Goal: Task Accomplishment & Management: Use online tool/utility

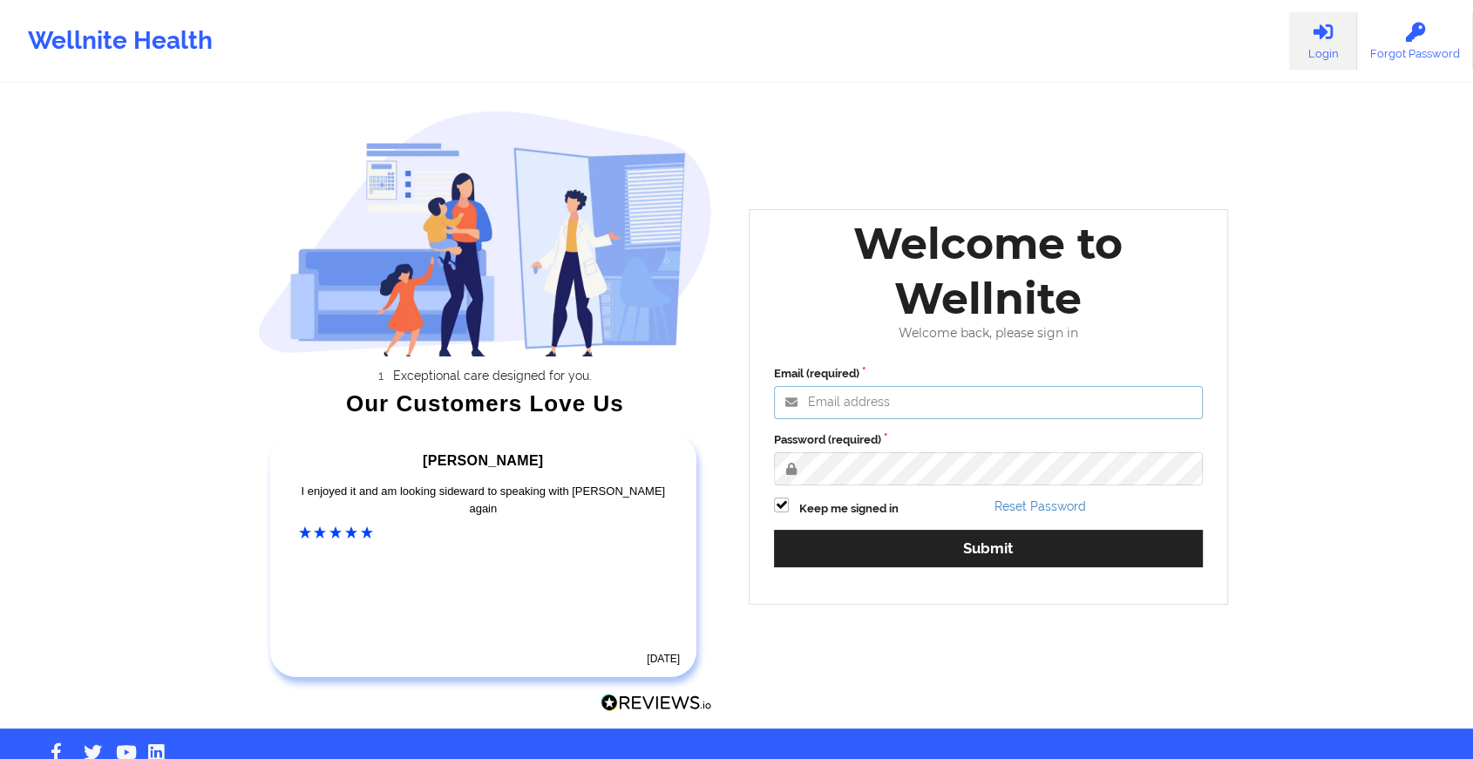
type input "[EMAIL_ADDRESS][DOMAIN_NAME]"
click at [977, 521] on div "Email (required) [EMAIL_ADDRESS][DOMAIN_NAME] Password (required) Keep me signe…" at bounding box center [988, 472] width 453 height 239
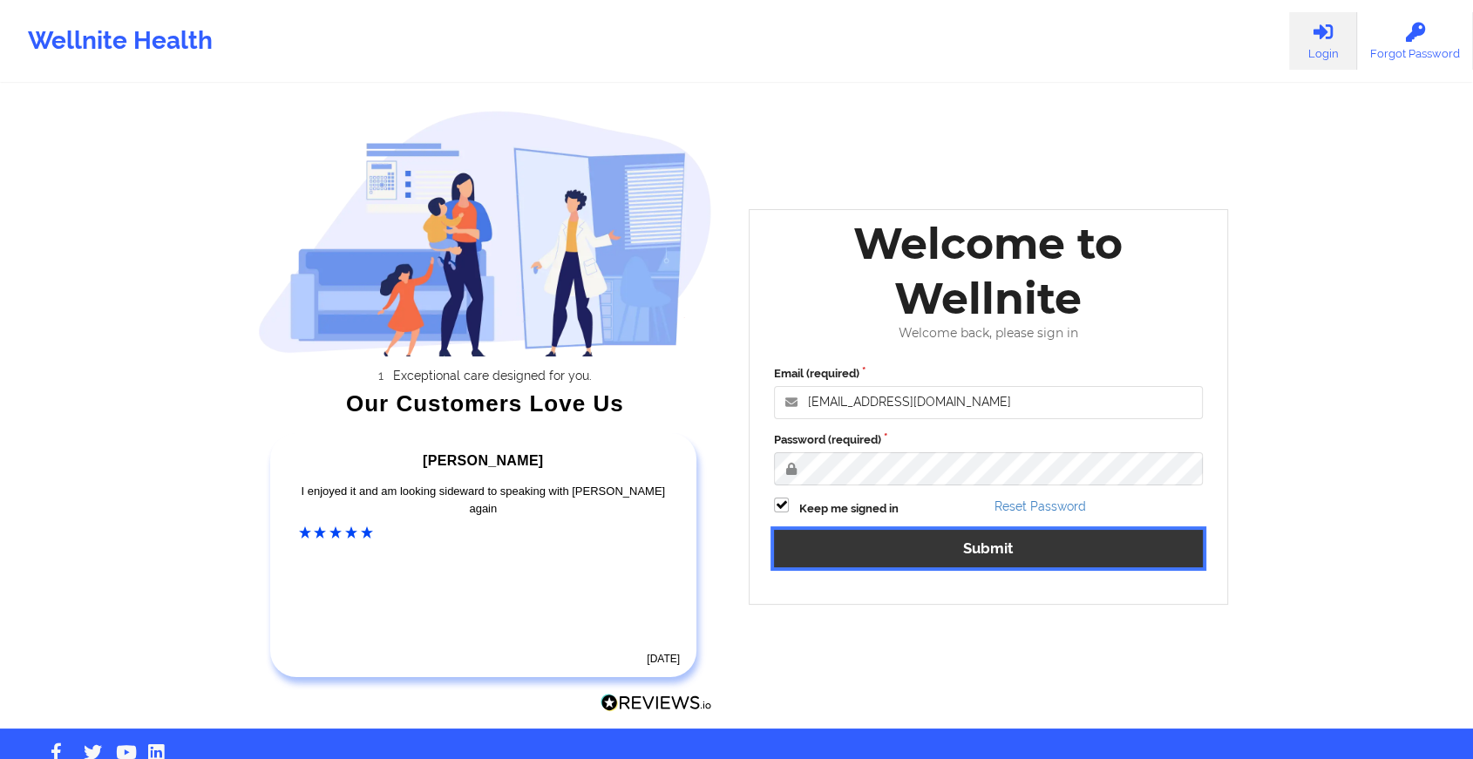
click at [916, 558] on button "Submit" at bounding box center [988, 548] width 429 height 37
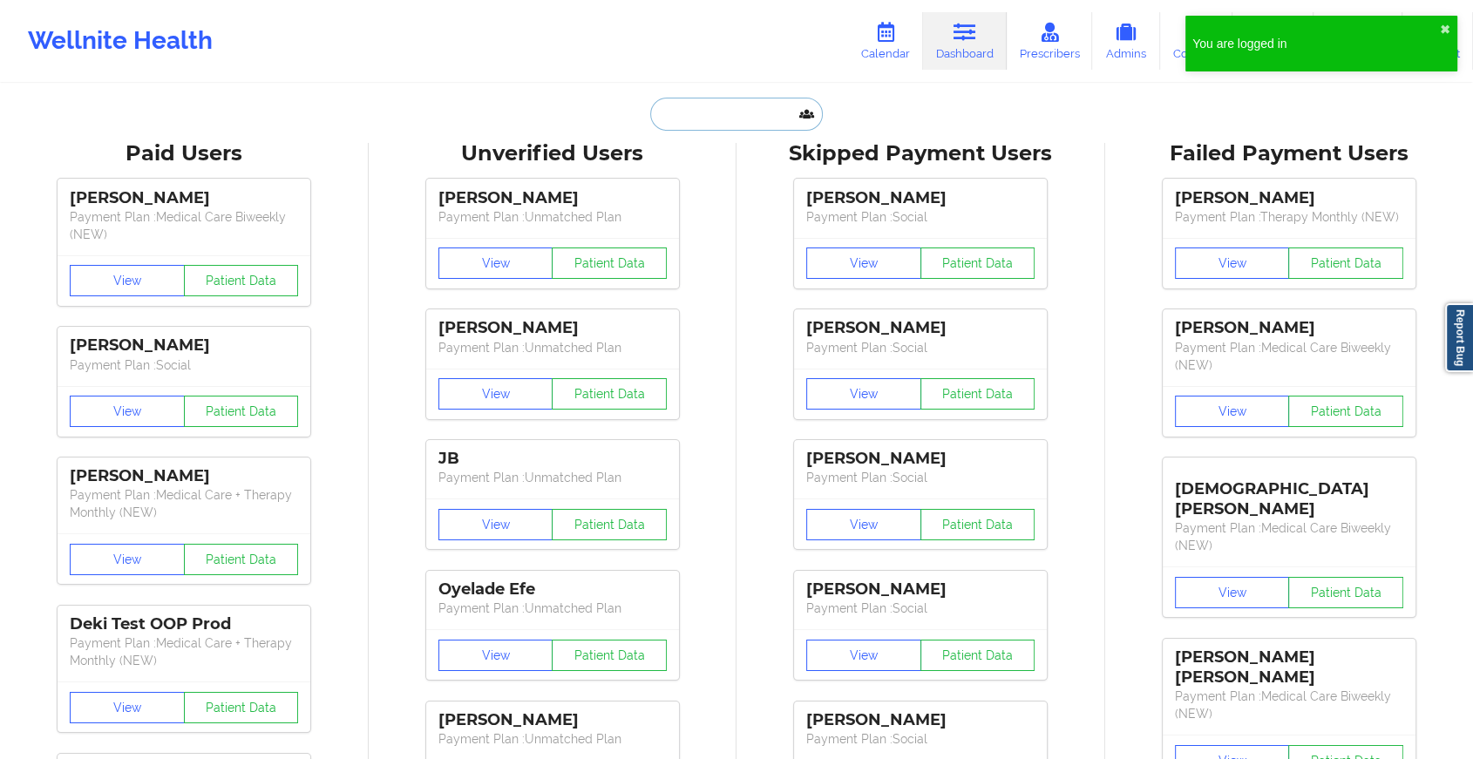
click at [722, 102] on input "text" at bounding box center [736, 114] width 173 height 33
paste input "[EMAIL_ADDRESS][DOMAIN_NAME]"
type input "[EMAIL_ADDRESS][DOMAIN_NAME]"
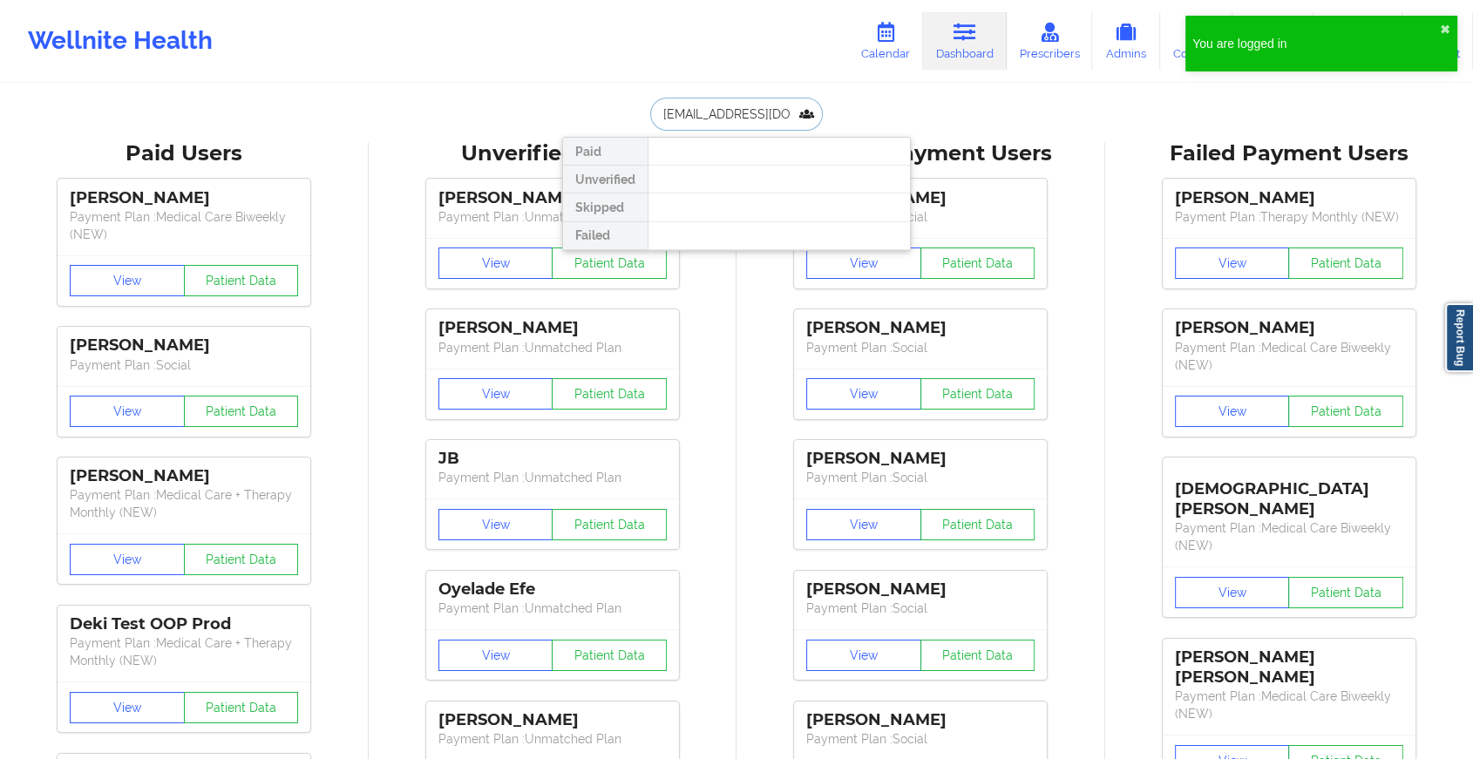
scroll to position [0, 1]
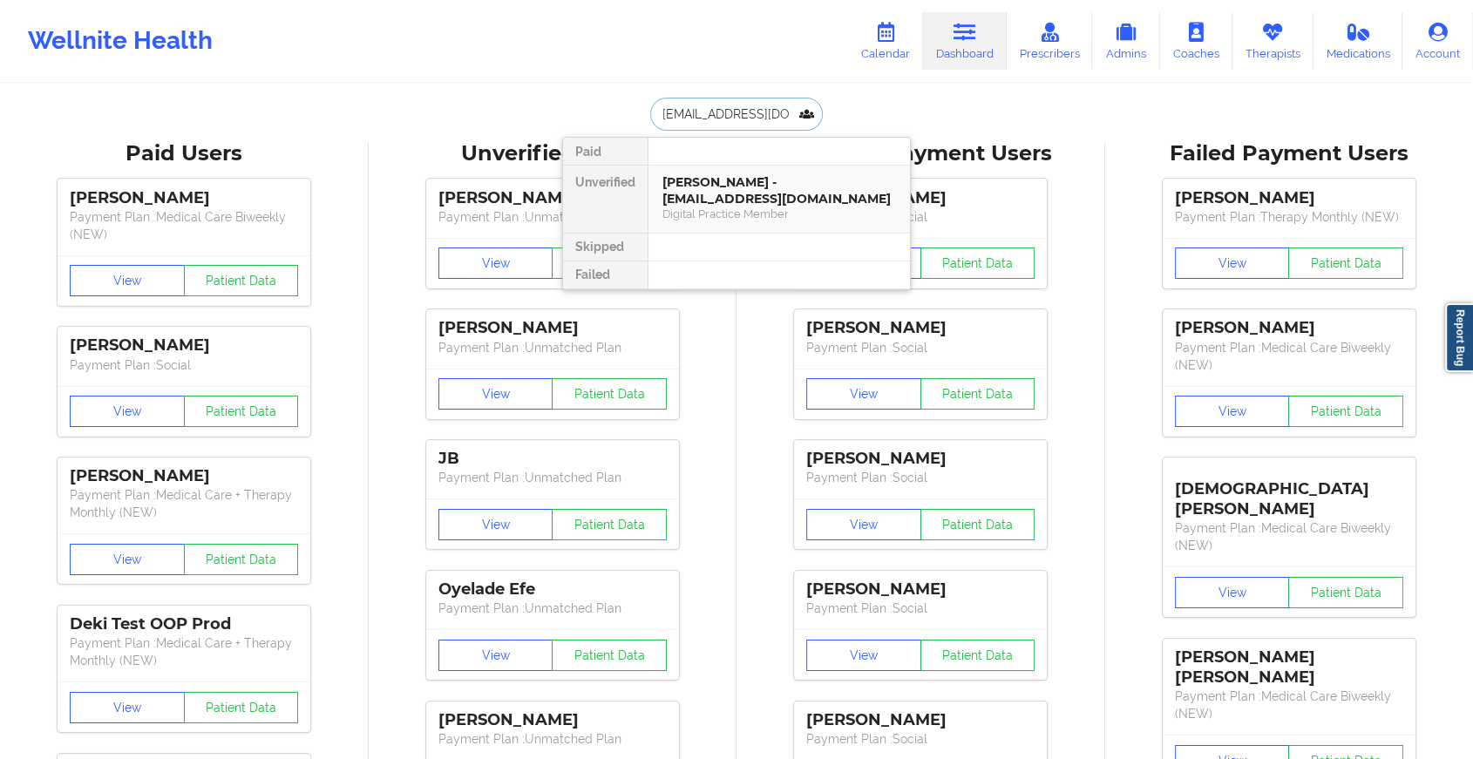
click at [733, 201] on div "[PERSON_NAME] - [EMAIL_ADDRESS][DOMAIN_NAME]" at bounding box center [779, 190] width 234 height 32
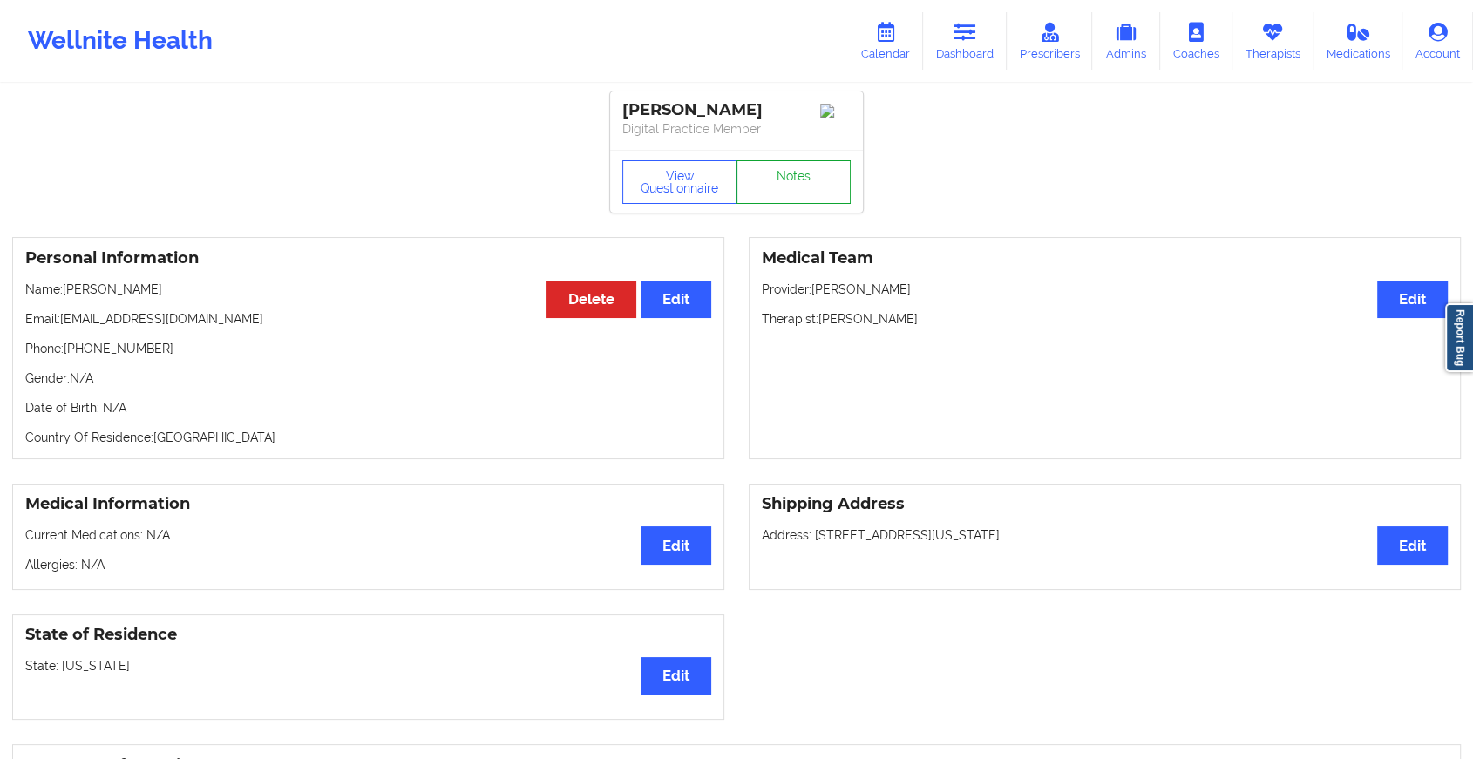
click at [788, 193] on link "Notes" at bounding box center [793, 182] width 115 height 44
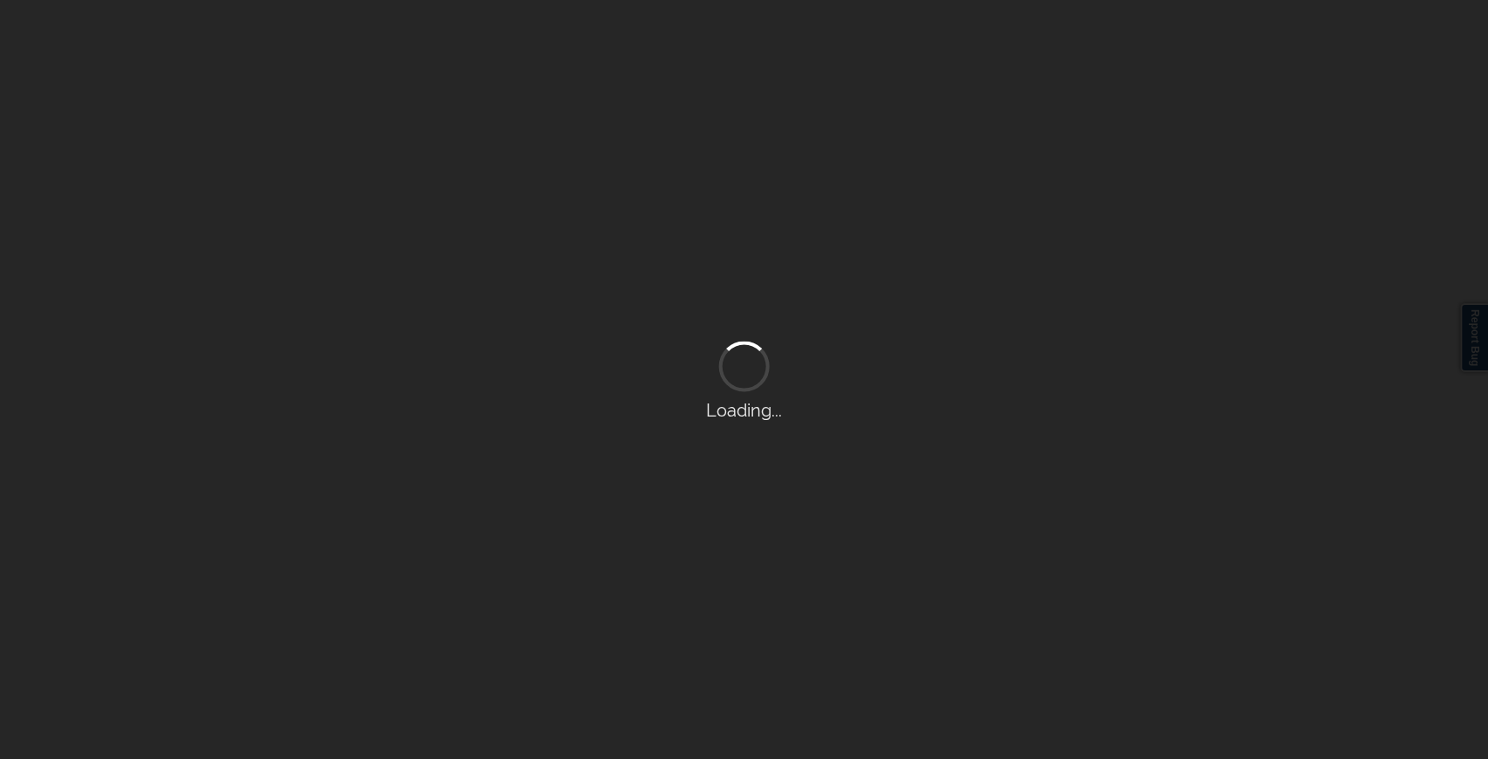
click at [788, 193] on div "Loading..." at bounding box center [744, 379] width 1488 height 759
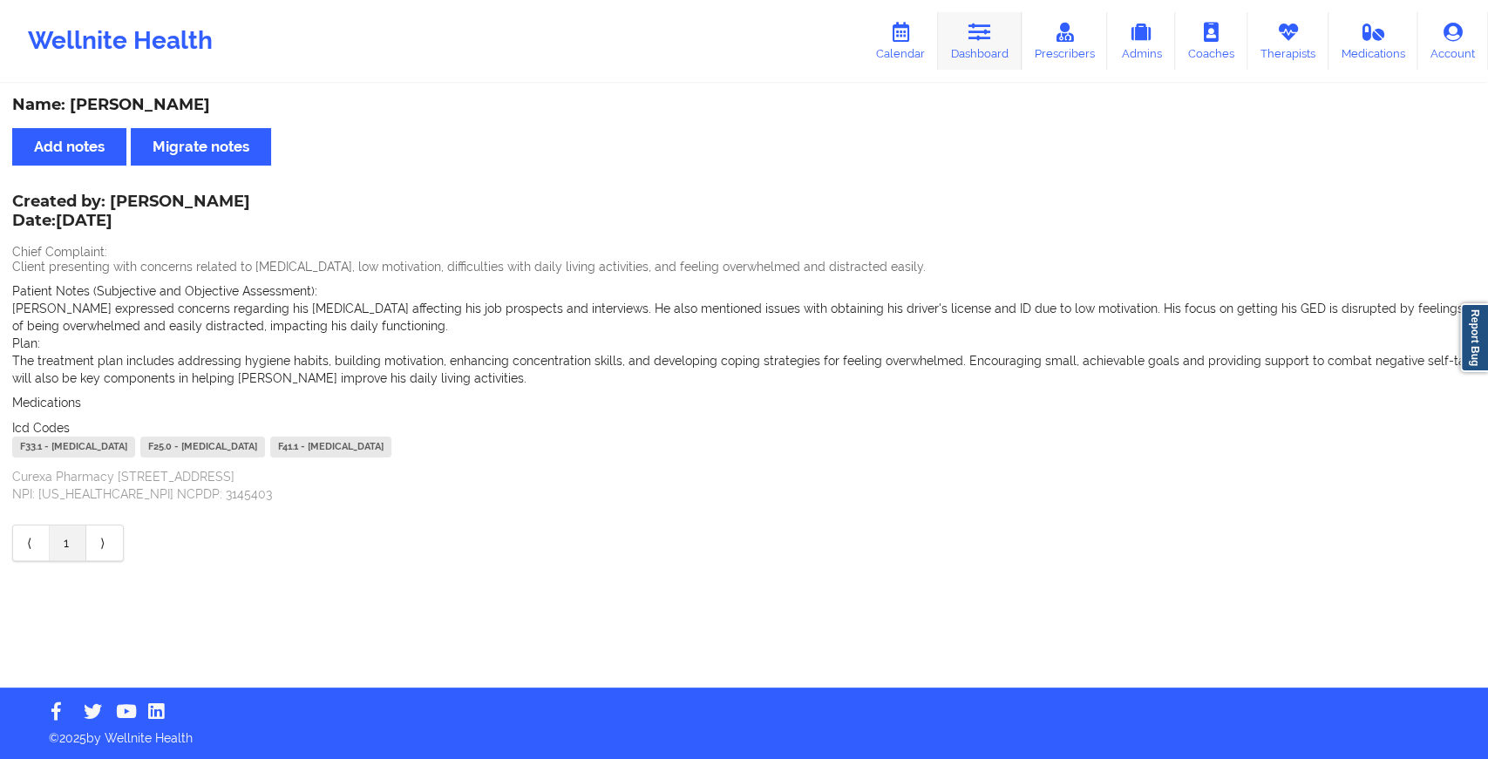
click at [990, 54] on link "Dashboard" at bounding box center [980, 41] width 84 height 58
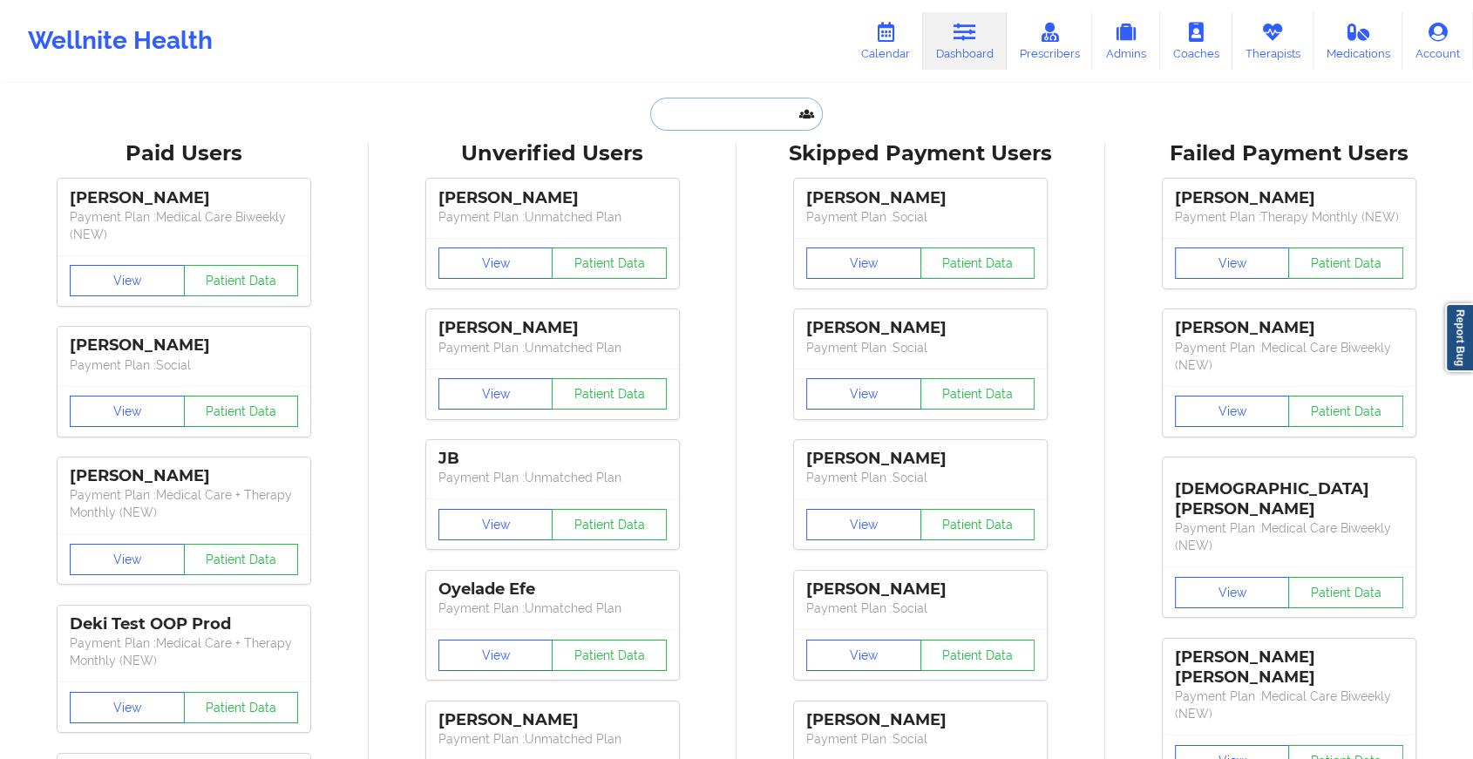
click at [702, 125] on input "text" at bounding box center [736, 114] width 173 height 33
paste input "[PERSON_NAME][EMAIL_ADDRESS][PERSON_NAME][DOMAIN_NAME]"
type input "[PERSON_NAME][EMAIL_ADDRESS][PERSON_NAME][DOMAIN_NAME]"
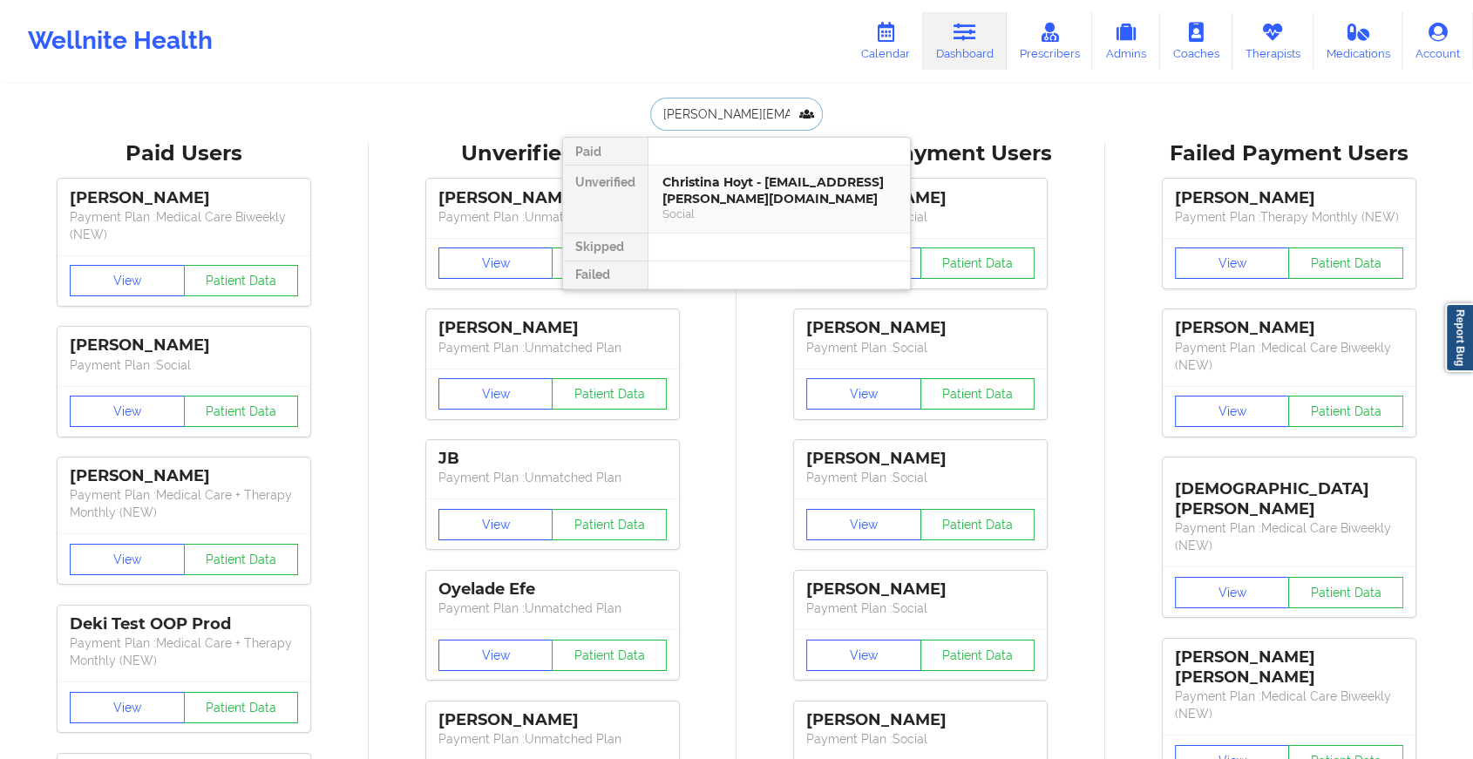
click at [713, 174] on div "Christina Hoyt - [EMAIL_ADDRESS][PERSON_NAME][DOMAIN_NAME]" at bounding box center [779, 190] width 234 height 32
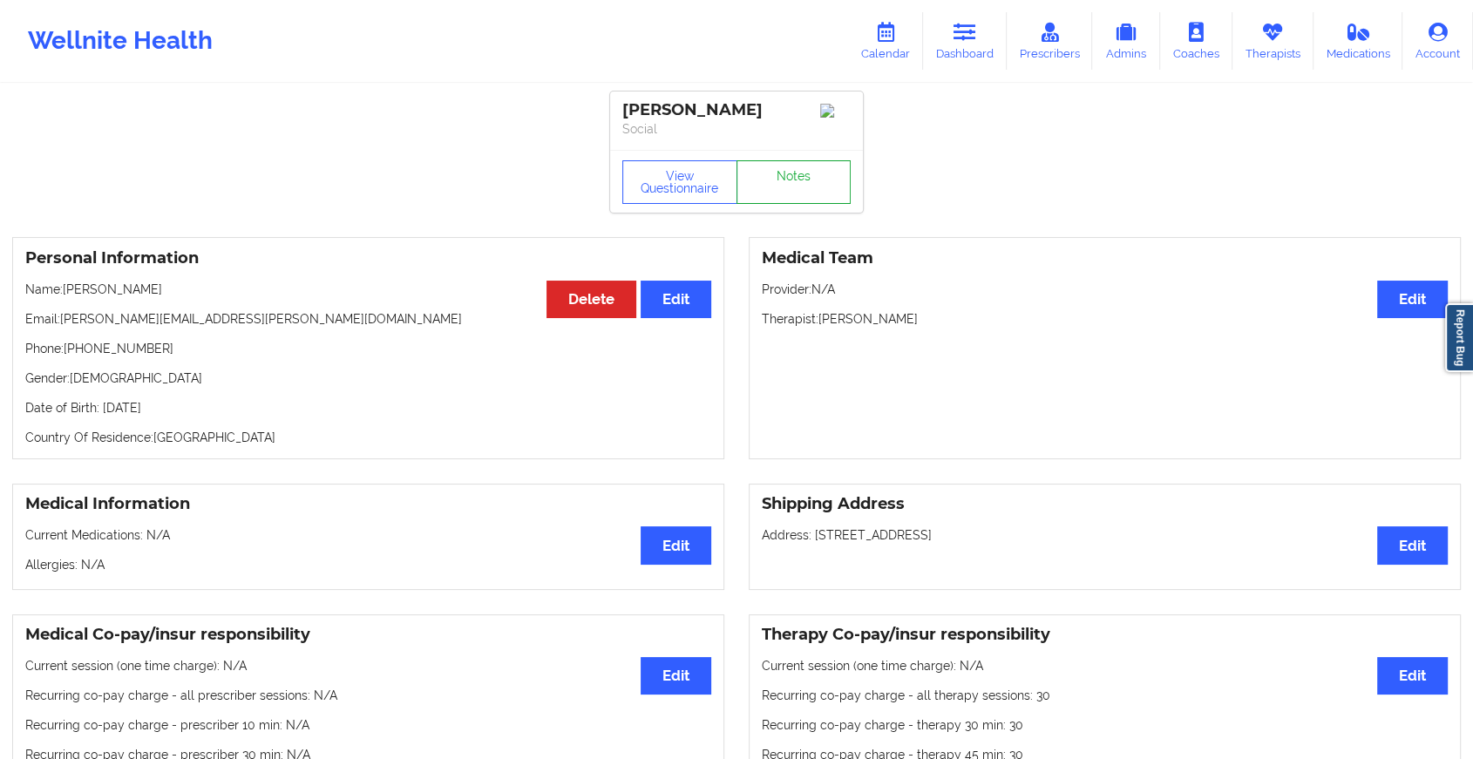
click at [788, 186] on link "Notes" at bounding box center [793, 182] width 115 height 44
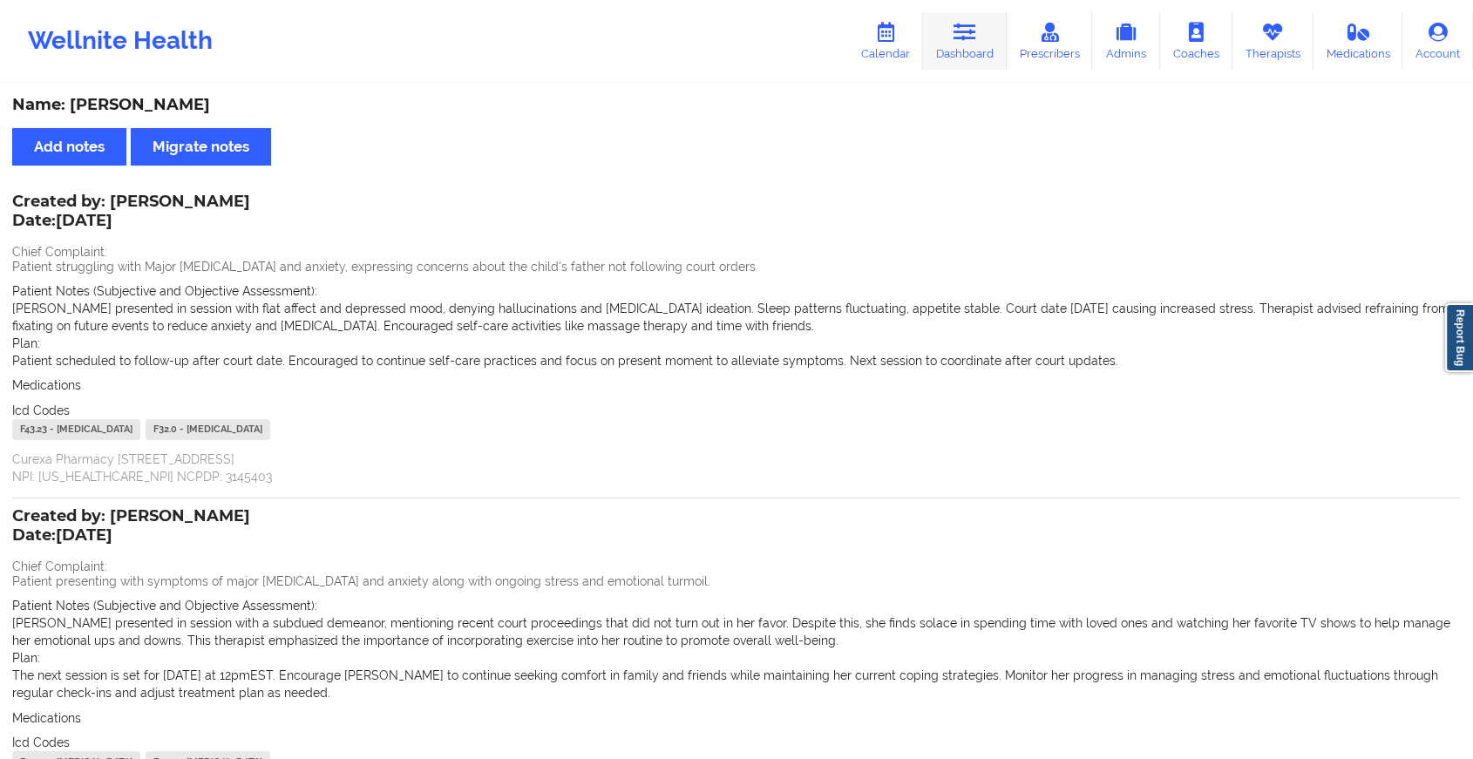
click at [959, 56] on link "Dashboard" at bounding box center [965, 41] width 84 height 58
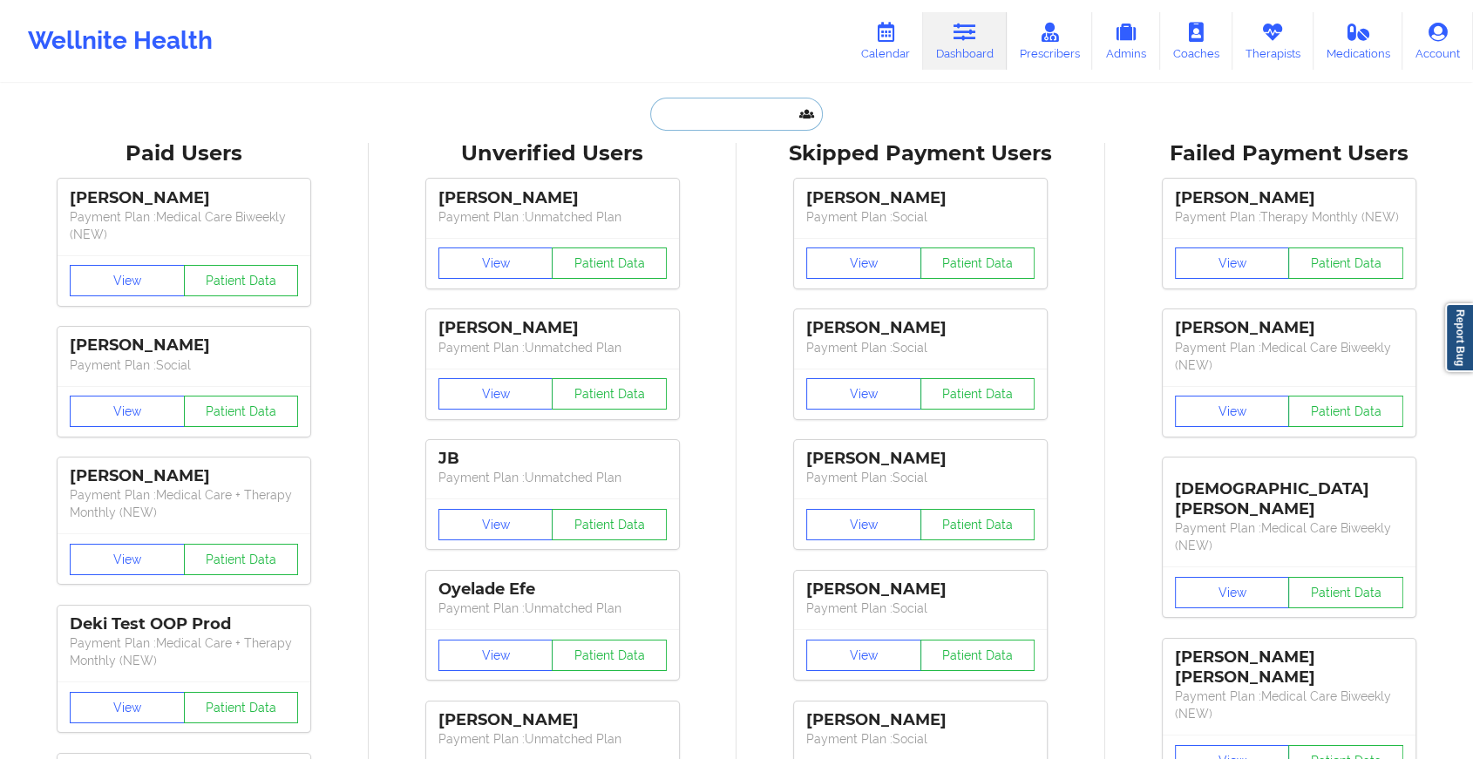
click at [698, 104] on input "text" at bounding box center [736, 114] width 173 height 33
paste input "[EMAIL_ADDRESS][DOMAIN_NAME]"
type input "[EMAIL_ADDRESS][DOMAIN_NAME]"
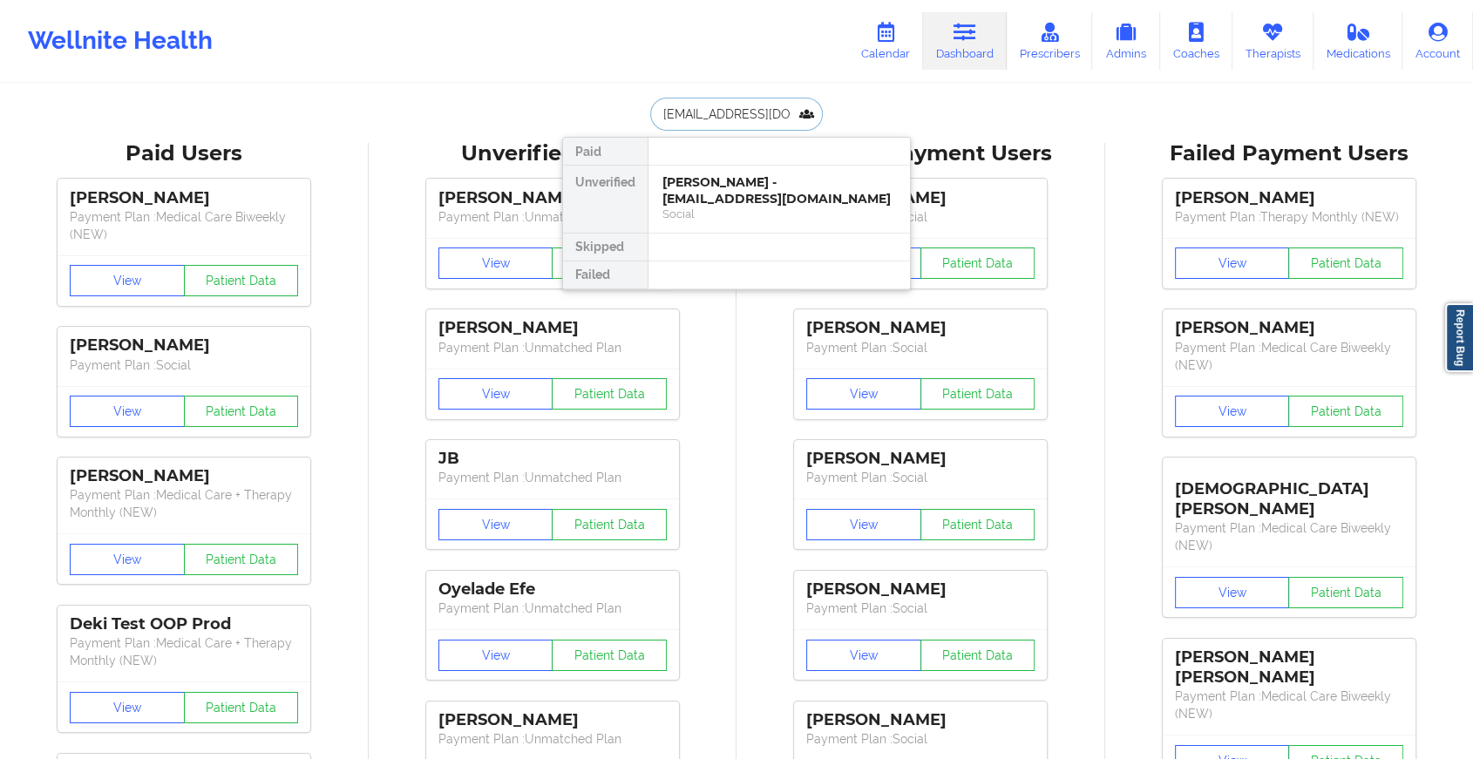
click at [739, 175] on div "[PERSON_NAME] - [EMAIL_ADDRESS][DOMAIN_NAME]" at bounding box center [779, 190] width 234 height 32
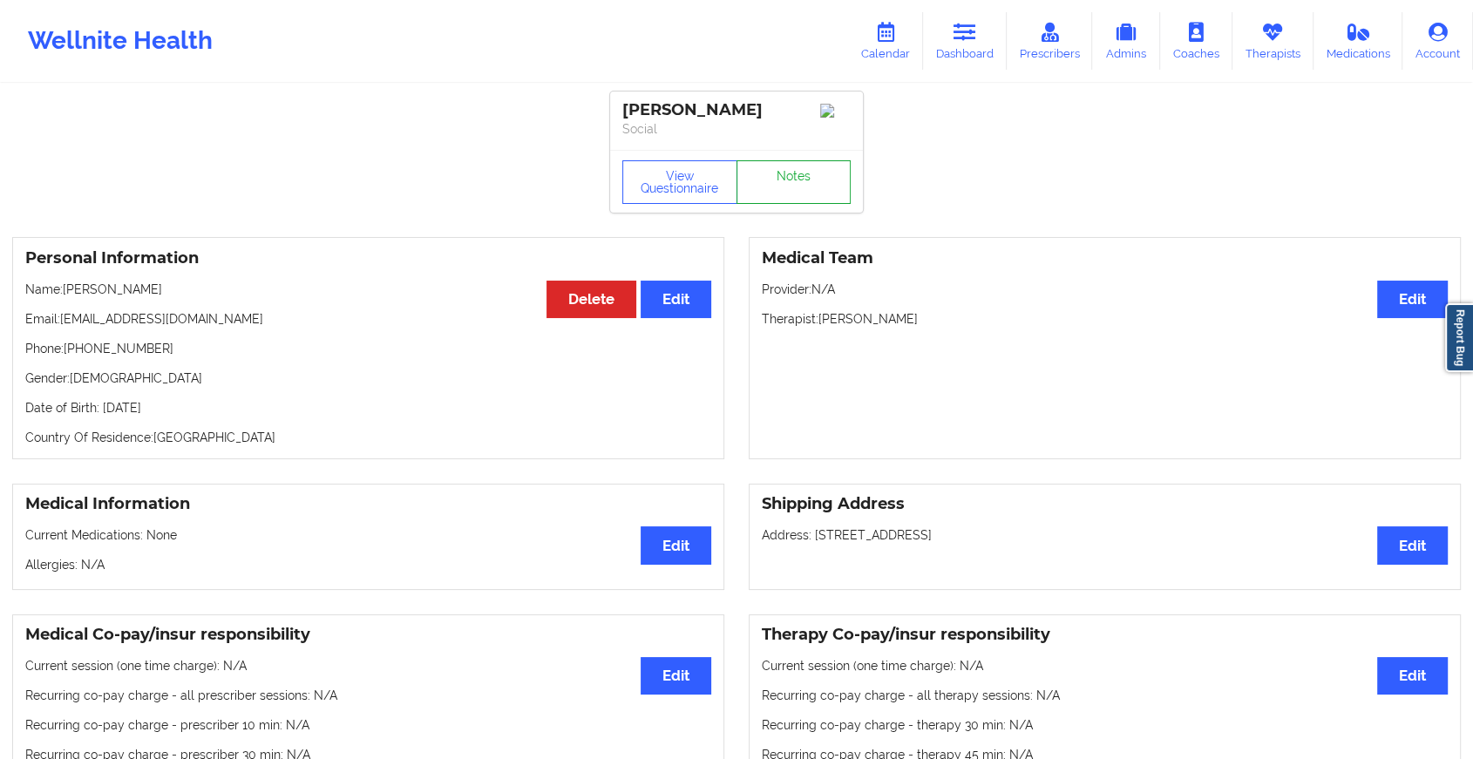
click at [805, 186] on link "Notes" at bounding box center [793, 182] width 115 height 44
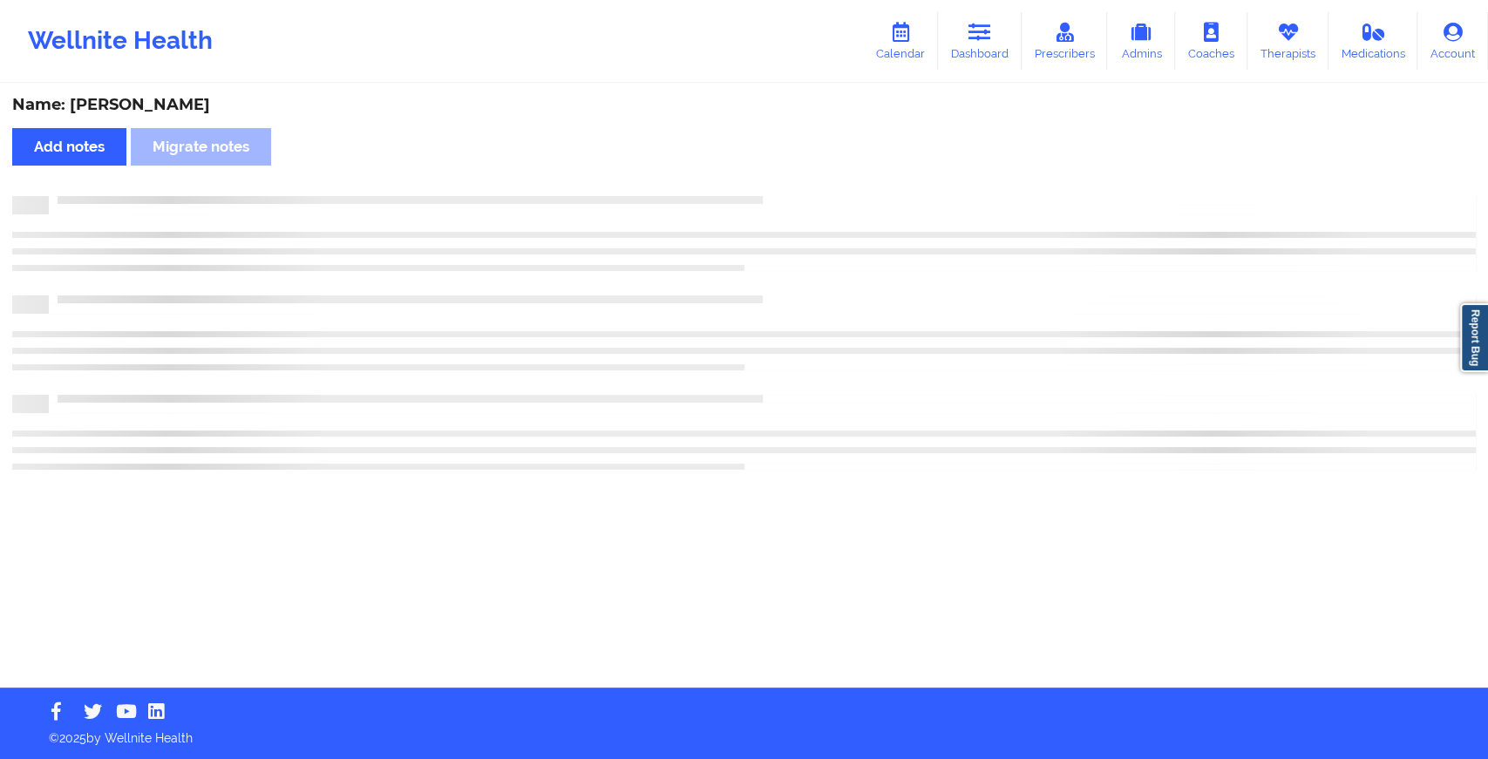
click at [805, 186] on div "Name: [PERSON_NAME] Add notes [PERSON_NAME] notes" at bounding box center [744, 386] width 1488 height 602
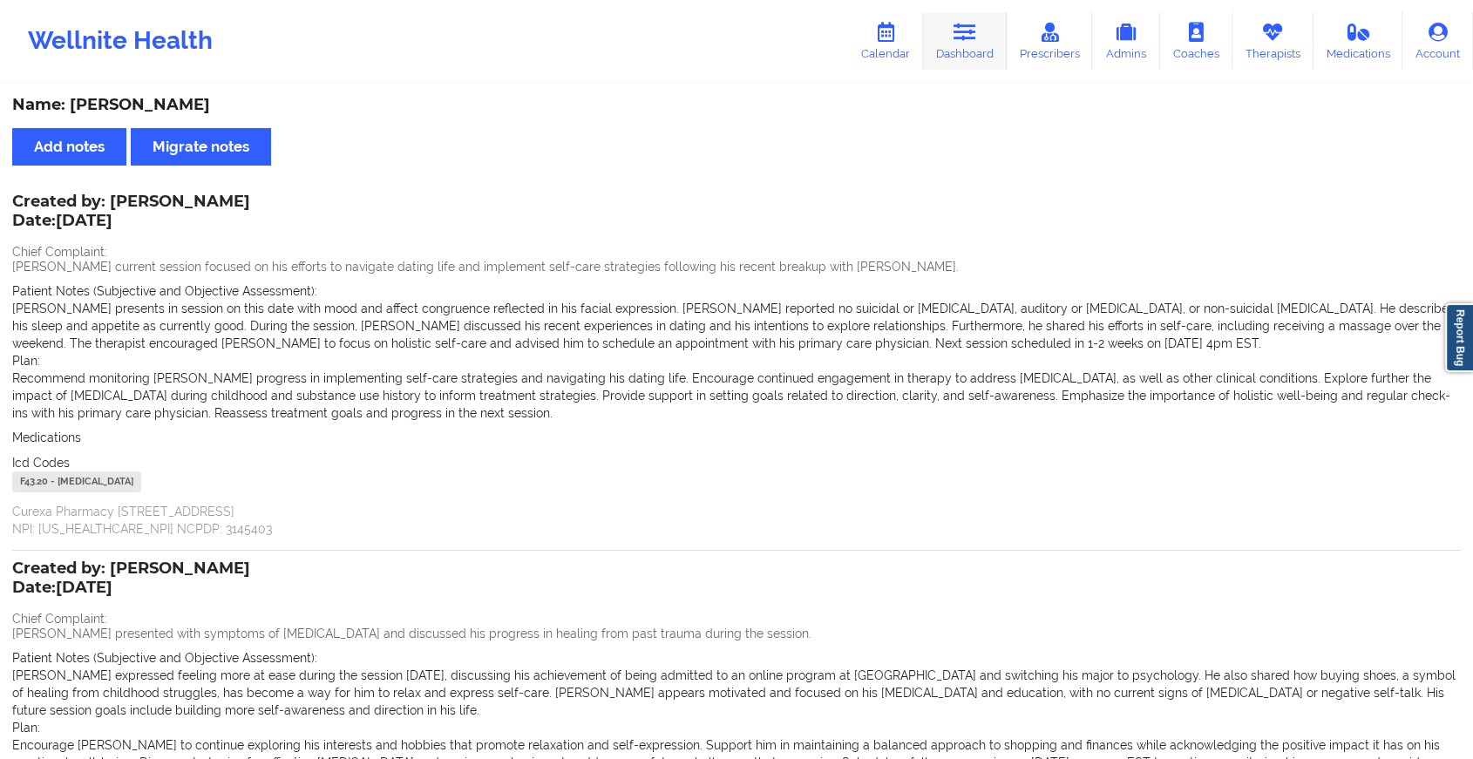
click at [932, 64] on link "Dashboard" at bounding box center [965, 41] width 84 height 58
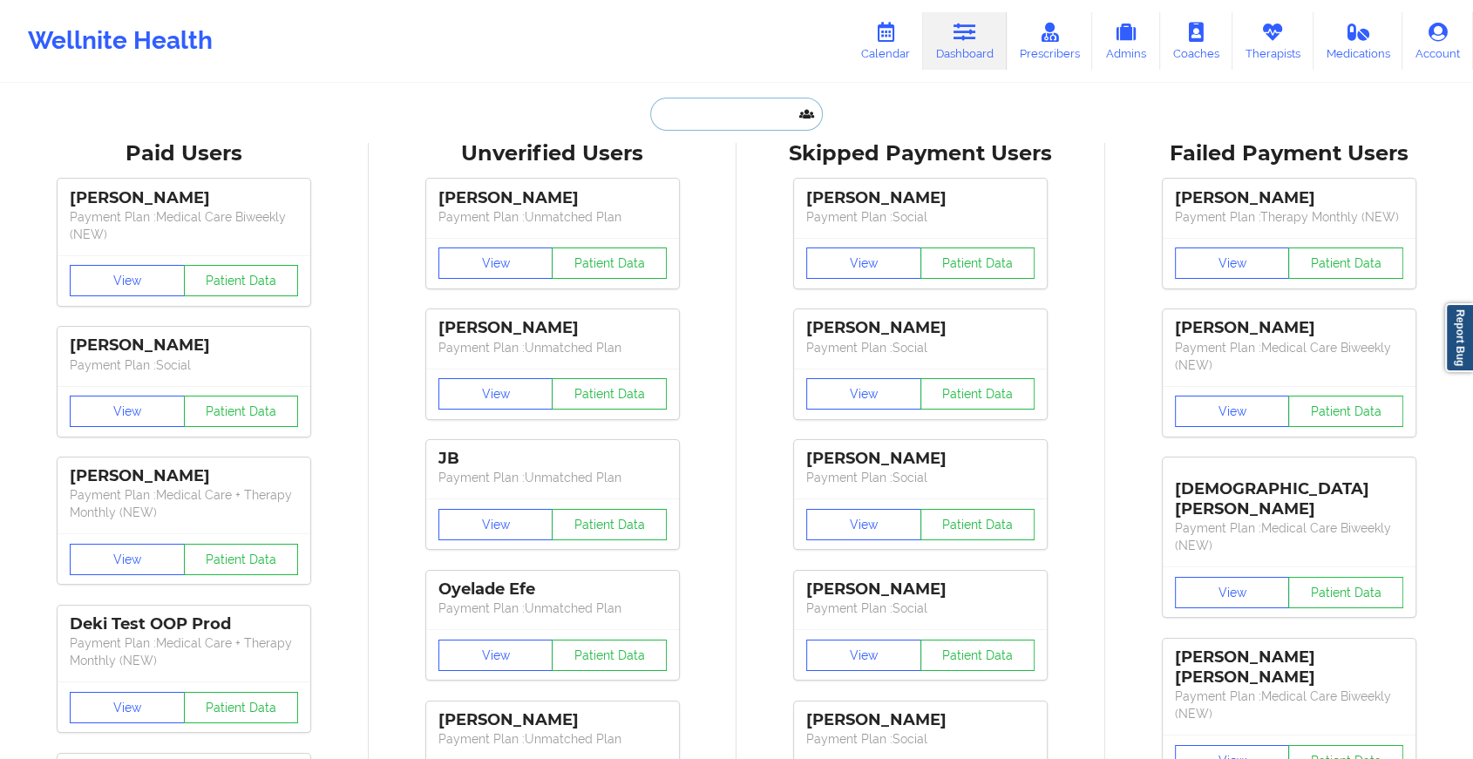
click at [695, 105] on input "text" at bounding box center [736, 114] width 173 height 33
paste input "[EMAIL_ADDRESS][DOMAIN_NAME]"
type input "[EMAIL_ADDRESS][DOMAIN_NAME]"
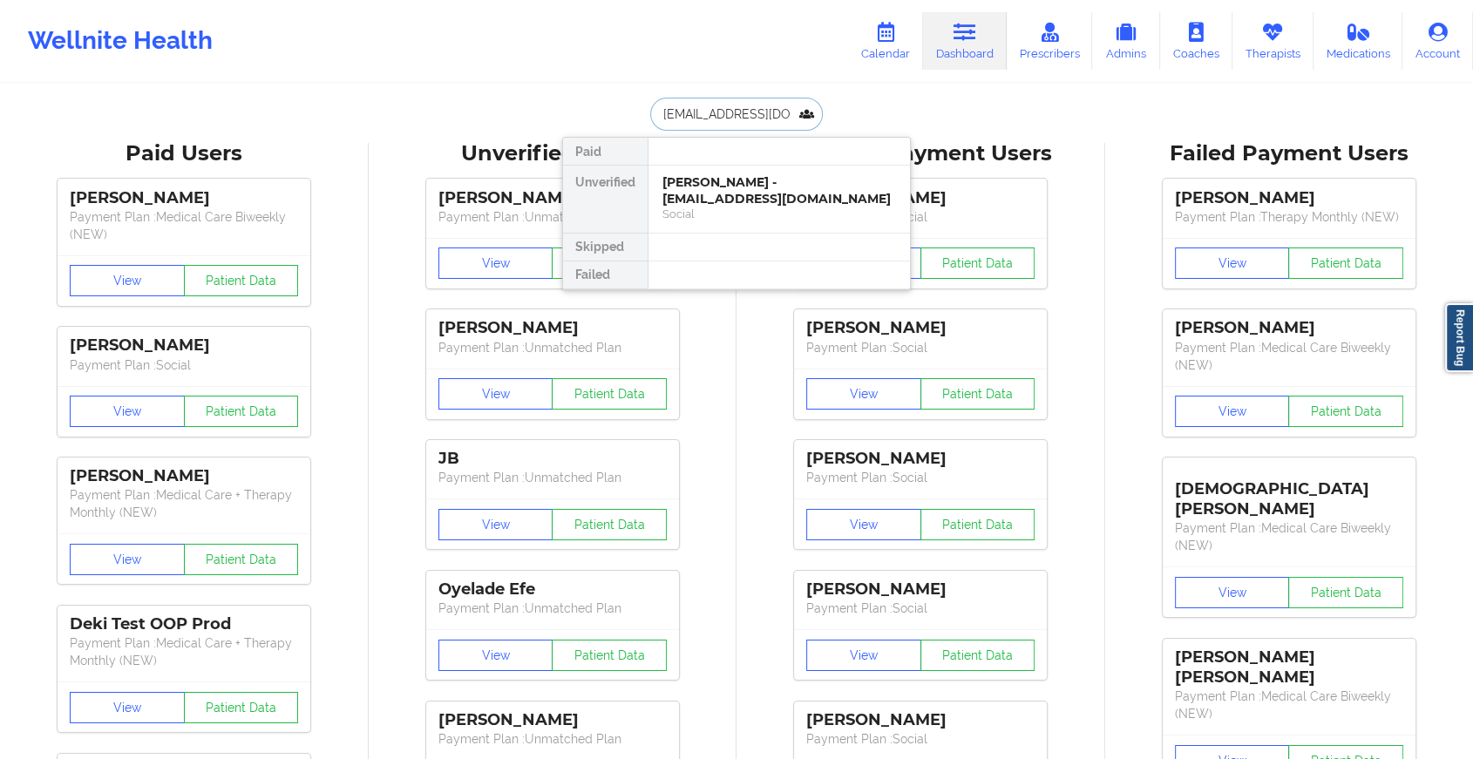
click at [729, 171] on div "[PERSON_NAME] - [EMAIL_ADDRESS][DOMAIN_NAME] Social" at bounding box center [778, 199] width 261 height 67
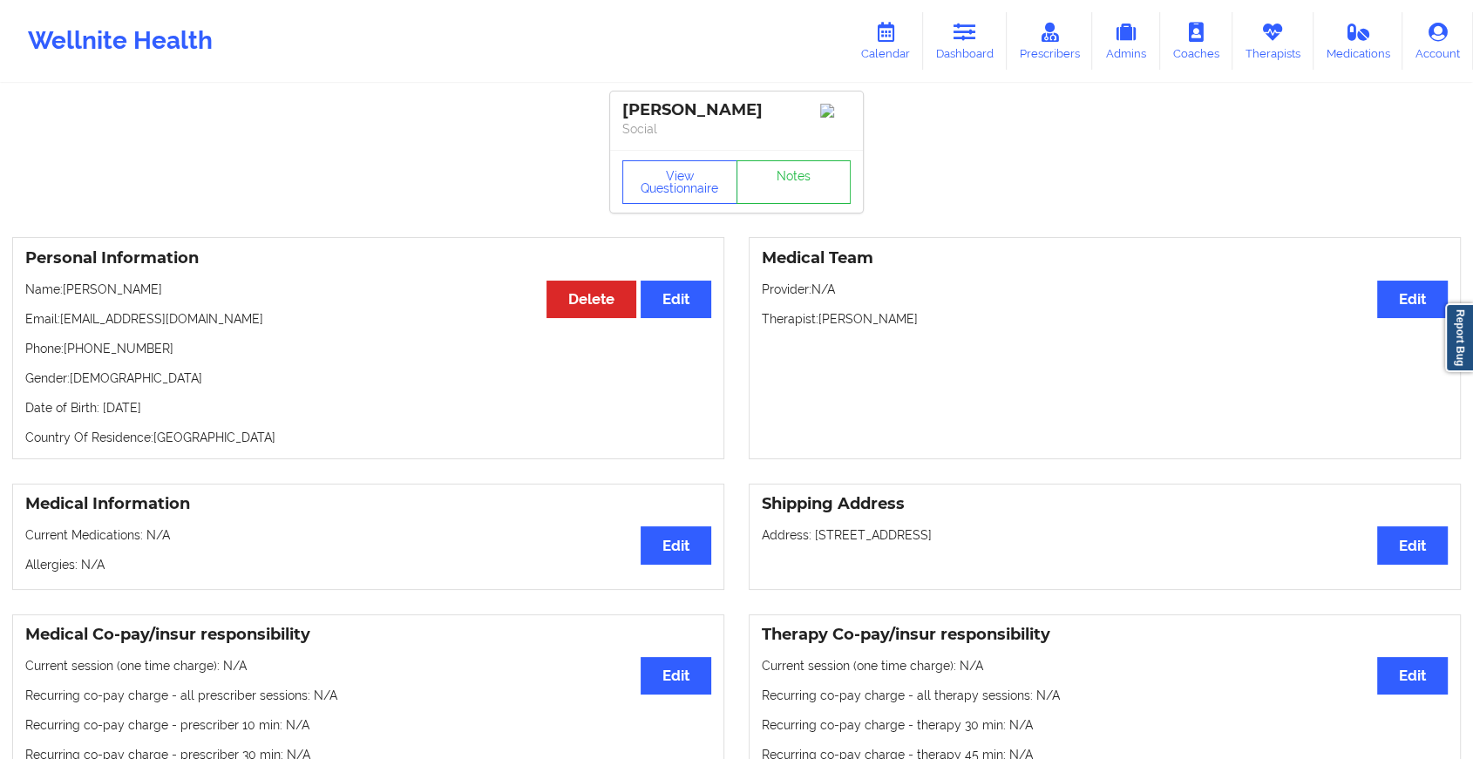
click at [795, 186] on div "View Questionnaire Notes" at bounding box center [736, 181] width 253 height 63
click at [795, 186] on link "Notes" at bounding box center [793, 182] width 115 height 44
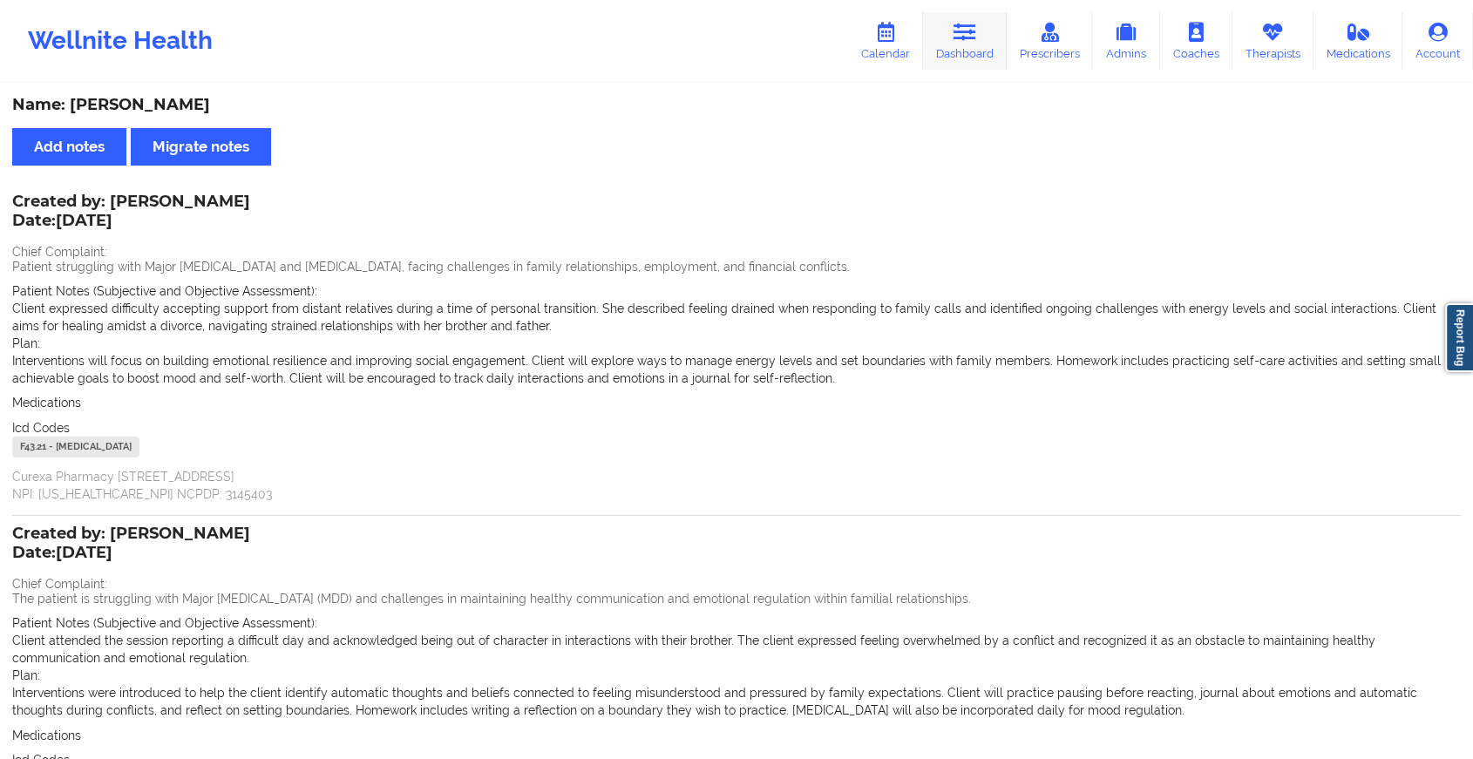
click at [963, 29] on icon at bounding box center [964, 32] width 23 height 19
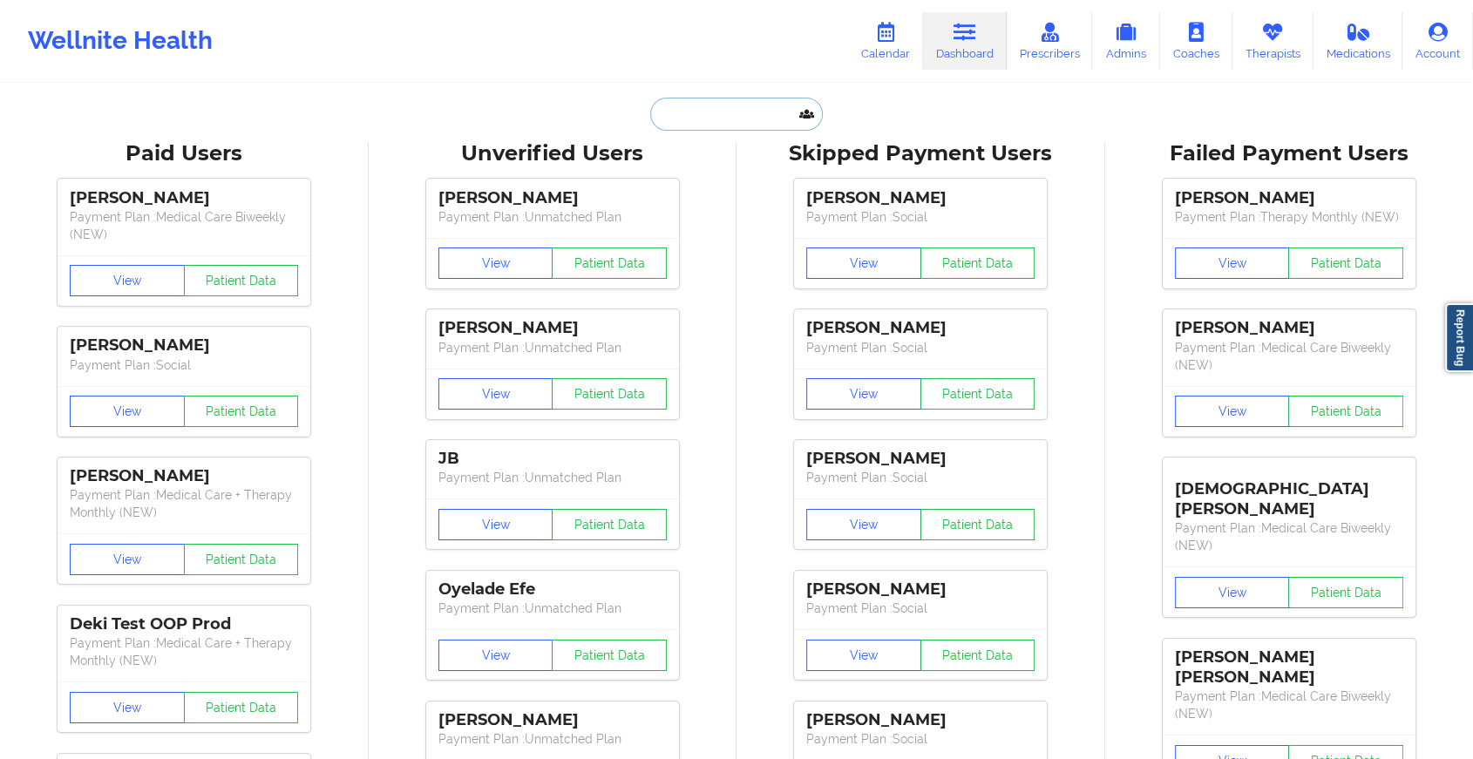
click at [686, 119] on input "text" at bounding box center [736, 114] width 173 height 33
paste input "[EMAIL_ADDRESS][DOMAIN_NAME]"
type input "[EMAIL_ADDRESS][DOMAIN_NAME]"
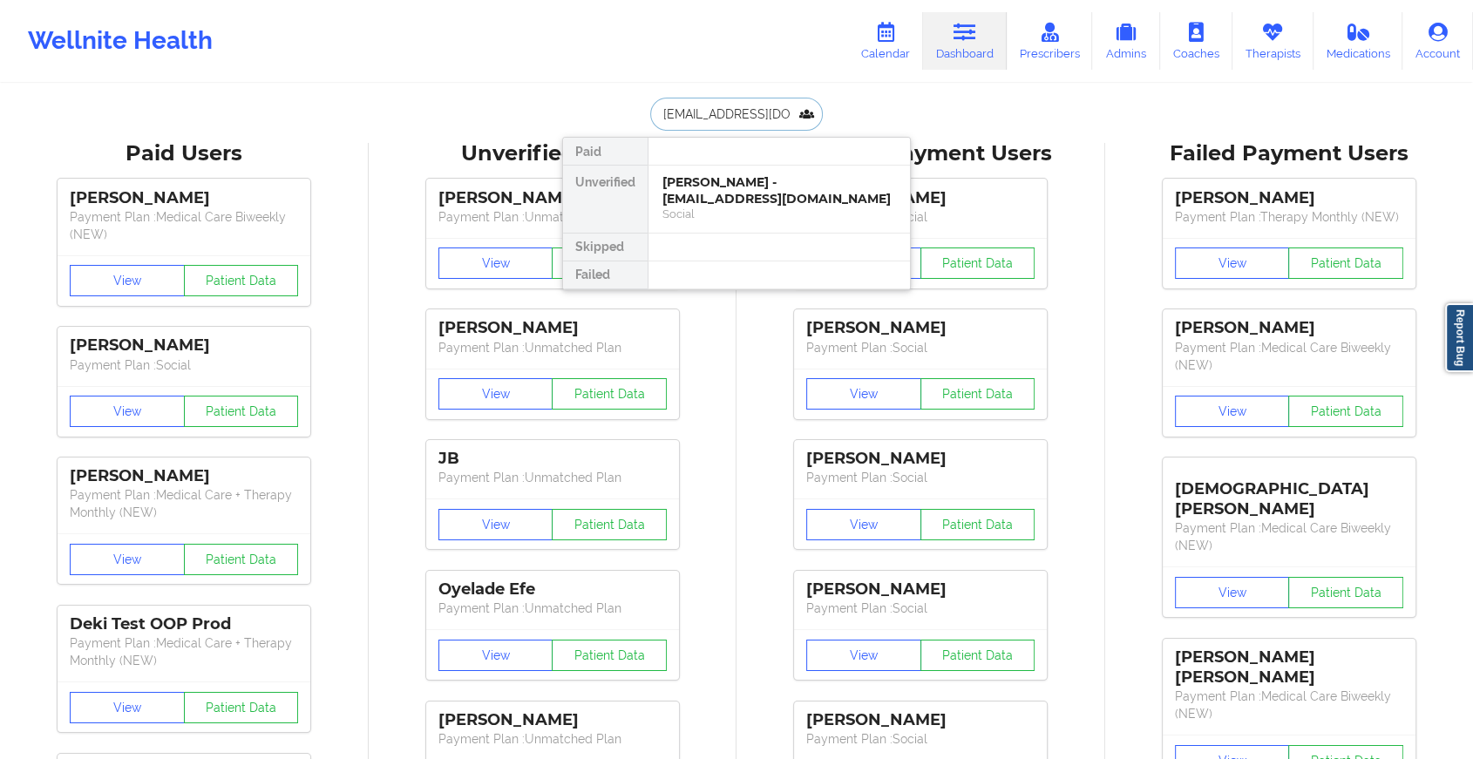
scroll to position [0, 25]
click at [759, 199] on div "[PERSON_NAME] - [EMAIL_ADDRESS][DOMAIN_NAME]" at bounding box center [779, 190] width 234 height 32
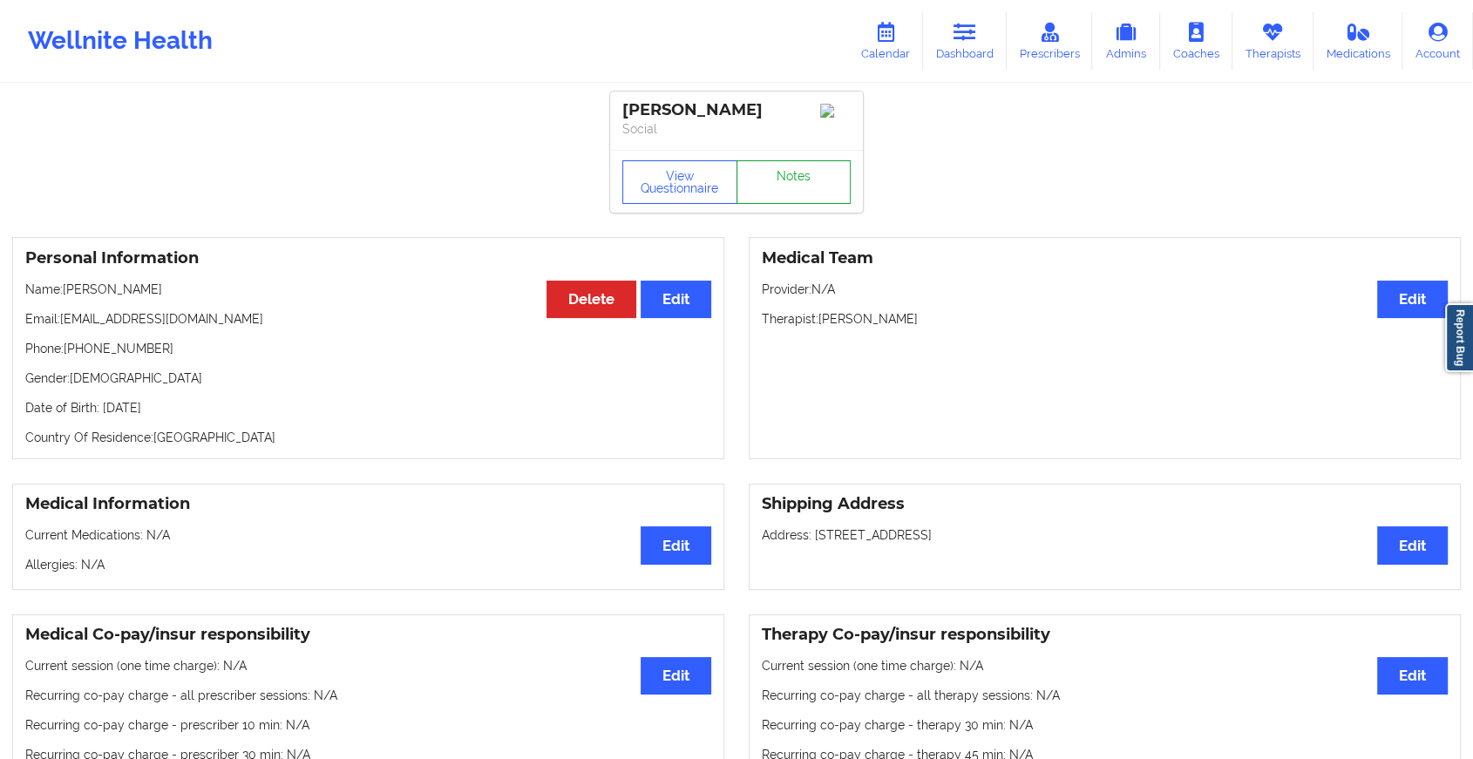
click at [774, 186] on link "Notes" at bounding box center [793, 182] width 115 height 44
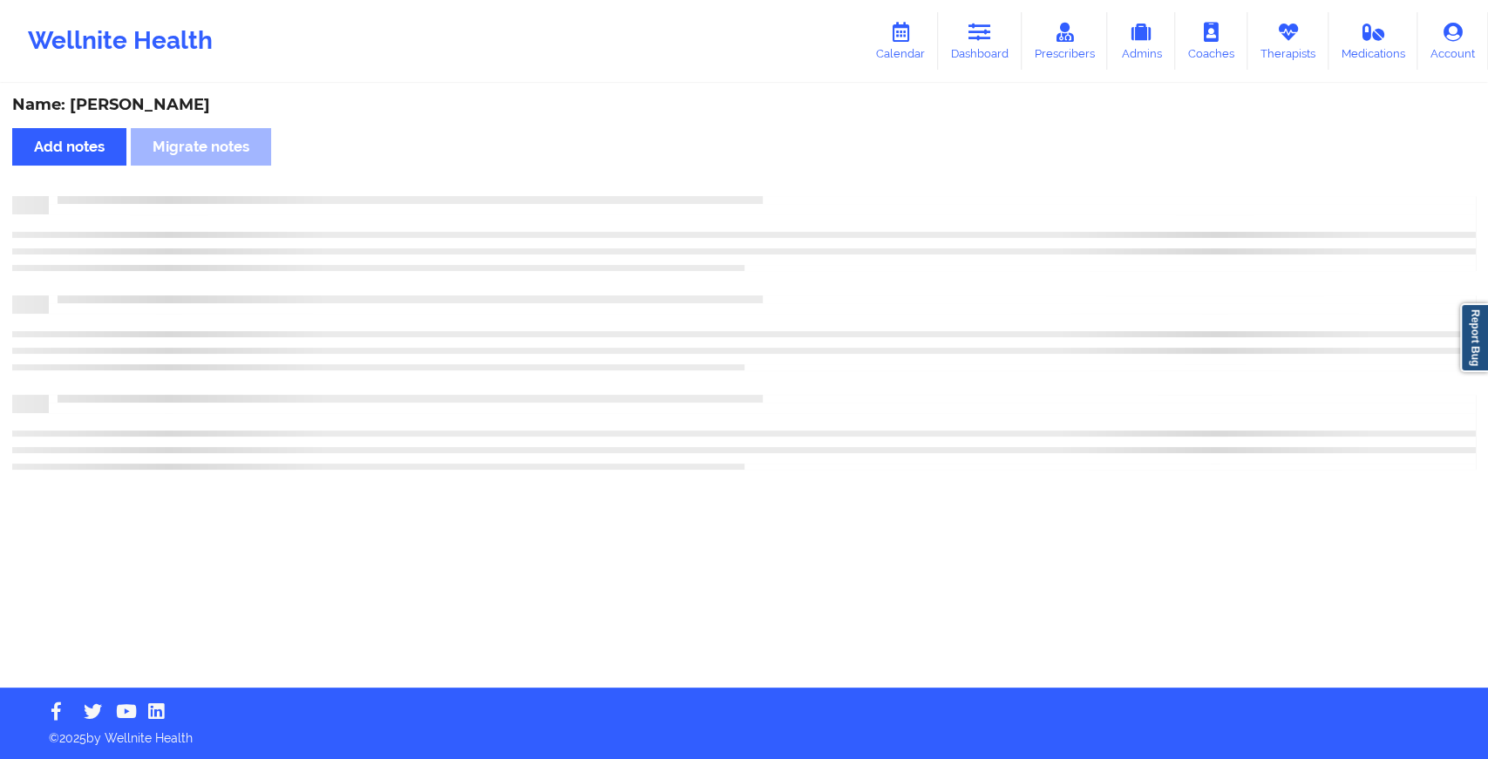
click at [774, 186] on div "Name: [PERSON_NAME] Add notes Migrate notes" at bounding box center [744, 386] width 1488 height 602
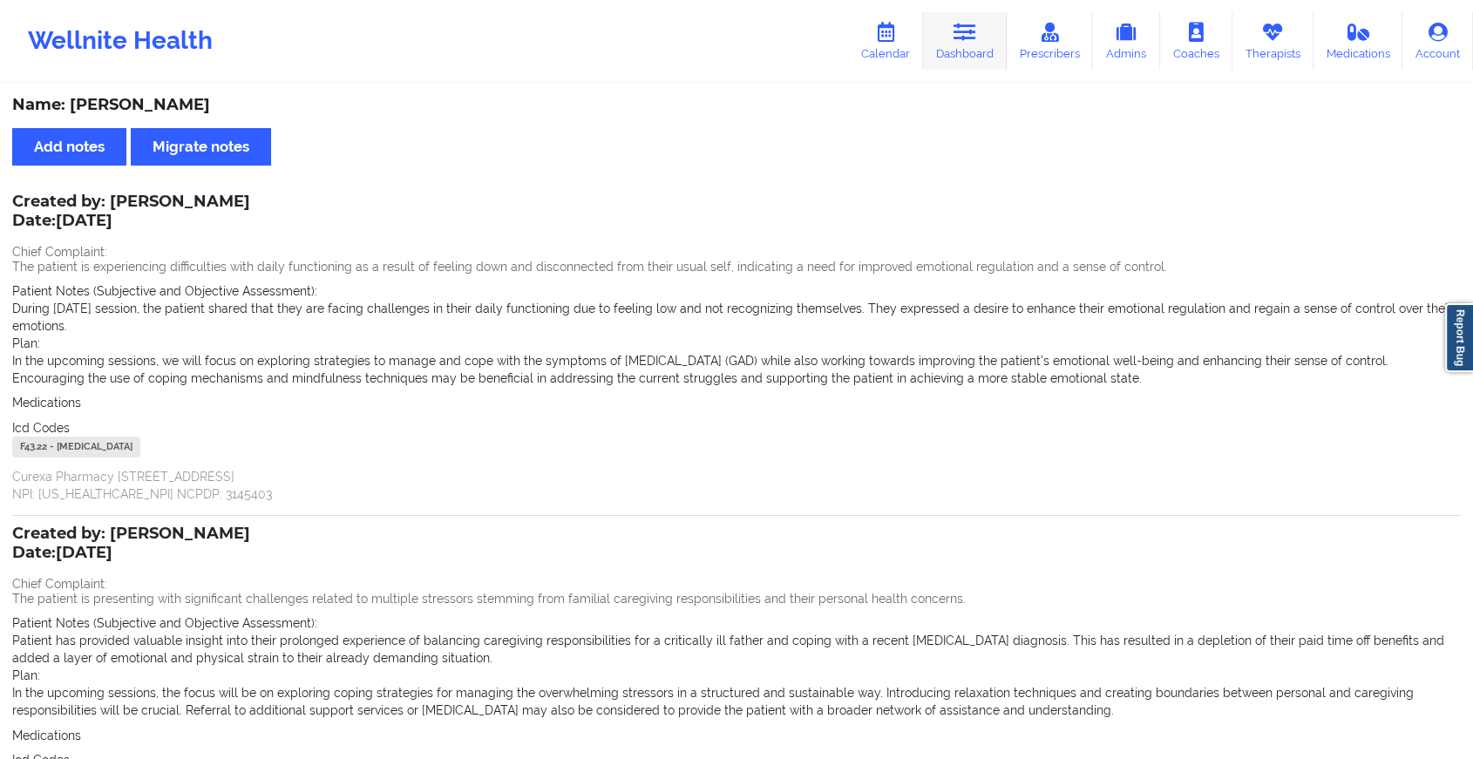
click at [962, 20] on link "Dashboard" at bounding box center [965, 41] width 84 height 58
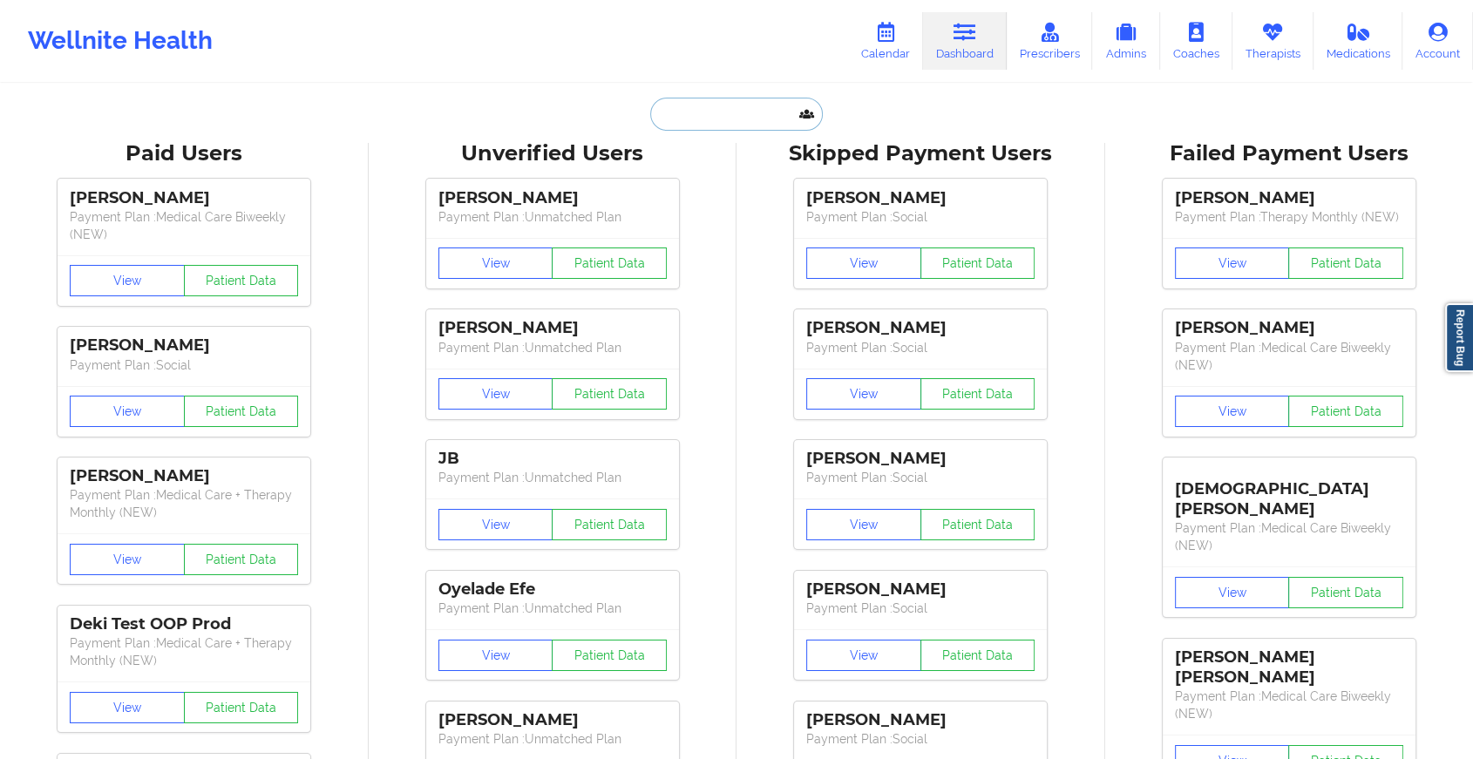
click at [697, 104] on input "text" at bounding box center [736, 114] width 173 height 33
paste input "[PERSON_NAME][EMAIL_ADDRESS][DOMAIN_NAME]"
type input "[PERSON_NAME][EMAIL_ADDRESS][DOMAIN_NAME]"
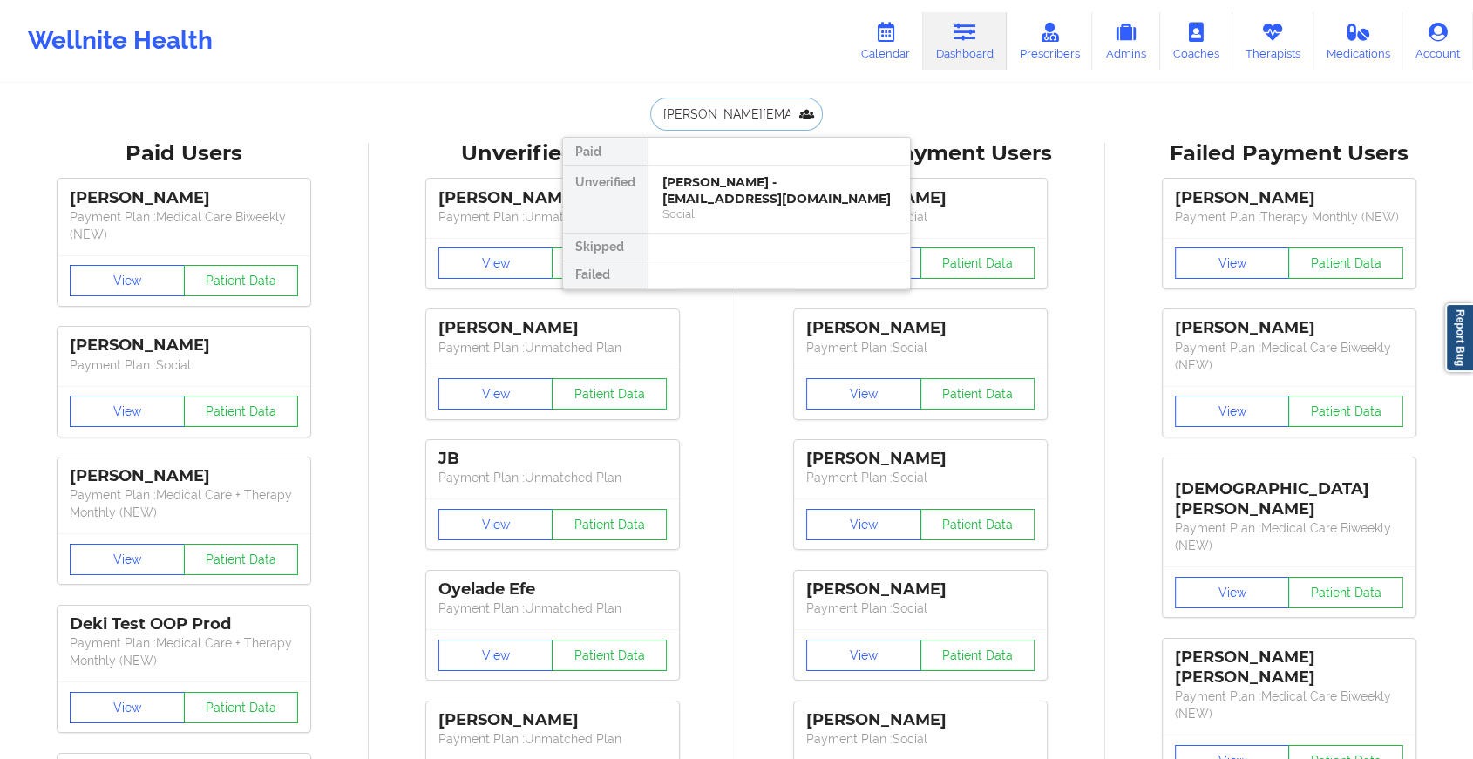
scroll to position [0, 10]
click at [718, 193] on div "[PERSON_NAME] - [PERSON_NAME][EMAIL_ADDRESS][DOMAIN_NAME]" at bounding box center [779, 190] width 234 height 32
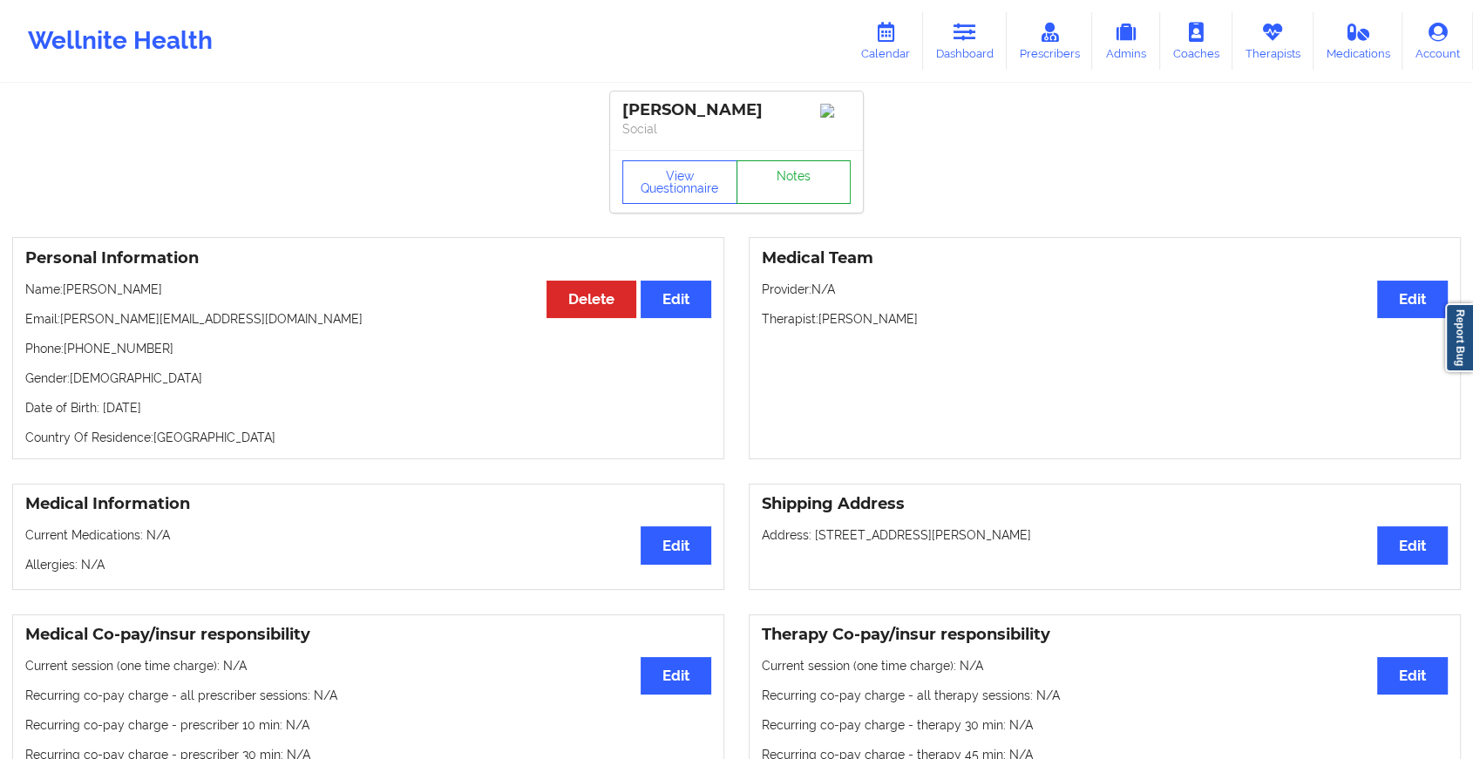
click at [771, 173] on link "Notes" at bounding box center [793, 182] width 115 height 44
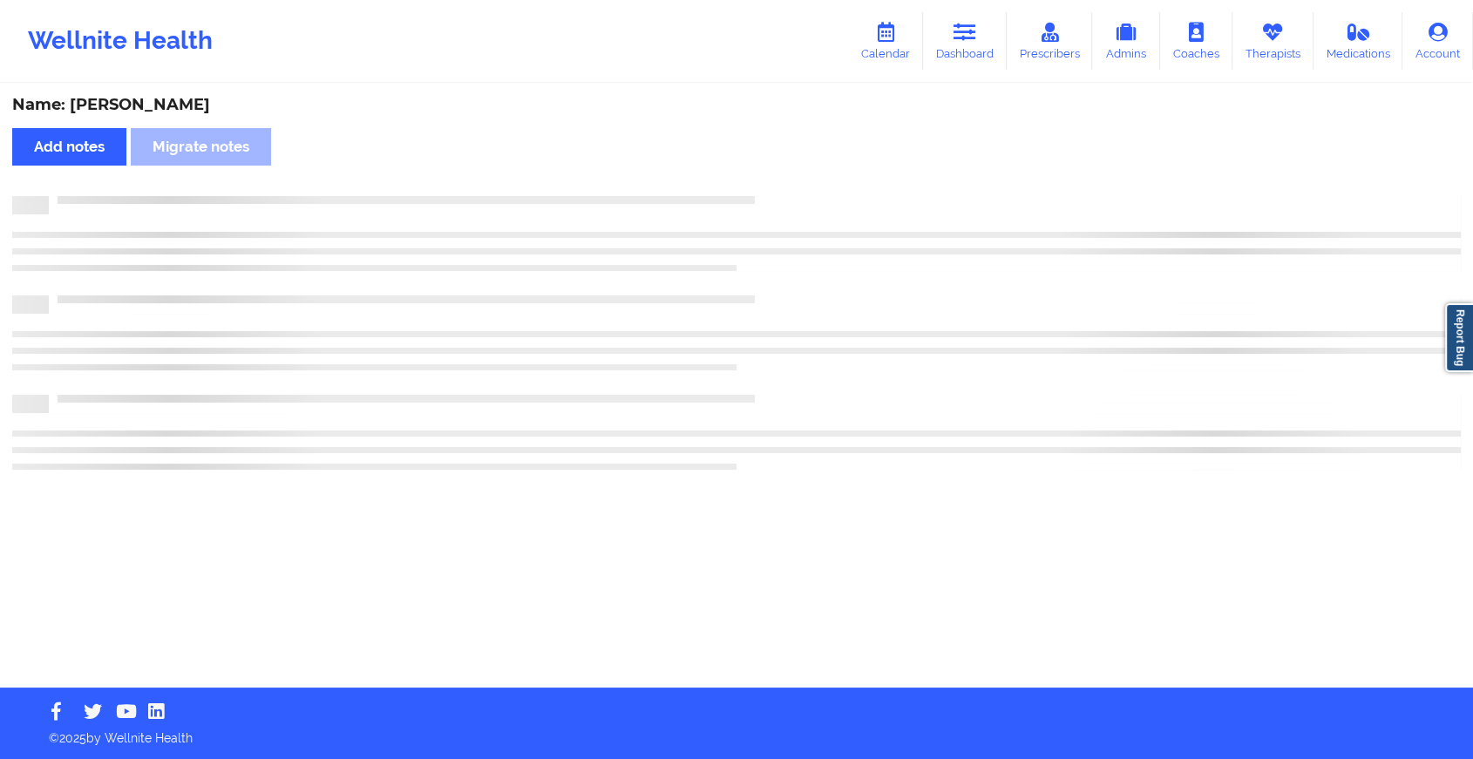
click at [771, 173] on div "Name: [PERSON_NAME] Add notes Migrate notes" at bounding box center [736, 386] width 1473 height 602
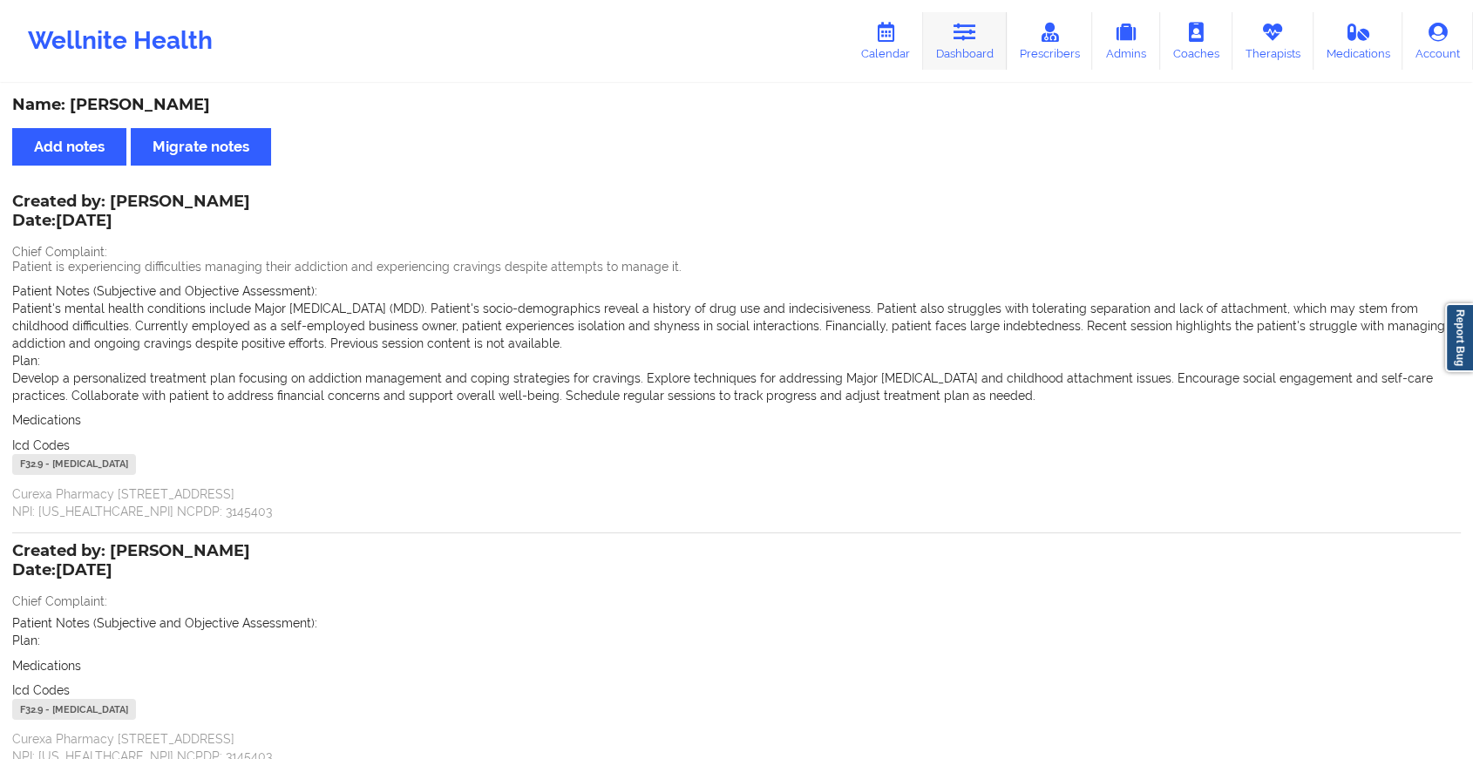
click at [991, 64] on link "Dashboard" at bounding box center [965, 41] width 84 height 58
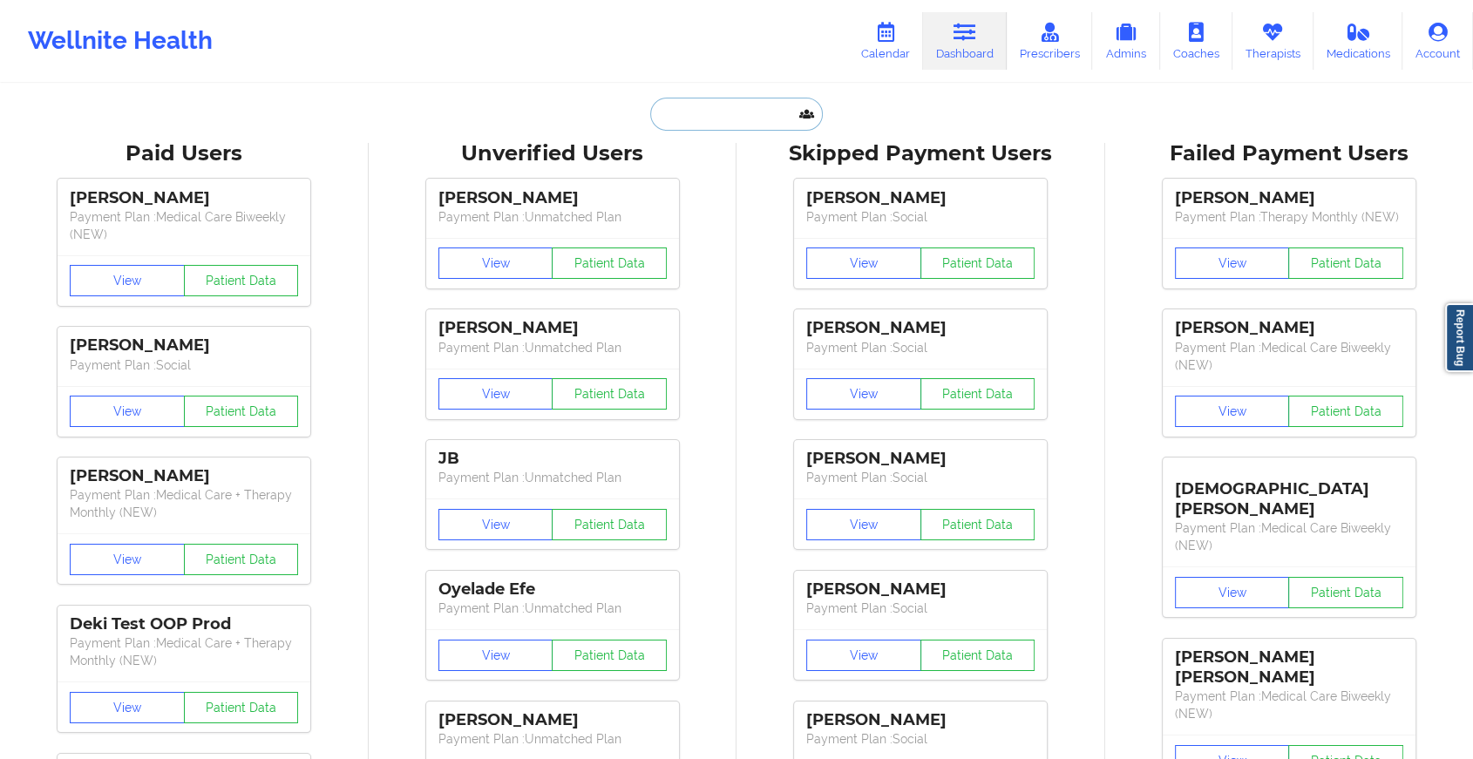
click at [756, 104] on input "text" at bounding box center [736, 114] width 173 height 33
paste input "[EMAIL_ADDRESS][DOMAIN_NAME]"
type input "[EMAIL_ADDRESS][DOMAIN_NAME]"
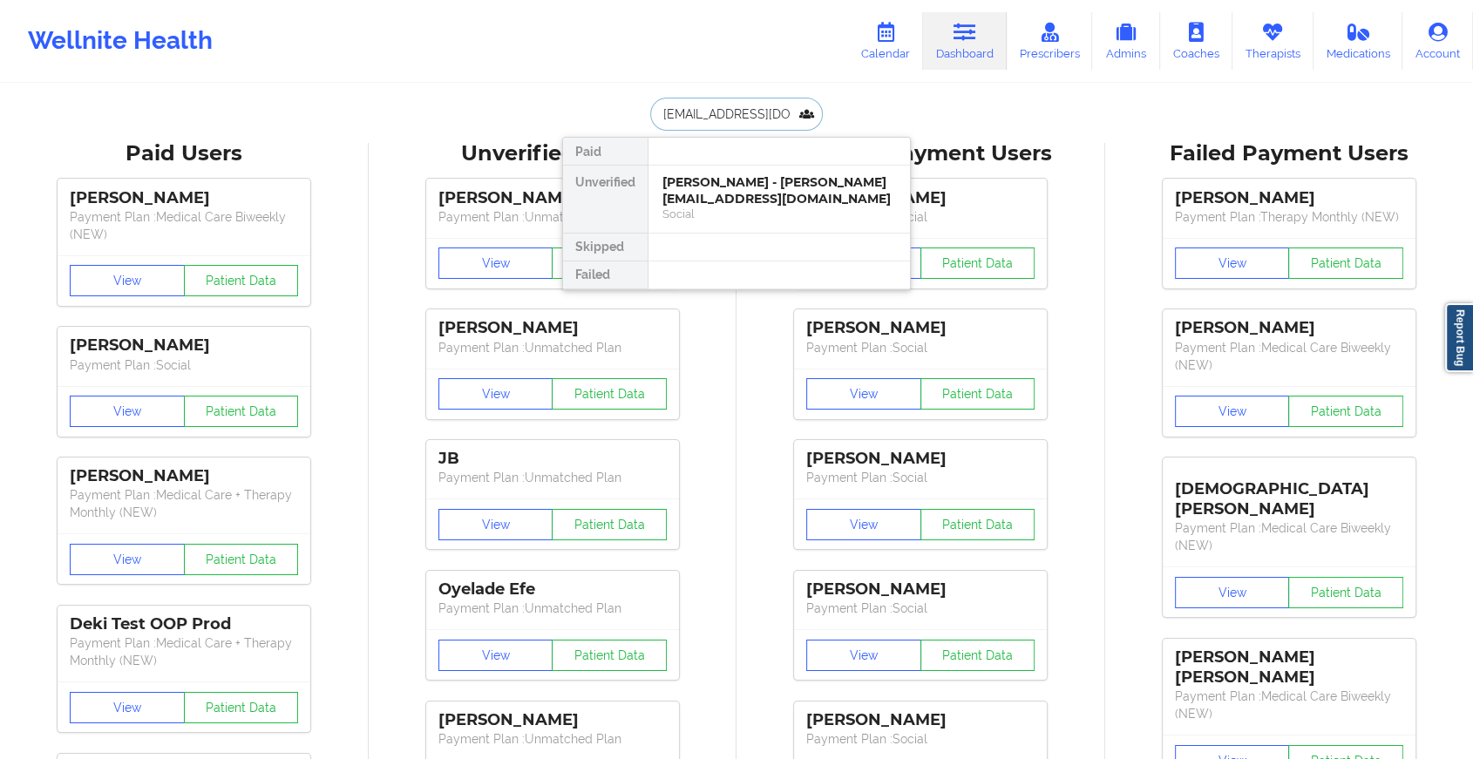
scroll to position [0, 14]
click at [741, 194] on div "[PERSON_NAME] - [EMAIL_ADDRESS][DOMAIN_NAME]" at bounding box center [779, 190] width 234 height 32
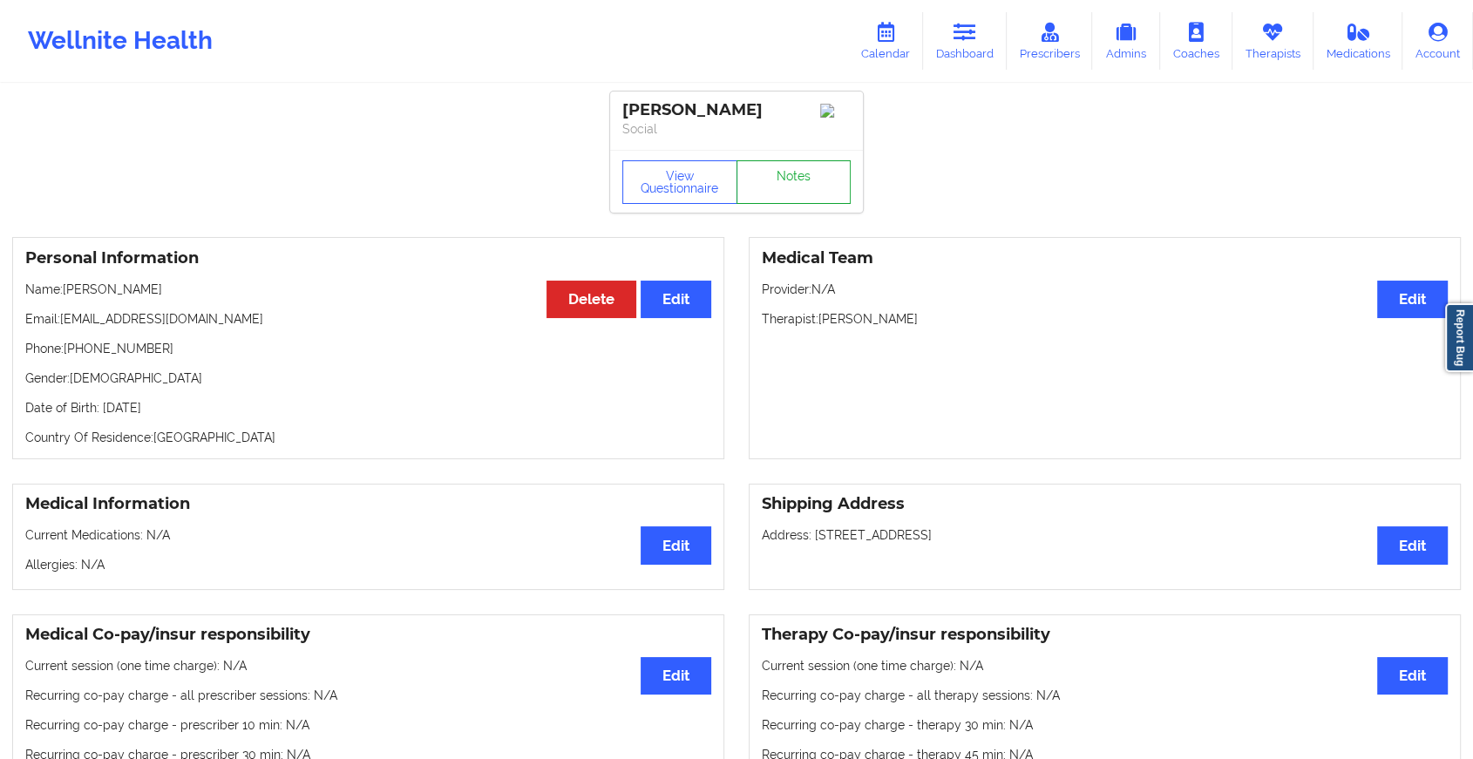
click at [788, 169] on link "Notes" at bounding box center [793, 182] width 115 height 44
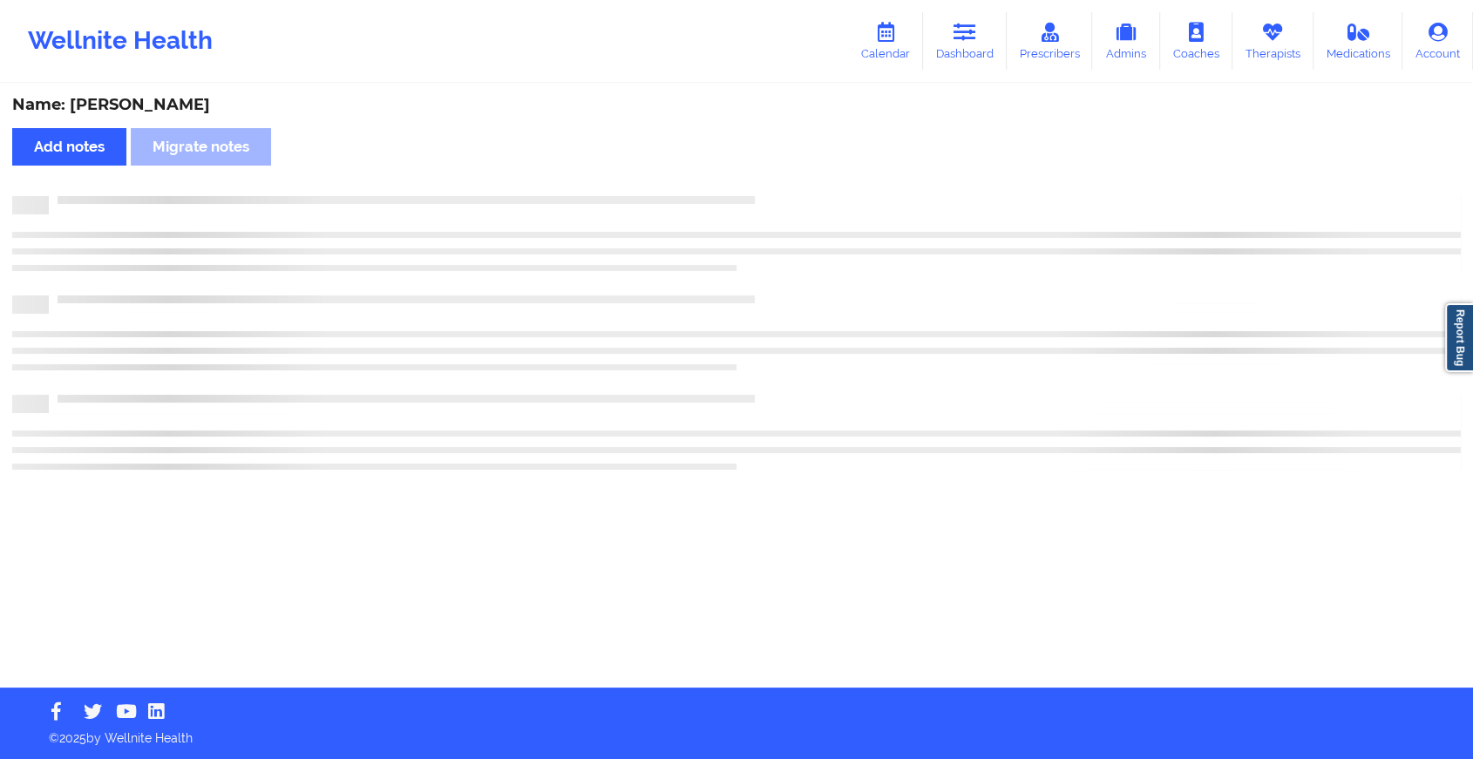
click at [788, 169] on div "Name: [PERSON_NAME] Add notes Migrate notes" at bounding box center [736, 386] width 1473 height 602
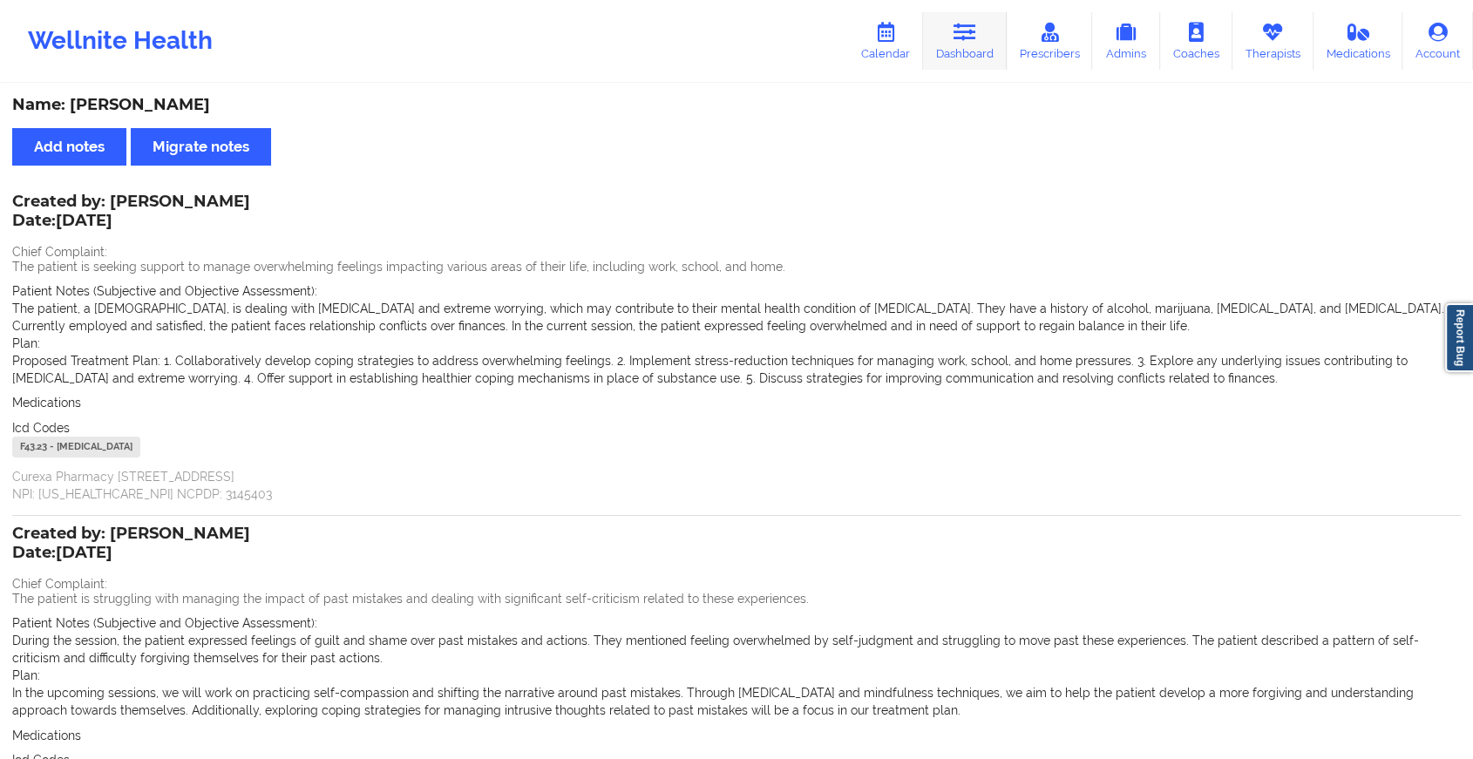
click at [979, 49] on link "Dashboard" at bounding box center [965, 41] width 84 height 58
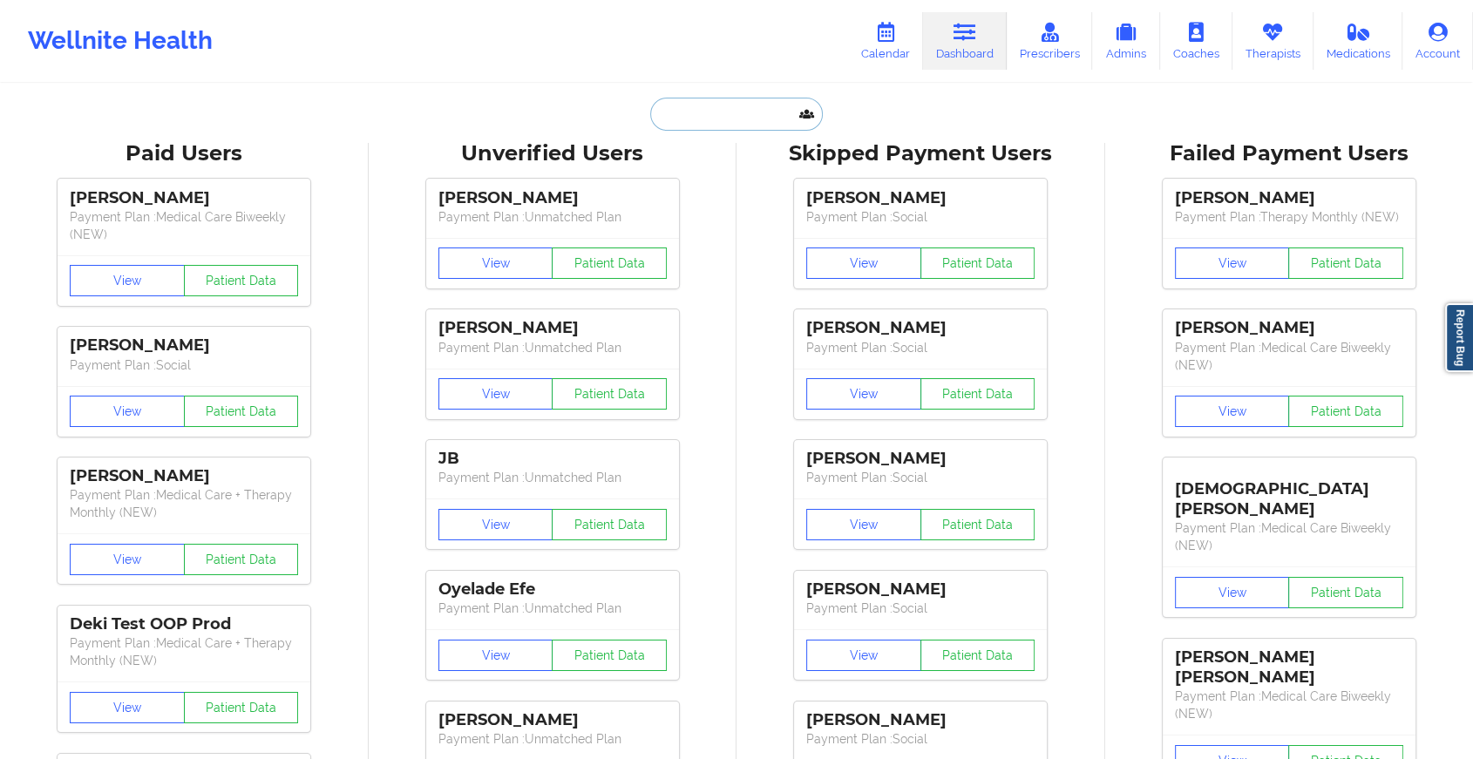
click at [753, 128] on input "text" at bounding box center [736, 114] width 173 height 33
paste input "[EMAIL_ADDRESS][DOMAIN_NAME]"
type input "[EMAIL_ADDRESS][DOMAIN_NAME]"
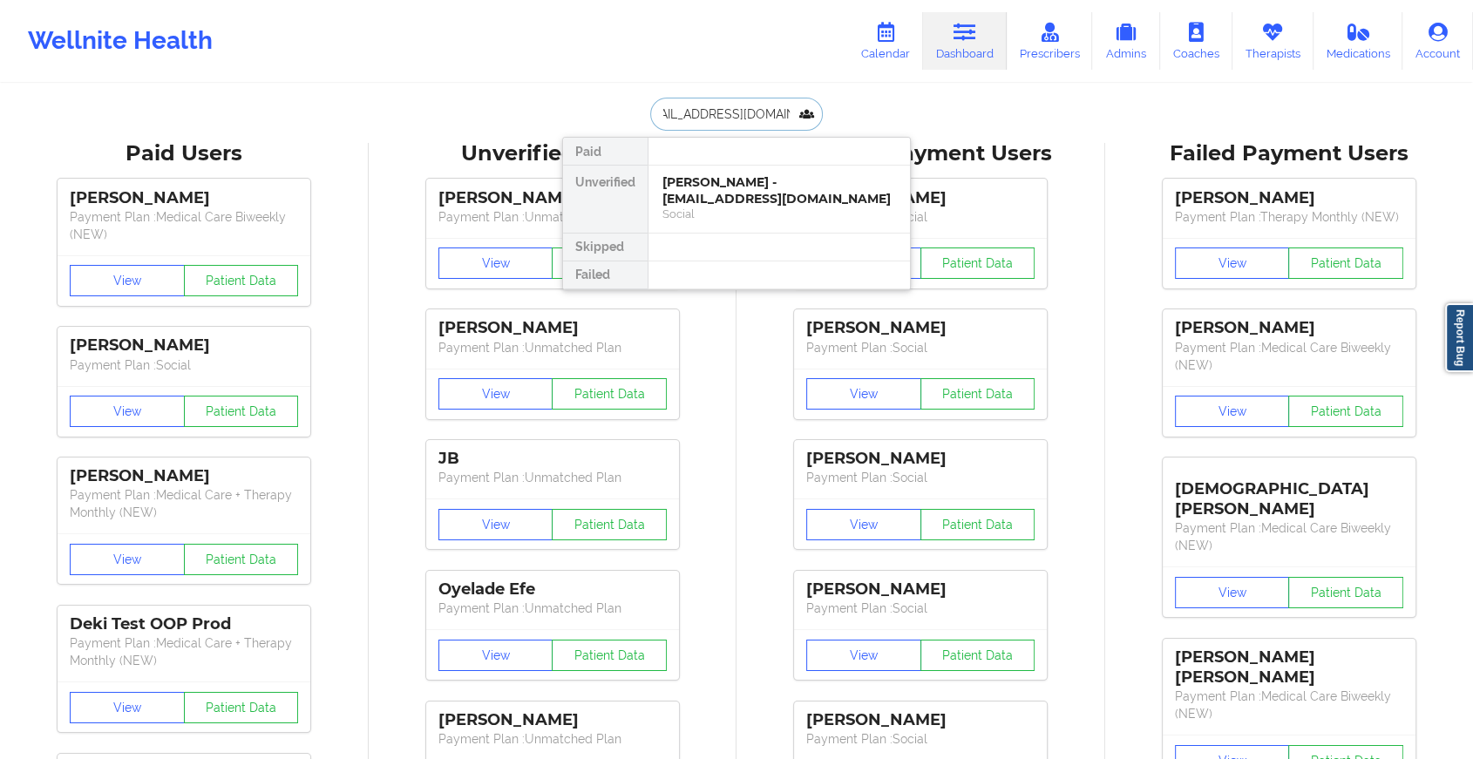
click at [794, 180] on div "[PERSON_NAME] - [EMAIL_ADDRESS][DOMAIN_NAME]" at bounding box center [779, 190] width 234 height 32
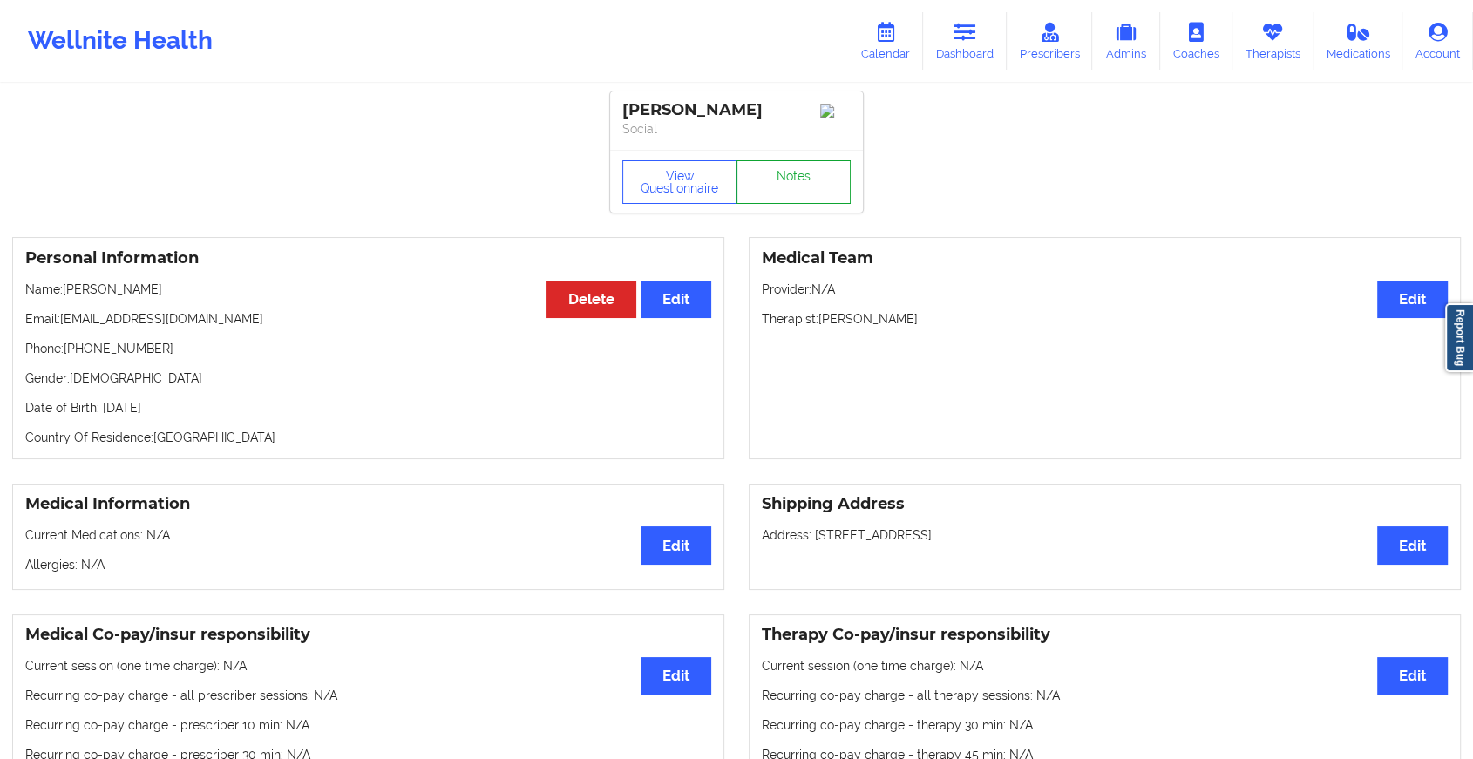
click at [794, 180] on link "Notes" at bounding box center [793, 182] width 115 height 44
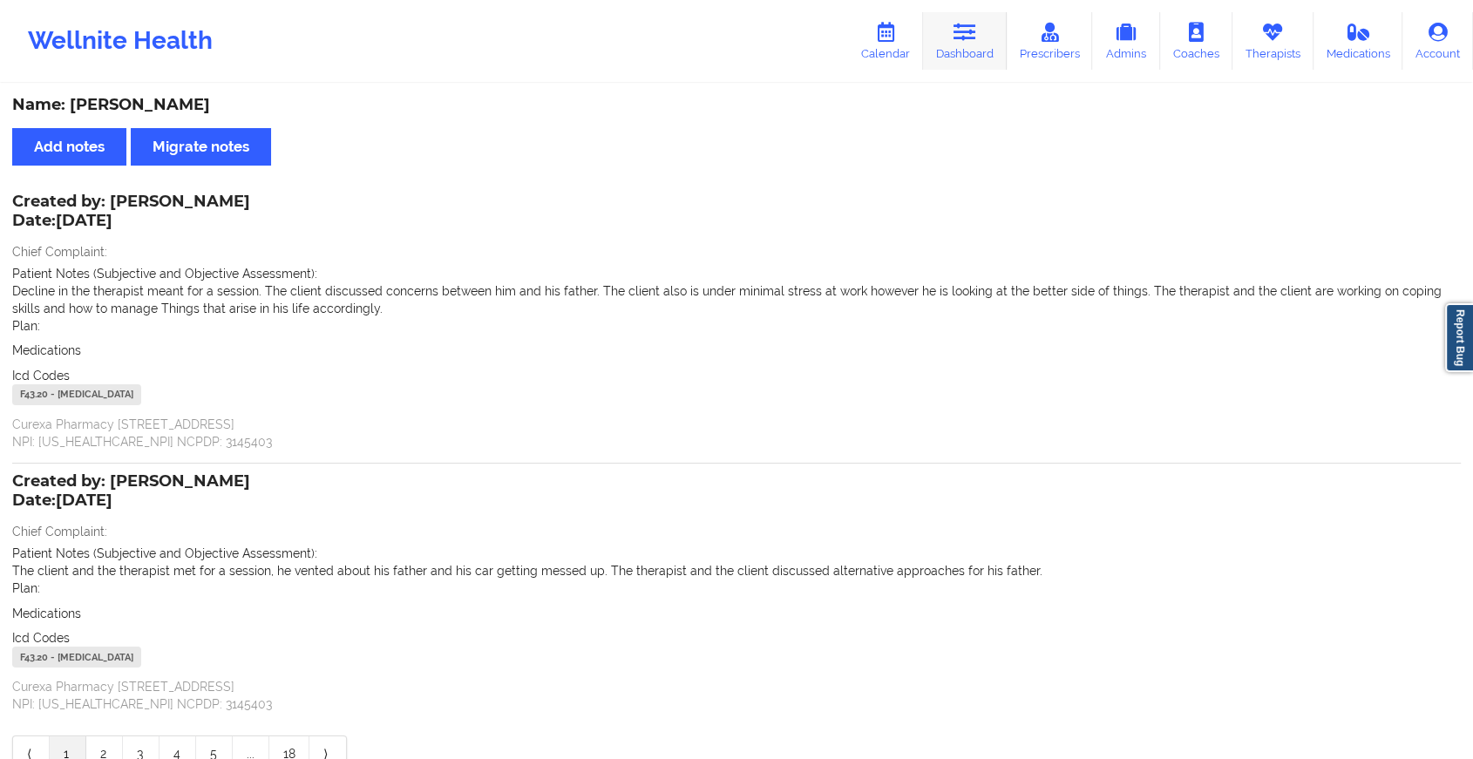
click at [990, 30] on link "Dashboard" at bounding box center [965, 41] width 84 height 58
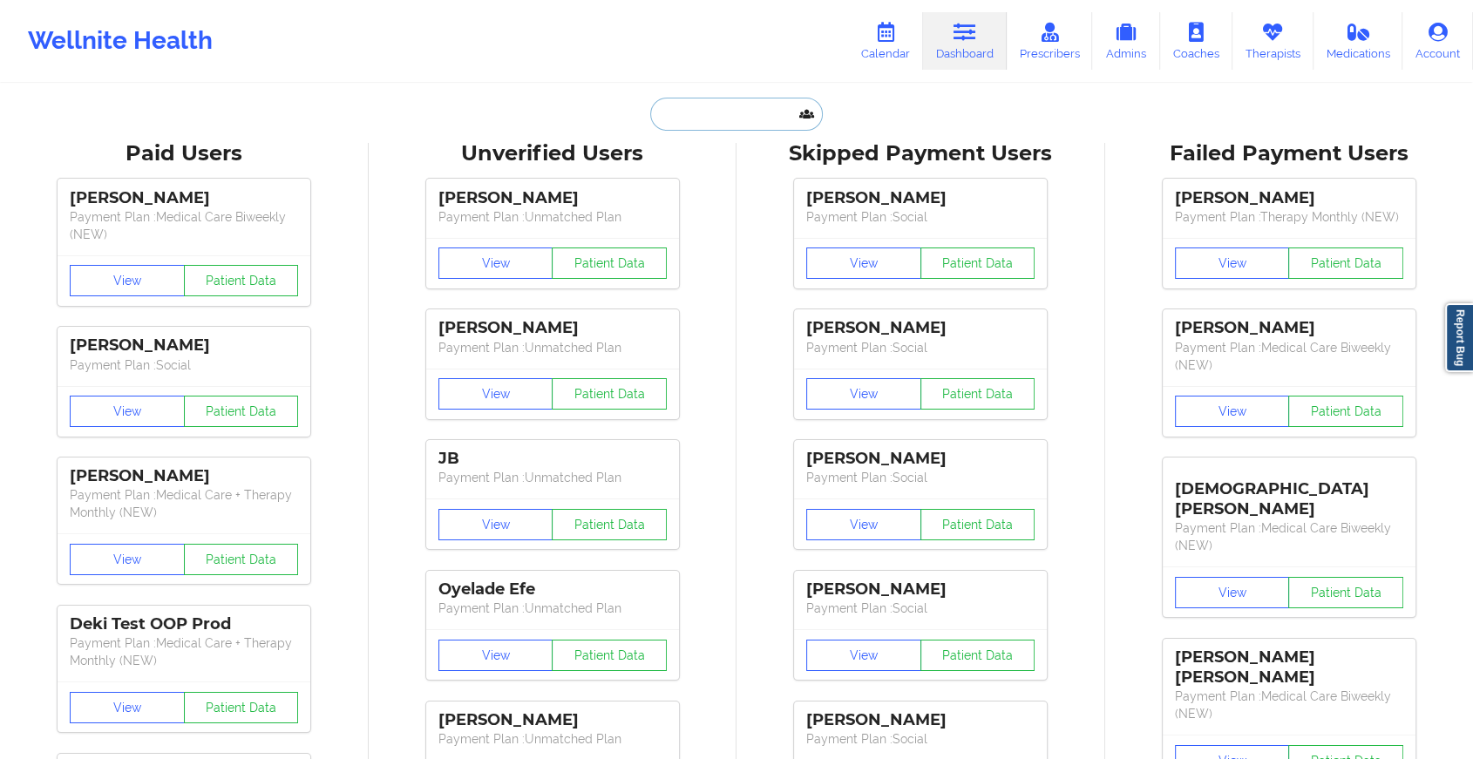
click at [711, 123] on input "text" at bounding box center [736, 114] width 173 height 33
paste input "[EMAIL_ADDRESS][DOMAIN_NAME]"
type input "[EMAIL_ADDRESS][DOMAIN_NAME]"
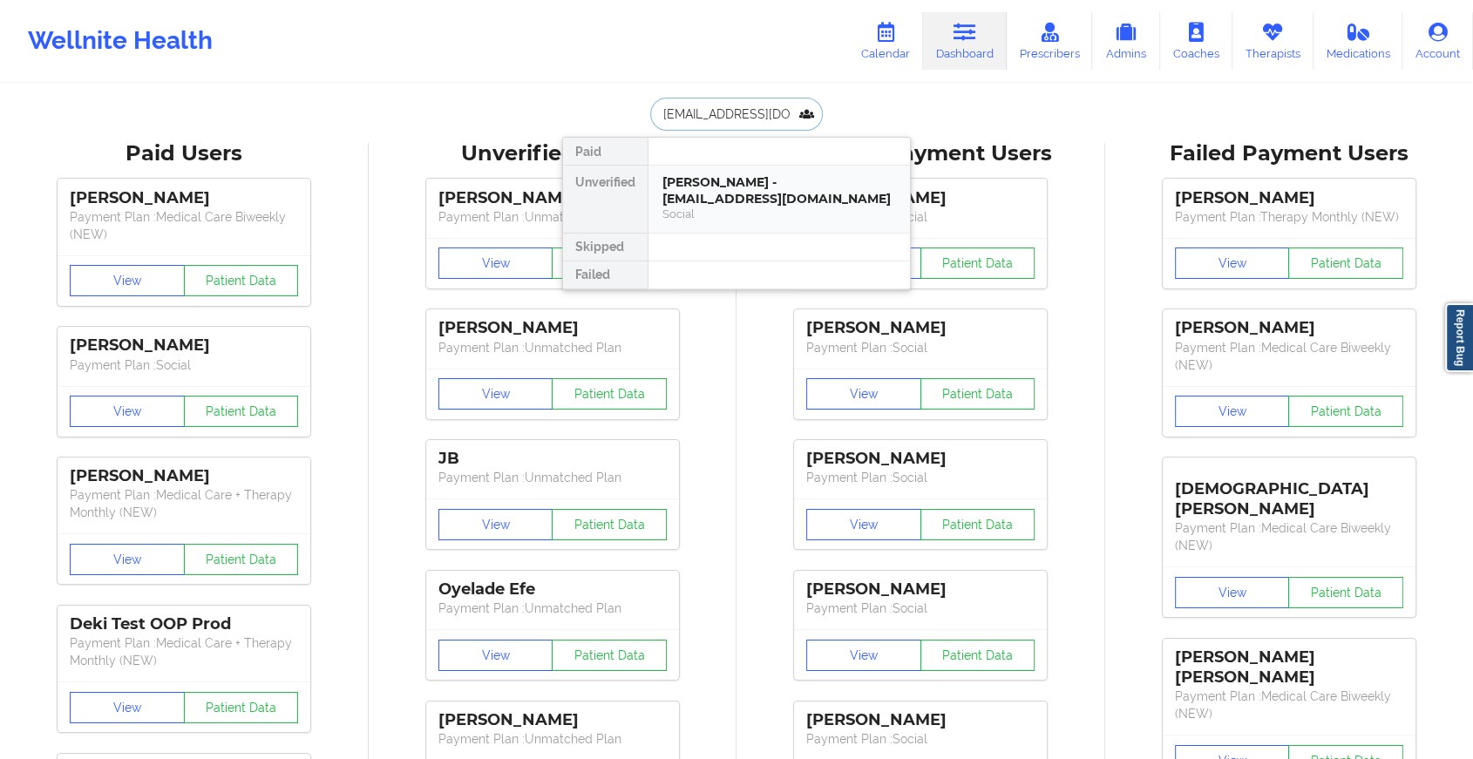
click at [745, 174] on div "[PERSON_NAME] - [EMAIL_ADDRESS][DOMAIN_NAME]" at bounding box center [779, 190] width 234 height 32
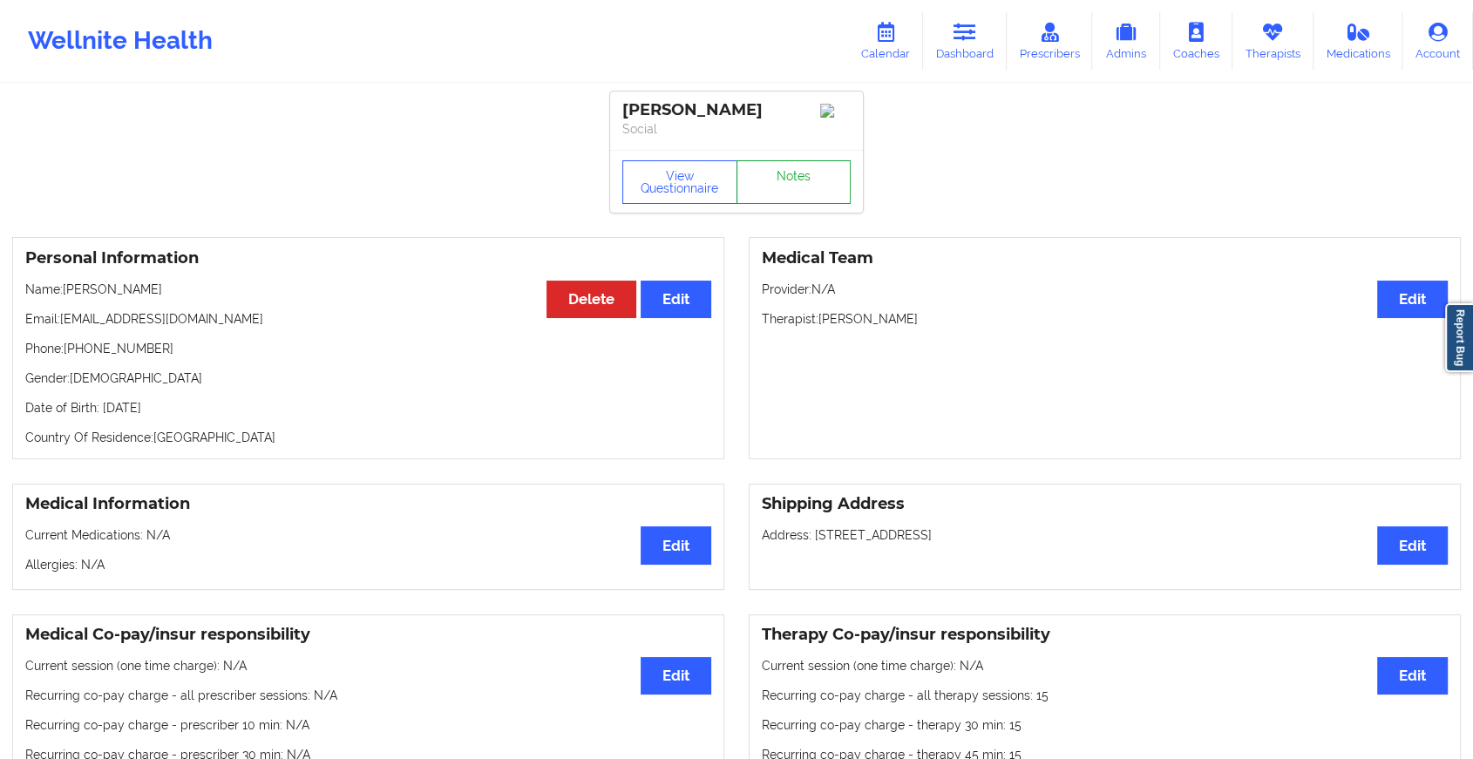
click at [784, 172] on link "Notes" at bounding box center [793, 182] width 115 height 44
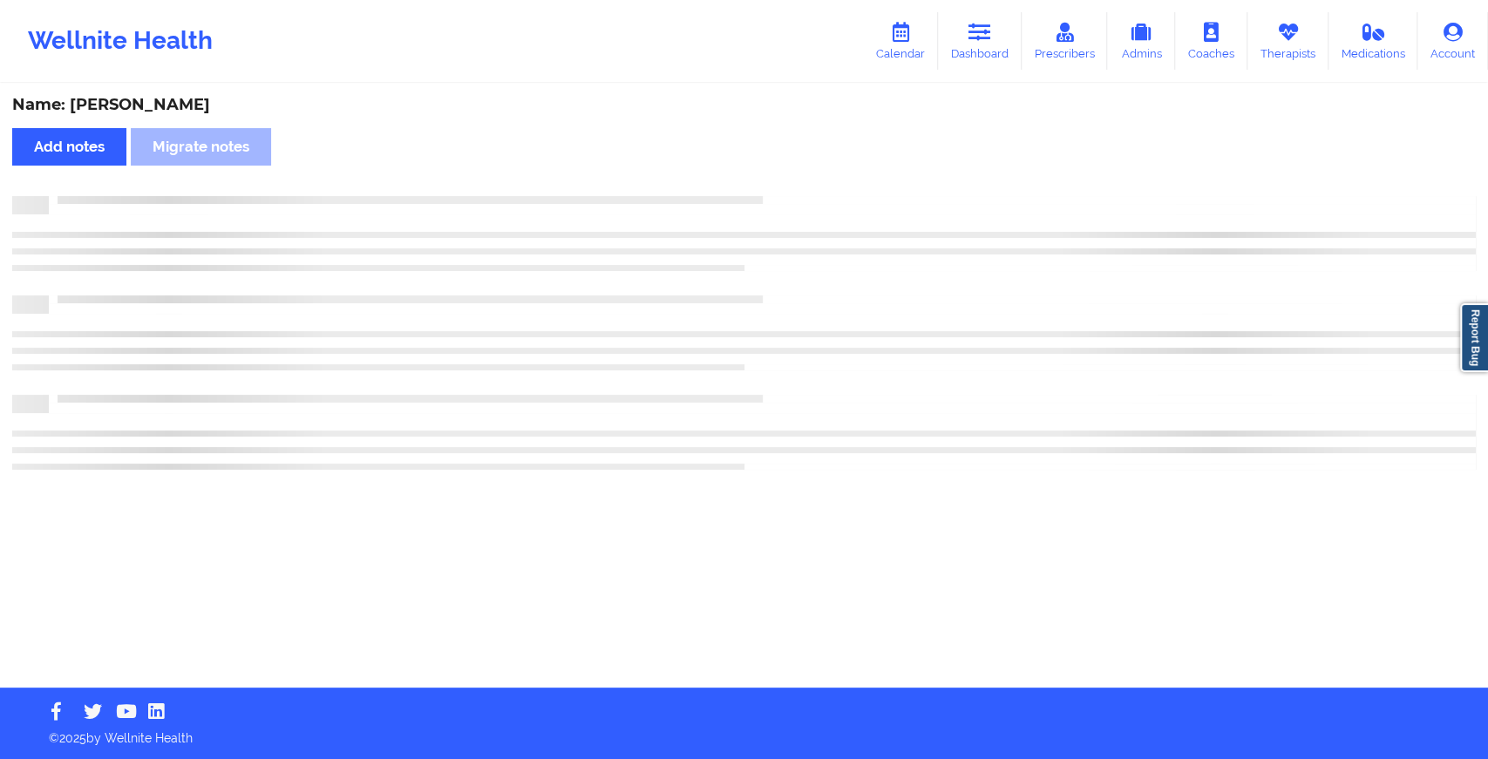
click at [784, 172] on div "Name: [PERSON_NAME] Add notes Migrate notes" at bounding box center [744, 386] width 1488 height 602
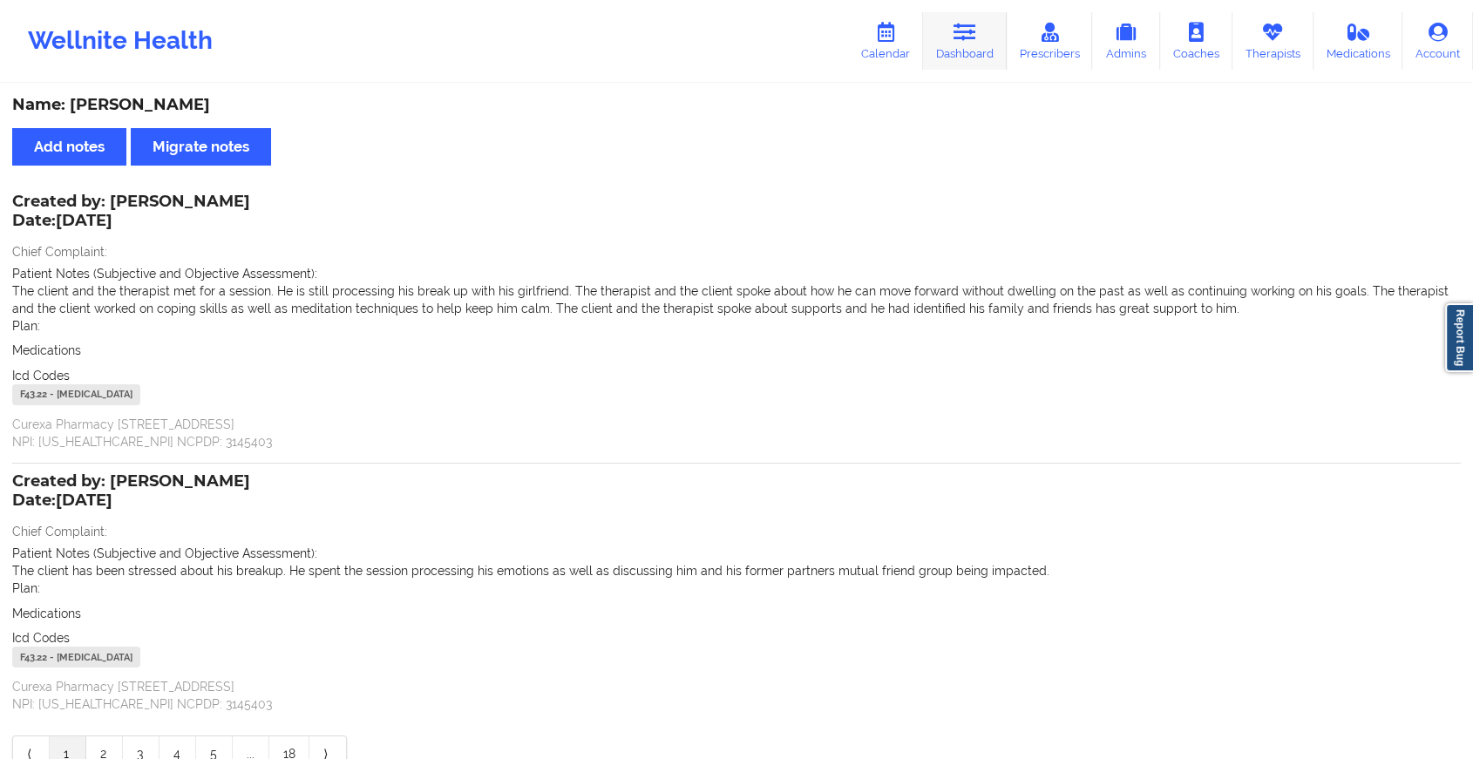
click at [978, 43] on link "Dashboard" at bounding box center [965, 41] width 84 height 58
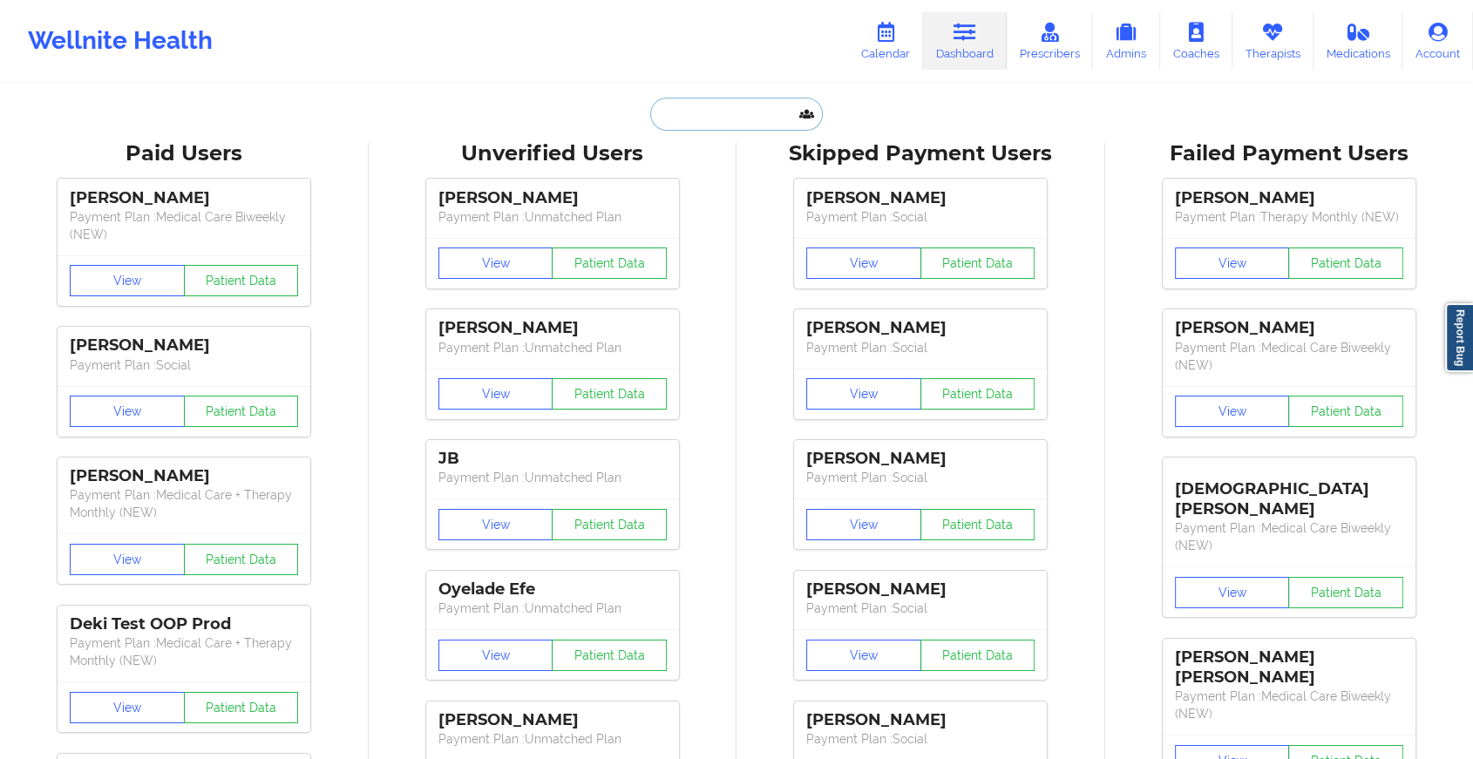
click at [715, 119] on input "text" at bounding box center [736, 114] width 173 height 33
paste input "[EMAIL_ADDRESS][DOMAIN_NAME]"
type input "[EMAIL_ADDRESS][DOMAIN_NAME]"
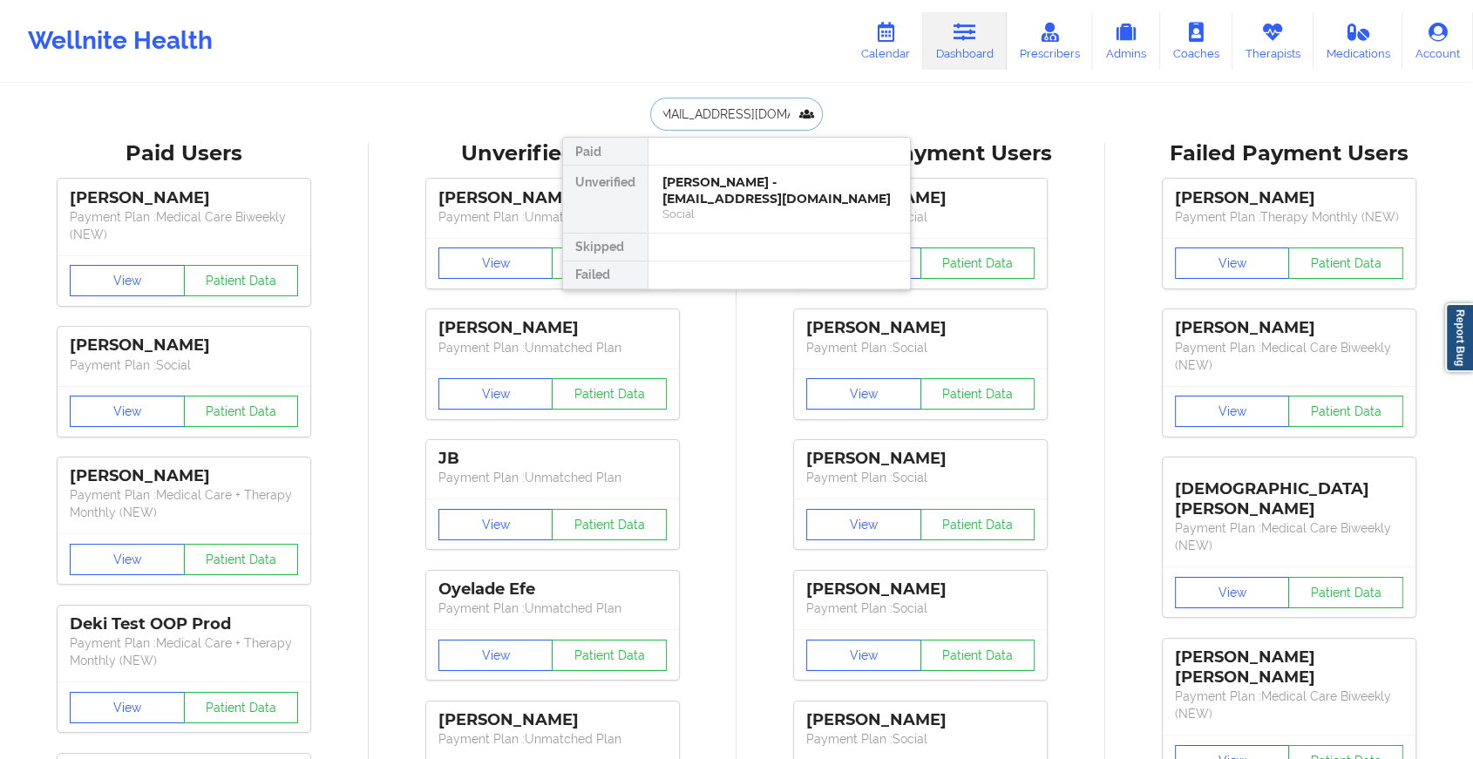
click at [775, 221] on div "Social" at bounding box center [779, 214] width 234 height 15
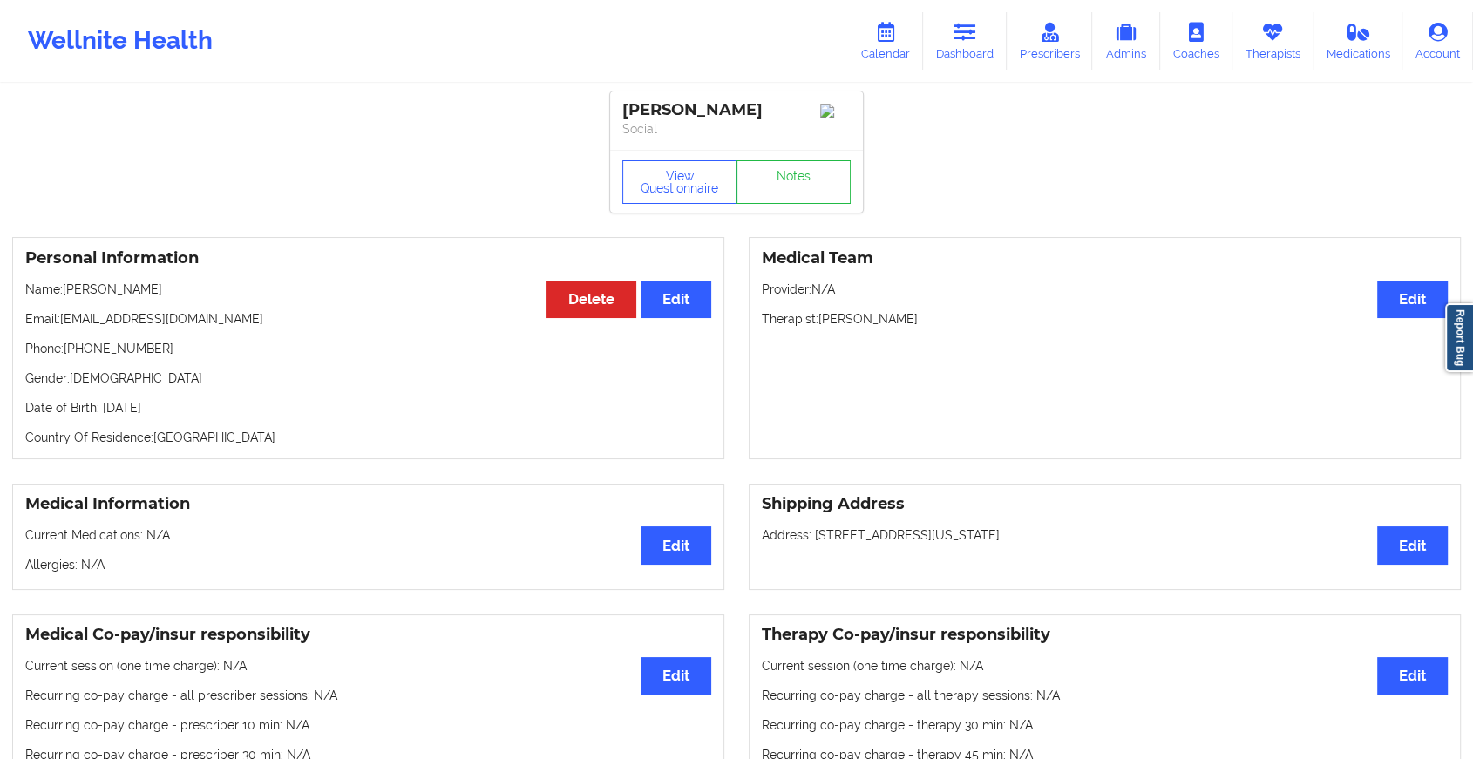
click at [821, 213] on div "View Questionnaire Notes" at bounding box center [736, 181] width 253 height 63
drag, startPoint x: 822, startPoint y: 214, endPoint x: 815, endPoint y: 180, distance: 34.7
click at [815, 180] on div "View Questionnaire Notes" at bounding box center [736, 181] width 253 height 63
click at [815, 180] on link "Notes" at bounding box center [793, 182] width 115 height 44
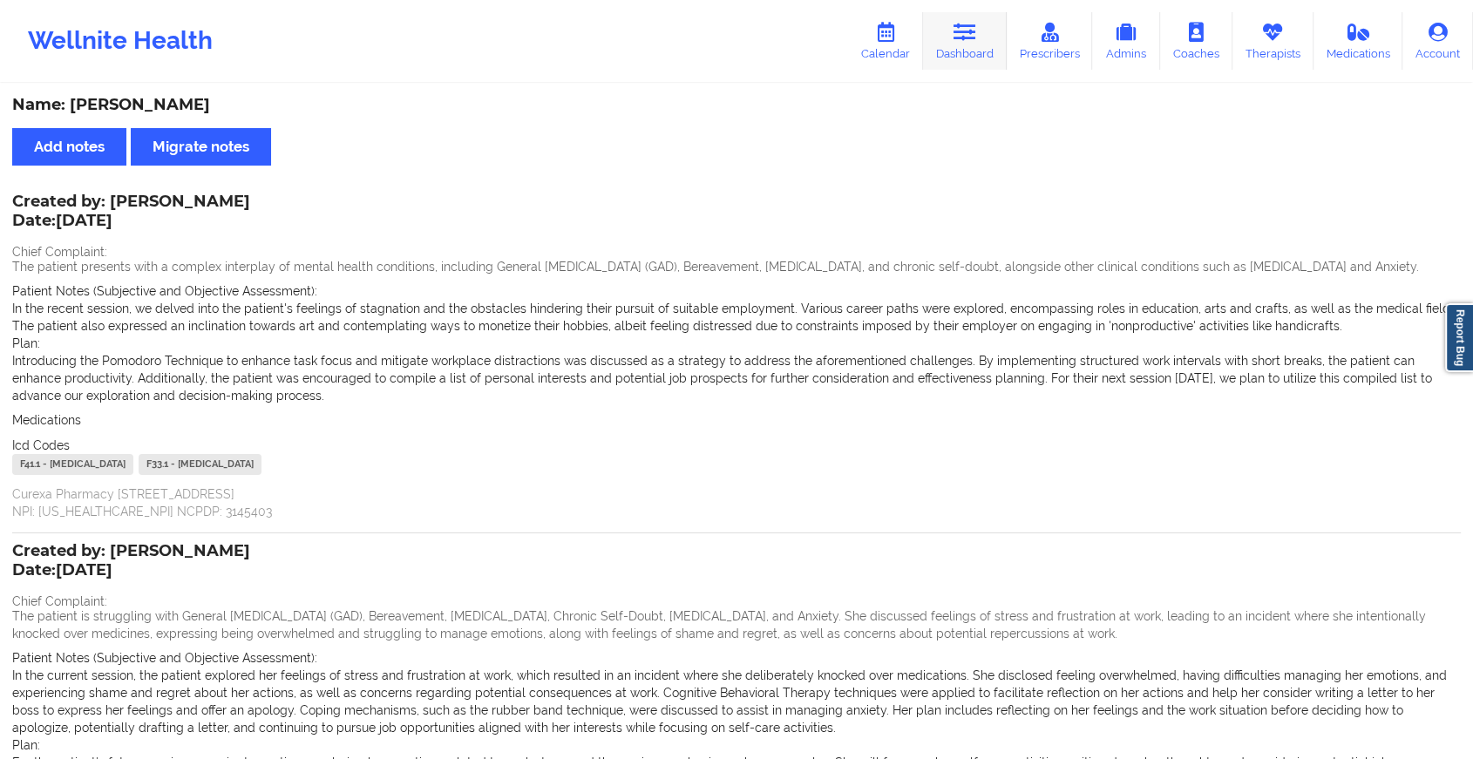
click at [969, 40] on icon at bounding box center [964, 32] width 23 height 19
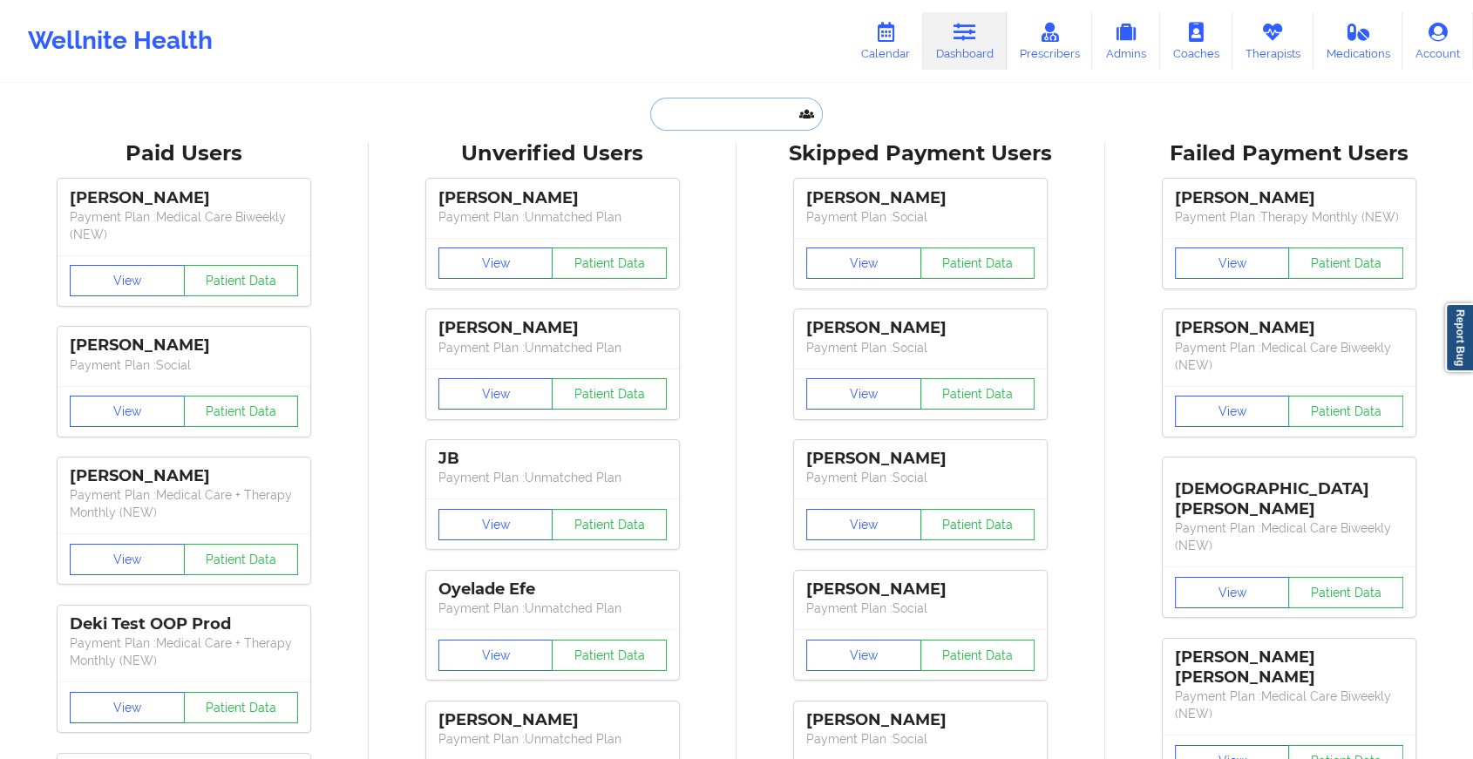
click at [758, 117] on input "text" at bounding box center [736, 114] width 173 height 33
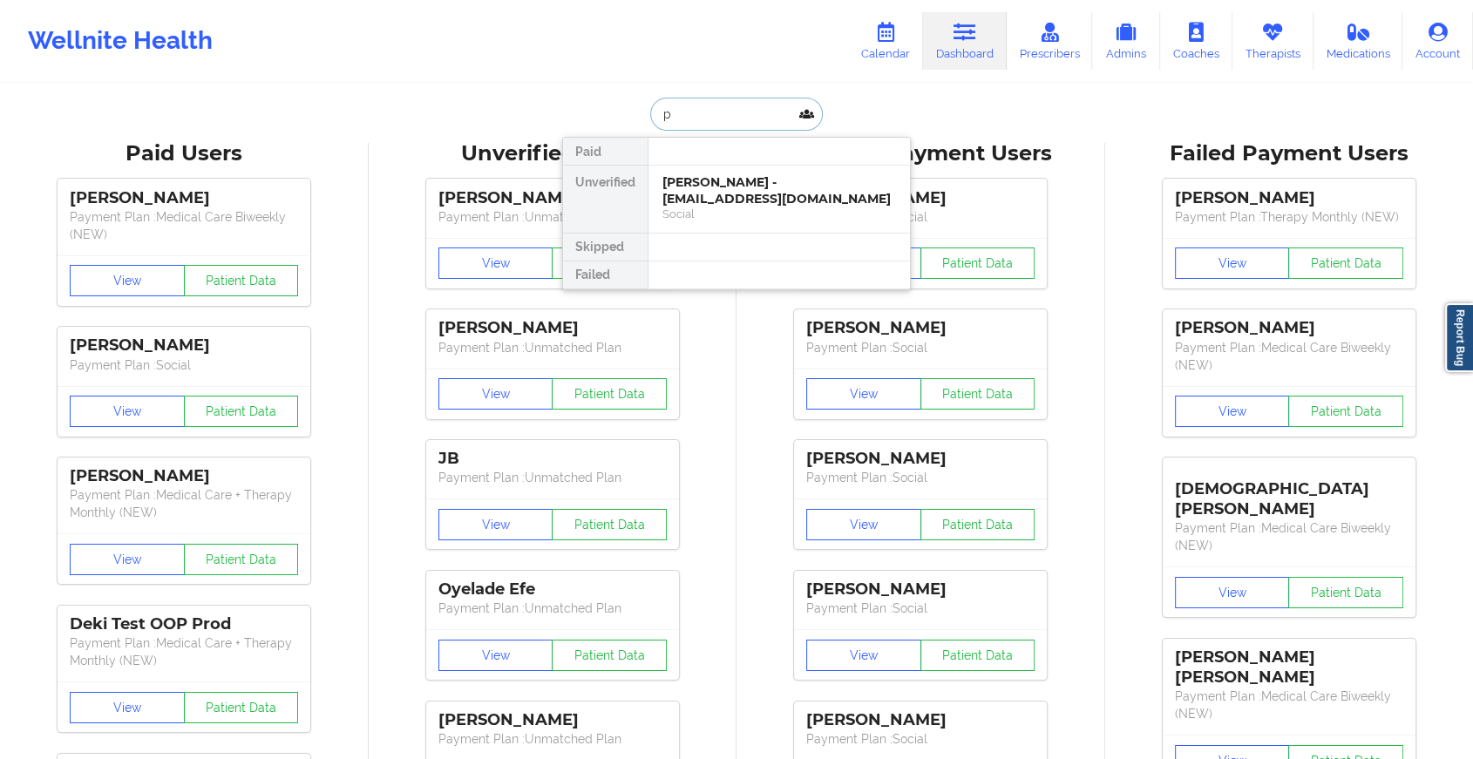
type input "p"
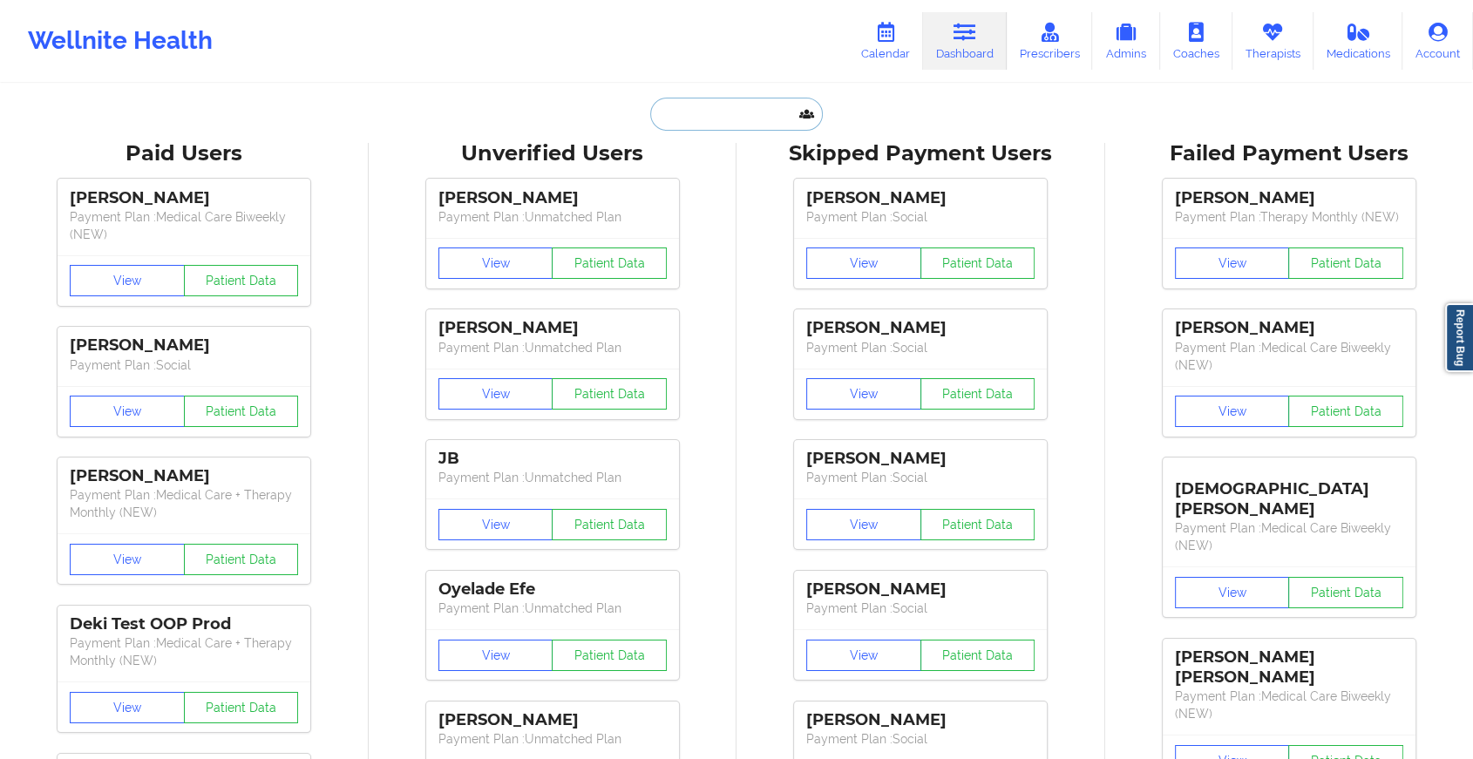
paste input "[EMAIL_ADDRESS][DOMAIN_NAME]"
type input "[EMAIL_ADDRESS][DOMAIN_NAME]"
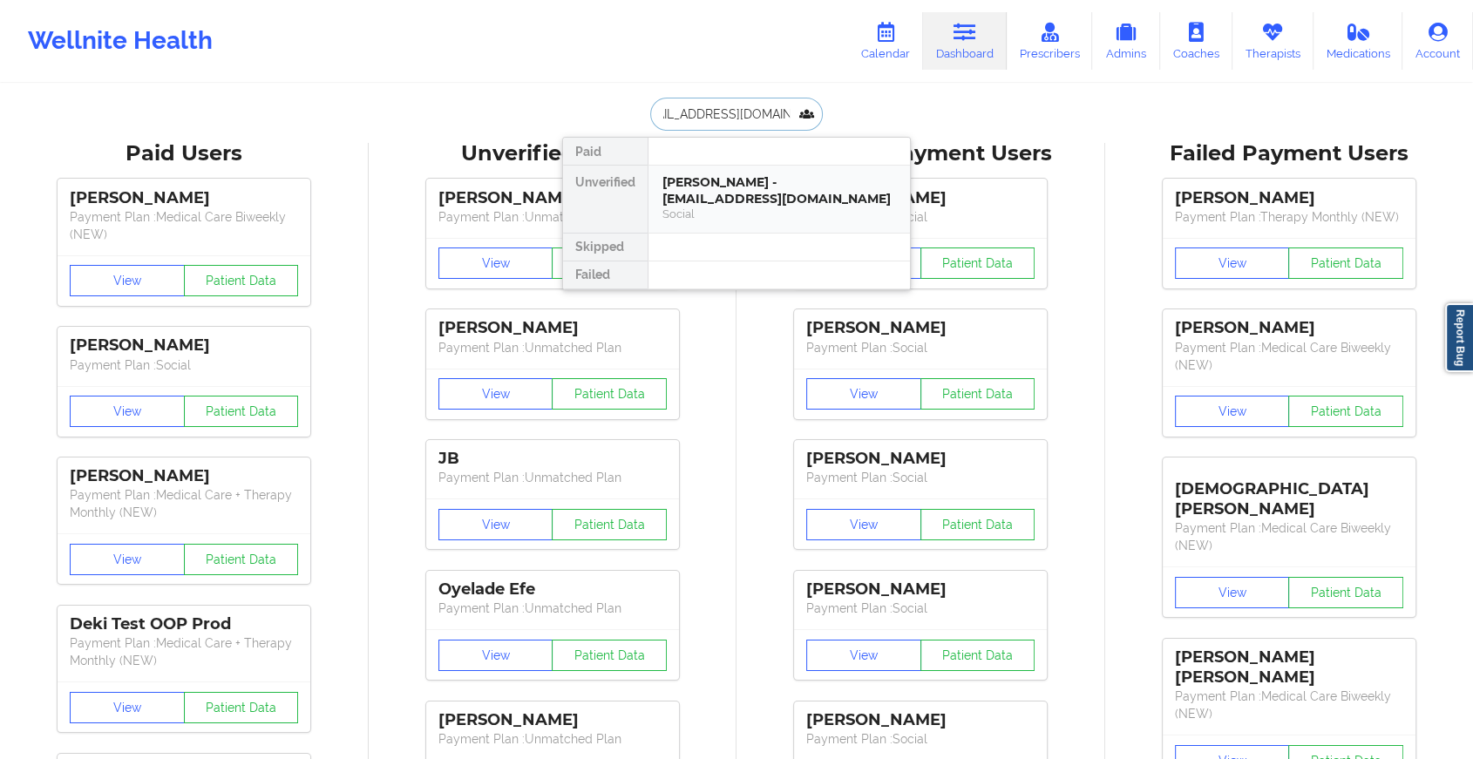
click at [781, 180] on div "[PERSON_NAME] - [EMAIL_ADDRESS][DOMAIN_NAME]" at bounding box center [779, 190] width 234 height 32
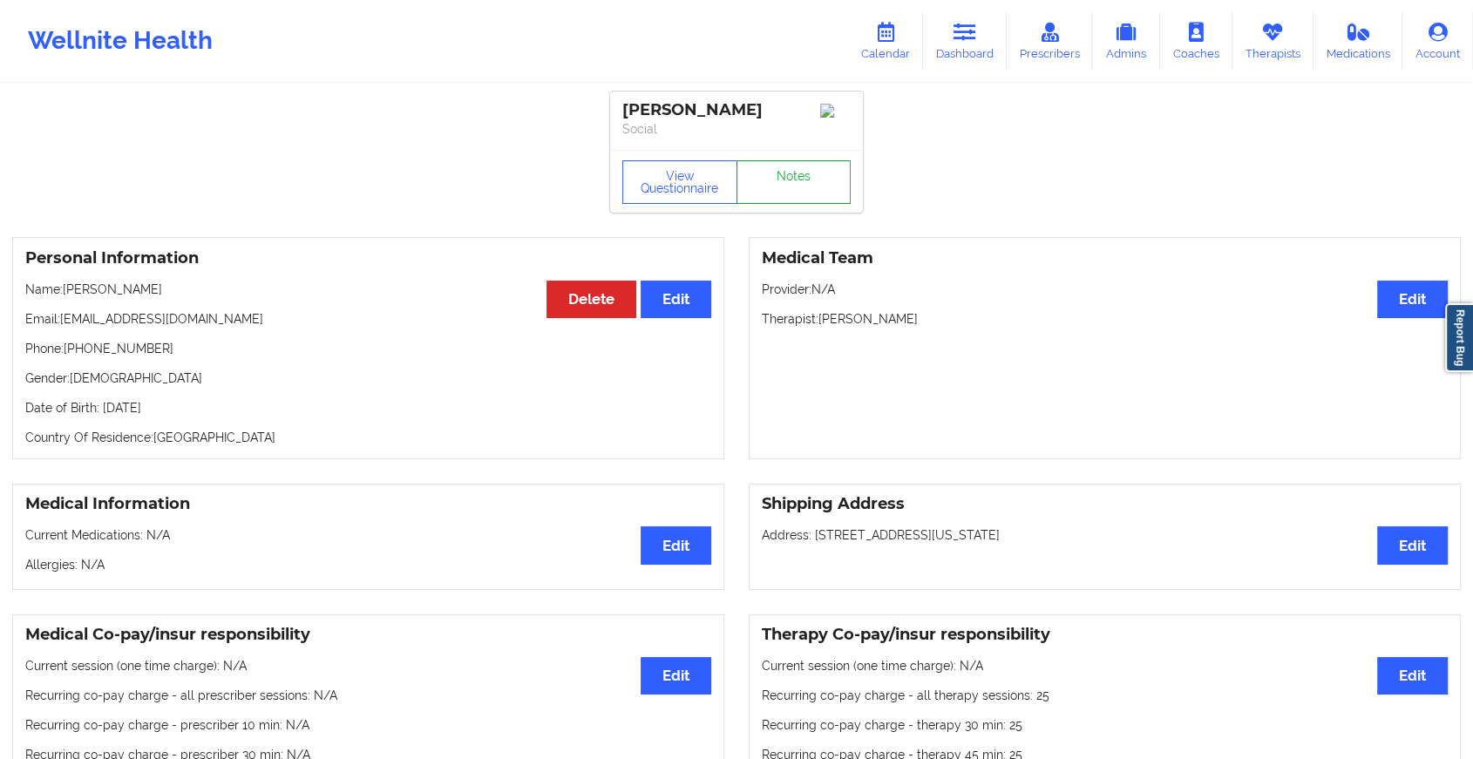
click at [822, 188] on link "Notes" at bounding box center [793, 182] width 115 height 44
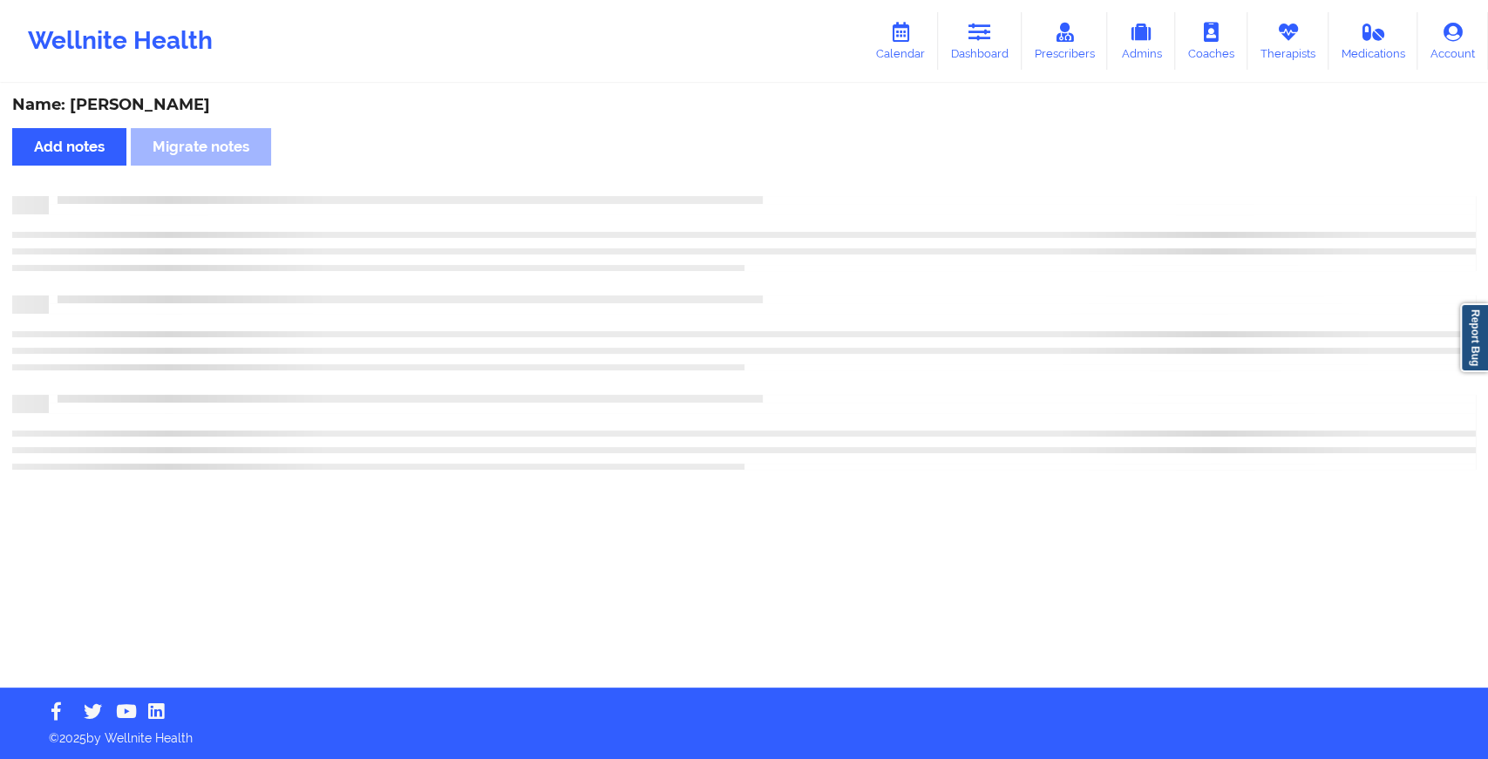
click at [955, 329] on div "Name: [PERSON_NAME] Add notes Migrate notes" at bounding box center [744, 386] width 1488 height 602
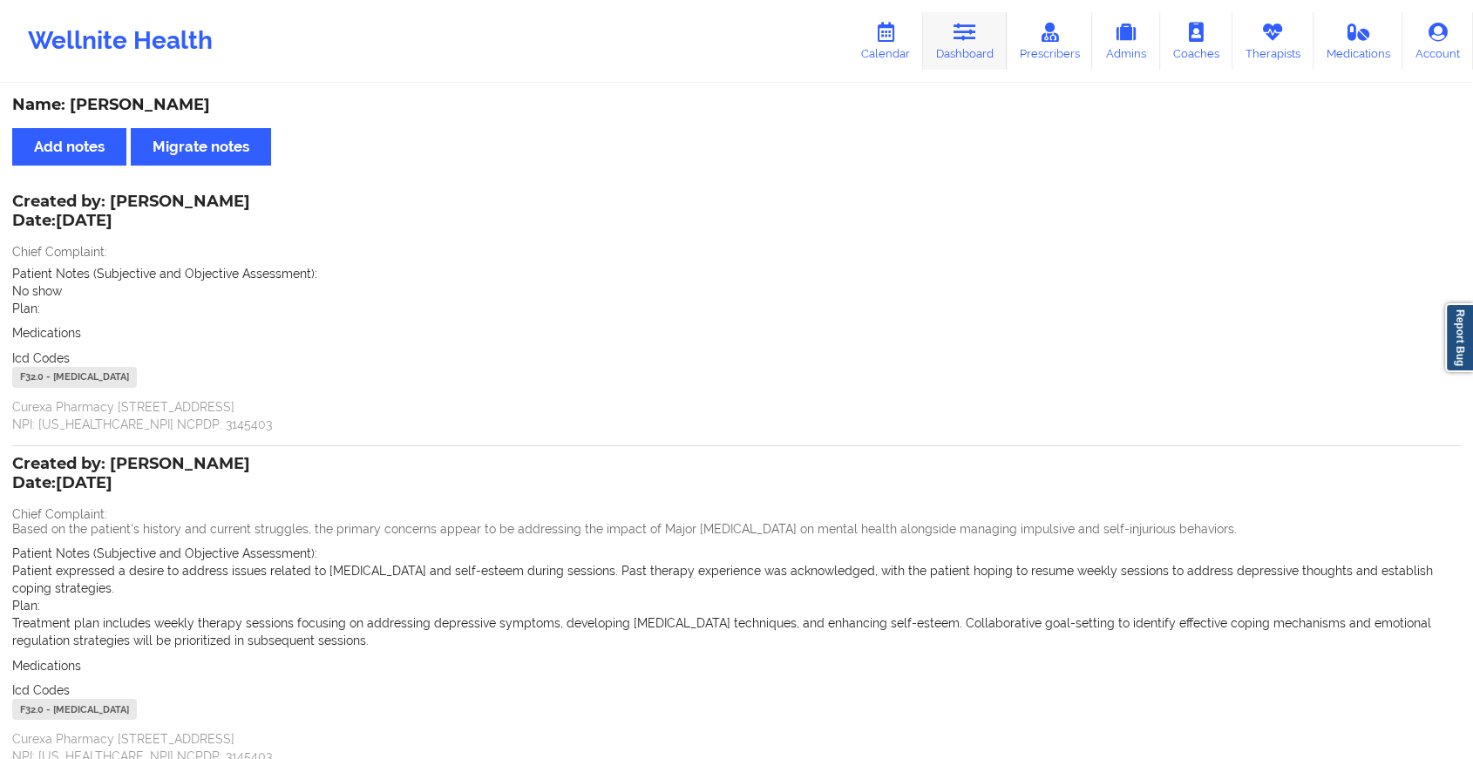
click at [948, 49] on link "Dashboard" at bounding box center [965, 41] width 84 height 58
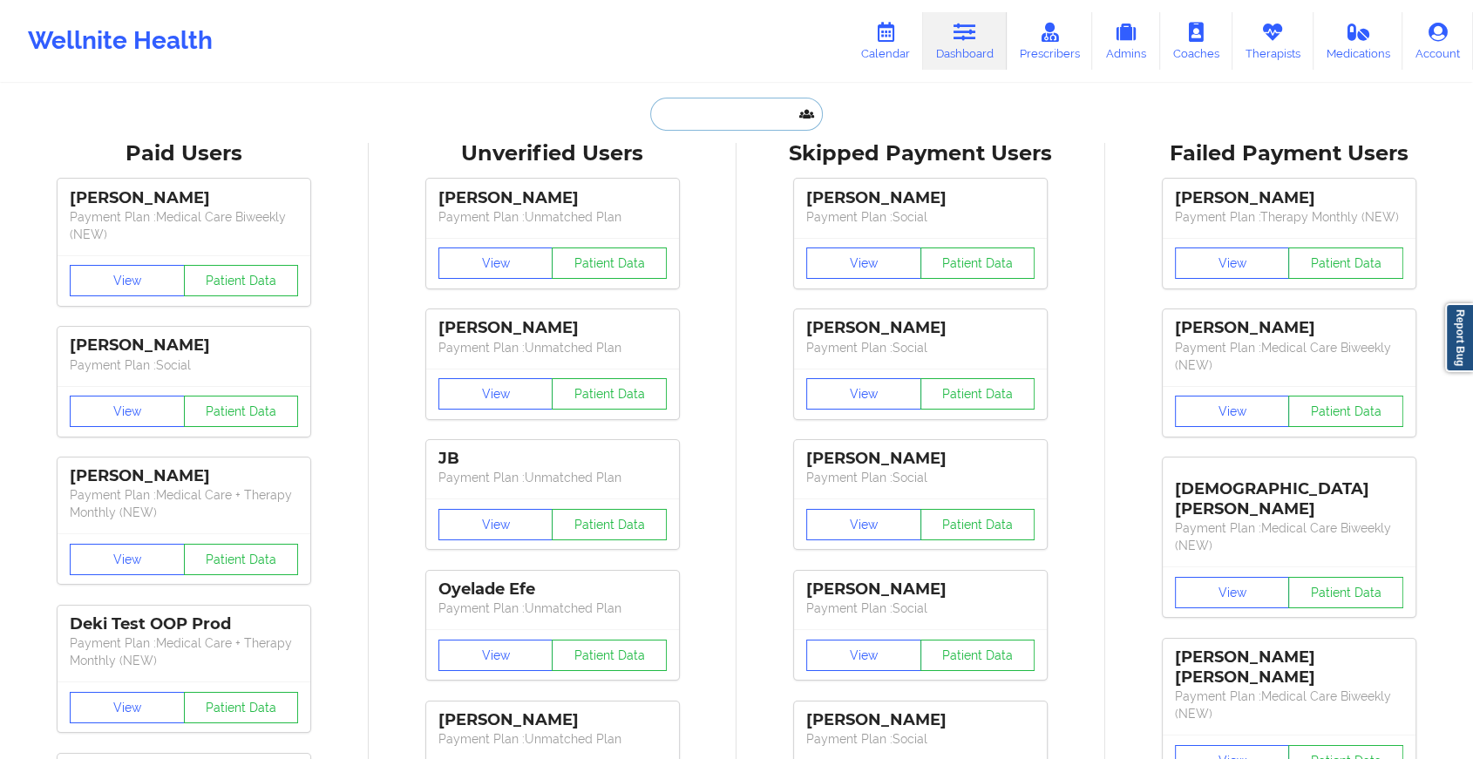
click at [757, 119] on input "text" at bounding box center [736, 114] width 173 height 33
paste input "[PERSON_NAME][EMAIL_ADDRESS][PERSON_NAME][DOMAIN_NAME]"
type input "[PERSON_NAME][EMAIL_ADDRESS][PERSON_NAME][DOMAIN_NAME]"
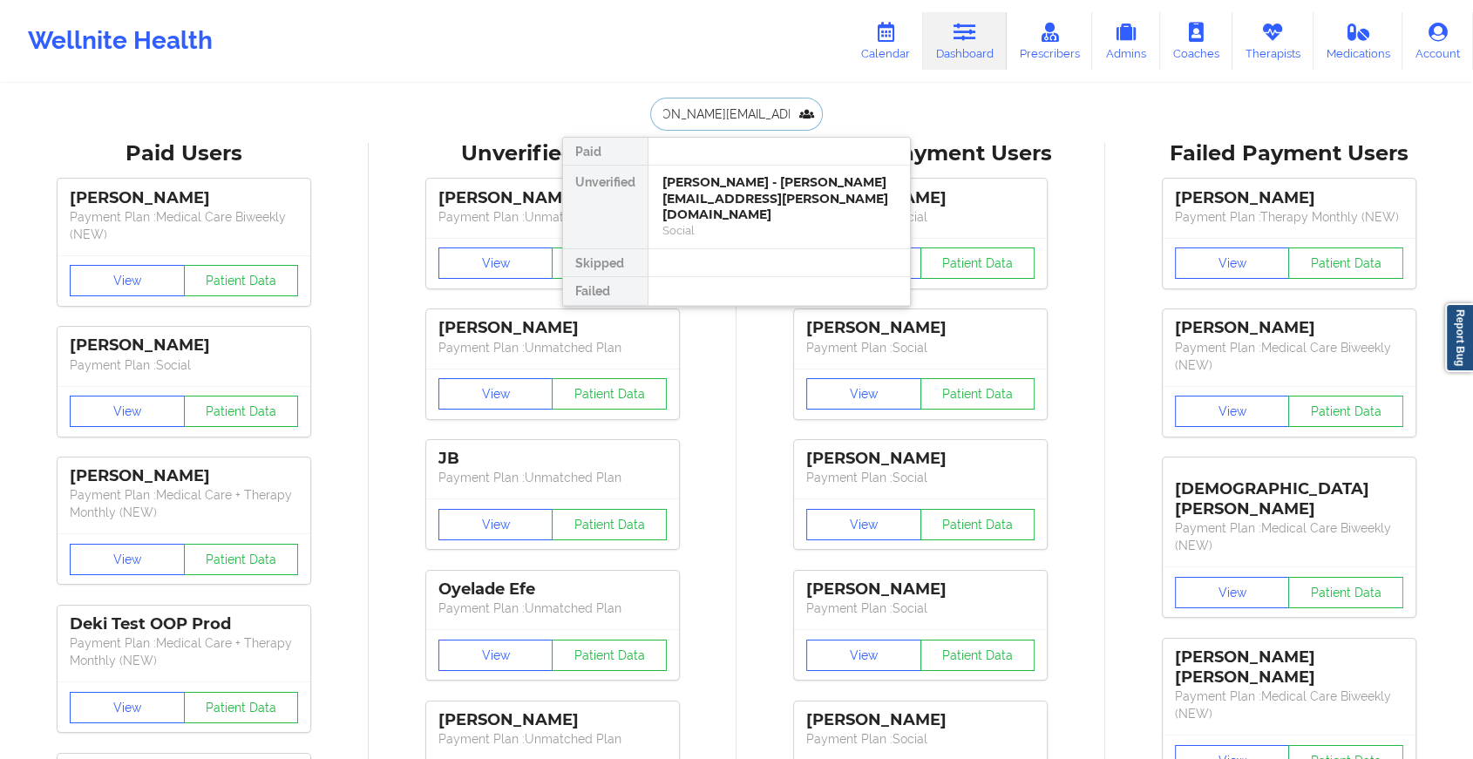
click at [807, 180] on div "[PERSON_NAME] - [PERSON_NAME][EMAIL_ADDRESS][PERSON_NAME][DOMAIN_NAME]" at bounding box center [779, 198] width 234 height 49
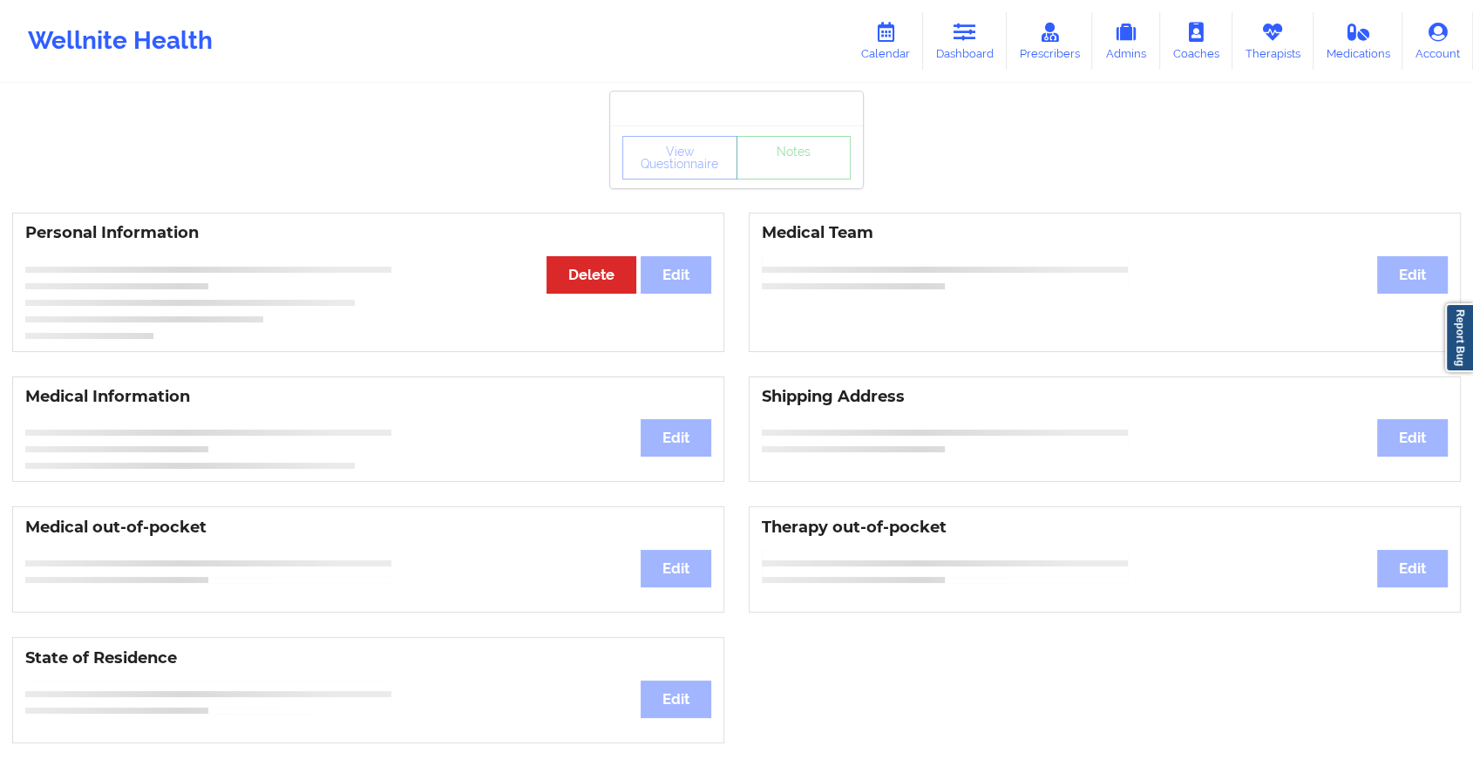
click at [817, 173] on div "View Questionnaire Notes" at bounding box center [736, 158] width 228 height 44
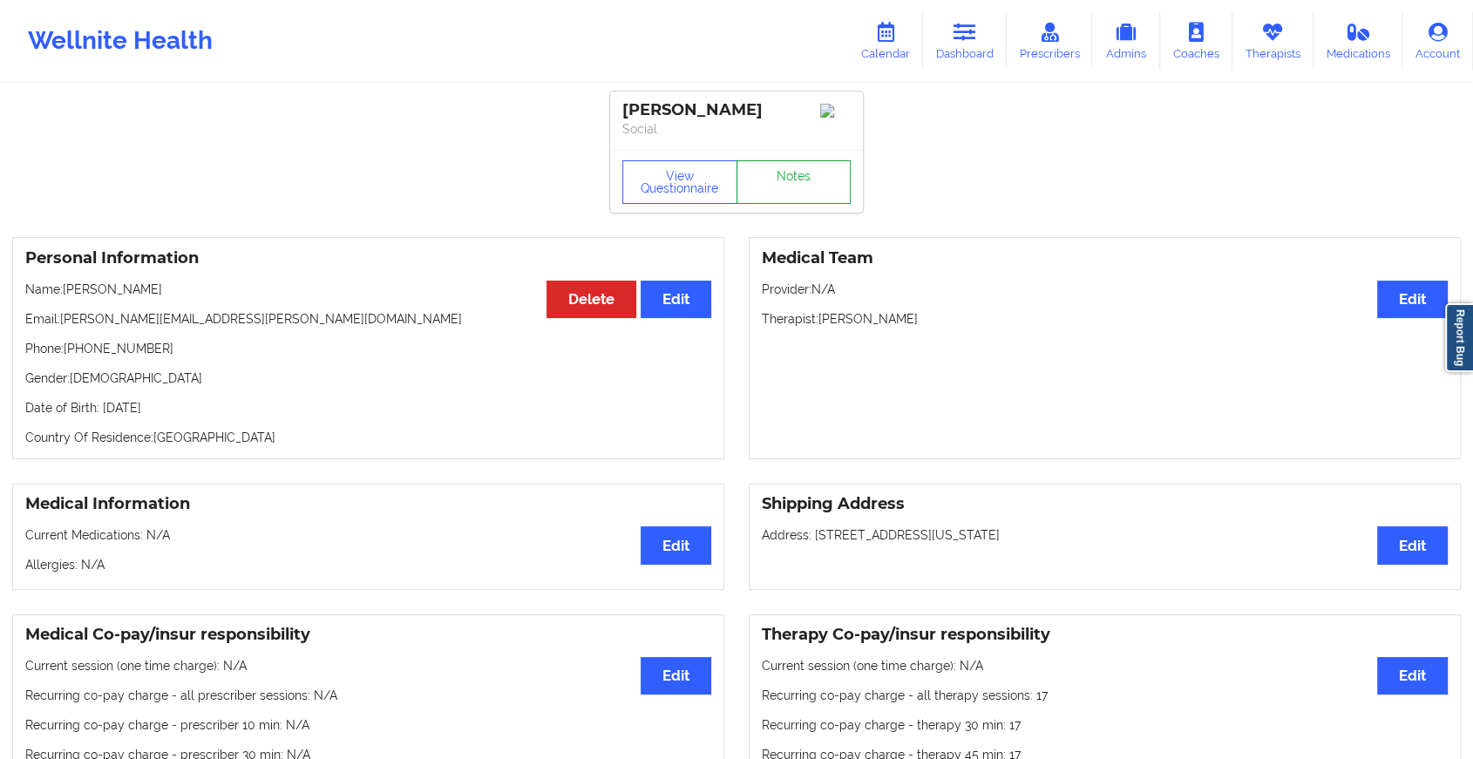
click at [817, 173] on link "Notes" at bounding box center [793, 182] width 115 height 44
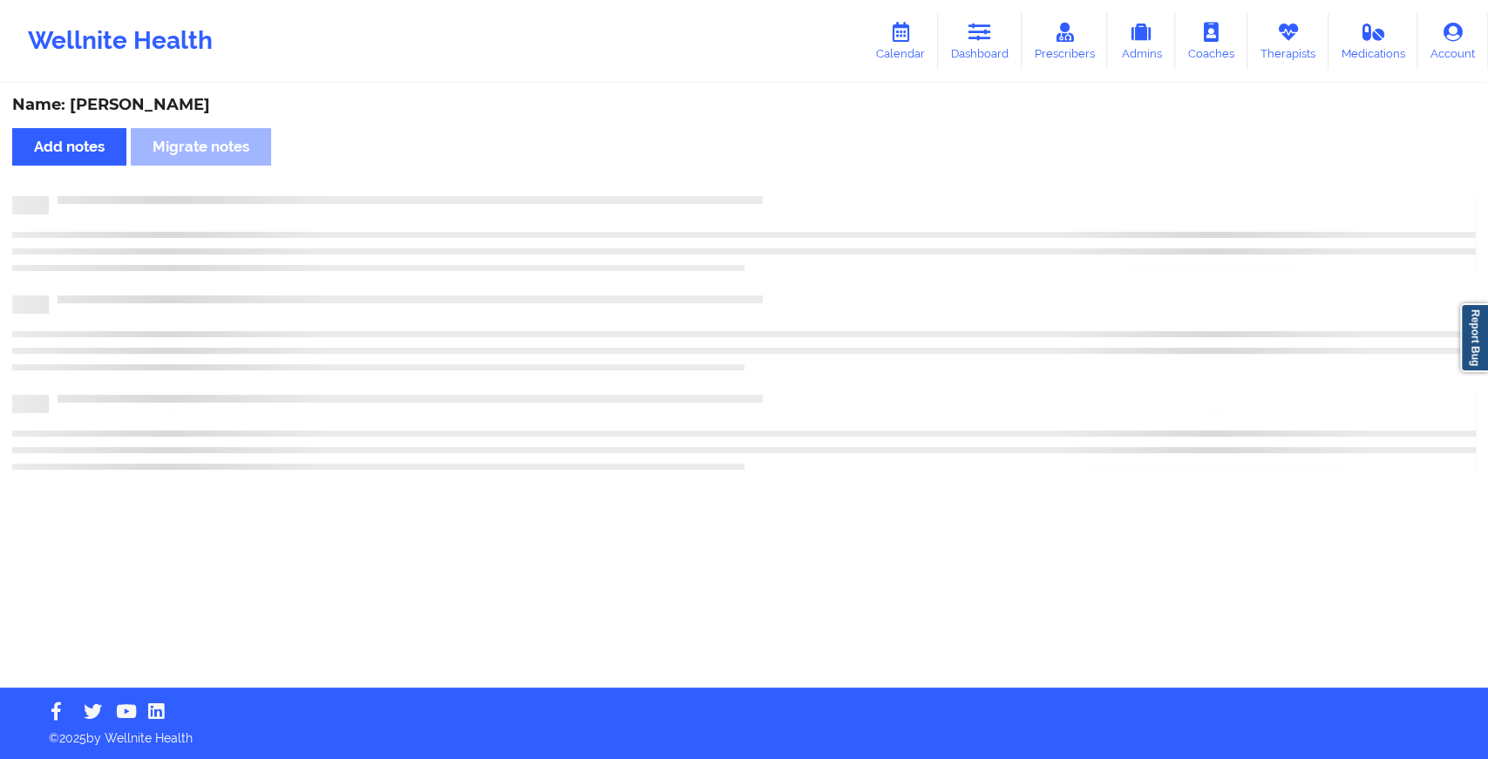
click at [817, 173] on div "Name: [PERSON_NAME] Add notes Migrate notes" at bounding box center [744, 386] width 1488 height 602
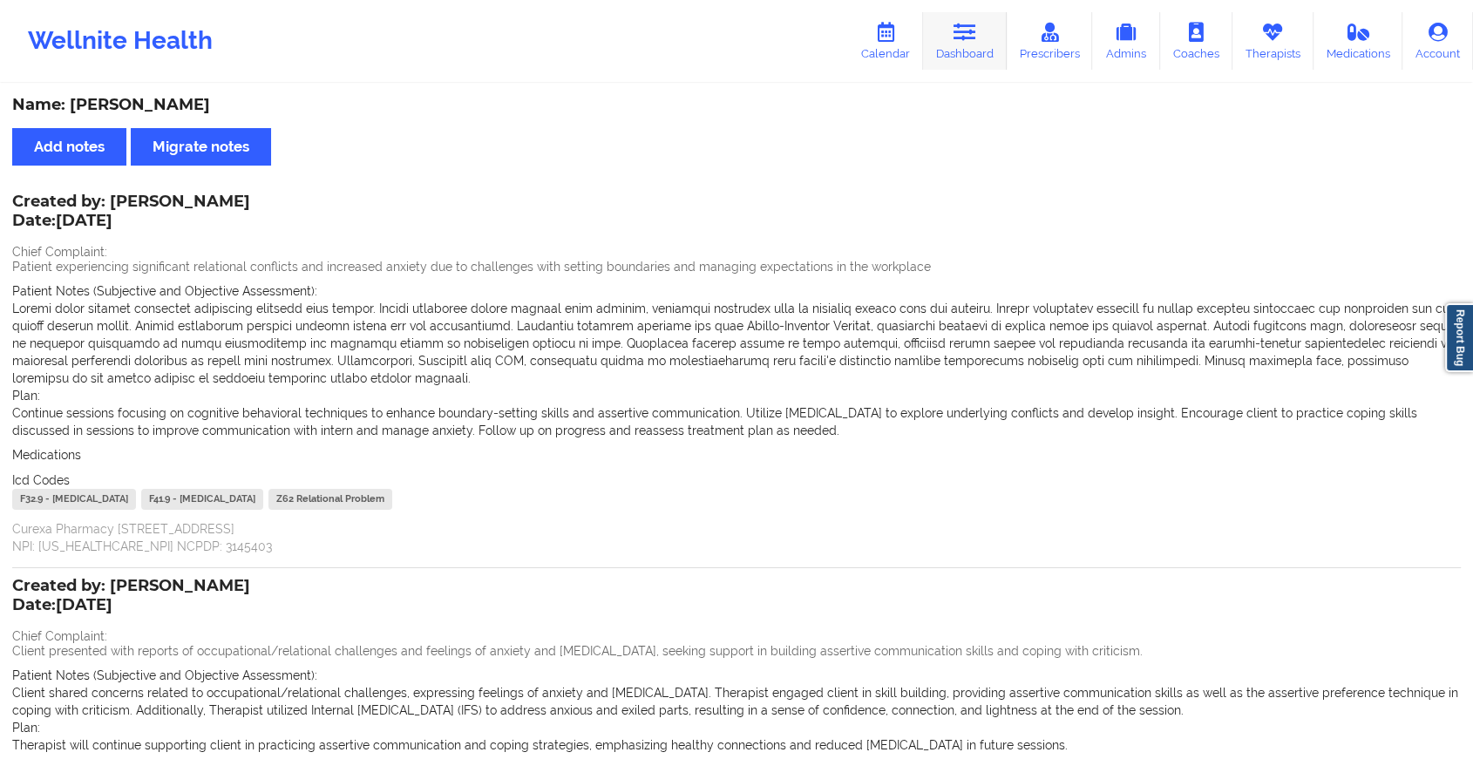
click at [976, 26] on icon at bounding box center [964, 32] width 23 height 19
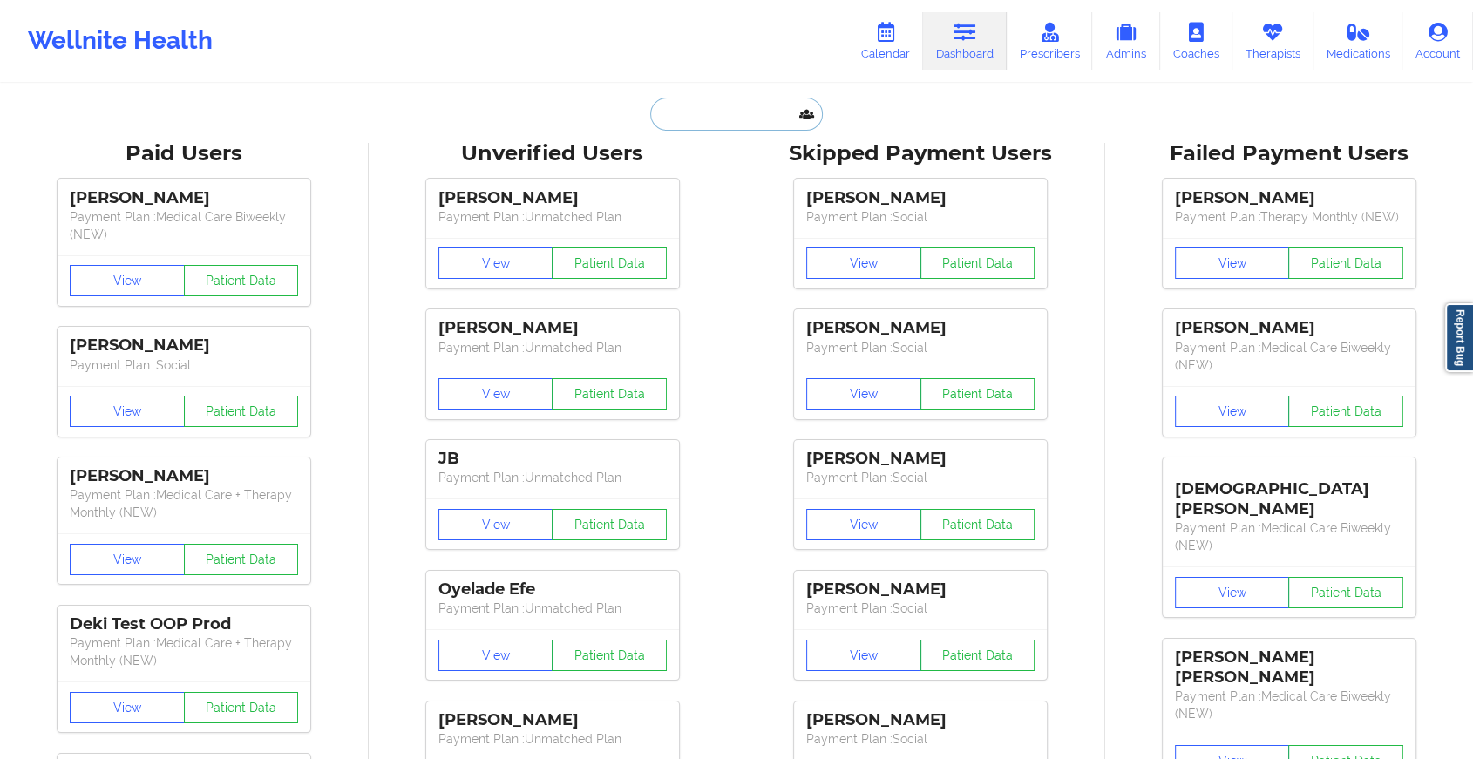
click at [707, 110] on input "text" at bounding box center [736, 114] width 173 height 33
paste input "[EMAIL_ADDRESS][DOMAIN_NAME]"
type input "[EMAIL_ADDRESS][DOMAIN_NAME]"
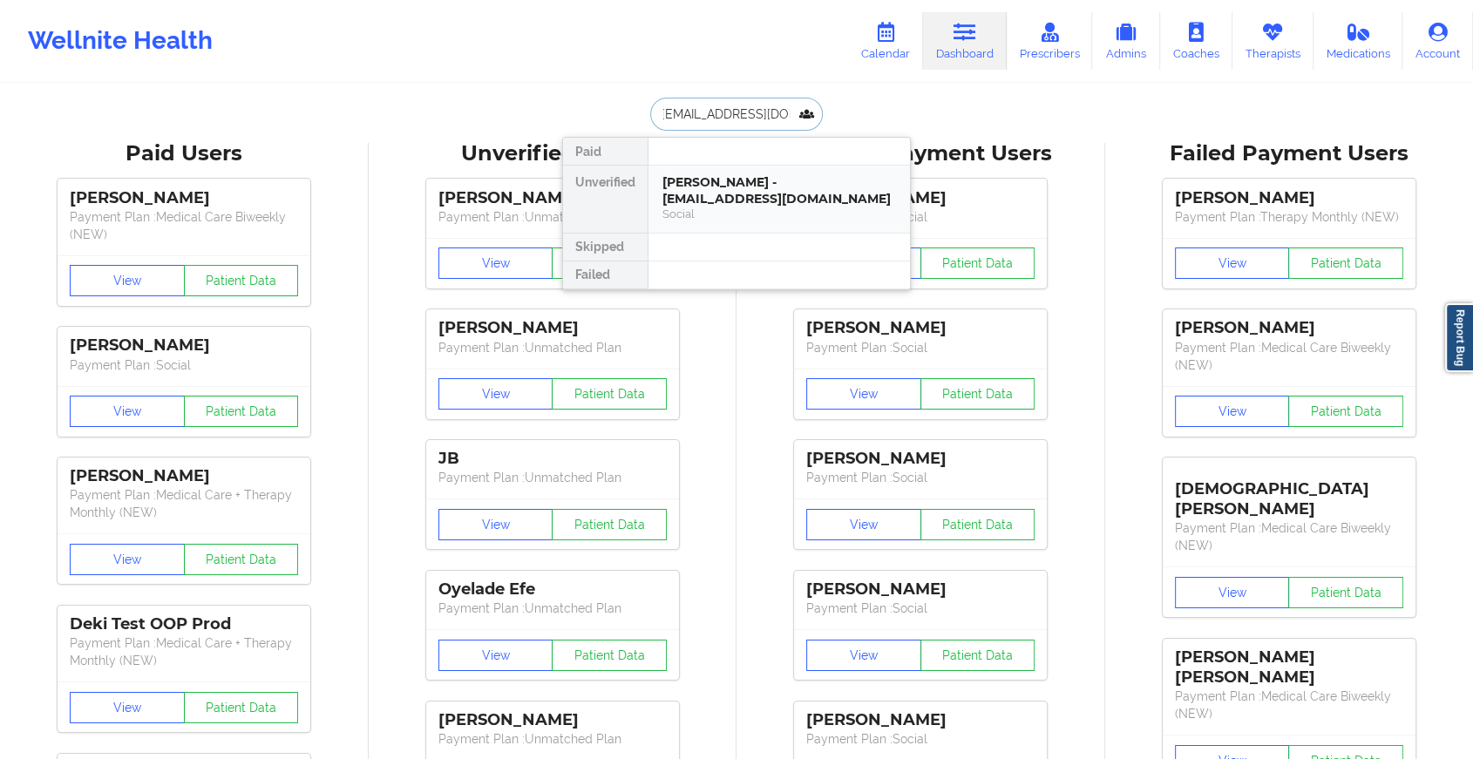
click at [772, 205] on div "[PERSON_NAME] - [EMAIL_ADDRESS][DOMAIN_NAME]" at bounding box center [779, 190] width 234 height 32
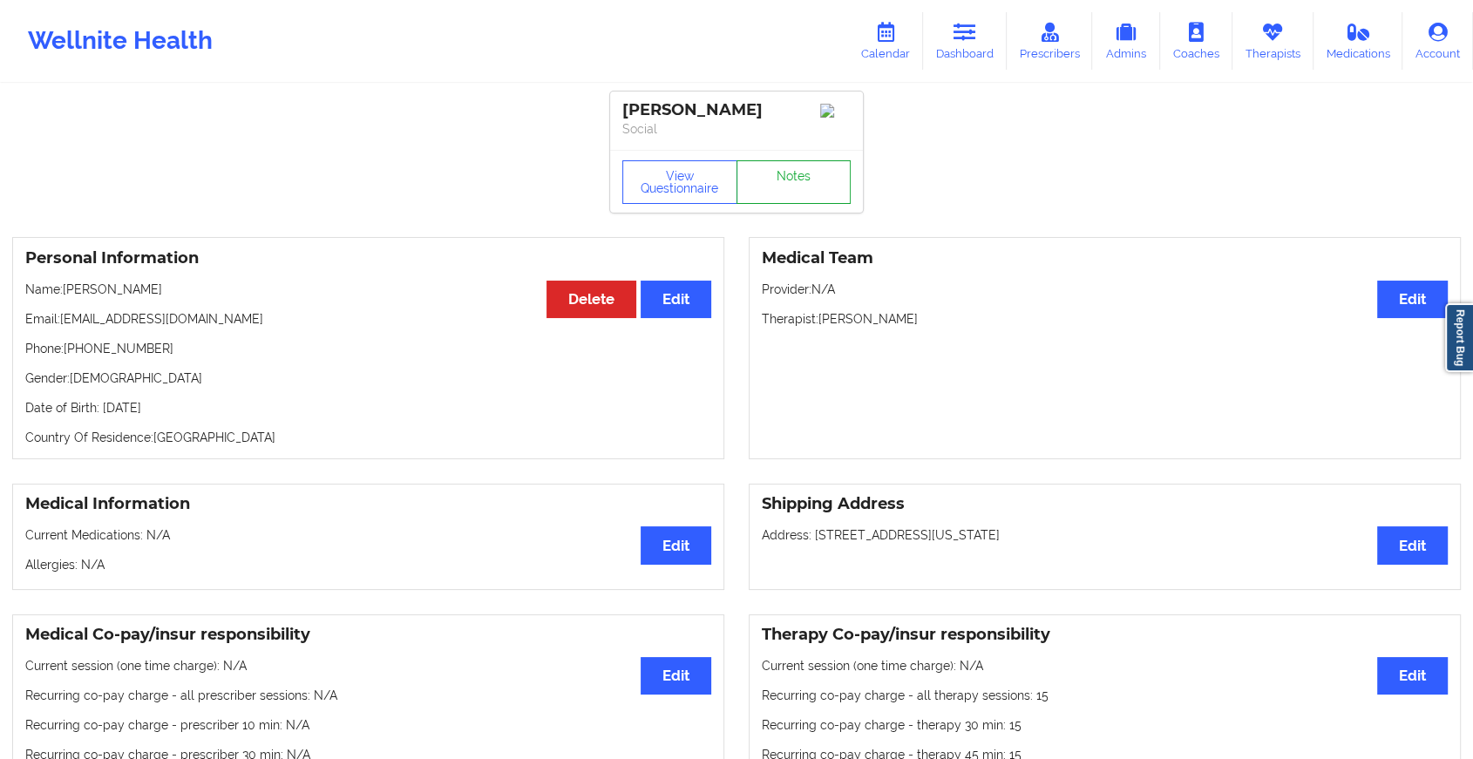
click at [786, 184] on link "Notes" at bounding box center [793, 182] width 115 height 44
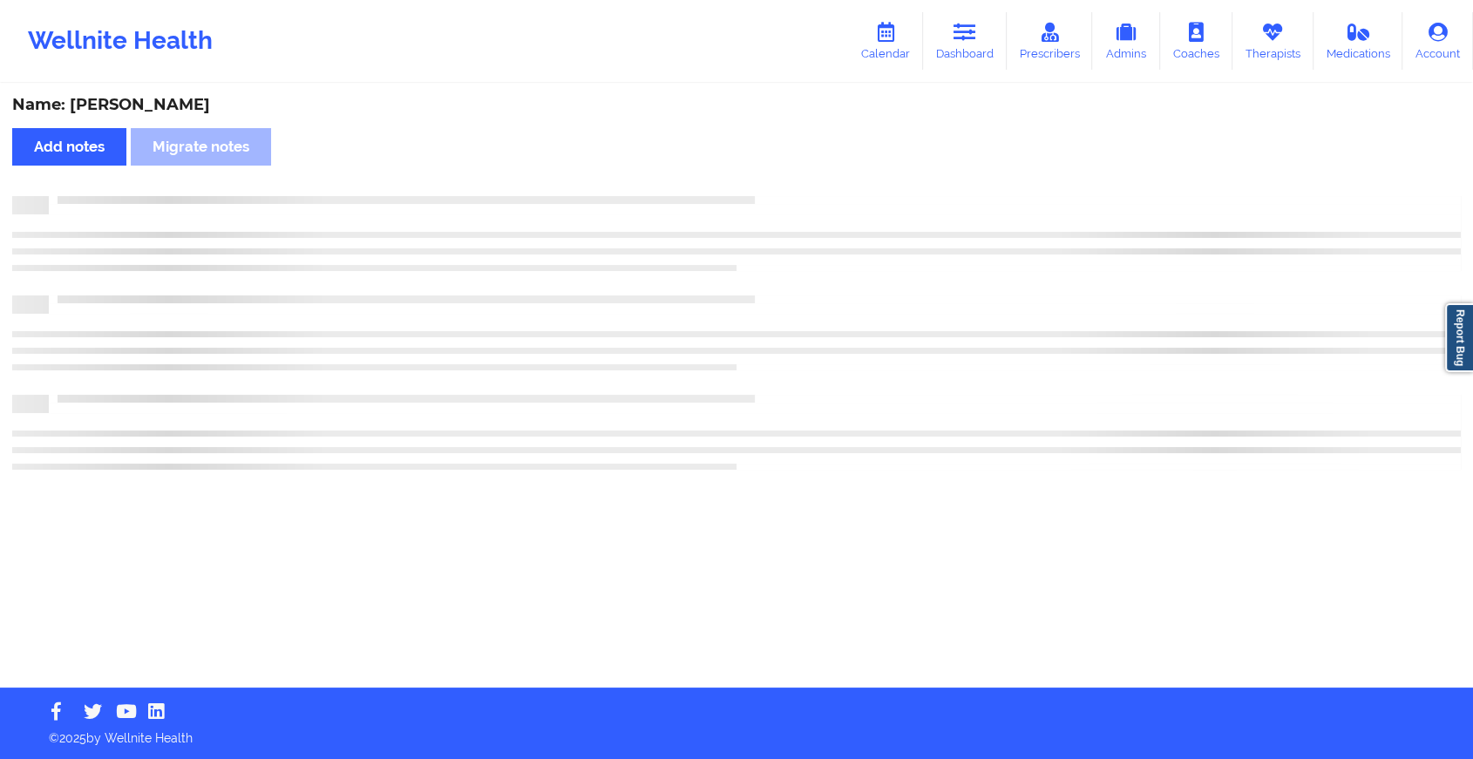
click at [786, 184] on div "Name: [PERSON_NAME] Add notes Migrate notes" at bounding box center [736, 386] width 1473 height 602
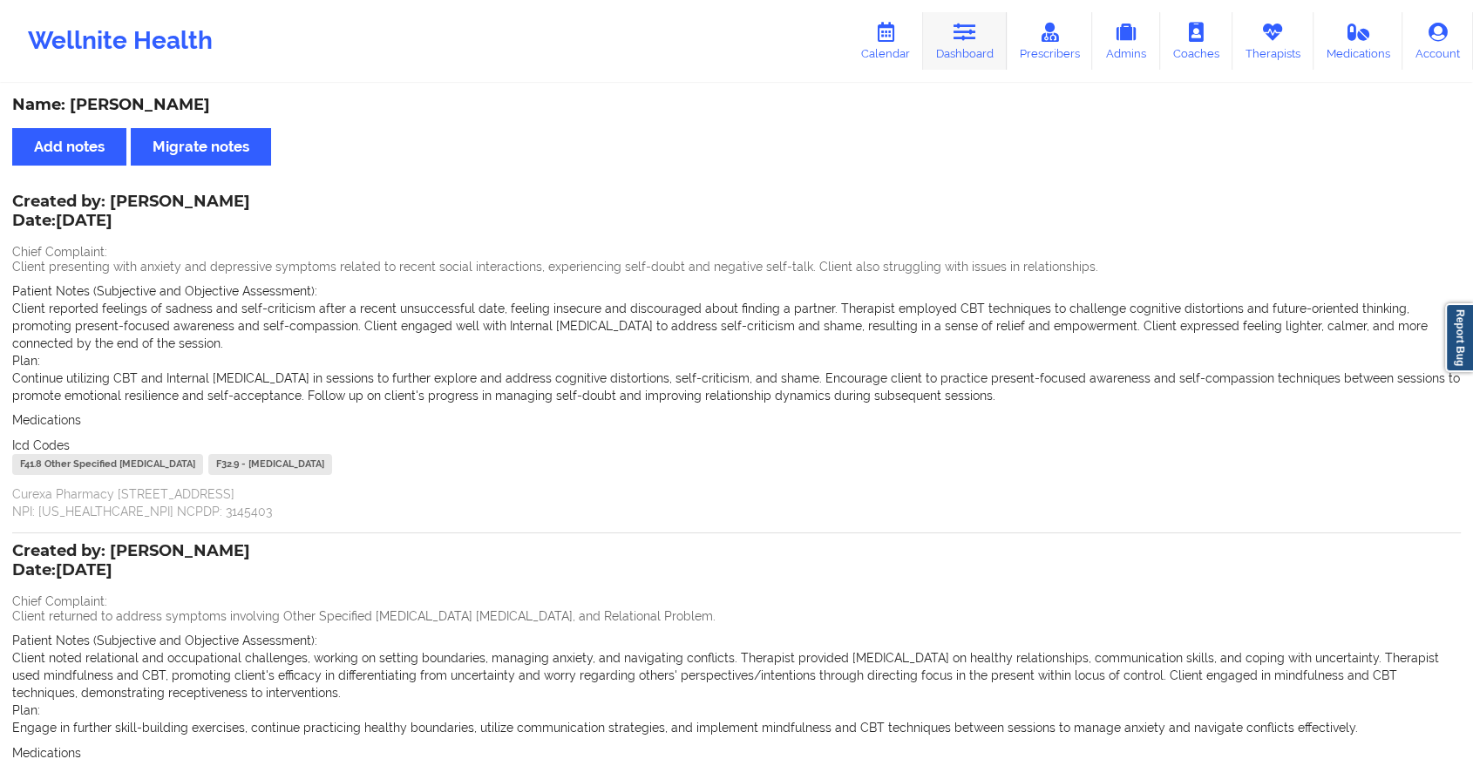
click at [966, 40] on icon at bounding box center [964, 32] width 23 height 19
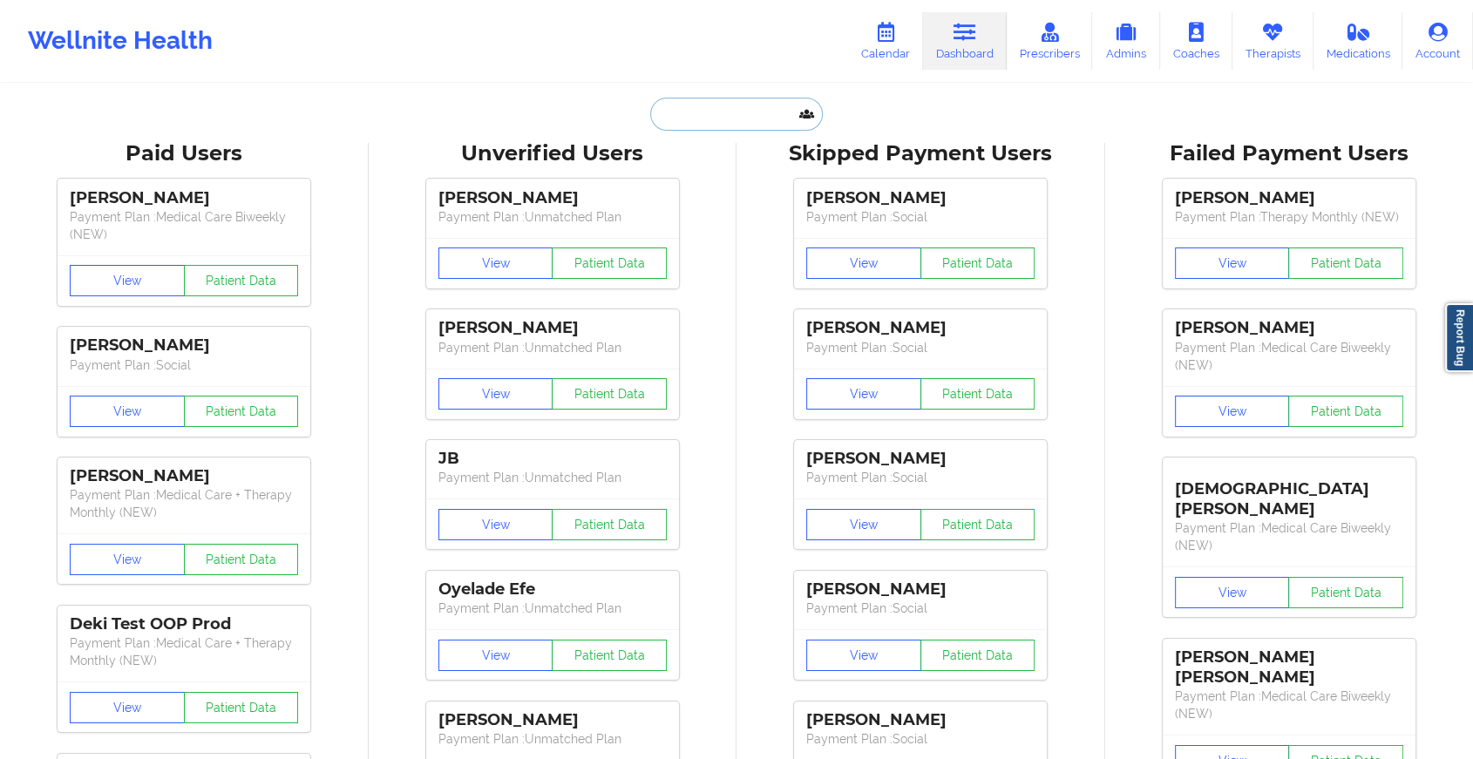
click at [713, 121] on input "text" at bounding box center [736, 114] width 173 height 33
paste input "[EMAIL_ADDRESS][DOMAIN_NAME]"
type input "[EMAIL_ADDRESS][DOMAIN_NAME]"
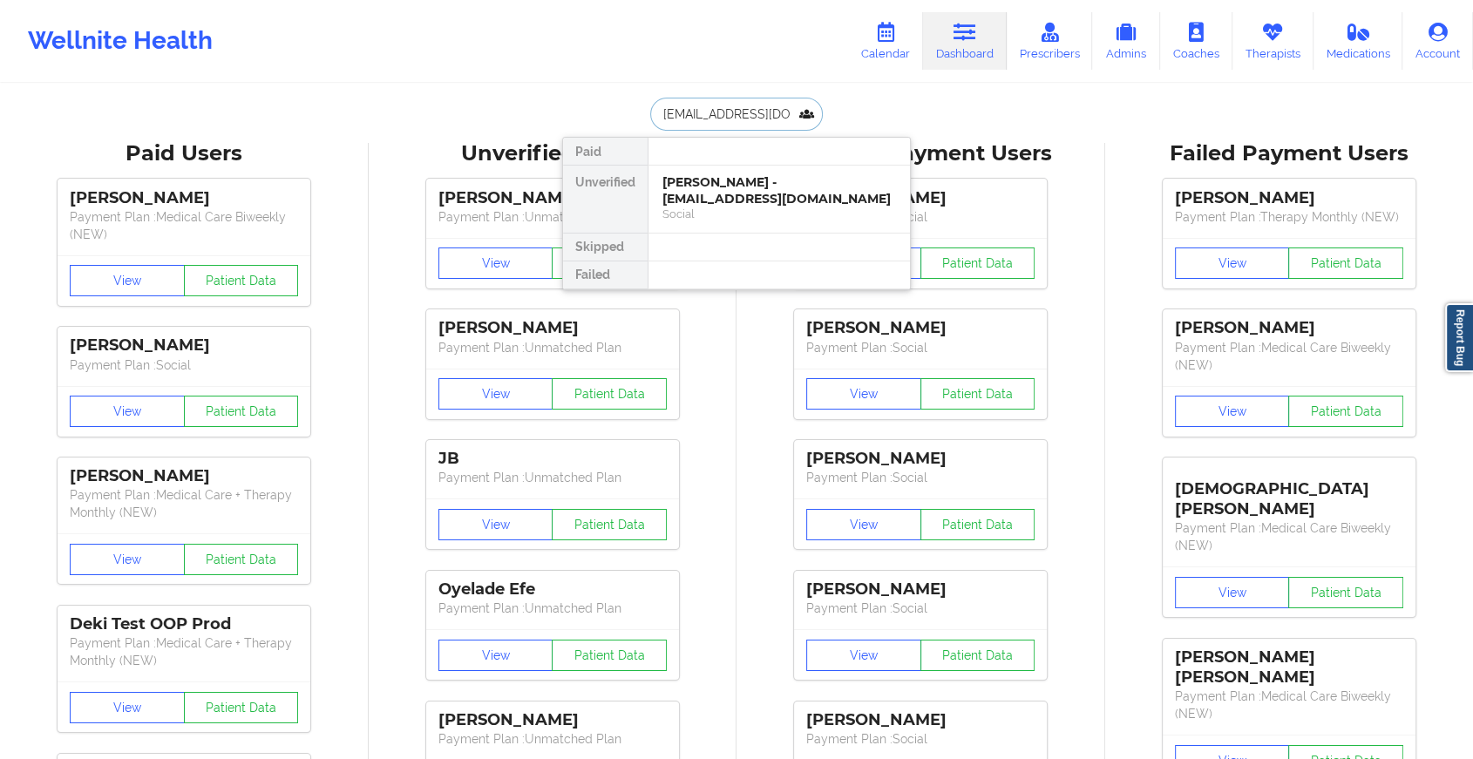
scroll to position [0, 17]
click at [699, 185] on div "[PERSON_NAME] - [EMAIL_ADDRESS][DOMAIN_NAME]" at bounding box center [779, 190] width 234 height 32
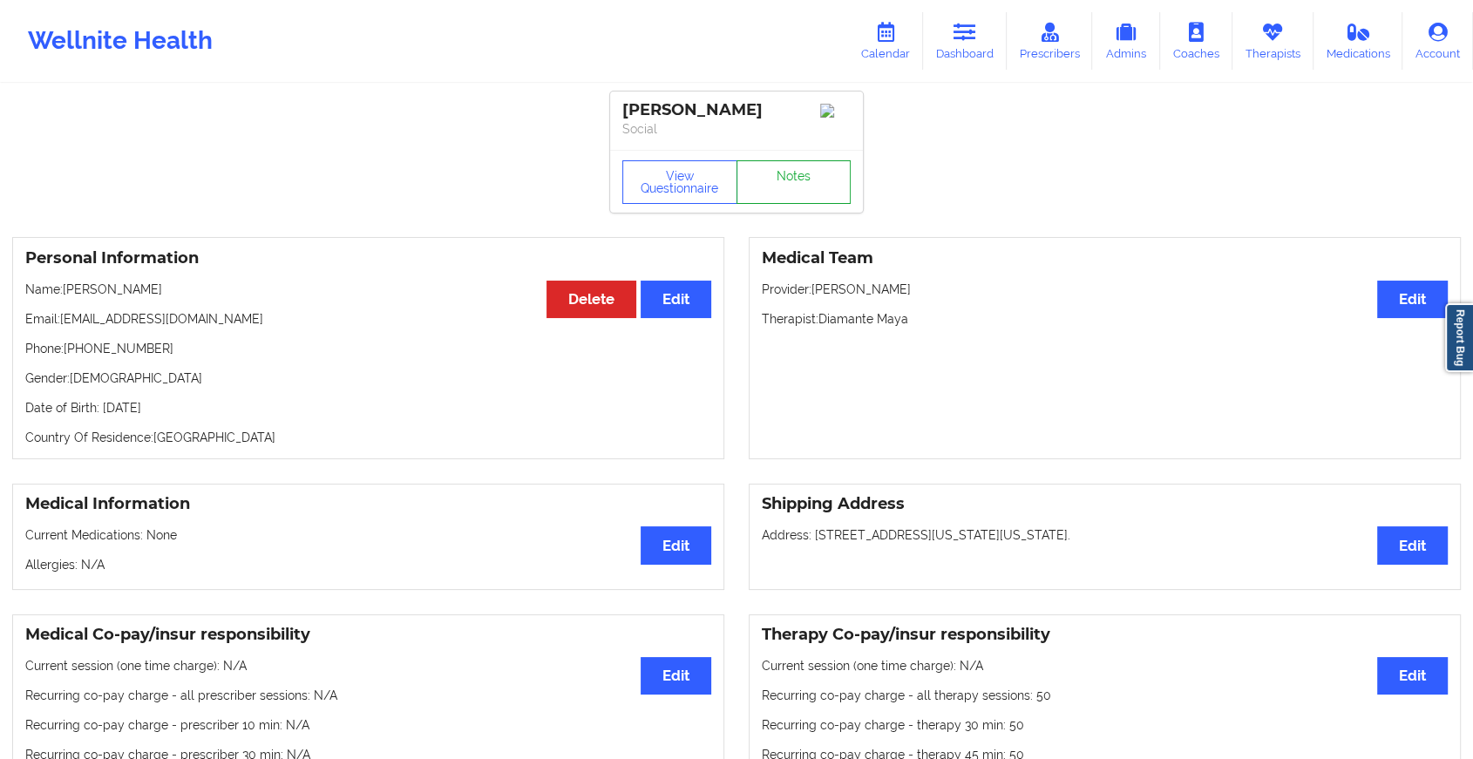
click at [781, 178] on link "Notes" at bounding box center [793, 182] width 115 height 44
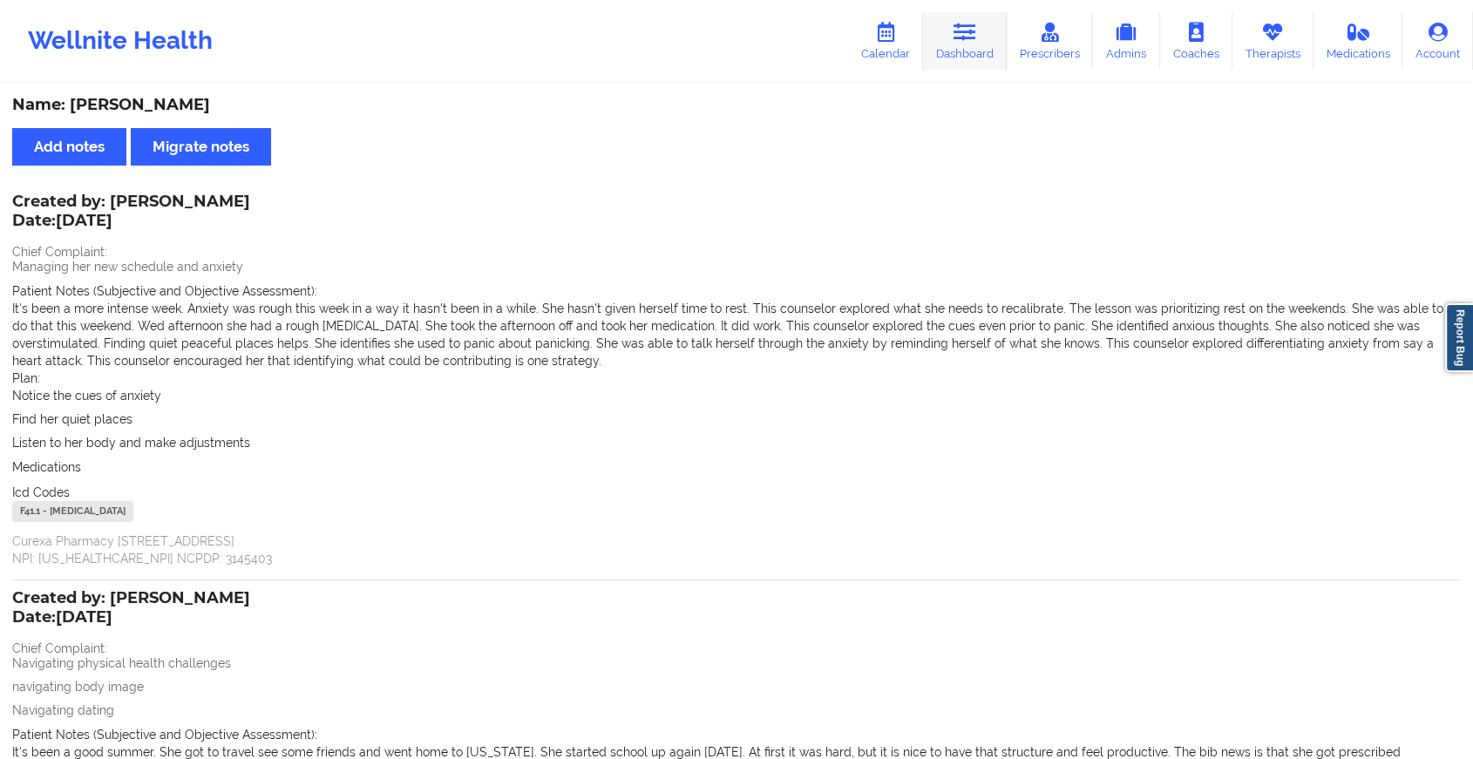
click at [968, 38] on icon at bounding box center [964, 32] width 23 height 19
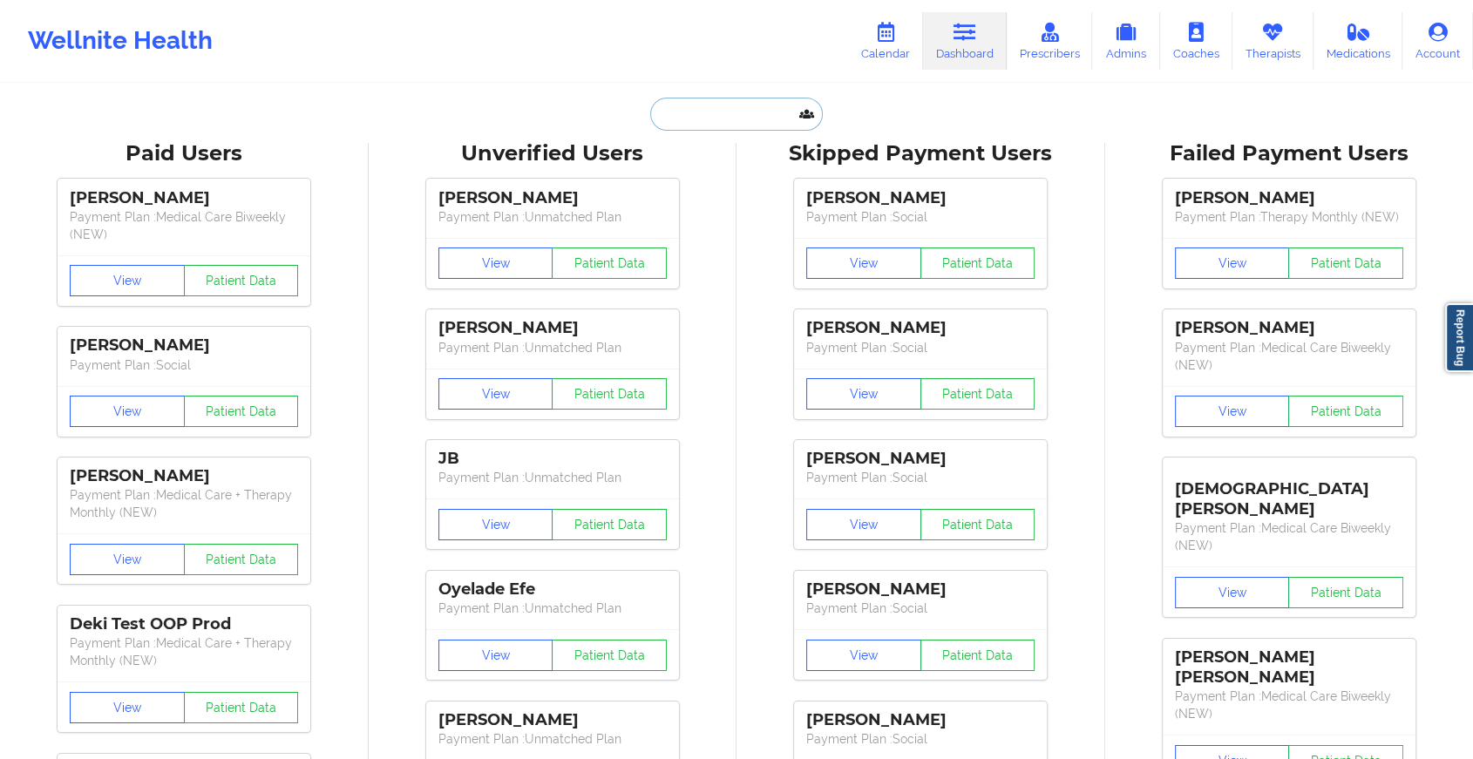
click at [691, 114] on input "text" at bounding box center [736, 114] width 173 height 33
paste input "[EMAIL_ADDRESS][DOMAIN_NAME]"
type input "[EMAIL_ADDRESS][DOMAIN_NAME]"
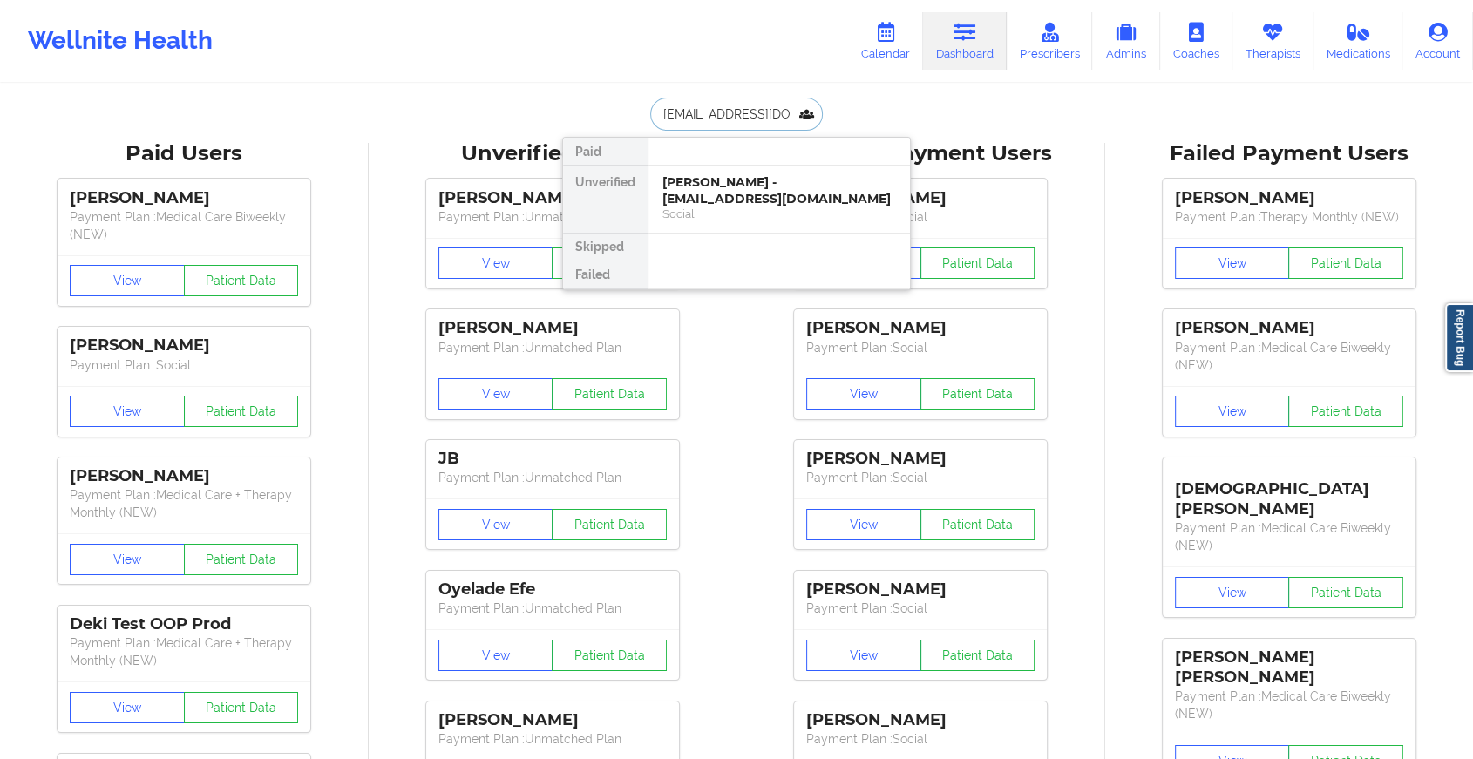
scroll to position [0, 69]
click at [767, 208] on div "Social" at bounding box center [779, 214] width 234 height 15
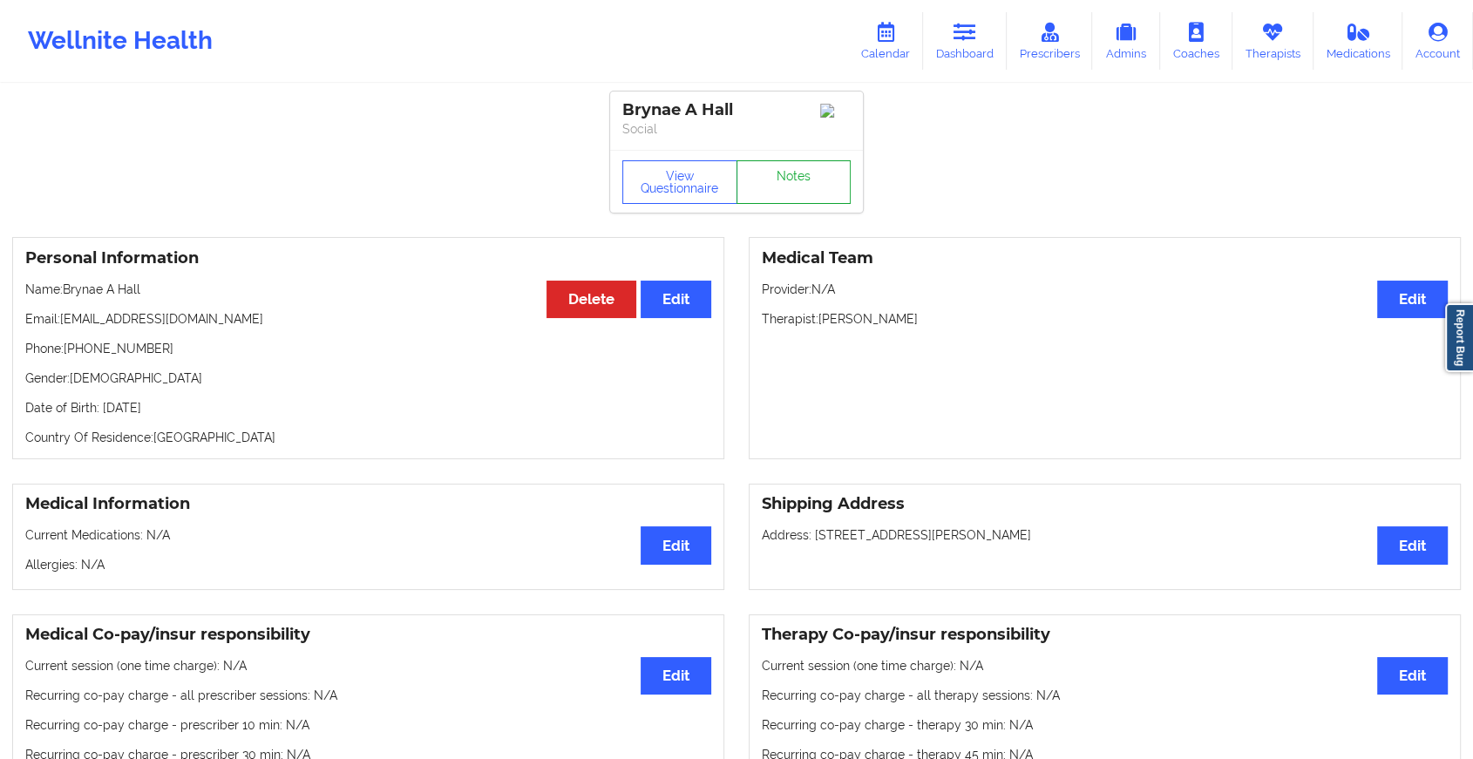
click at [831, 183] on link "Notes" at bounding box center [793, 182] width 115 height 44
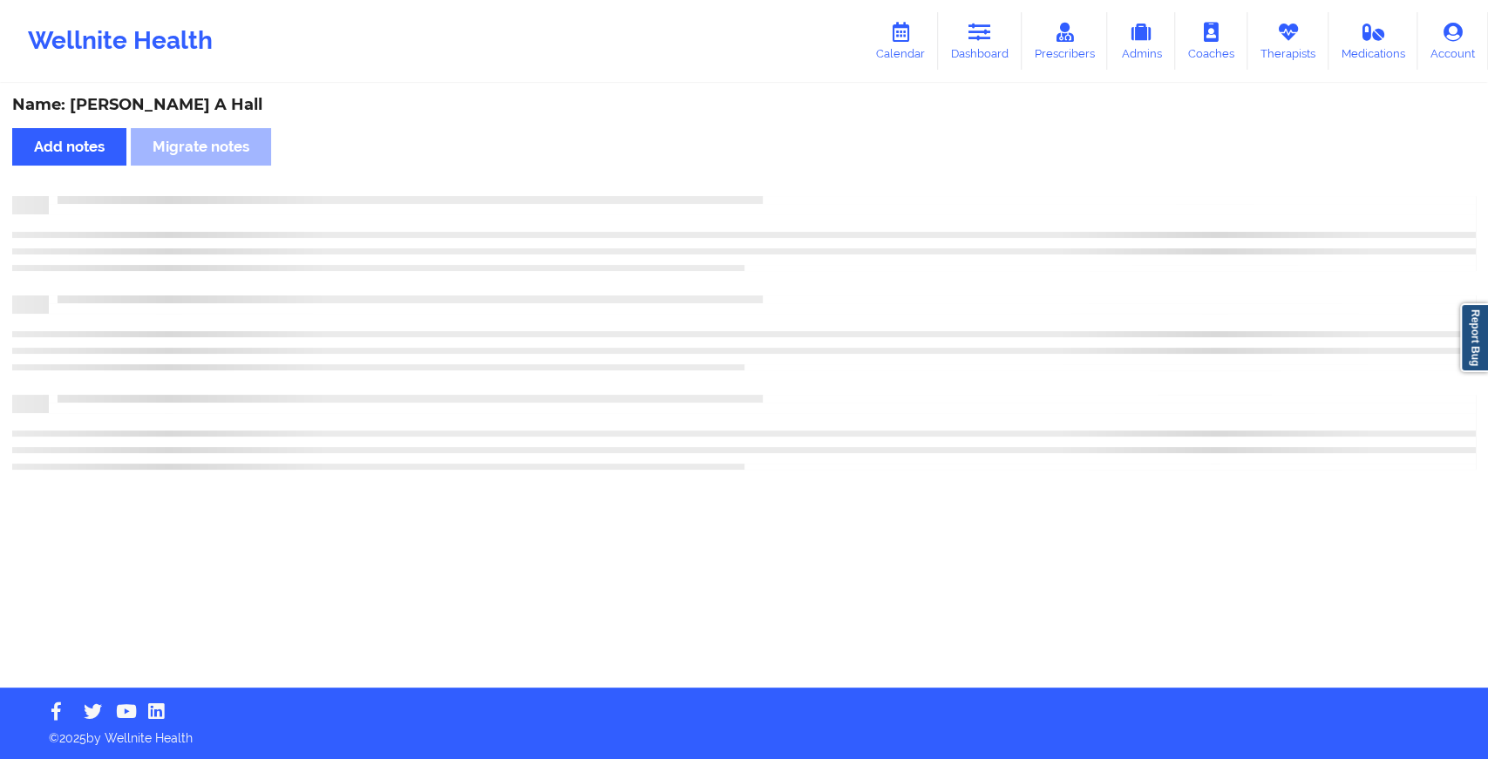
click at [929, 252] on div "Name: [PERSON_NAME] A Hall Add notes Migrate notes" at bounding box center [744, 386] width 1488 height 602
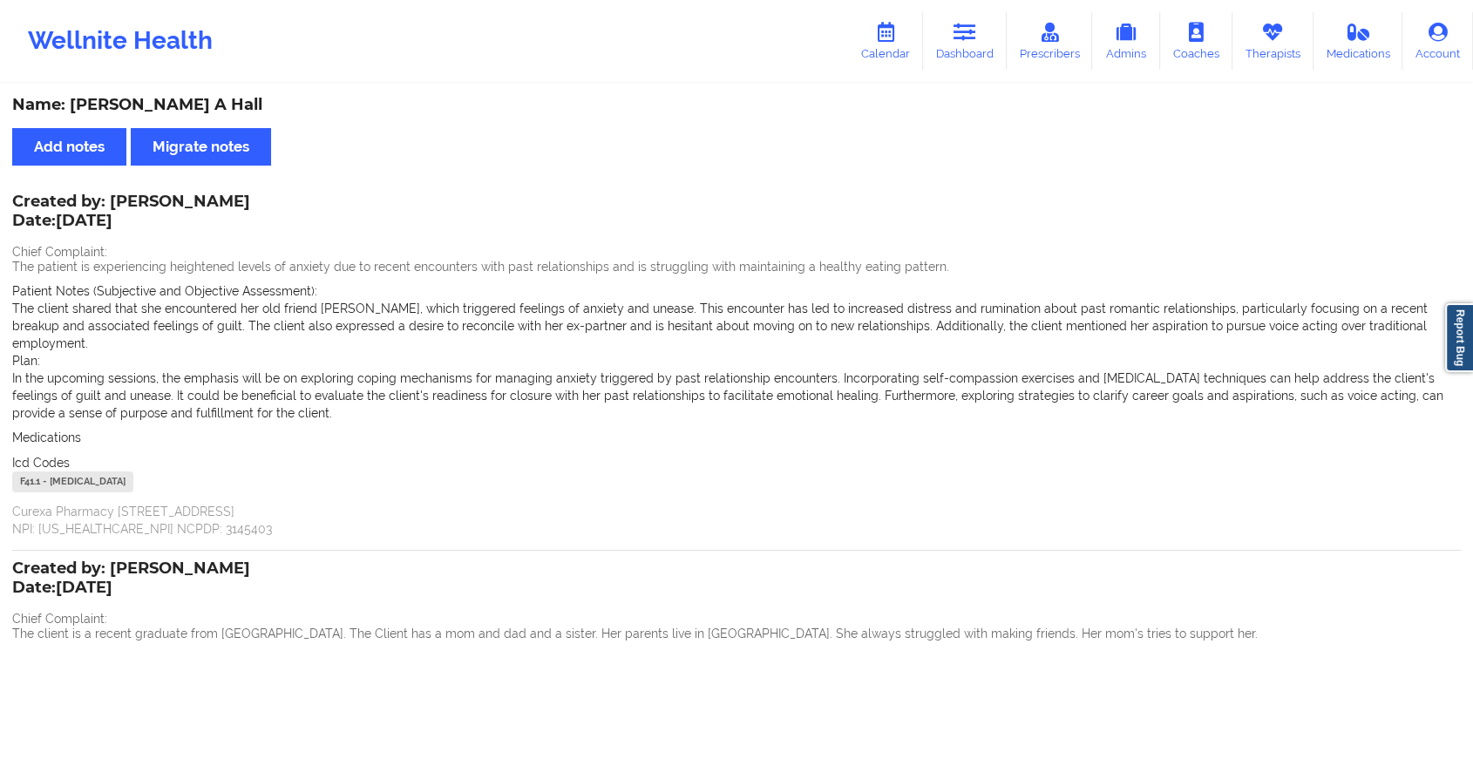
click at [980, 70] on link "Dashboard" at bounding box center [965, 41] width 84 height 58
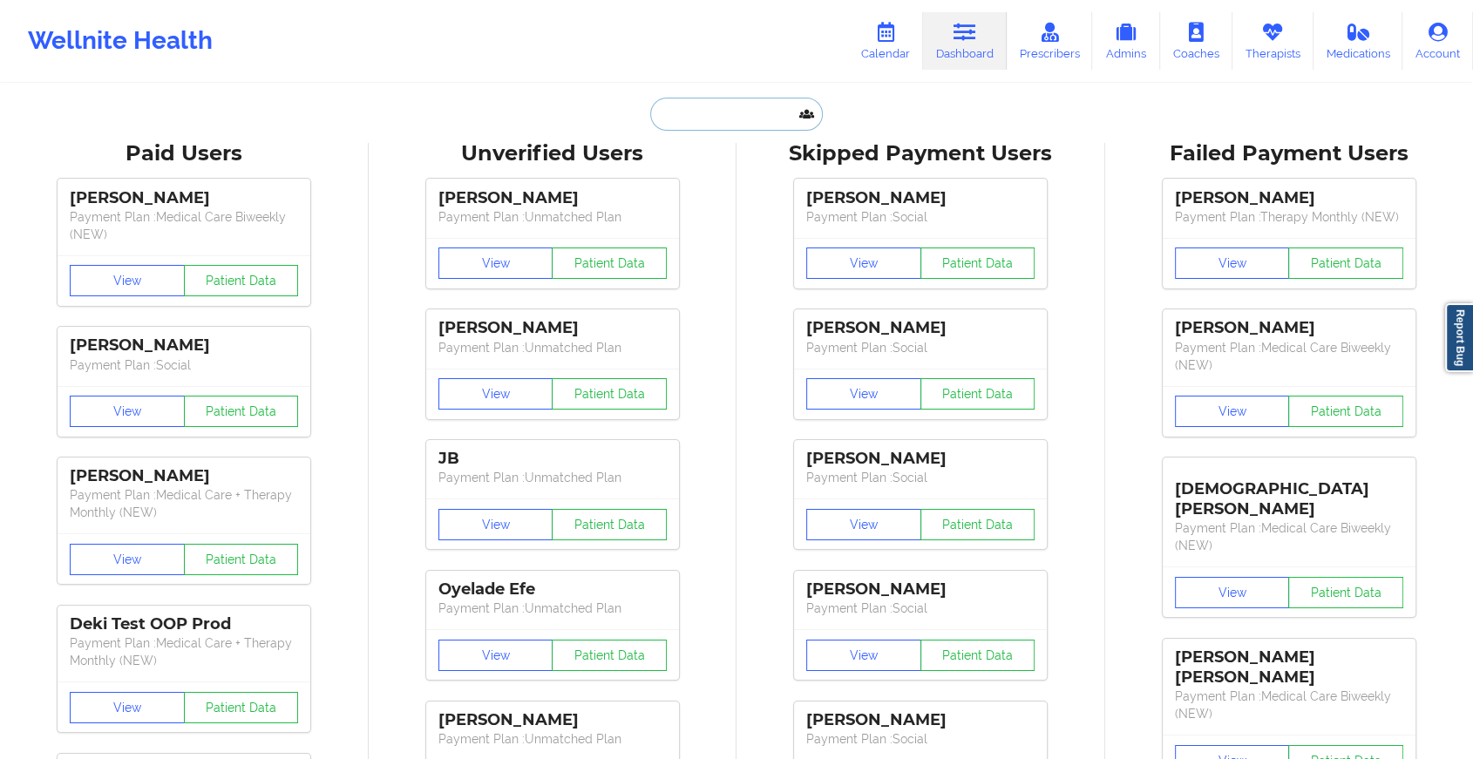
click at [761, 122] on input "text" at bounding box center [736, 114] width 173 height 33
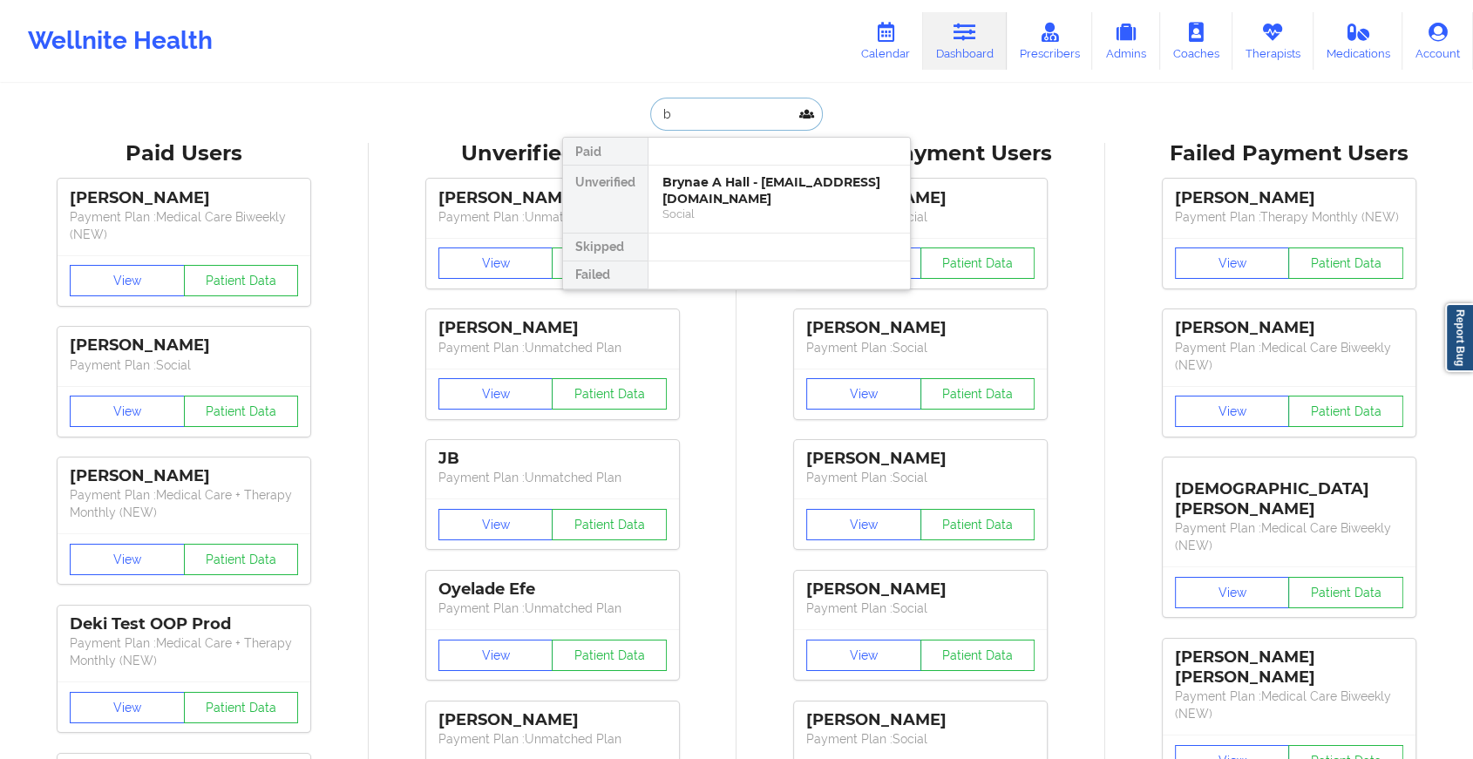
type input "b"
click at [785, 105] on input "b" at bounding box center [736, 114] width 173 height 33
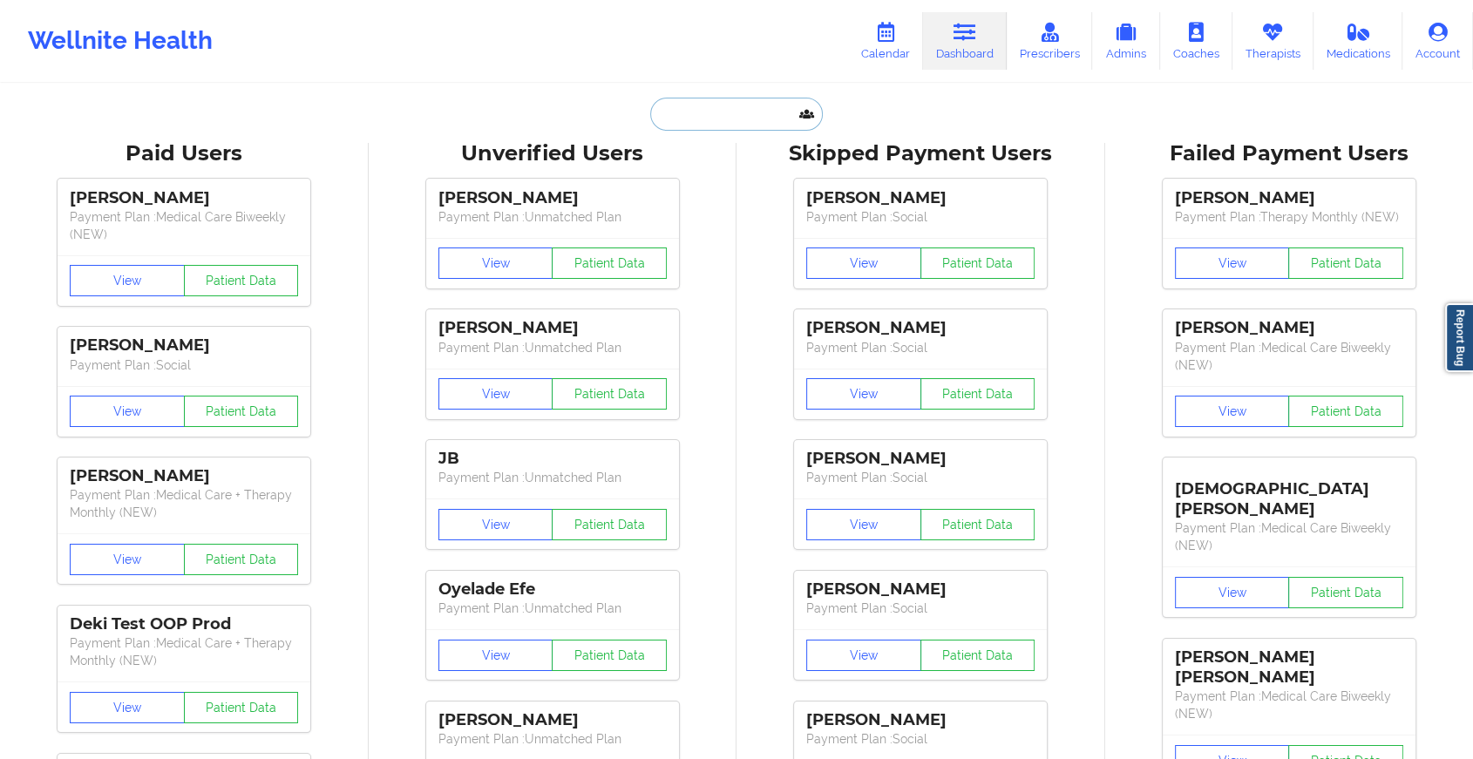
paste input "[EMAIL_ADDRESS][DOMAIN_NAME]"
type input "[EMAIL_ADDRESS][DOMAIN_NAME]"
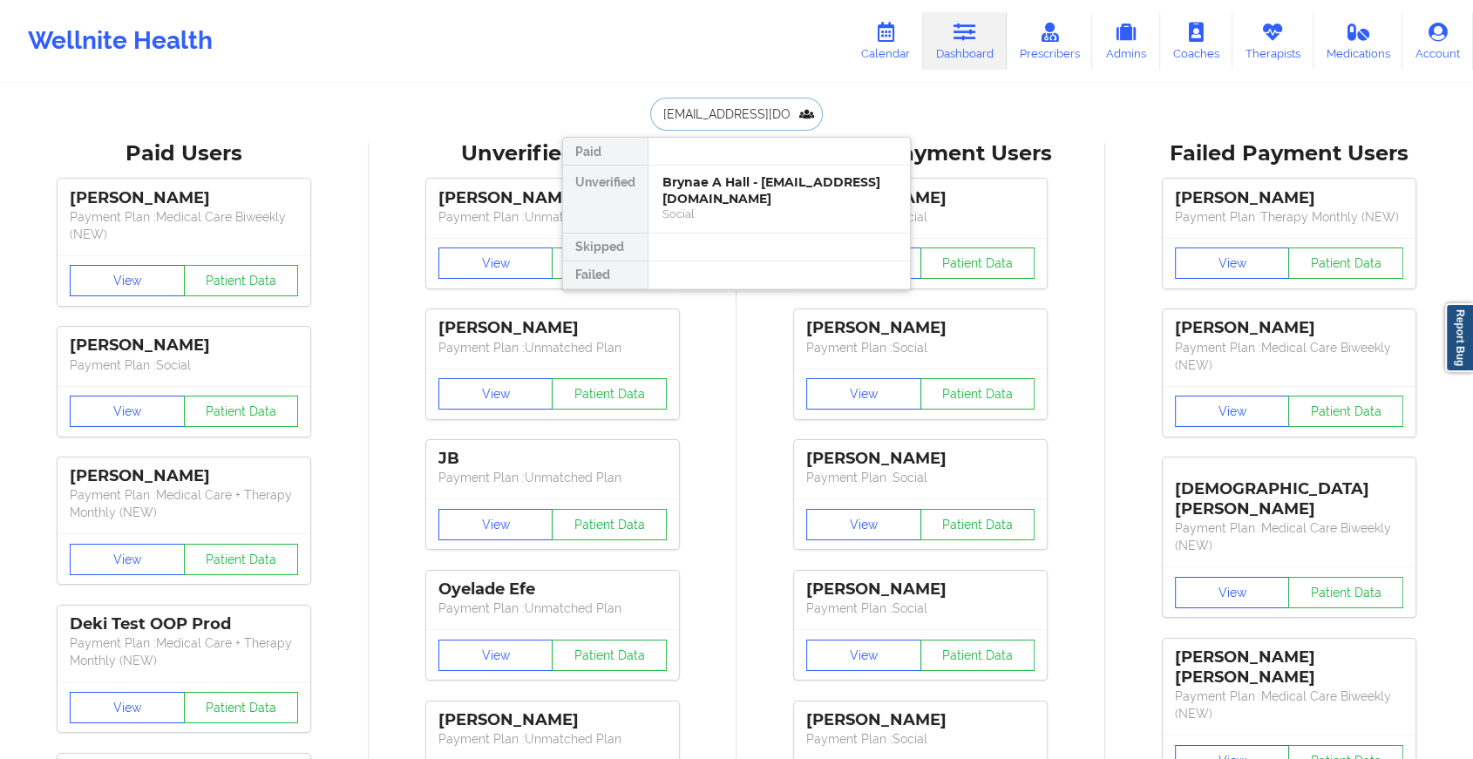
scroll to position [0, 10]
click at [745, 196] on div "[PERSON_NAME] - [EMAIL_ADDRESS][DOMAIN_NAME]" at bounding box center [779, 190] width 234 height 32
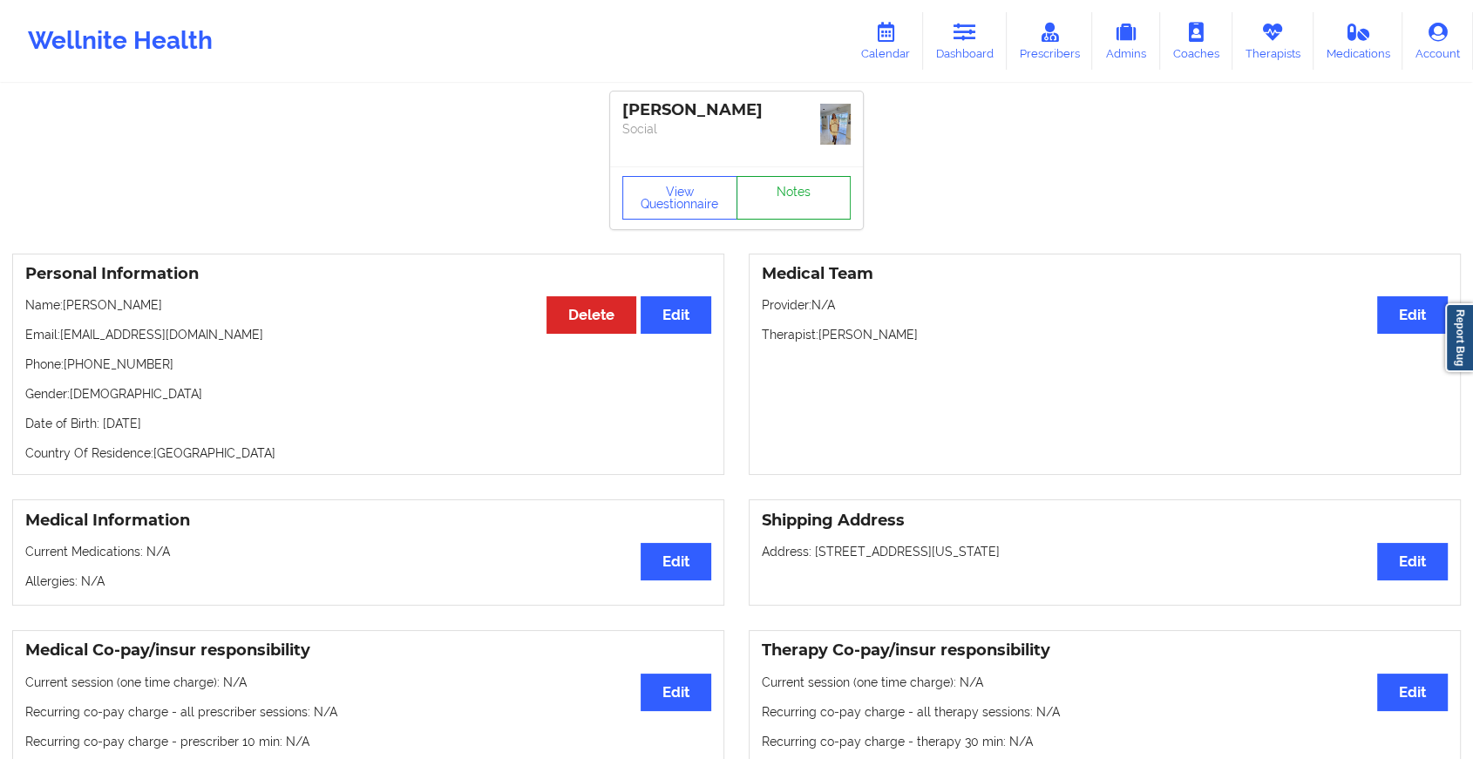
click at [797, 187] on link "Notes" at bounding box center [793, 198] width 115 height 44
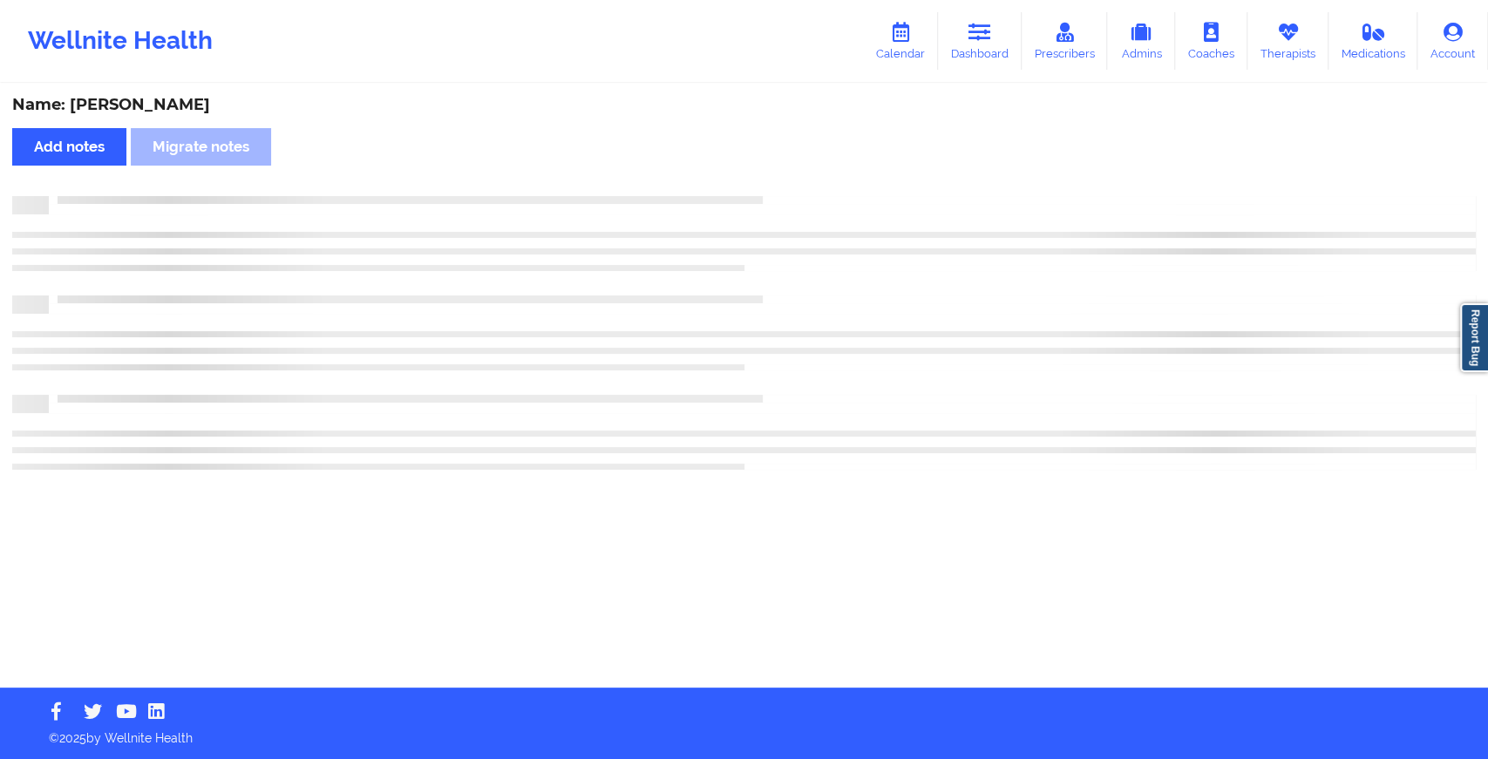
click at [919, 322] on div "Name: [PERSON_NAME] Add notes Migrate notes" at bounding box center [744, 386] width 1488 height 602
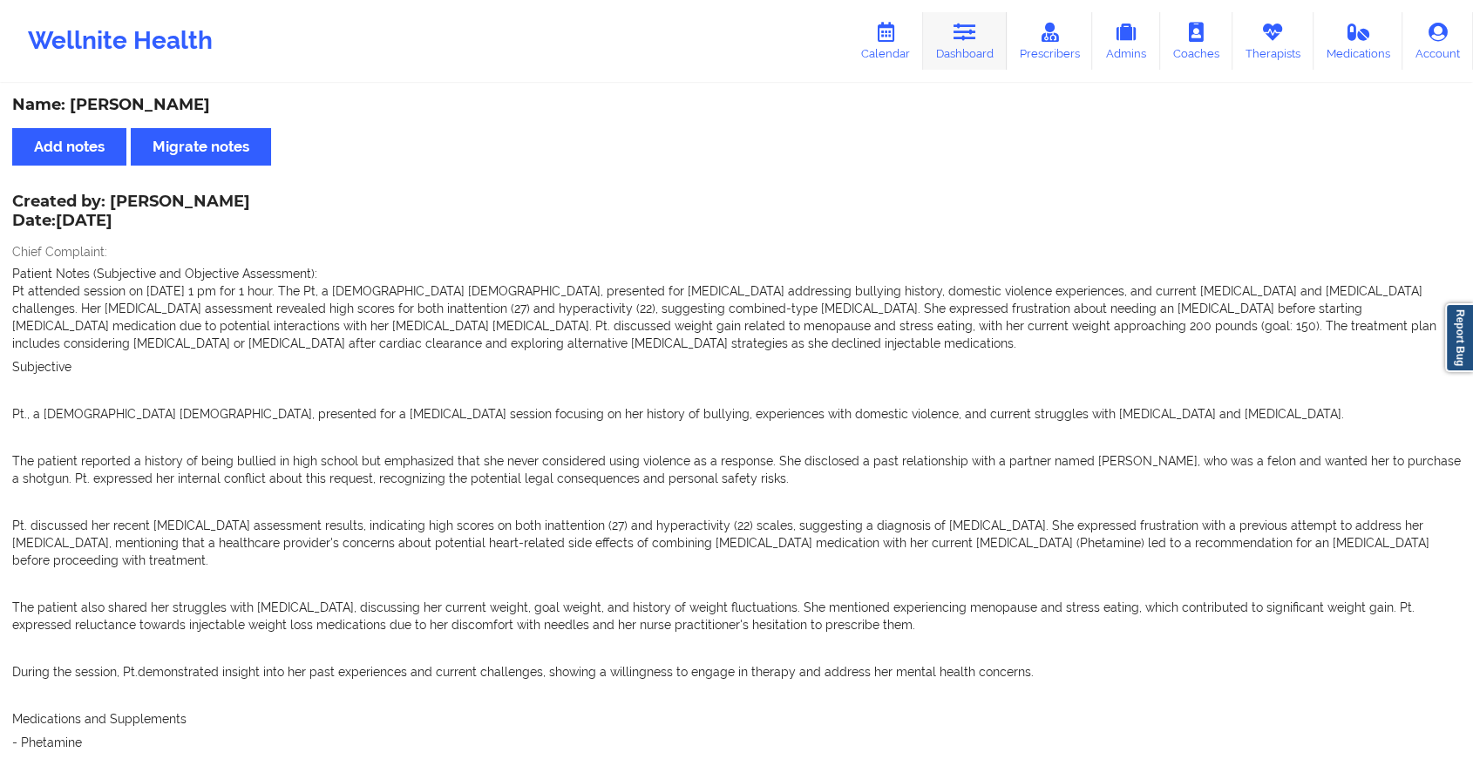
click at [974, 47] on link "Dashboard" at bounding box center [965, 41] width 84 height 58
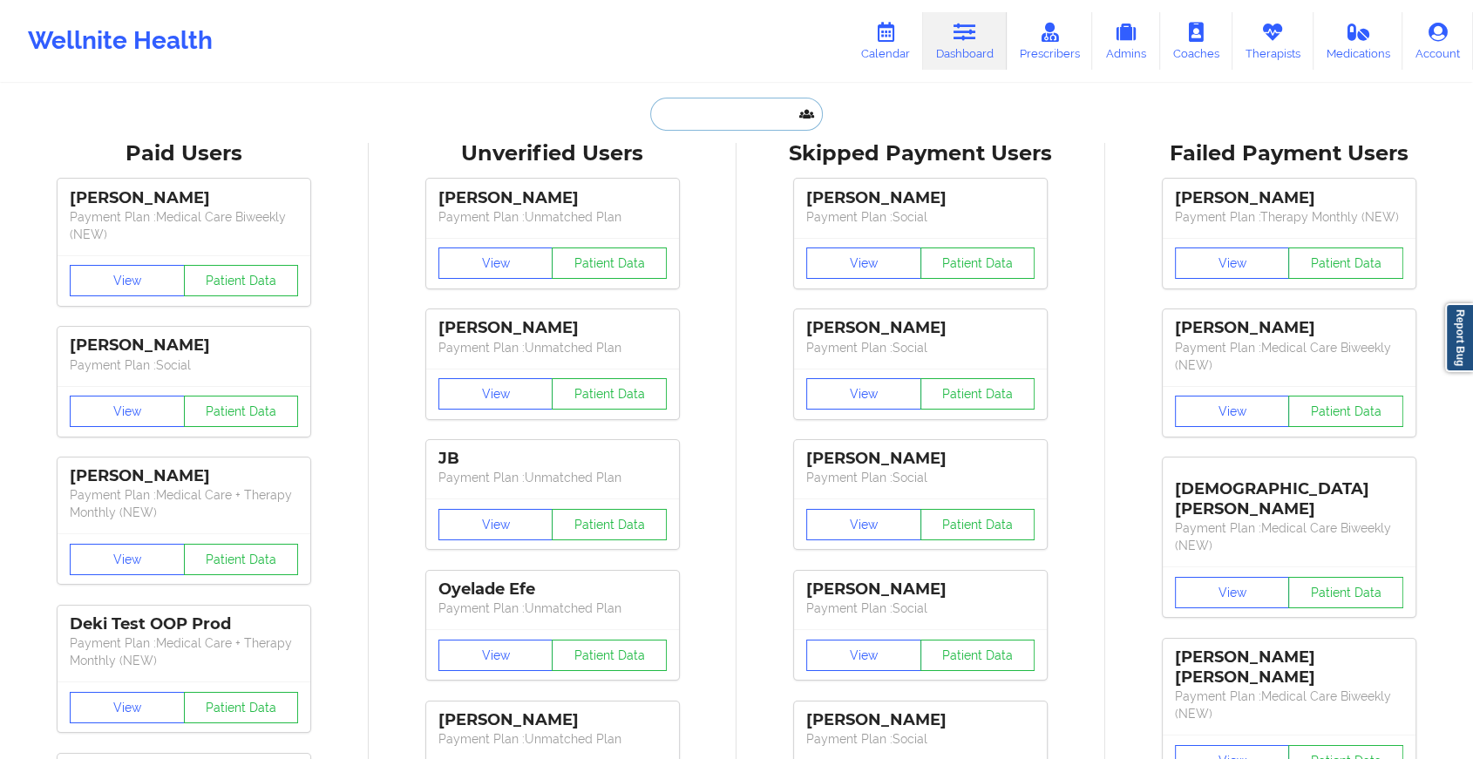
click at [688, 112] on input "text" at bounding box center [736, 114] width 173 height 33
paste input "[EMAIL_ADDRESS][DOMAIN_NAME]"
type input "[EMAIL_ADDRESS][DOMAIN_NAME]"
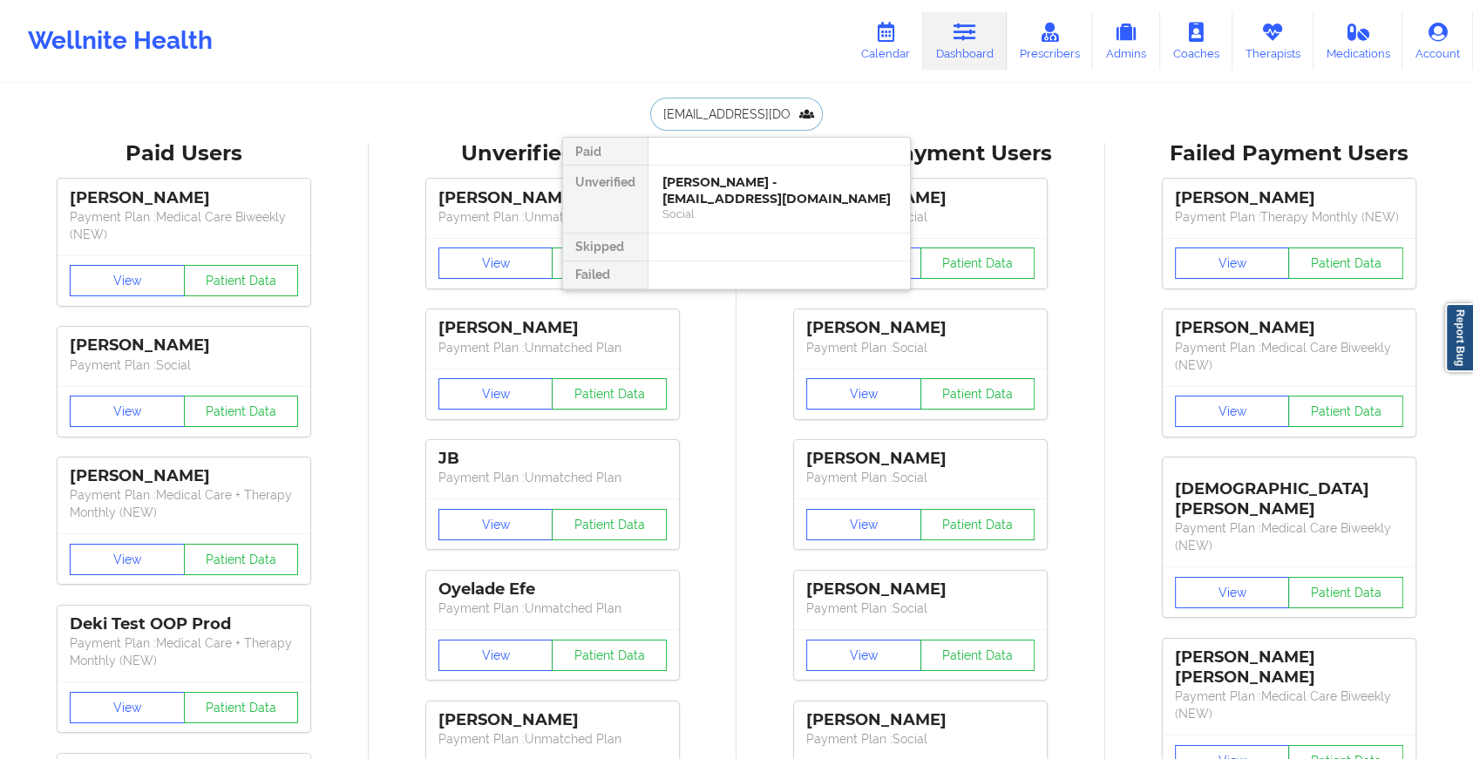
scroll to position [0, 11]
click at [706, 184] on div "[PERSON_NAME] - [EMAIL_ADDRESS][DOMAIN_NAME]" at bounding box center [779, 190] width 234 height 32
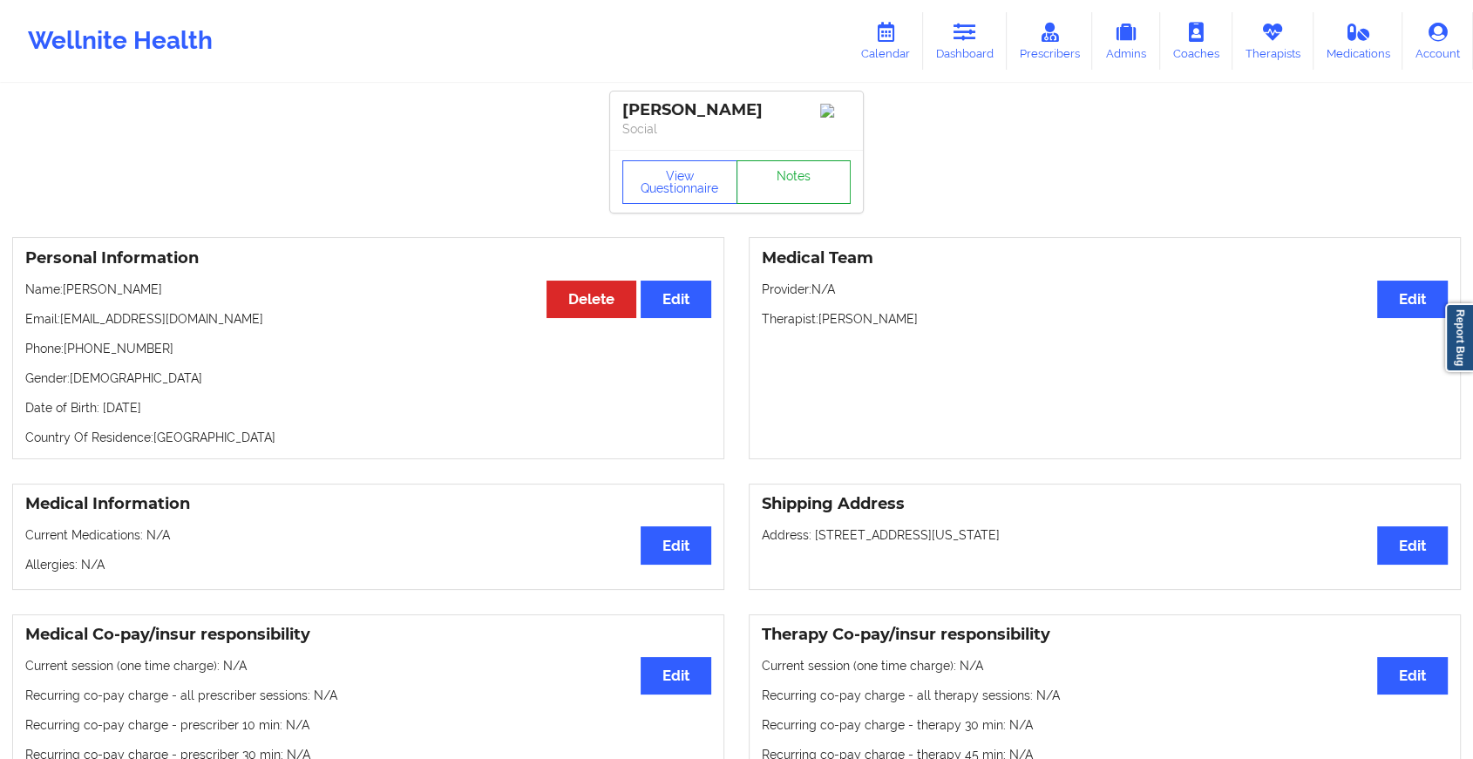
click at [800, 188] on link "Notes" at bounding box center [793, 182] width 115 height 44
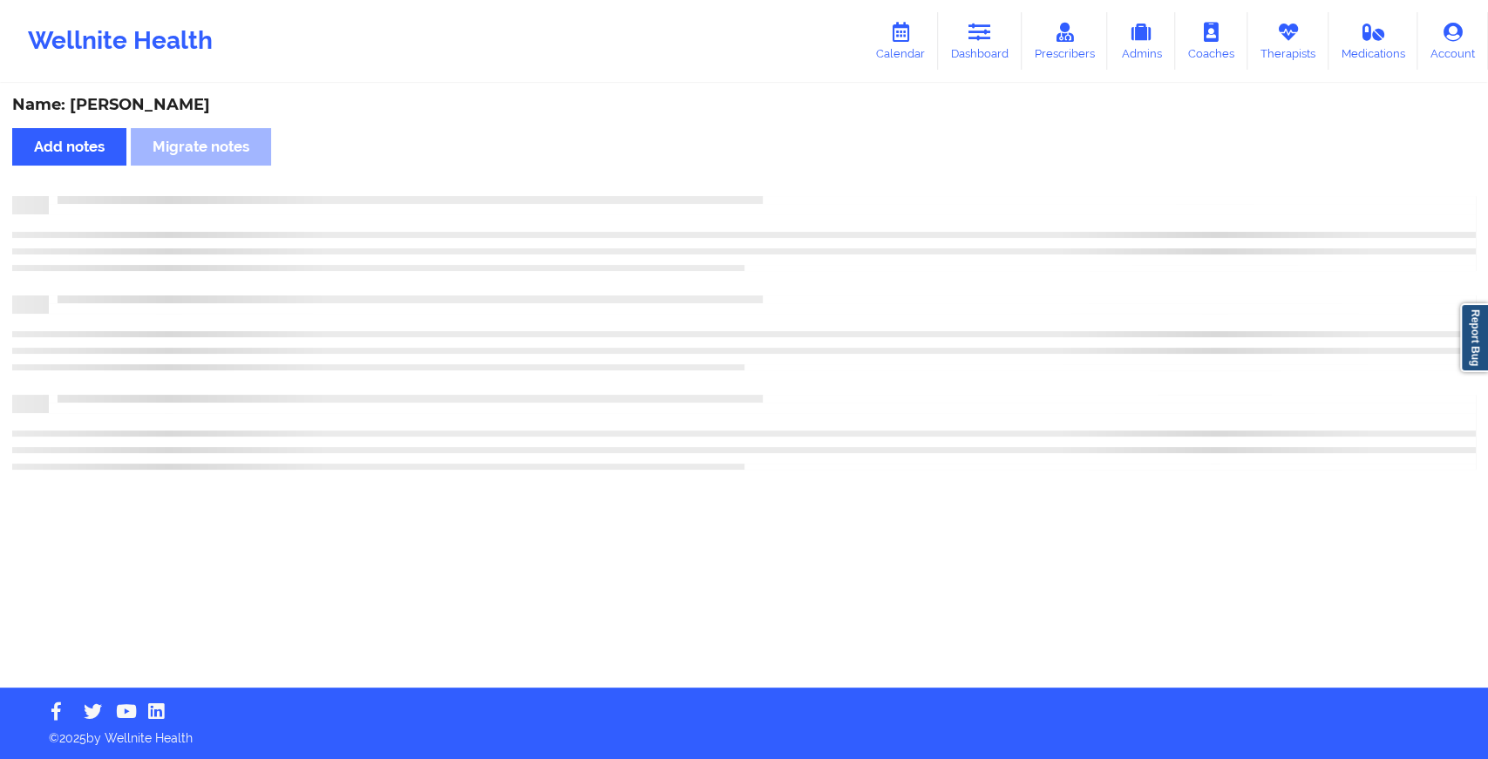
click at [800, 188] on div "Name: [PERSON_NAME] Add notes Migrate notes" at bounding box center [744, 386] width 1488 height 602
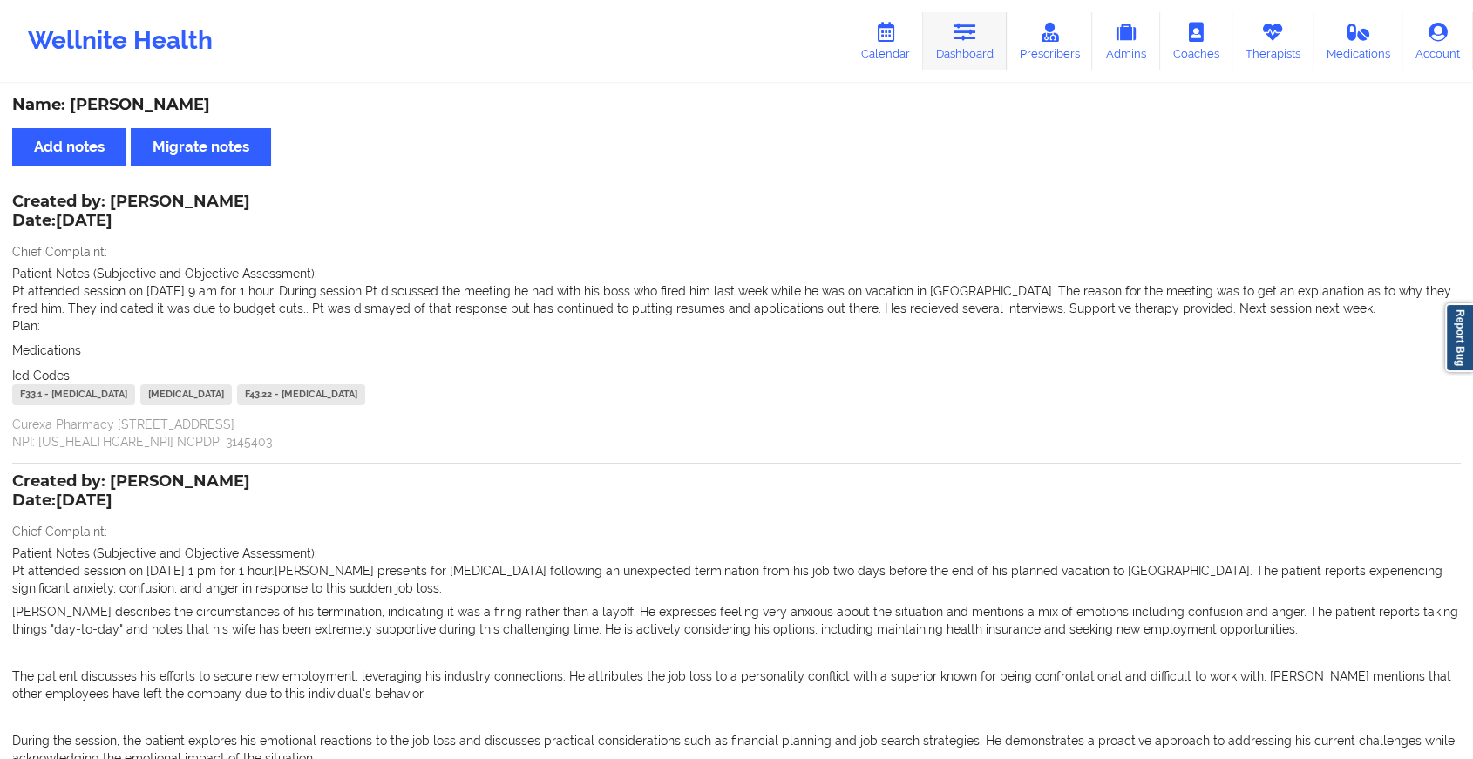
click at [962, 34] on icon at bounding box center [964, 32] width 23 height 19
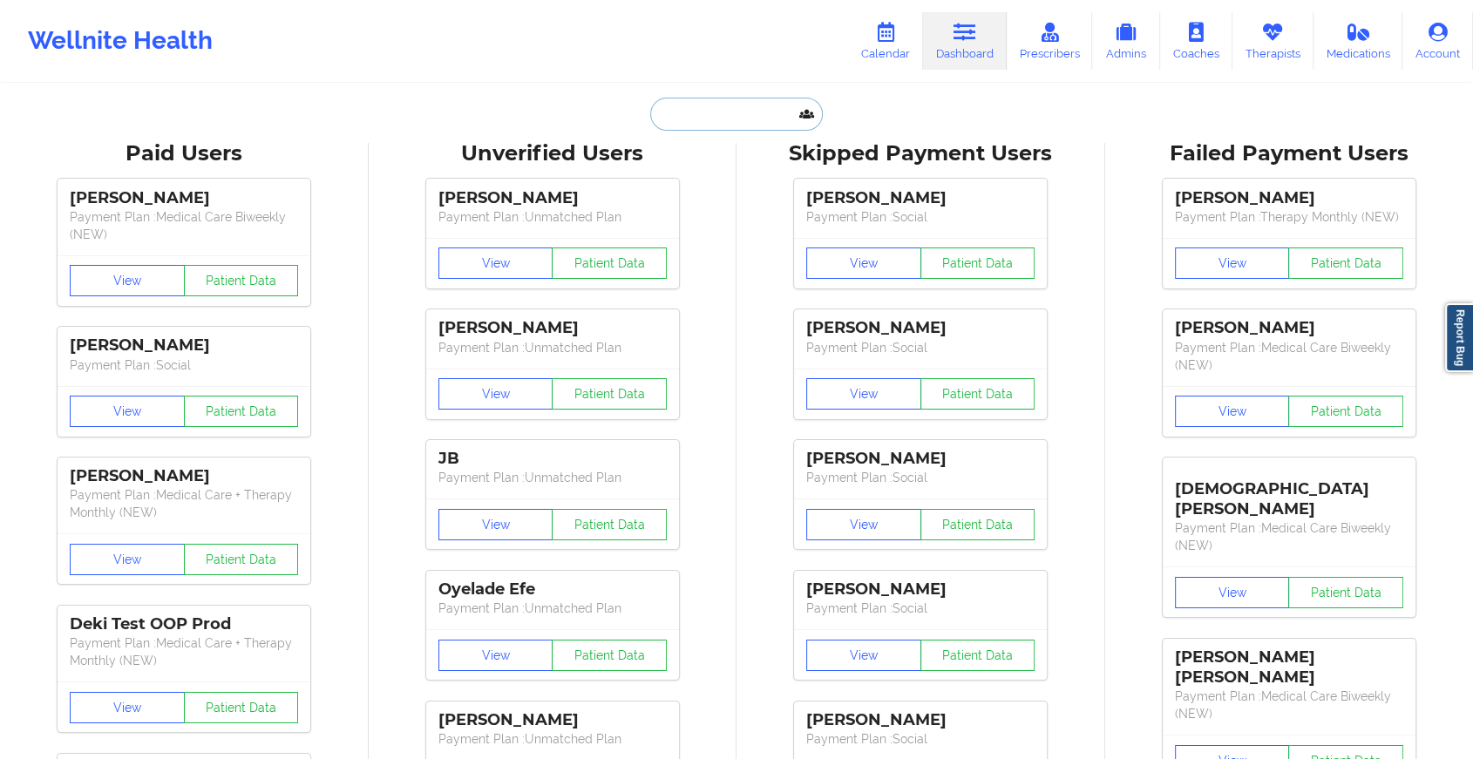
click at [700, 105] on input "text" at bounding box center [736, 114] width 173 height 33
paste input "[EMAIL_ADDRESS][DOMAIN_NAME]"
type input "[EMAIL_ADDRESS][DOMAIN_NAME]"
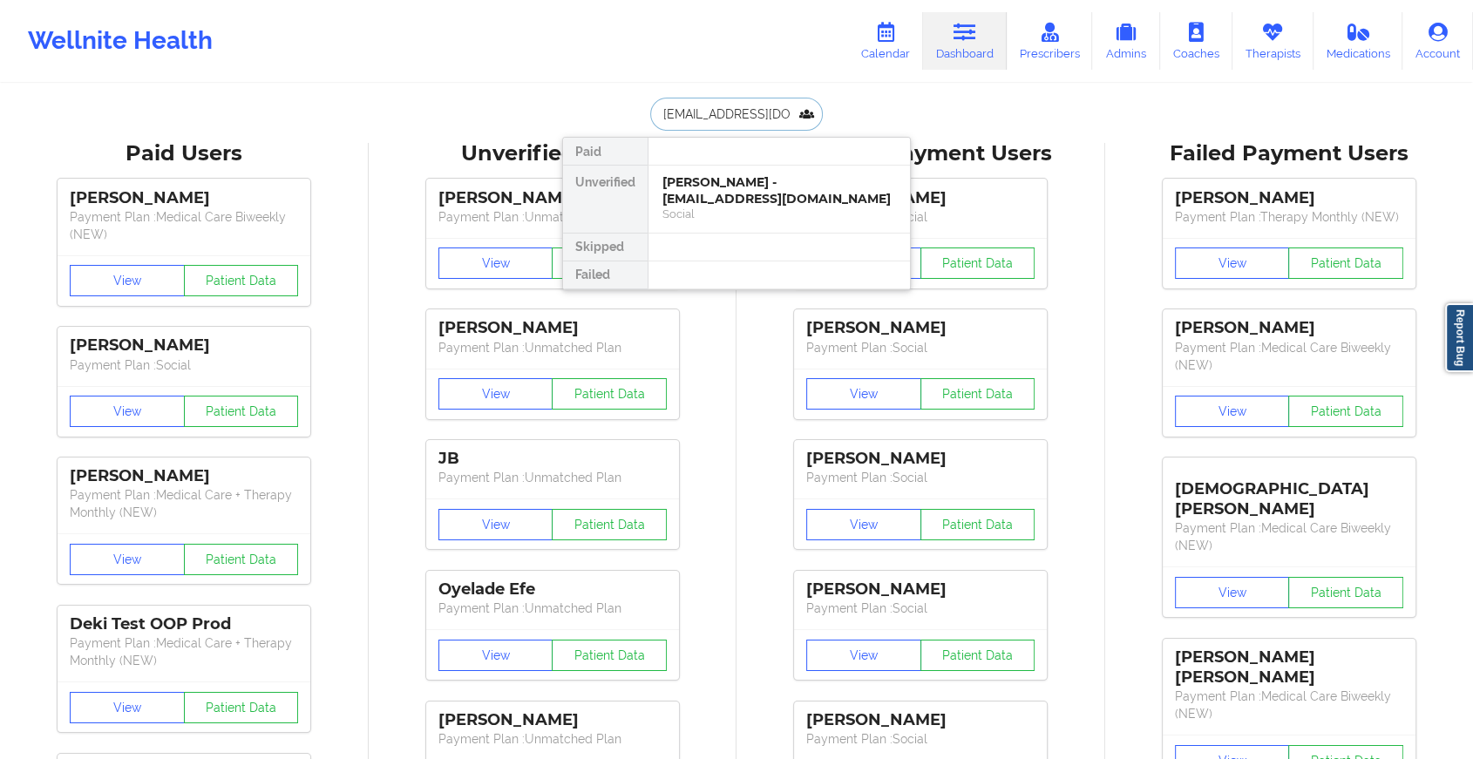
scroll to position [0, 14]
click at [767, 201] on div "[PERSON_NAME] - [EMAIL_ADDRESS][DOMAIN_NAME]" at bounding box center [779, 190] width 234 height 32
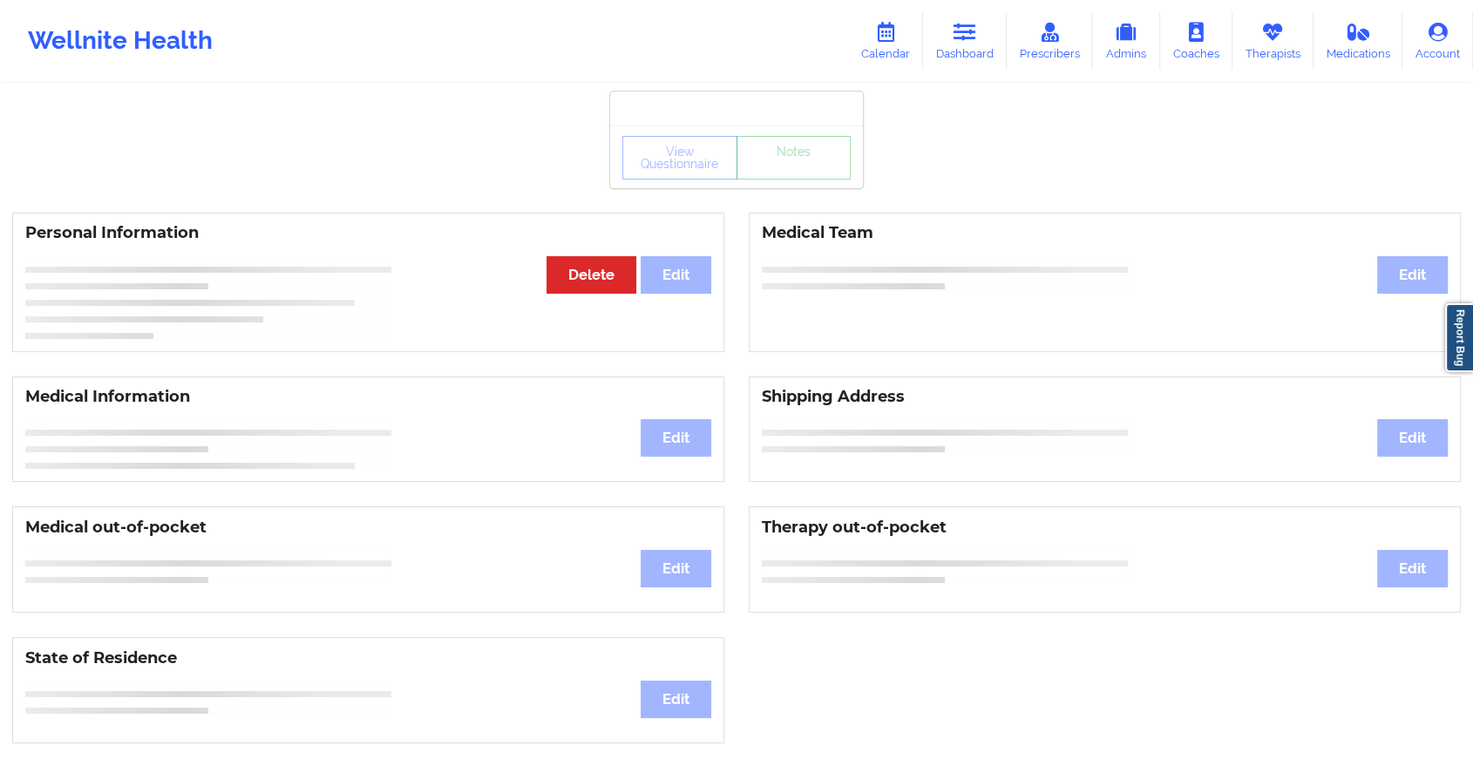
click at [800, 161] on div "View Questionnaire Notes" at bounding box center [736, 156] width 253 height 63
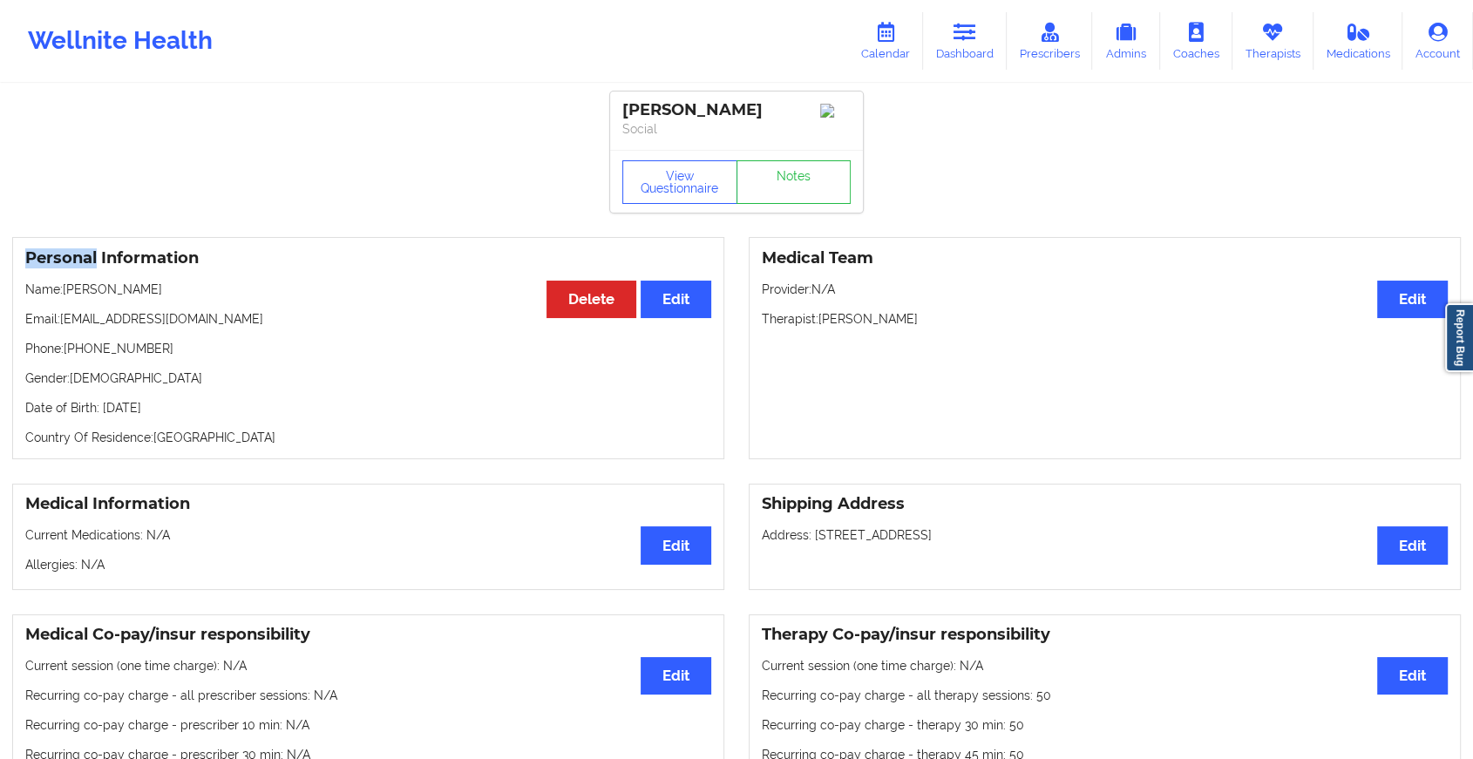
click at [800, 161] on div "View Questionnaire Notes" at bounding box center [736, 181] width 253 height 63
drag, startPoint x: 800, startPoint y: 161, endPoint x: 795, endPoint y: 188, distance: 27.5
click at [795, 188] on link "Notes" at bounding box center [793, 182] width 115 height 44
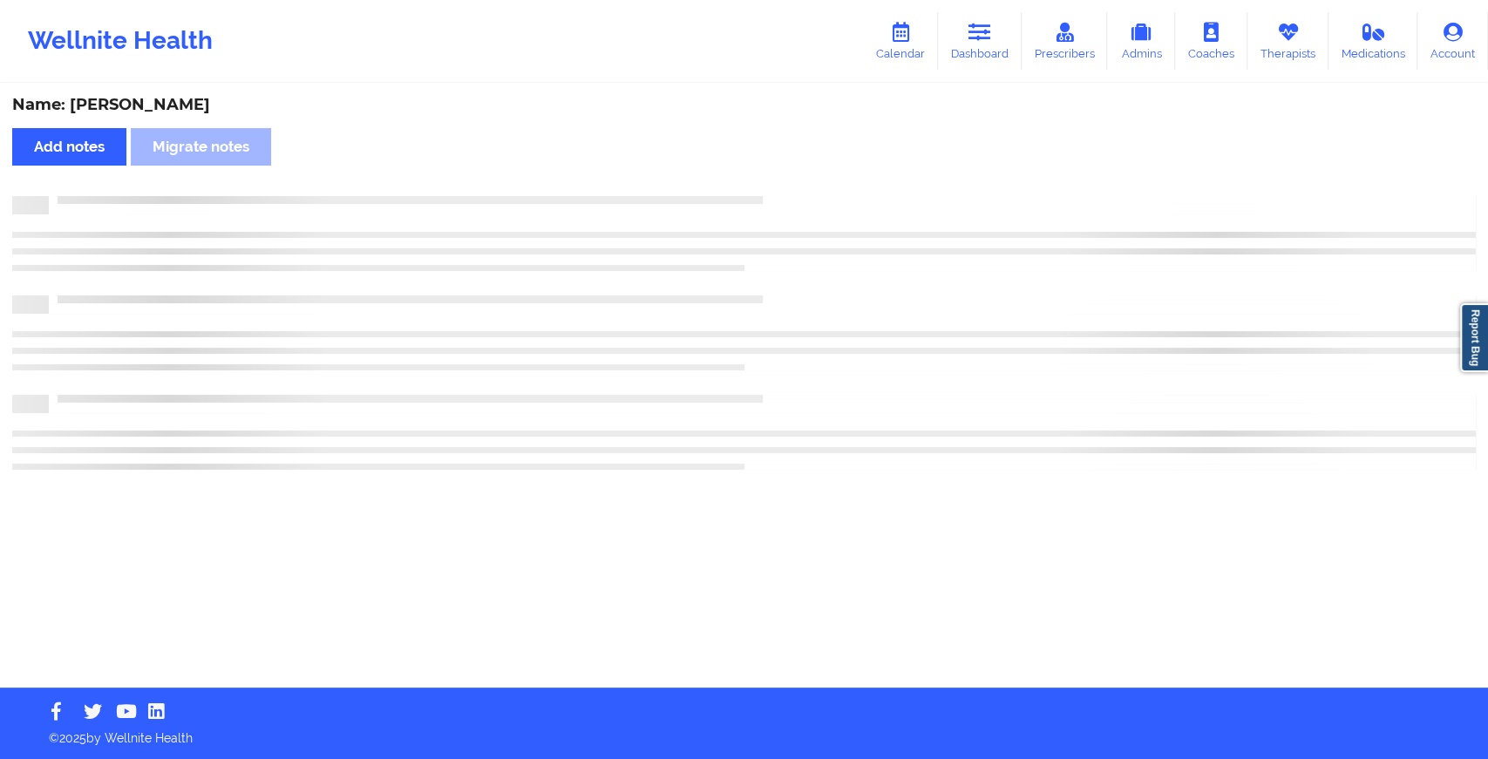
click at [795, 188] on div "Name: [PERSON_NAME] Add notes Migrate notes" at bounding box center [744, 386] width 1488 height 602
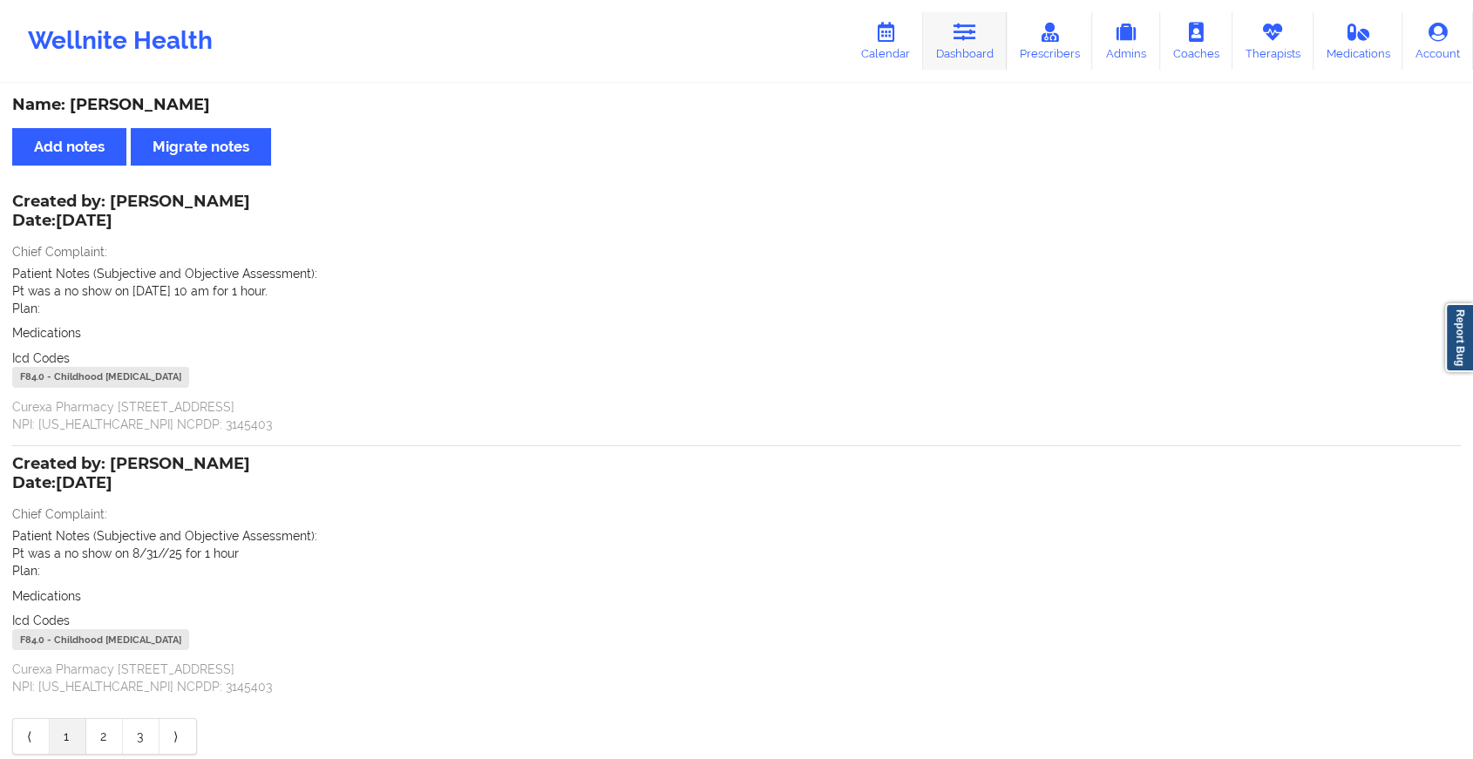
click at [970, 47] on link "Dashboard" at bounding box center [965, 41] width 84 height 58
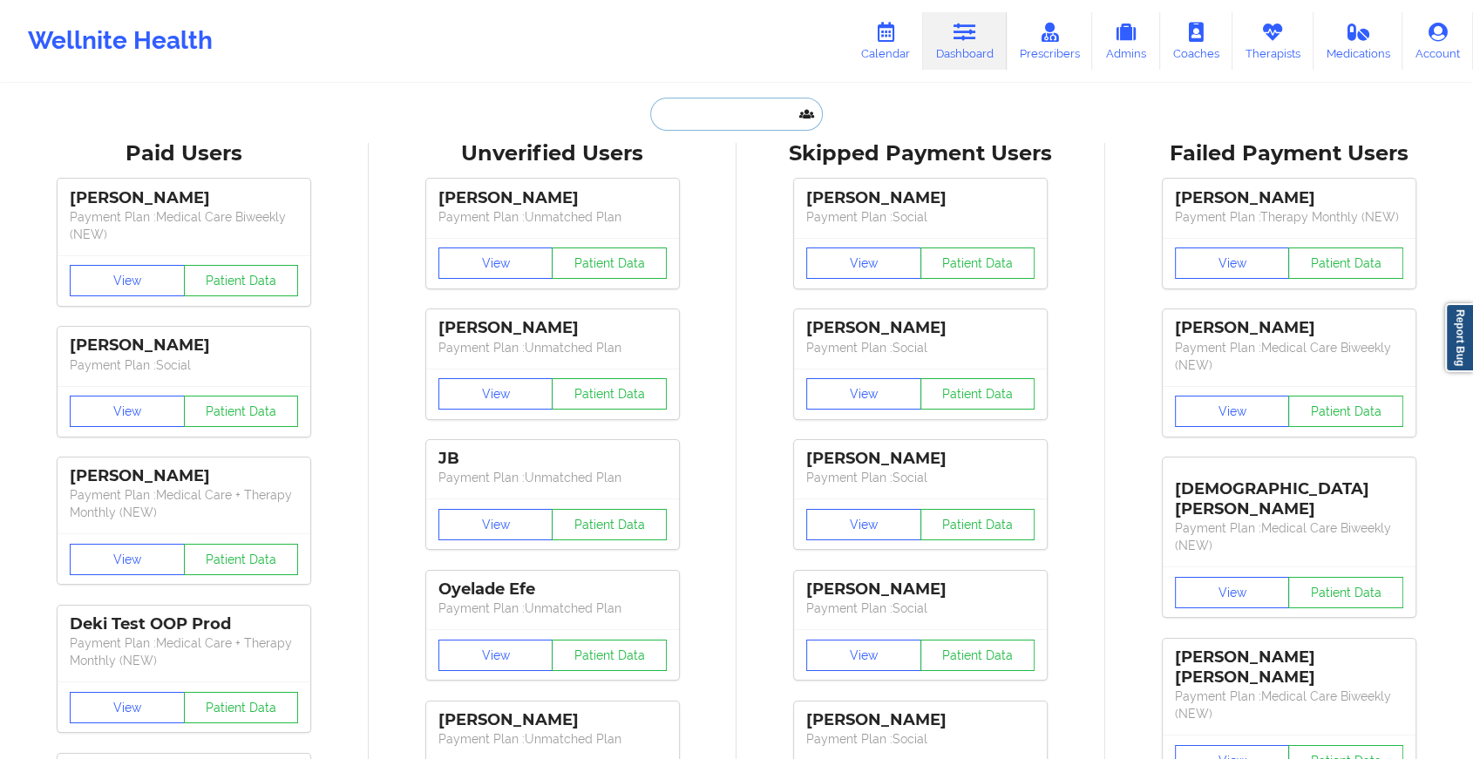
click at [770, 126] on input "text" at bounding box center [736, 114] width 173 height 33
paste input "[EMAIL_ADDRESS][DOMAIN_NAME]"
type input "[EMAIL_ADDRESS][DOMAIN_NAME]"
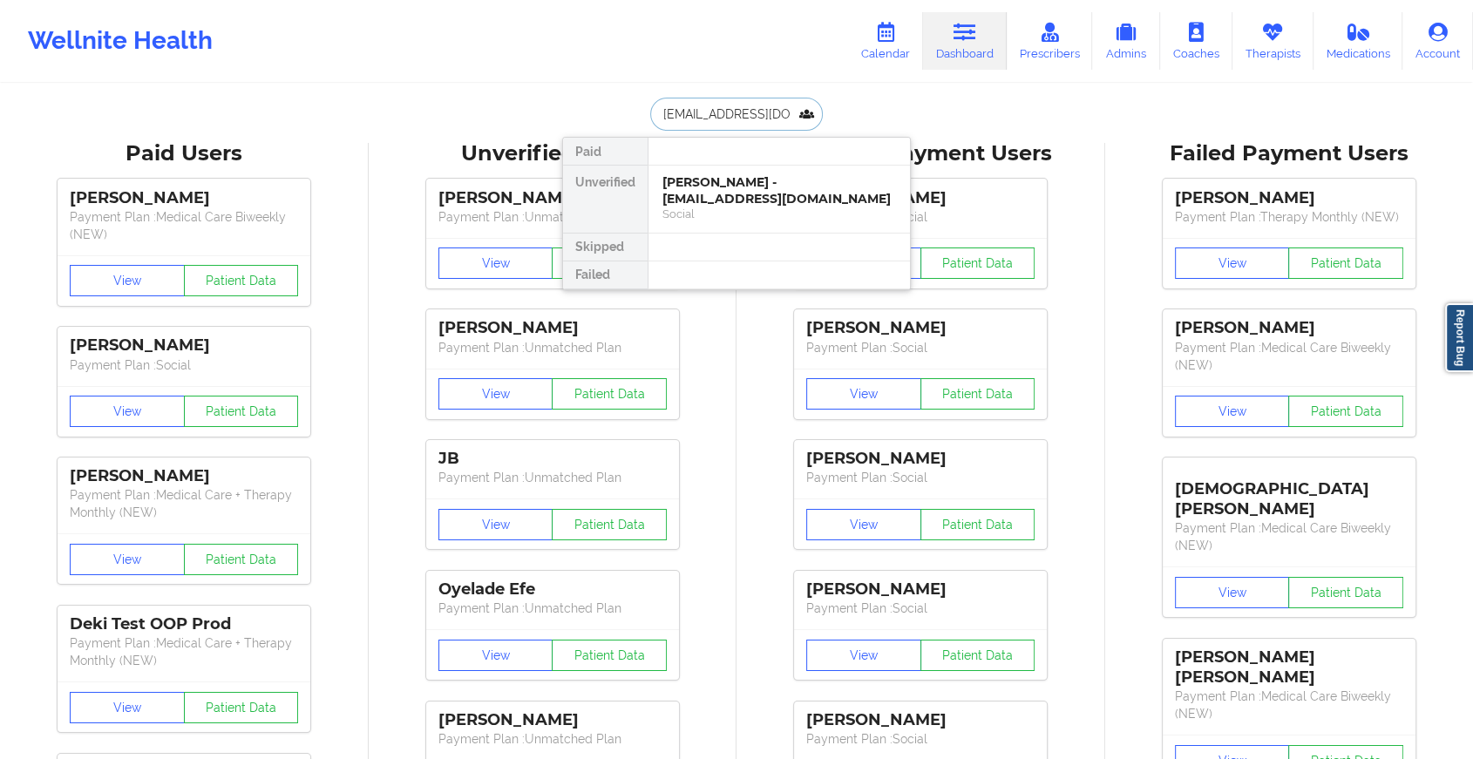
scroll to position [0, 13]
click at [760, 192] on div "[PERSON_NAME] - [EMAIL_ADDRESS][DOMAIN_NAME]" at bounding box center [779, 190] width 234 height 32
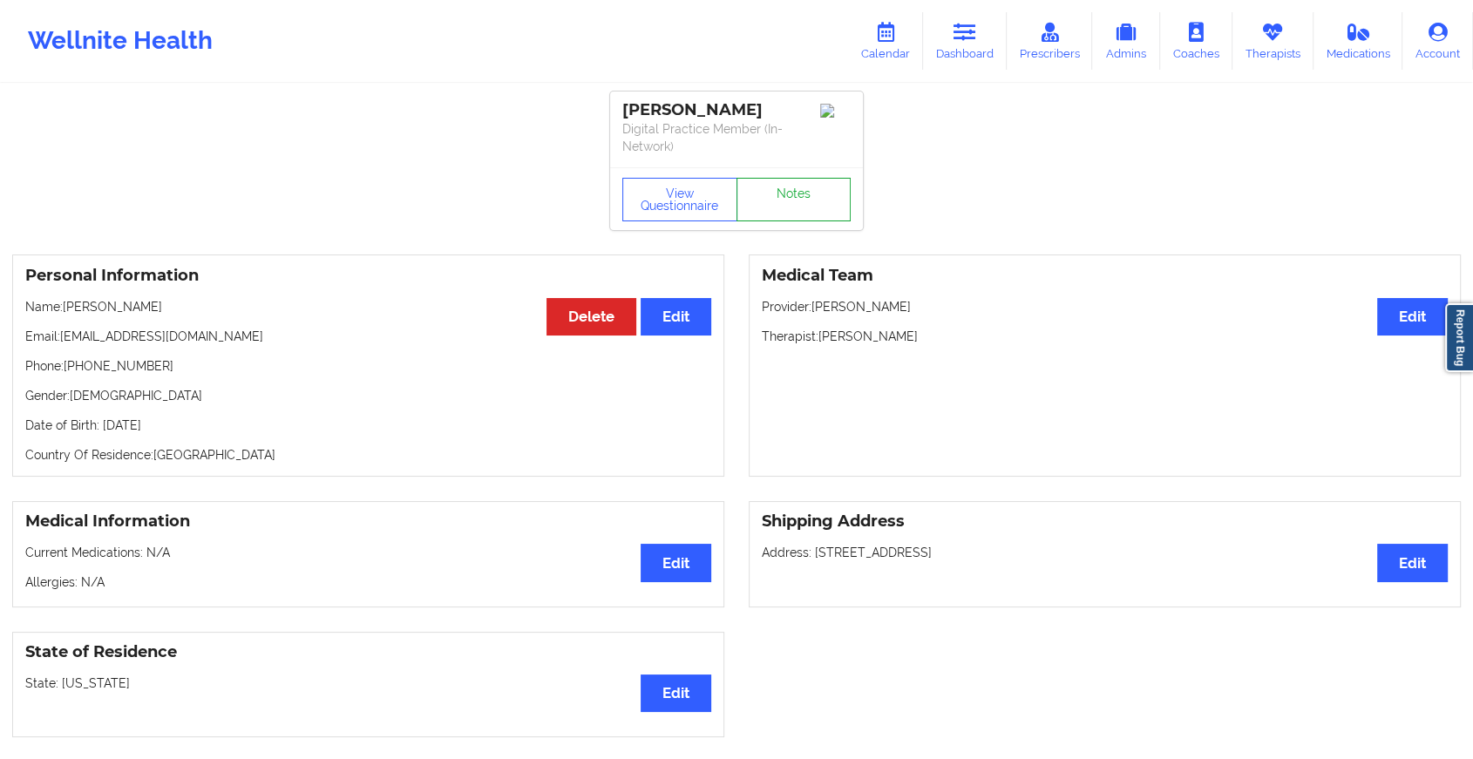
click at [791, 180] on link "Notes" at bounding box center [793, 200] width 115 height 44
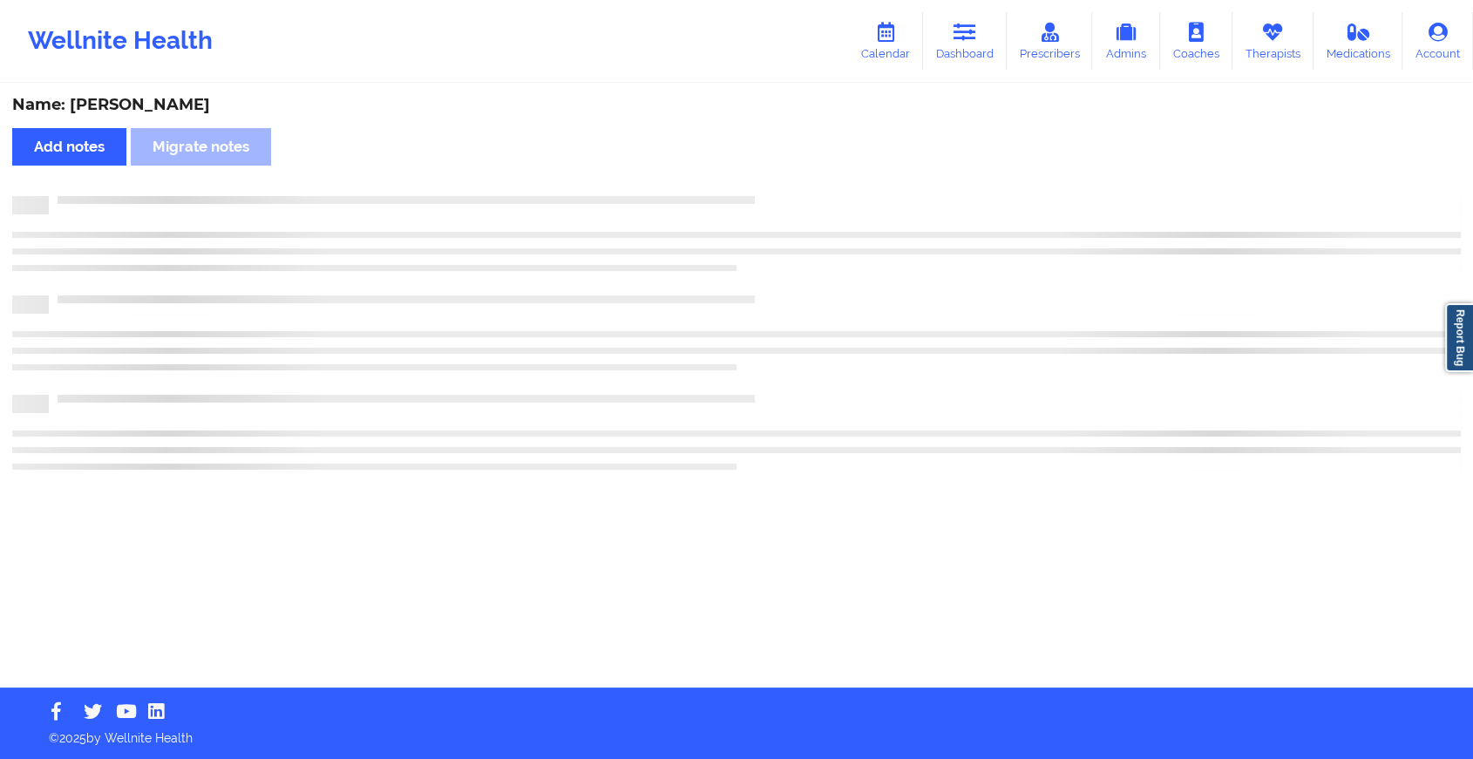
click at [791, 180] on div "Name: [PERSON_NAME] Add notes Migrate notes" at bounding box center [736, 386] width 1473 height 602
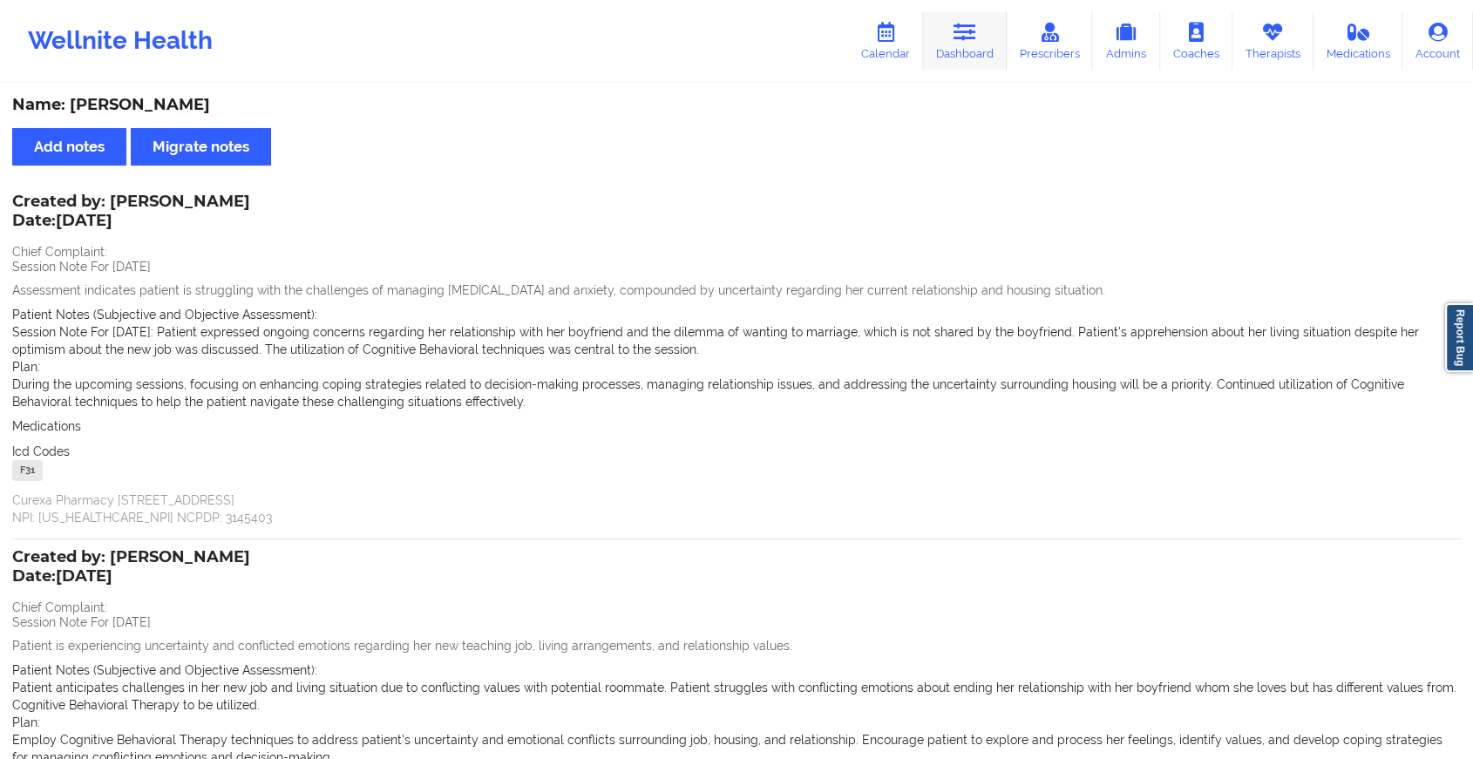
click at [966, 28] on icon at bounding box center [964, 32] width 23 height 19
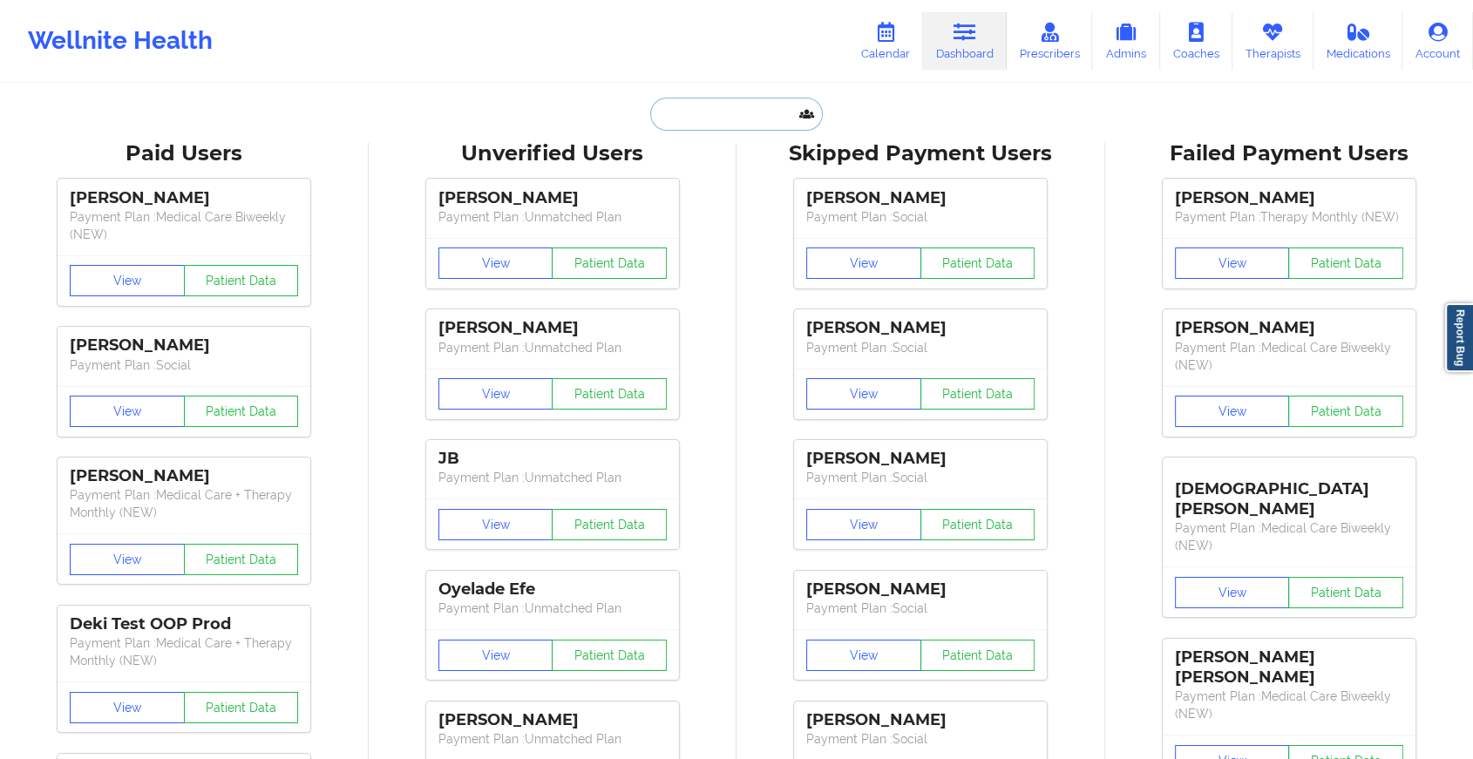
click at [732, 125] on input "text" at bounding box center [736, 114] width 173 height 33
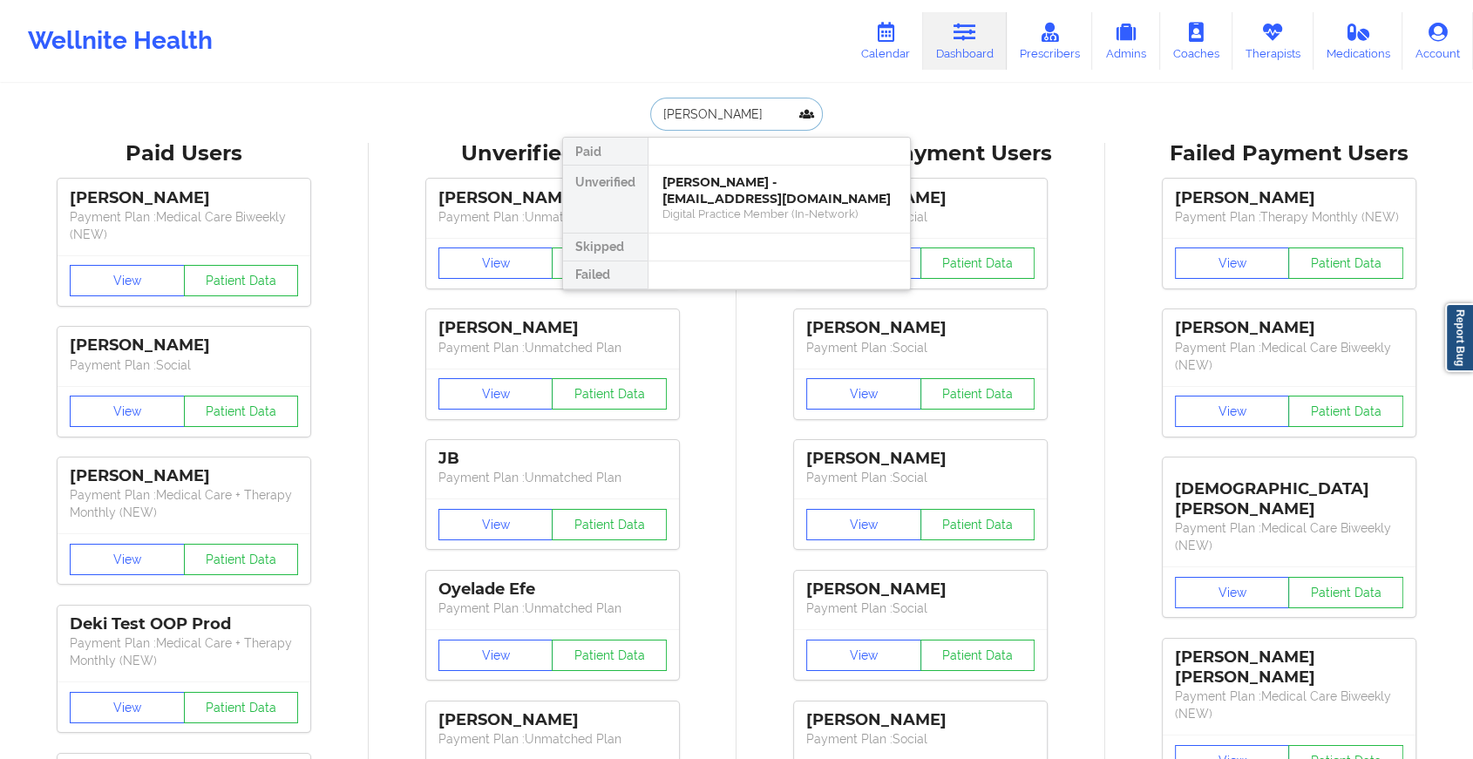
type input "[PERSON_NAME] for"
click at [752, 191] on div "[PERSON_NAME] - [EMAIL_ADDRESS][DOMAIN_NAME]" at bounding box center [779, 190] width 234 height 32
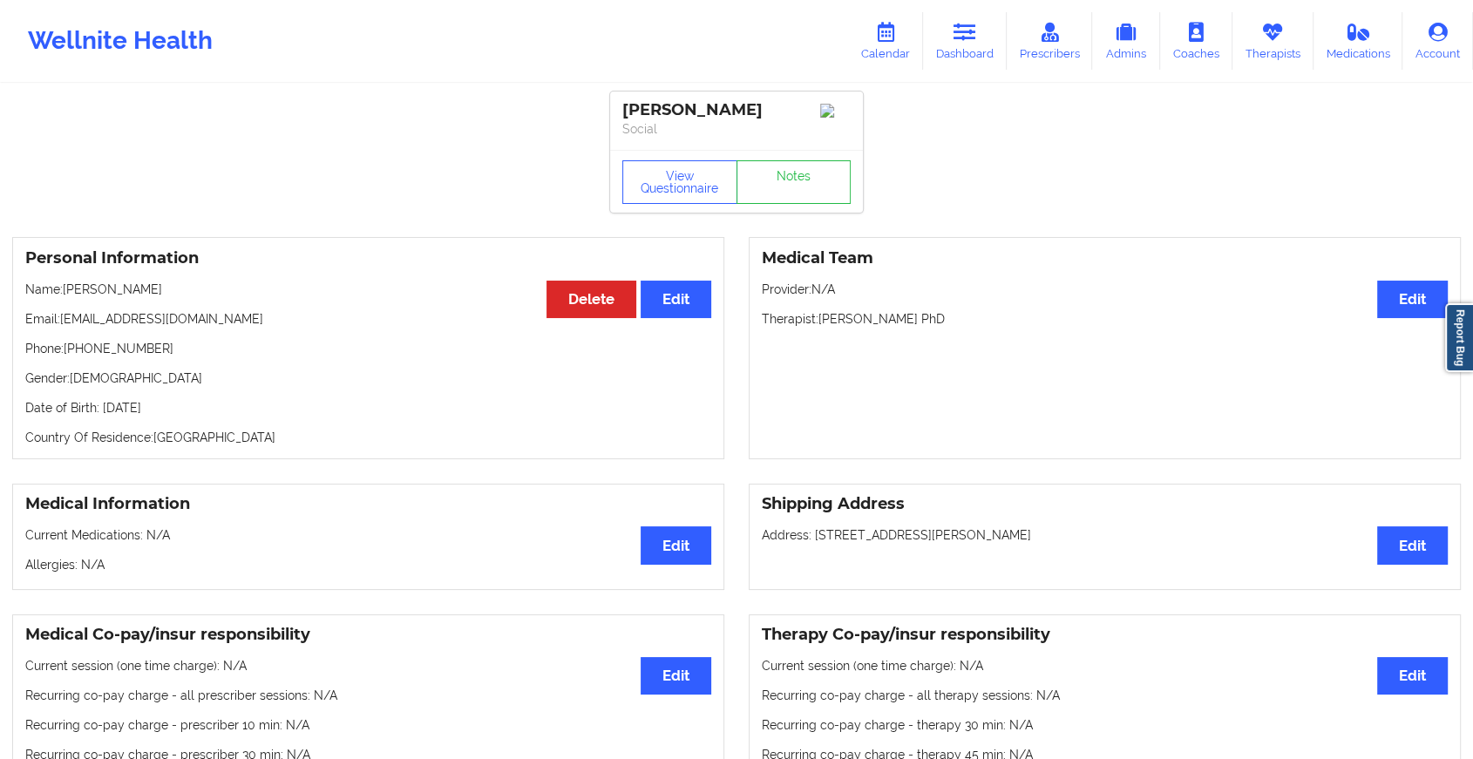
click at [788, 211] on div "View Questionnaire Notes" at bounding box center [736, 181] width 253 height 63
drag, startPoint x: 788, startPoint y: 211, endPoint x: 782, endPoint y: 192, distance: 20.1
click at [782, 192] on div "View Questionnaire Notes" at bounding box center [736, 181] width 253 height 63
click at [782, 192] on link "Notes" at bounding box center [793, 182] width 115 height 44
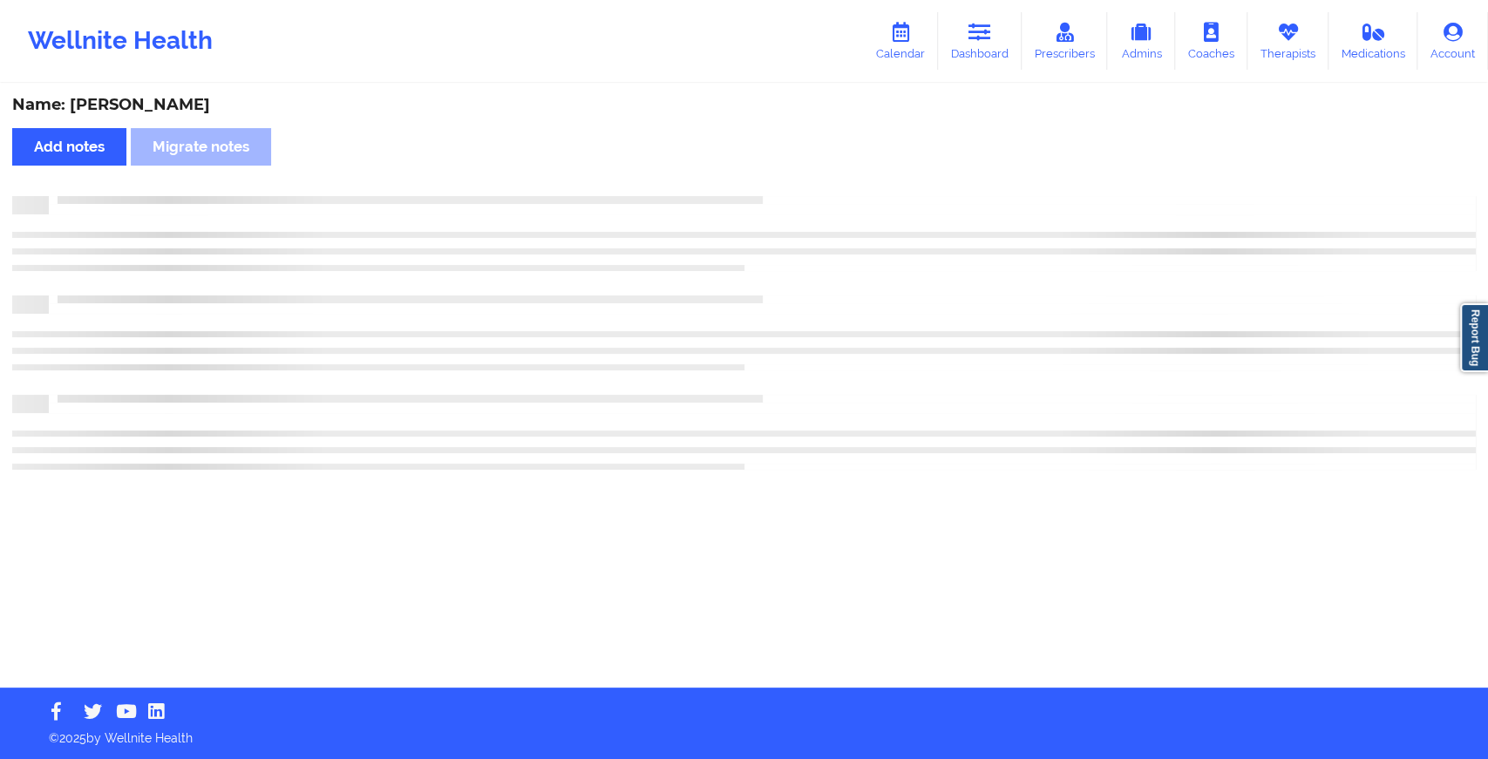
click at [782, 192] on div "Name: [PERSON_NAME] Add notes Migrate notes" at bounding box center [744, 386] width 1488 height 602
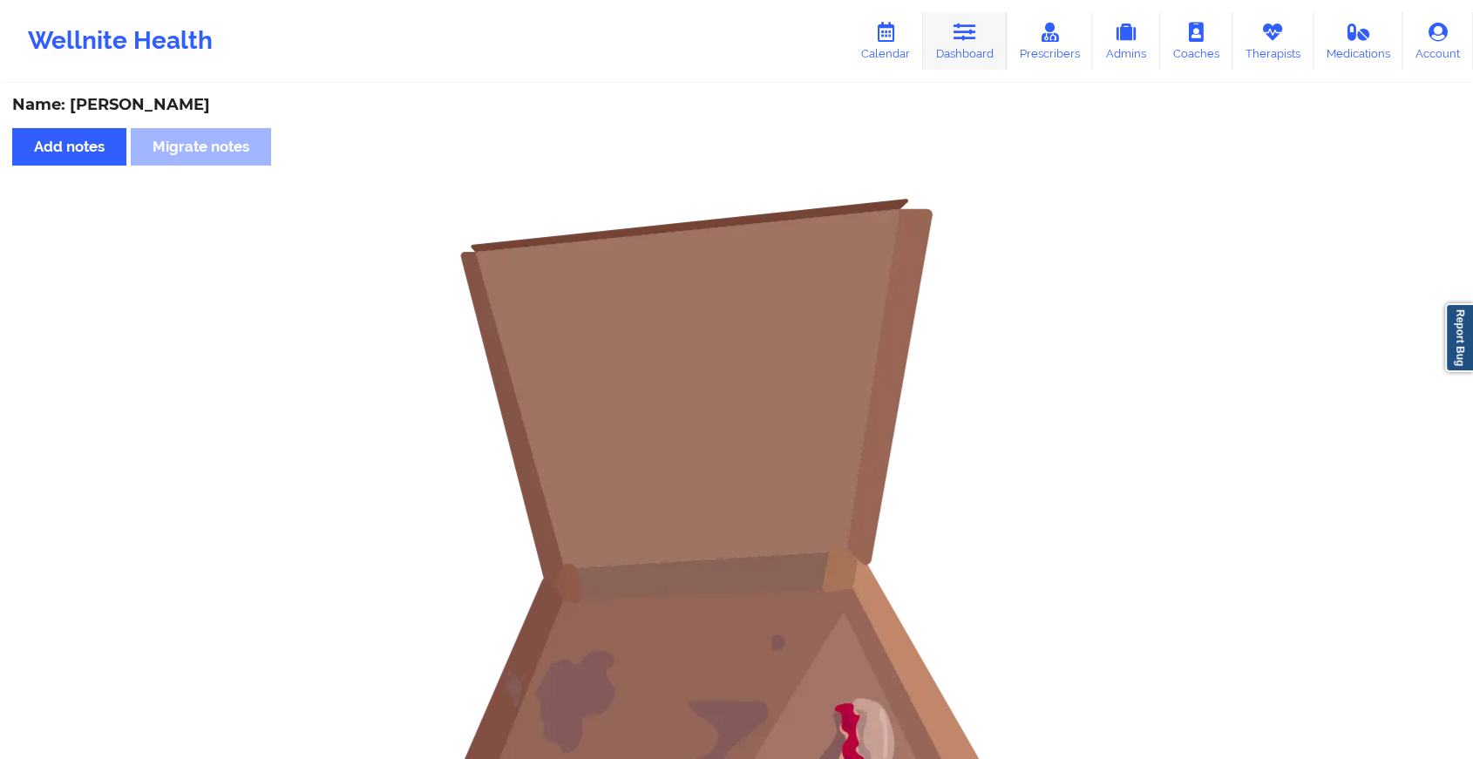
click at [985, 56] on link "Dashboard" at bounding box center [965, 41] width 84 height 58
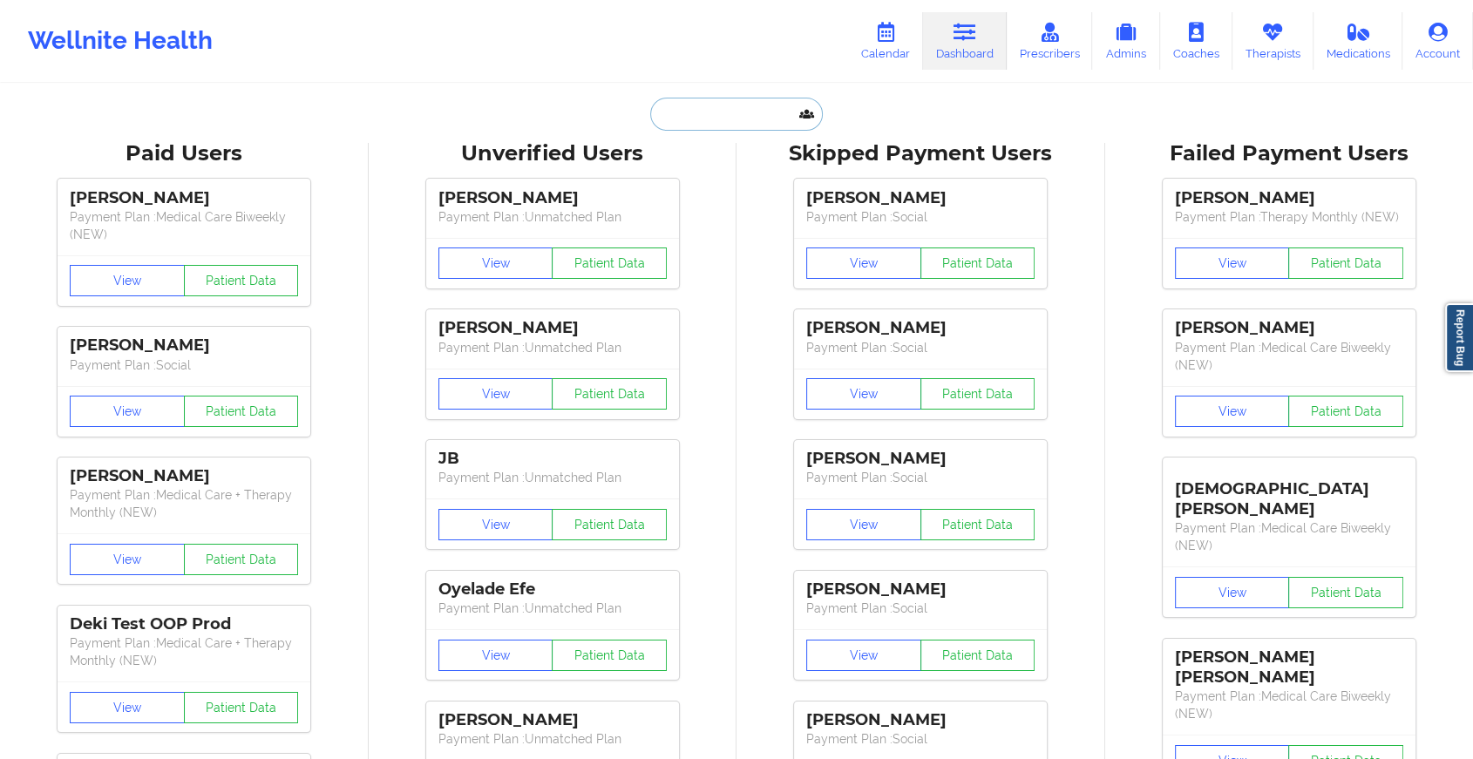
click at [763, 117] on input "text" at bounding box center [736, 114] width 173 height 33
paste input "[PERSON_NAME][EMAIL_ADDRESS][DOMAIN_NAME]"
type input "[PERSON_NAME][EMAIL_ADDRESS][DOMAIN_NAME]"
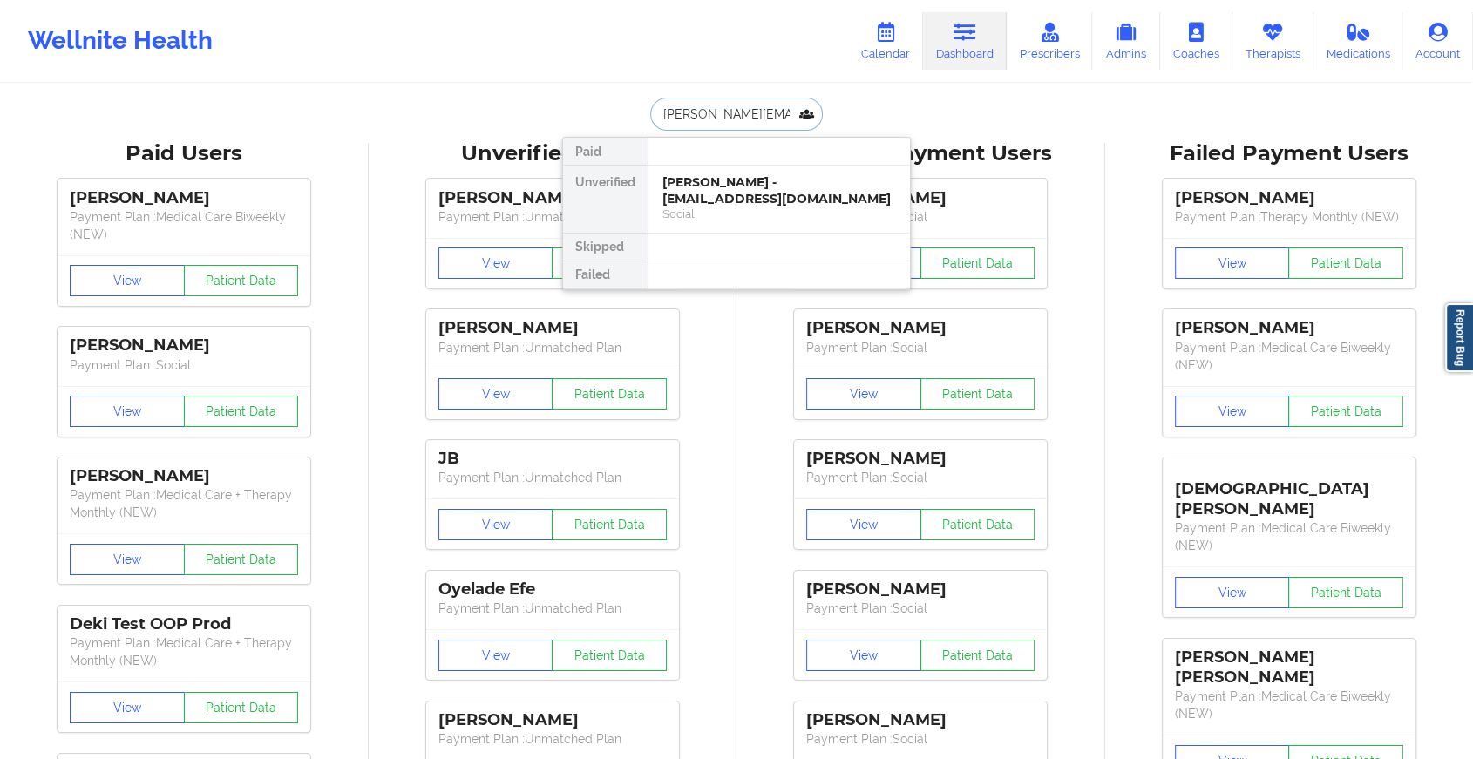
scroll to position [0, 15]
click at [733, 190] on div "[PERSON_NAME] - [PERSON_NAME][EMAIL_ADDRESS][DOMAIN_NAME]" at bounding box center [779, 190] width 234 height 32
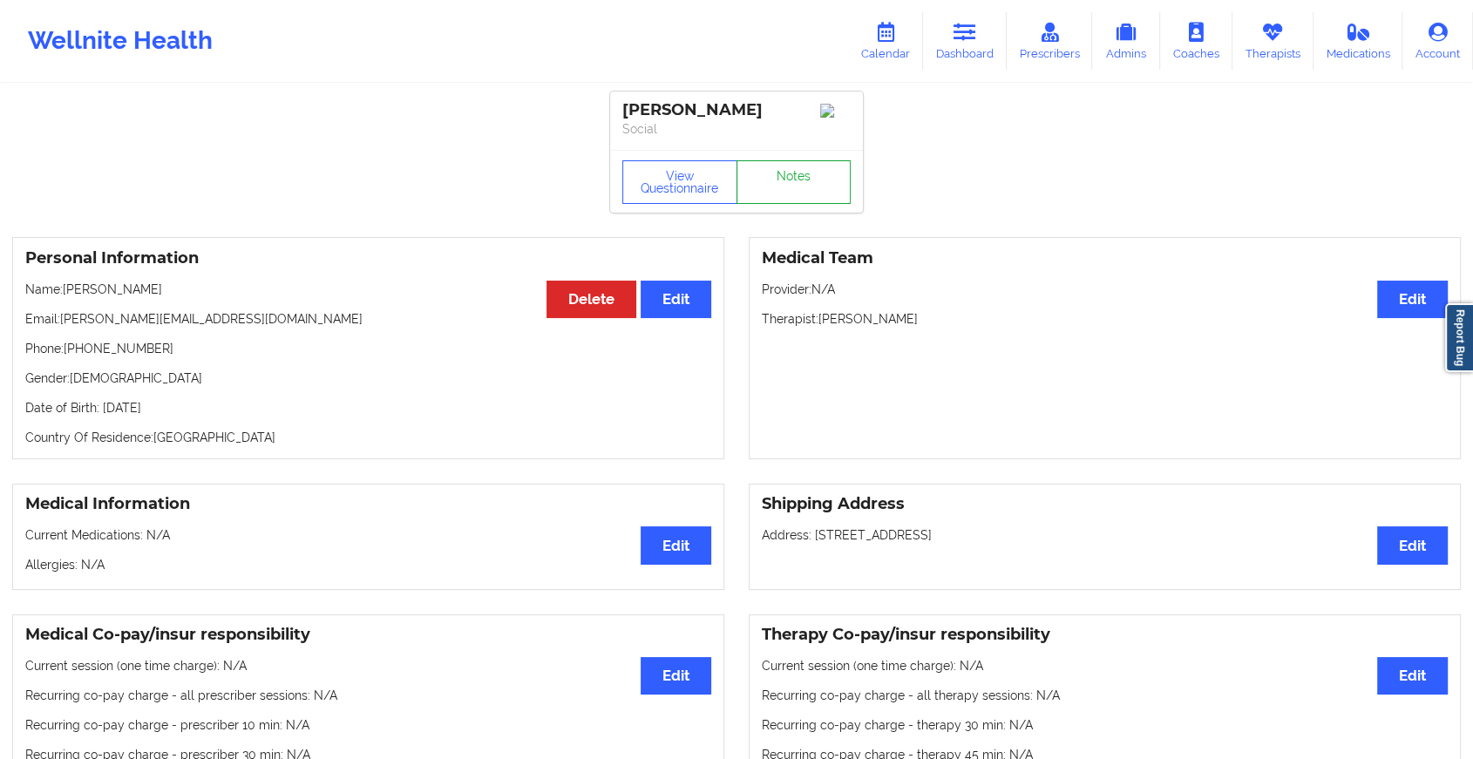
click at [802, 184] on link "Notes" at bounding box center [793, 182] width 115 height 44
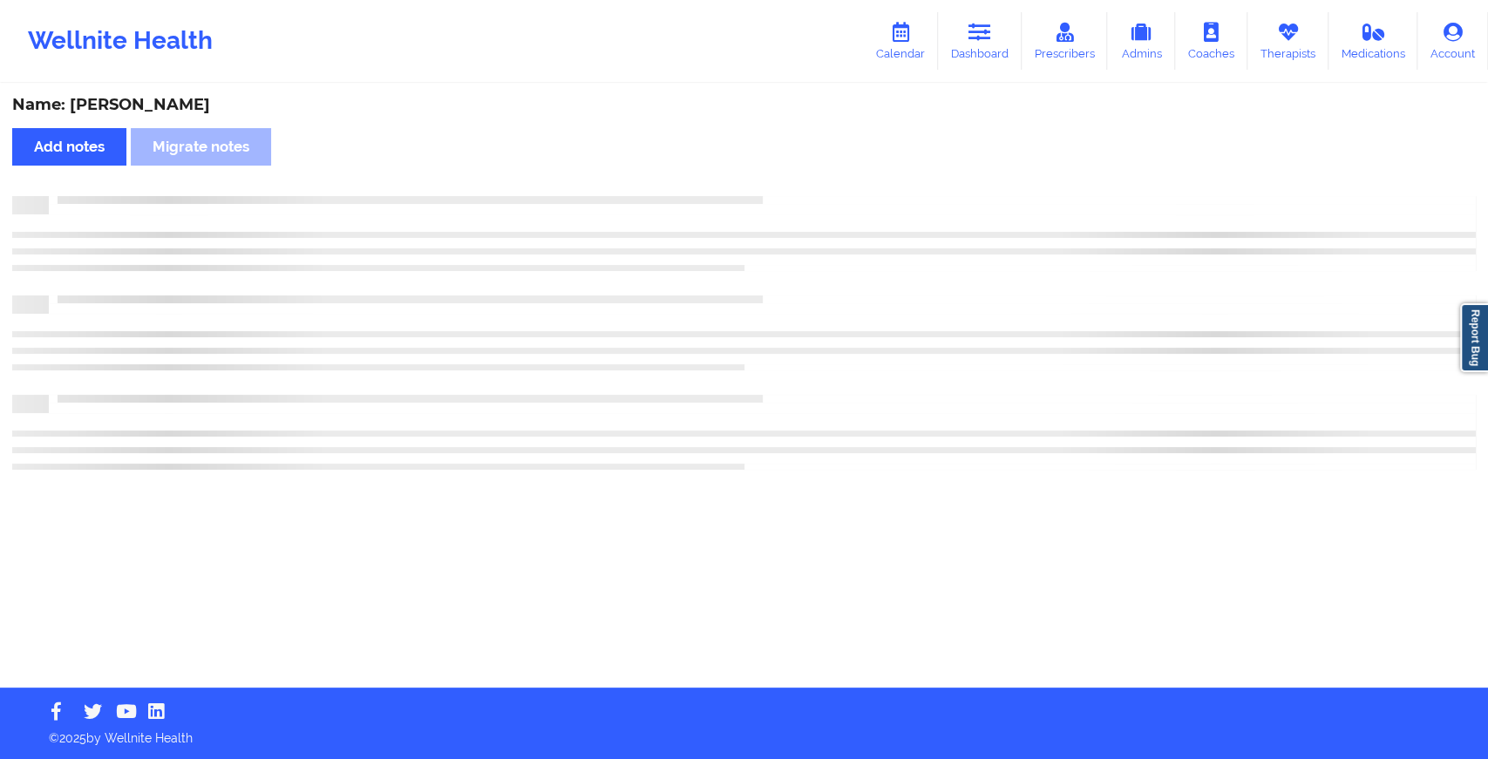
click at [802, 184] on div "Name: [PERSON_NAME] Add notes Migrate notes" at bounding box center [744, 386] width 1488 height 602
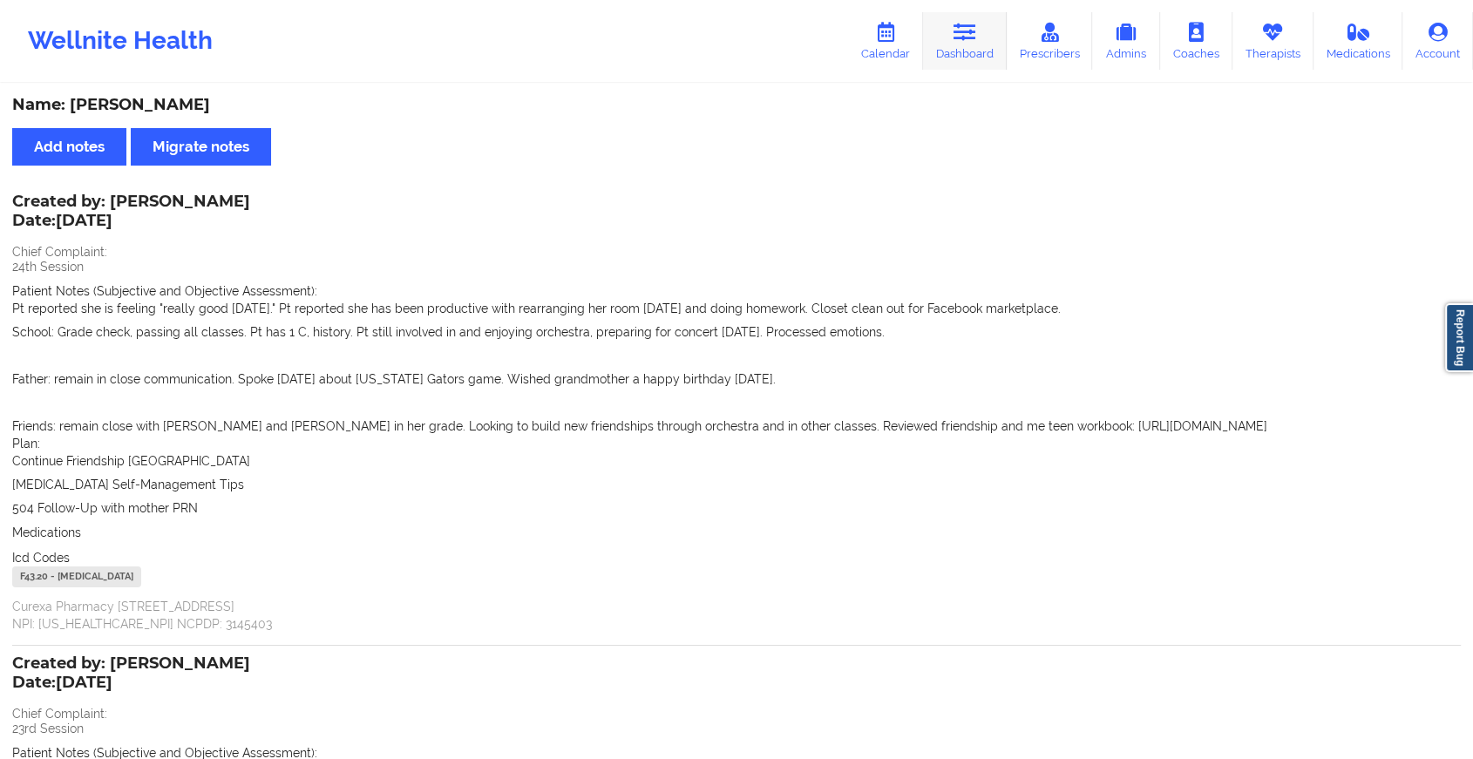
click at [985, 37] on link "Dashboard" at bounding box center [965, 41] width 84 height 58
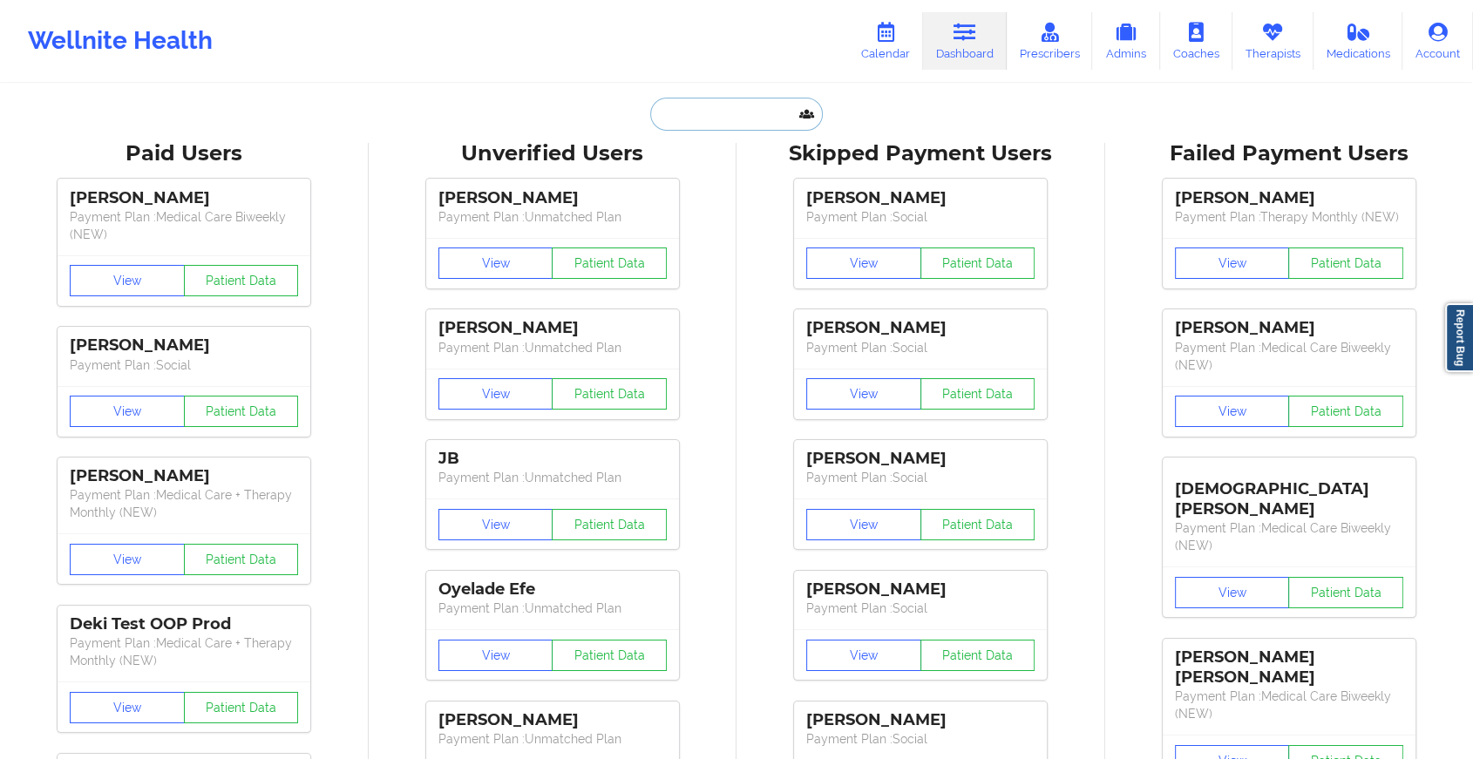
click at [696, 126] on input "text" at bounding box center [736, 114] width 173 height 33
paste input "[PERSON_NAME][EMAIL_ADDRESS][DOMAIN_NAME]"
type input "[PERSON_NAME][EMAIL_ADDRESS][DOMAIN_NAME]"
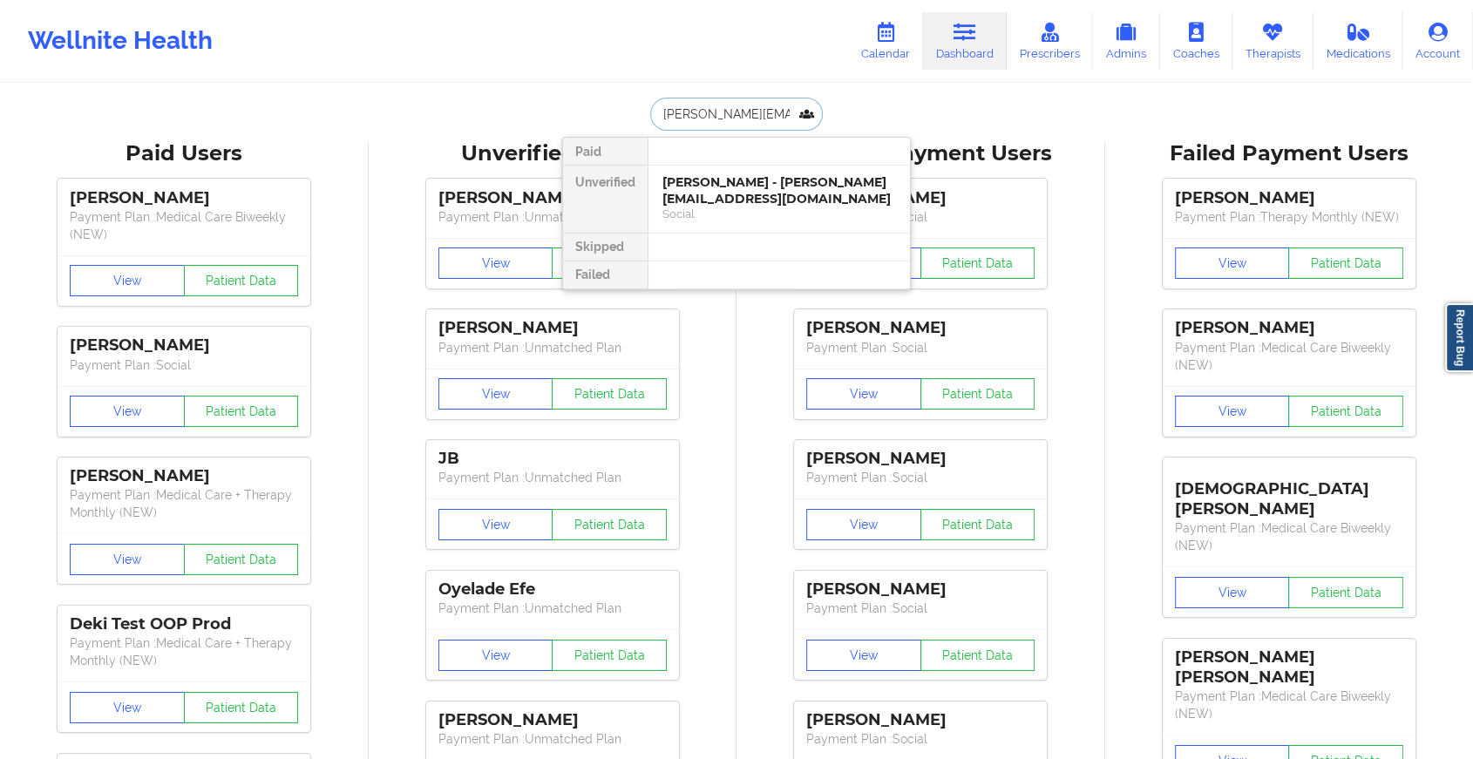
scroll to position [0, 28]
click at [823, 209] on div "Digital Practice Member (Out Of Pocket)" at bounding box center [779, 214] width 234 height 15
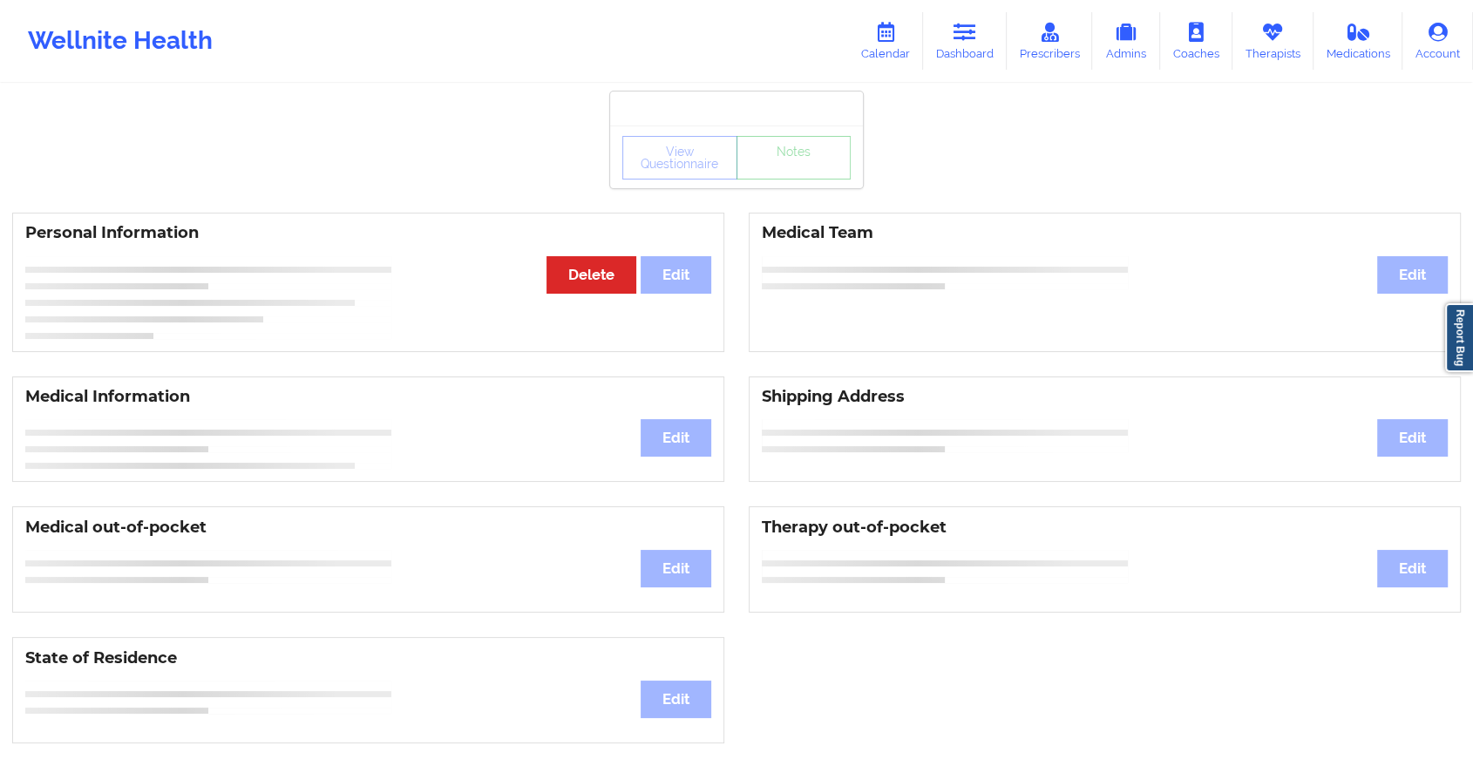
click at [802, 173] on div "View Questionnaire Notes" at bounding box center [736, 156] width 253 height 63
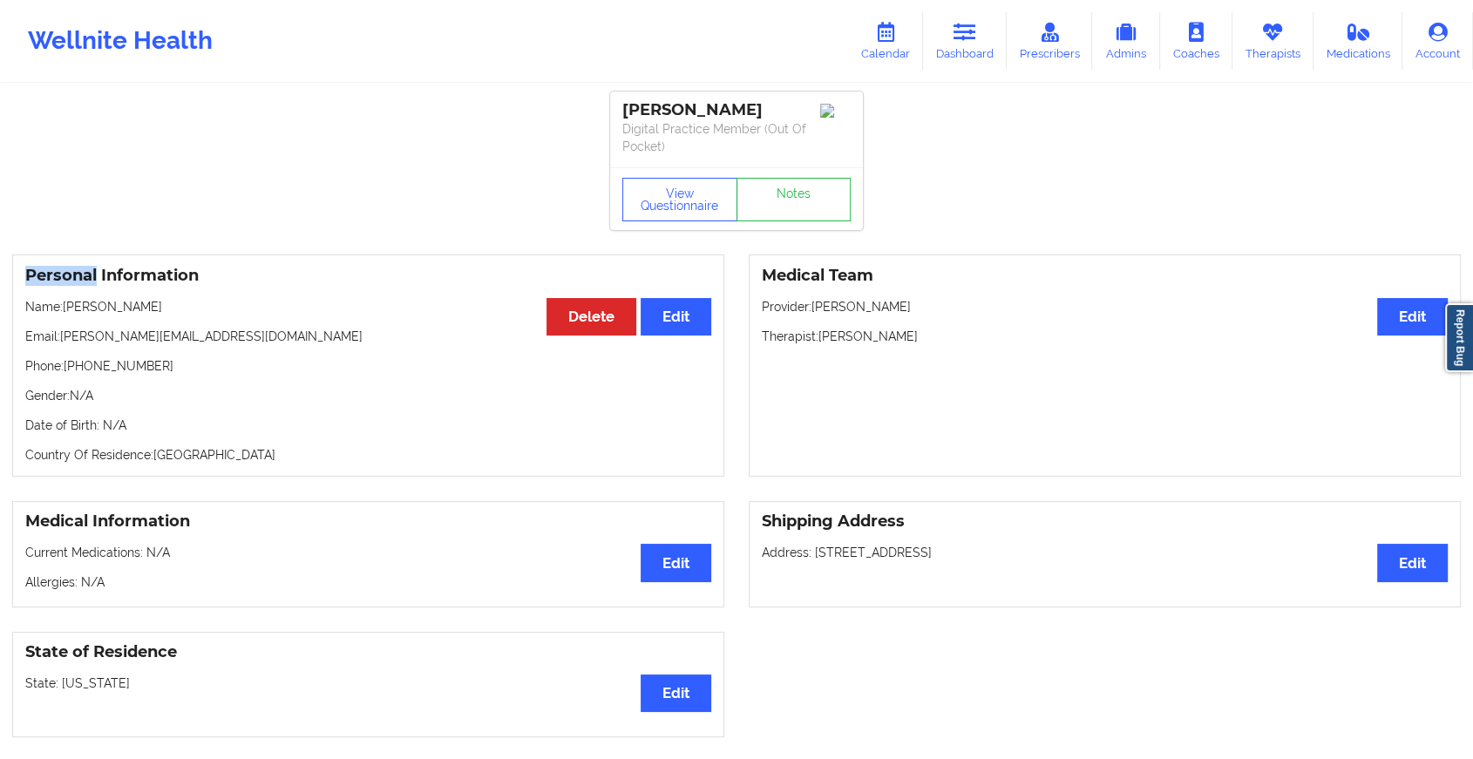
click at [802, 173] on div "View Questionnaire Notes" at bounding box center [736, 198] width 253 height 63
drag, startPoint x: 802, startPoint y: 173, endPoint x: 789, endPoint y: 207, distance: 37.2
click at [789, 207] on div "View Questionnaire Notes" at bounding box center [736, 198] width 253 height 63
click at [789, 207] on link "Notes" at bounding box center [793, 200] width 115 height 44
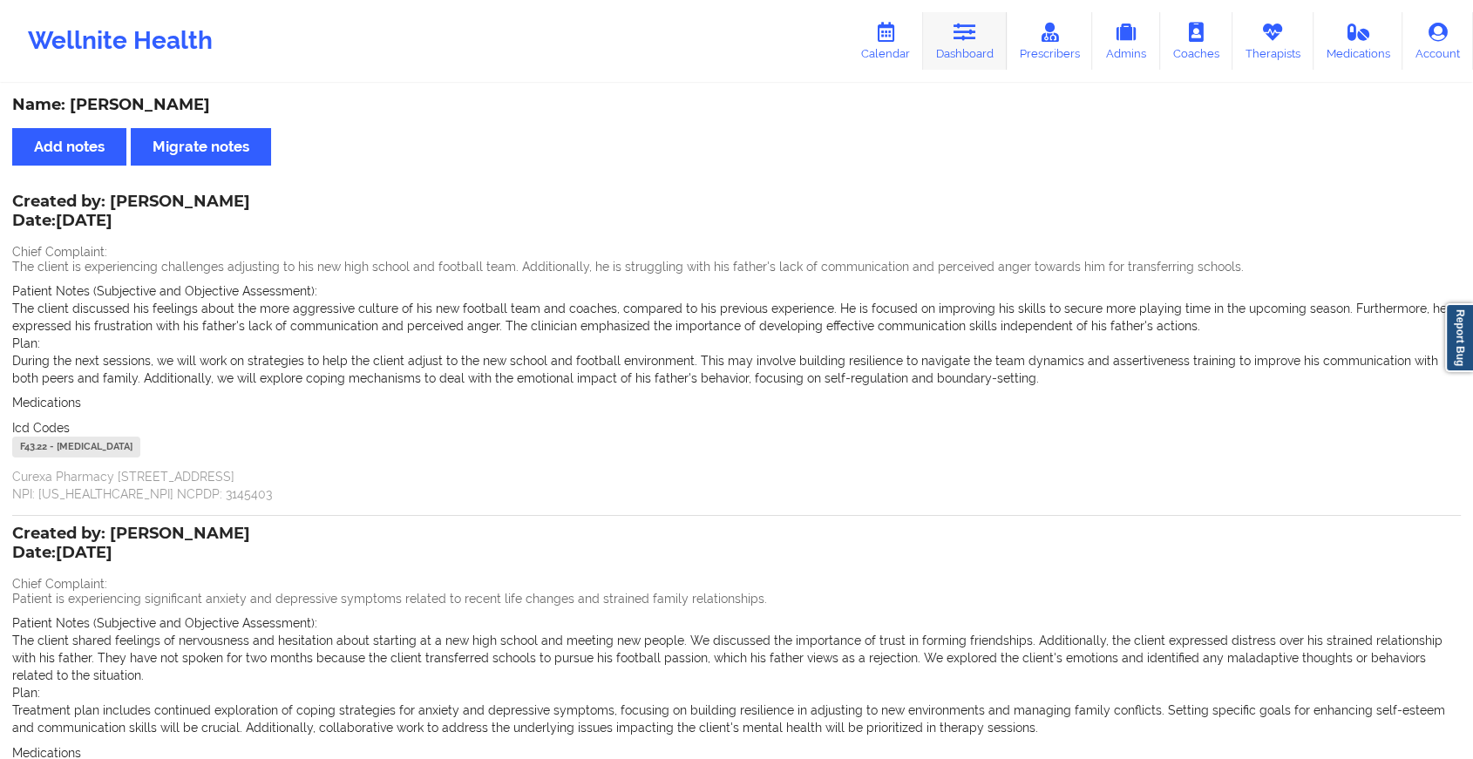
click at [977, 56] on link "Dashboard" at bounding box center [965, 41] width 84 height 58
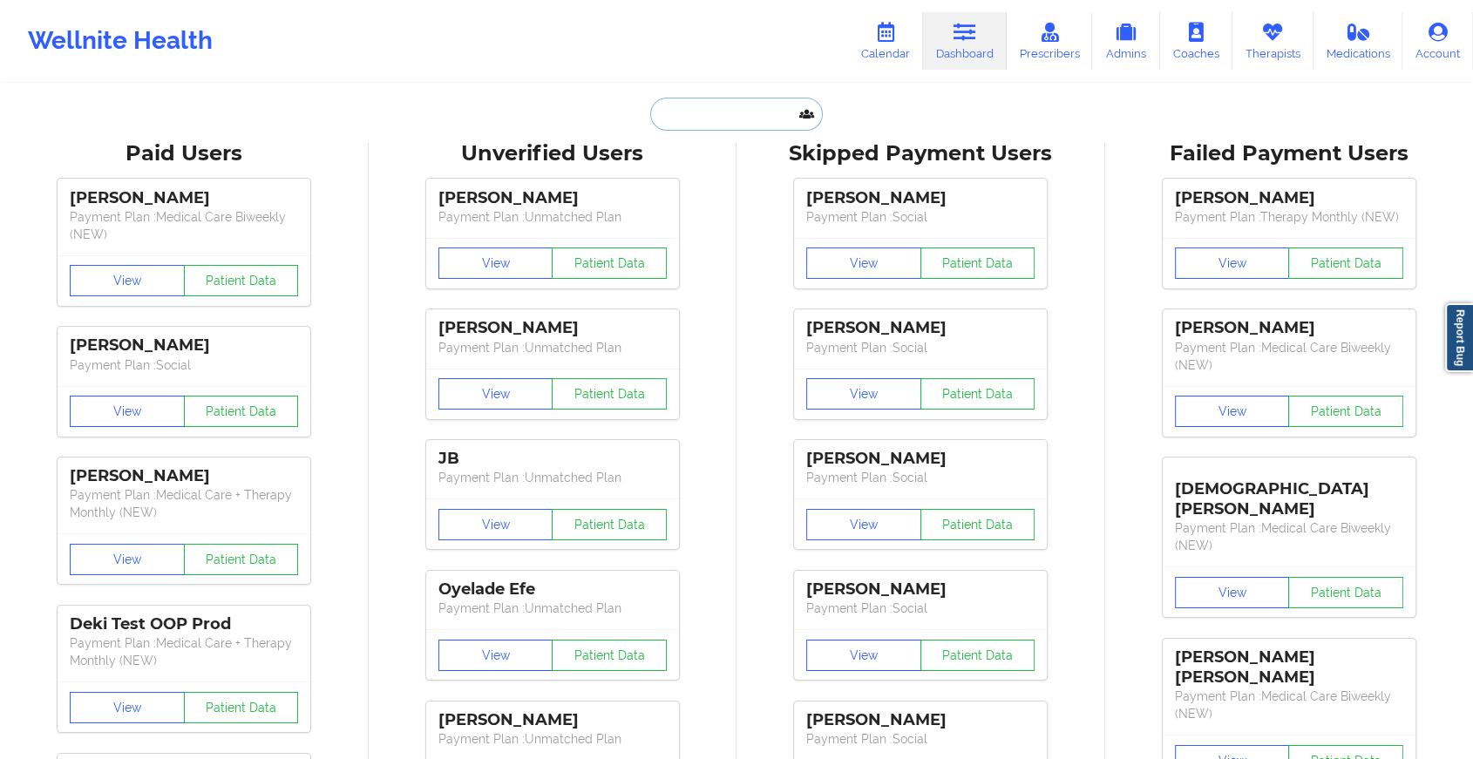
click at [745, 108] on input "text" at bounding box center [736, 114] width 173 height 33
paste input "[EMAIL_ADDRESS][DOMAIN_NAME]"
type input "[EMAIL_ADDRESS][DOMAIN_NAME]"
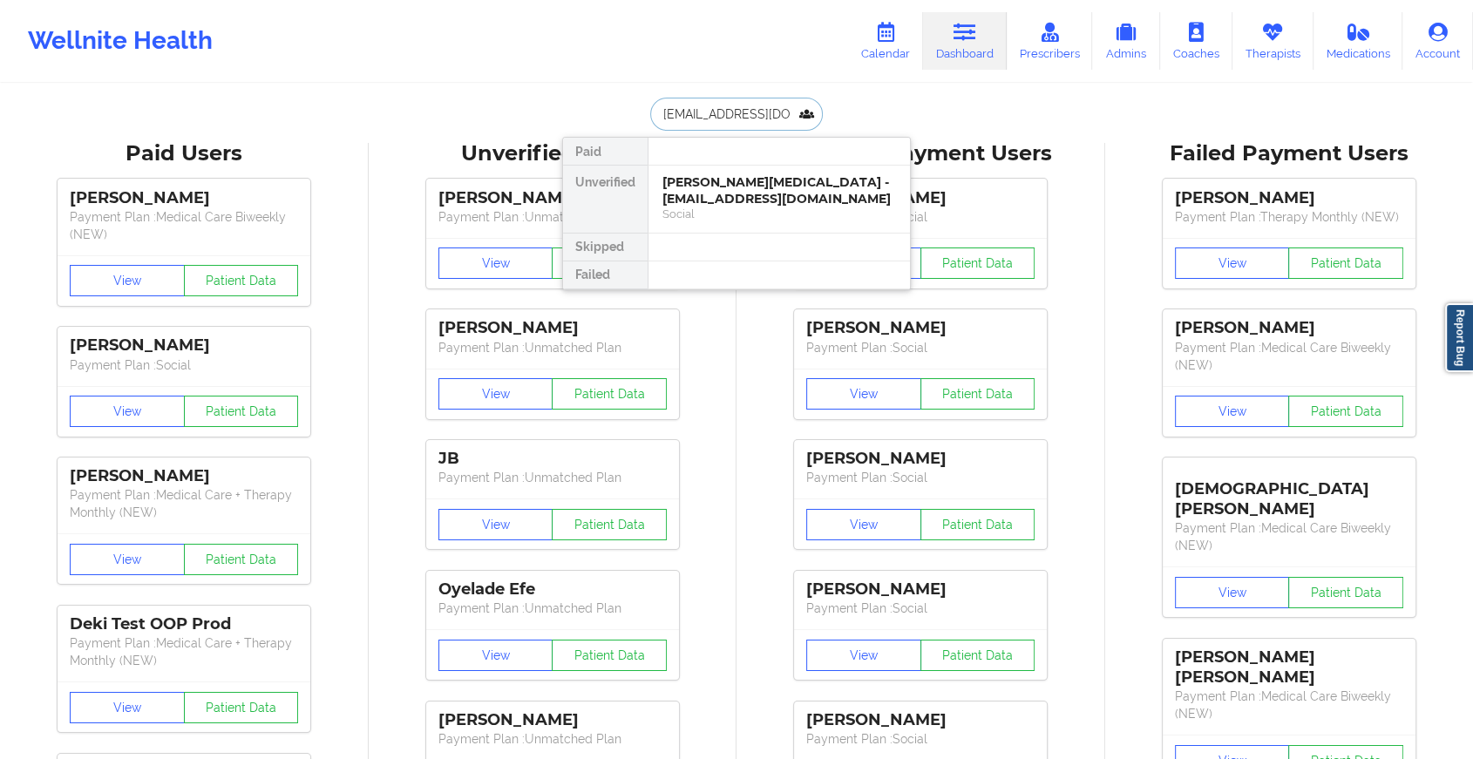
click at [824, 207] on div "Social" at bounding box center [779, 214] width 234 height 15
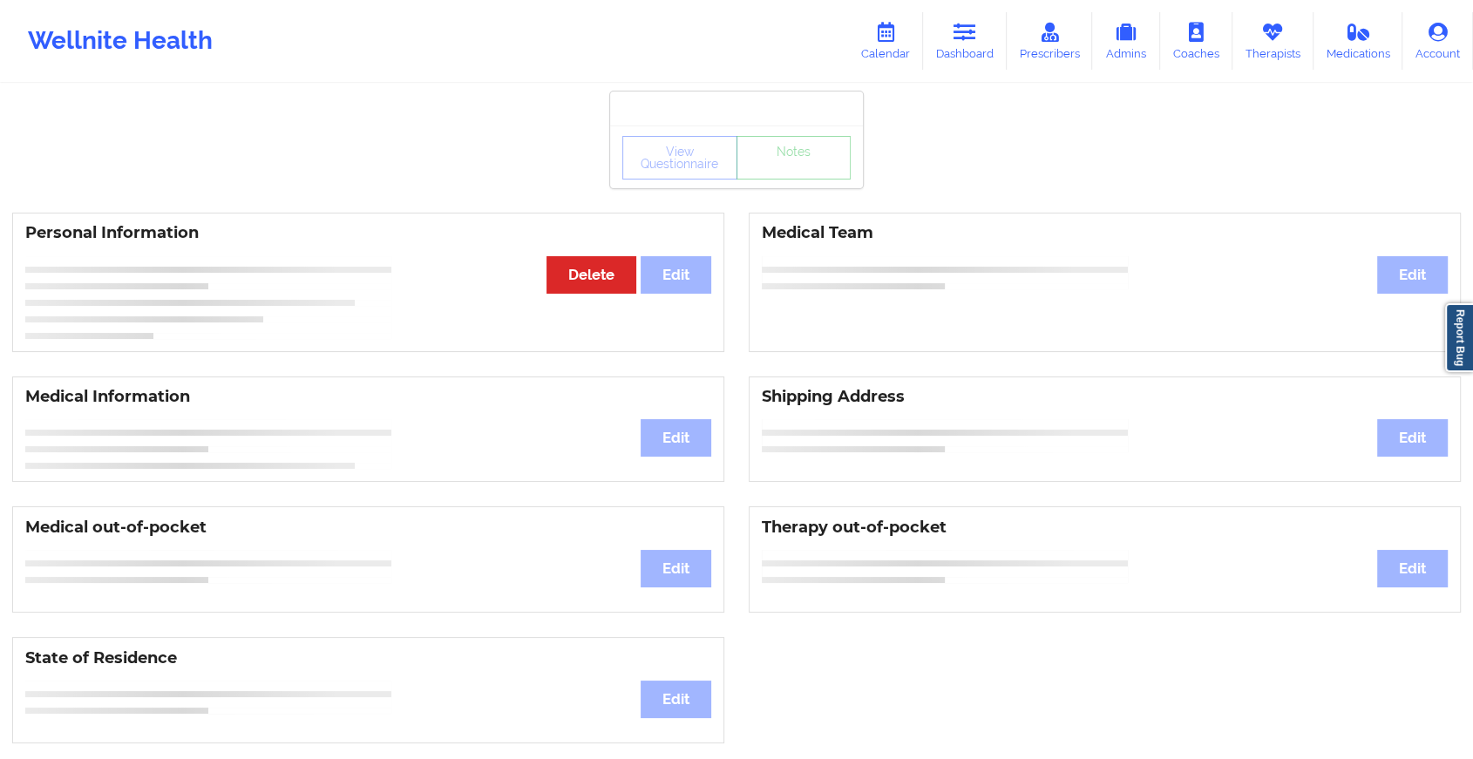
click at [797, 175] on div "View Questionnaire Notes" at bounding box center [736, 158] width 228 height 44
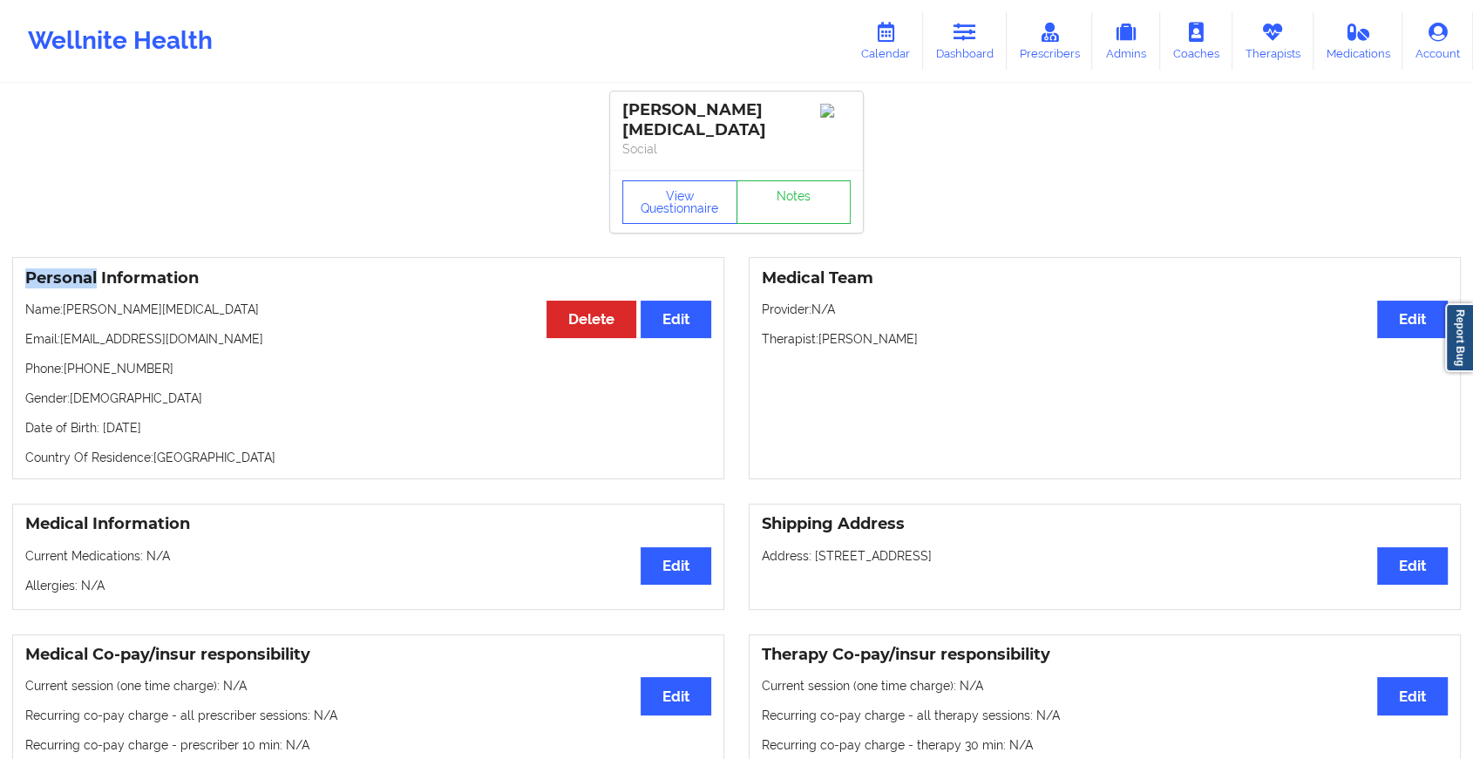
click at [797, 180] on div "View Questionnaire Notes" at bounding box center [736, 202] width 228 height 44
click at [797, 180] on link "Notes" at bounding box center [793, 202] width 115 height 44
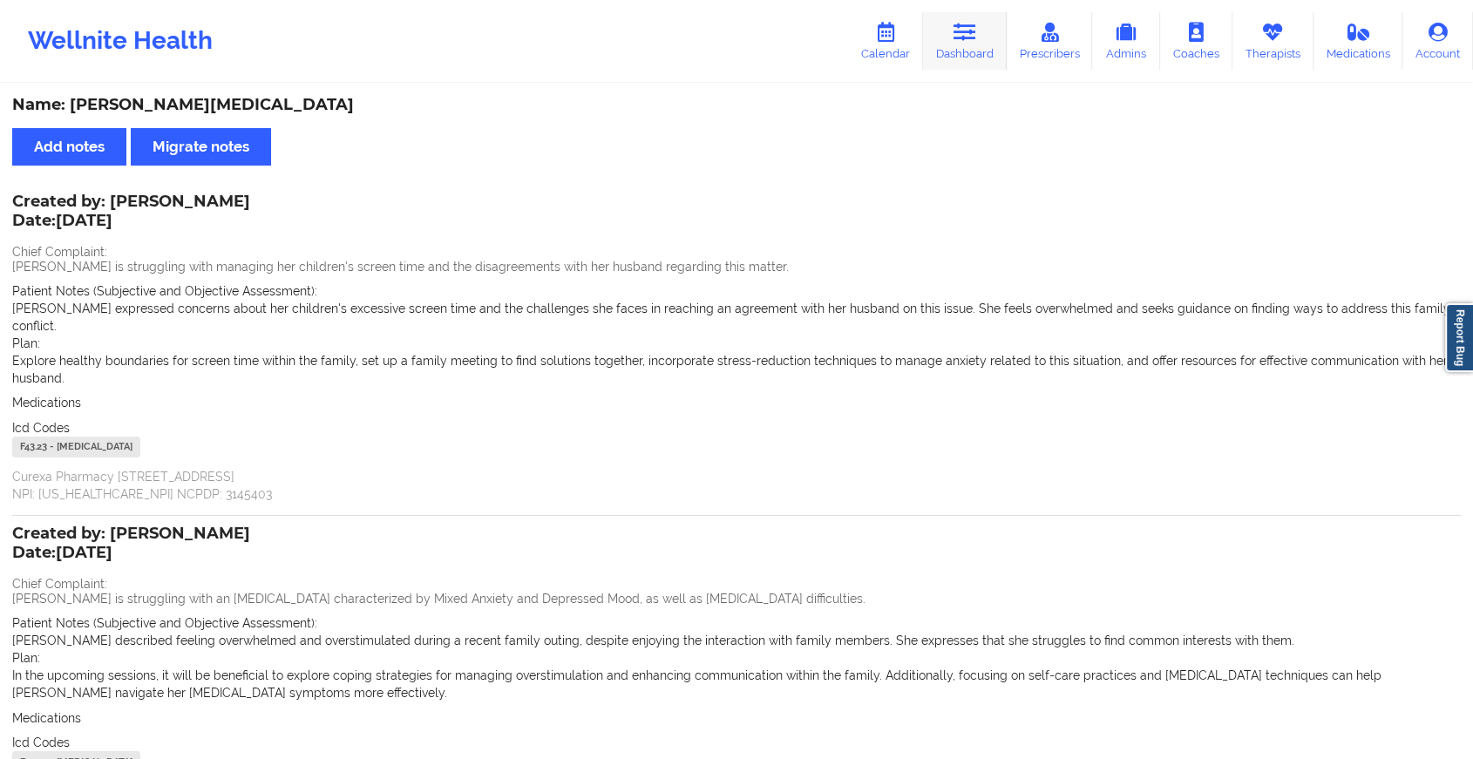
click at [976, 17] on link "Dashboard" at bounding box center [965, 41] width 84 height 58
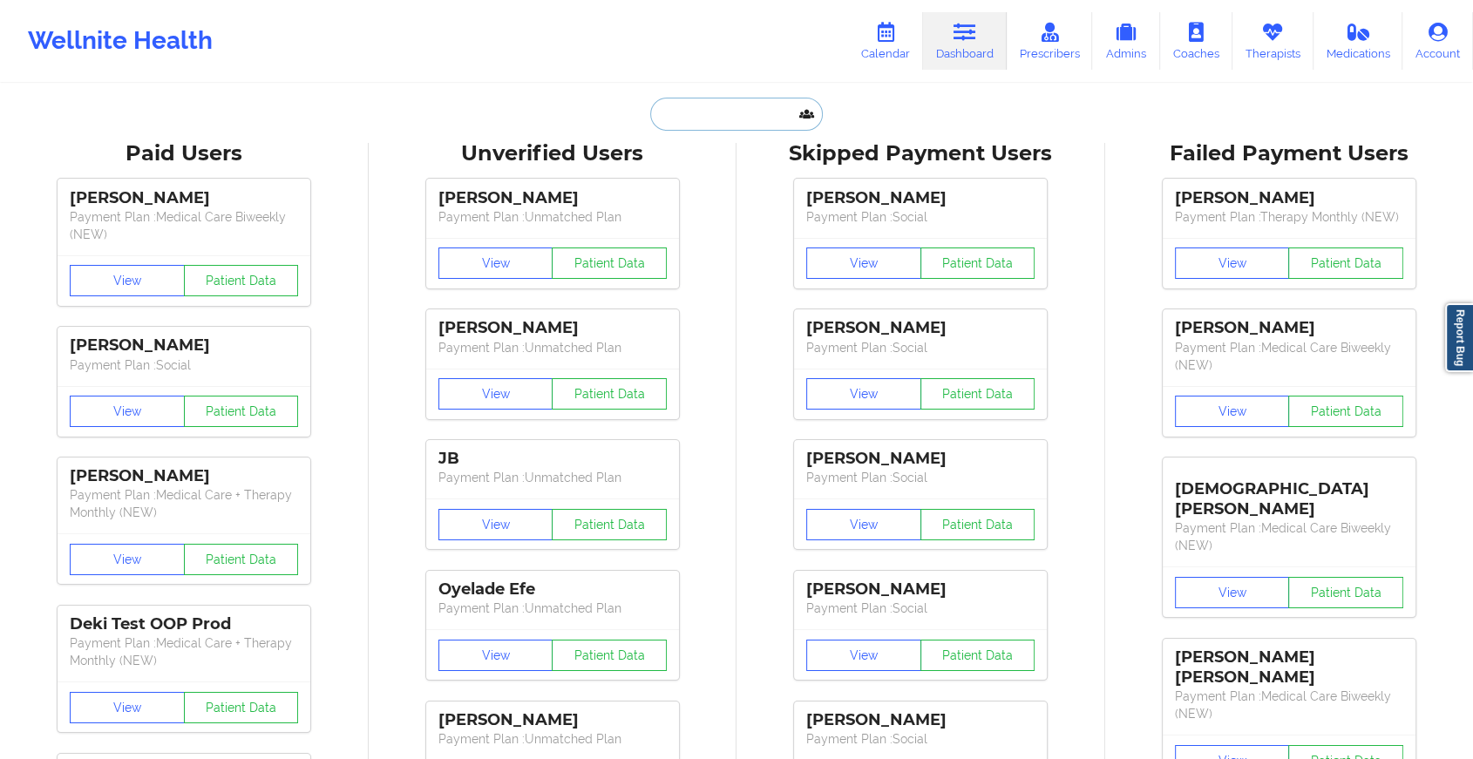
click at [688, 111] on input "text" at bounding box center [736, 114] width 173 height 33
paste input "[EMAIL_ADDRESS][DOMAIN_NAME]"
type input "[EMAIL_ADDRESS][DOMAIN_NAME]"
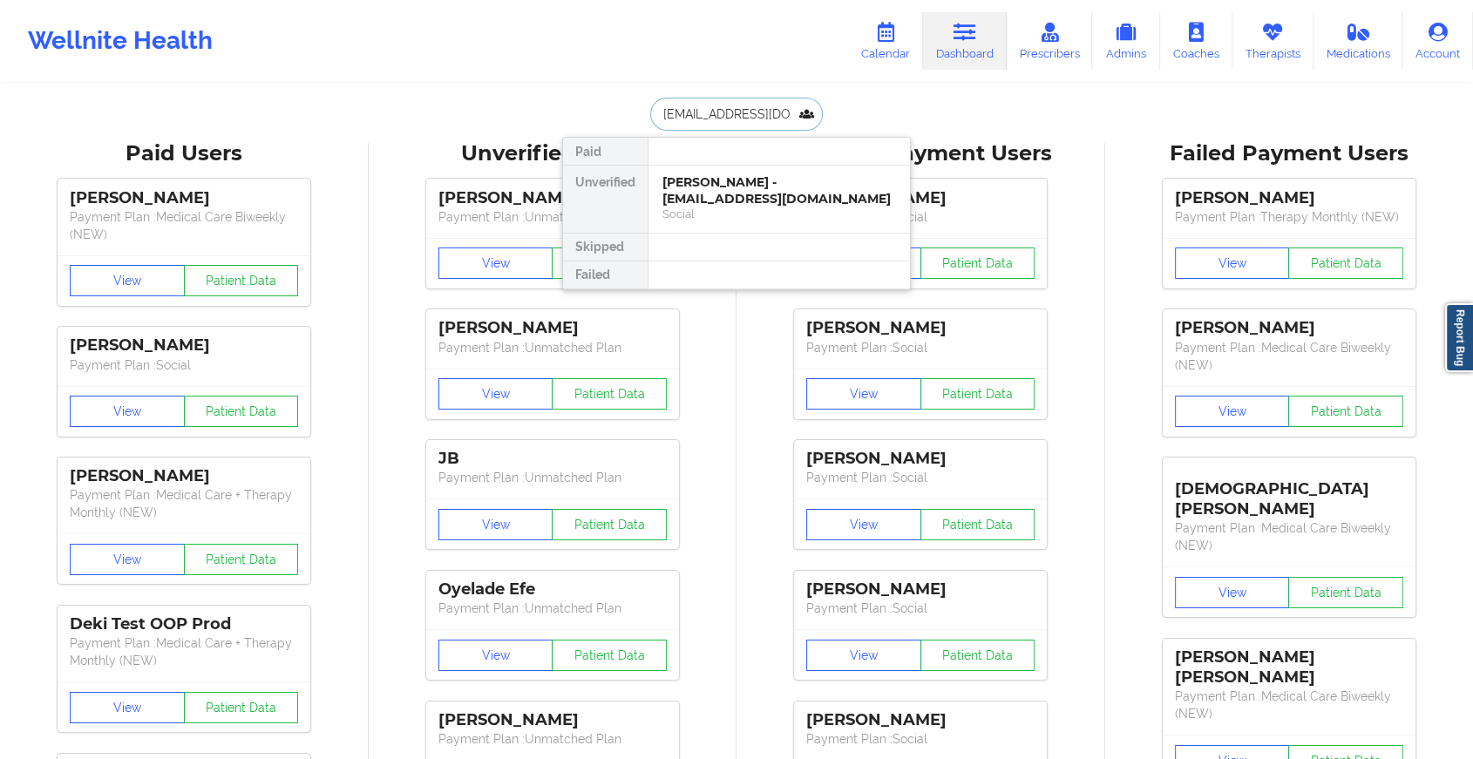
click at [755, 187] on div "[PERSON_NAME] - [EMAIL_ADDRESS][DOMAIN_NAME]" at bounding box center [779, 190] width 234 height 32
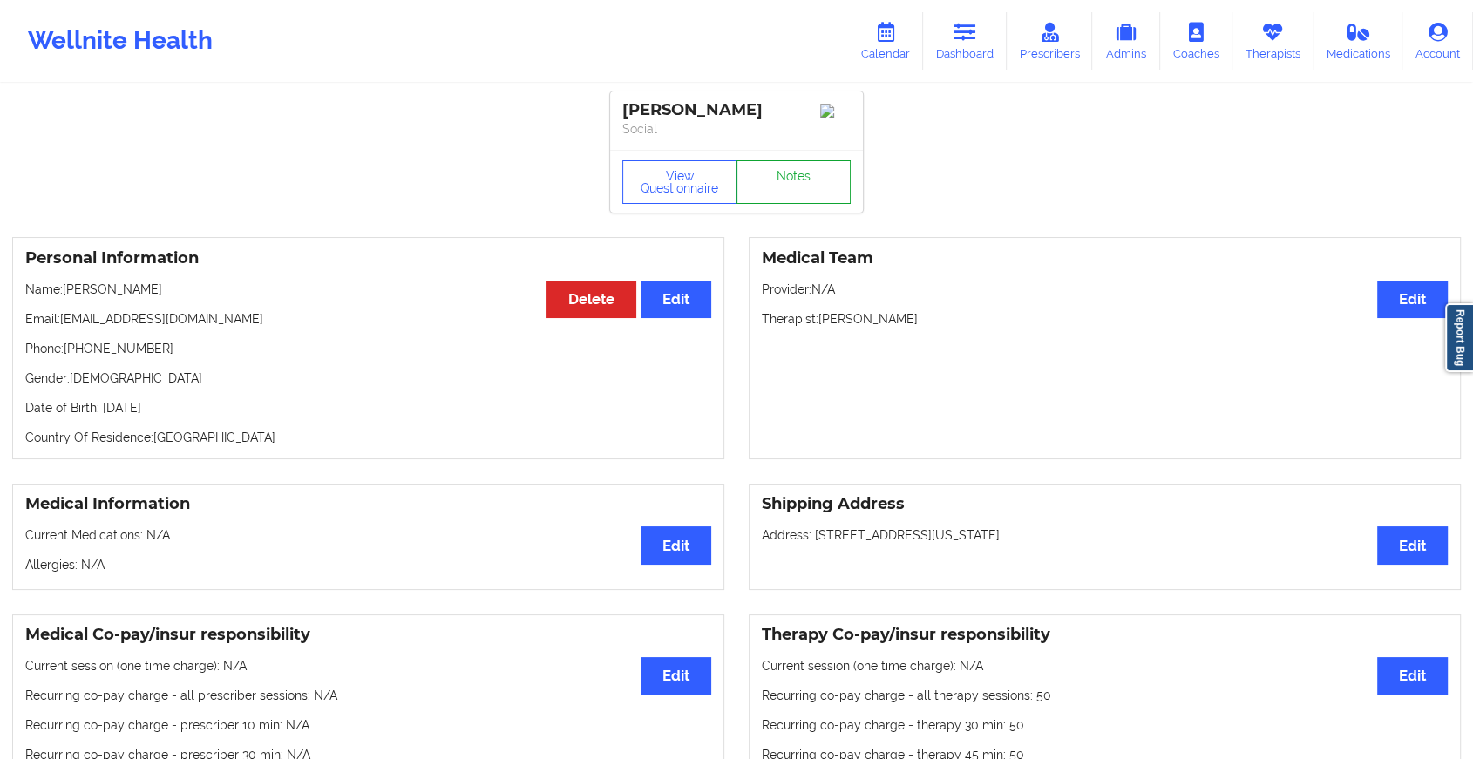
click at [822, 195] on link "Notes" at bounding box center [793, 182] width 115 height 44
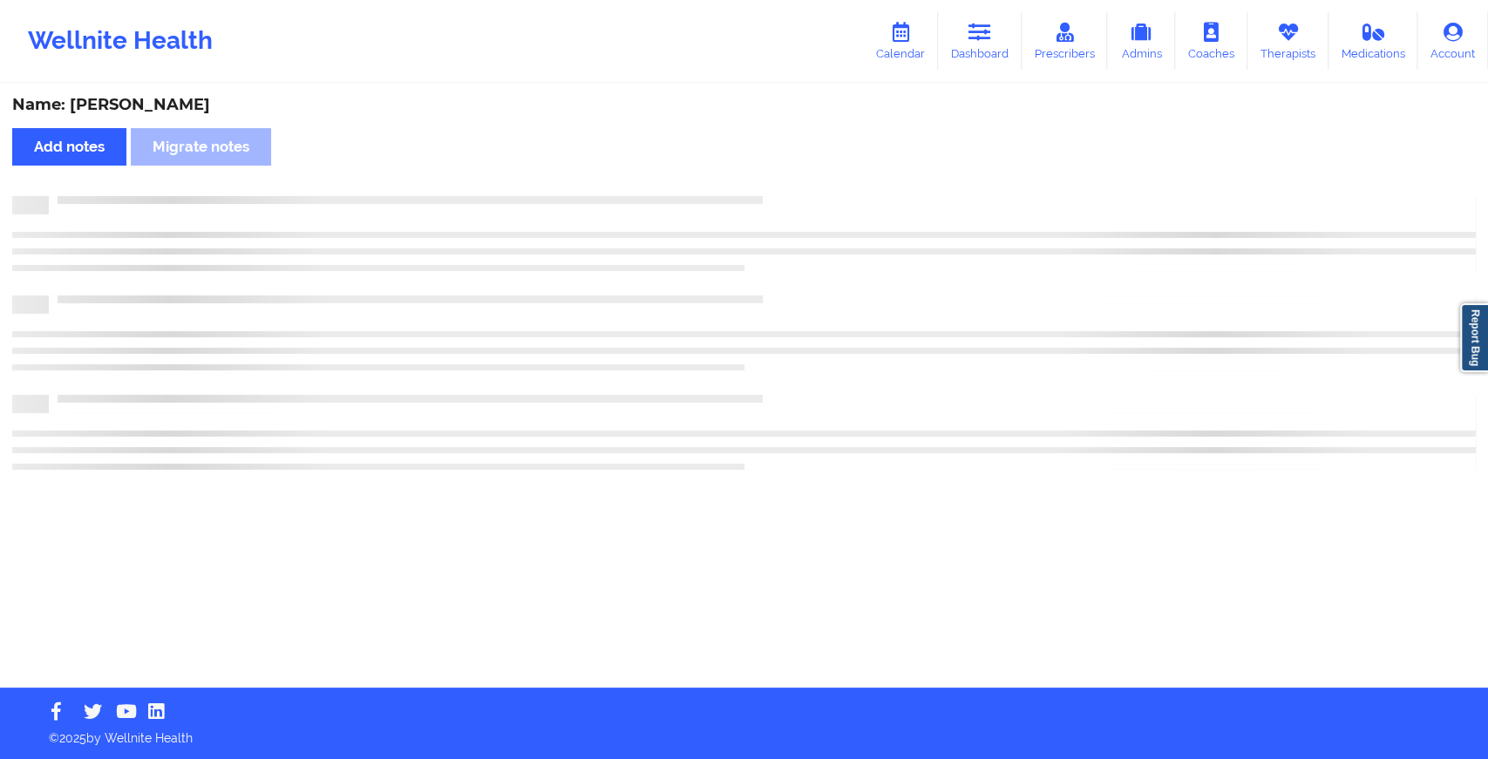
click at [973, 245] on div at bounding box center [743, 233] width 1463 height 75
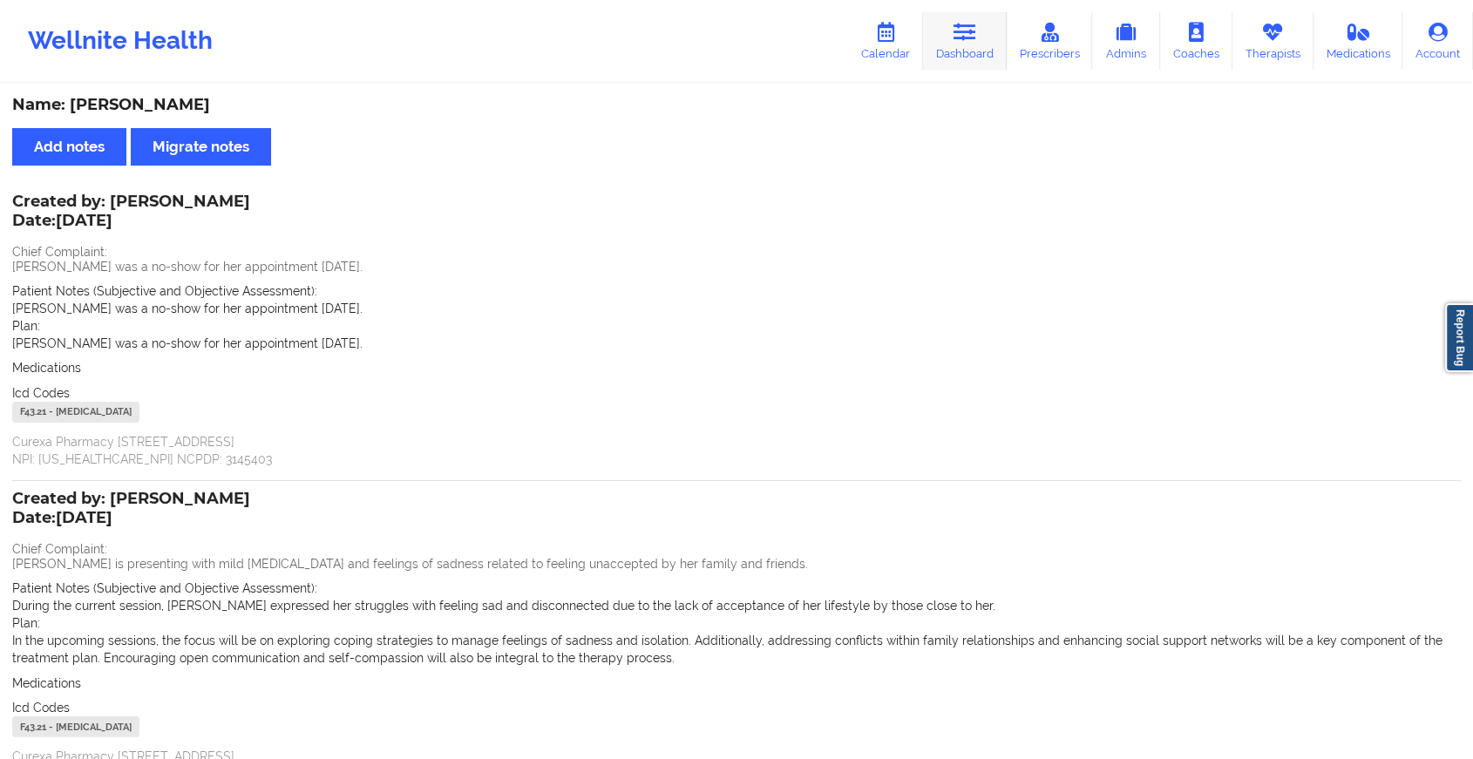
click at [961, 50] on link "Dashboard" at bounding box center [965, 41] width 84 height 58
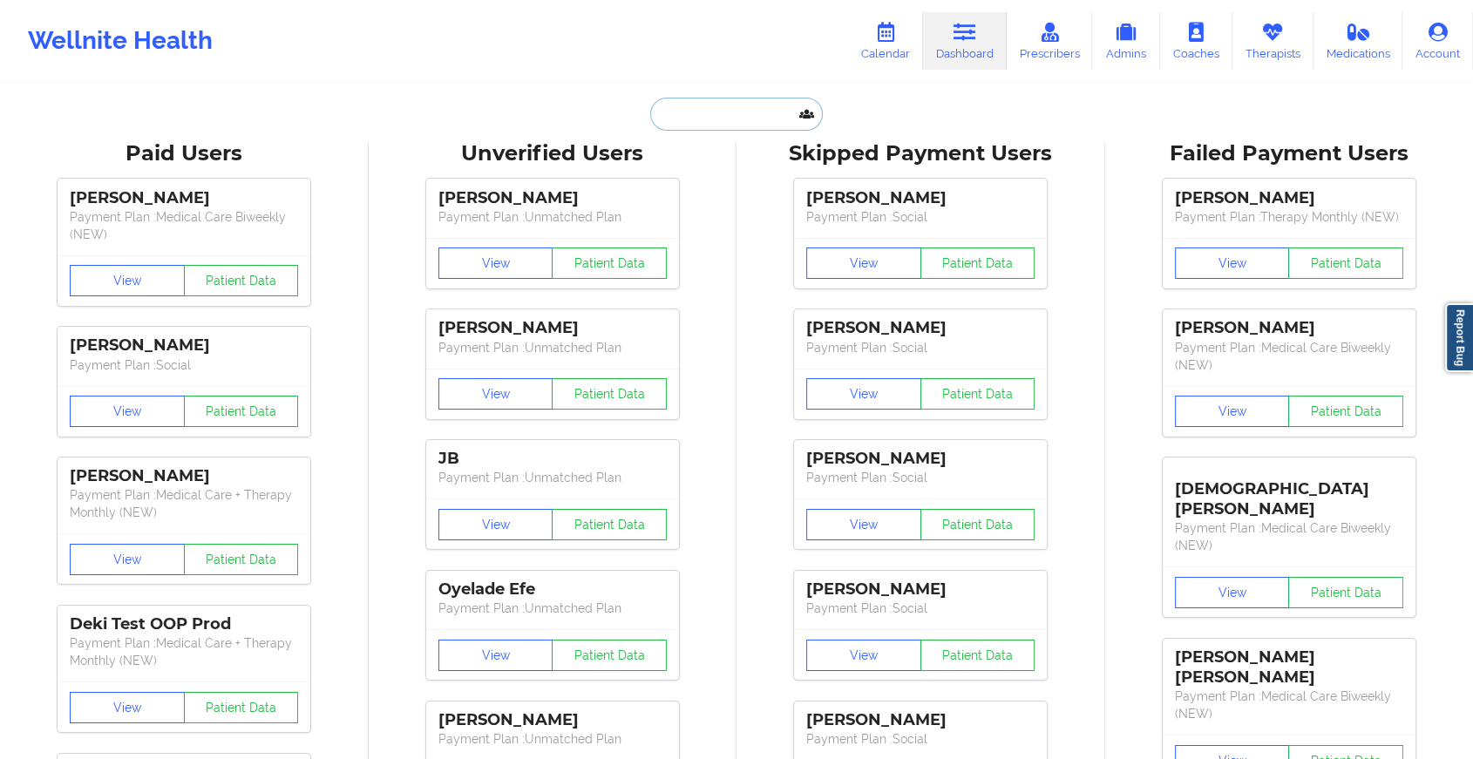
click at [743, 112] on input "text" at bounding box center [736, 114] width 173 height 33
paste input "[EMAIL_ADDRESS][DOMAIN_NAME]"
type input "[EMAIL_ADDRESS][DOMAIN_NAME]"
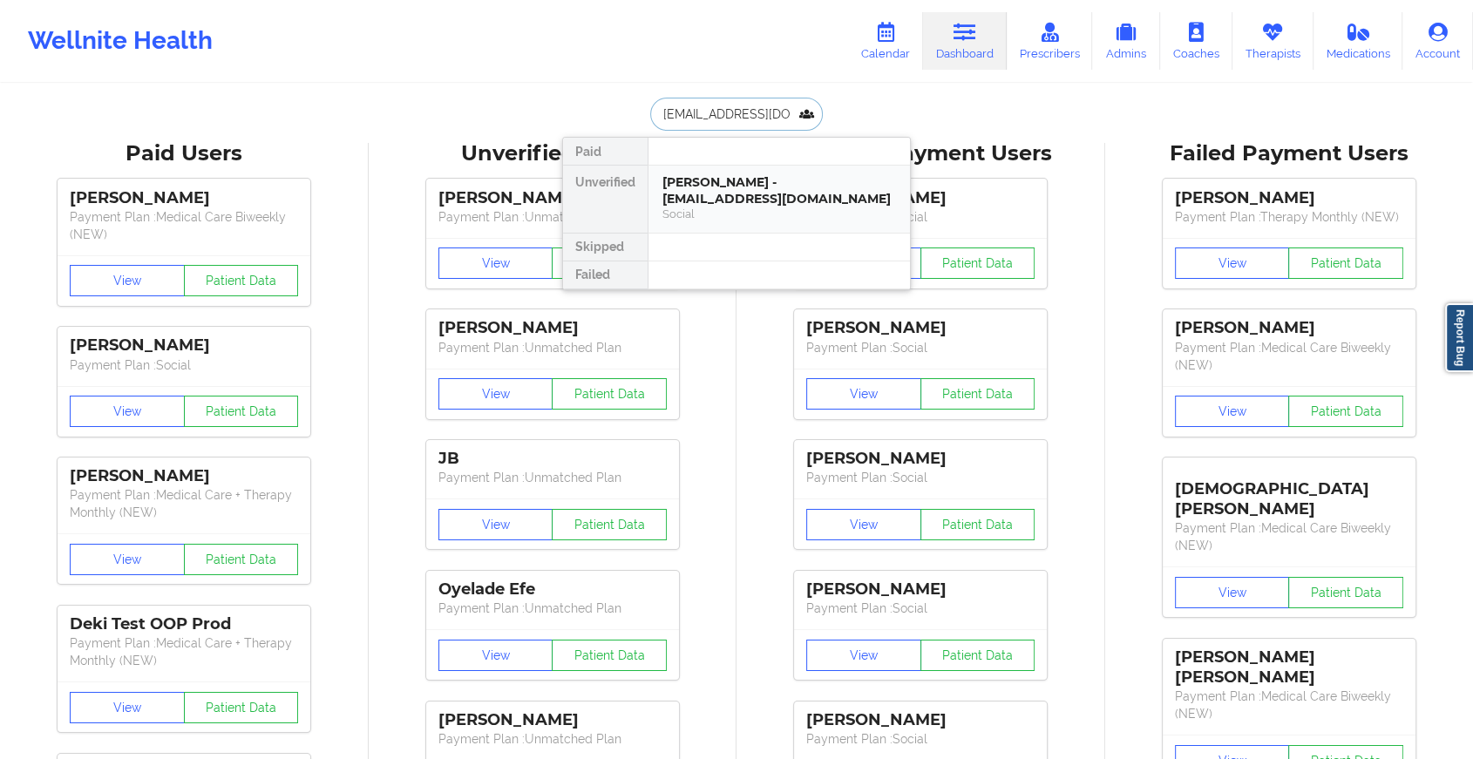
click at [747, 207] on div "Social" at bounding box center [779, 214] width 234 height 15
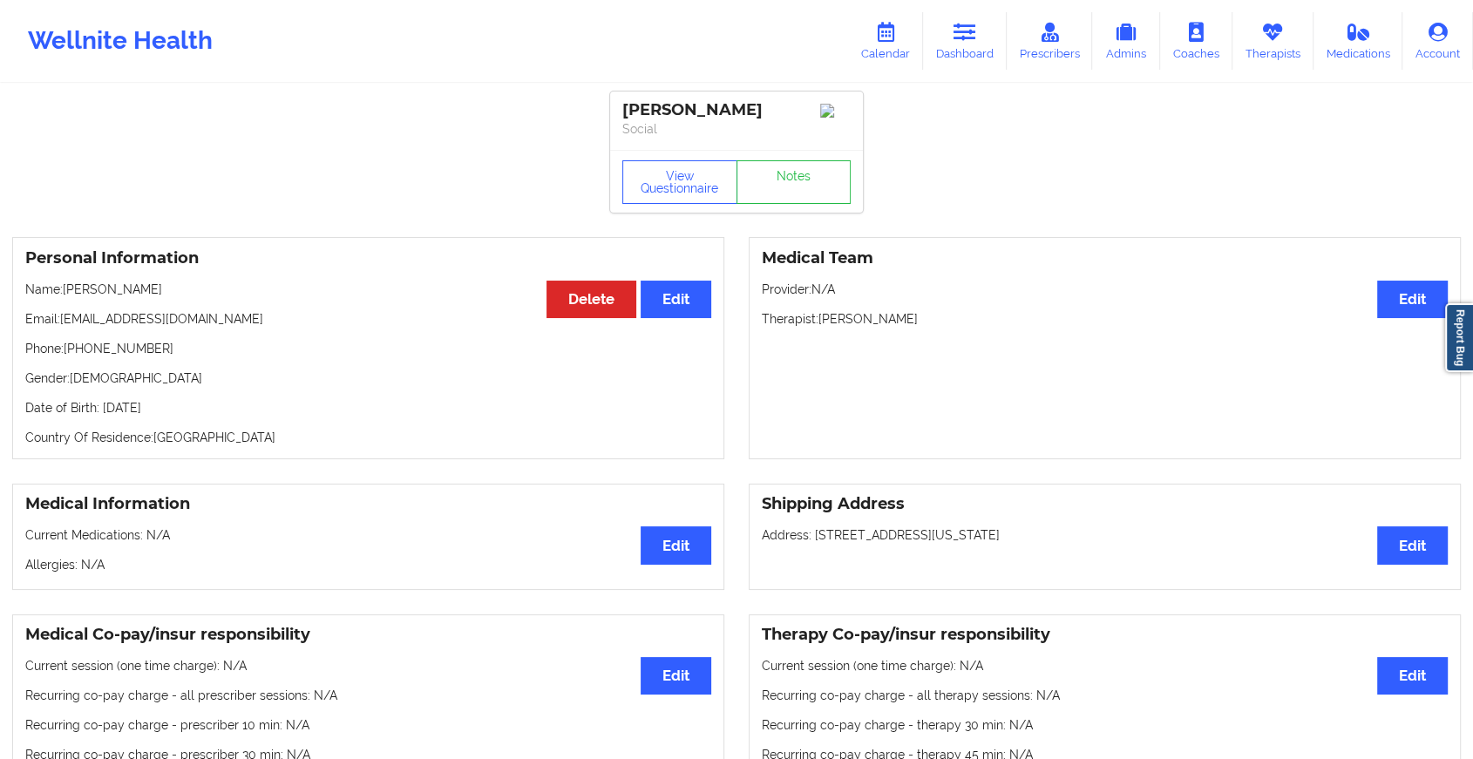
click at [791, 188] on link "Notes" at bounding box center [793, 182] width 115 height 44
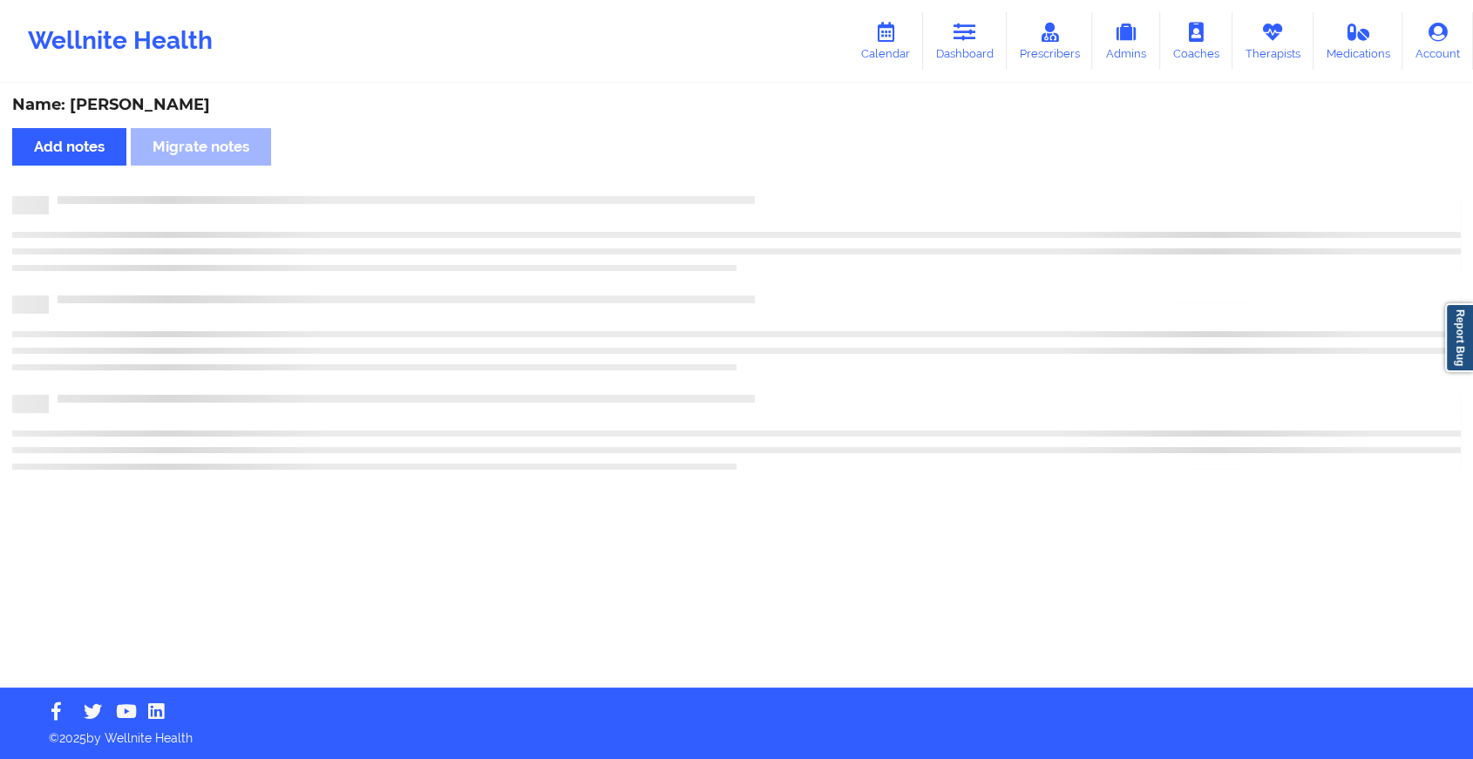
click at [791, 188] on div "Name: [PERSON_NAME] Add notes Migrate notes" at bounding box center [736, 386] width 1473 height 602
drag, startPoint x: 791, startPoint y: 188, endPoint x: 915, endPoint y: 313, distance: 175.6
click at [915, 313] on div "Name: [PERSON_NAME] Add notes Migrate notes" at bounding box center [744, 386] width 1488 height 602
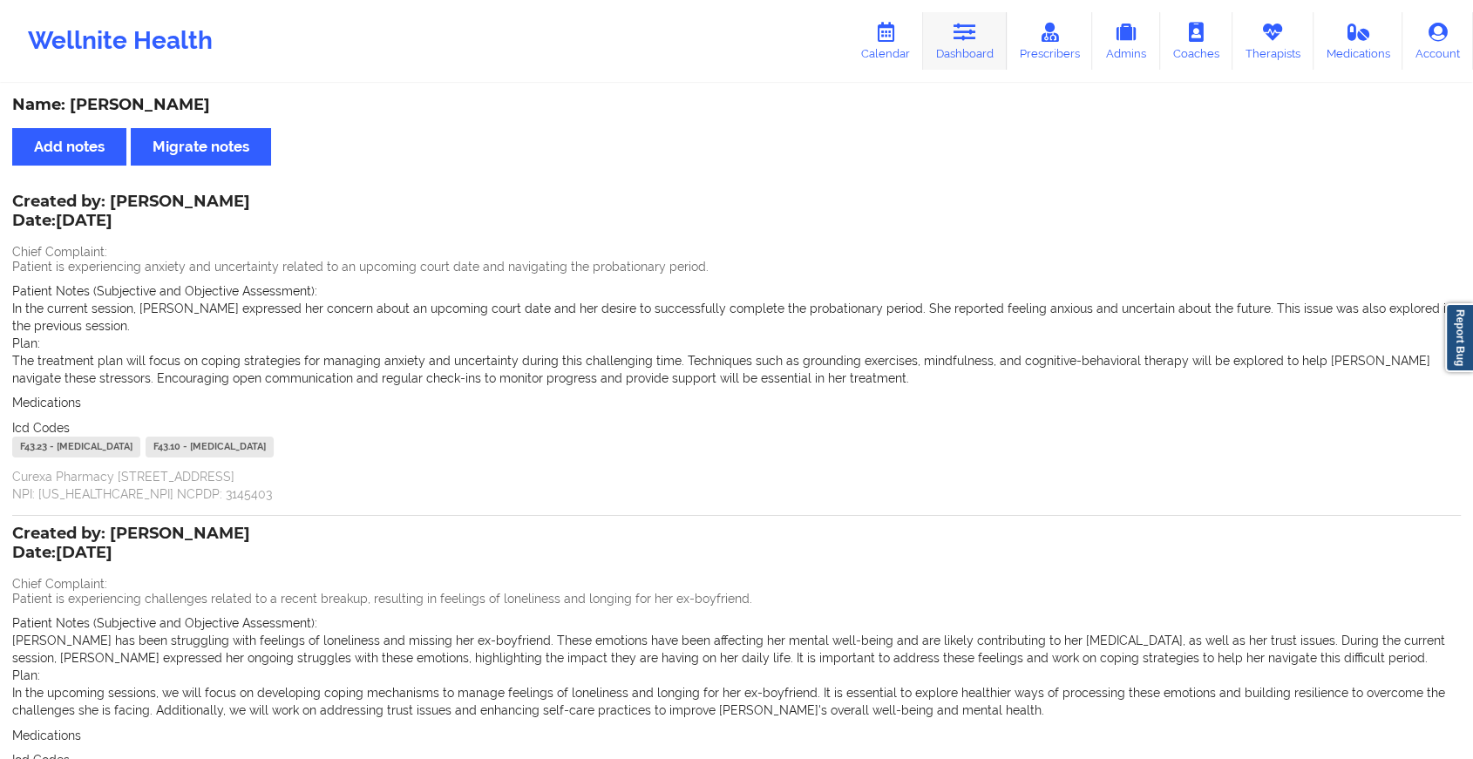
click at [976, 29] on icon at bounding box center [964, 32] width 23 height 19
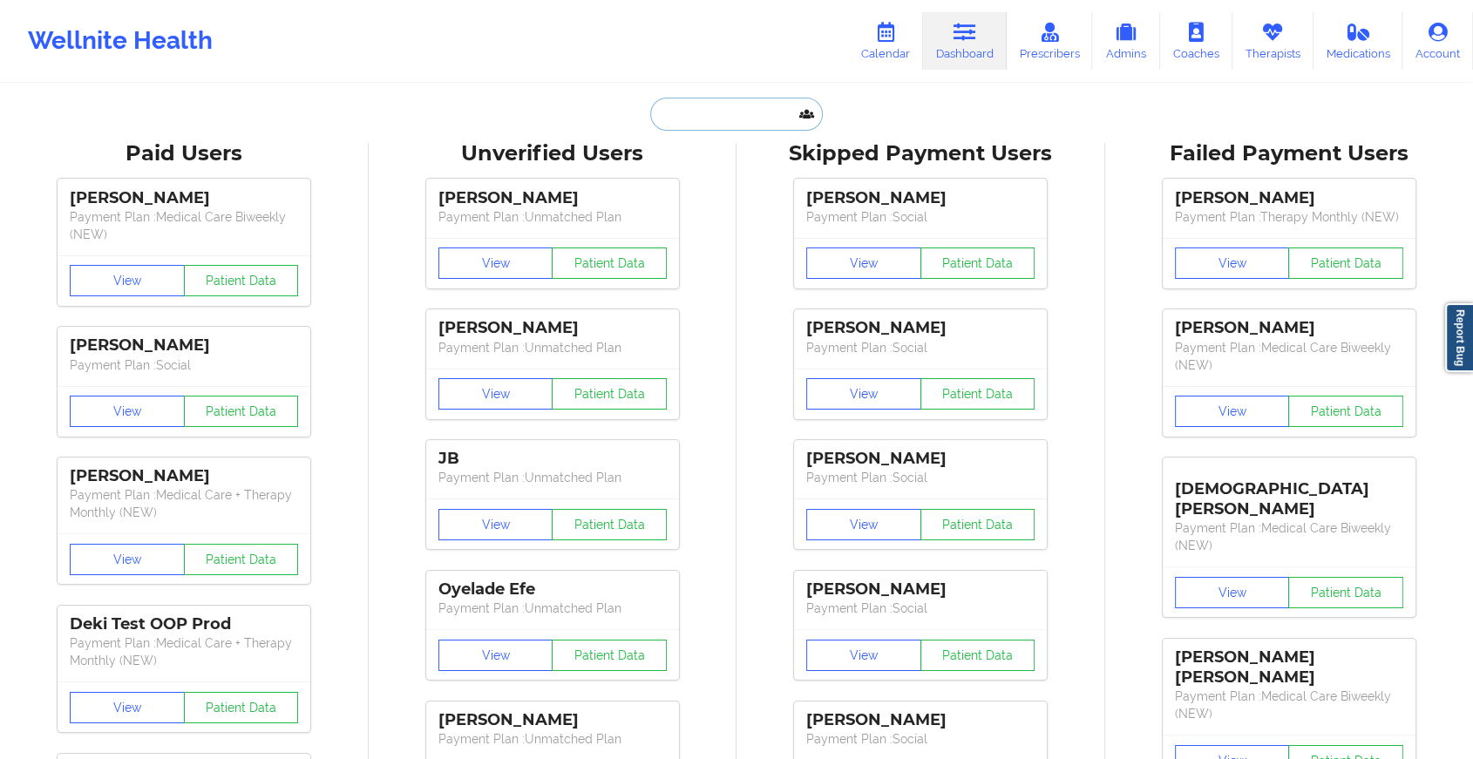
click at [677, 102] on input "text" at bounding box center [736, 114] width 173 height 33
paste input "[EMAIL_ADDRESS][DOMAIN_NAME]"
type input "[EMAIL_ADDRESS][DOMAIN_NAME]"
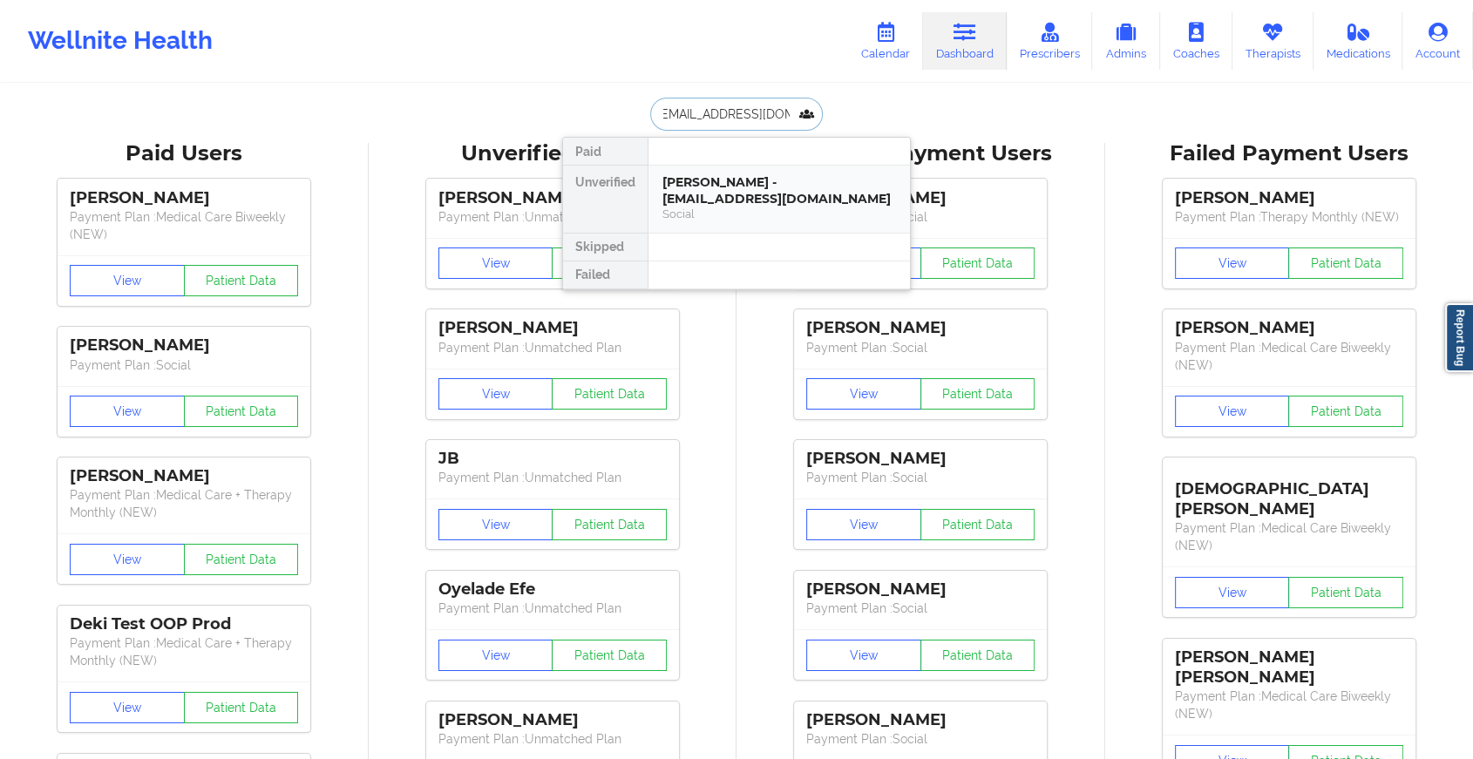
click at [750, 189] on div "[PERSON_NAME] - [EMAIL_ADDRESS][DOMAIN_NAME]" at bounding box center [779, 190] width 234 height 32
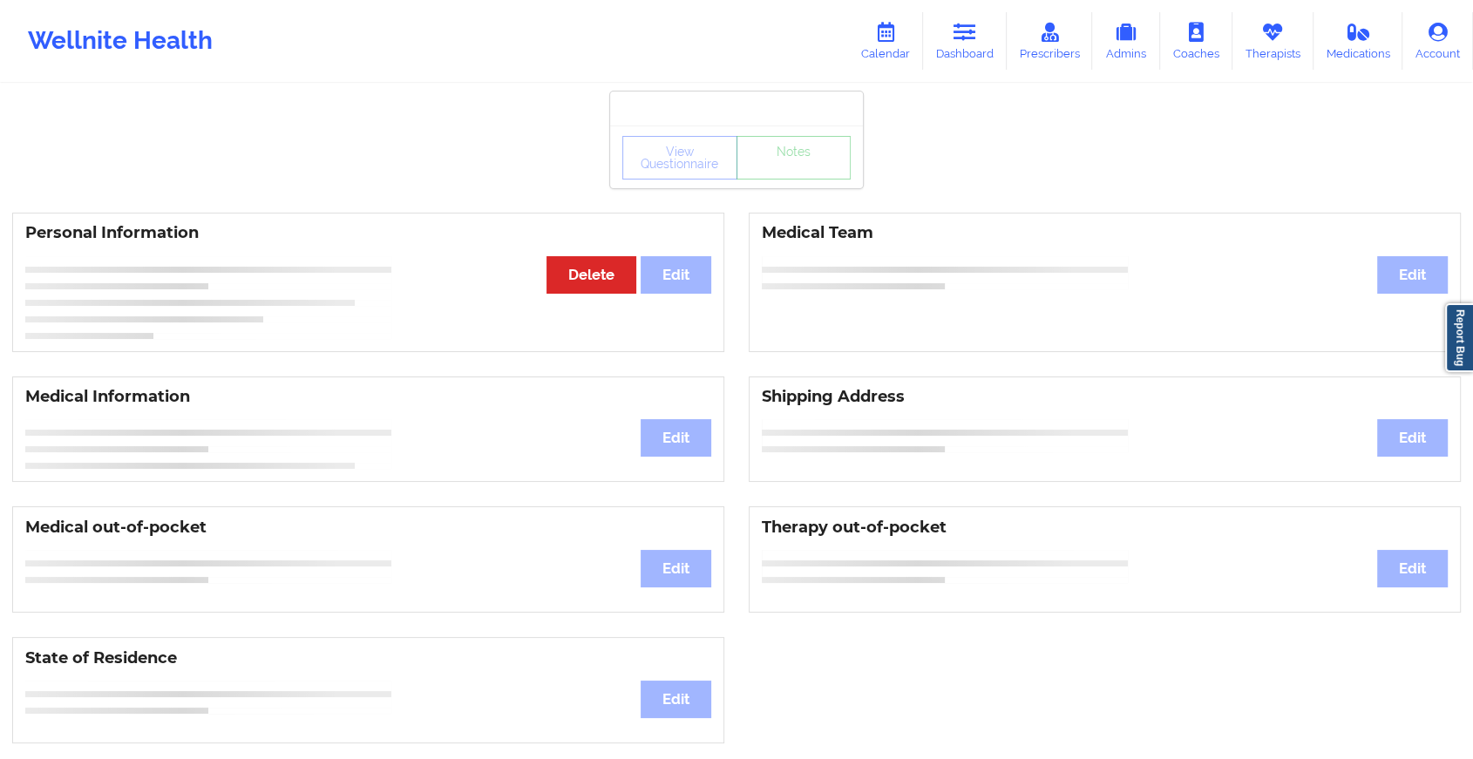
click at [778, 181] on div "View Questionnaire Notes" at bounding box center [736, 156] width 253 height 63
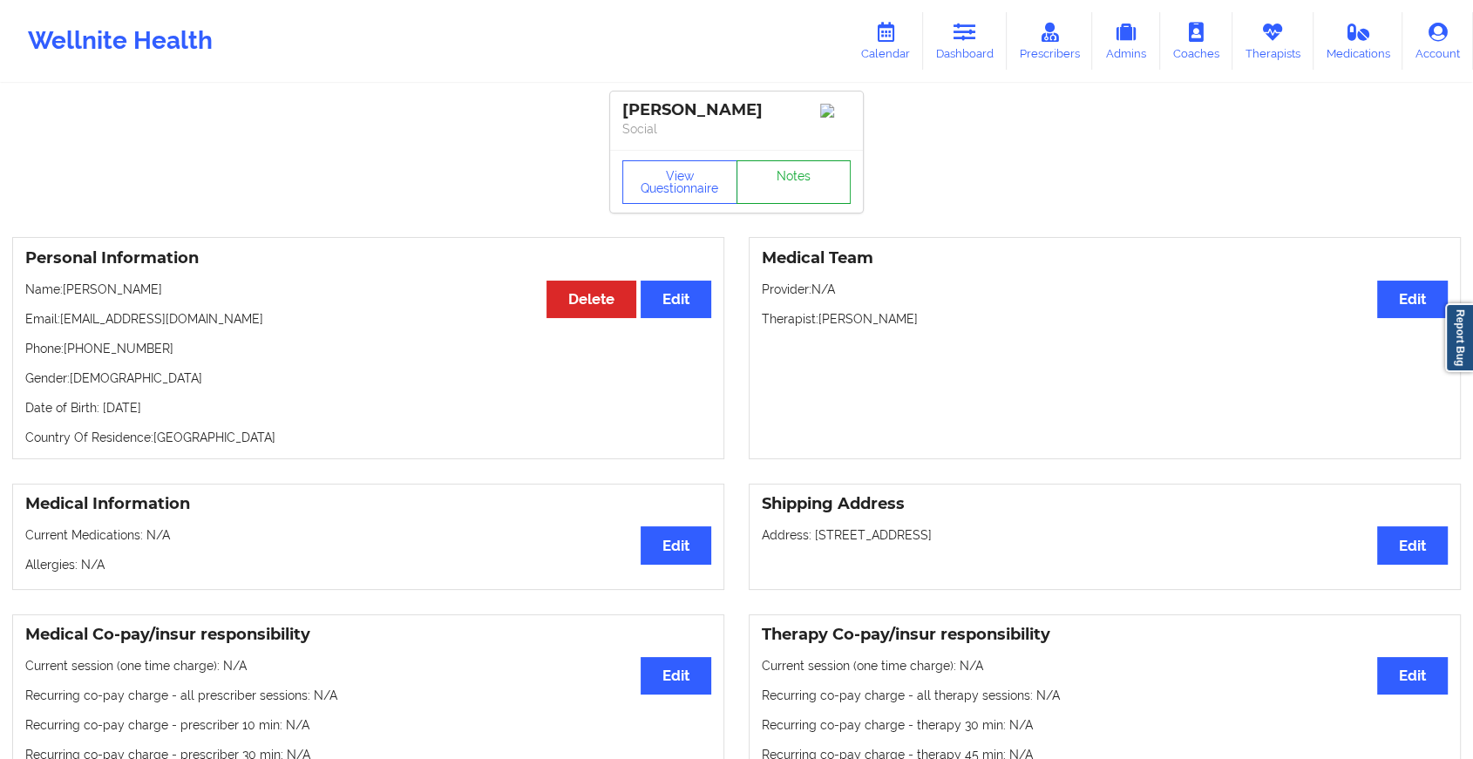
click at [778, 181] on link "Notes" at bounding box center [793, 182] width 115 height 44
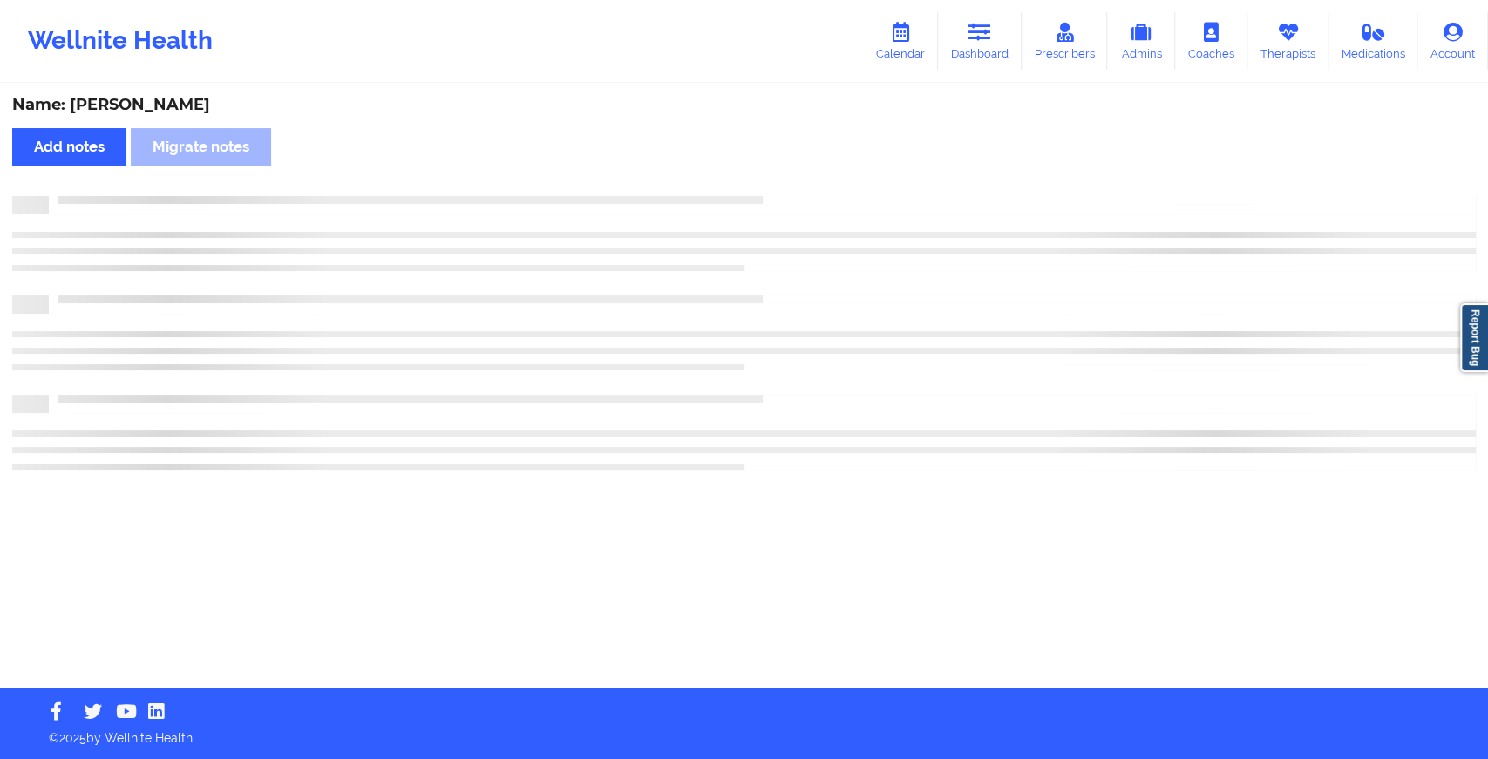
click at [778, 181] on div "Name: [PERSON_NAME] Add notes Migrate notes" at bounding box center [744, 386] width 1488 height 602
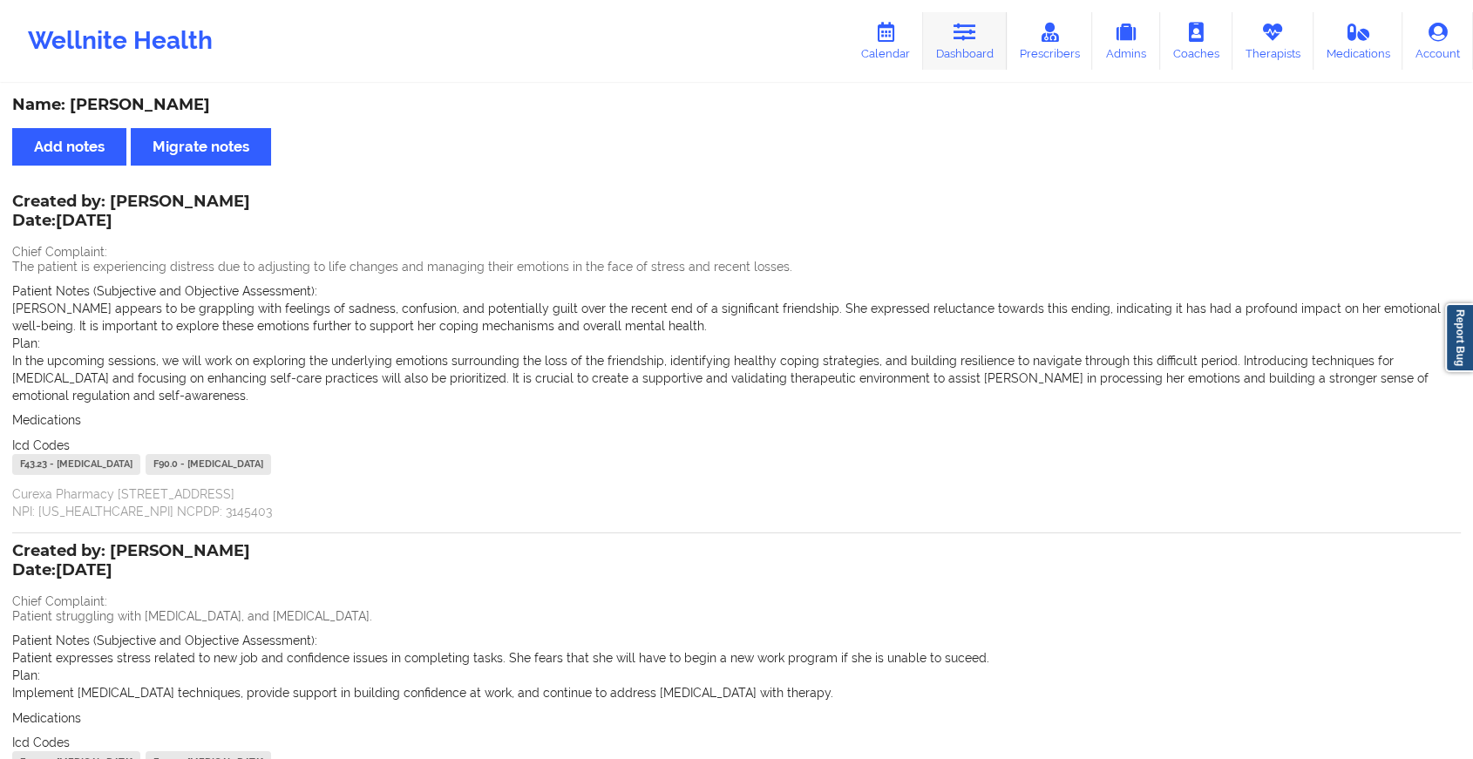
click at [978, 55] on link "Dashboard" at bounding box center [965, 41] width 84 height 58
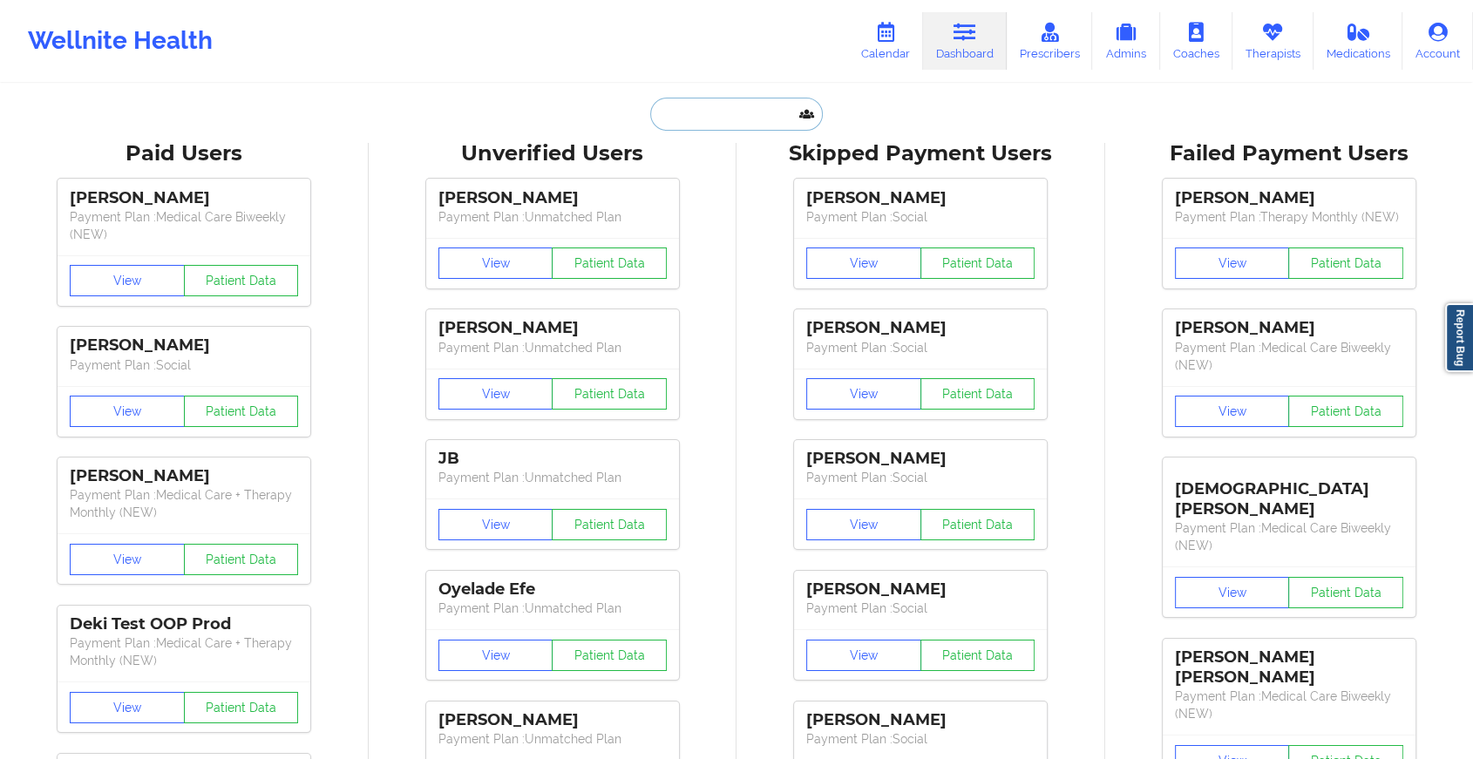
click at [732, 106] on input "text" at bounding box center [736, 114] width 173 height 33
paste input "[EMAIL_ADDRESS][DOMAIN_NAME]"
type input "[EMAIL_ADDRESS][DOMAIN_NAME]"
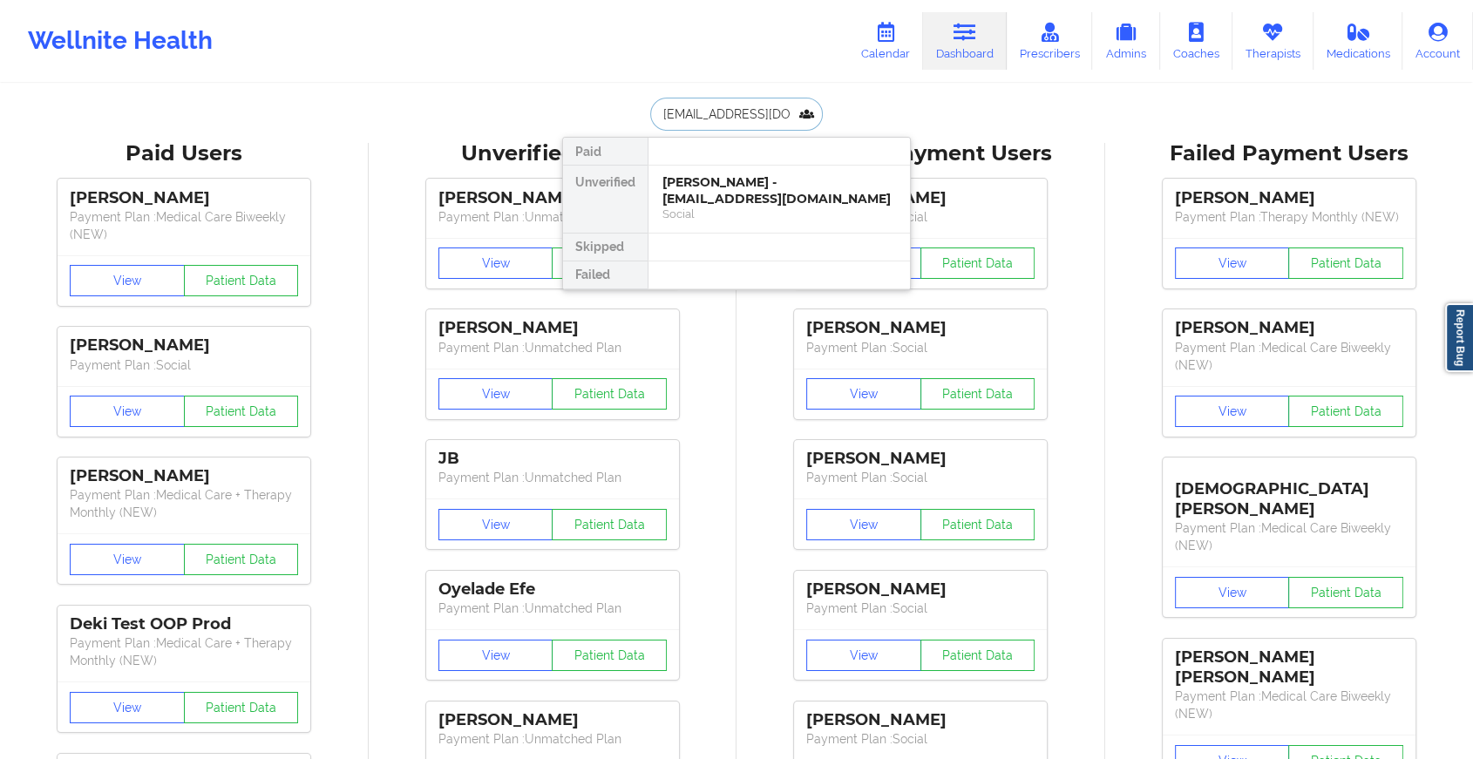
scroll to position [0, 18]
click at [717, 171] on div "[PERSON_NAME] - [EMAIL_ADDRESS][DOMAIN_NAME] Social" at bounding box center [778, 199] width 261 height 67
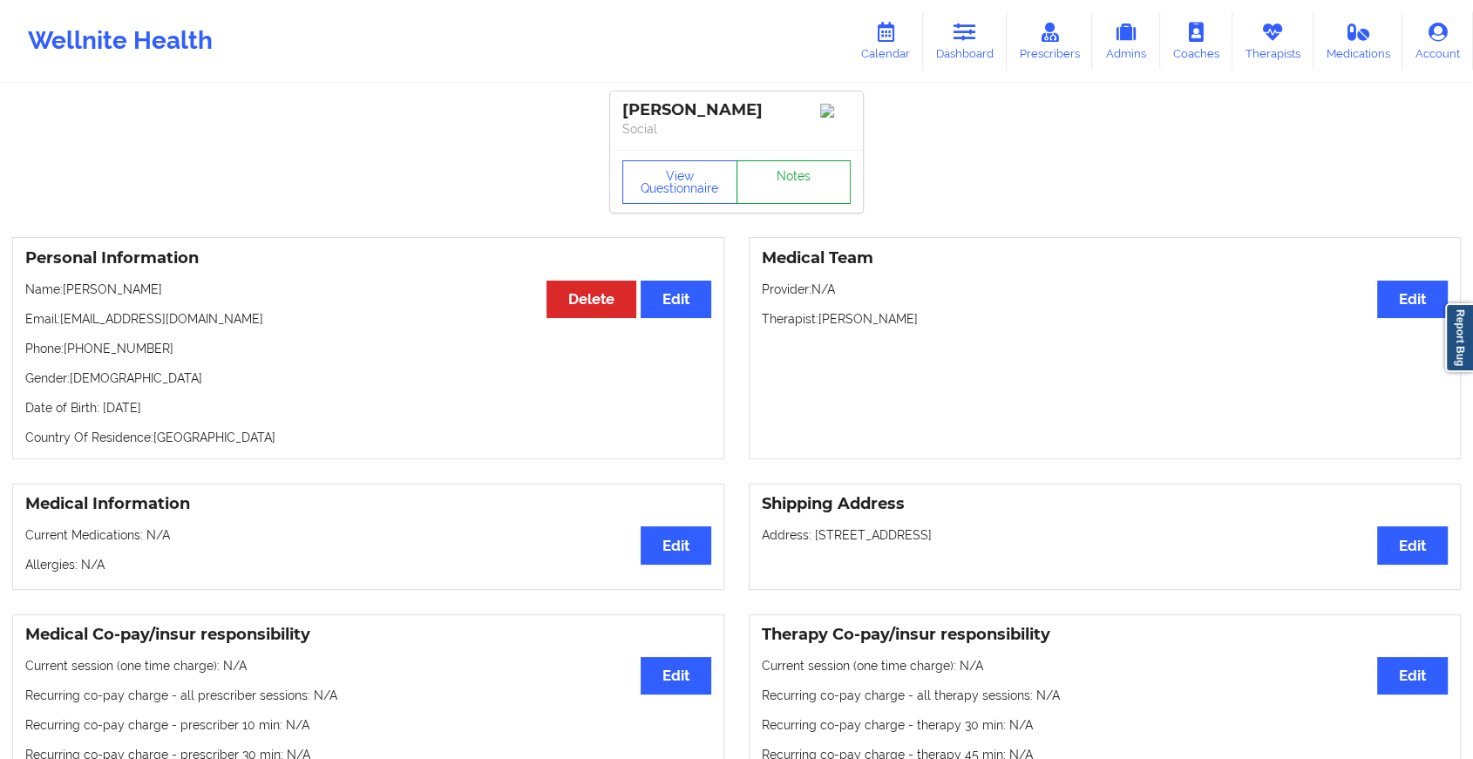
click at [783, 180] on link "Notes" at bounding box center [793, 182] width 115 height 44
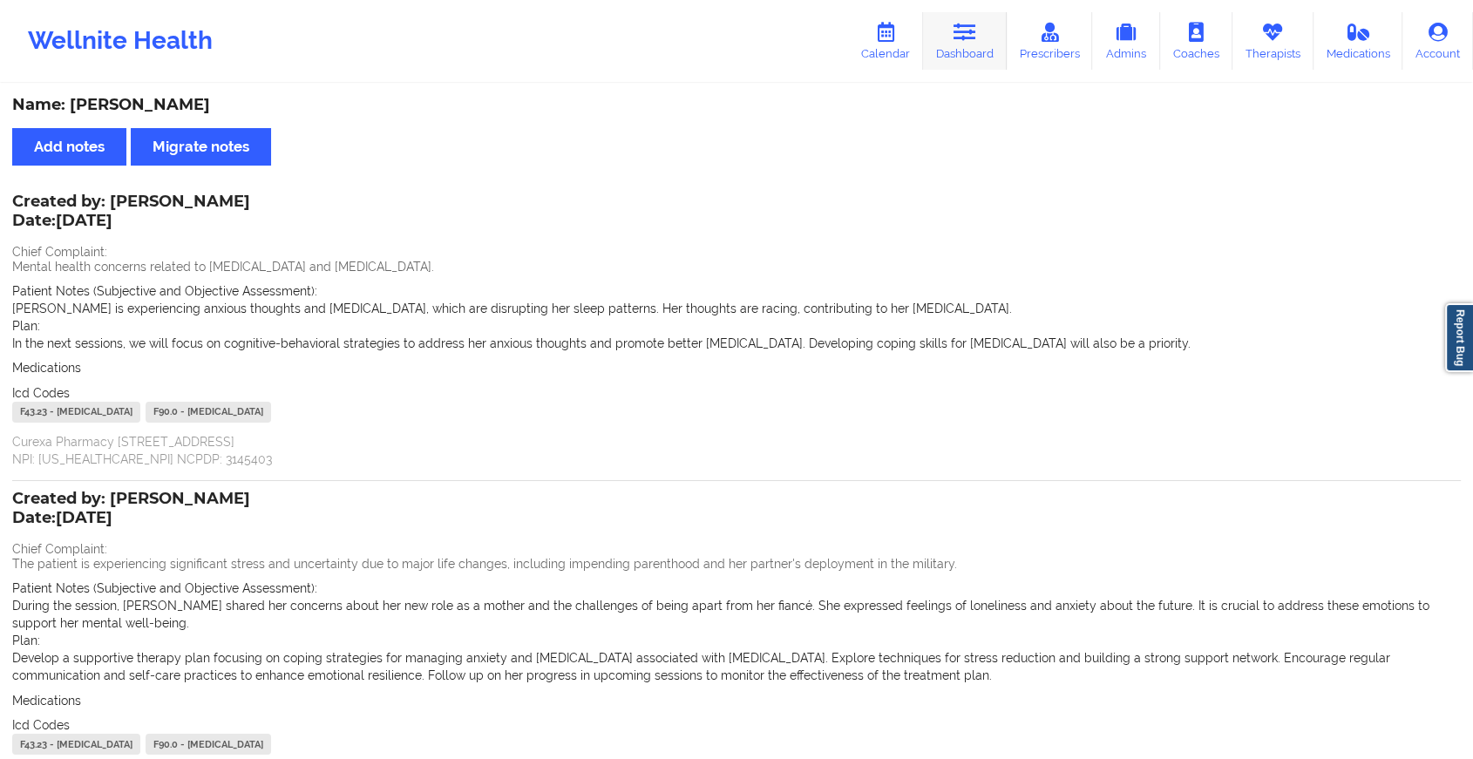
click at [971, 43] on link "Dashboard" at bounding box center [965, 41] width 84 height 58
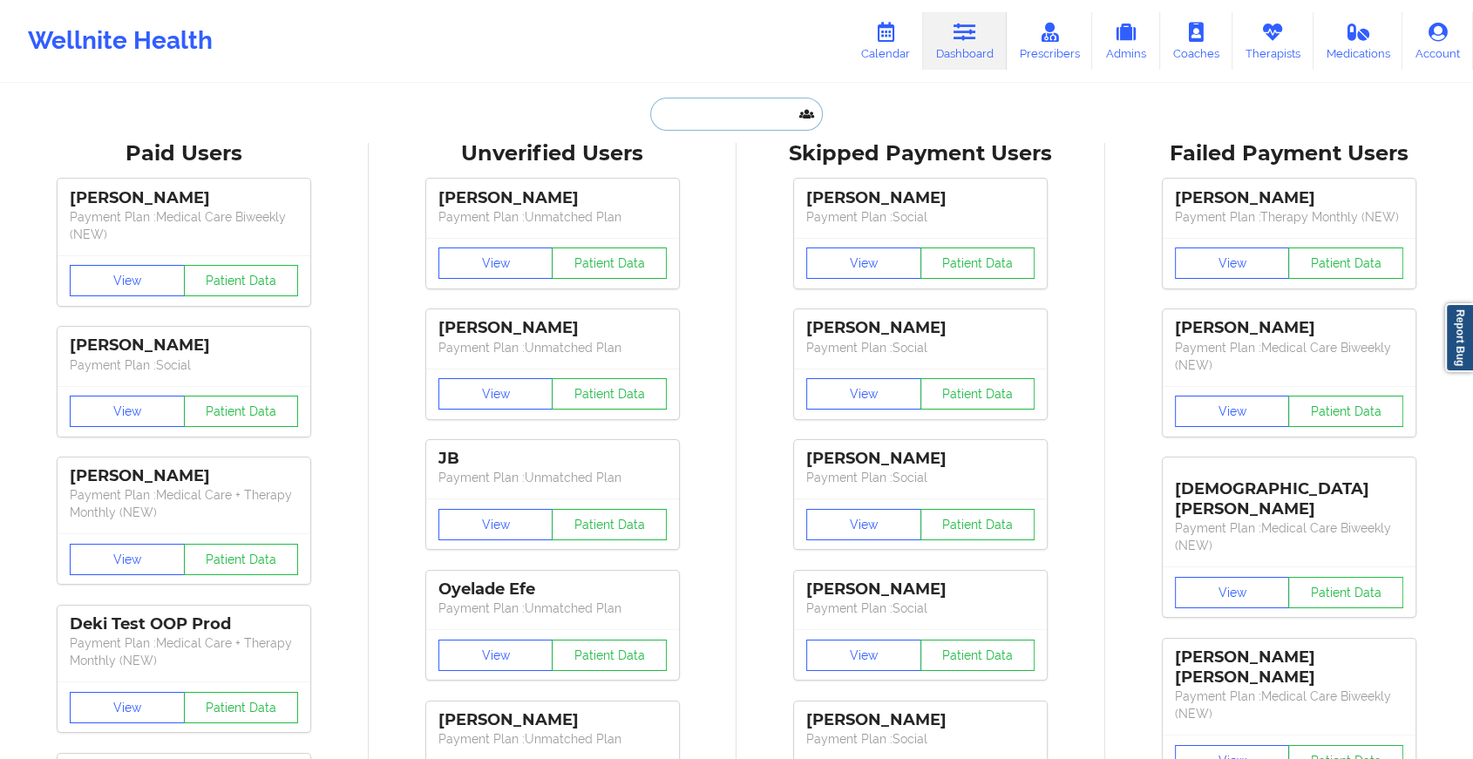
click at [750, 118] on input "text" at bounding box center [736, 114] width 173 height 33
paste input "[EMAIL_ADDRESS][DOMAIN_NAME]"
type input "[EMAIL_ADDRESS][DOMAIN_NAME]"
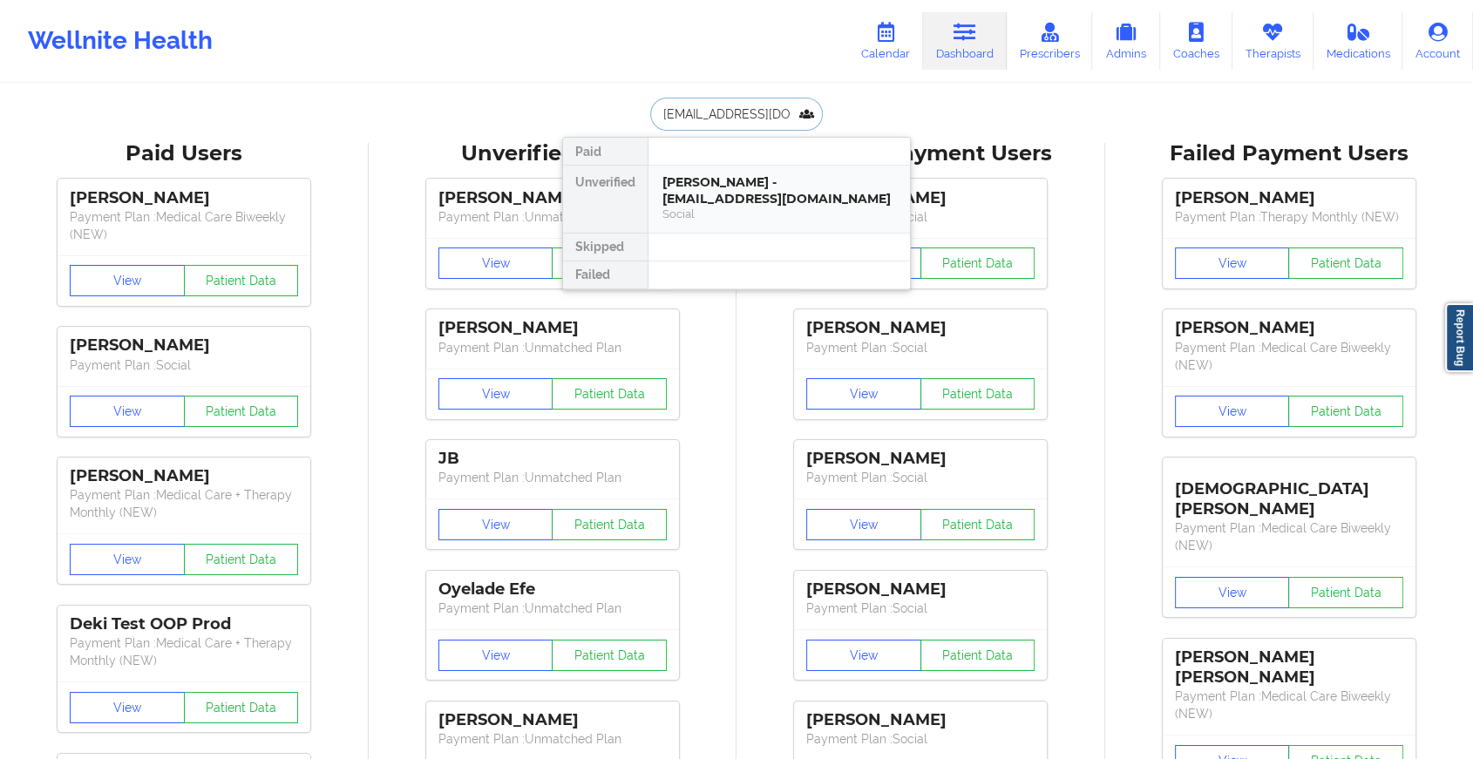
click at [782, 187] on div "[PERSON_NAME] - [EMAIL_ADDRESS][DOMAIN_NAME]" at bounding box center [779, 190] width 234 height 32
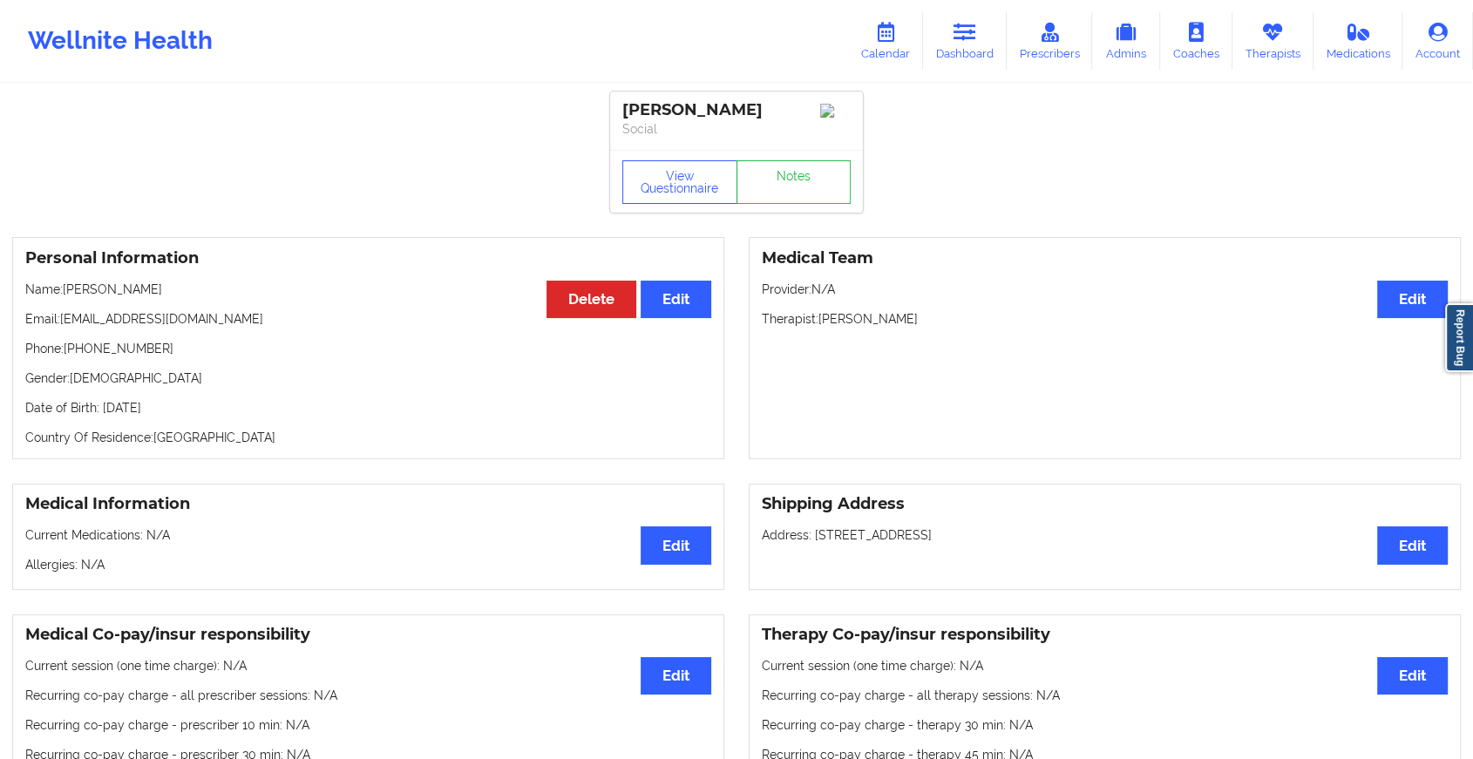
click at [790, 175] on div "View Questionnaire Notes" at bounding box center [736, 182] width 228 height 44
click at [790, 175] on link "Notes" at bounding box center [793, 182] width 115 height 44
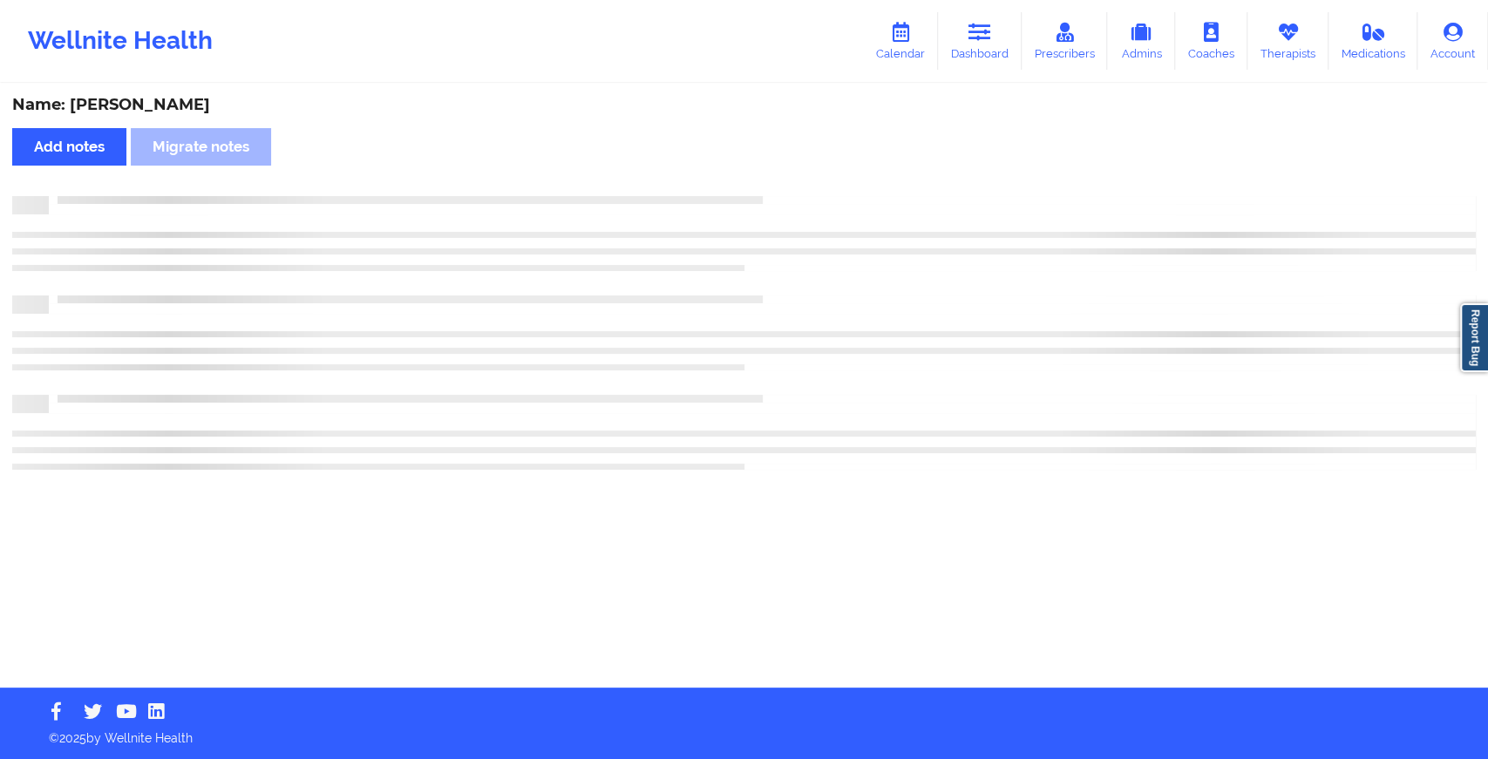
click at [790, 175] on div "Name: [PERSON_NAME] Add notes Migrate notes" at bounding box center [744, 386] width 1488 height 602
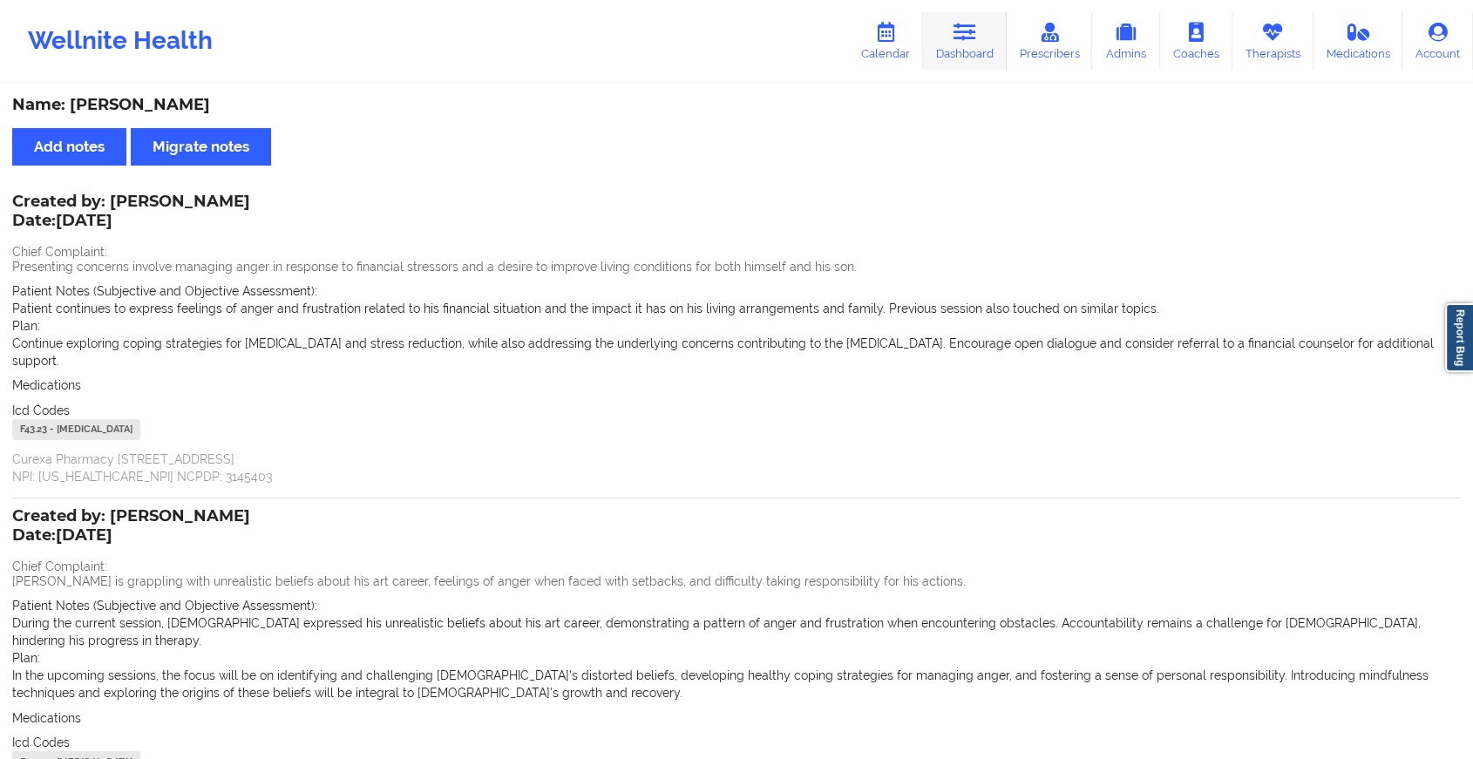
click at [968, 38] on icon at bounding box center [964, 32] width 23 height 19
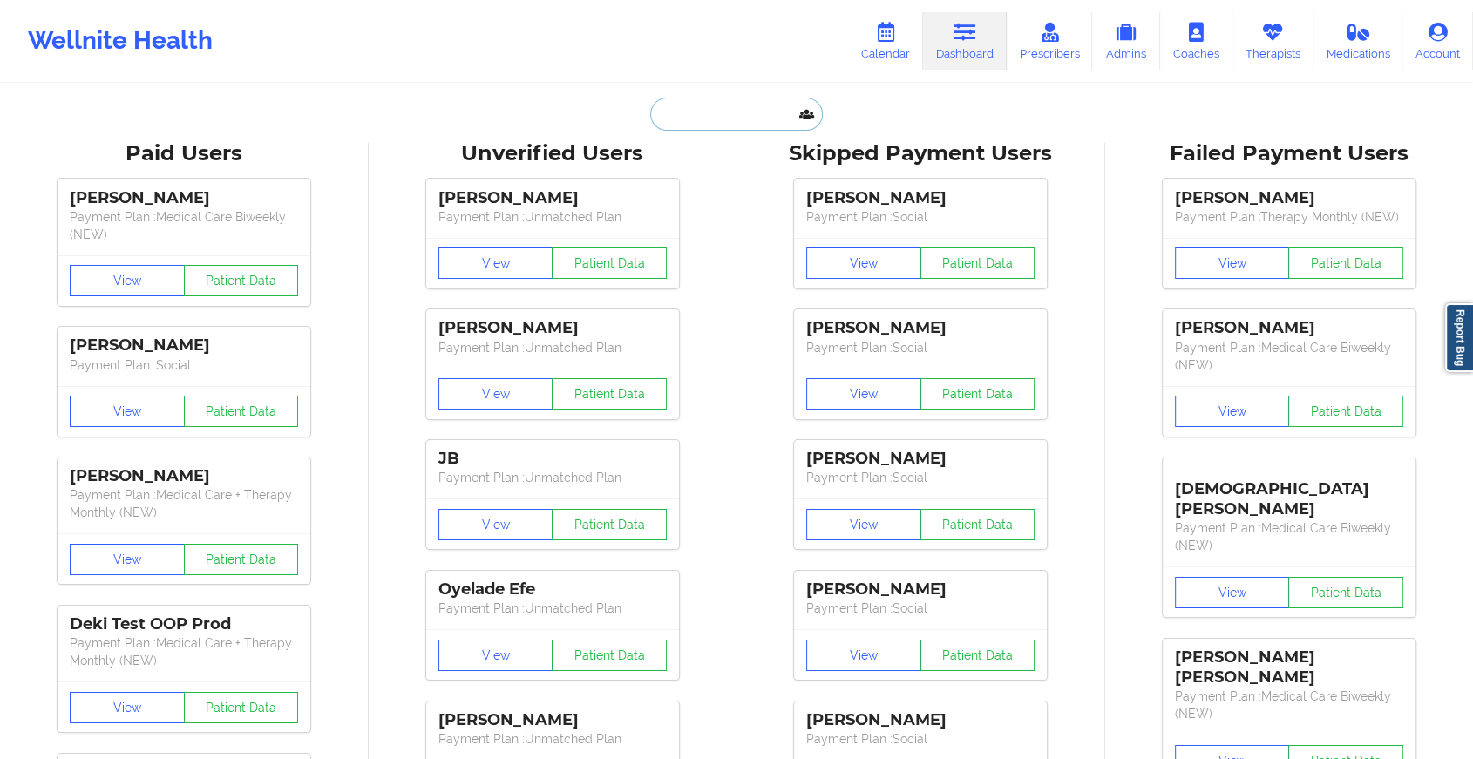
click at [732, 112] on input "text" at bounding box center [736, 114] width 173 height 33
paste input "[EMAIL_ADDRESS][DOMAIN_NAME]"
type input "[EMAIL_ADDRESS][DOMAIN_NAME]"
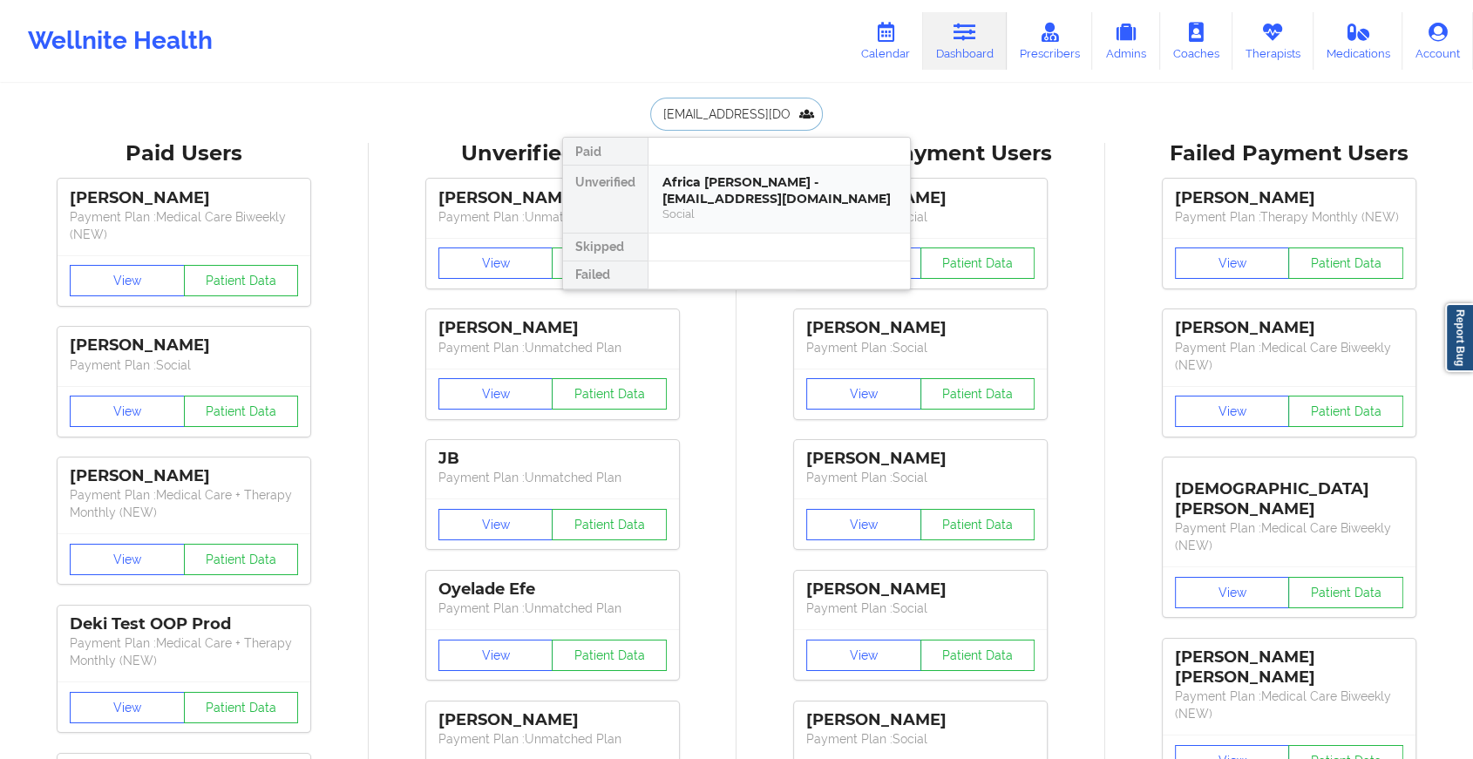
click at [729, 202] on div "Africa [PERSON_NAME] - [EMAIL_ADDRESS][DOMAIN_NAME]" at bounding box center [779, 190] width 234 height 32
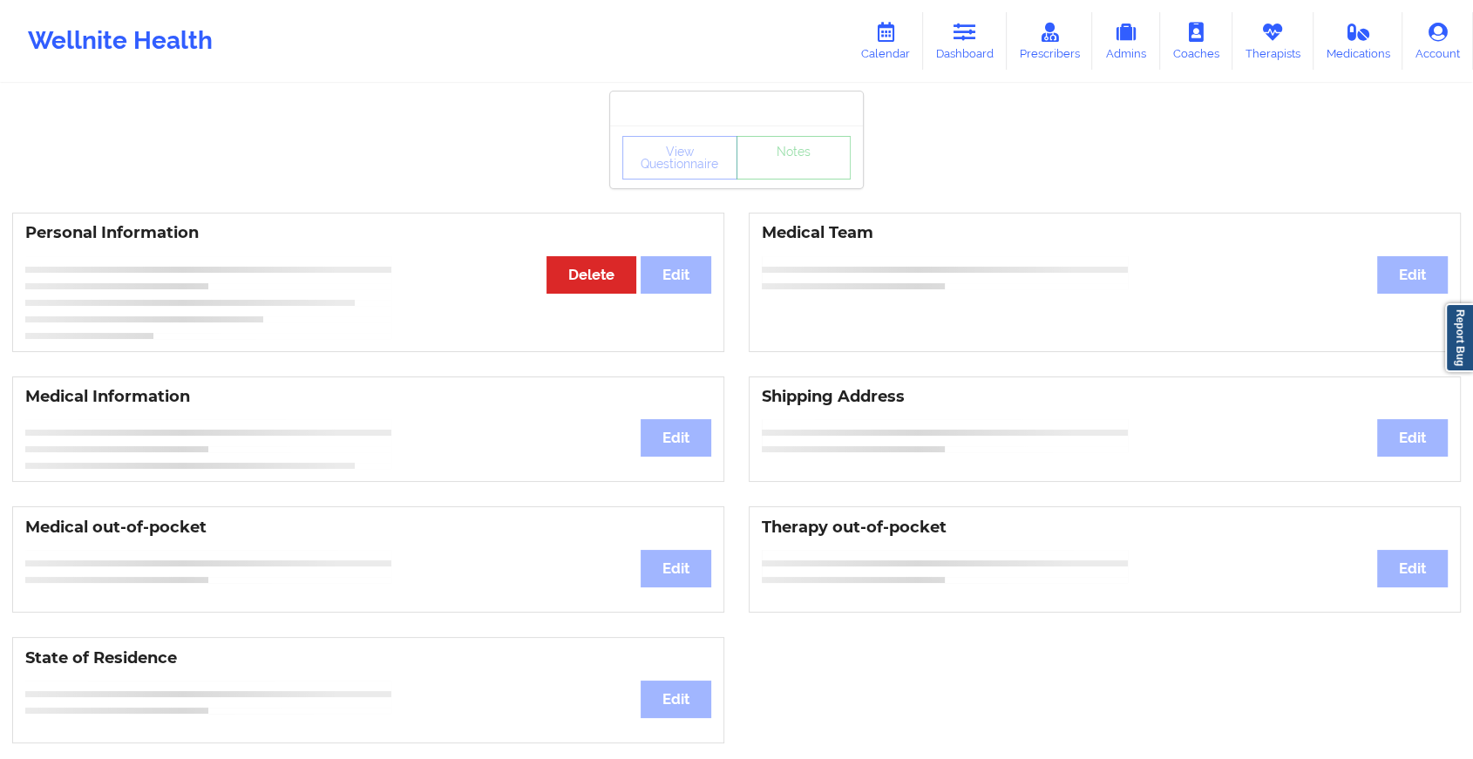
click at [729, 202] on div "Personal Information Edit Delete Medical Team Edit" at bounding box center [736, 282] width 1473 height 164
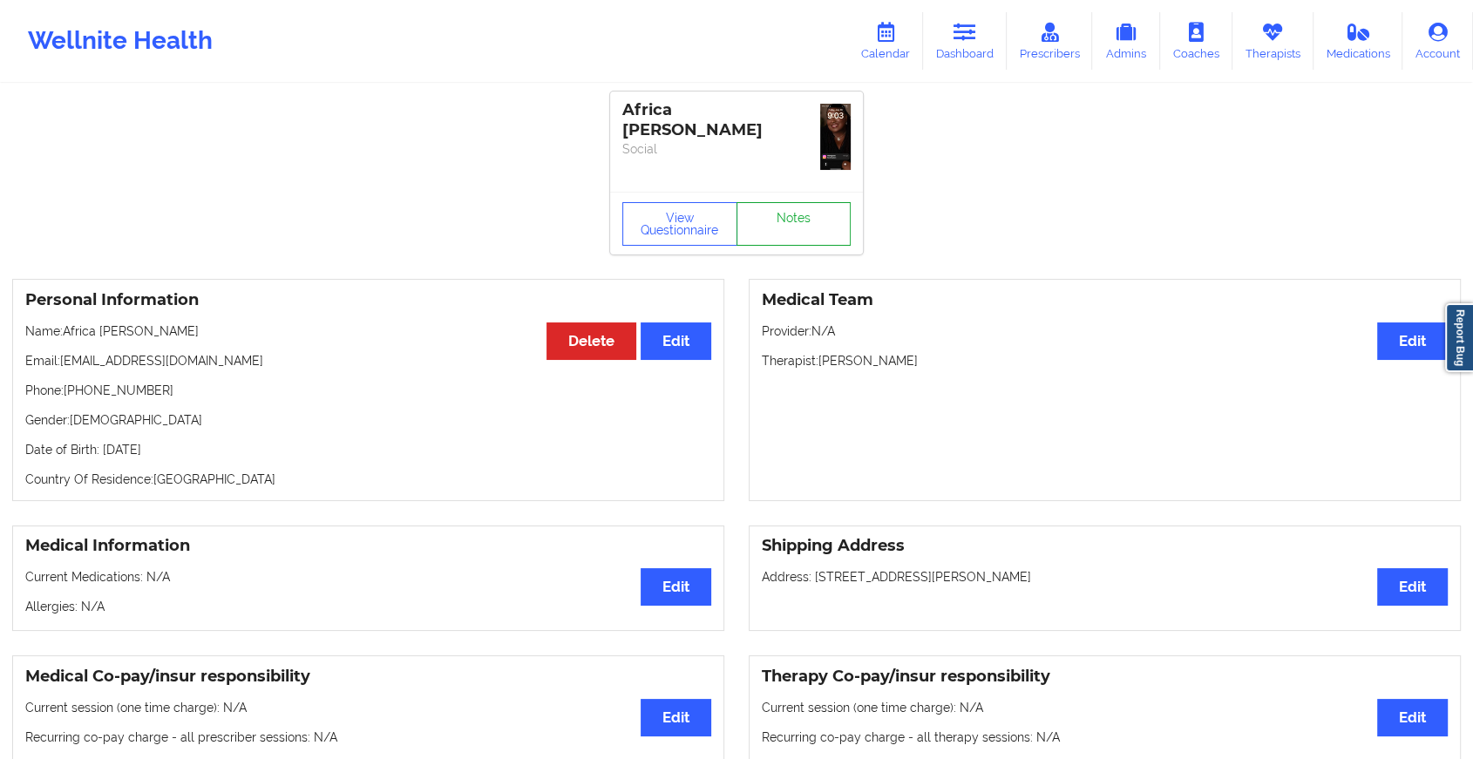
drag, startPoint x: 729, startPoint y: 202, endPoint x: 809, endPoint y: 188, distance: 80.5
click at [809, 188] on div "Africa [PERSON_NAME] Social View Questionnaire Notes" at bounding box center [736, 173] width 253 height 163
click at [809, 188] on div "Africa [PERSON_NAME] Social" at bounding box center [736, 142] width 253 height 100
drag, startPoint x: 809, startPoint y: 188, endPoint x: 778, endPoint y: 223, distance: 46.3
click at [778, 223] on link "Notes" at bounding box center [793, 224] width 115 height 44
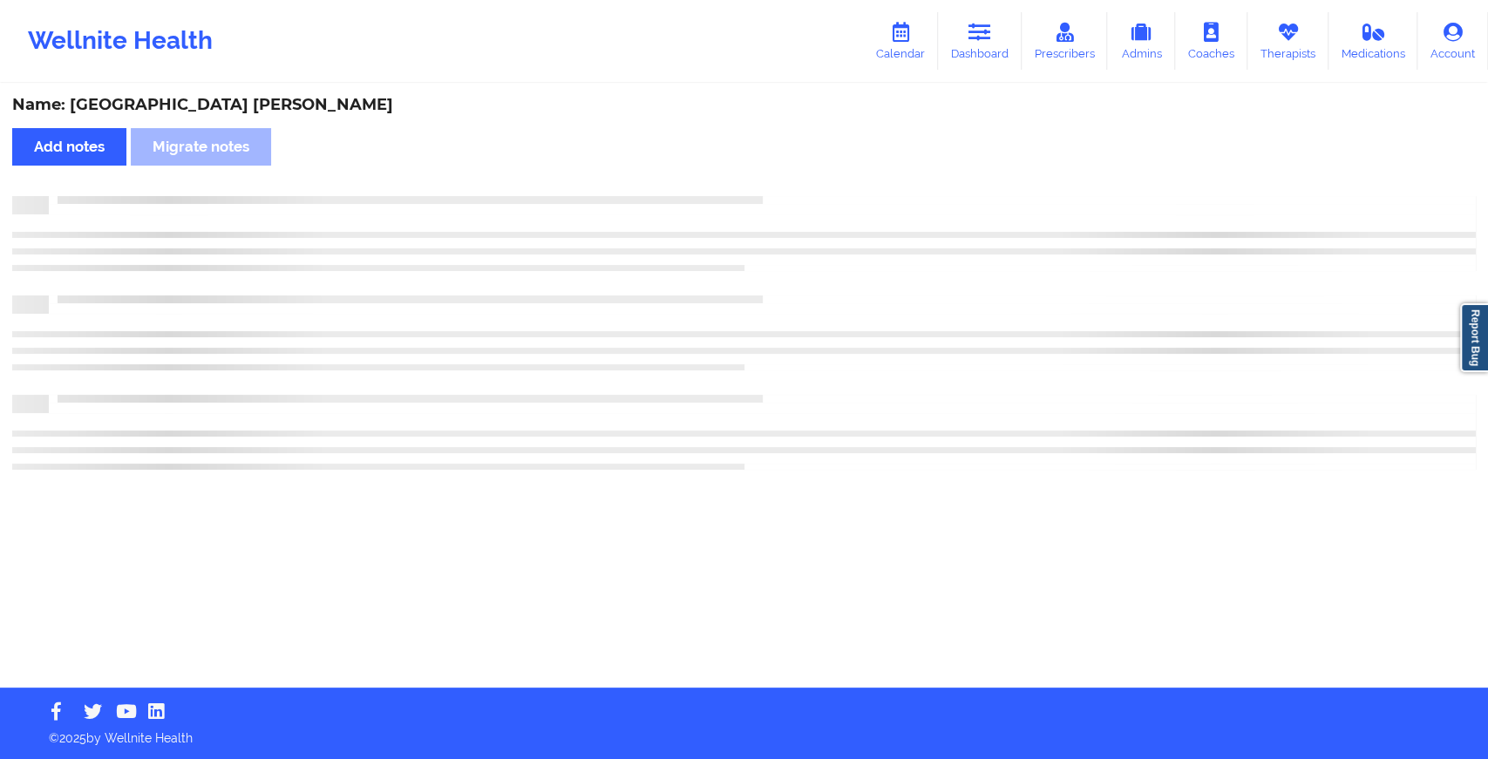
click at [778, 223] on div at bounding box center [743, 239] width 1463 height 51
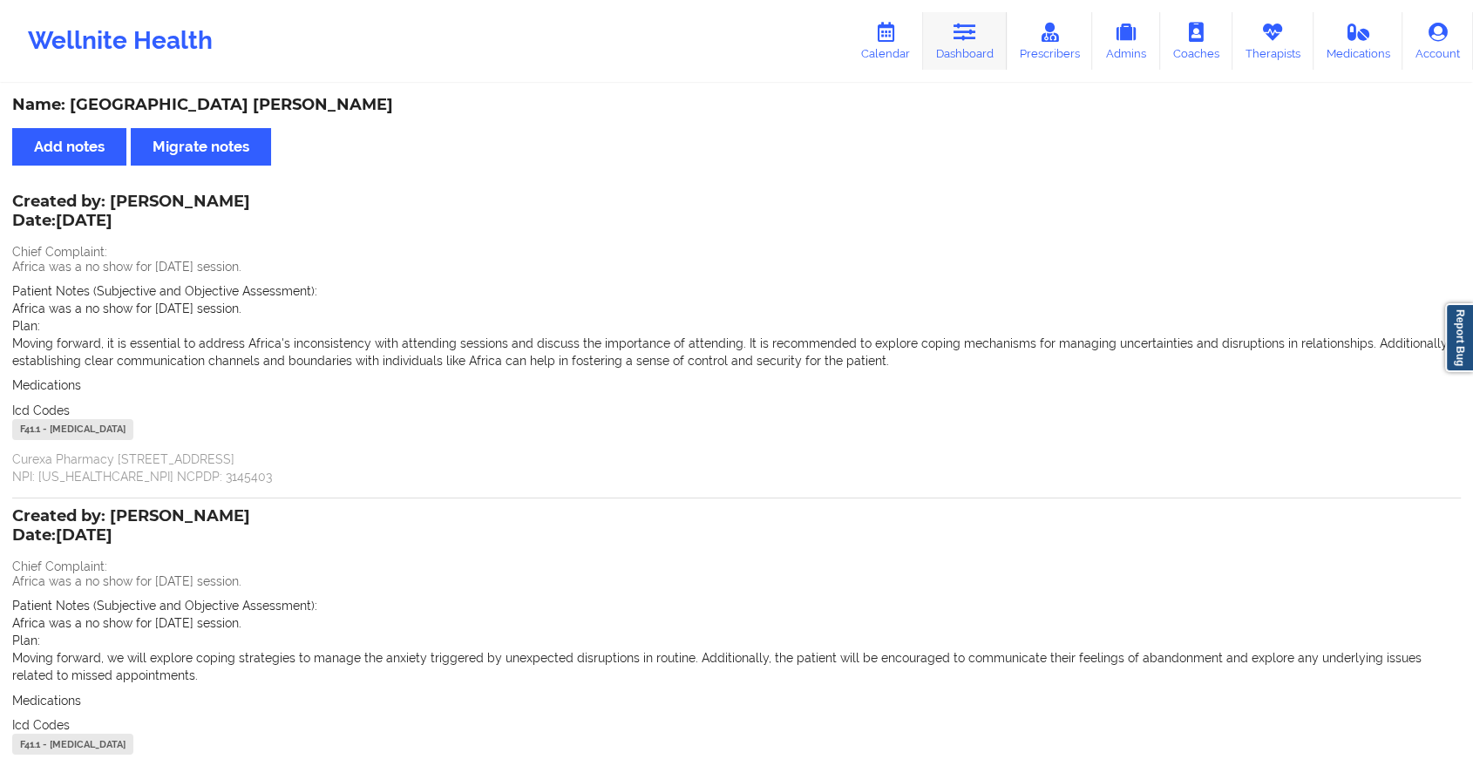
click at [971, 28] on icon at bounding box center [964, 32] width 23 height 19
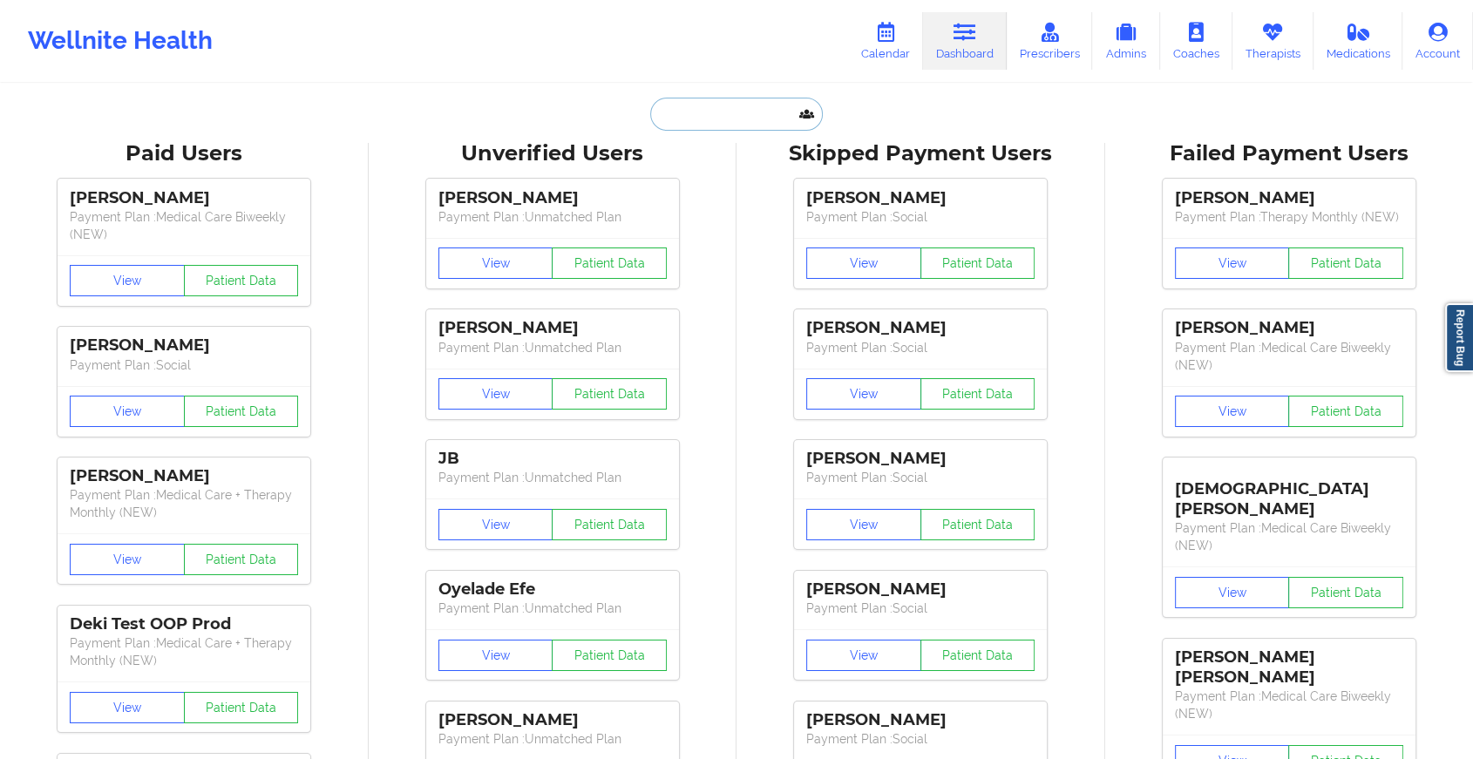
click at [669, 115] on input "text" at bounding box center [736, 114] width 173 height 33
paste input "[EMAIL_ADDRESS][DOMAIN_NAME]"
type input "[EMAIL_ADDRESS][DOMAIN_NAME]"
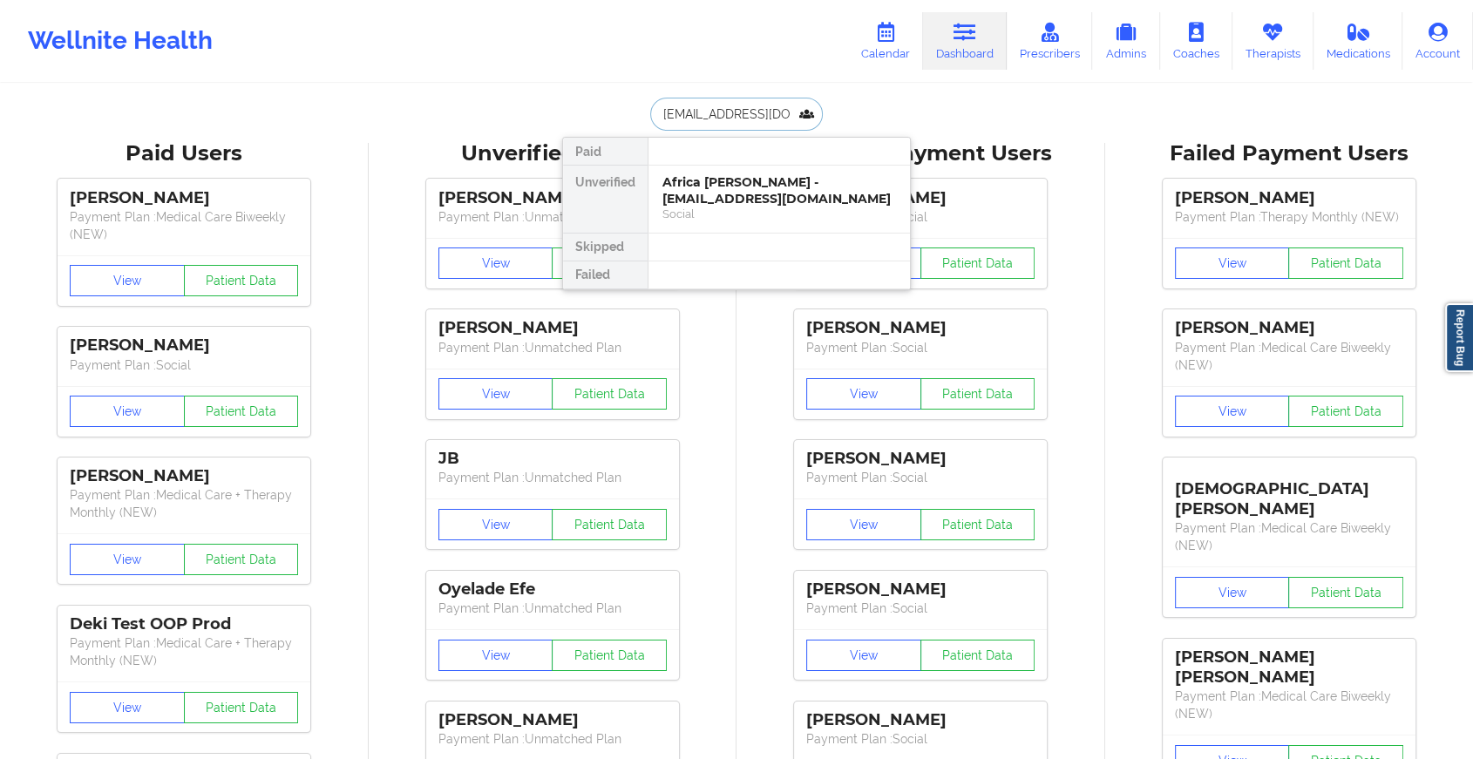
scroll to position [0, 37]
click at [676, 191] on div "[PERSON_NAME] [PERSON_NAME] Hamburg - [EMAIL_ADDRESS][DOMAIN_NAME]" at bounding box center [779, 198] width 234 height 49
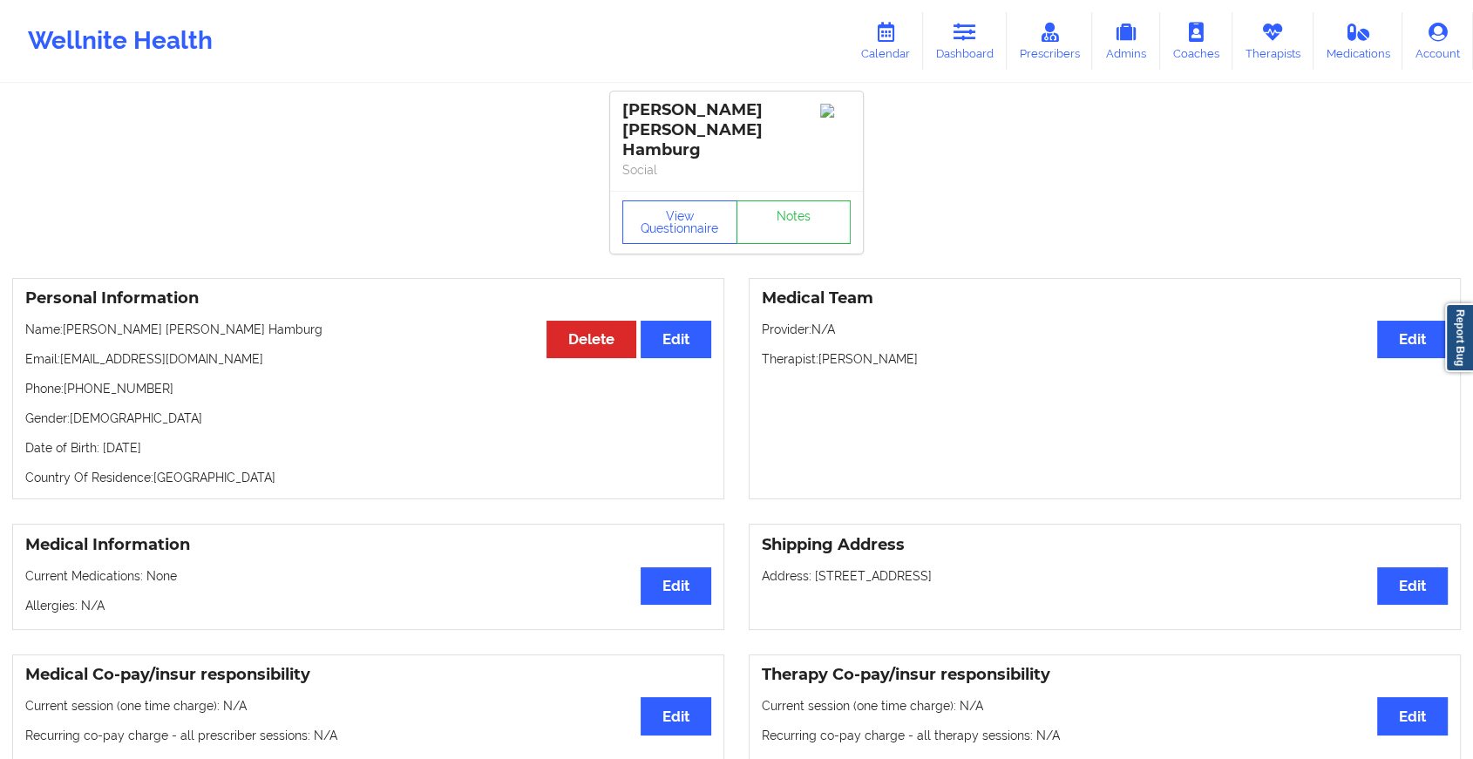
click at [803, 191] on div "View Questionnaire Notes" at bounding box center [736, 222] width 253 height 63
click at [798, 200] on link "Notes" at bounding box center [793, 222] width 115 height 44
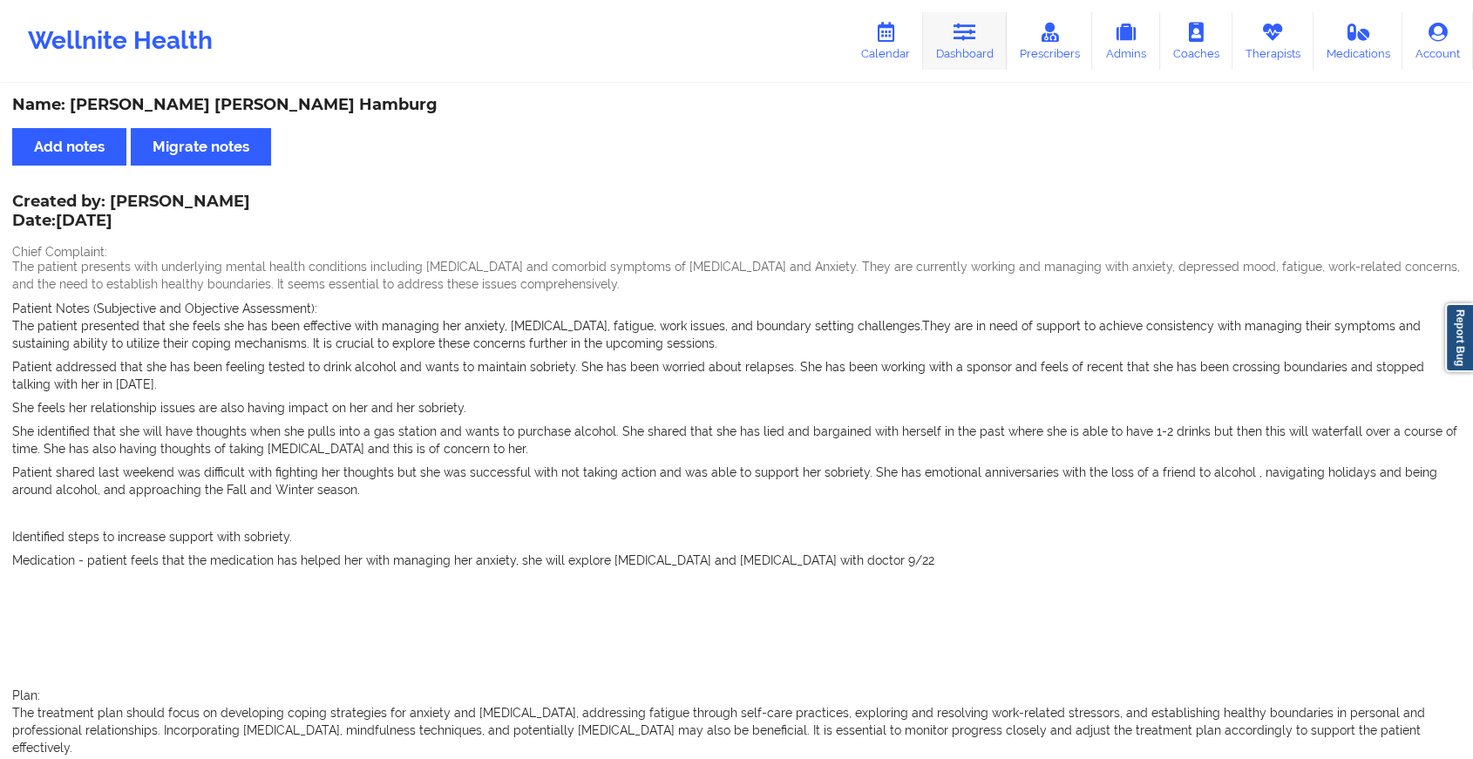
click at [987, 45] on link "Dashboard" at bounding box center [965, 41] width 84 height 58
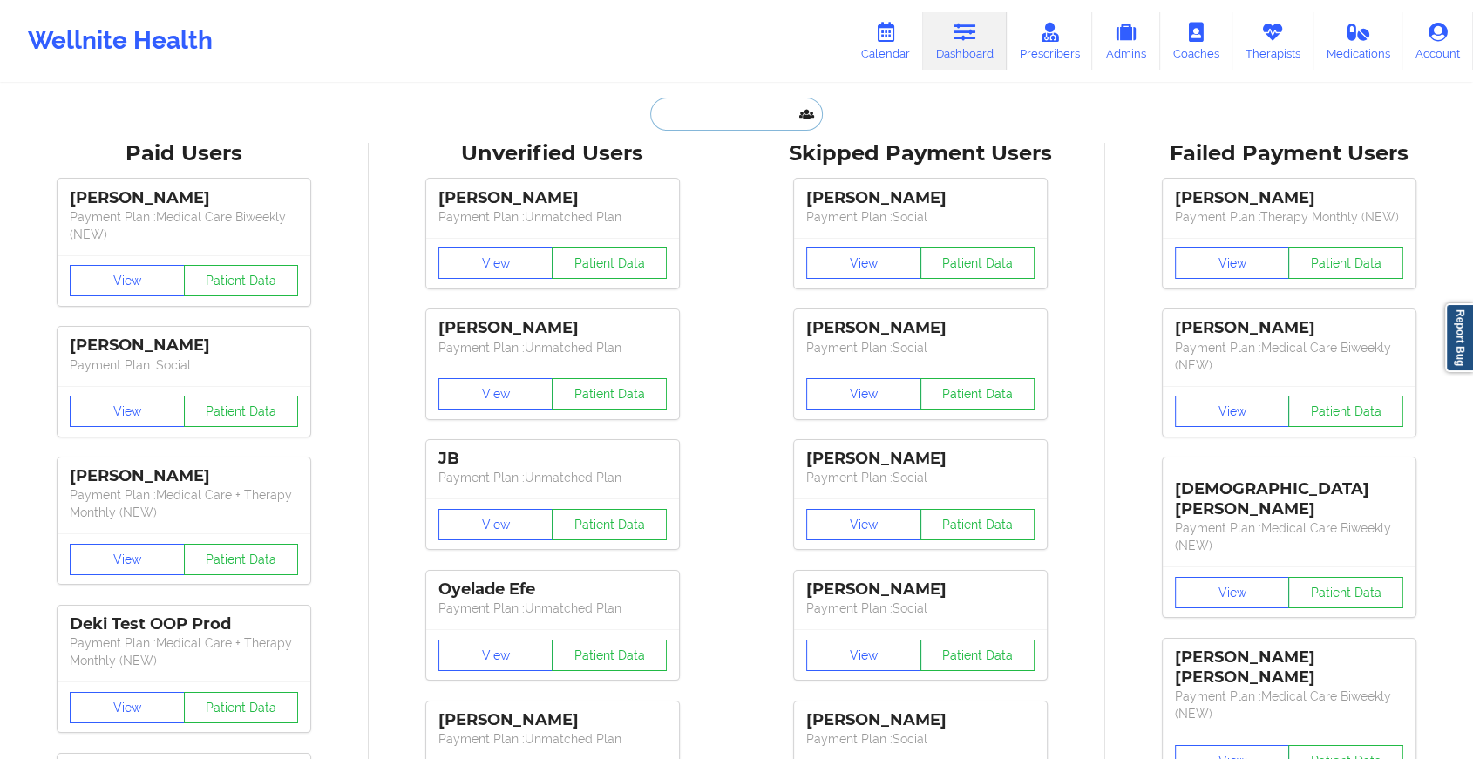
click at [741, 110] on input "text" at bounding box center [736, 114] width 173 height 33
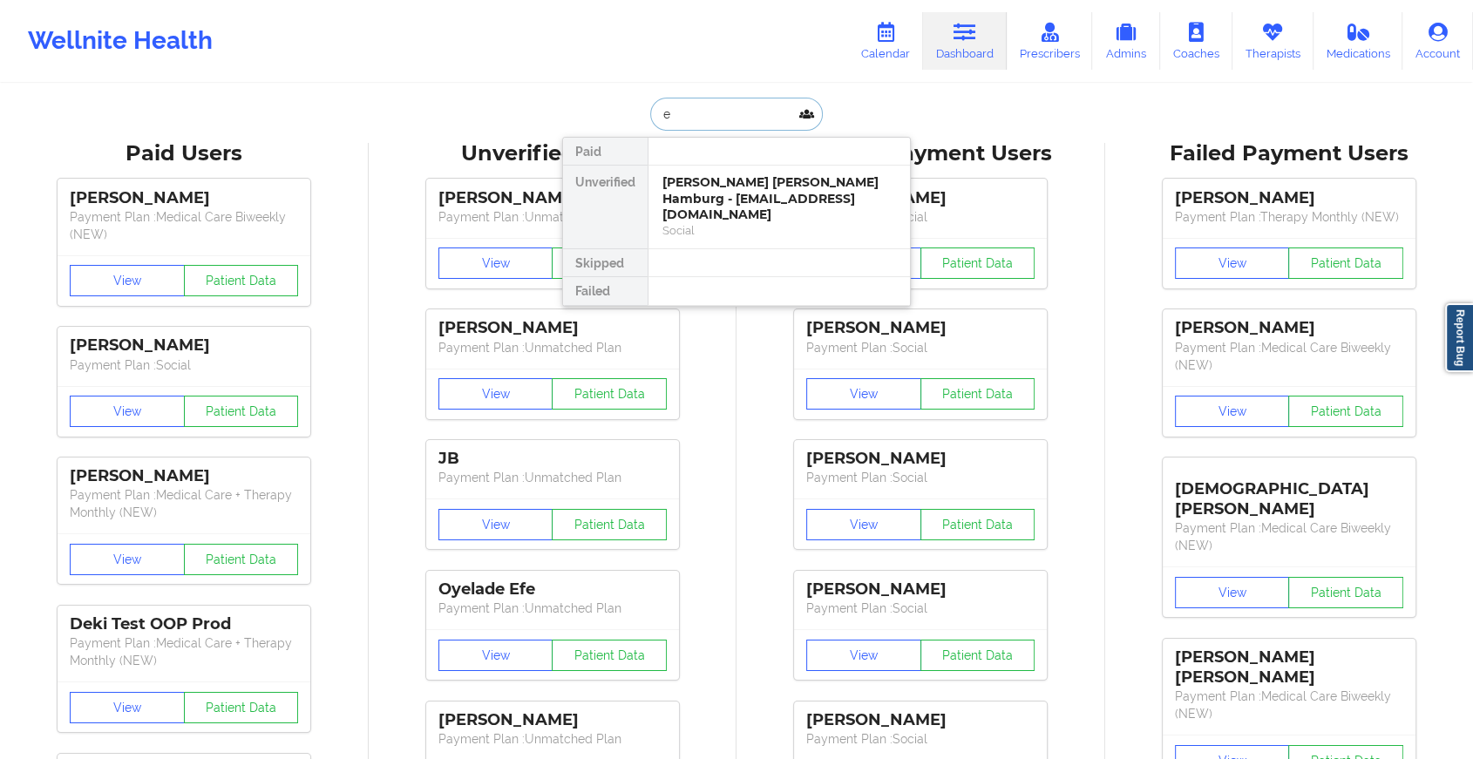
type input "e"
click at [768, 188] on div "[PERSON_NAME] [PERSON_NAME] Hamburg - [EMAIL_ADDRESS][DOMAIN_NAME]" at bounding box center [779, 198] width 234 height 49
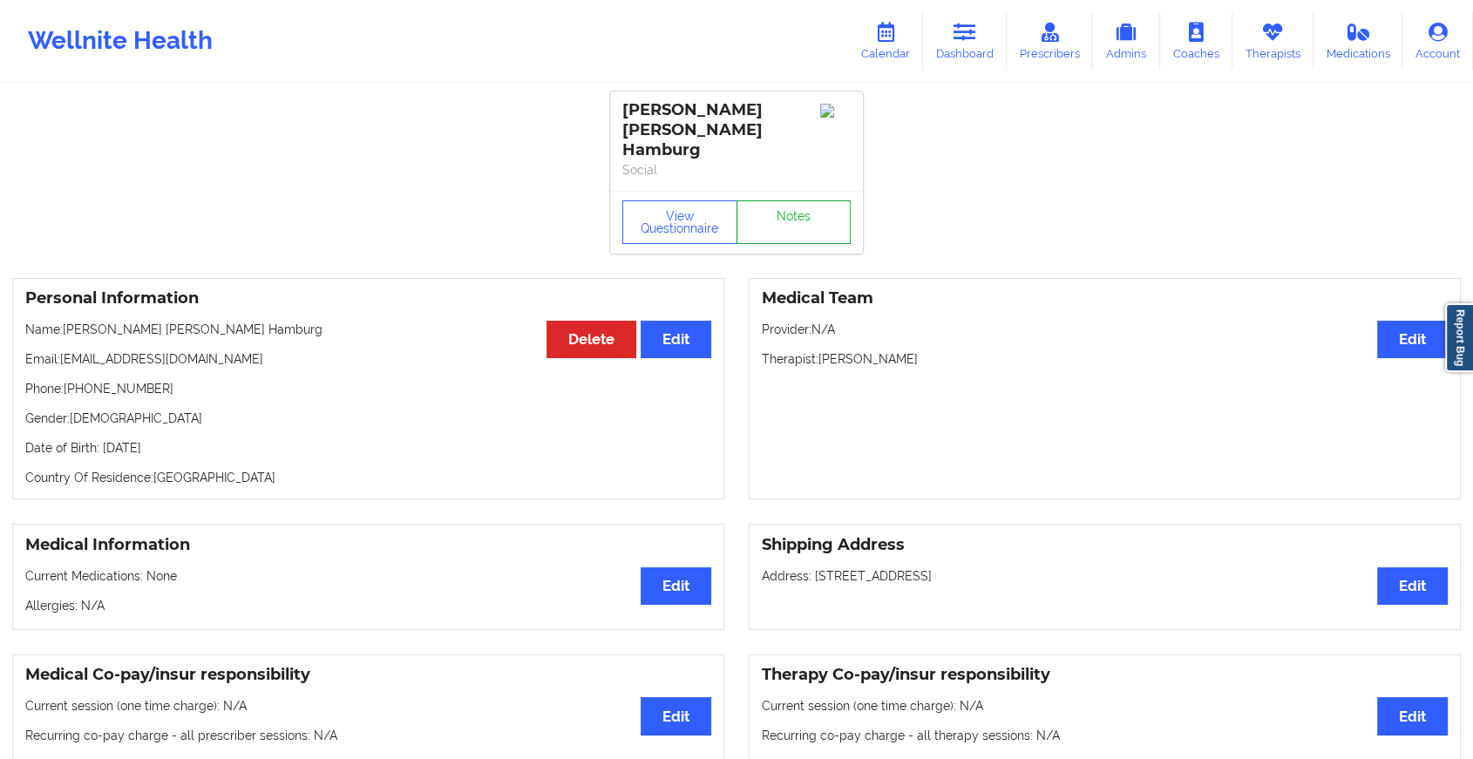
click at [795, 200] on link "Notes" at bounding box center [793, 222] width 115 height 44
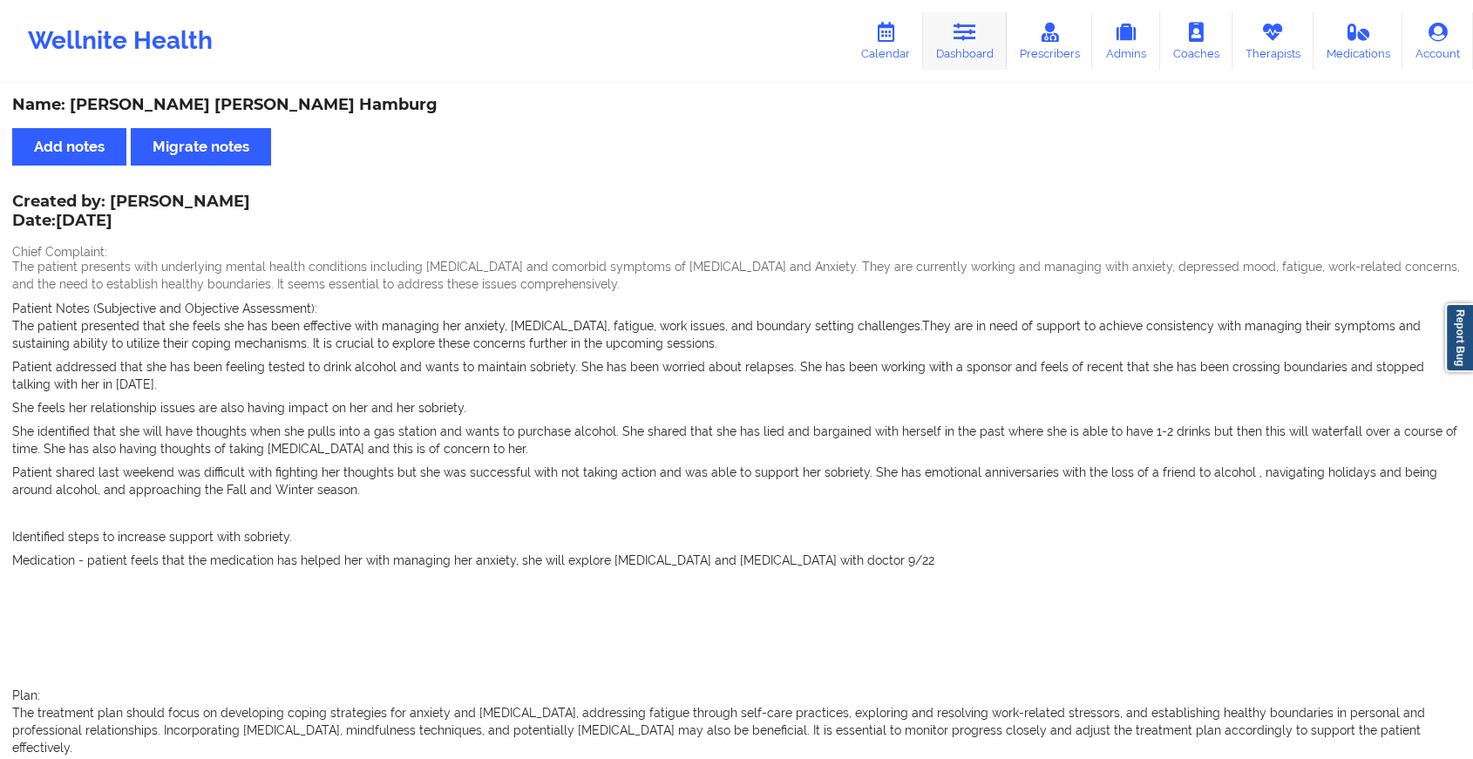
click at [935, 31] on link "Dashboard" at bounding box center [965, 41] width 84 height 58
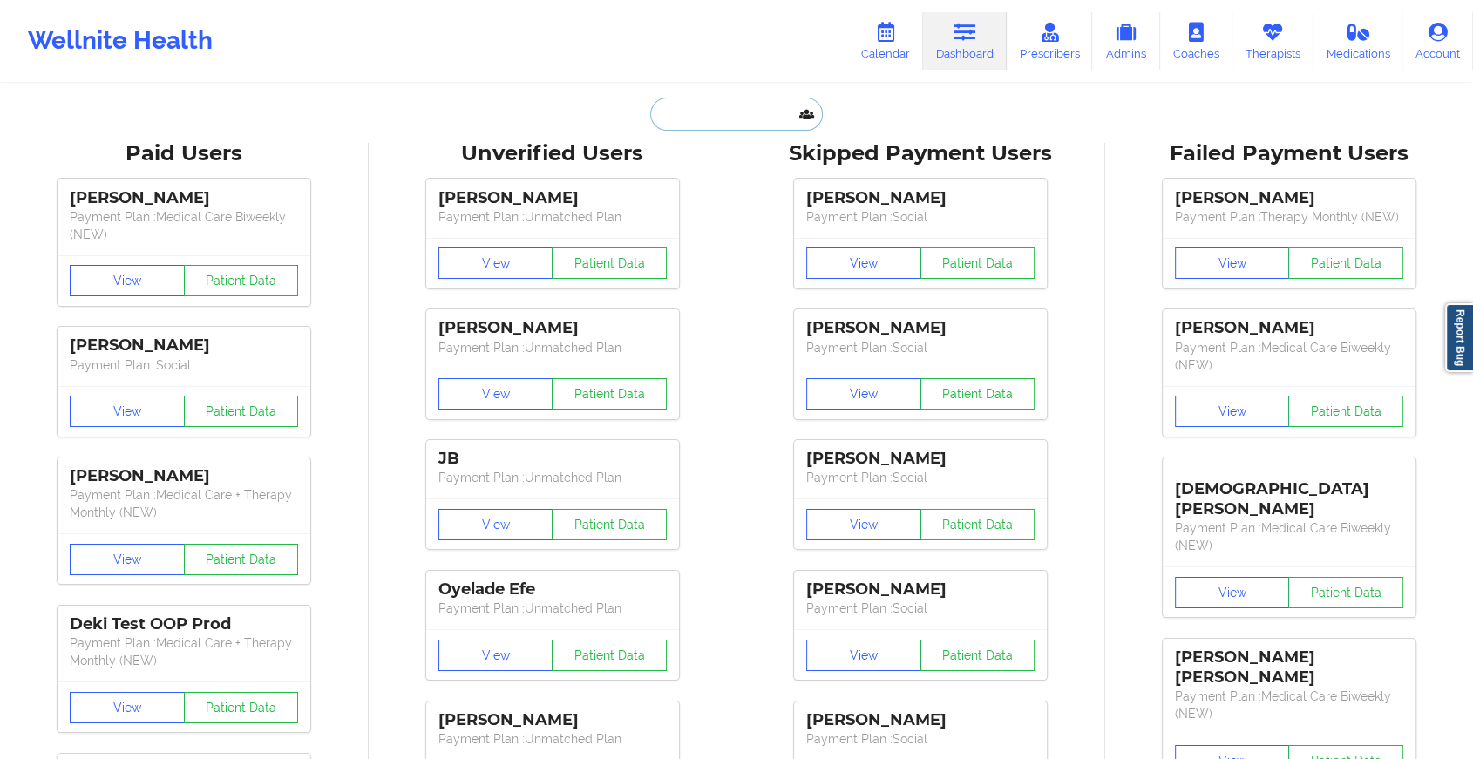
click at [670, 125] on input "text" at bounding box center [736, 114] width 173 height 33
paste input "[EMAIL_ADDRESS][DOMAIN_NAME]"
type input "[EMAIL_ADDRESS][DOMAIN_NAME]"
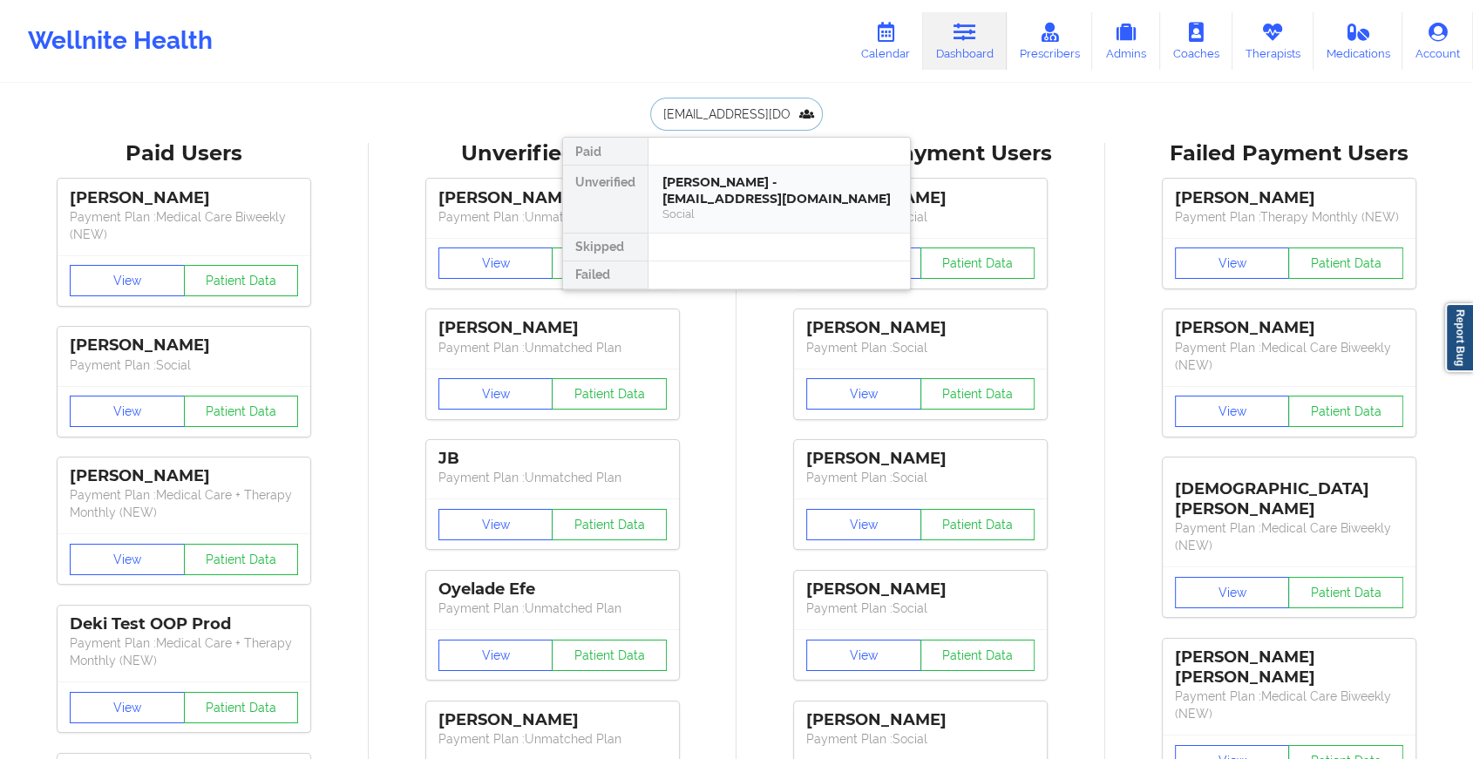
click at [714, 186] on div "[PERSON_NAME] - [EMAIL_ADDRESS][DOMAIN_NAME]" at bounding box center [779, 190] width 234 height 32
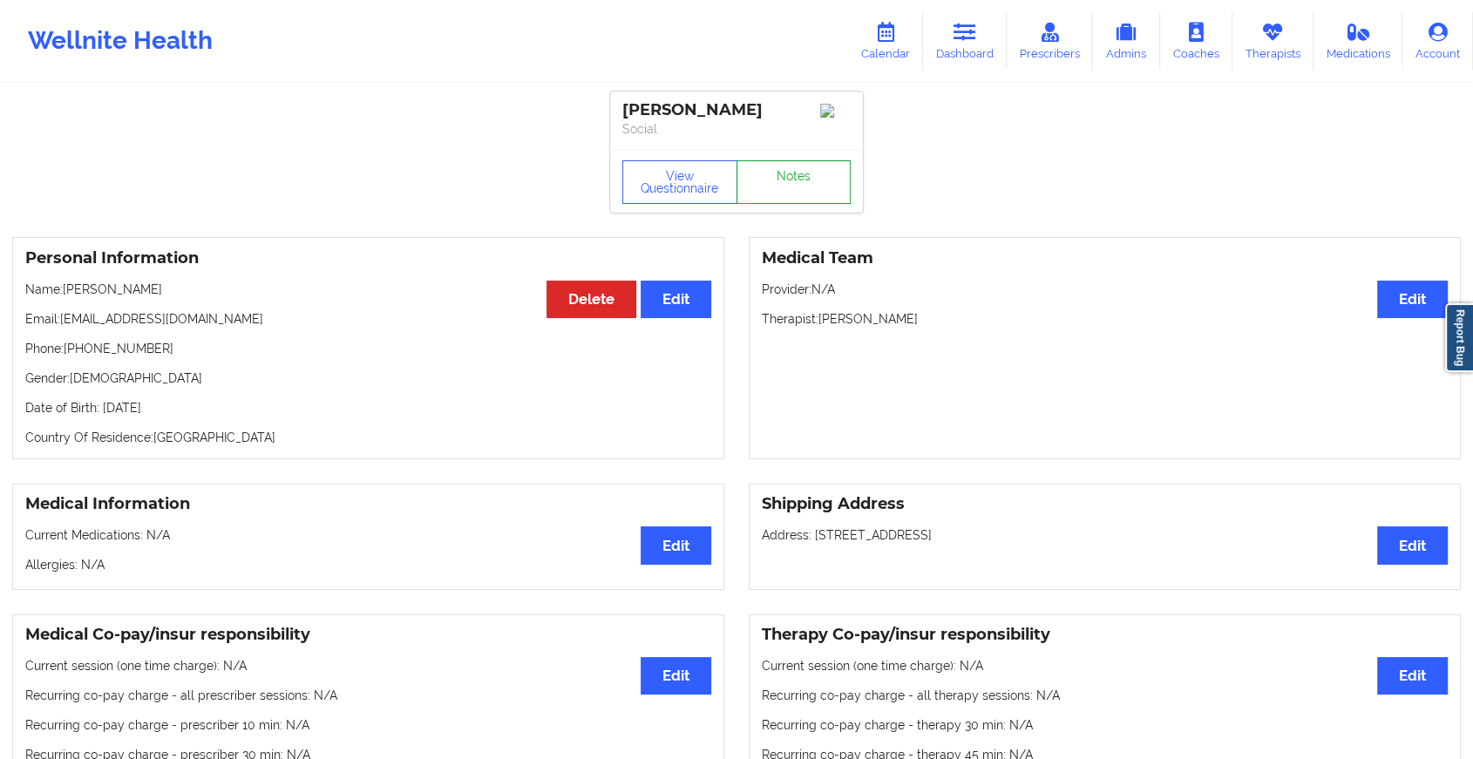
click at [810, 183] on link "Notes" at bounding box center [793, 182] width 115 height 44
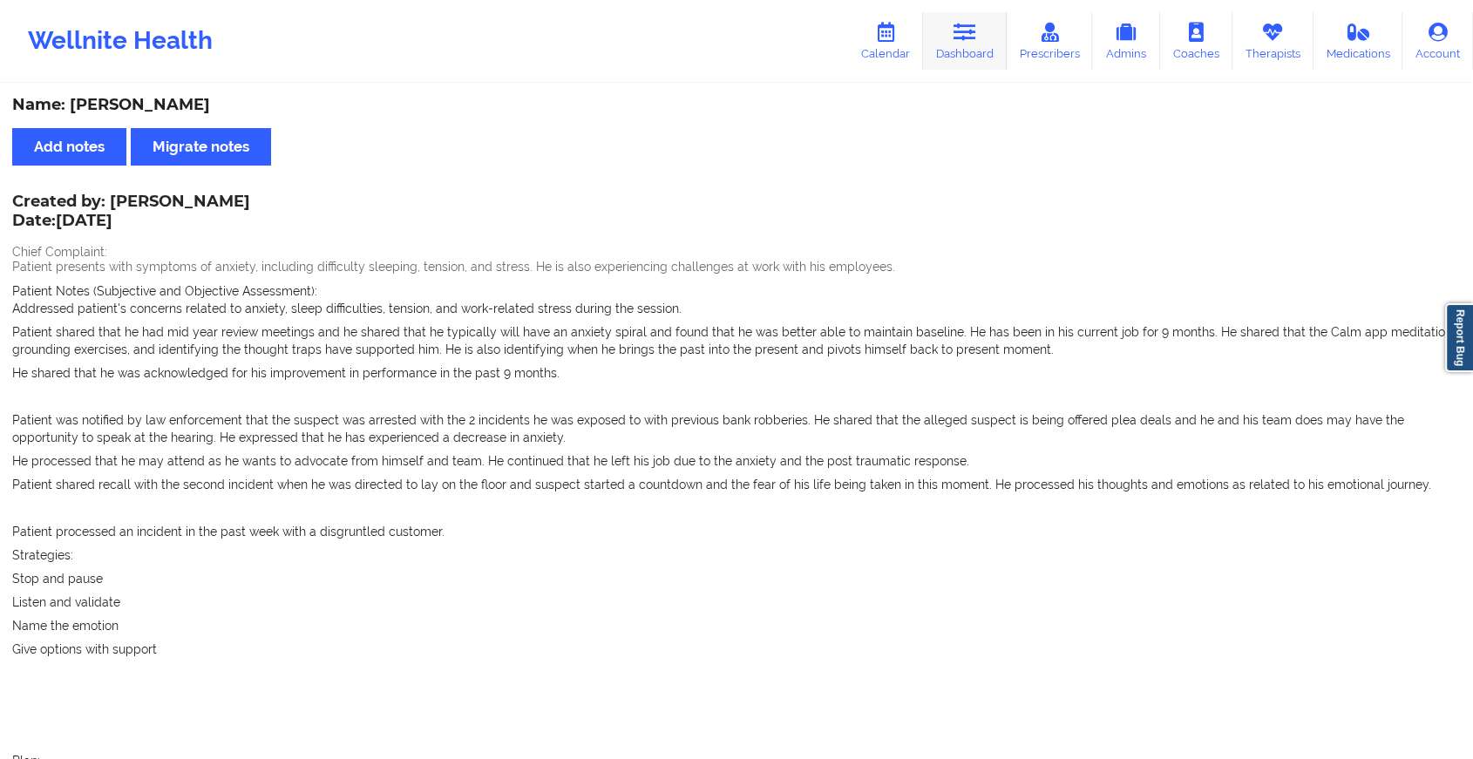
click at [968, 54] on link "Dashboard" at bounding box center [965, 41] width 84 height 58
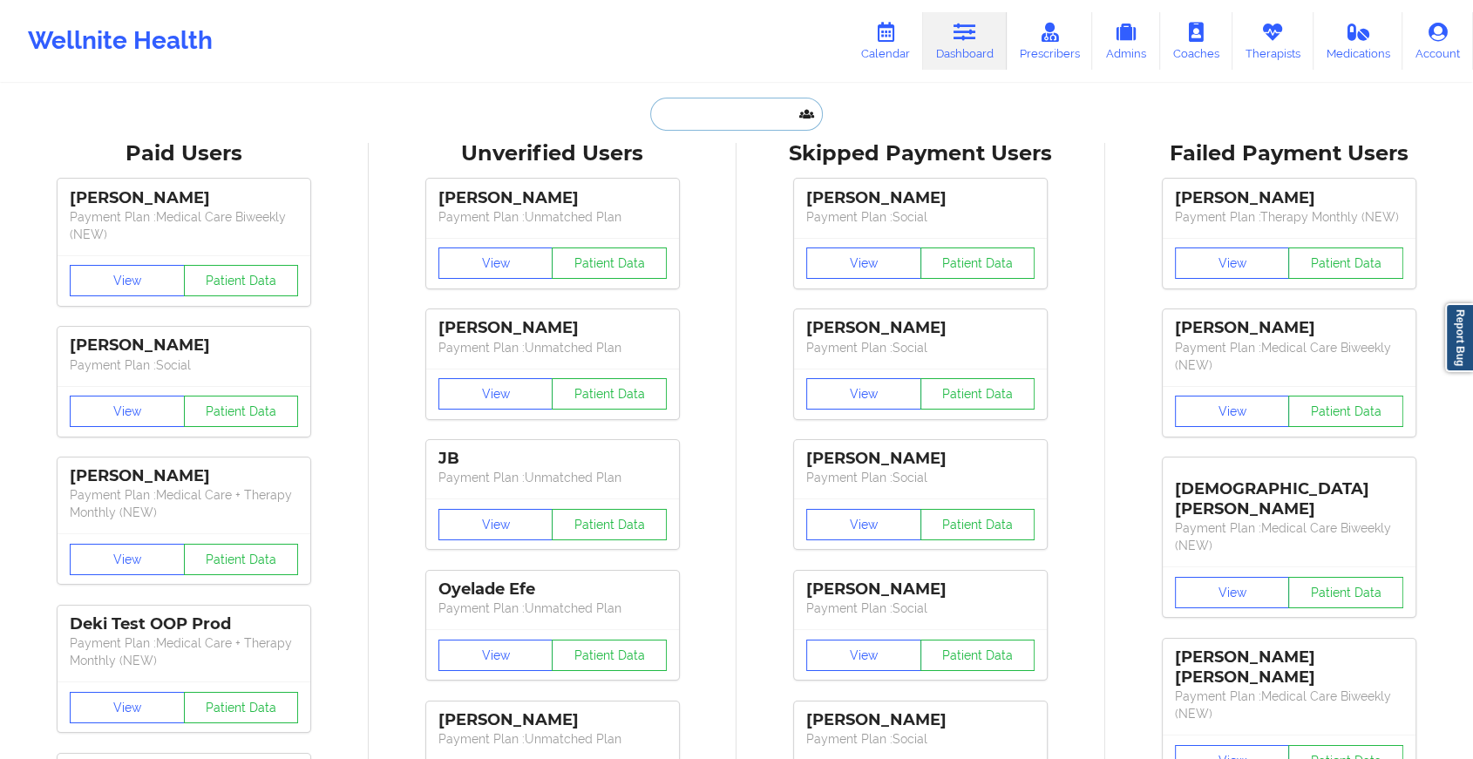
click at [739, 118] on input "text" at bounding box center [736, 114] width 173 height 33
paste input "[PERSON_NAME][EMAIL_ADDRESS][PERSON_NAME][DOMAIN_NAME]"
type input "[PERSON_NAME][EMAIL_ADDRESS][PERSON_NAME][DOMAIN_NAME]"
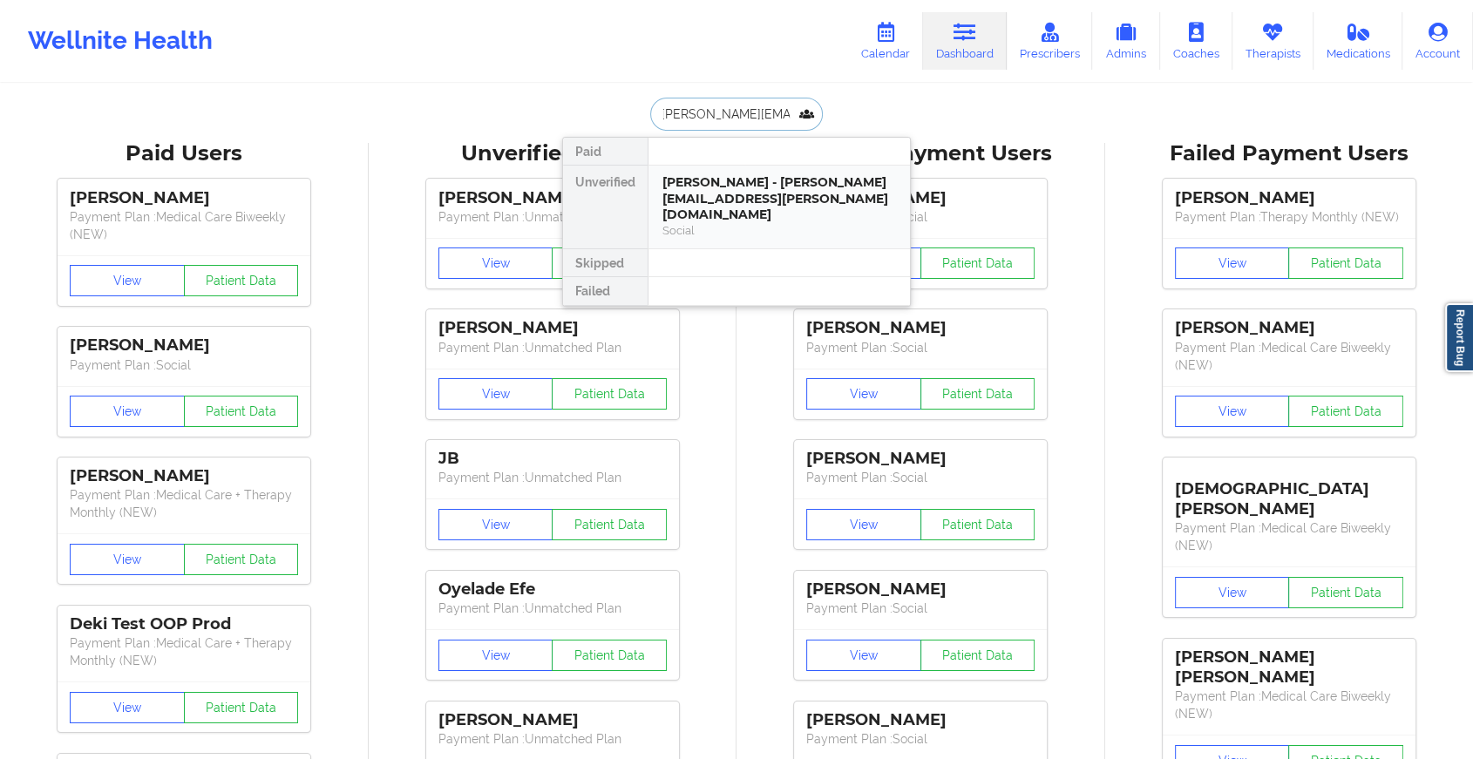
click at [760, 196] on div "[PERSON_NAME] - [PERSON_NAME][EMAIL_ADDRESS][PERSON_NAME][DOMAIN_NAME]" at bounding box center [779, 198] width 234 height 49
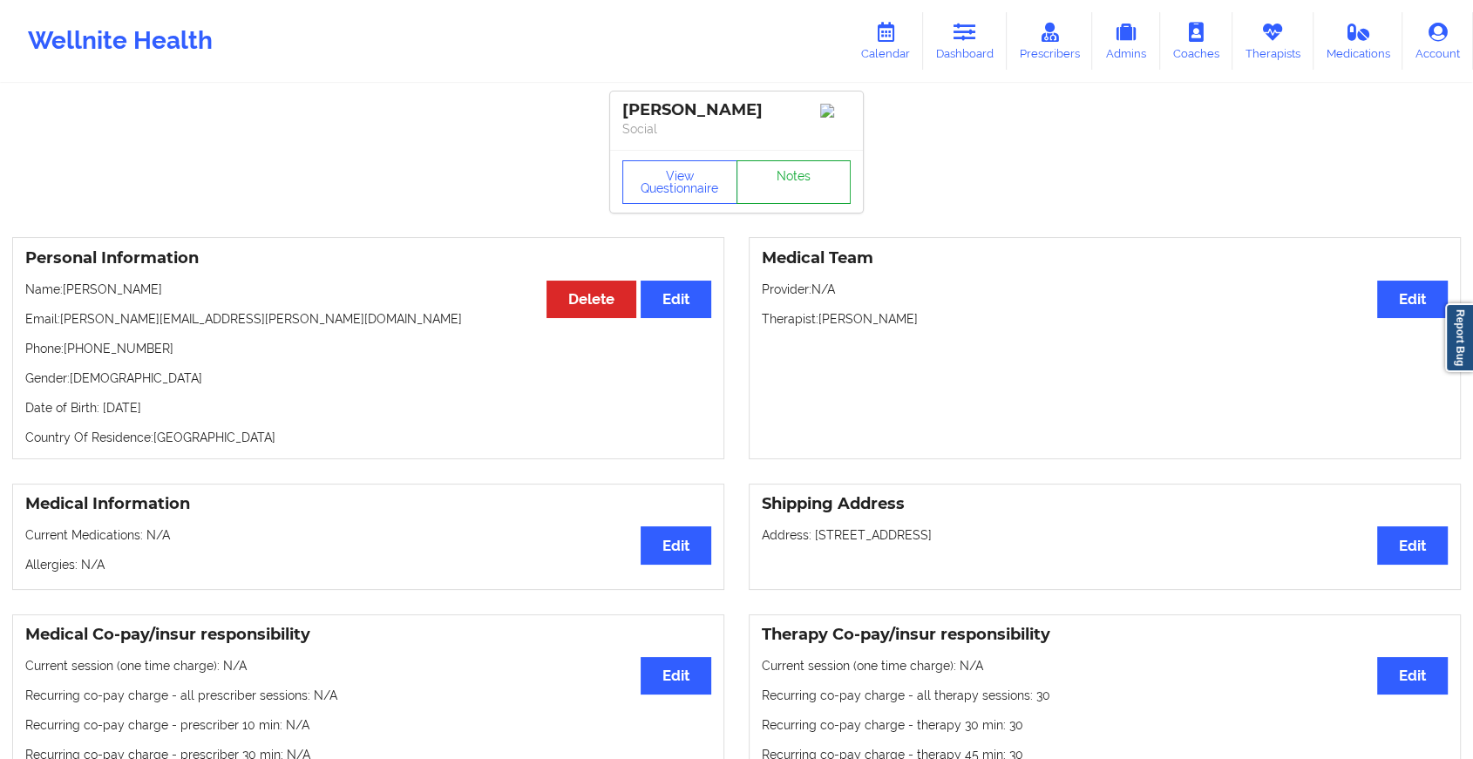
click at [784, 197] on link "Notes" at bounding box center [793, 182] width 115 height 44
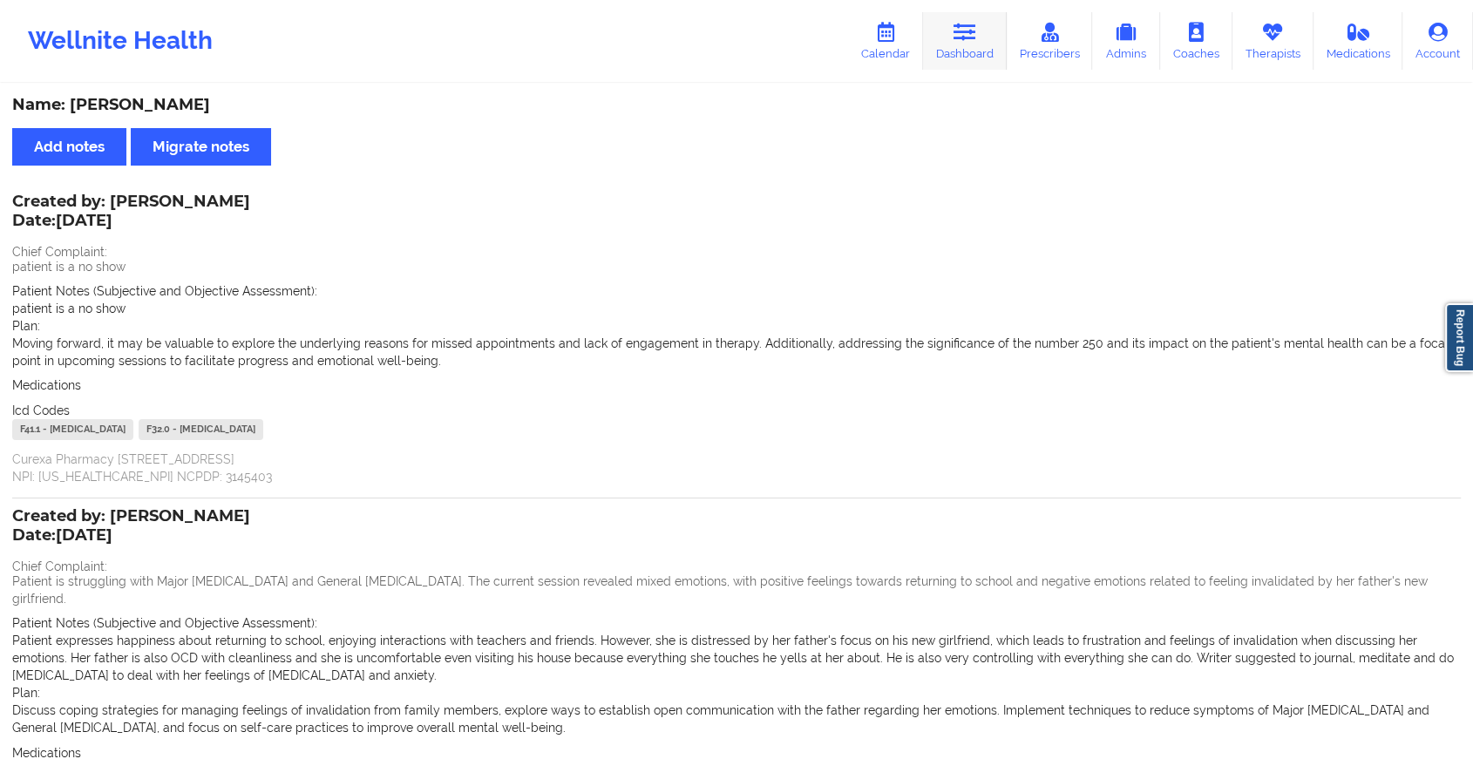
click at [960, 49] on link "Dashboard" at bounding box center [965, 41] width 84 height 58
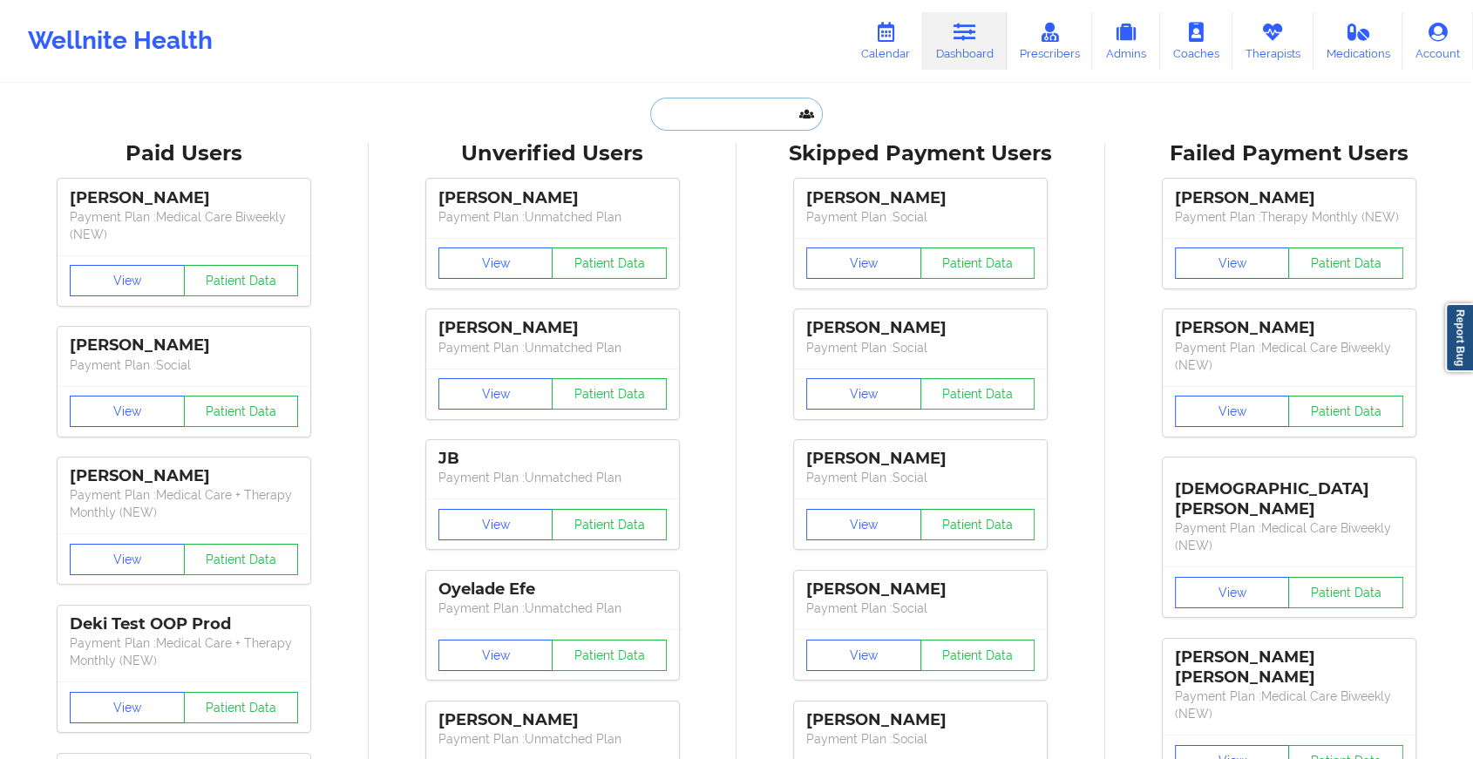
click at [719, 121] on input "text" at bounding box center [736, 114] width 173 height 33
paste input "[EMAIL_ADDRESS][DOMAIN_NAME]"
type input "[EMAIL_ADDRESS][DOMAIN_NAME]"
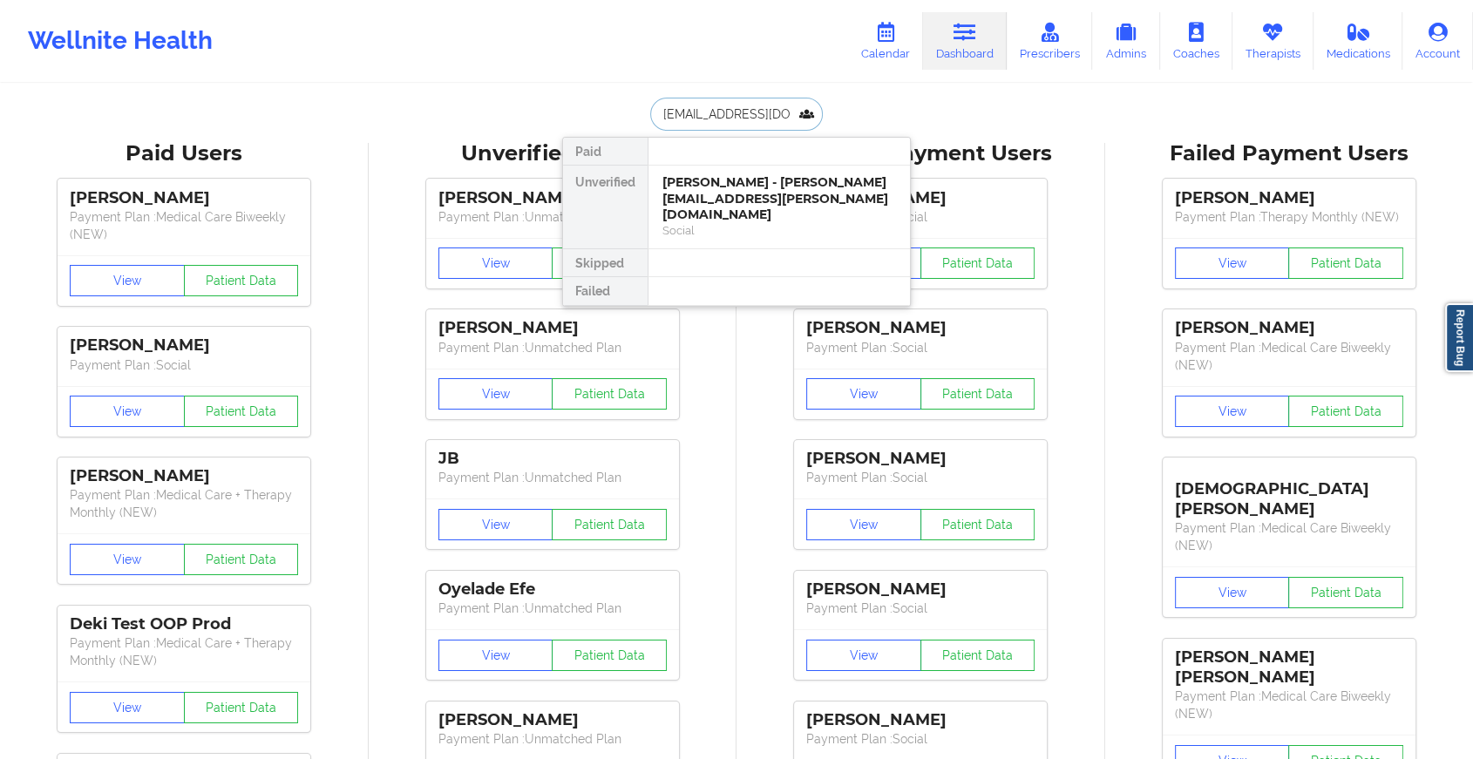
scroll to position [0, 24]
click at [796, 192] on div "[PERSON_NAME] [PERSON_NAME] - [EMAIL_ADDRESS][DOMAIN_NAME]" at bounding box center [779, 190] width 234 height 32
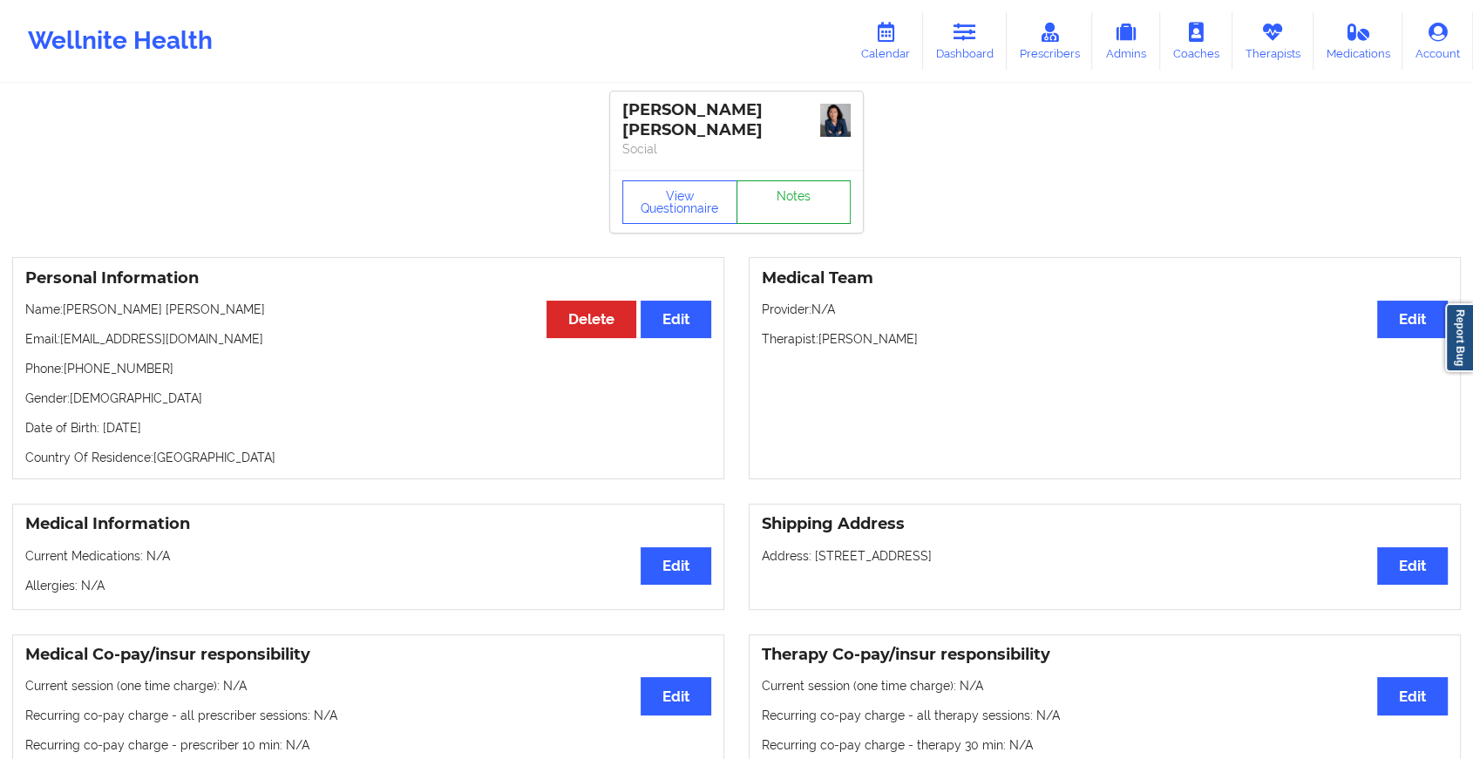
click at [771, 200] on link "Notes" at bounding box center [793, 202] width 115 height 44
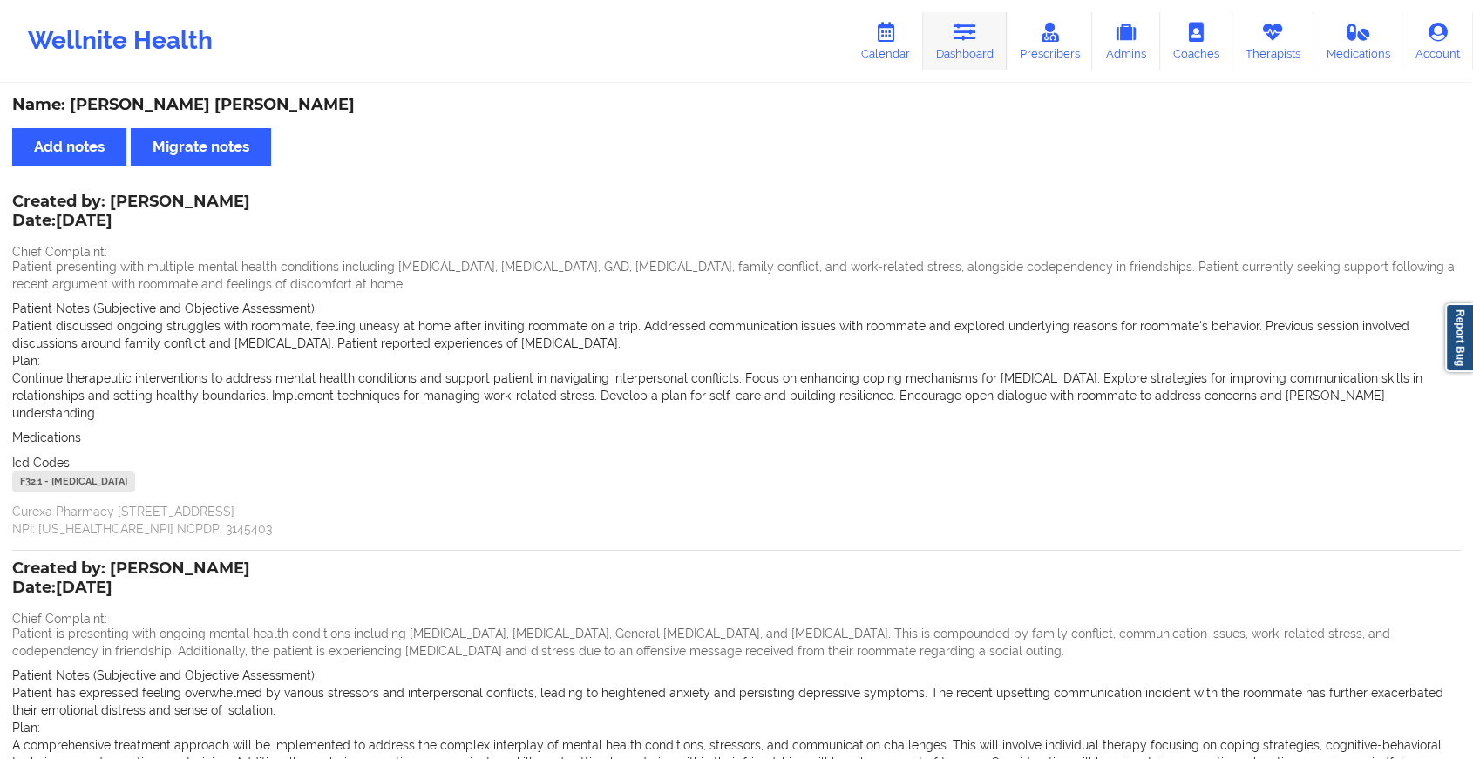
click at [971, 23] on icon at bounding box center [964, 32] width 23 height 19
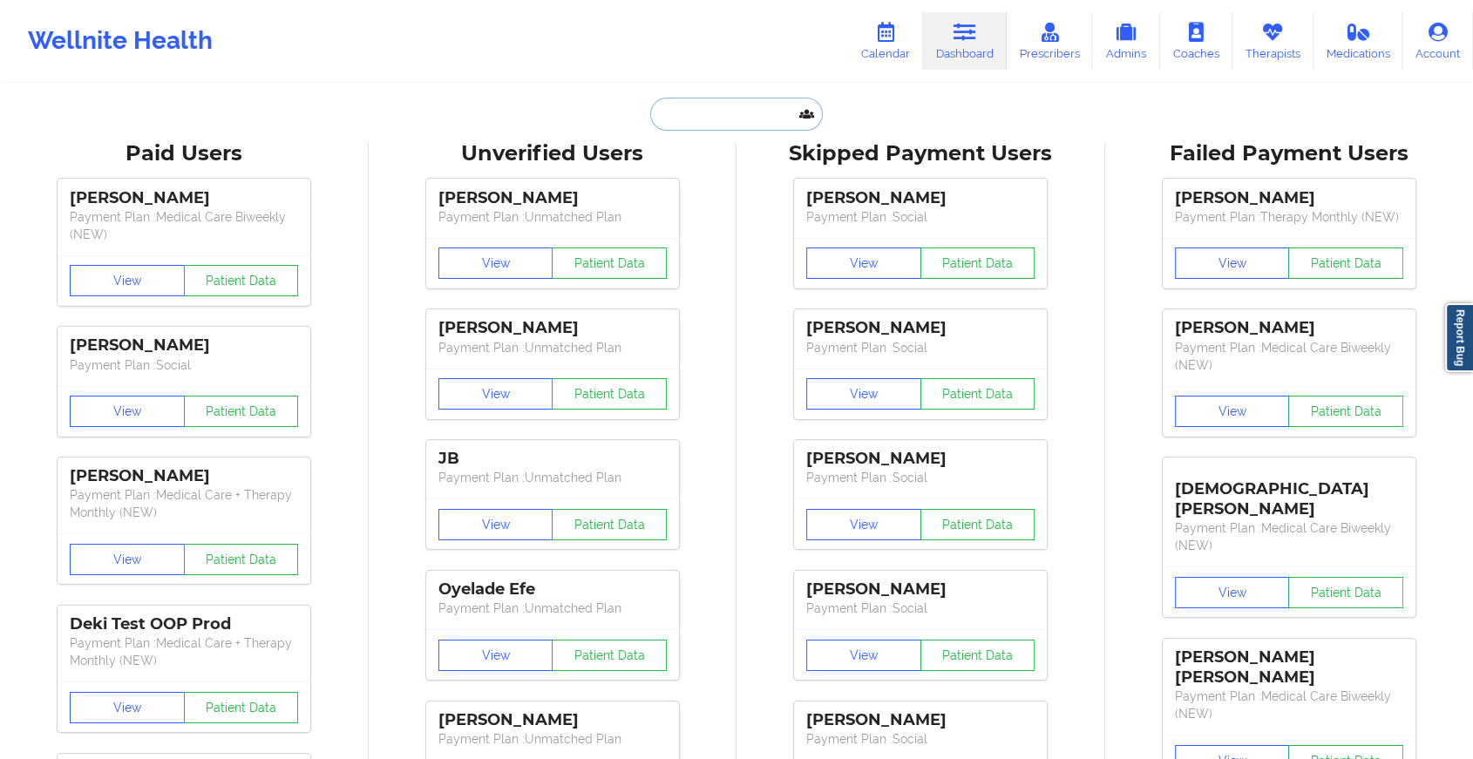
click at [718, 124] on input "text" at bounding box center [736, 114] width 173 height 33
paste input "[EMAIL_ADDRESS][DOMAIN_NAME]"
type input "[EMAIL_ADDRESS][DOMAIN_NAME]"
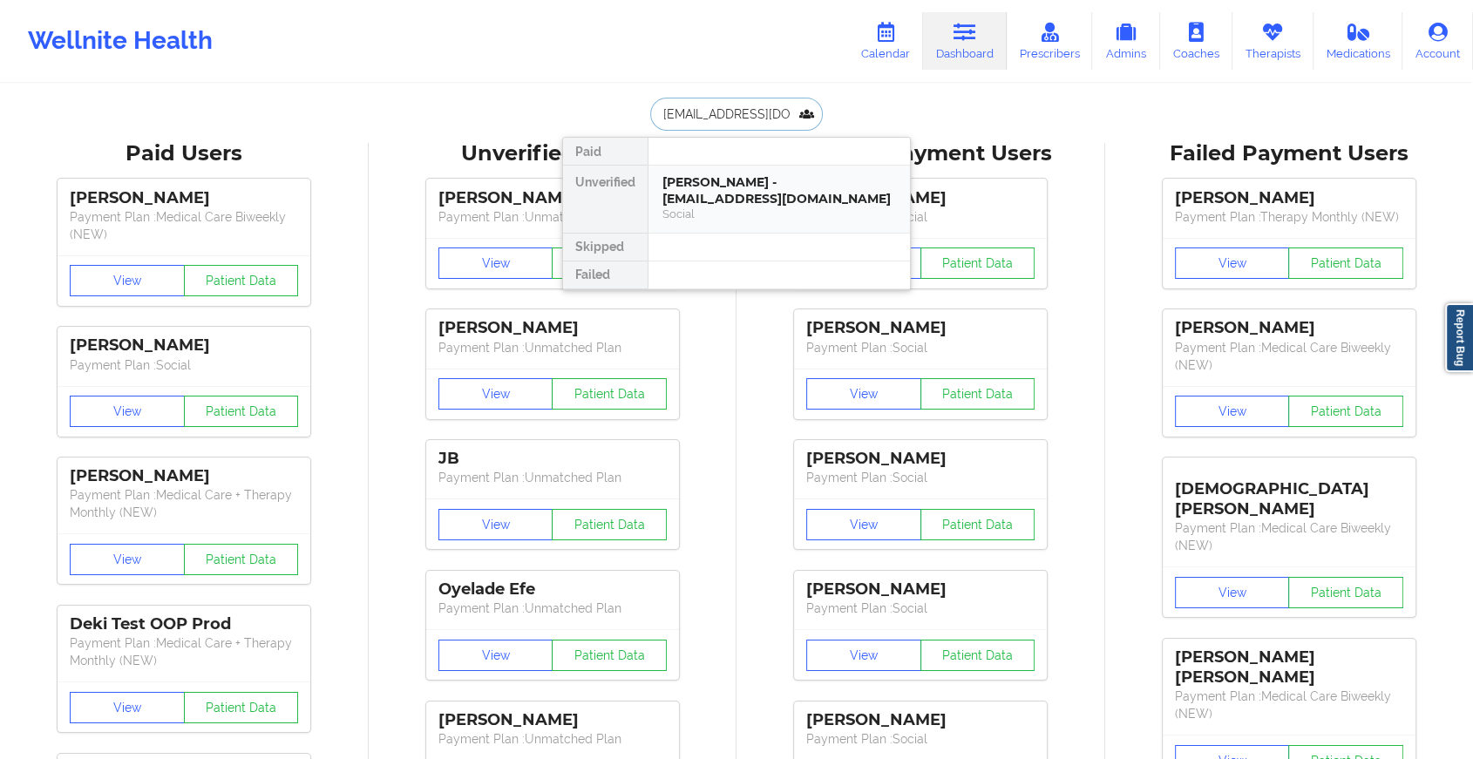
click at [740, 189] on div "[PERSON_NAME] - [EMAIL_ADDRESS][DOMAIN_NAME]" at bounding box center [779, 190] width 234 height 32
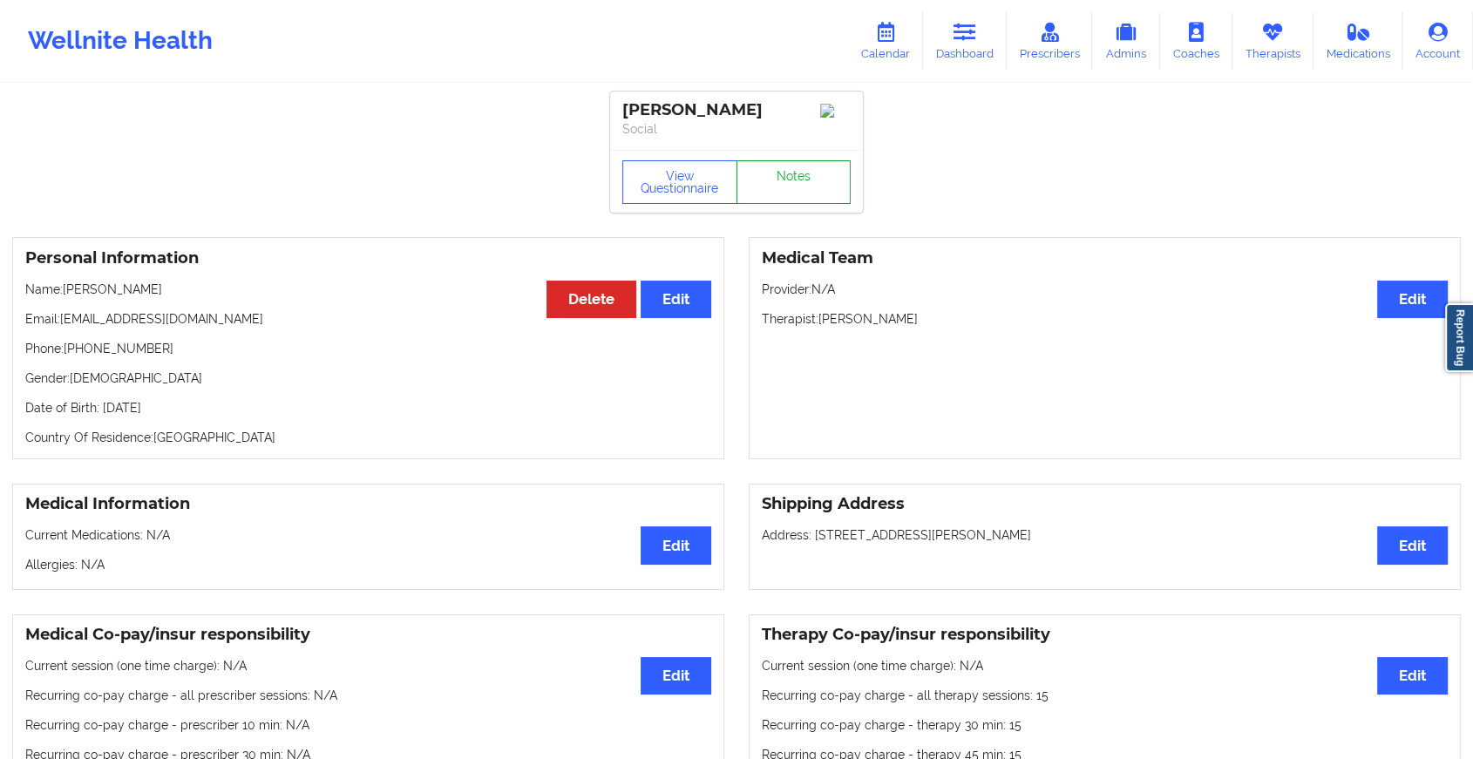
click at [821, 169] on link "Notes" at bounding box center [793, 182] width 115 height 44
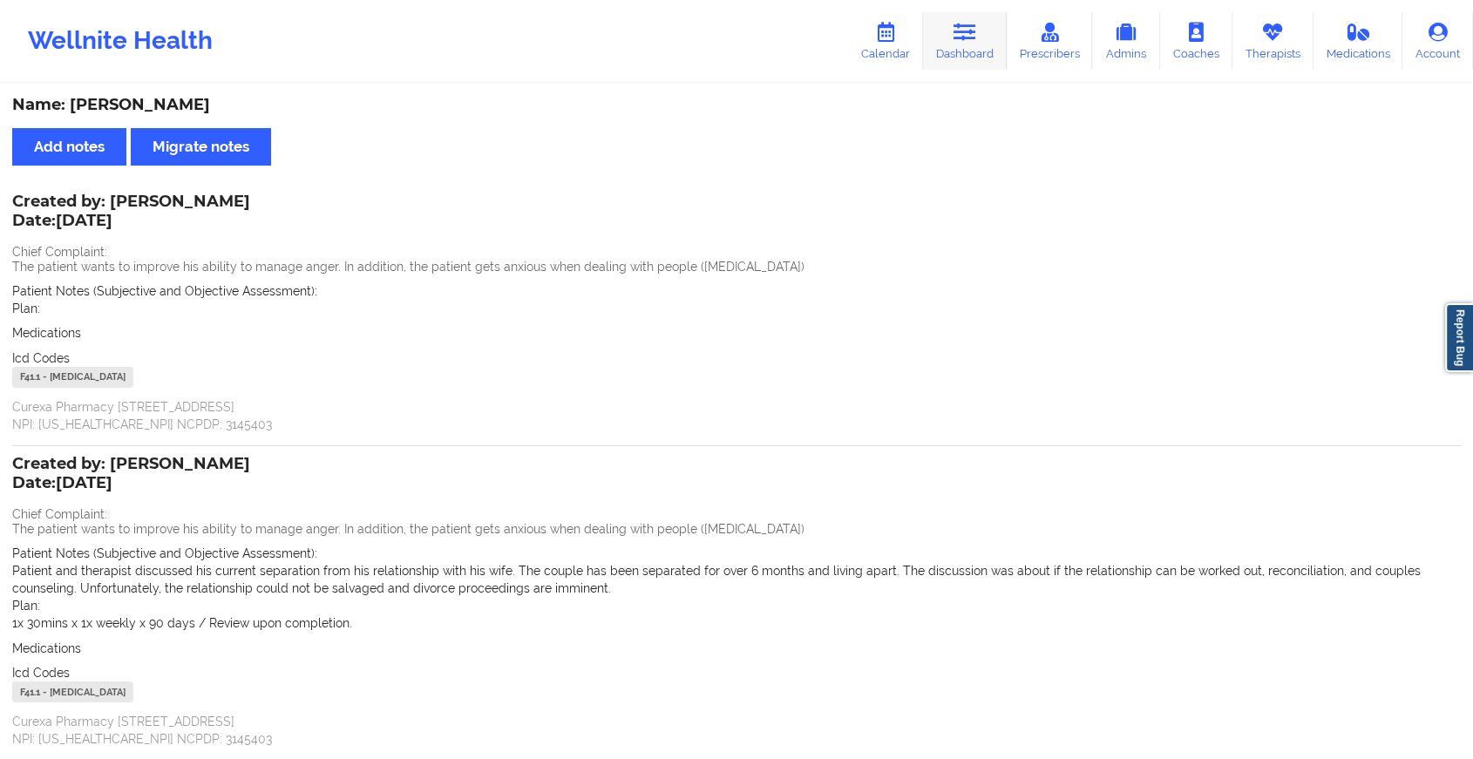
click at [961, 37] on icon at bounding box center [964, 32] width 23 height 19
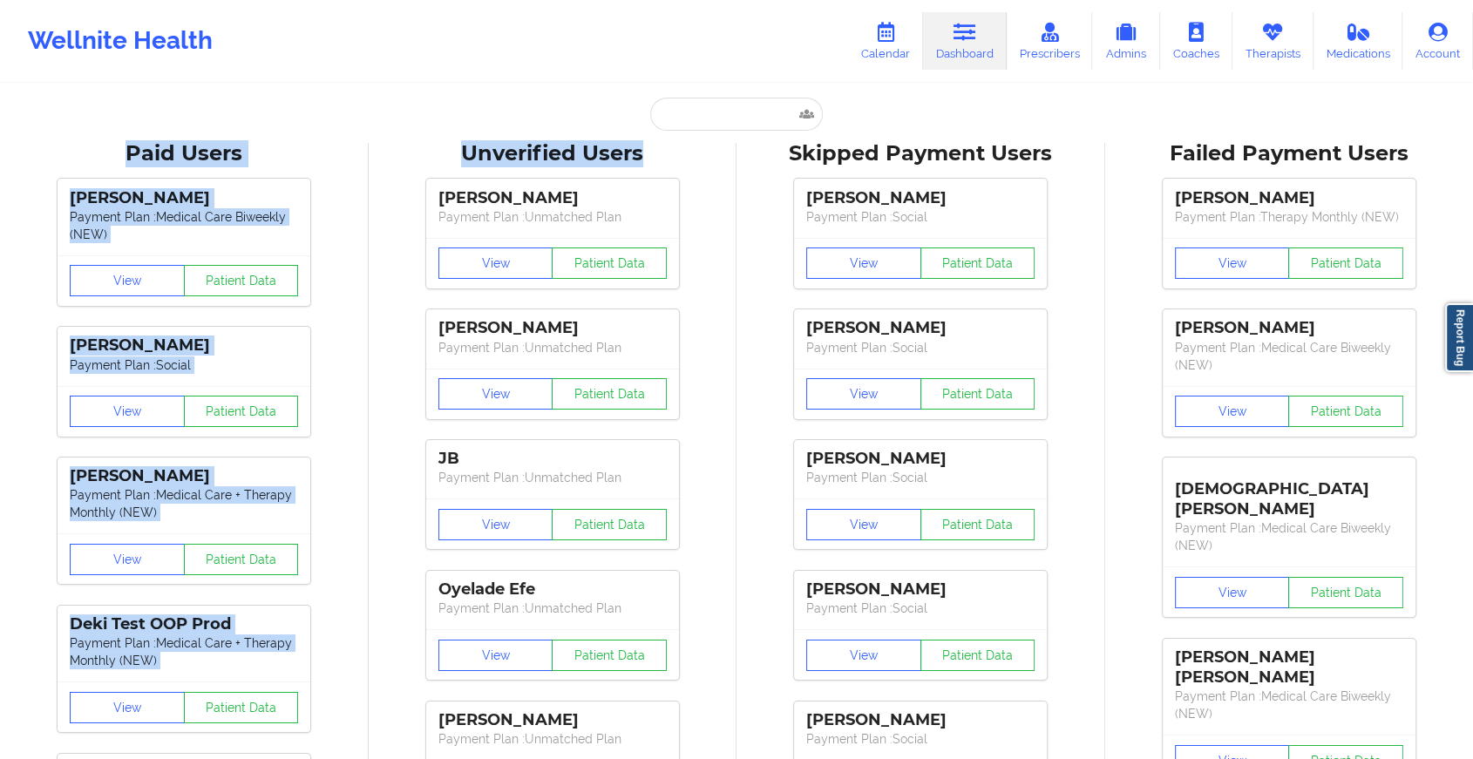
drag, startPoint x: 725, startPoint y: 130, endPoint x: 732, endPoint y: 121, distance: 11.2
click at [732, 121] on input "text" at bounding box center [736, 114] width 173 height 33
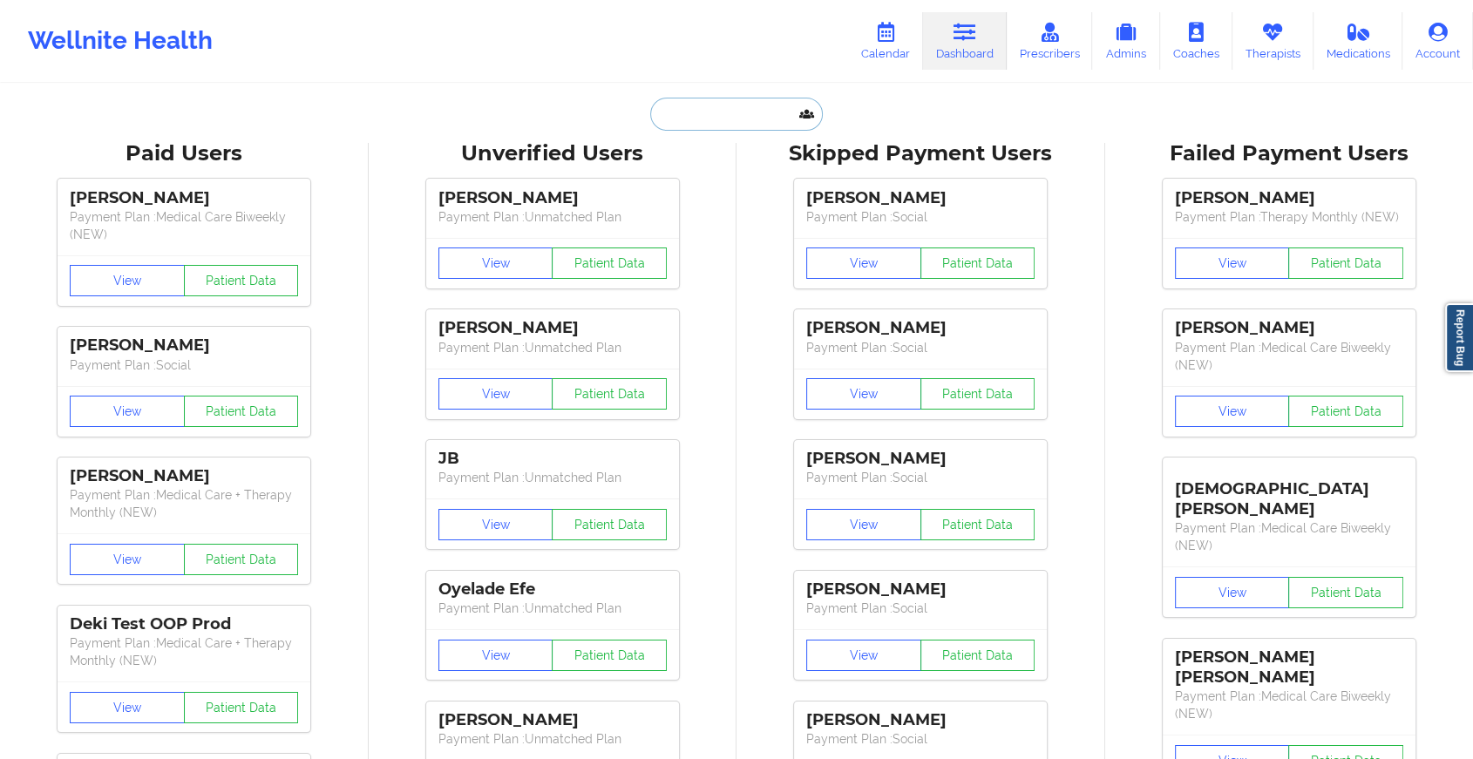
paste input "[EMAIL_ADDRESS][DOMAIN_NAME]"
type input "[EMAIL_ADDRESS][DOMAIN_NAME]"
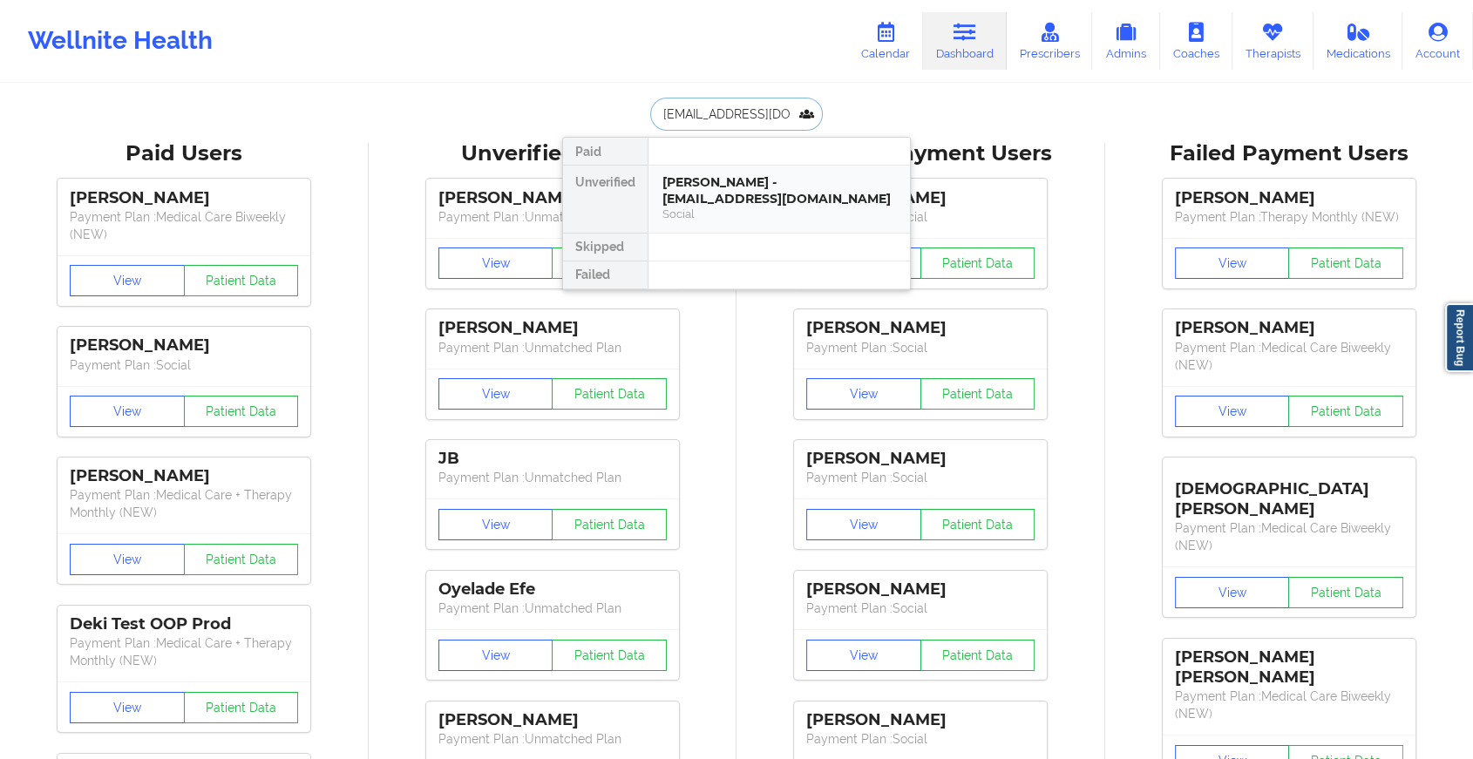
click at [763, 188] on div "[PERSON_NAME] - [EMAIL_ADDRESS][DOMAIN_NAME]" at bounding box center [779, 190] width 234 height 32
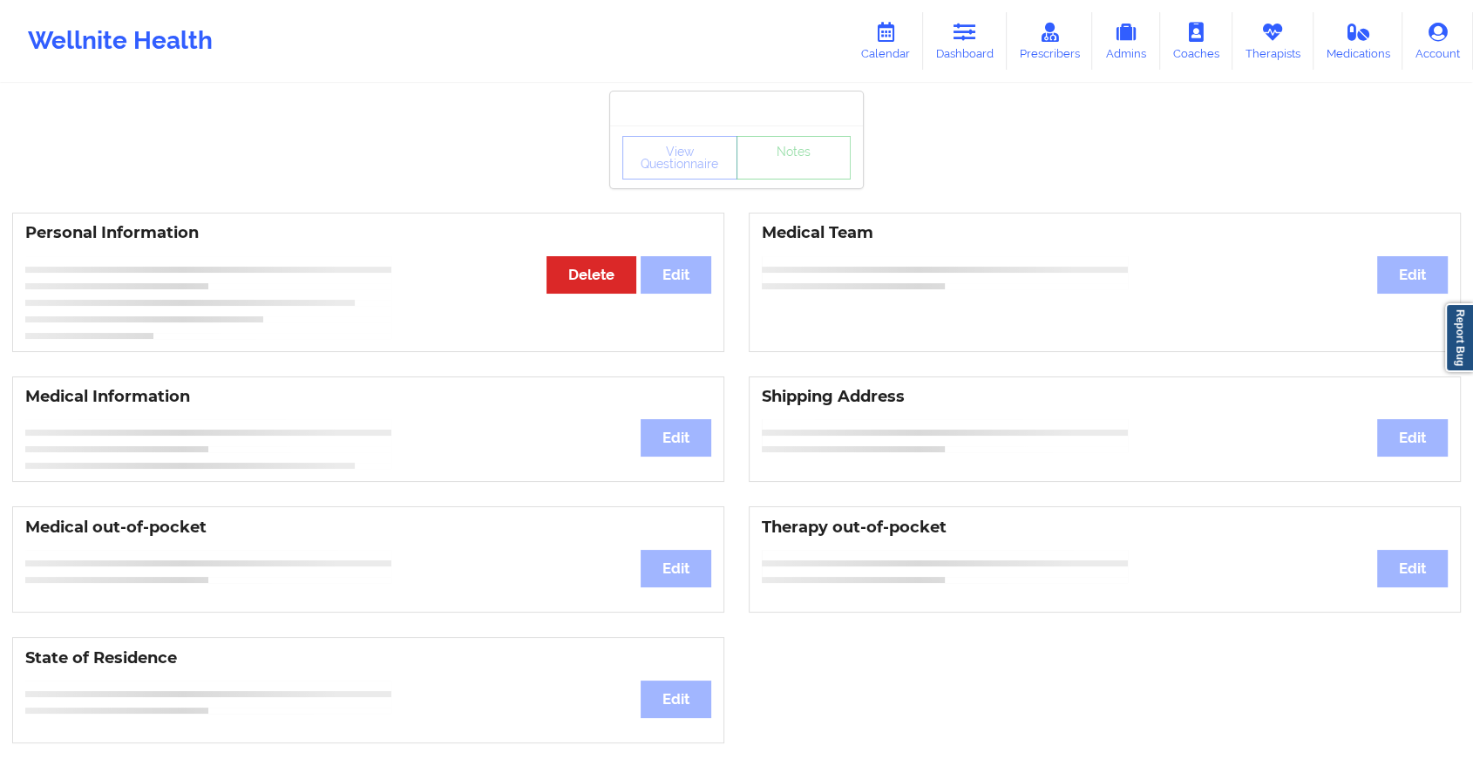
click at [782, 189] on div "View Questionnaire Notes Personal Information Edit Delete Medical Team Edit Med…" at bounding box center [736, 735] width 1473 height 1471
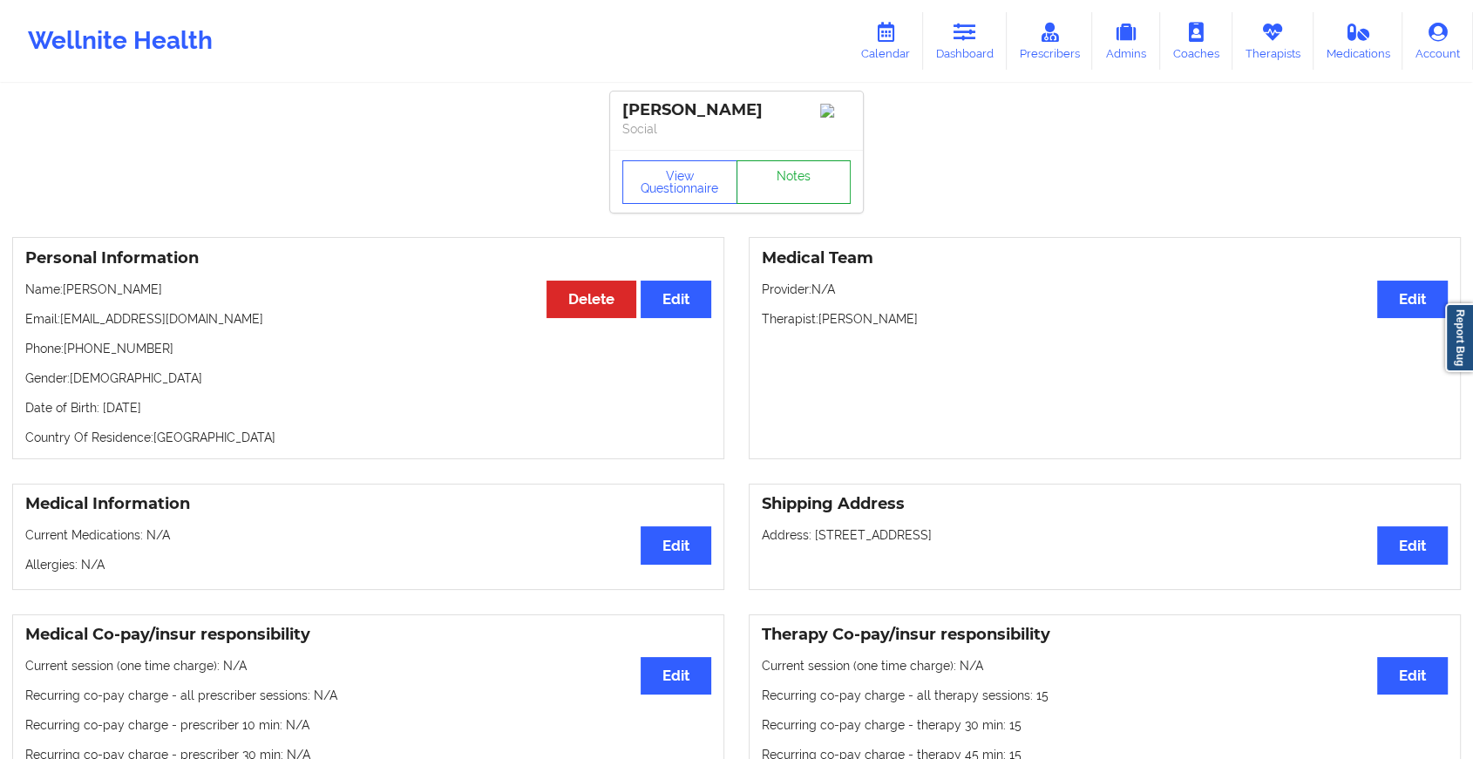
click at [782, 189] on link "Notes" at bounding box center [793, 182] width 115 height 44
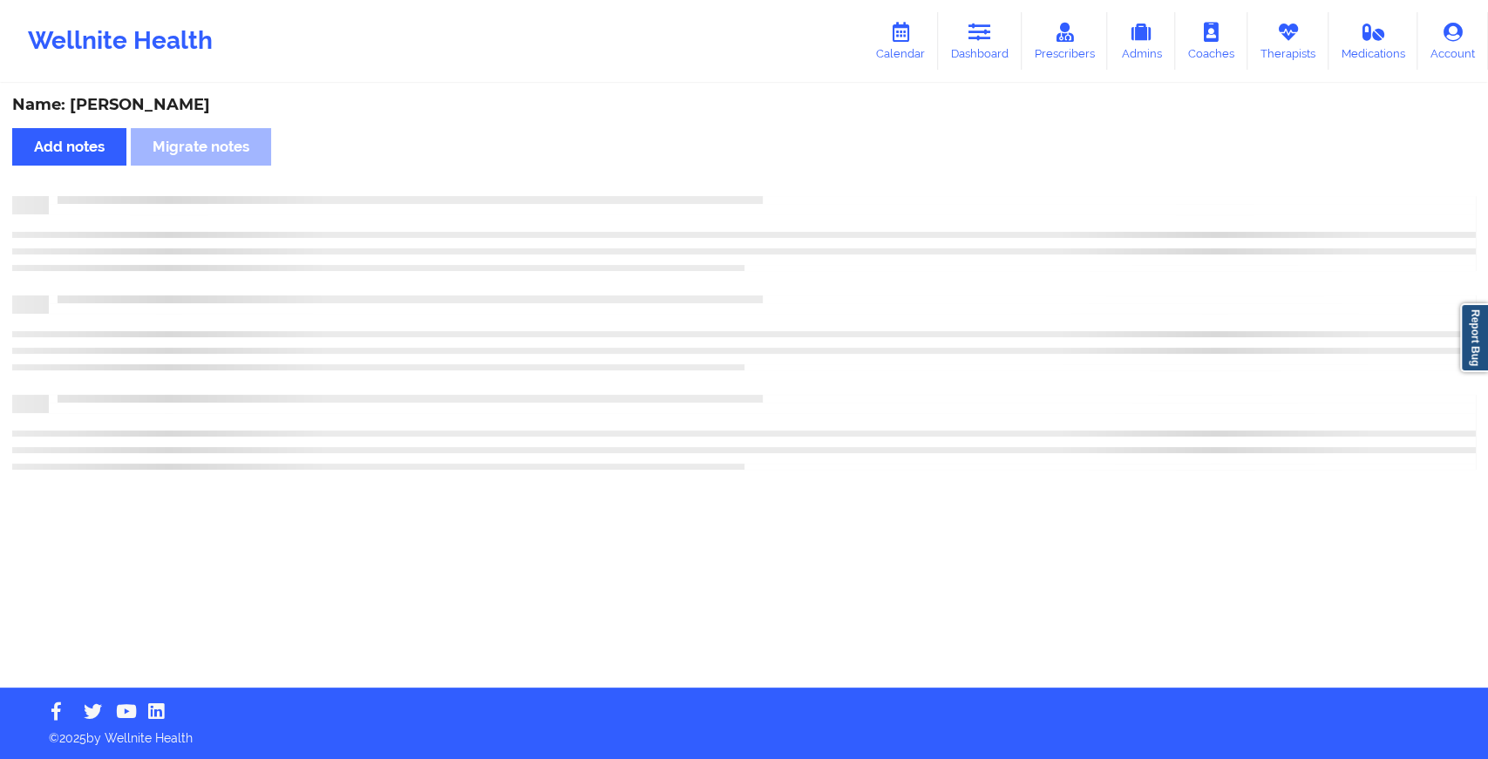
click at [782, 189] on div "Name: [PERSON_NAME] Add notes Migrate notes" at bounding box center [744, 386] width 1488 height 602
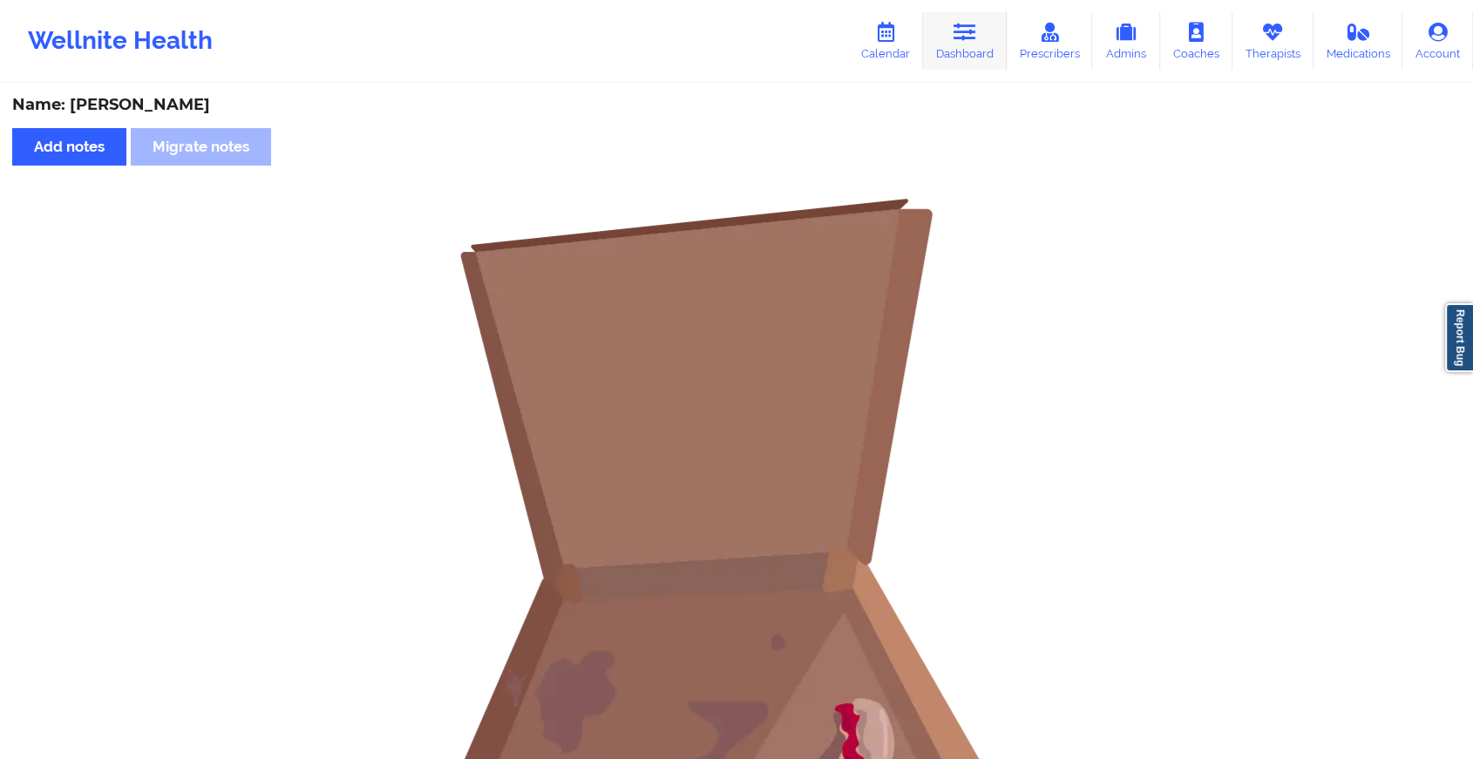
click at [965, 41] on icon at bounding box center [964, 32] width 23 height 19
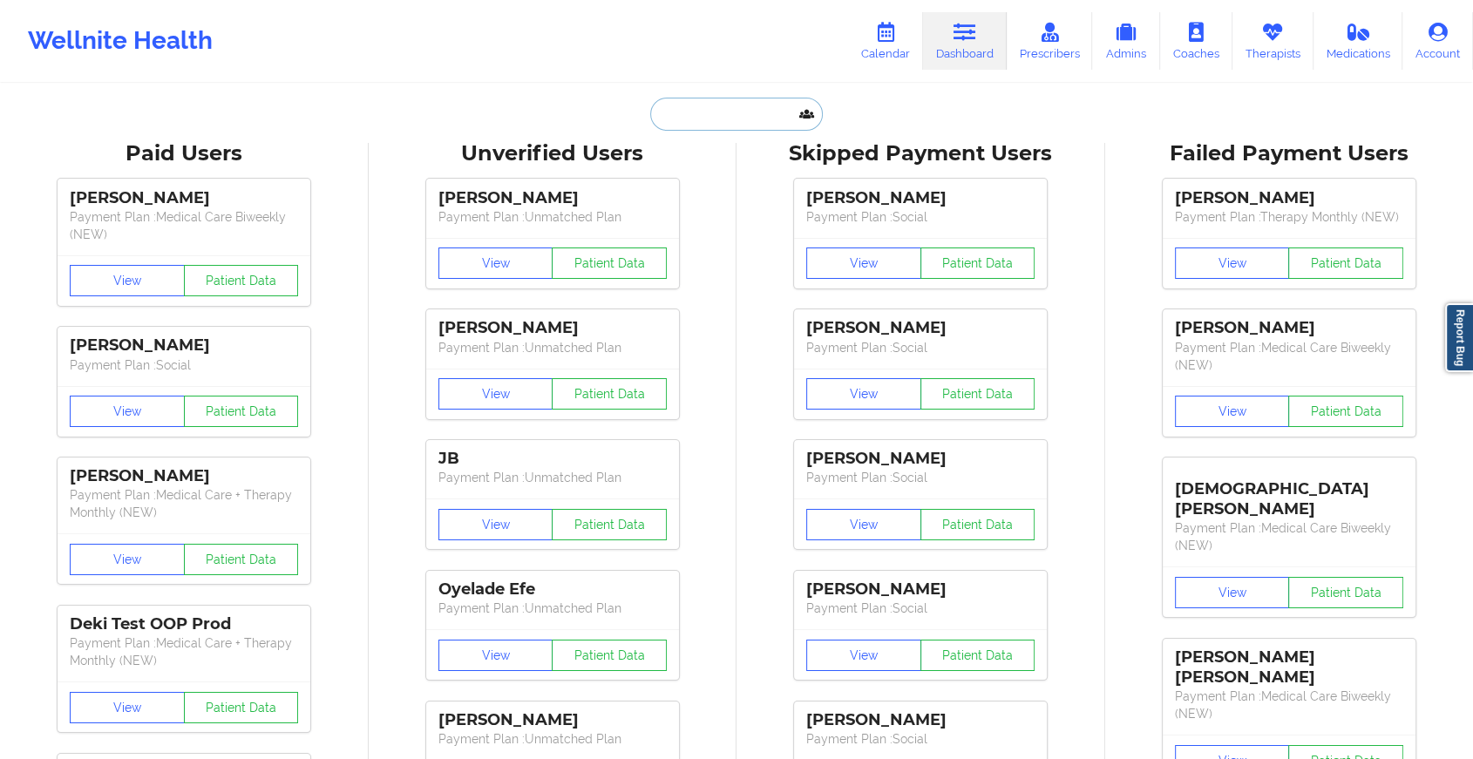
click at [728, 98] on input "text" at bounding box center [736, 114] width 173 height 33
paste input "[EMAIL_ADDRESS][DOMAIN_NAME]"
type input "[EMAIL_ADDRESS][DOMAIN_NAME]"
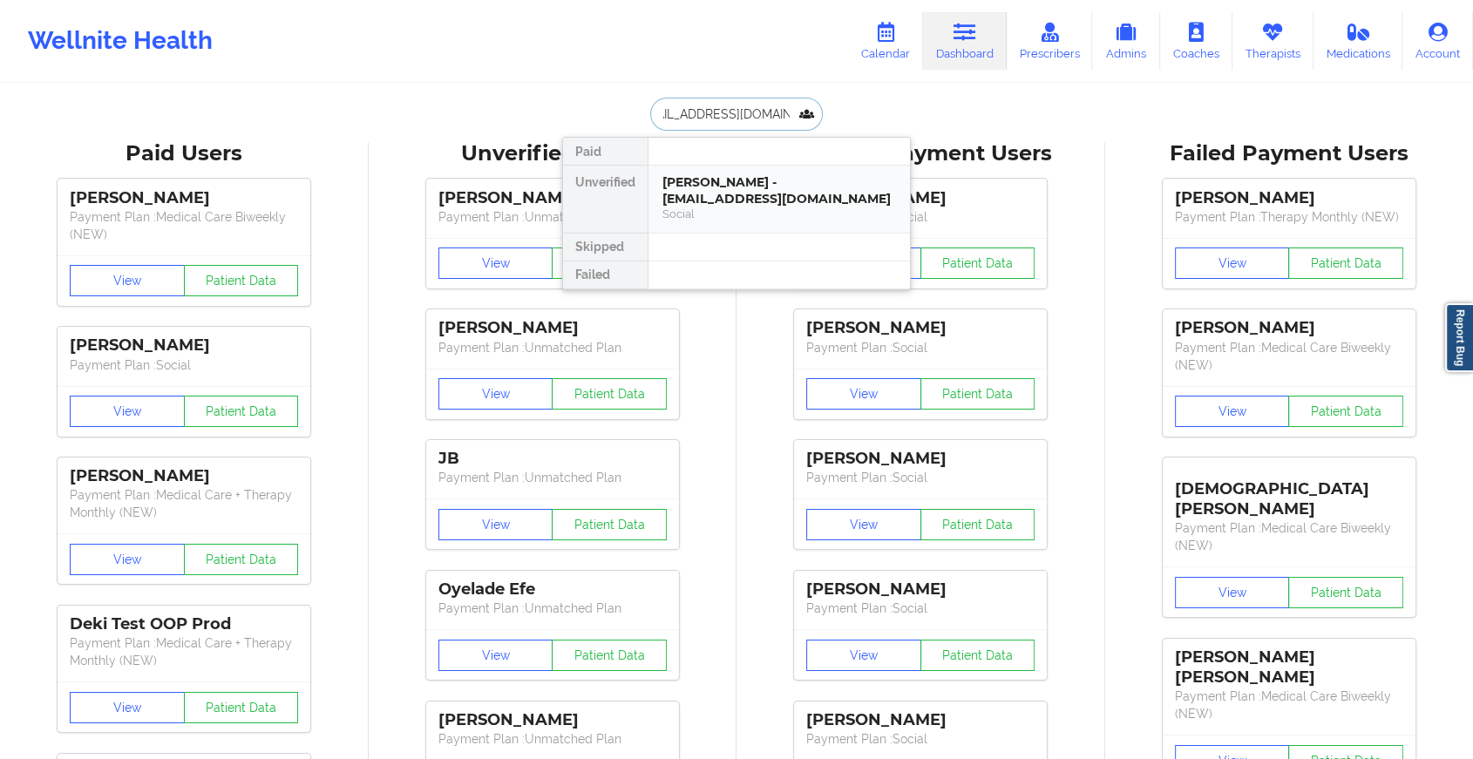
click at [760, 208] on div "Social" at bounding box center [779, 214] width 234 height 15
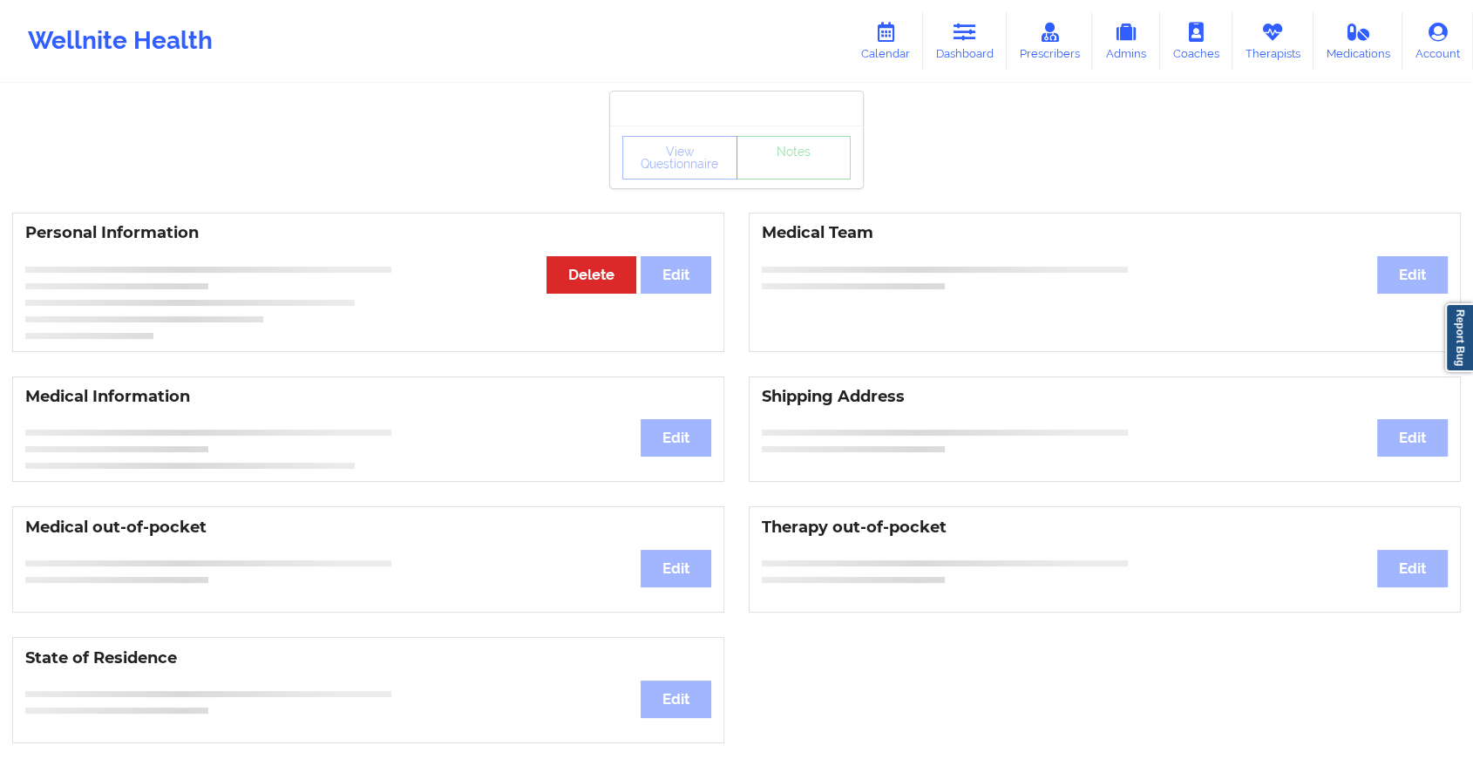
click at [799, 175] on div "View Questionnaire Notes" at bounding box center [736, 158] width 228 height 44
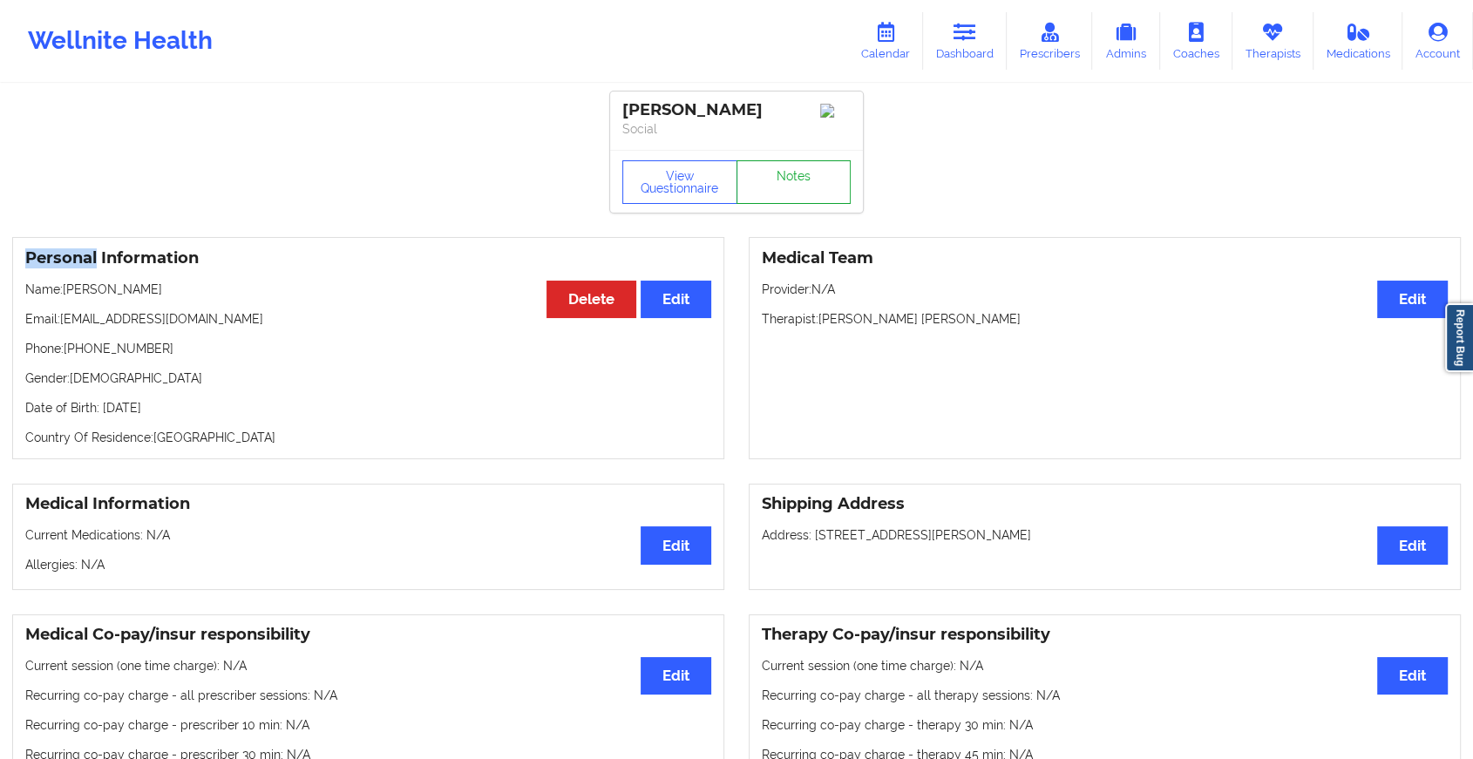
click at [799, 175] on link "Notes" at bounding box center [793, 182] width 115 height 44
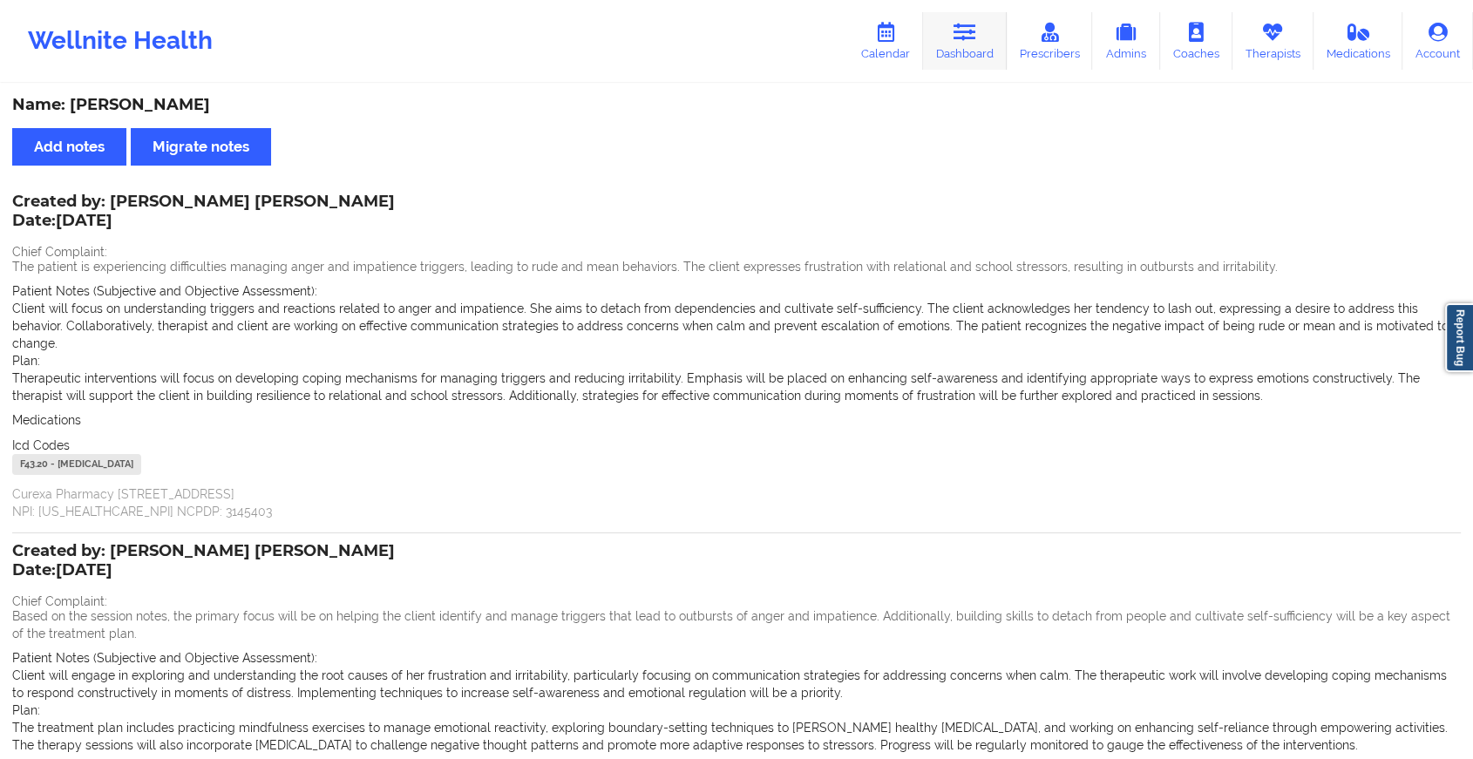
click at [960, 30] on icon at bounding box center [964, 32] width 23 height 19
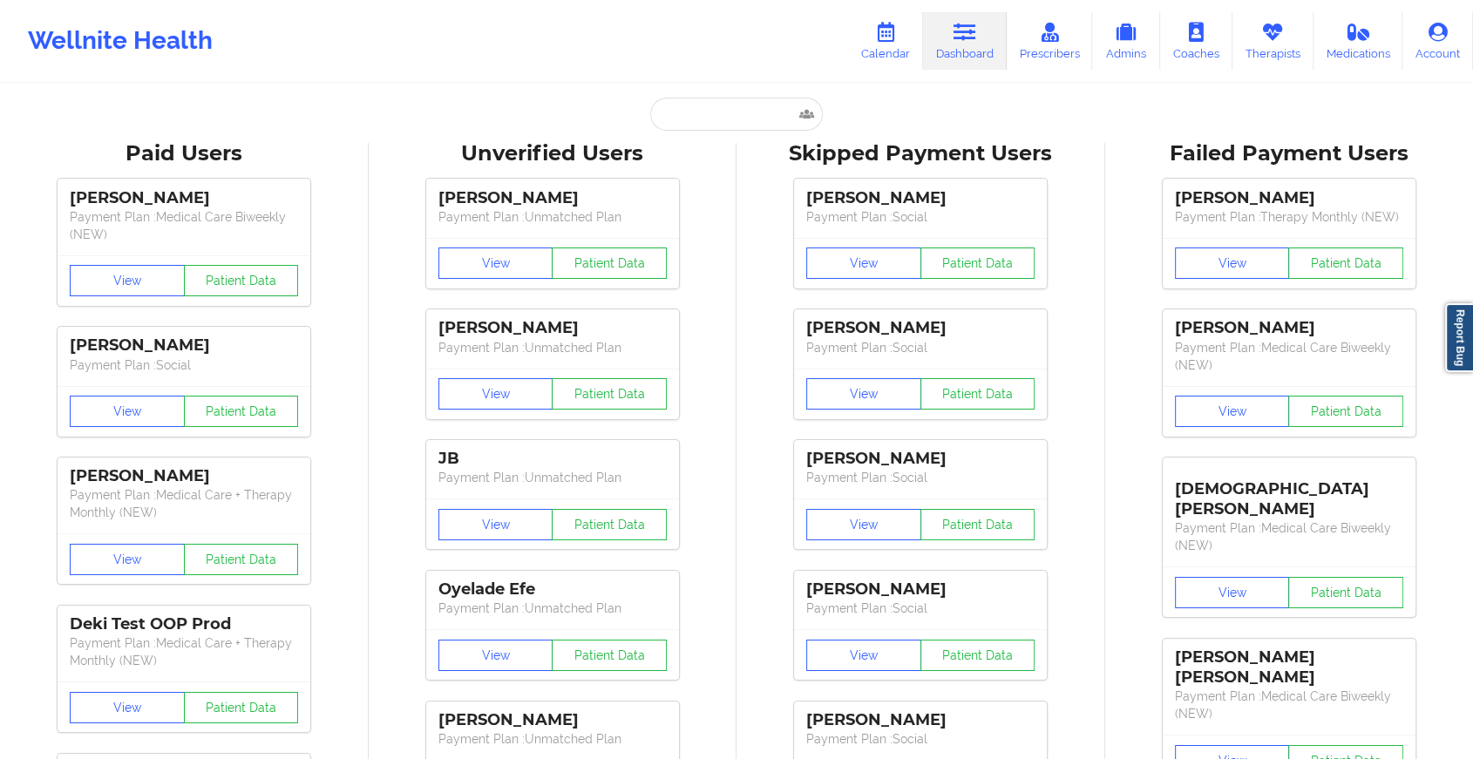
click at [709, 105] on input "text" at bounding box center [736, 114] width 173 height 33
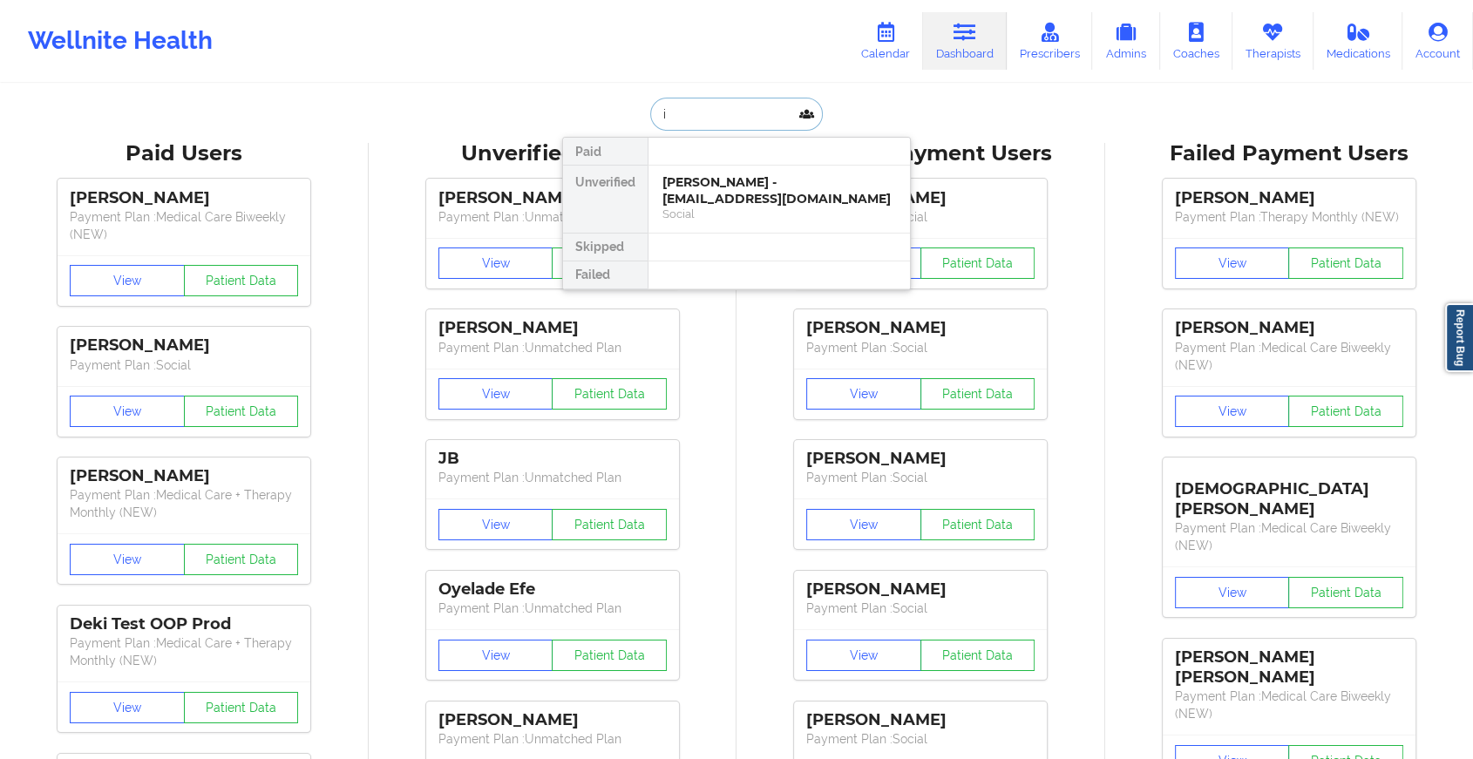
type input "i"
click at [729, 176] on div "[PERSON_NAME] - [EMAIL_ADDRESS][DOMAIN_NAME]" at bounding box center [779, 190] width 234 height 32
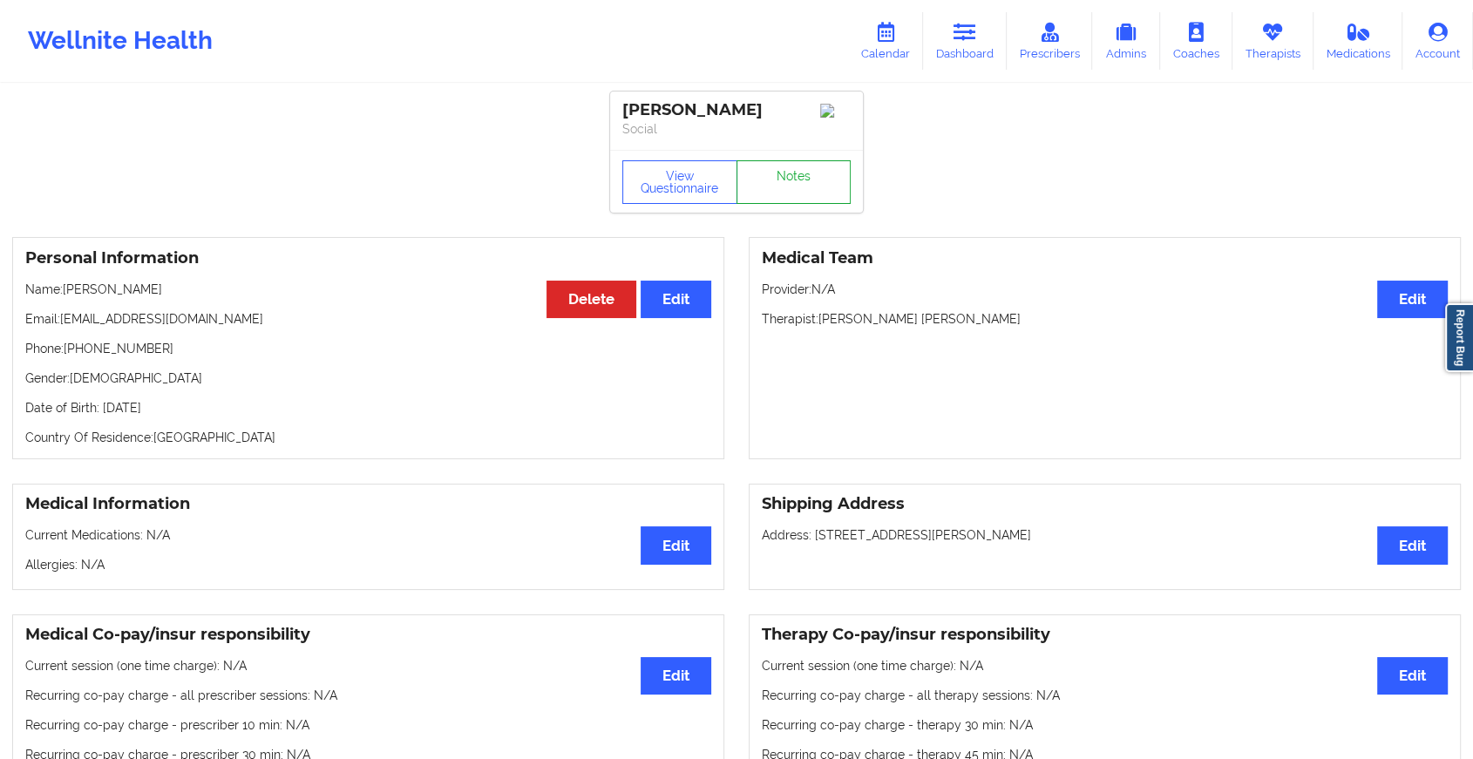
click at [779, 195] on link "Notes" at bounding box center [793, 182] width 115 height 44
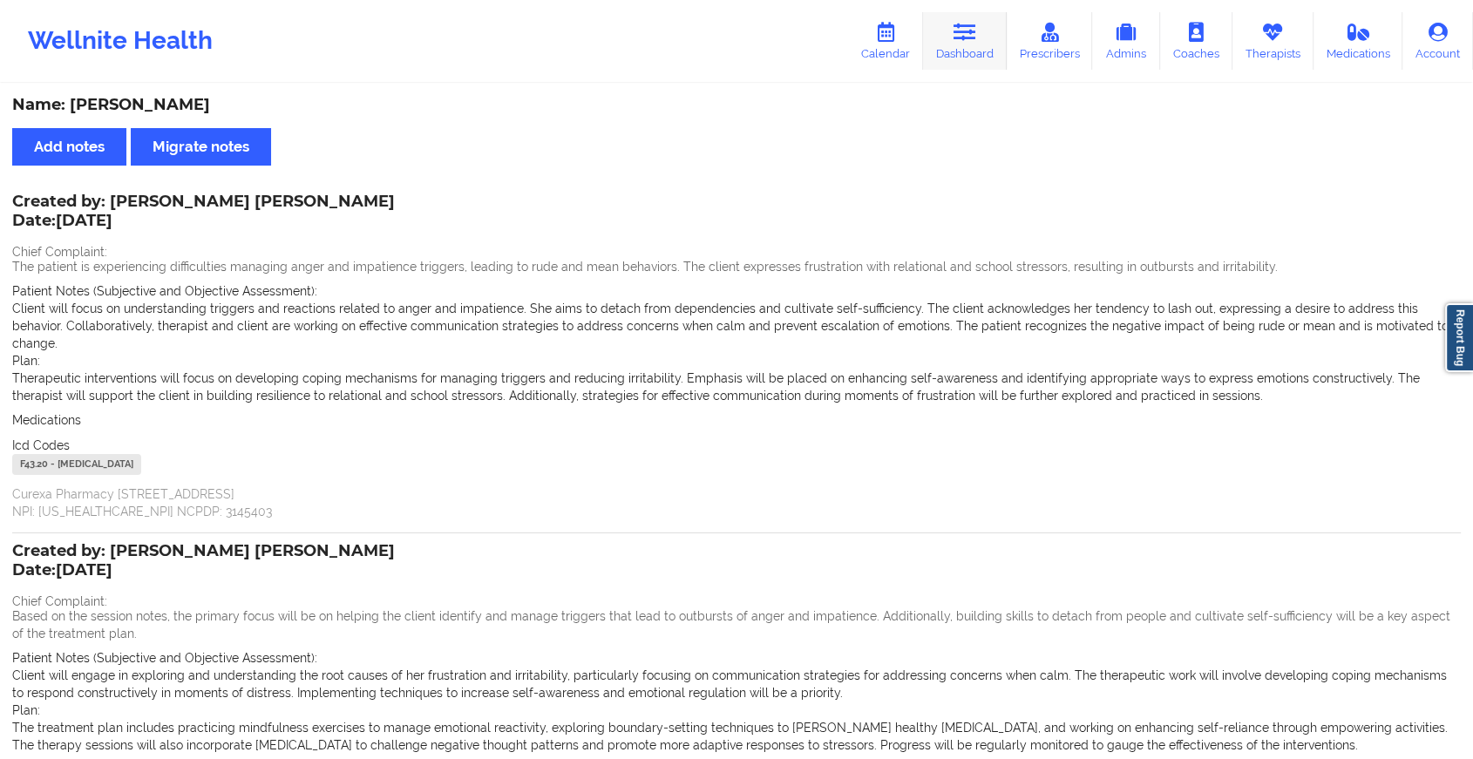
click at [968, 41] on icon at bounding box center [964, 32] width 23 height 19
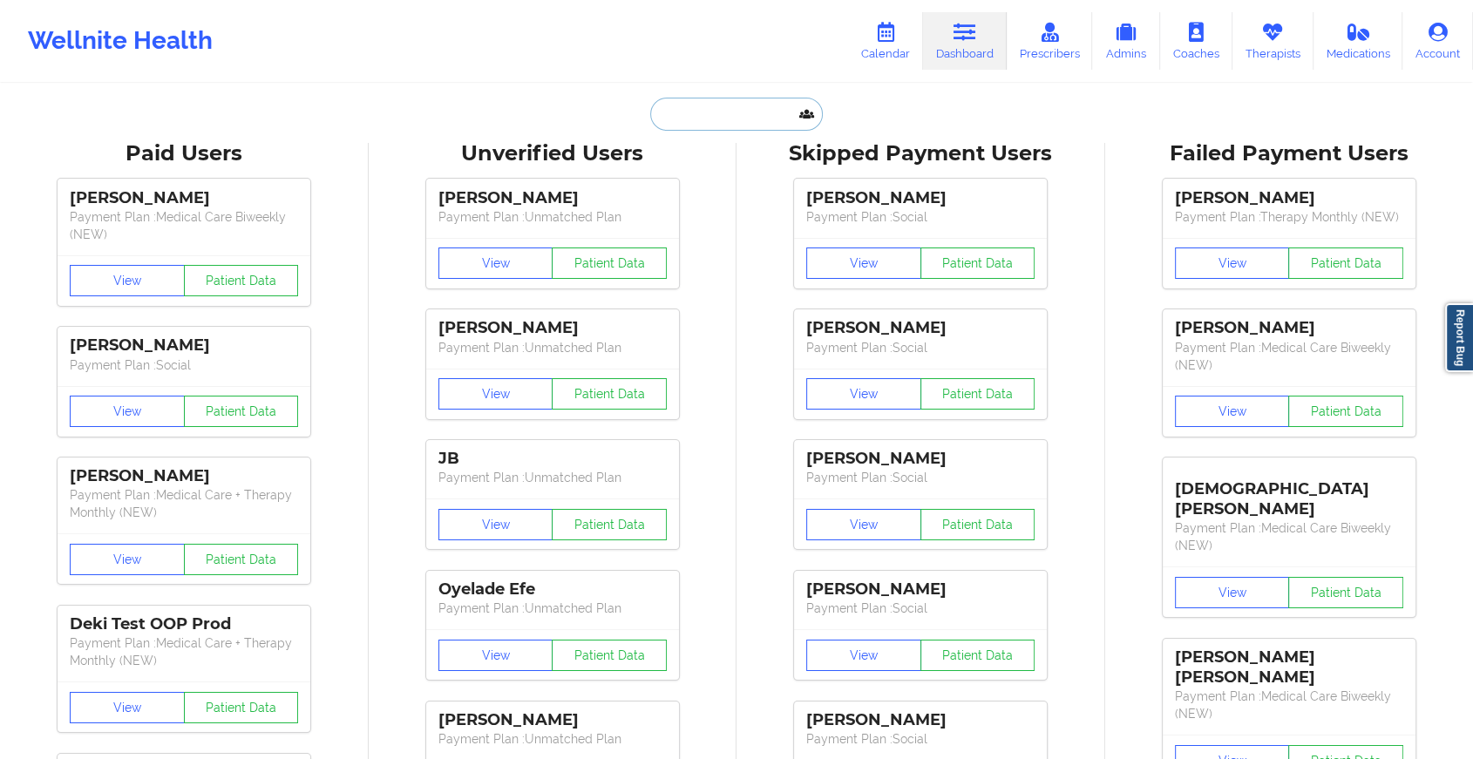
click at [702, 107] on input "text" at bounding box center [736, 114] width 173 height 33
paste input "[EMAIL_ADDRESS][DOMAIN_NAME]"
type input "[EMAIL_ADDRESS][DOMAIN_NAME]"
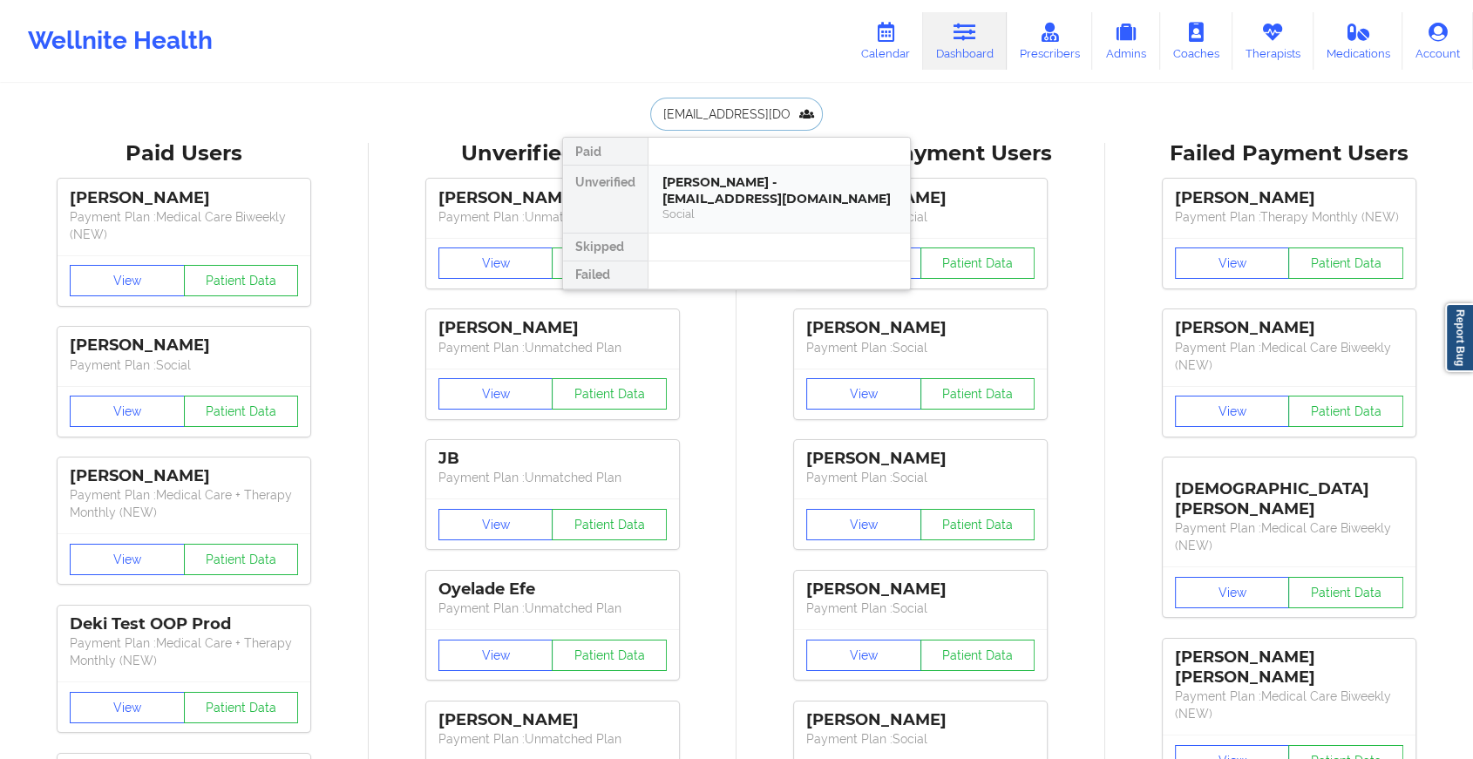
click at [750, 207] on div "Social" at bounding box center [779, 214] width 234 height 15
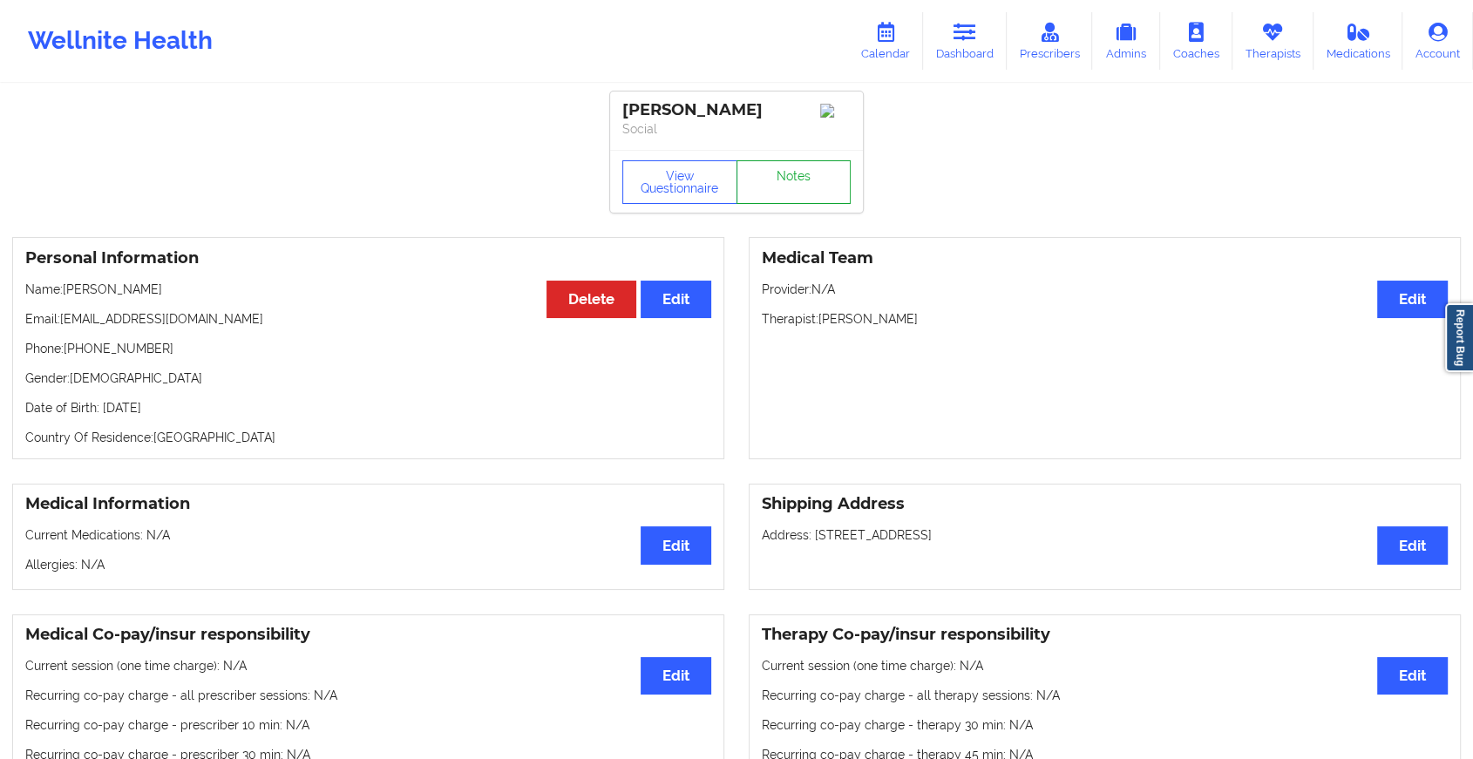
click at [804, 202] on link "Notes" at bounding box center [793, 182] width 115 height 44
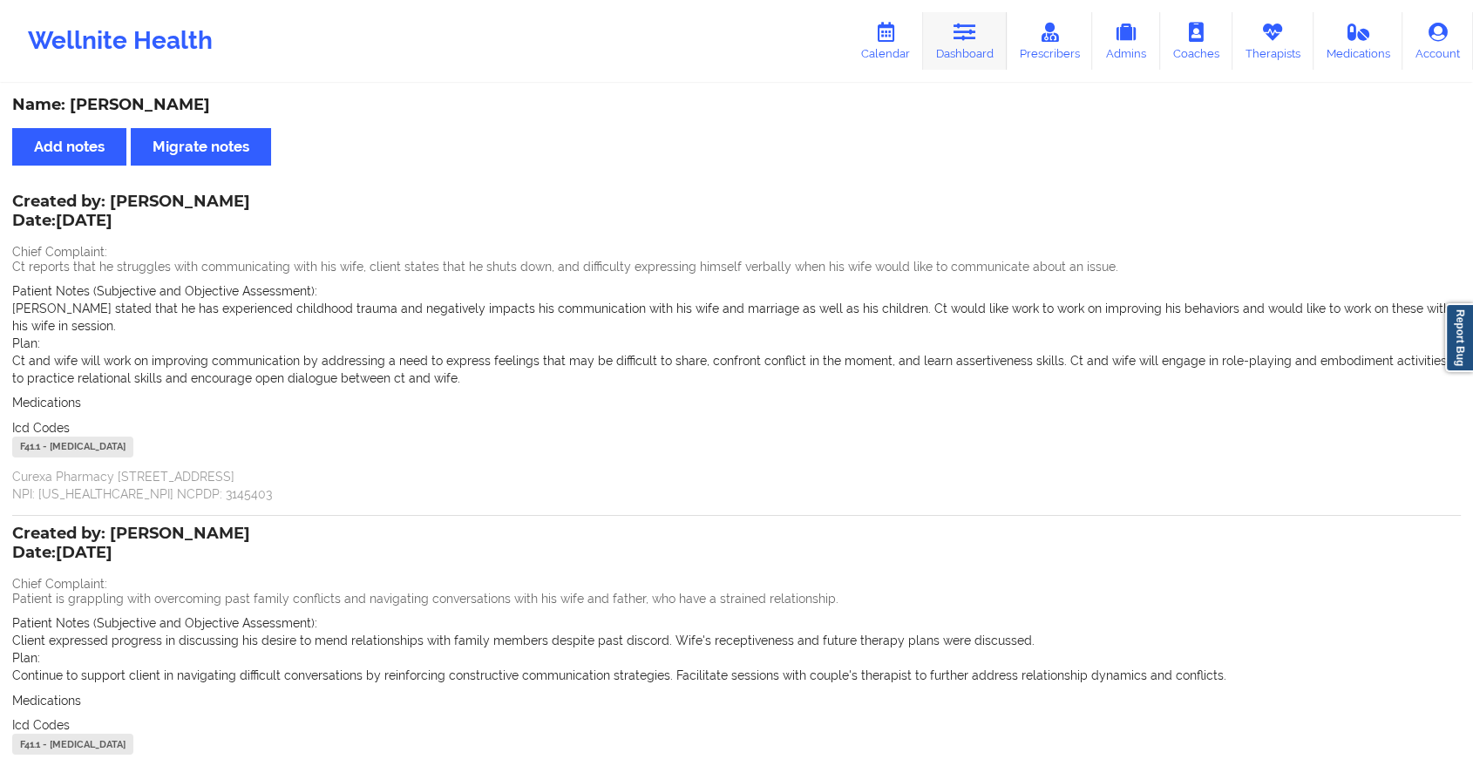
click at [958, 58] on link "Dashboard" at bounding box center [965, 41] width 84 height 58
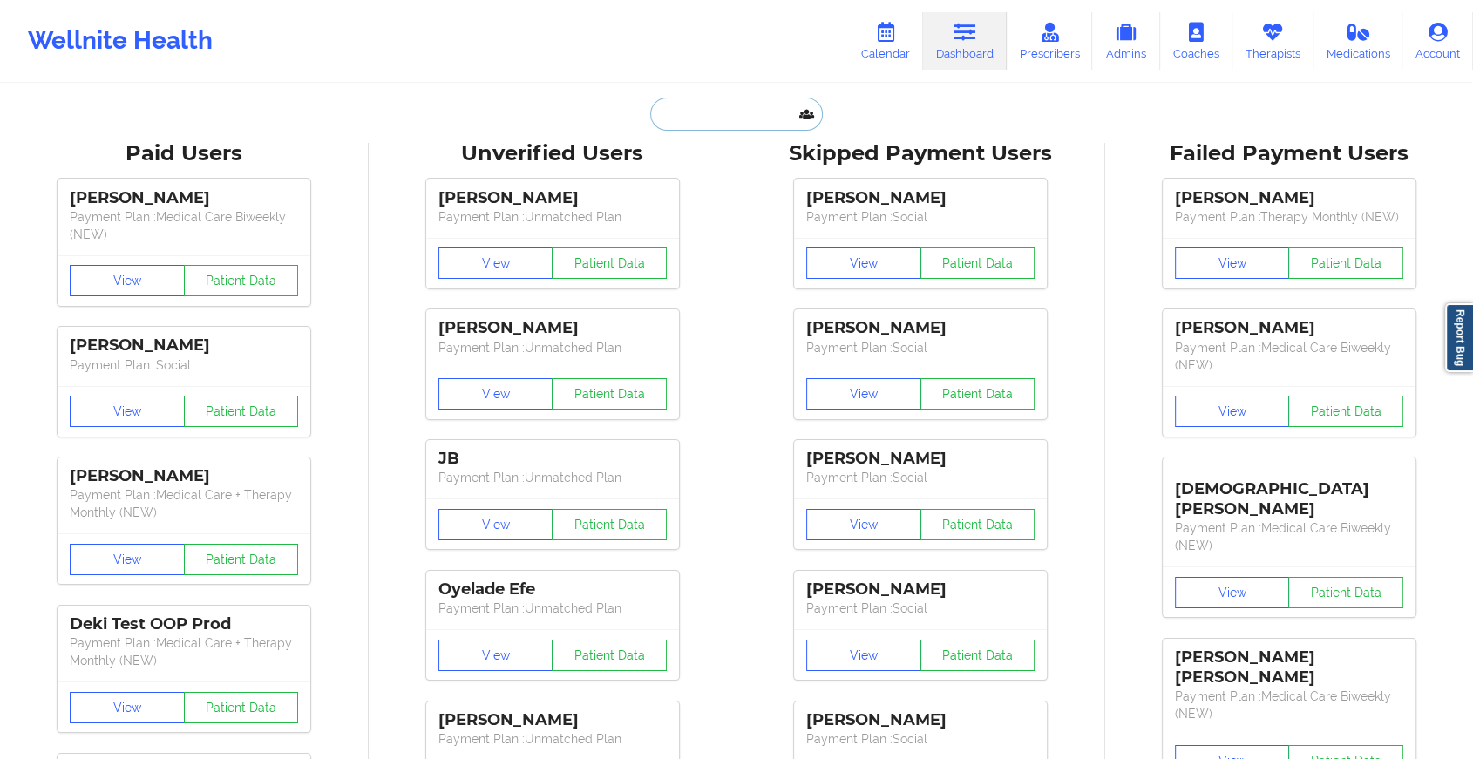
click at [718, 106] on input "text" at bounding box center [736, 114] width 173 height 33
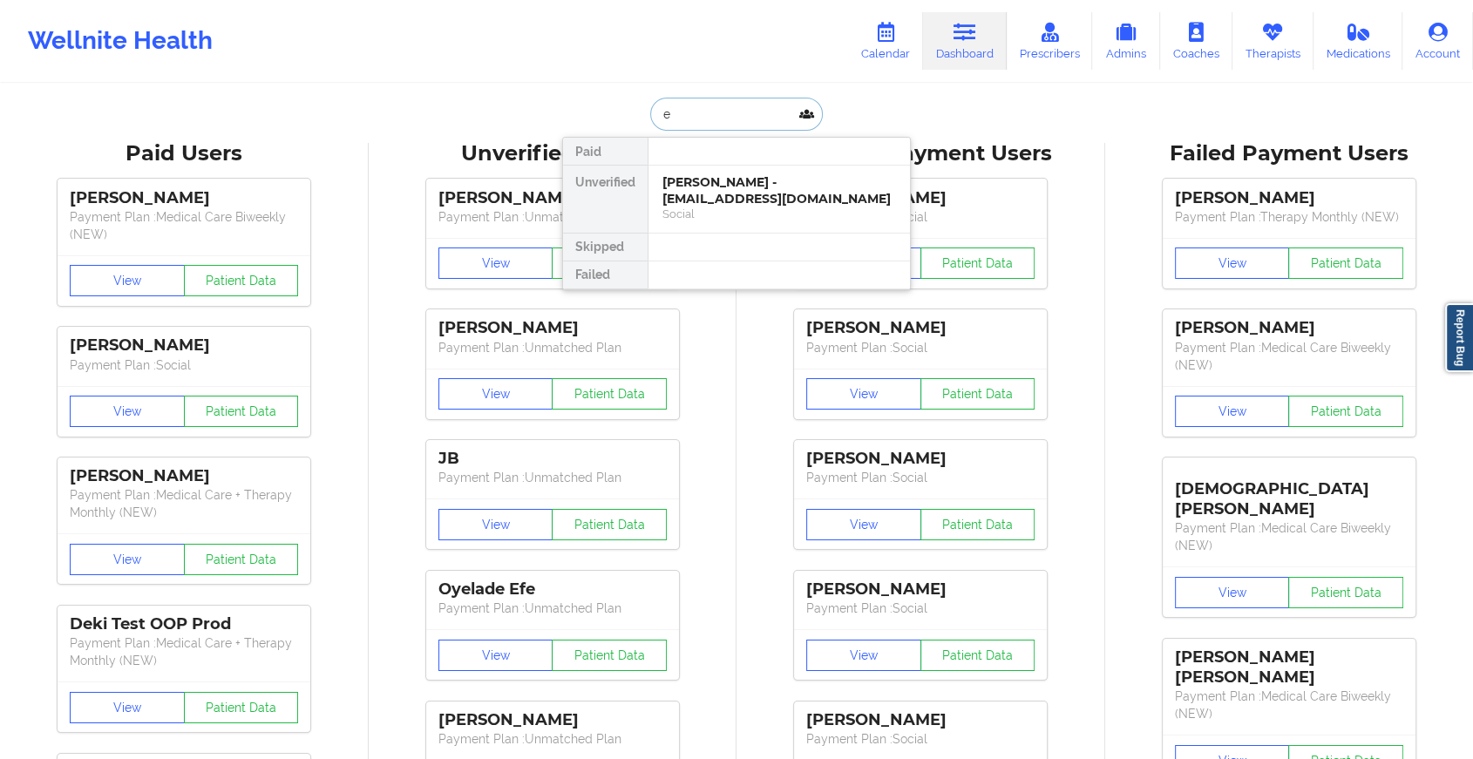
type input "e"
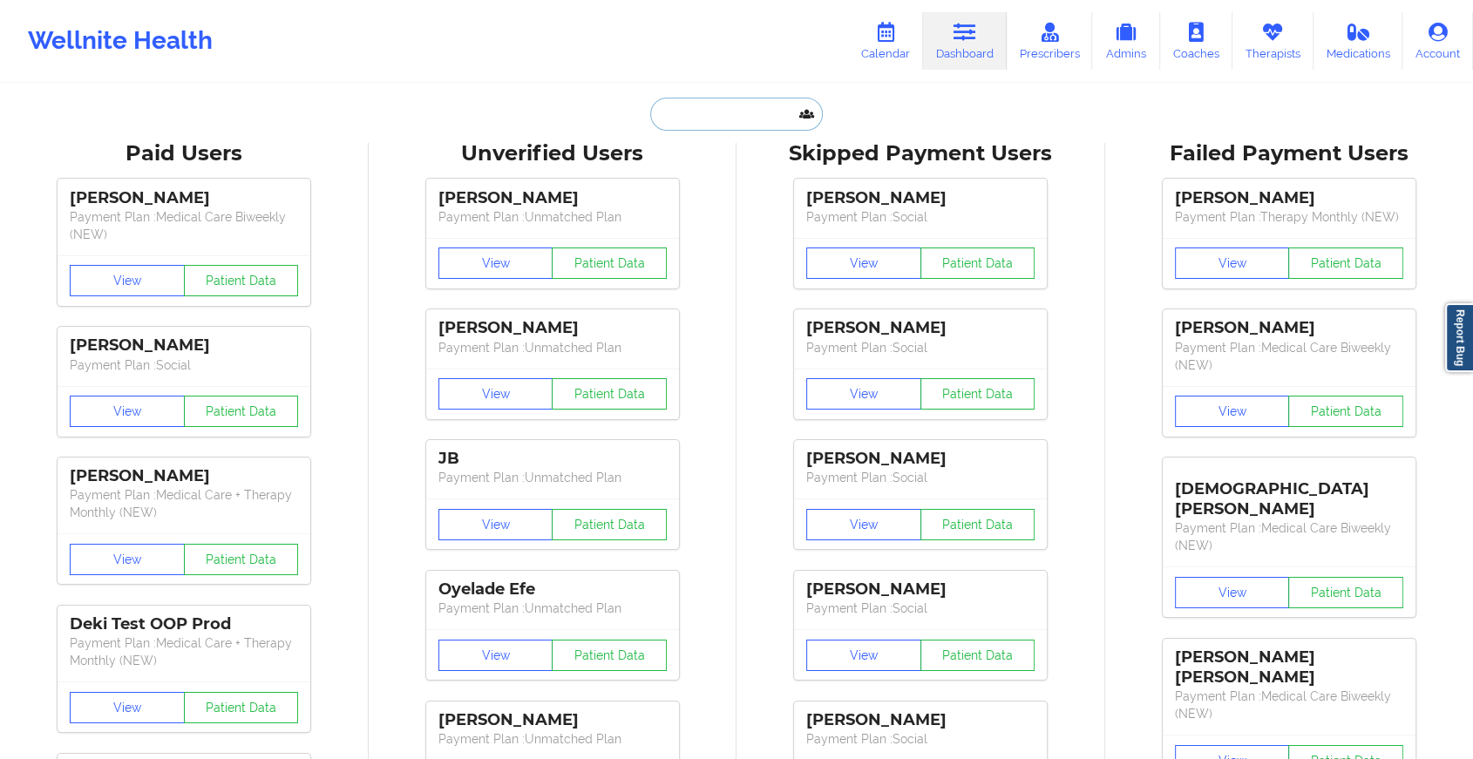
paste input "[EMAIL_ADDRESS][DOMAIN_NAME]"
type input "[EMAIL_ADDRESS][DOMAIN_NAME]"
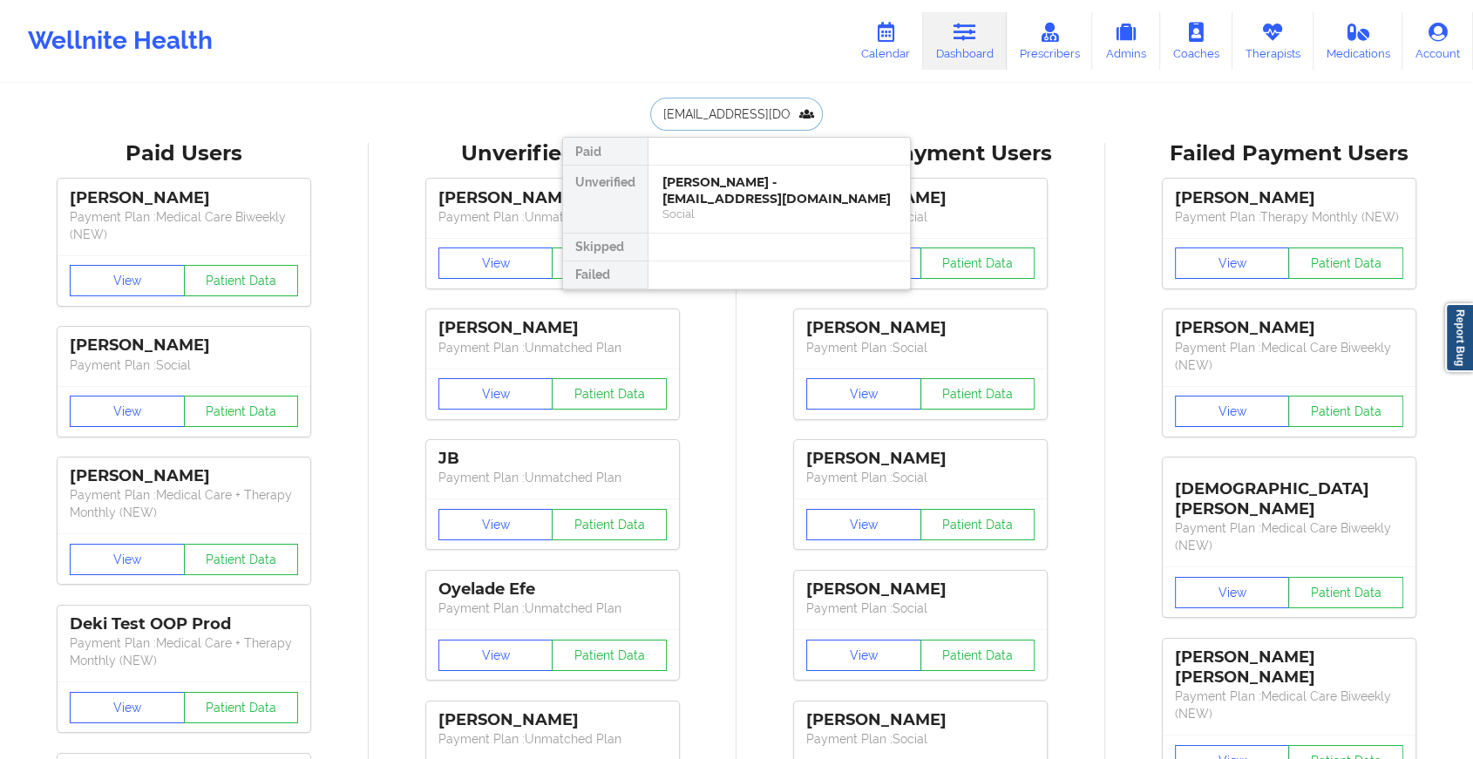
scroll to position [0, 2]
click at [732, 188] on div "[PERSON_NAME] - [EMAIL_ADDRESS][DOMAIN_NAME]" at bounding box center [779, 190] width 234 height 32
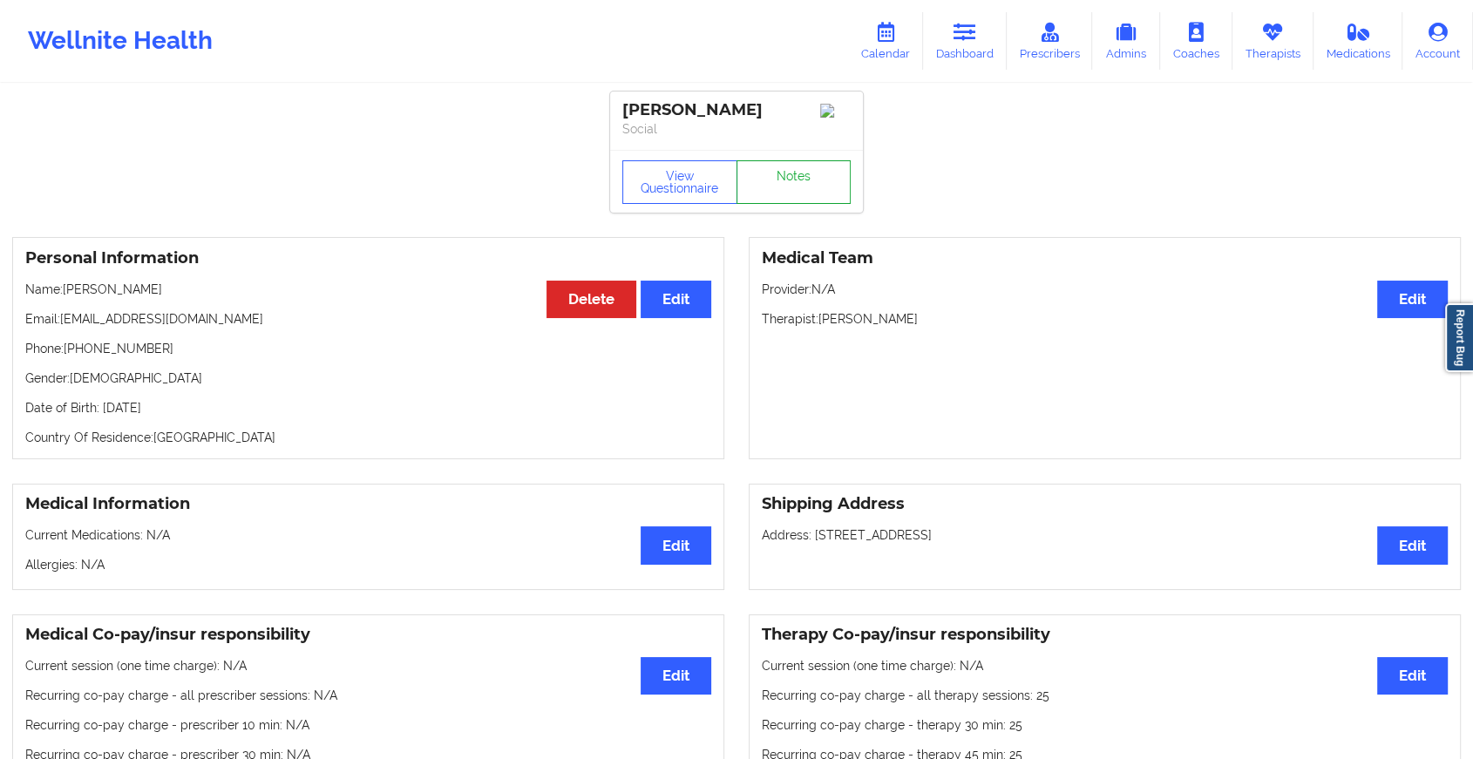
click at [777, 190] on link "Notes" at bounding box center [793, 182] width 115 height 44
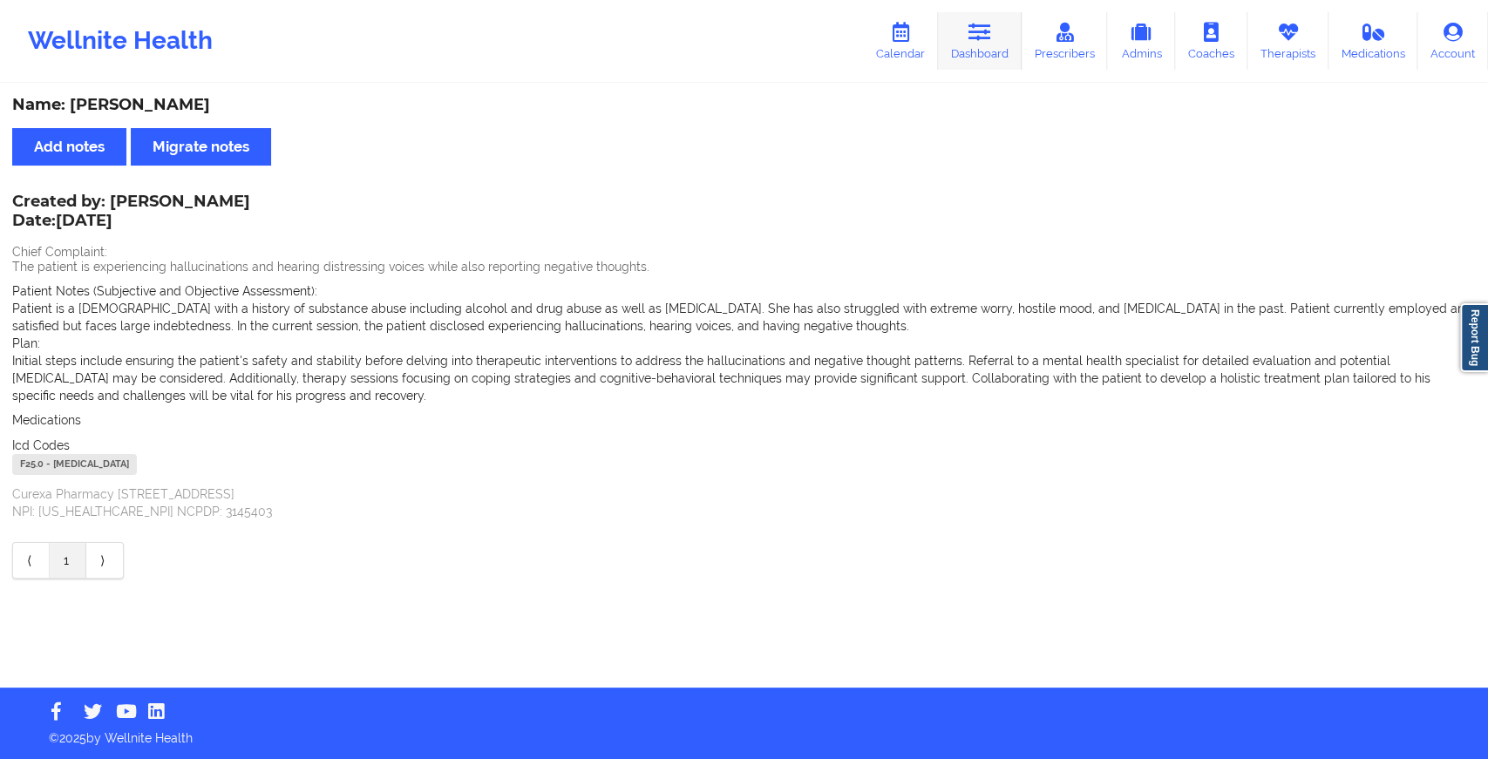
click at [980, 43] on link "Dashboard" at bounding box center [980, 41] width 84 height 58
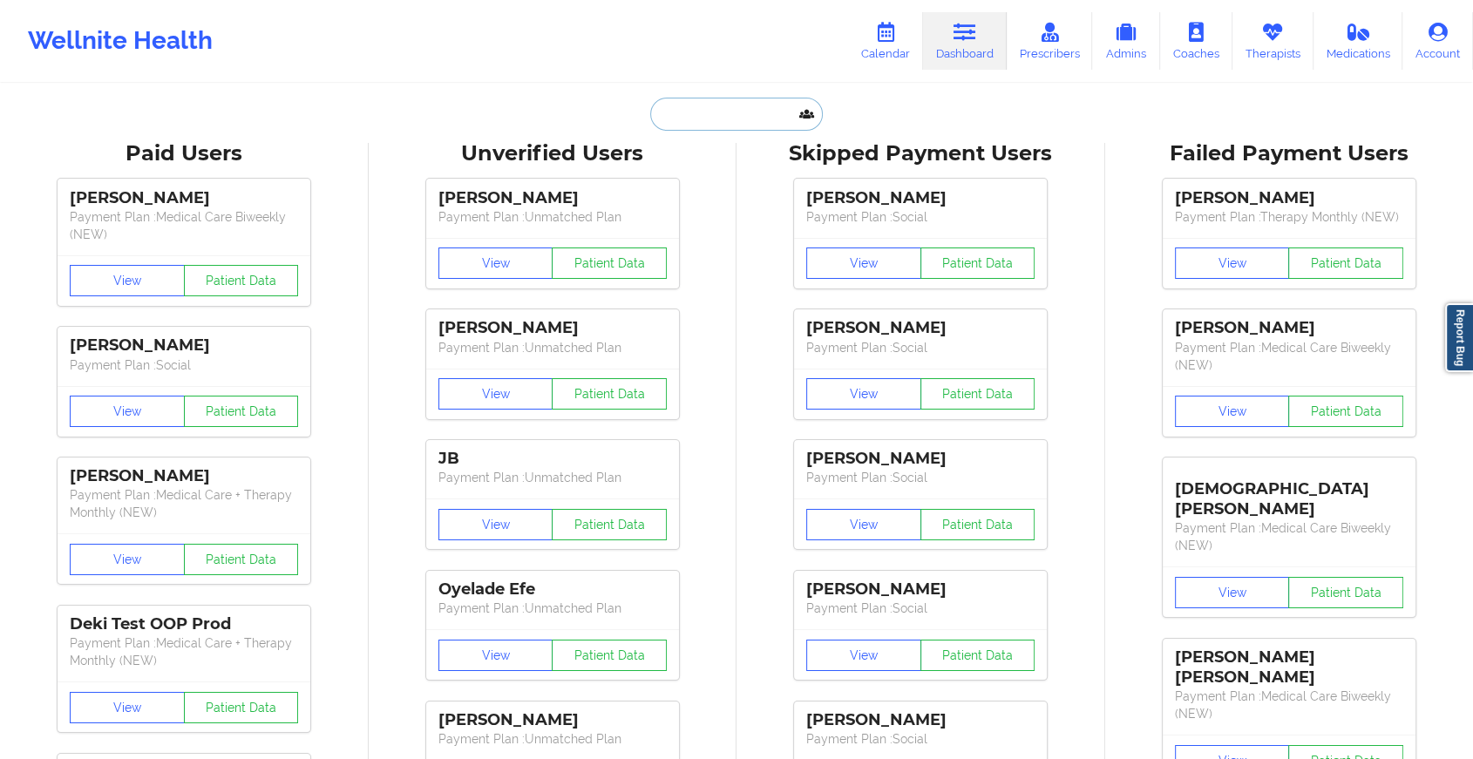
click at [723, 115] on input "text" at bounding box center [736, 114] width 173 height 33
paste input "[EMAIL_ADDRESS][DOMAIN_NAME]"
type input "[EMAIL_ADDRESS][DOMAIN_NAME]"
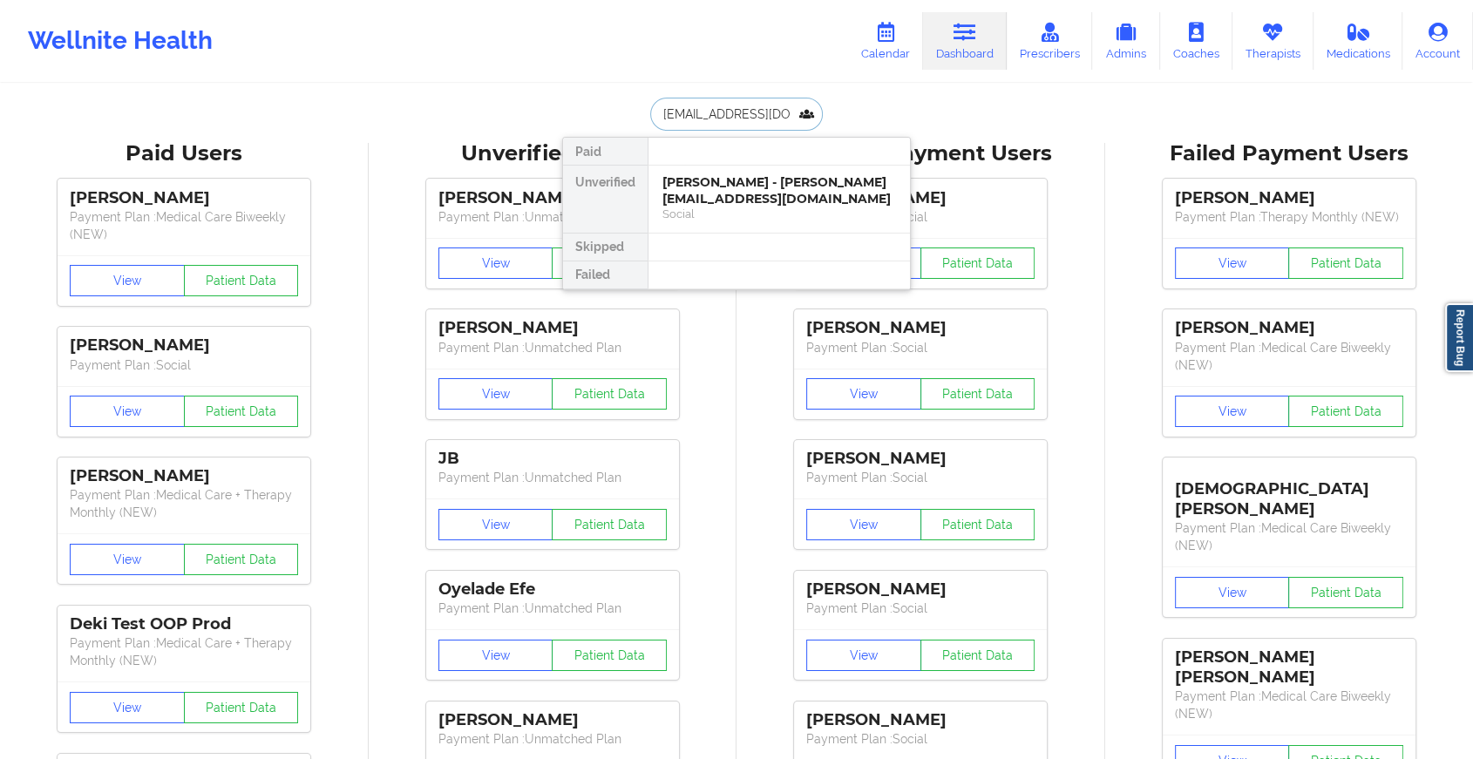
click at [723, 115] on input "[EMAIL_ADDRESS][DOMAIN_NAME]" at bounding box center [736, 114] width 173 height 33
click at [714, 193] on div "[PERSON_NAME] - [PERSON_NAME][EMAIL_ADDRESS][DOMAIN_NAME]" at bounding box center [779, 190] width 234 height 32
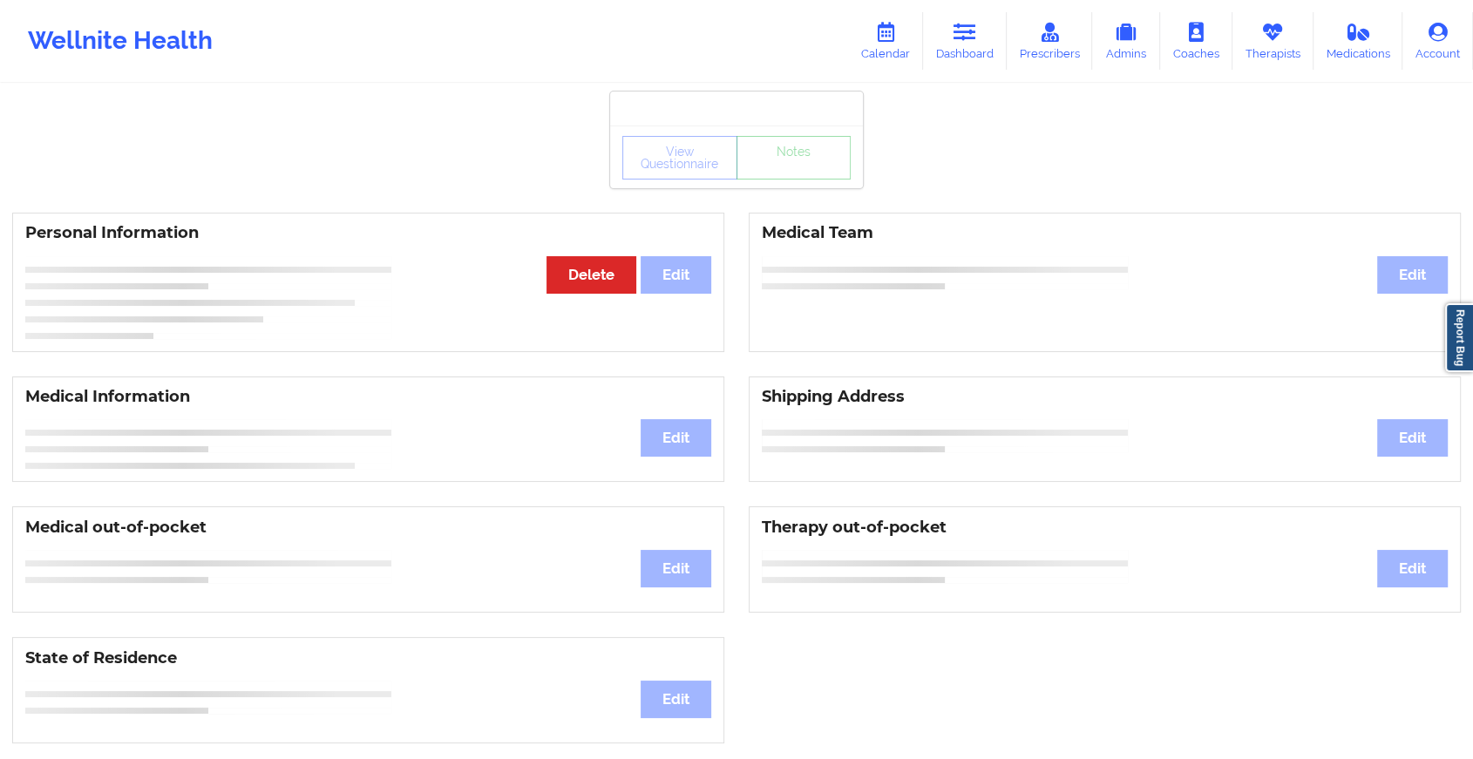
click at [786, 163] on div "View Questionnaire Notes" at bounding box center [736, 156] width 253 height 63
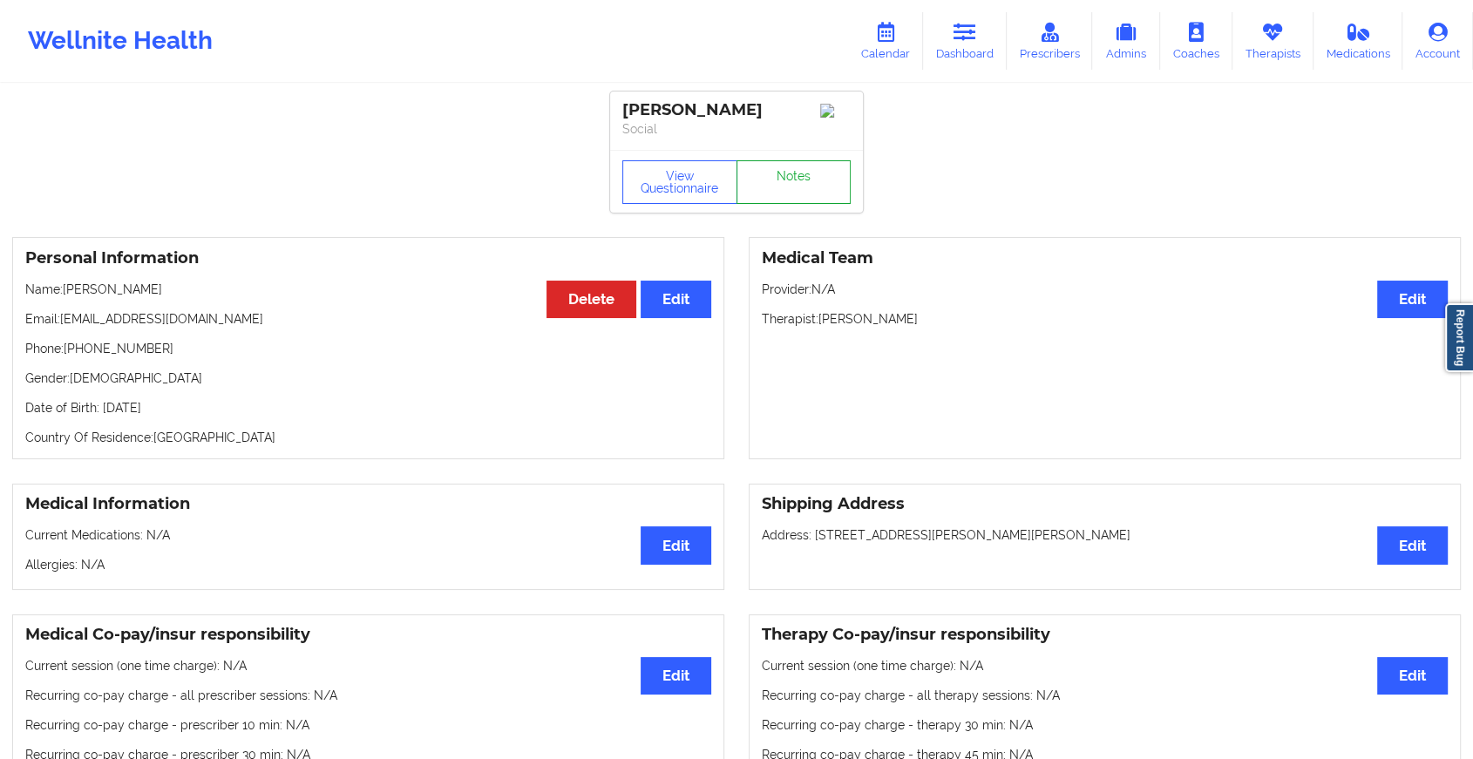
click at [791, 182] on link "Notes" at bounding box center [793, 182] width 115 height 44
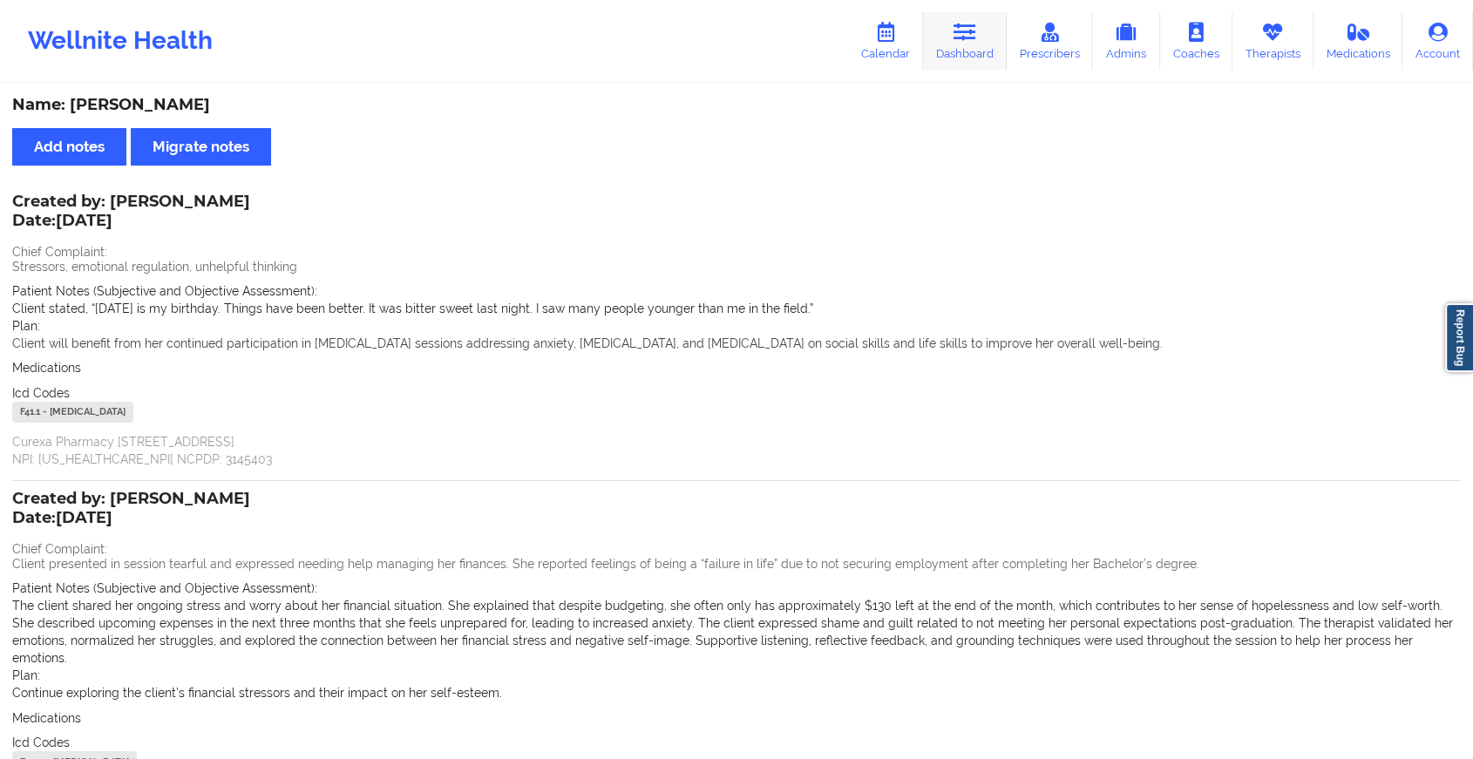
click at [995, 37] on link "Dashboard" at bounding box center [965, 41] width 84 height 58
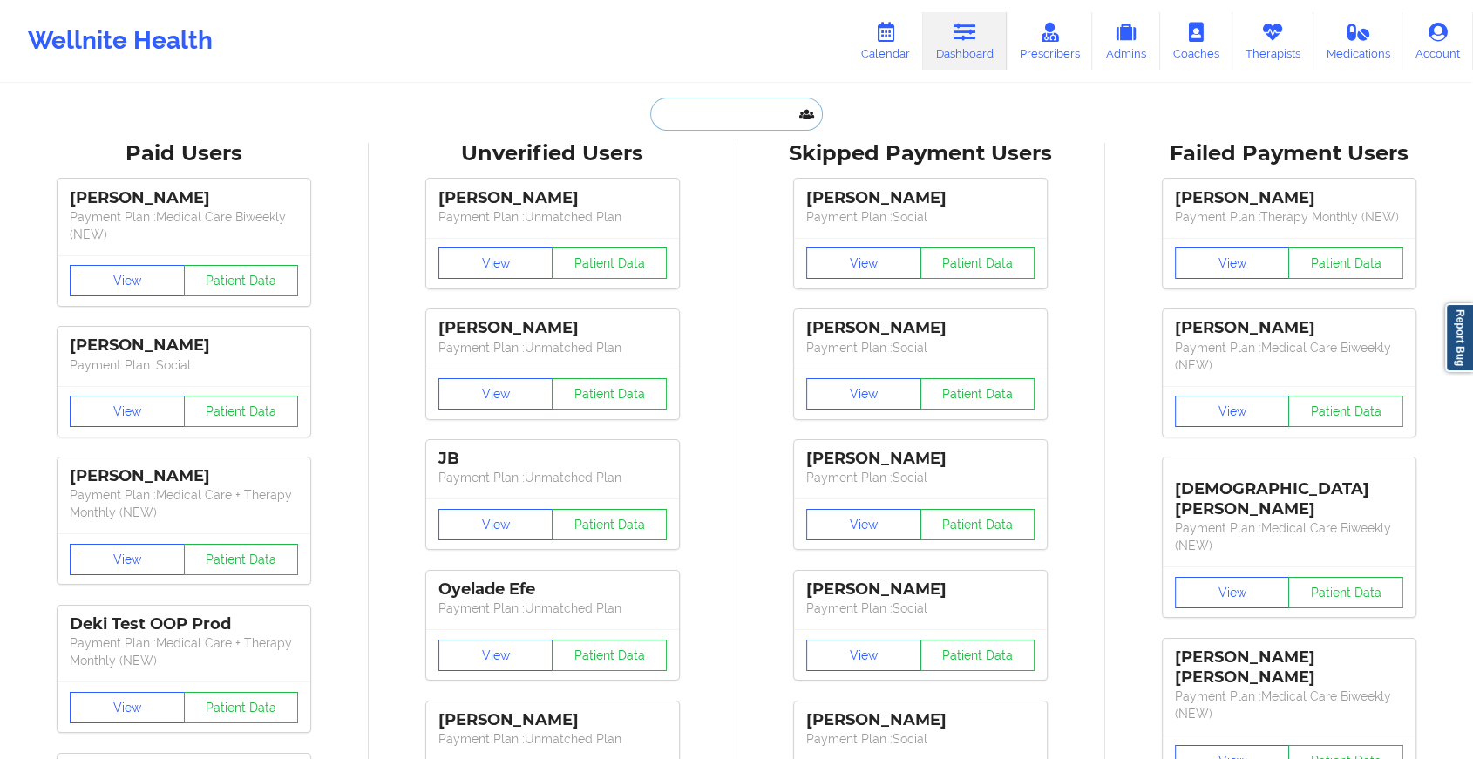
click at [741, 108] on input "text" at bounding box center [736, 114] width 173 height 33
paste input "[EMAIL_ADDRESS][DOMAIN_NAME]"
type input "[EMAIL_ADDRESS][DOMAIN_NAME]"
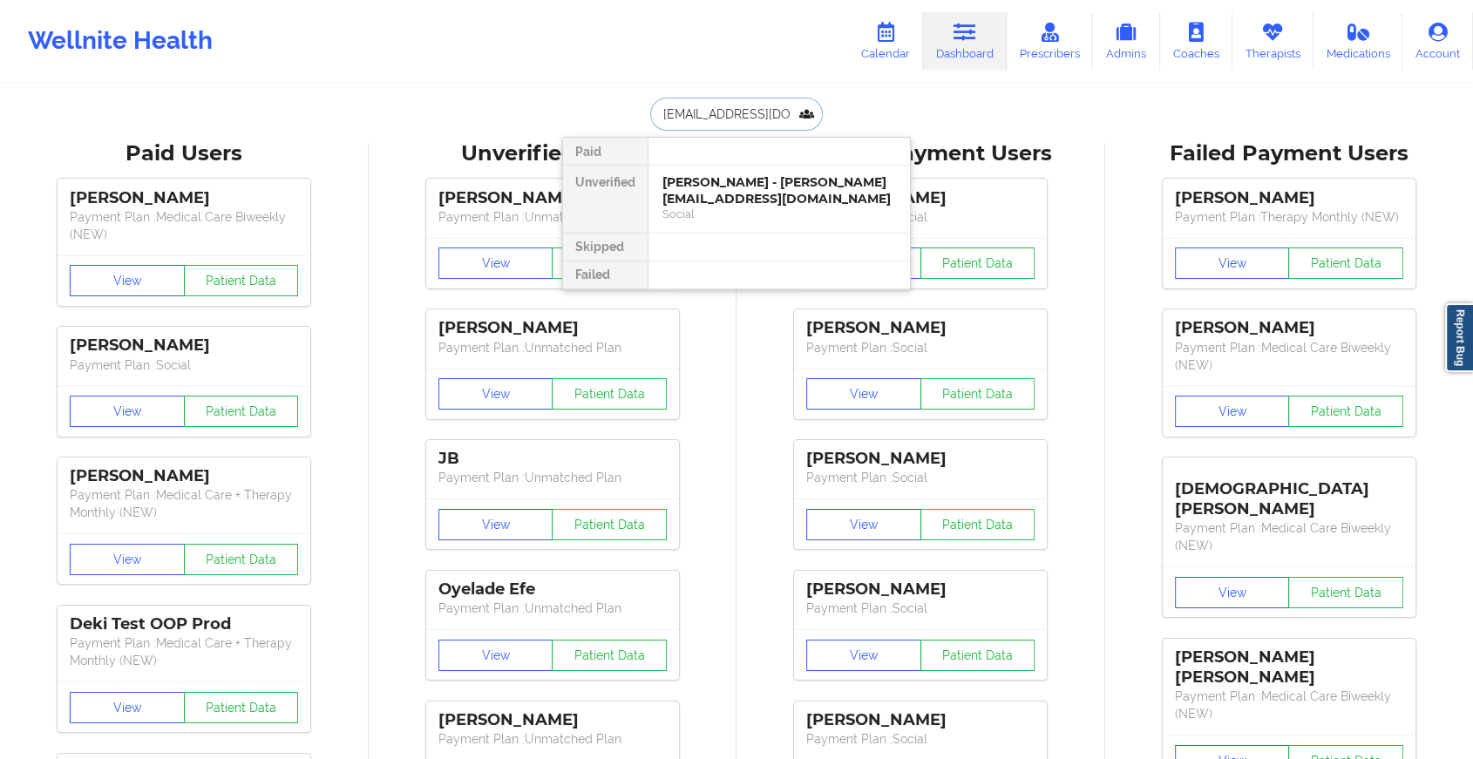
scroll to position [0, 2]
click at [696, 190] on div "[PERSON_NAME] - [EMAIL_ADDRESS][DOMAIN_NAME]" at bounding box center [779, 190] width 234 height 32
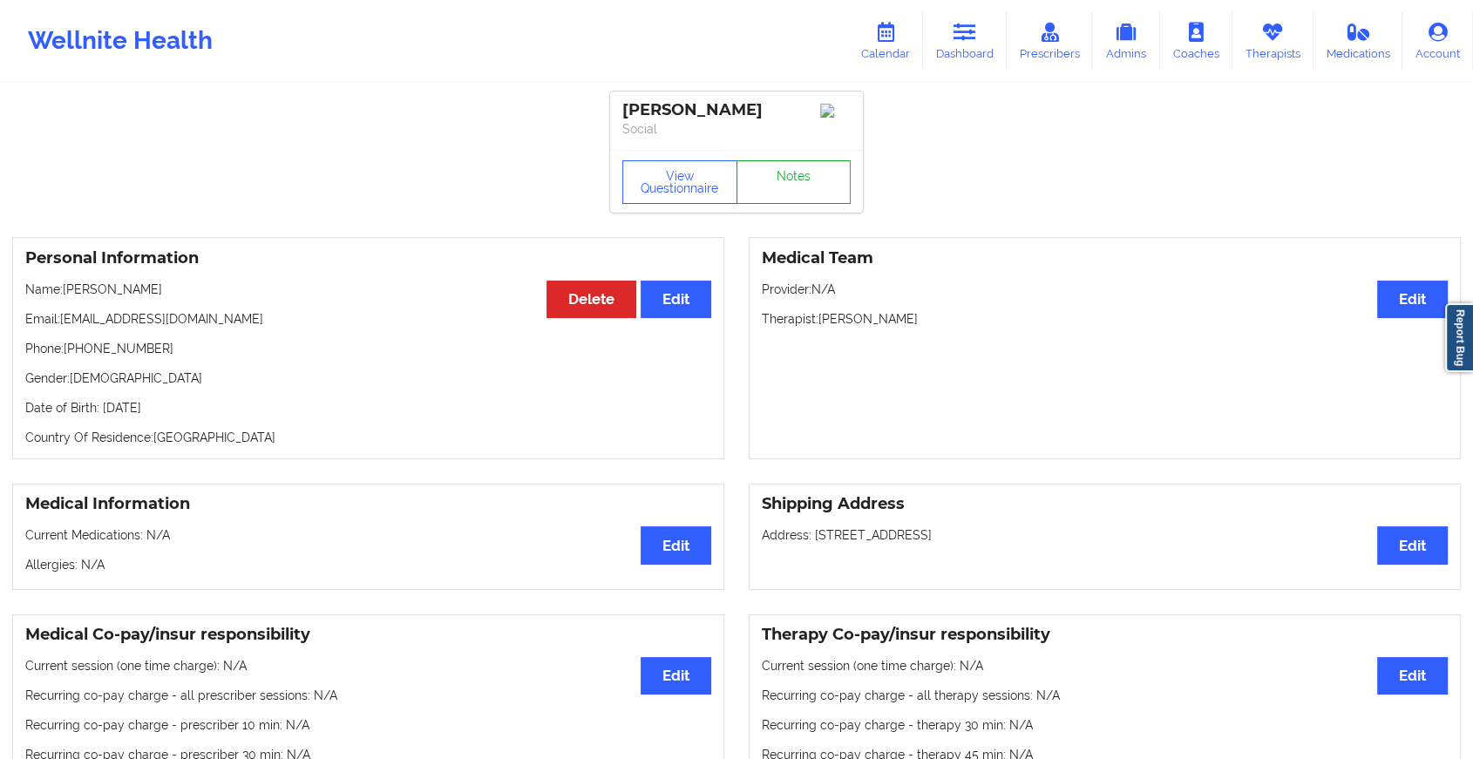
click at [800, 172] on link "Notes" at bounding box center [793, 182] width 115 height 44
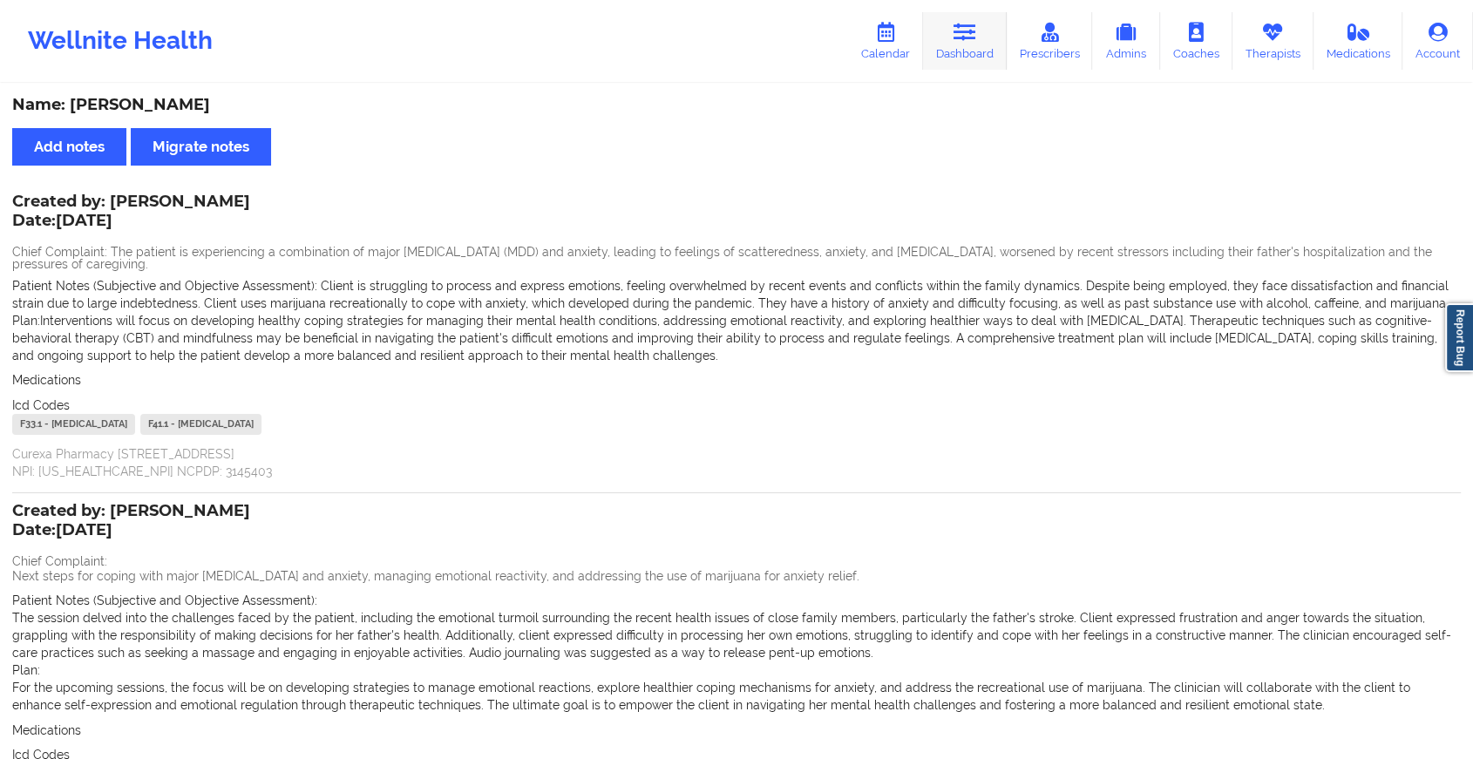
click at [962, 66] on link "Dashboard" at bounding box center [965, 41] width 84 height 58
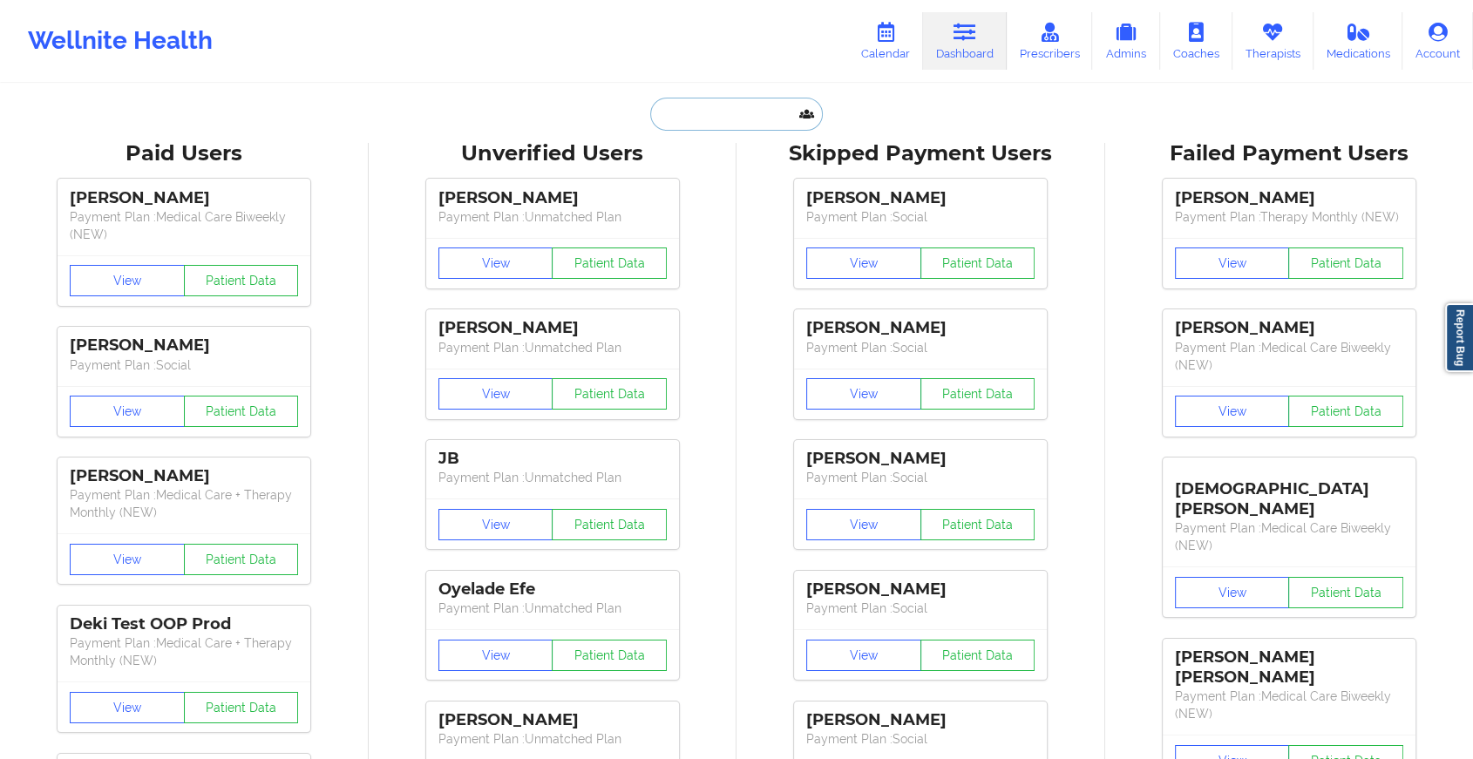
click at [734, 112] on input "text" at bounding box center [736, 114] width 173 height 33
paste input "[EMAIL_ADDRESS][DOMAIN_NAME]"
type input "[EMAIL_ADDRESS][DOMAIN_NAME]"
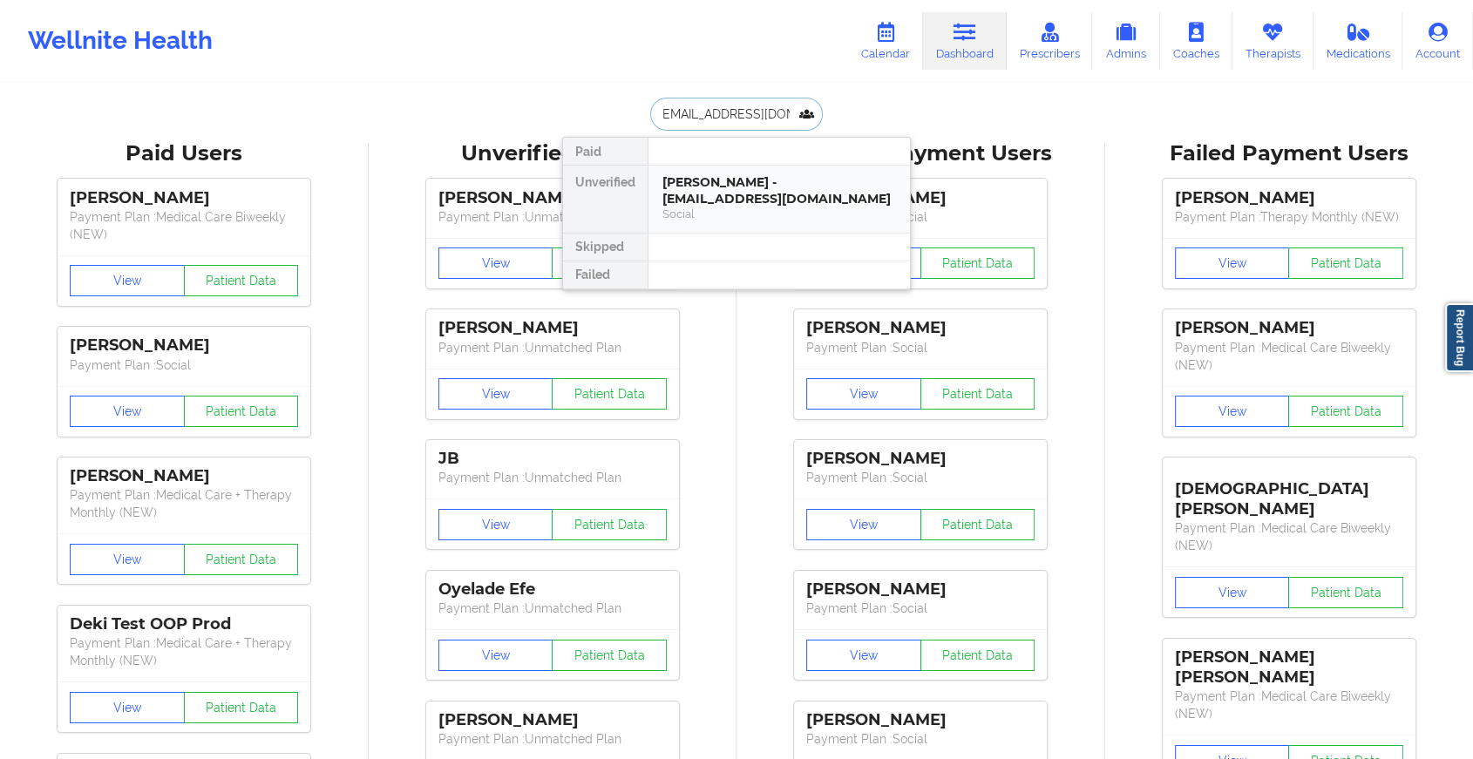
click at [811, 212] on div "Social" at bounding box center [779, 214] width 234 height 15
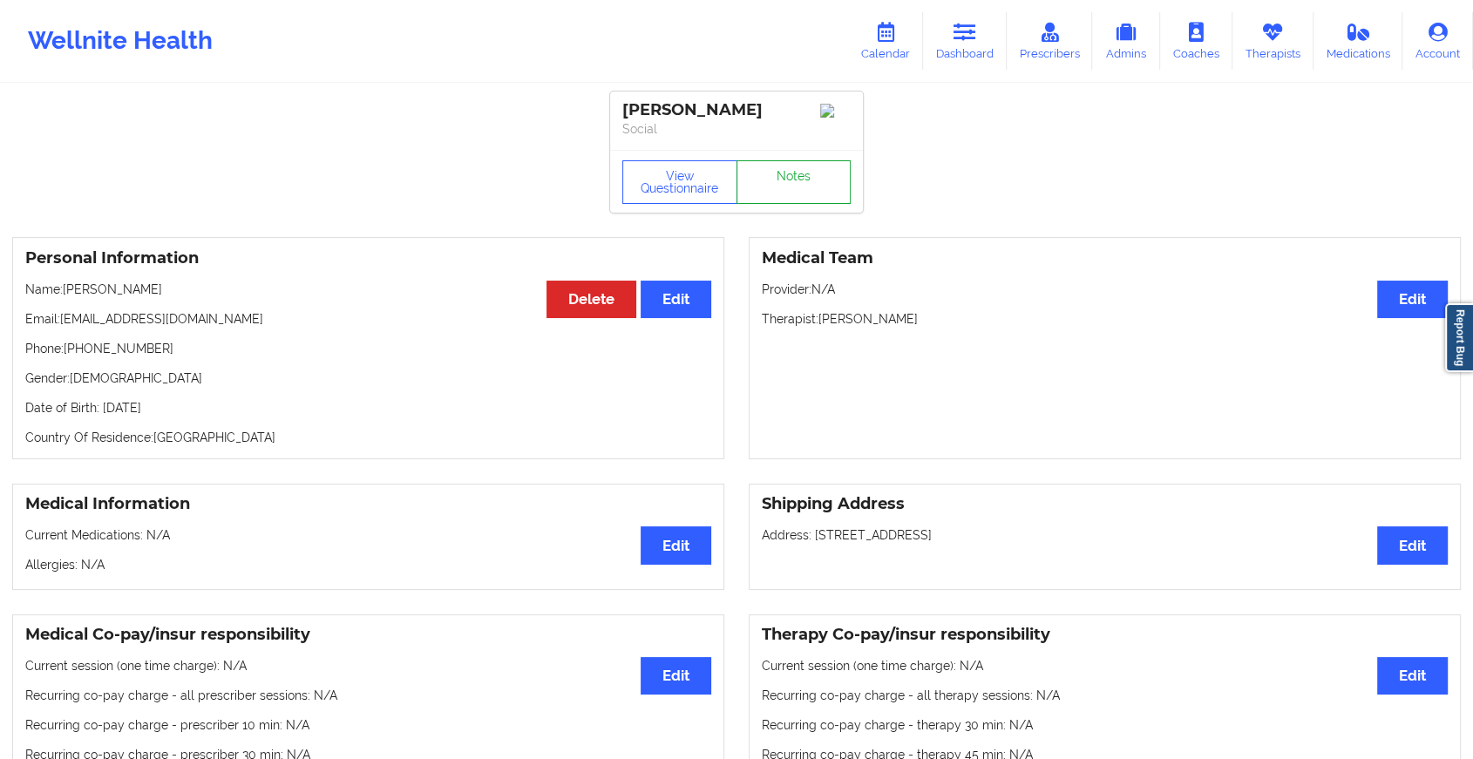
click at [802, 173] on link "Notes" at bounding box center [793, 182] width 115 height 44
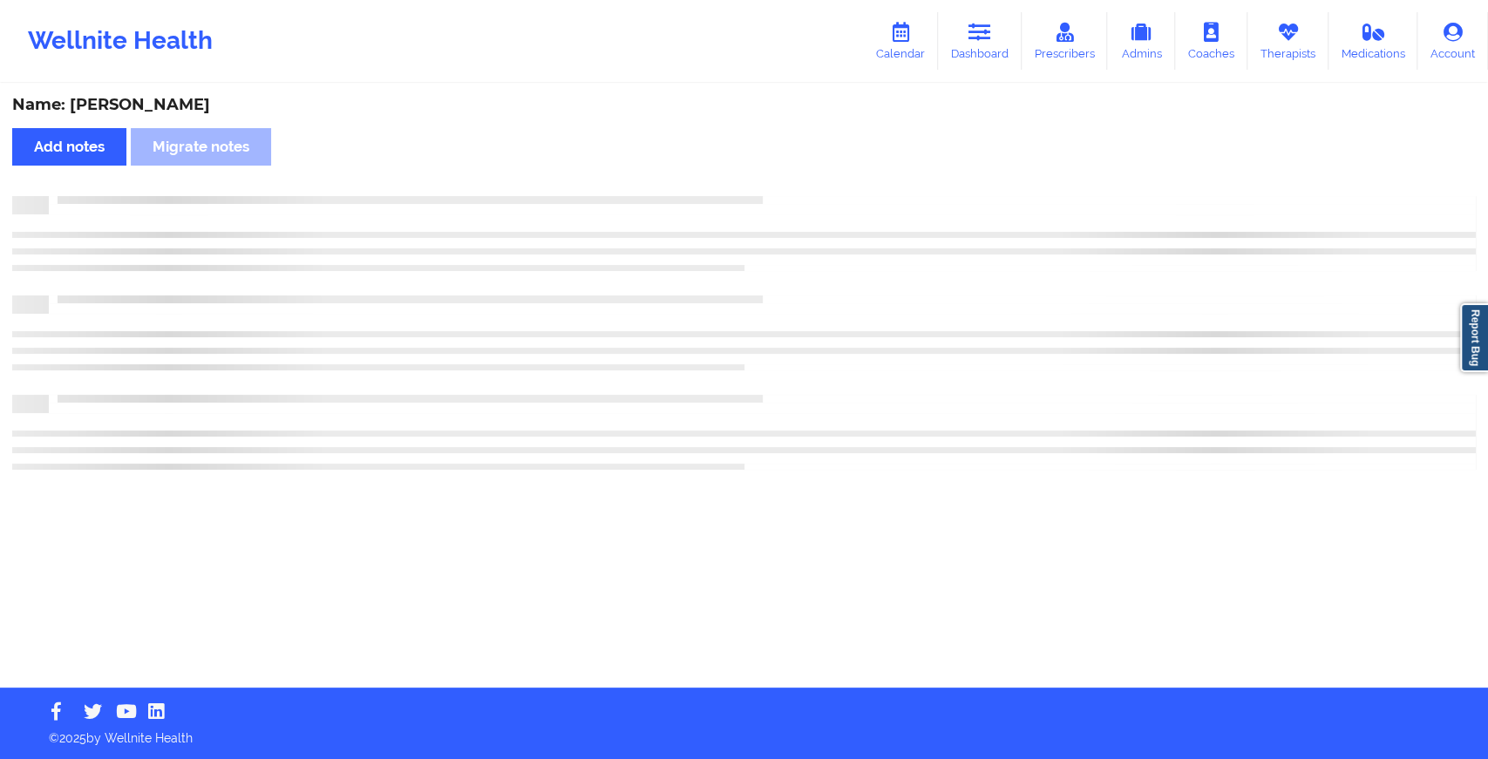
click at [844, 211] on div "Name: [PERSON_NAME] Add notes Migrate notes" at bounding box center [744, 386] width 1488 height 602
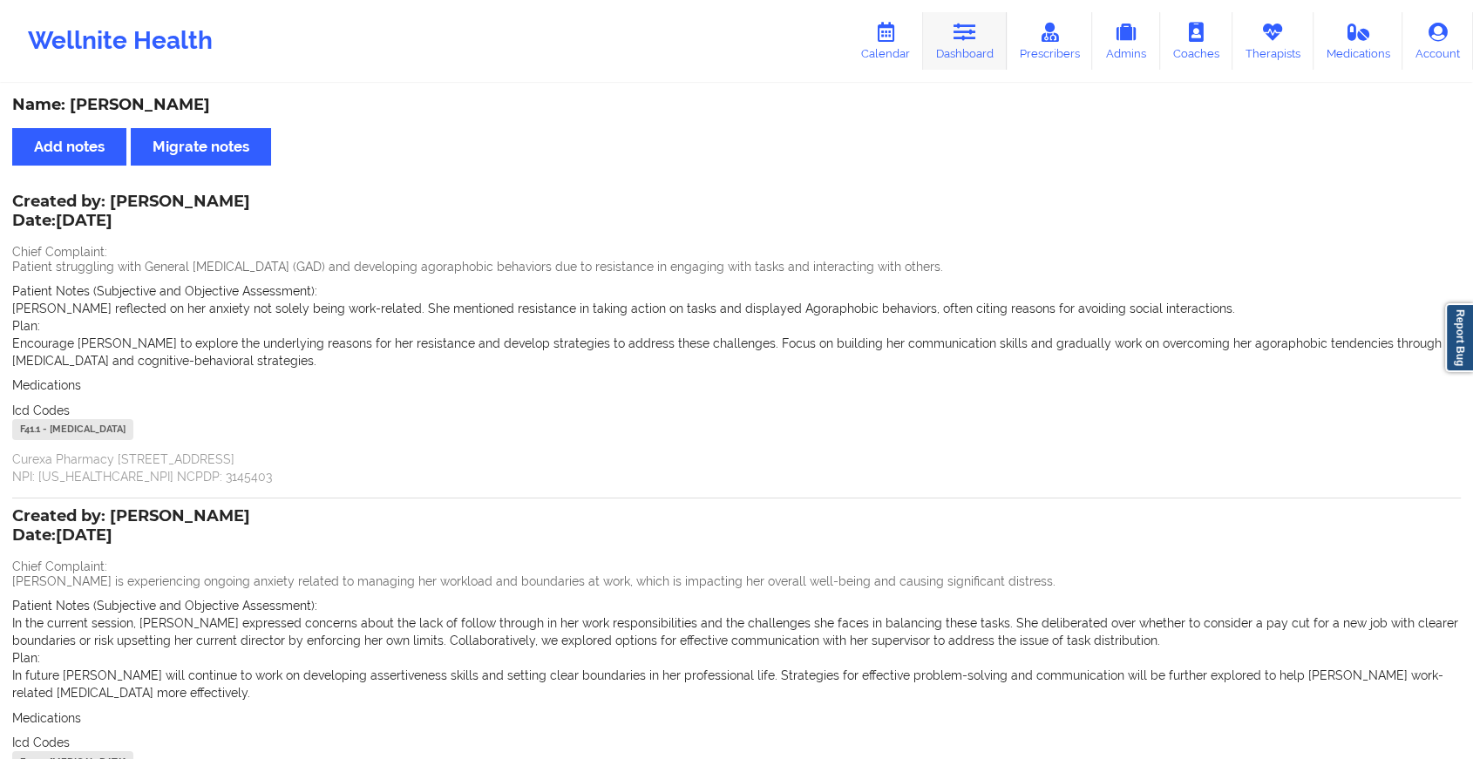
click at [968, 28] on icon at bounding box center [964, 32] width 23 height 19
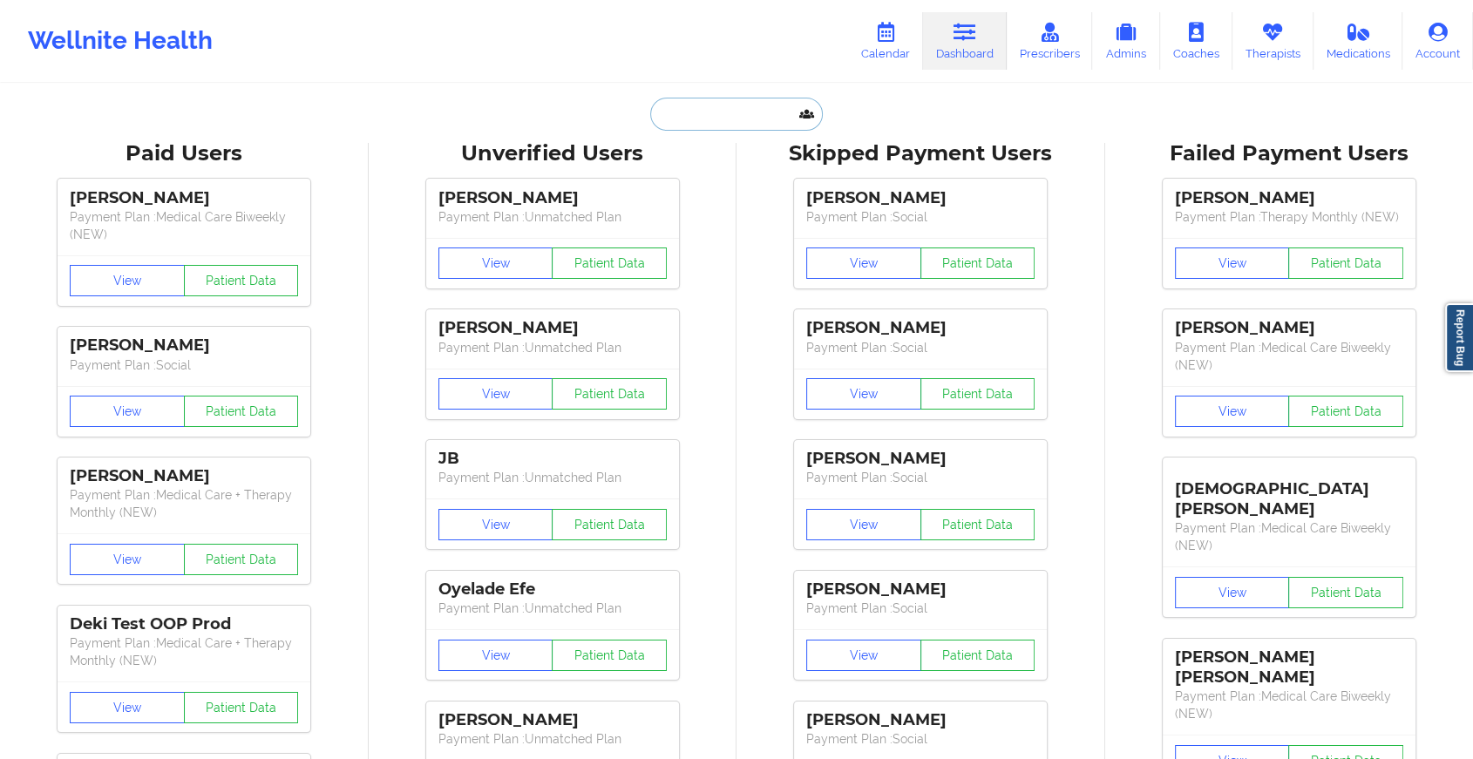
click at [730, 105] on input "text" at bounding box center [736, 114] width 173 height 33
paste input "[EMAIL_ADDRESS][DOMAIN_NAME]"
type input "[EMAIL_ADDRESS][DOMAIN_NAME]"
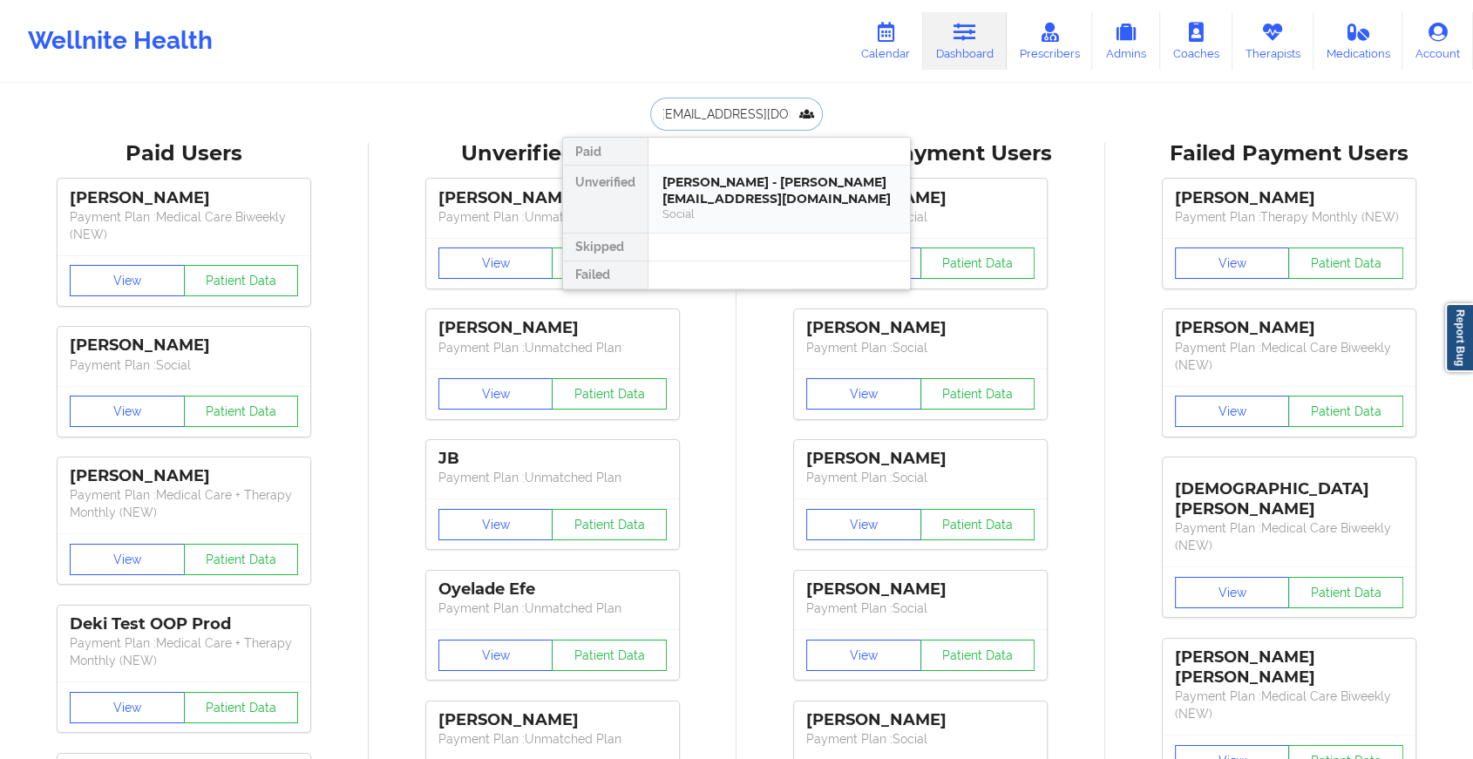
click at [746, 180] on div "[PERSON_NAME] - [PERSON_NAME][EMAIL_ADDRESS][DOMAIN_NAME]" at bounding box center [779, 190] width 234 height 32
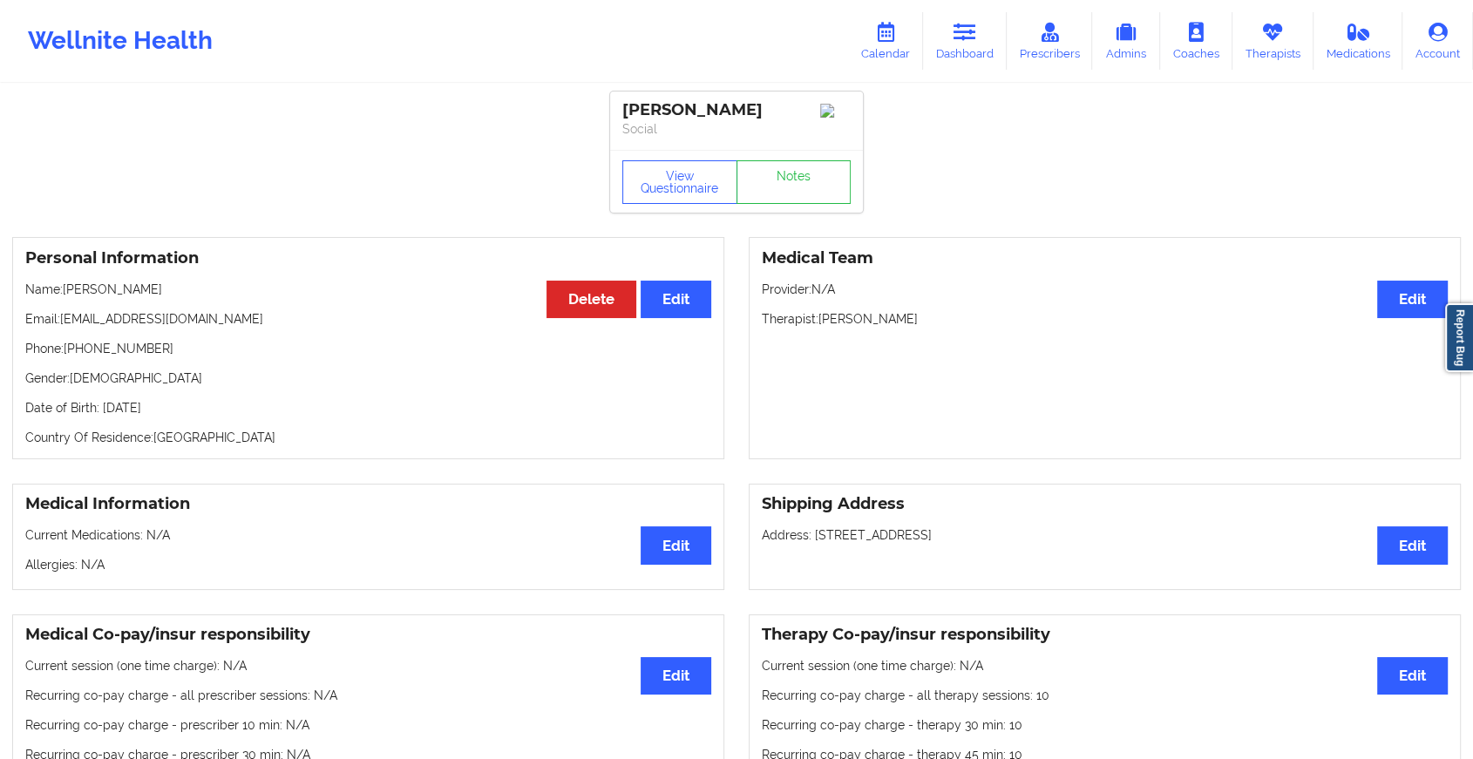
click at [812, 164] on div "View Questionnaire Notes" at bounding box center [736, 181] width 253 height 63
click at [802, 179] on link "Notes" at bounding box center [793, 182] width 115 height 44
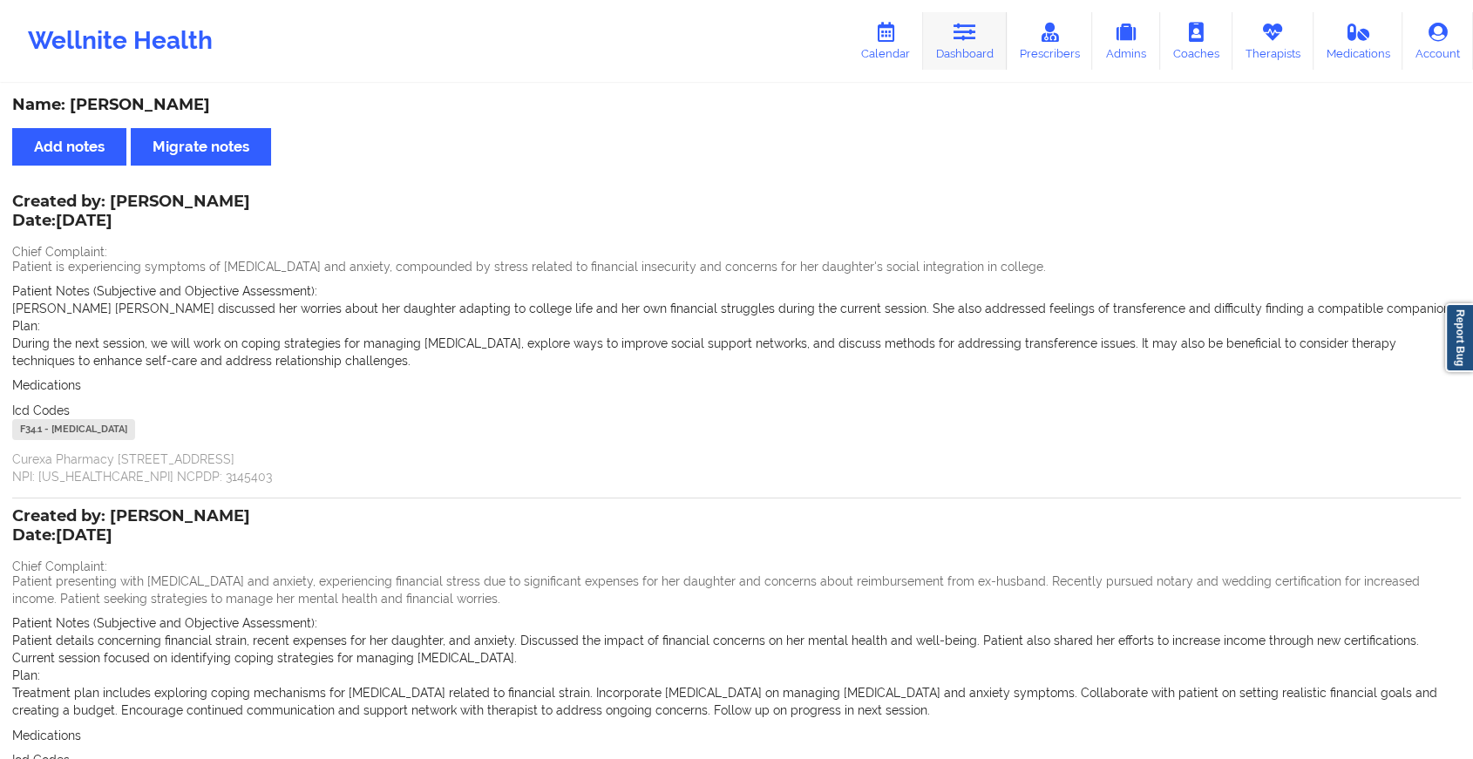
click at [966, 51] on link "Dashboard" at bounding box center [965, 41] width 84 height 58
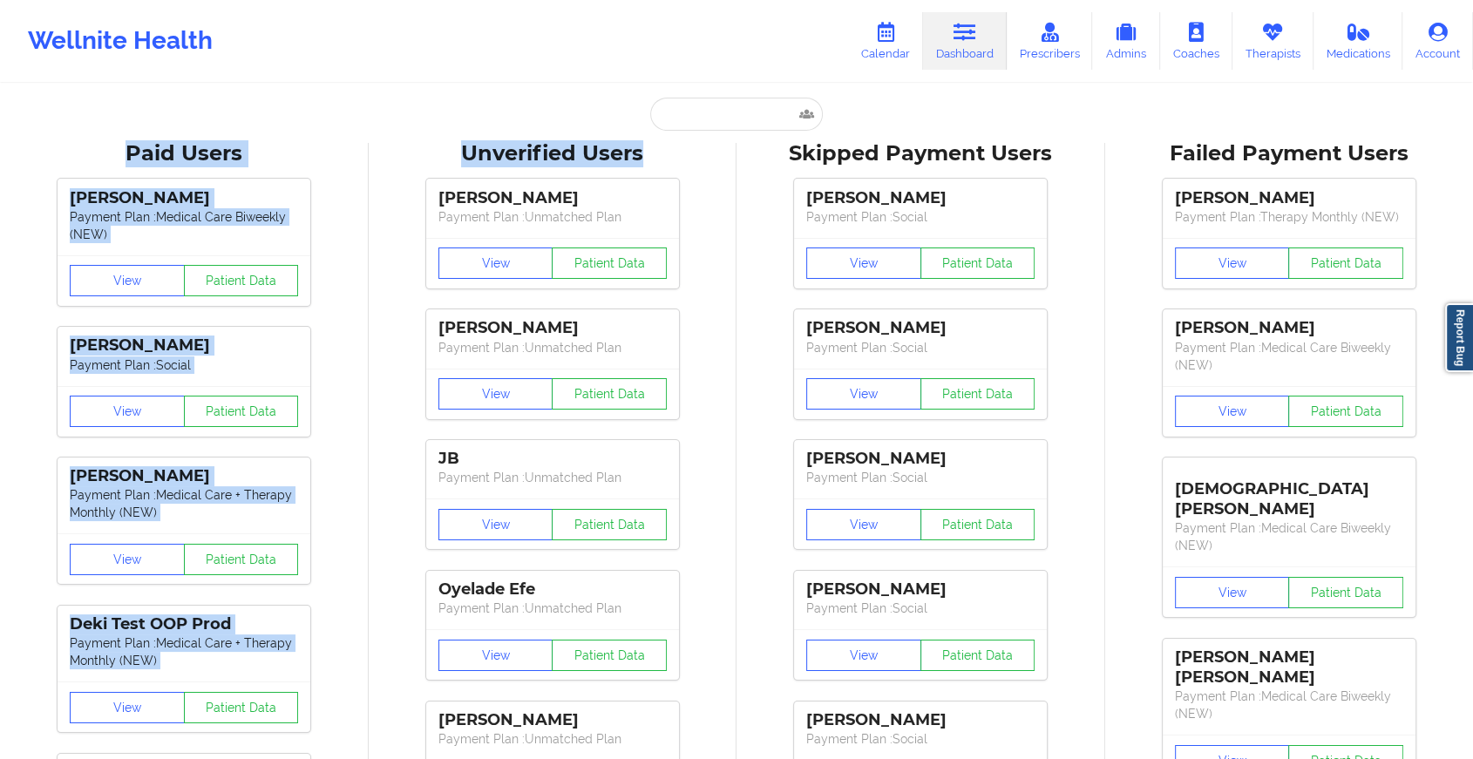
drag, startPoint x: 693, startPoint y: 132, endPoint x: 717, endPoint y: 125, distance: 25.4
click at [717, 125] on input "text" at bounding box center [736, 114] width 173 height 33
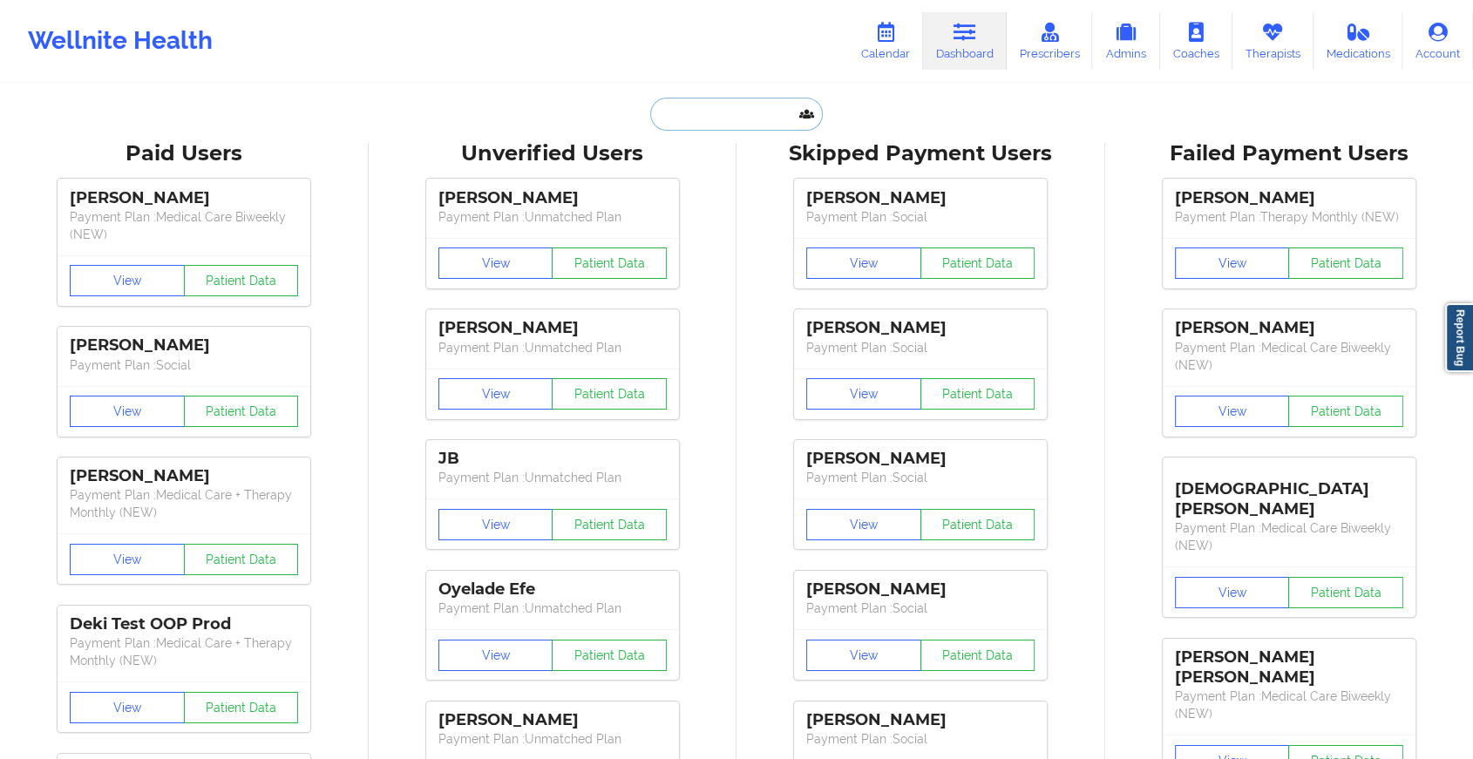
paste input "[EMAIL_ADDRESS][DOMAIN_NAME]"
type input "[EMAIL_ADDRESS][DOMAIN_NAME]"
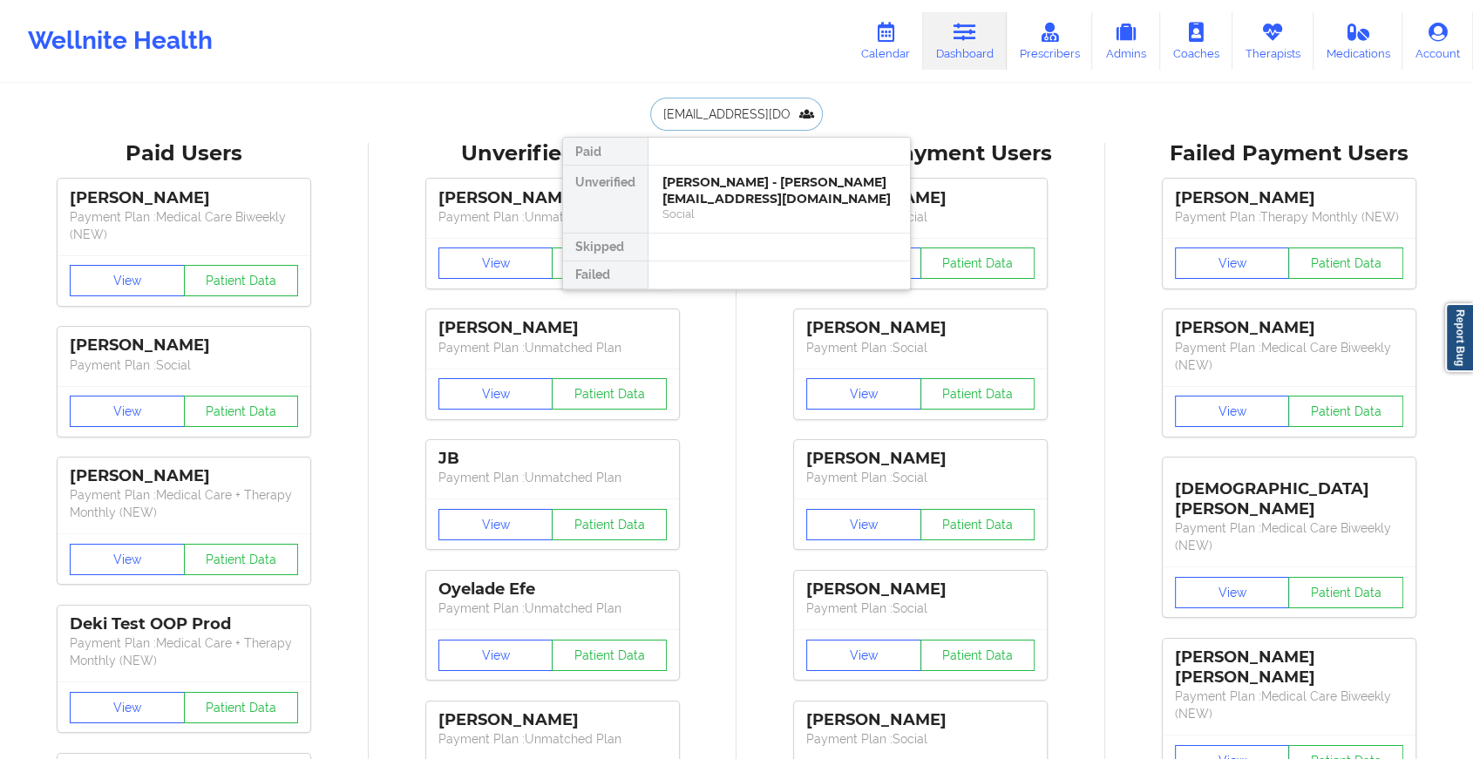
scroll to position [0, 19]
click at [718, 207] on div "Social" at bounding box center [779, 214] width 234 height 15
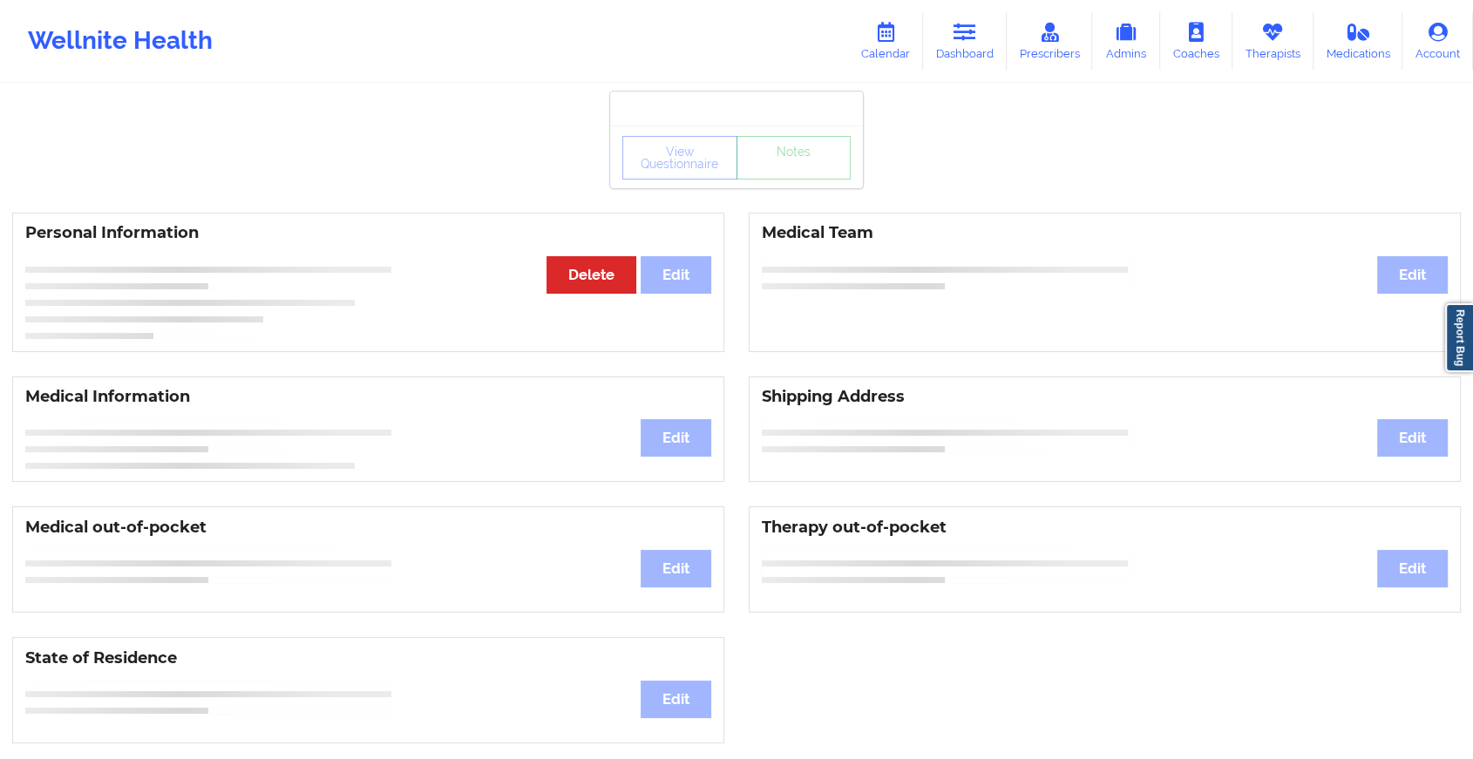
click at [799, 176] on div "View Questionnaire Notes" at bounding box center [736, 158] width 228 height 44
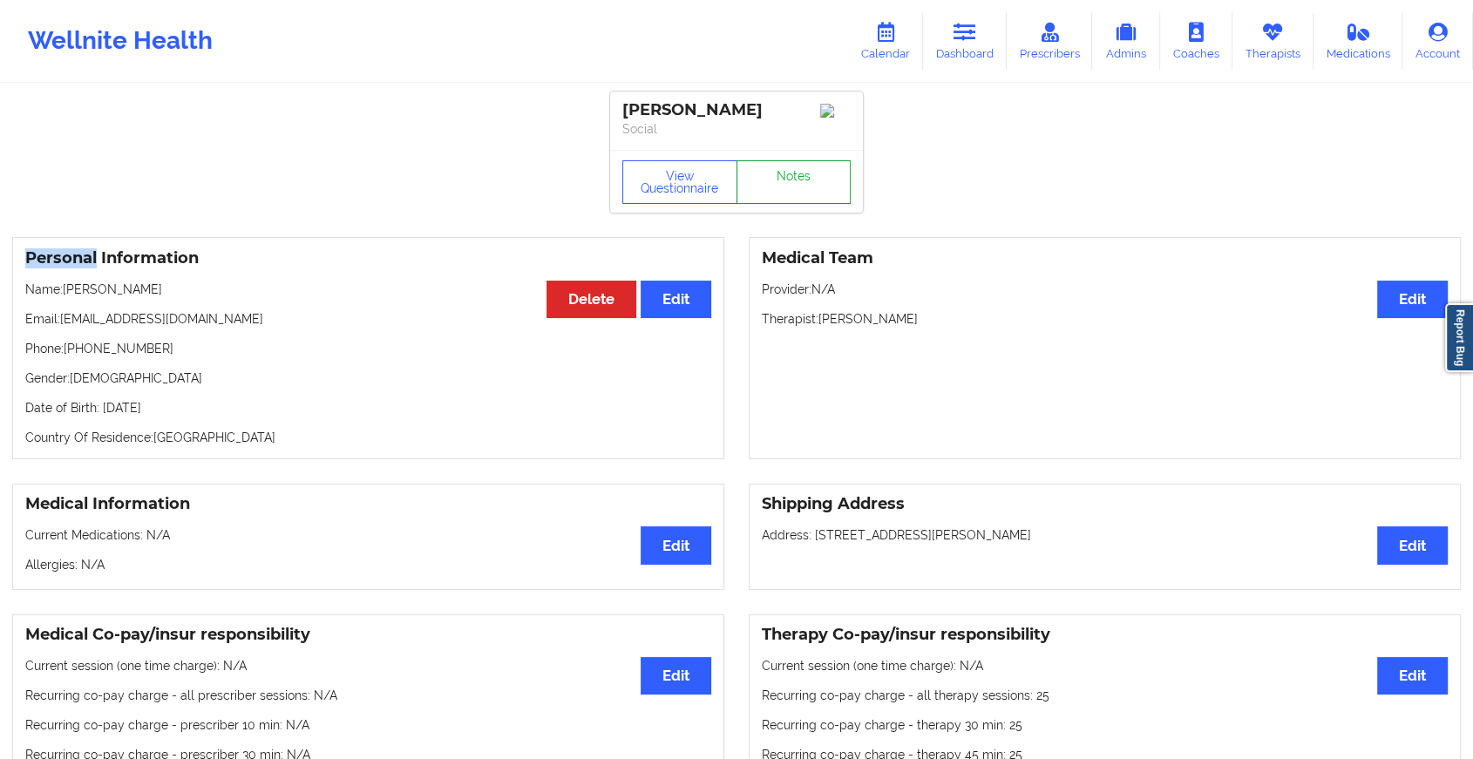
click at [799, 176] on link "Notes" at bounding box center [793, 182] width 115 height 44
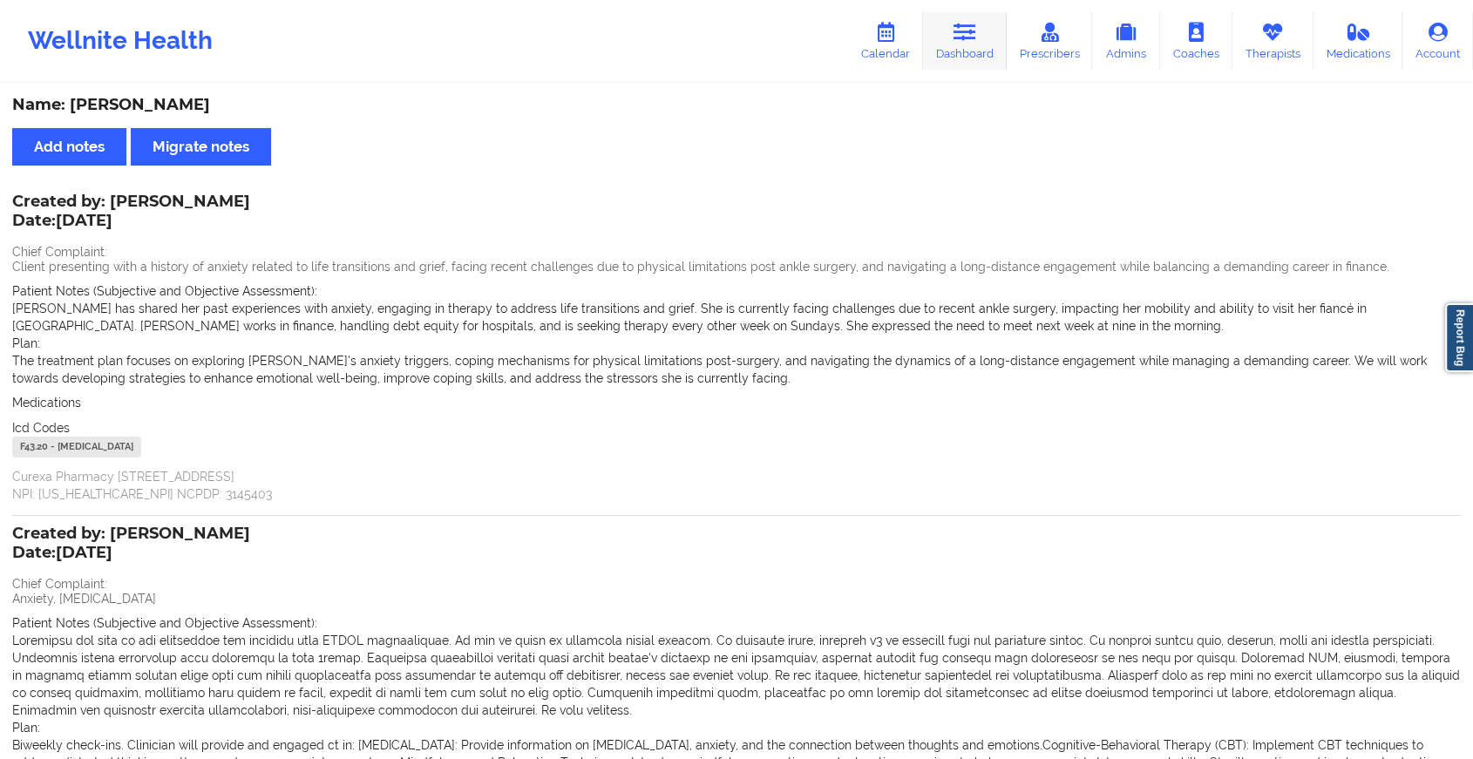
click at [976, 51] on link "Dashboard" at bounding box center [965, 41] width 84 height 58
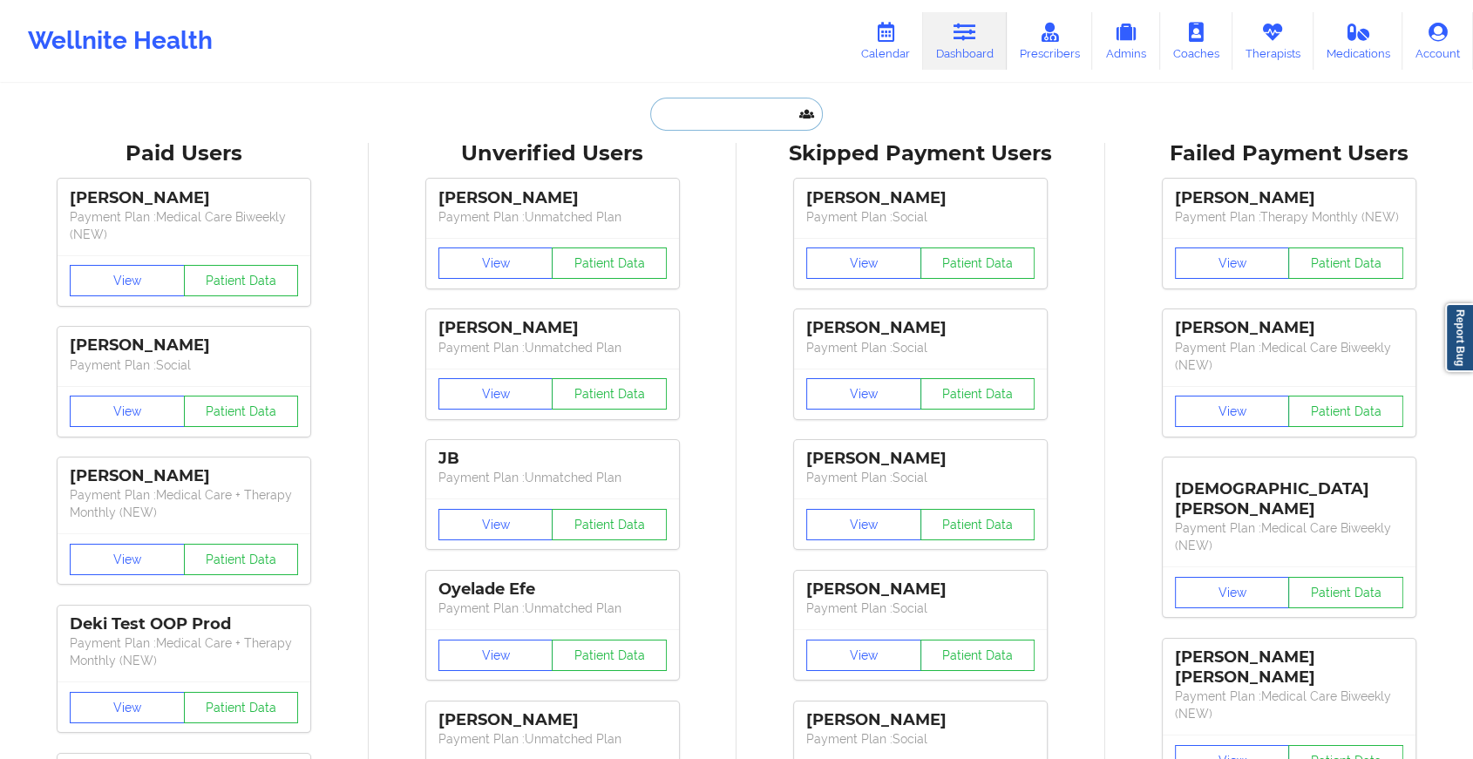
click at [747, 112] on input "text" at bounding box center [736, 114] width 173 height 33
paste input "[EMAIL_ADDRESS][DOMAIN_NAME]"
type input "[EMAIL_ADDRESS][DOMAIN_NAME]"
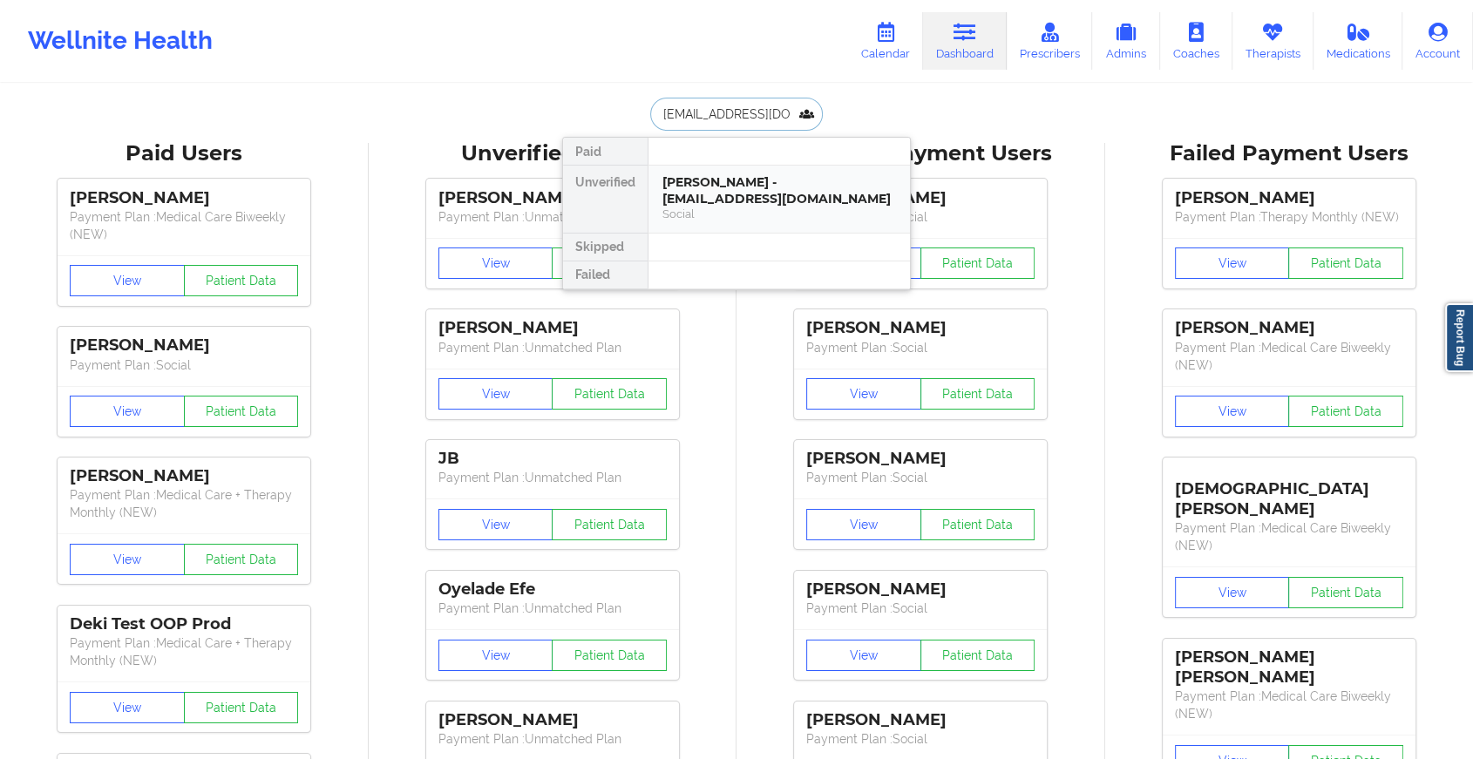
click at [719, 189] on div "[PERSON_NAME] - [EMAIL_ADDRESS][DOMAIN_NAME]" at bounding box center [779, 190] width 234 height 32
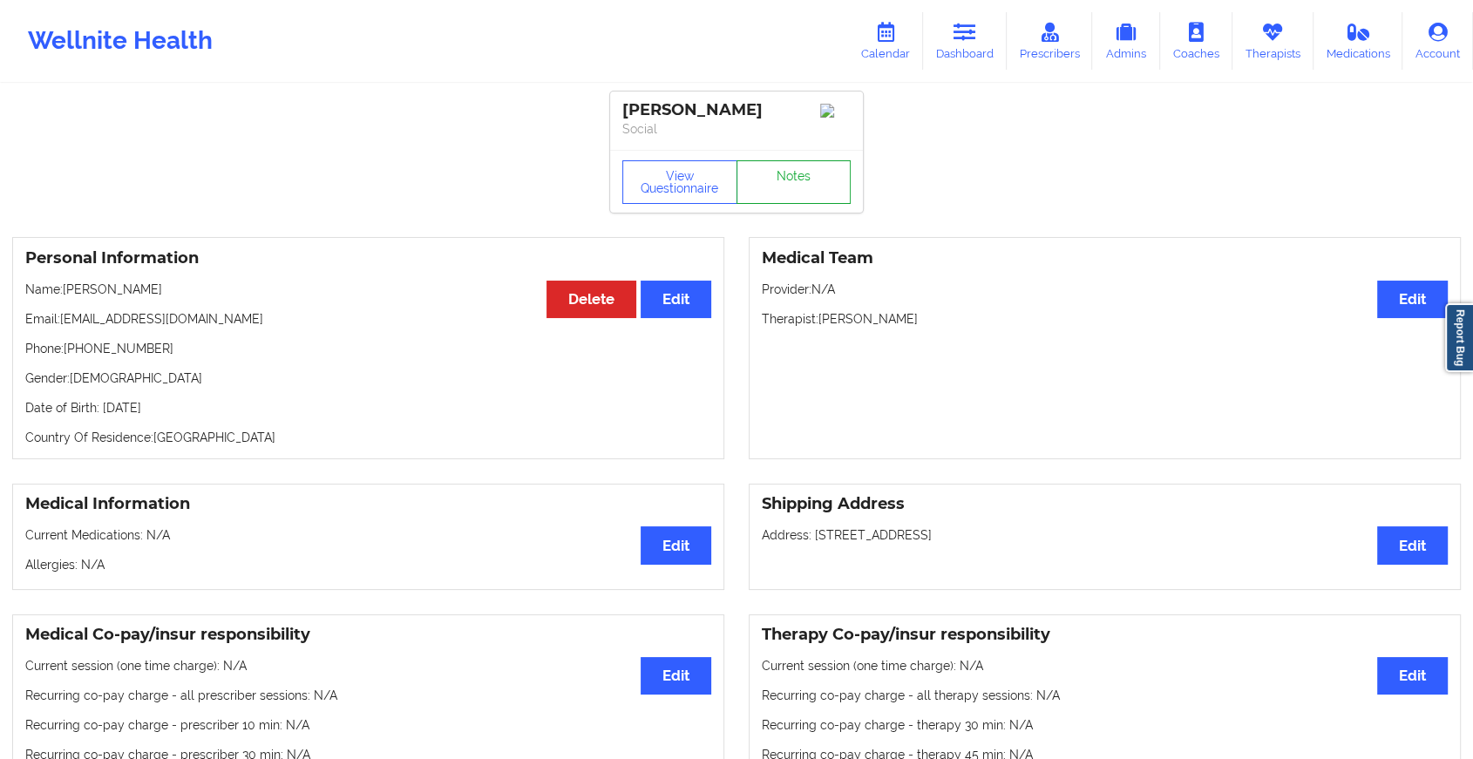
click at [816, 187] on link "Notes" at bounding box center [793, 182] width 115 height 44
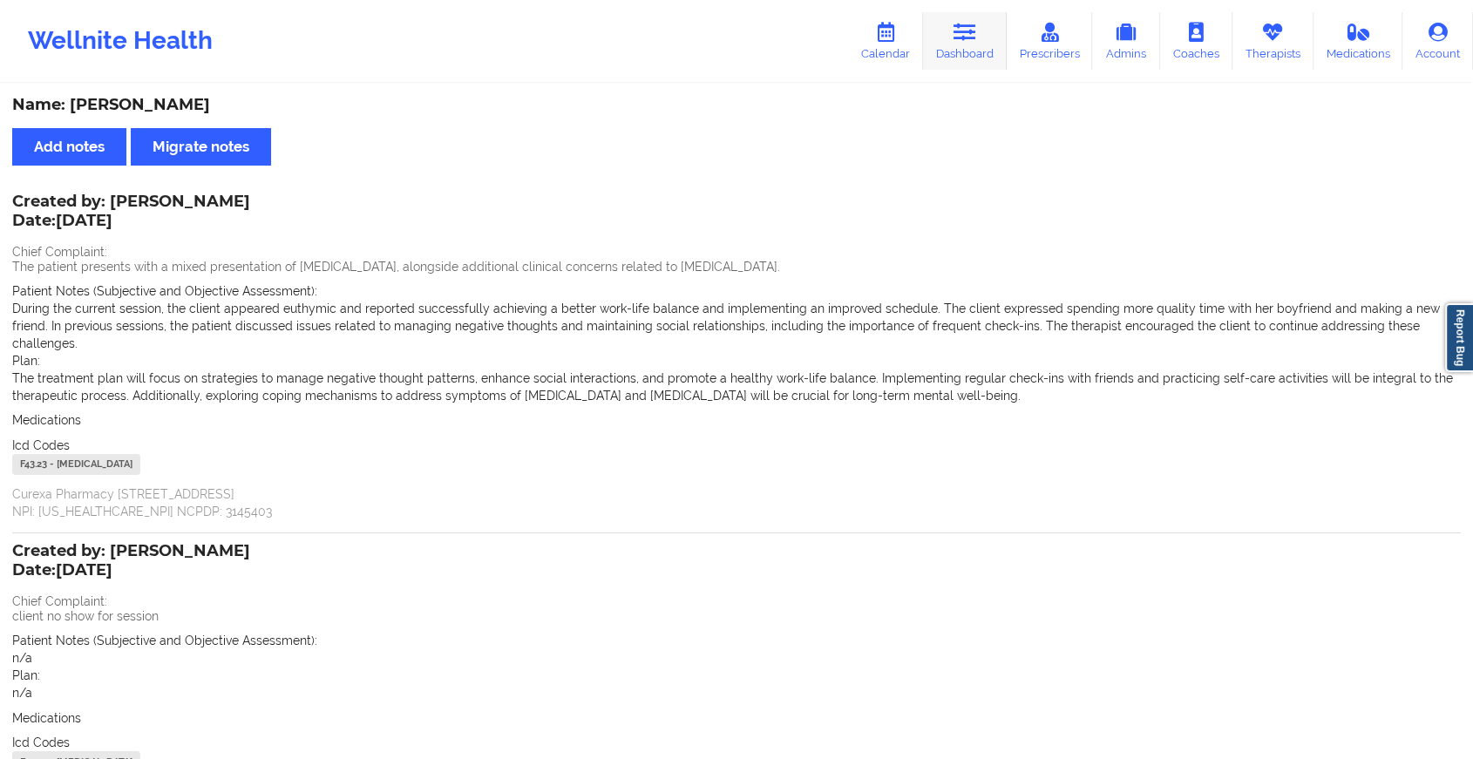
click at [966, 30] on icon at bounding box center [964, 32] width 23 height 19
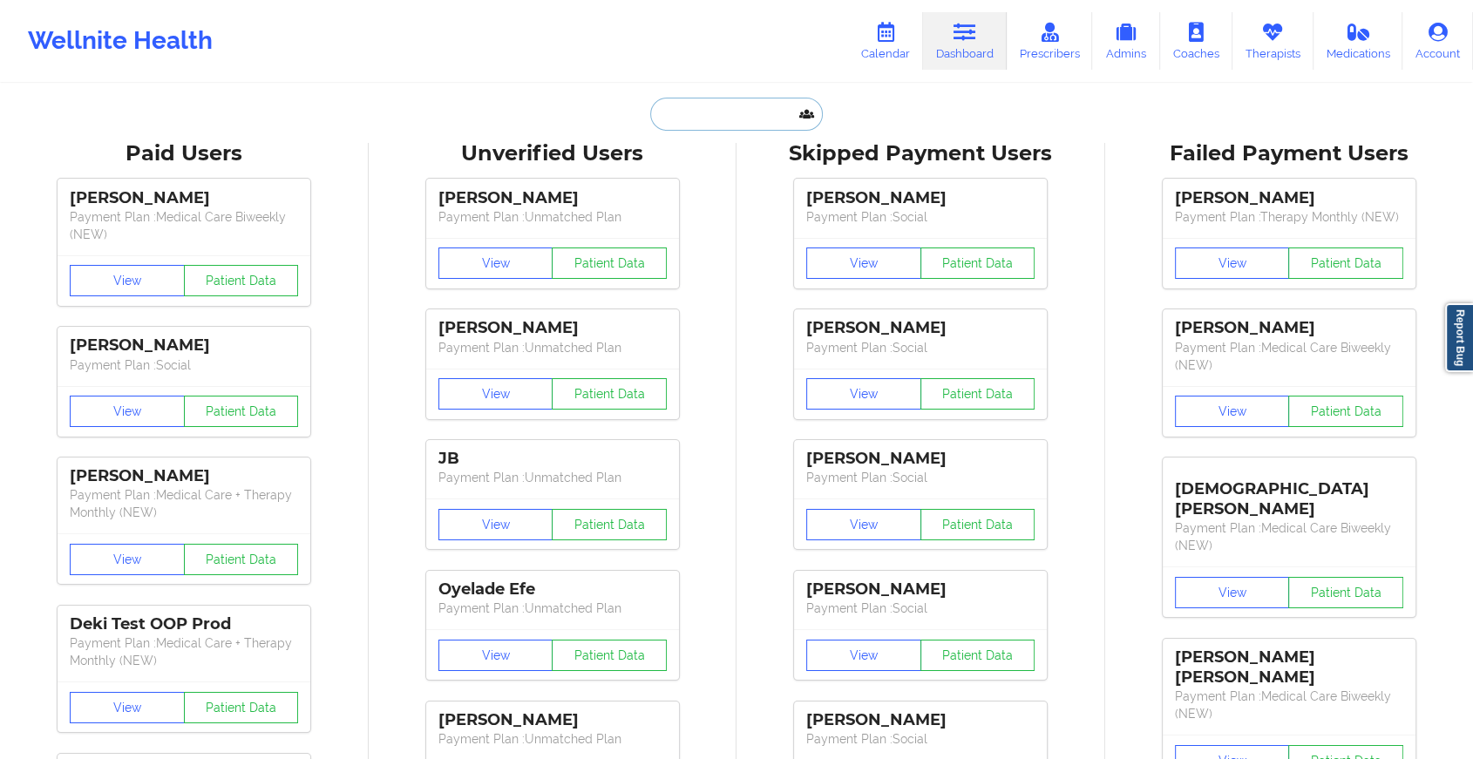
click at [720, 125] on input "text" at bounding box center [736, 114] width 173 height 33
paste input "[EMAIL_ADDRESS][DOMAIN_NAME]"
type input "[EMAIL_ADDRESS][DOMAIN_NAME]"
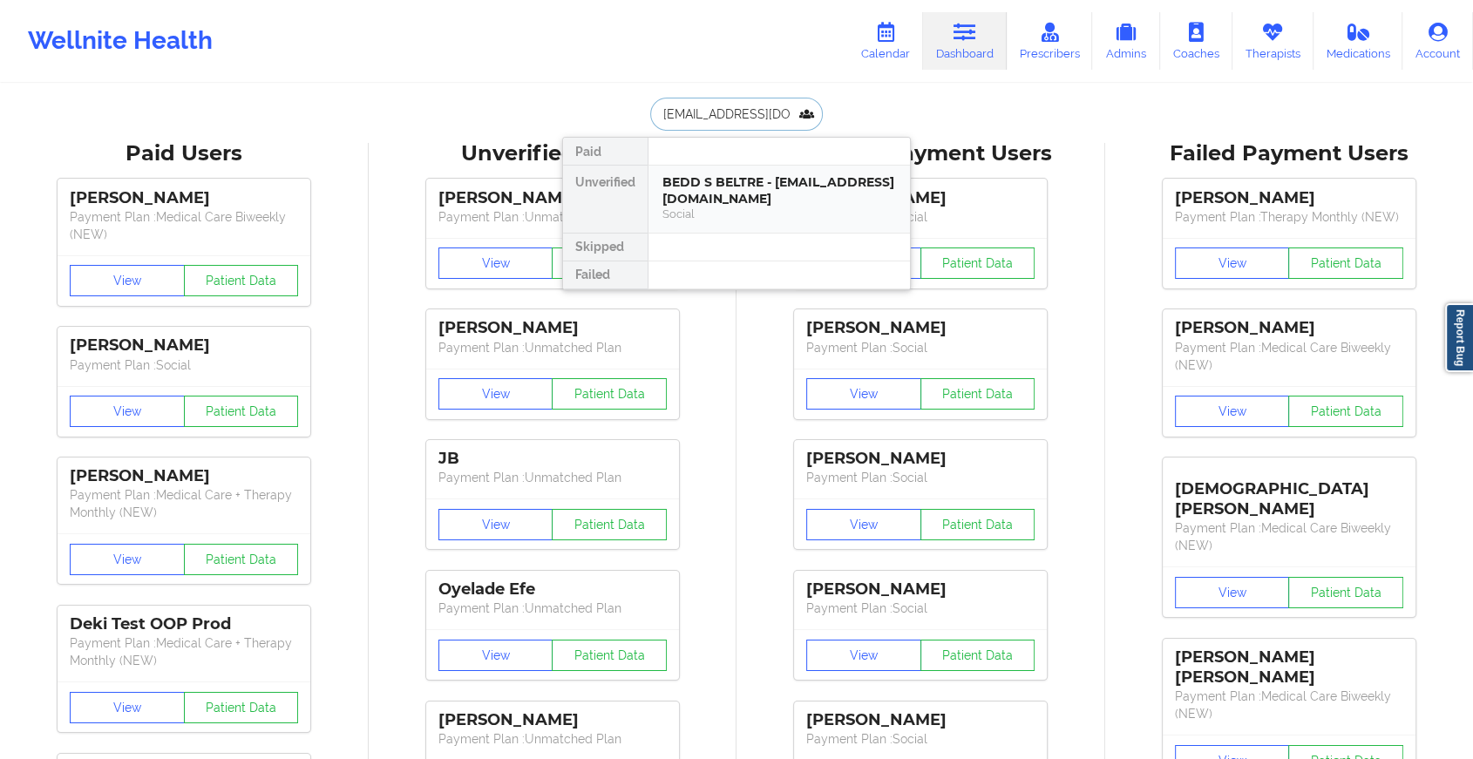
click at [702, 213] on div "Social" at bounding box center [779, 214] width 234 height 15
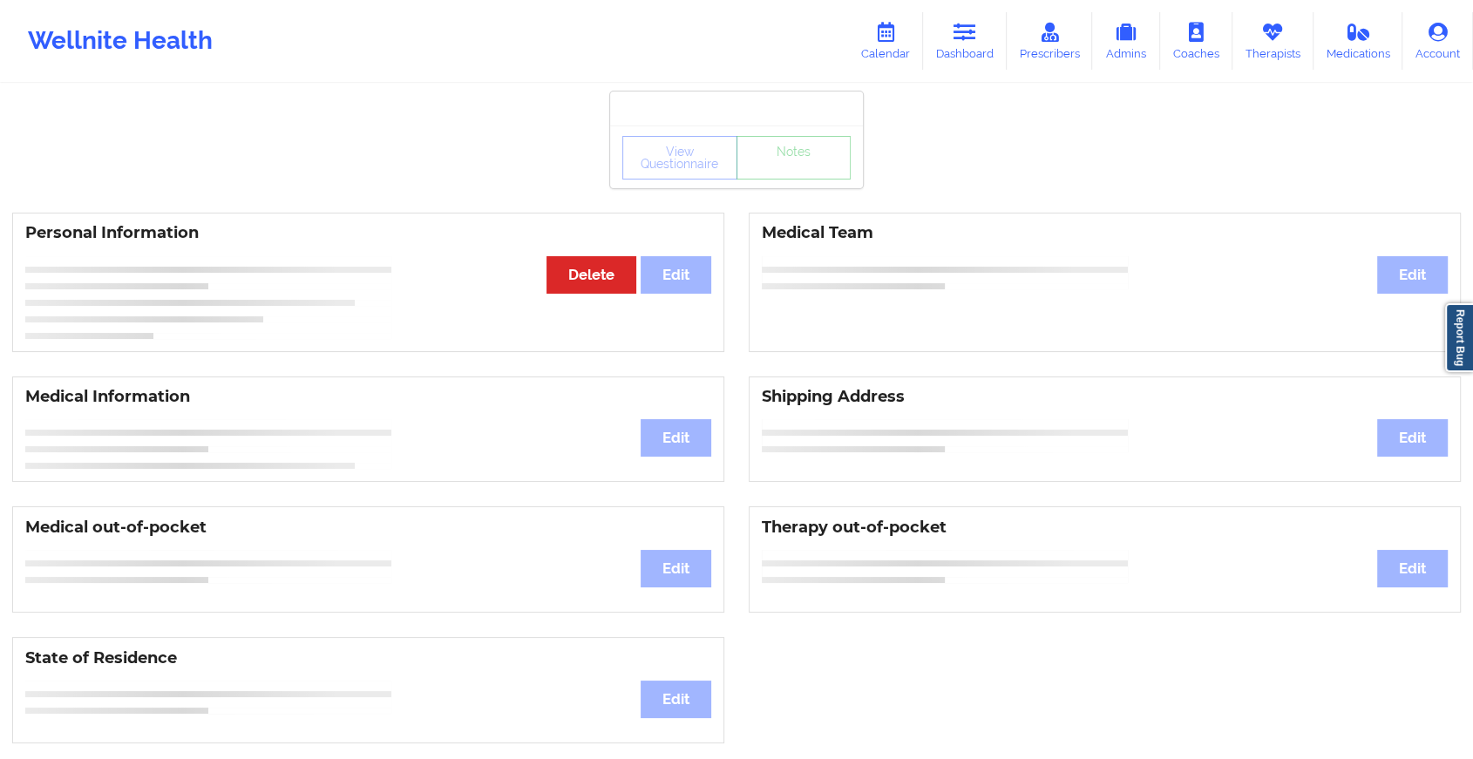
click at [781, 177] on div "View Questionnaire Notes" at bounding box center [736, 158] width 228 height 44
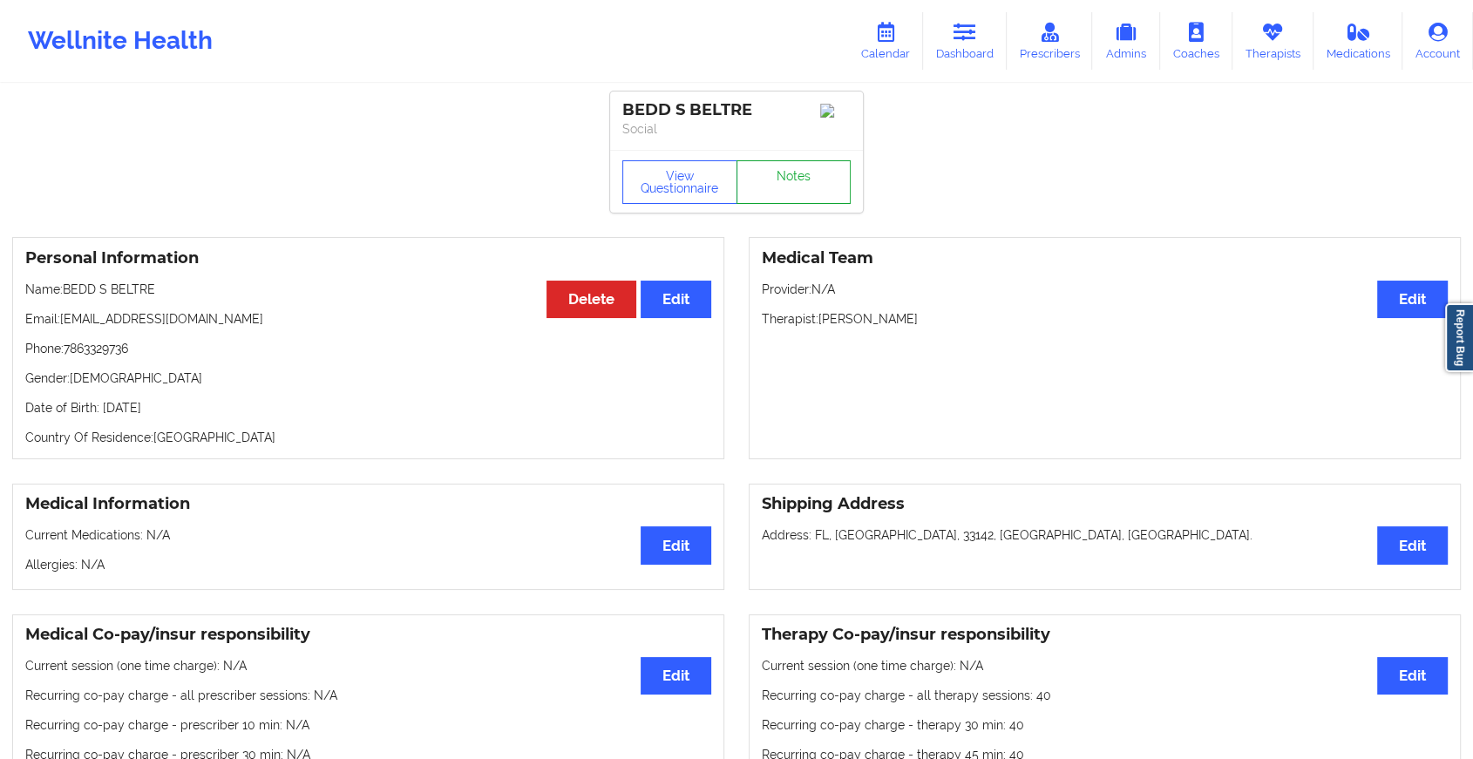
click at [781, 177] on link "Notes" at bounding box center [793, 182] width 115 height 44
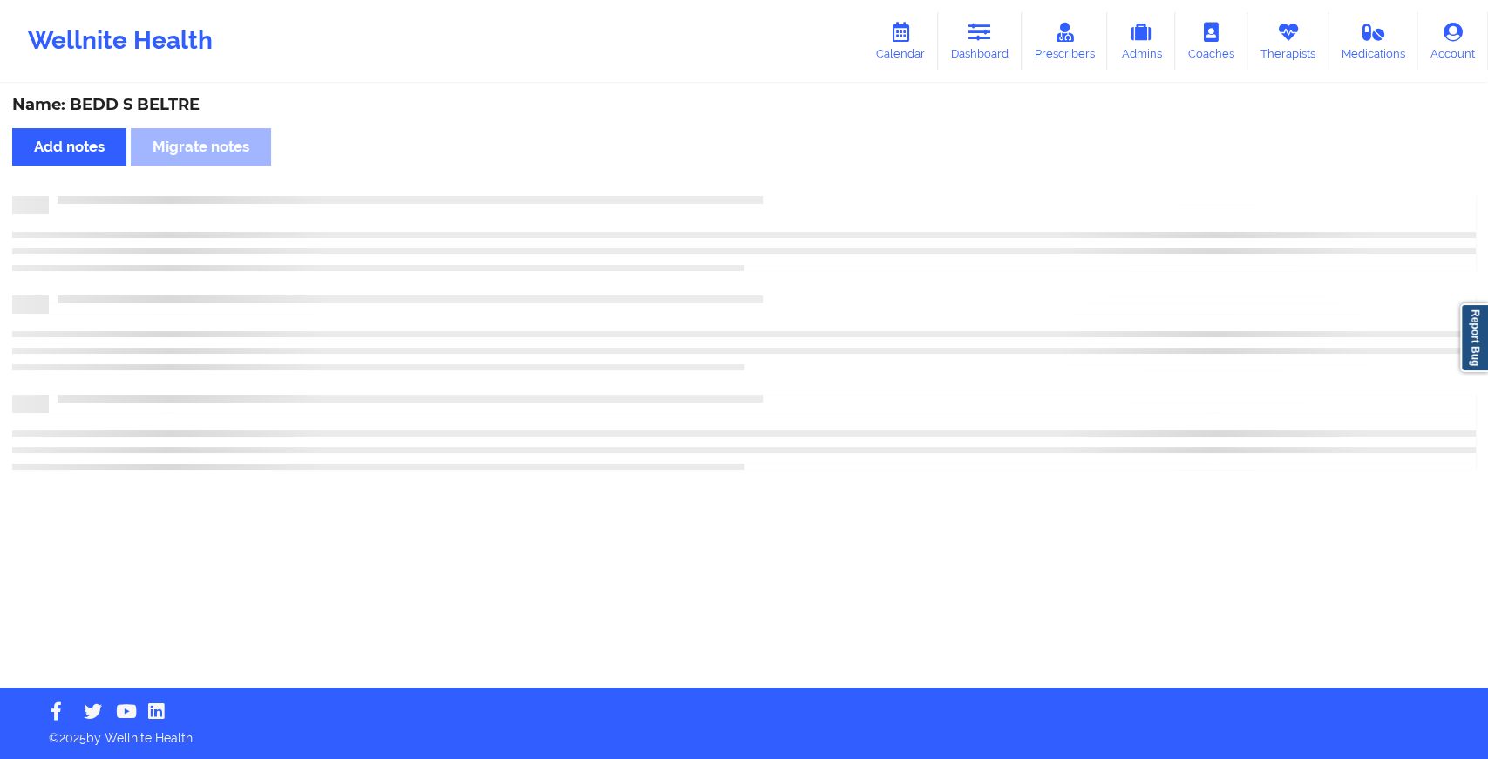
click at [781, 177] on div "Name: BEDD S BELTRE Add notes Migrate notes" at bounding box center [744, 386] width 1488 height 602
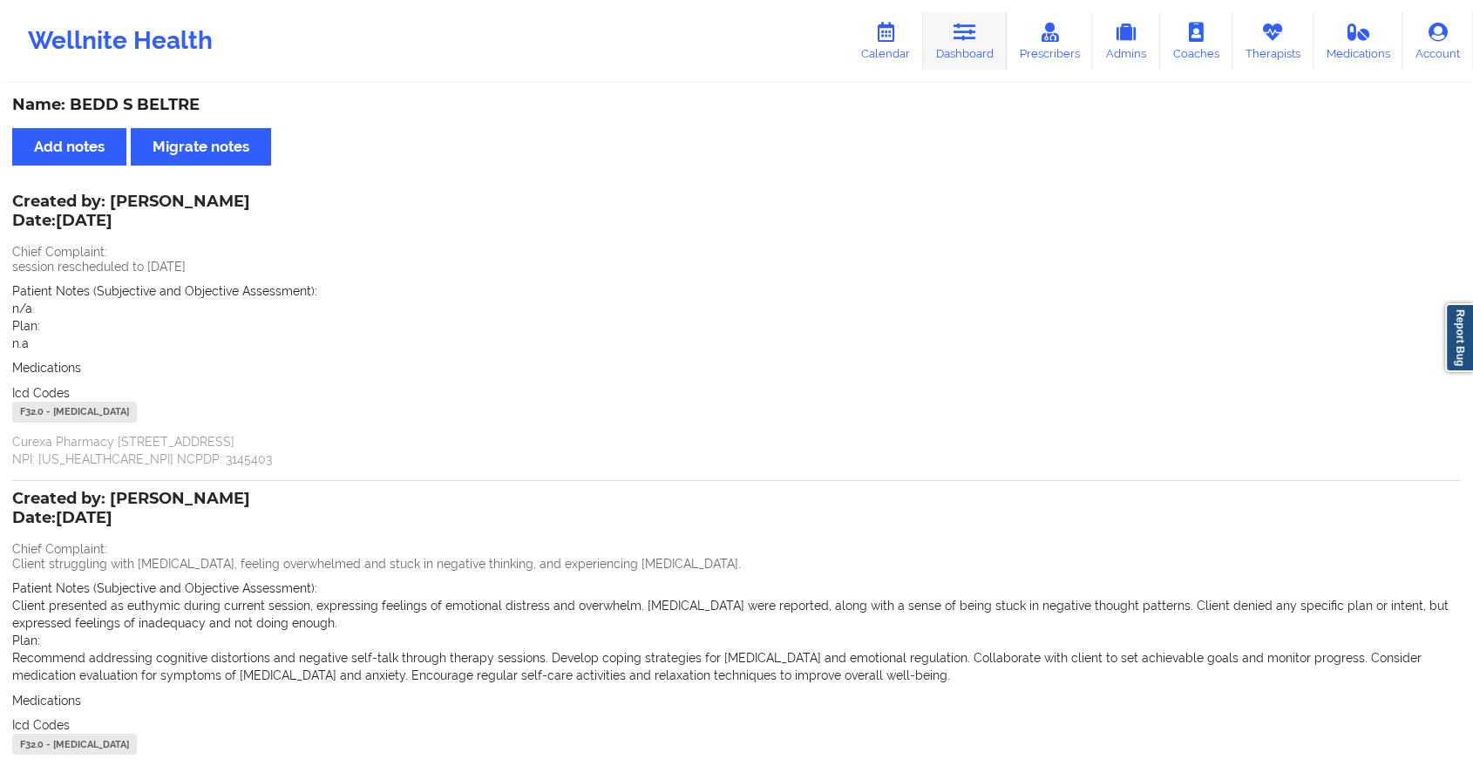
click at [953, 29] on link "Dashboard" at bounding box center [965, 41] width 84 height 58
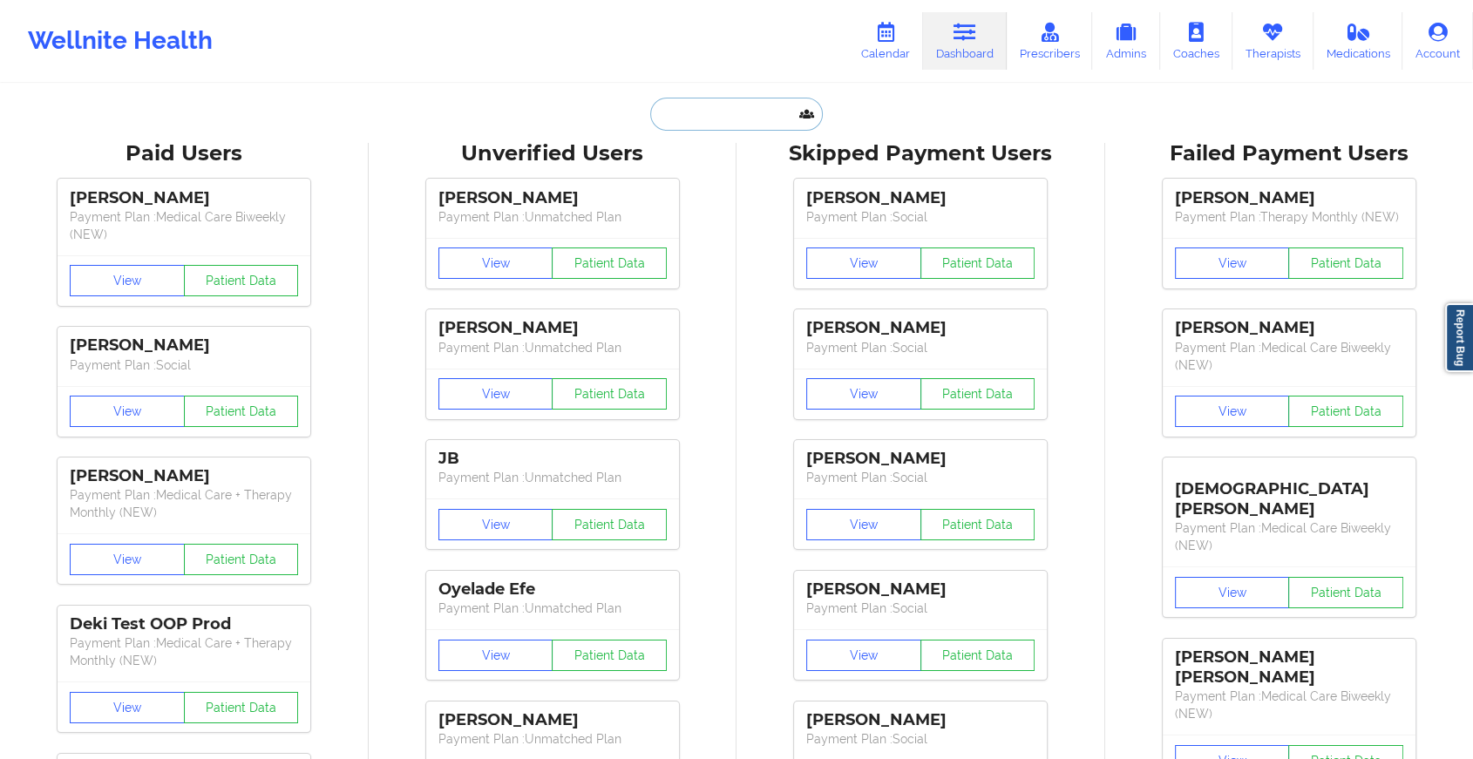
click at [711, 115] on input "text" at bounding box center [736, 114] width 173 height 33
paste input "[EMAIL_ADDRESS][DOMAIN_NAME]"
type input "[EMAIL_ADDRESS][DOMAIN_NAME]"
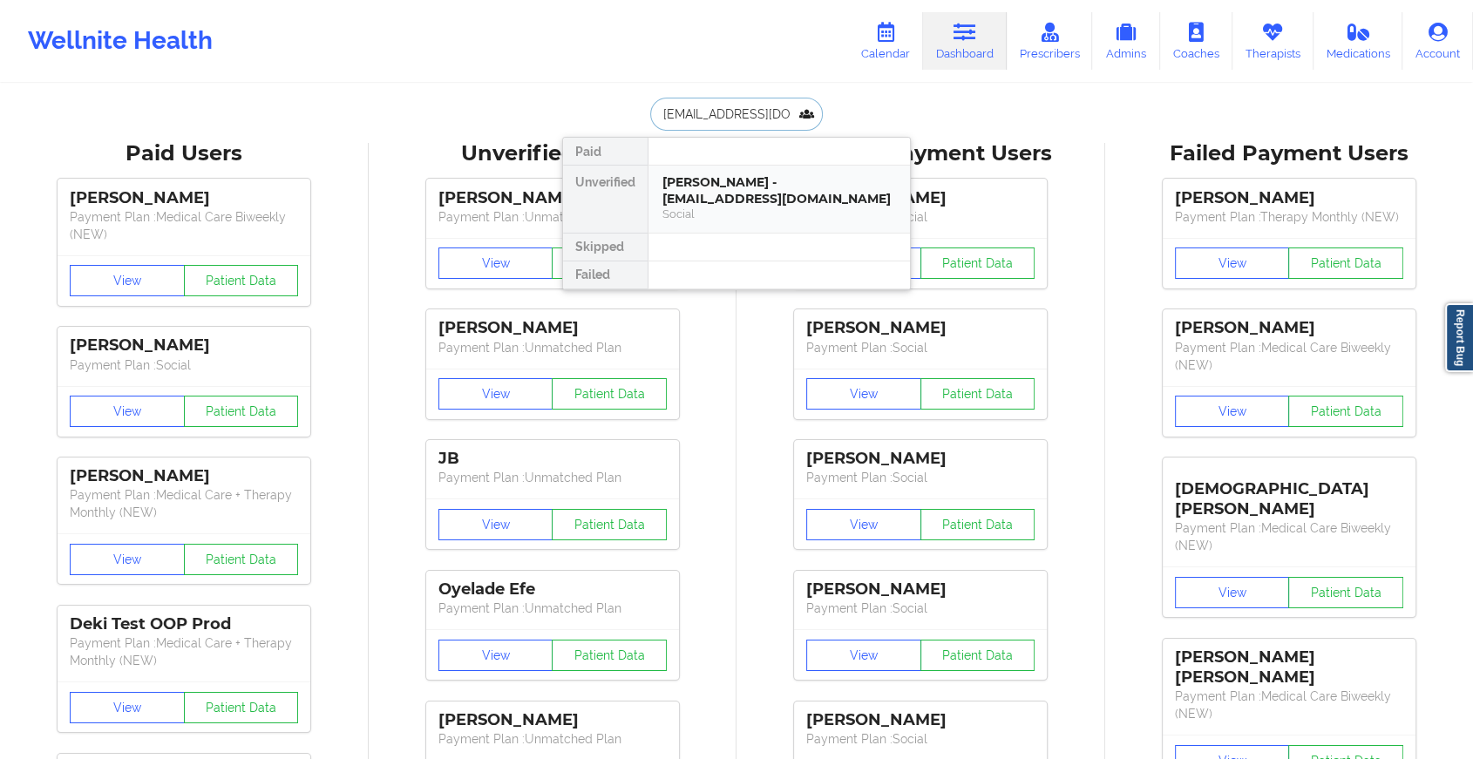
click at [688, 191] on div "[PERSON_NAME] - [EMAIL_ADDRESS][DOMAIN_NAME]" at bounding box center [779, 190] width 234 height 32
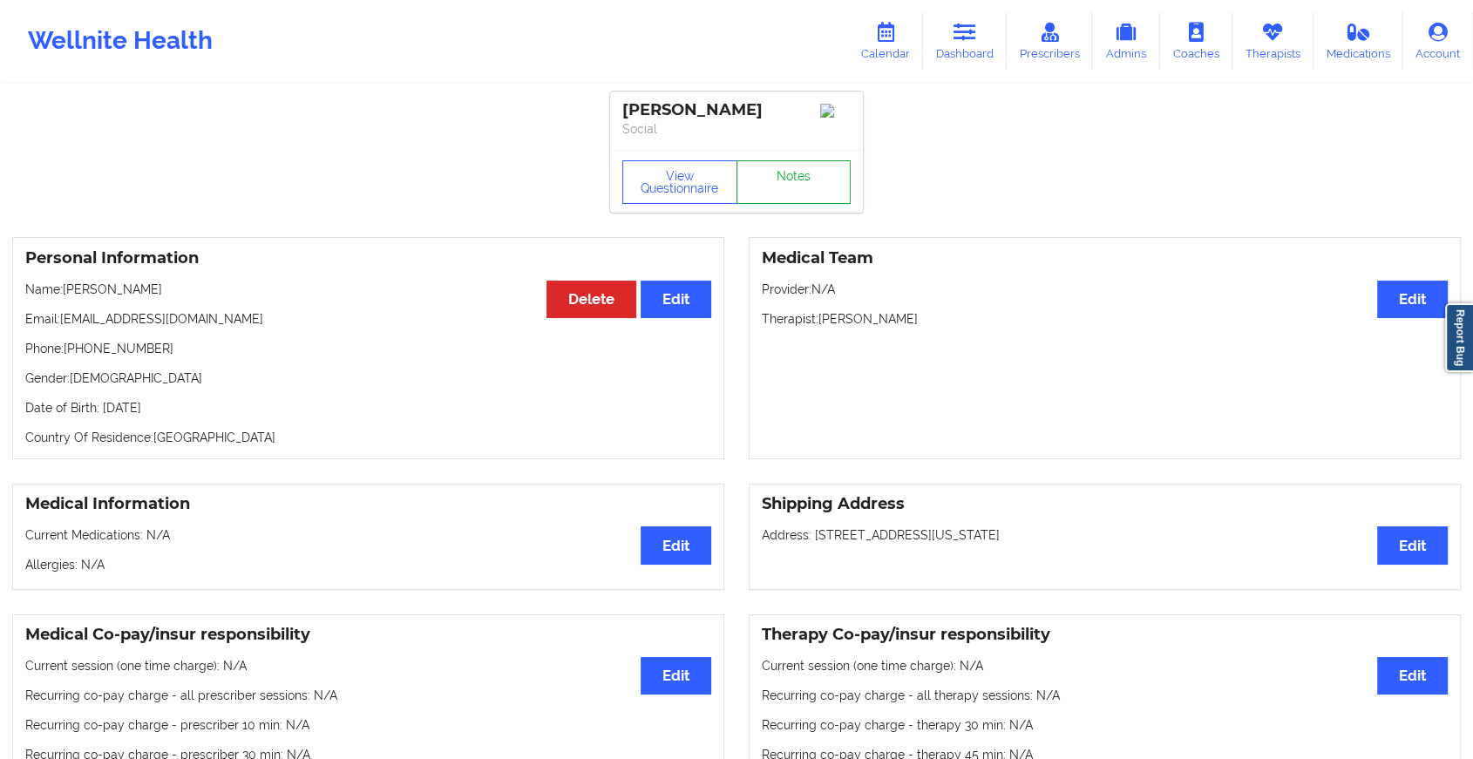
click at [781, 189] on link "Notes" at bounding box center [793, 182] width 115 height 44
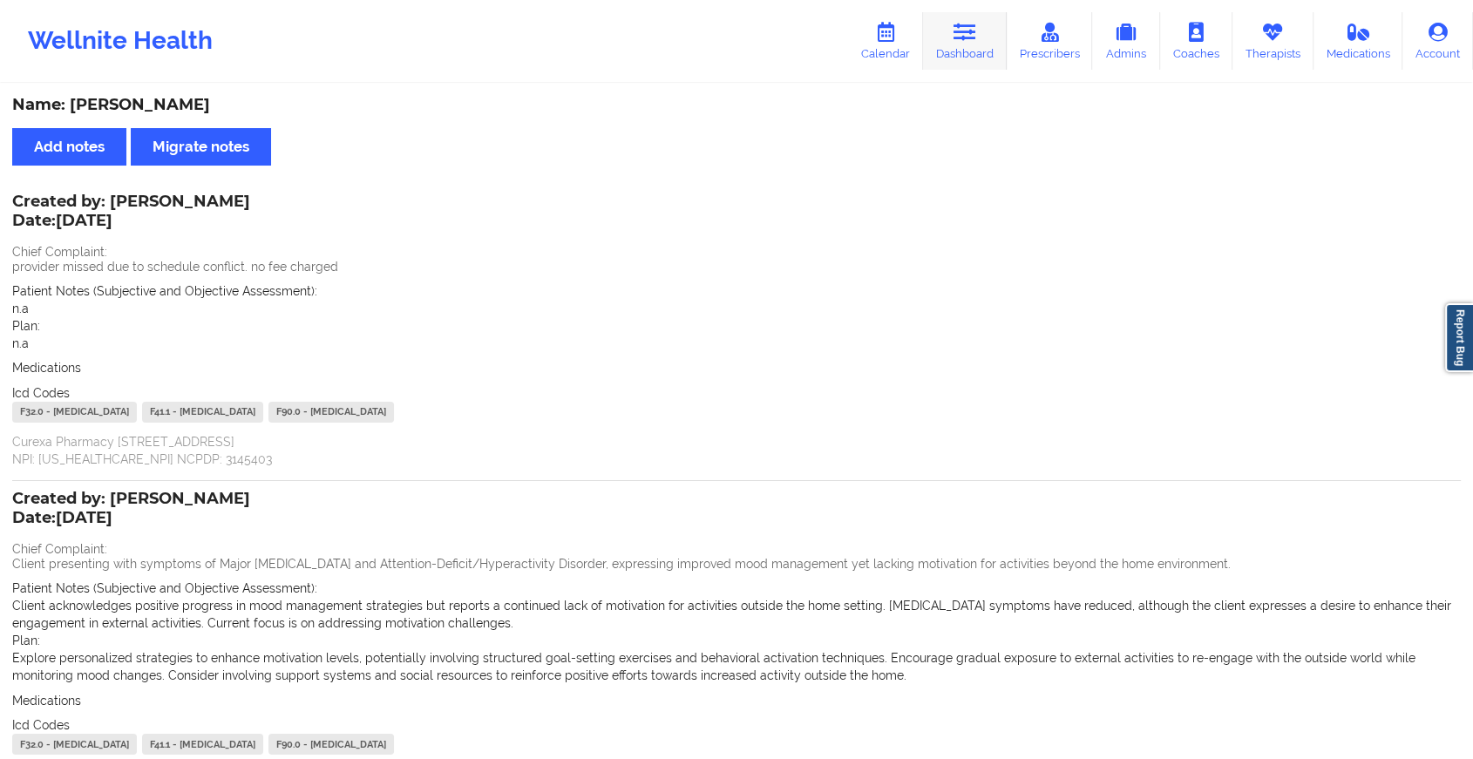
click at [969, 46] on link "Dashboard" at bounding box center [965, 41] width 84 height 58
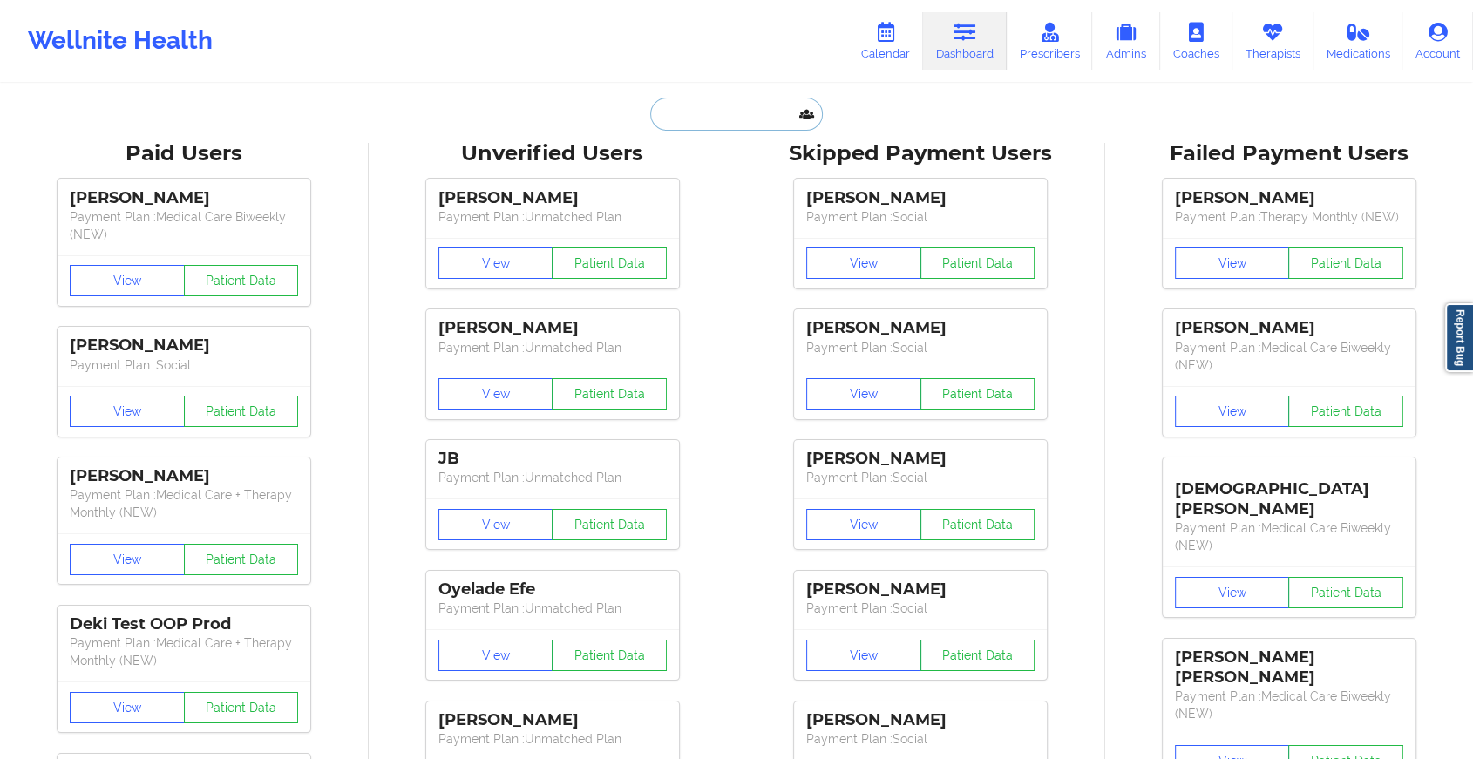
click at [722, 111] on input "text" at bounding box center [736, 114] width 173 height 33
paste input "[EMAIL_ADDRESS][DOMAIN_NAME]"
type input "[EMAIL_ADDRESS][DOMAIN_NAME]"
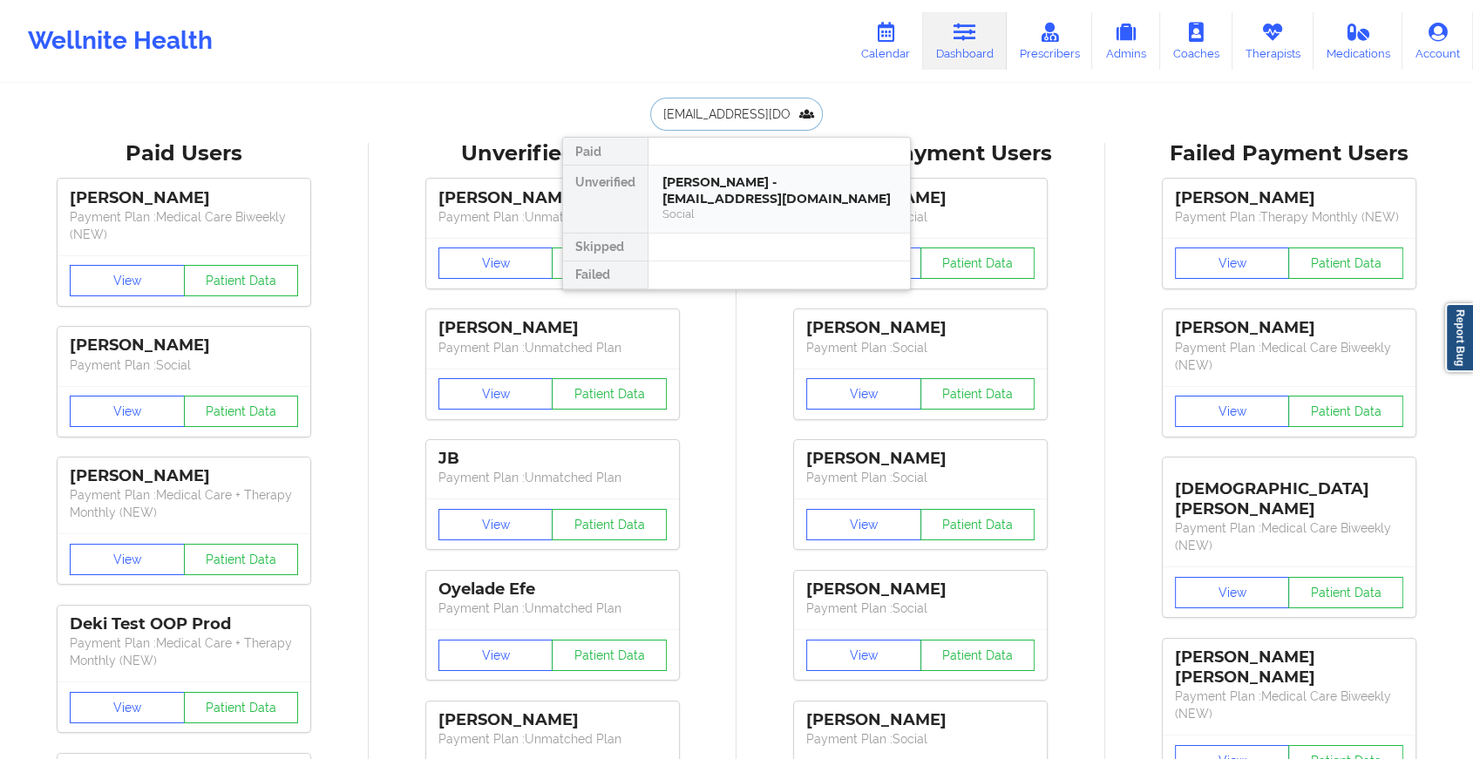
click at [723, 186] on div "[PERSON_NAME] - [EMAIL_ADDRESS][DOMAIN_NAME]" at bounding box center [779, 190] width 234 height 32
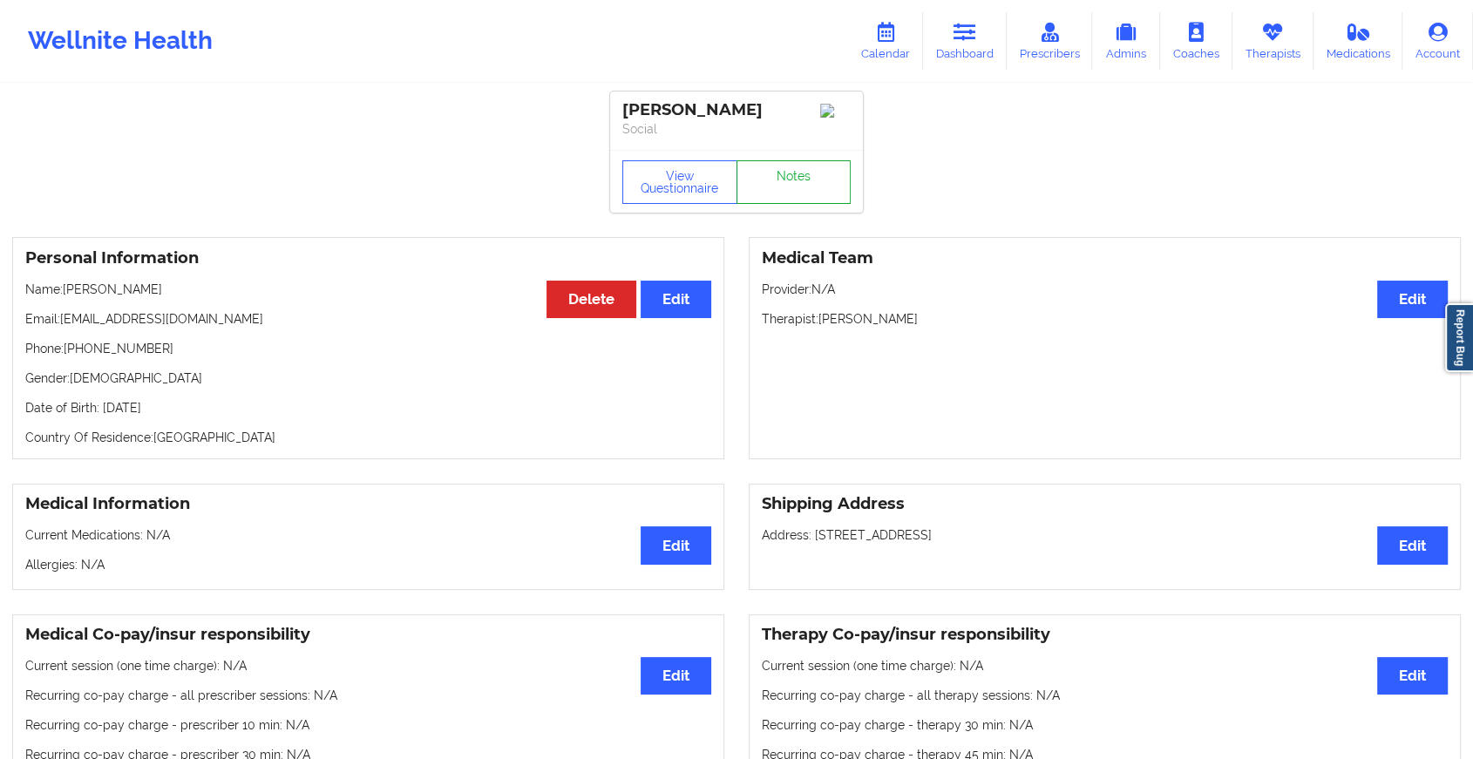
click at [783, 194] on link "Notes" at bounding box center [793, 182] width 115 height 44
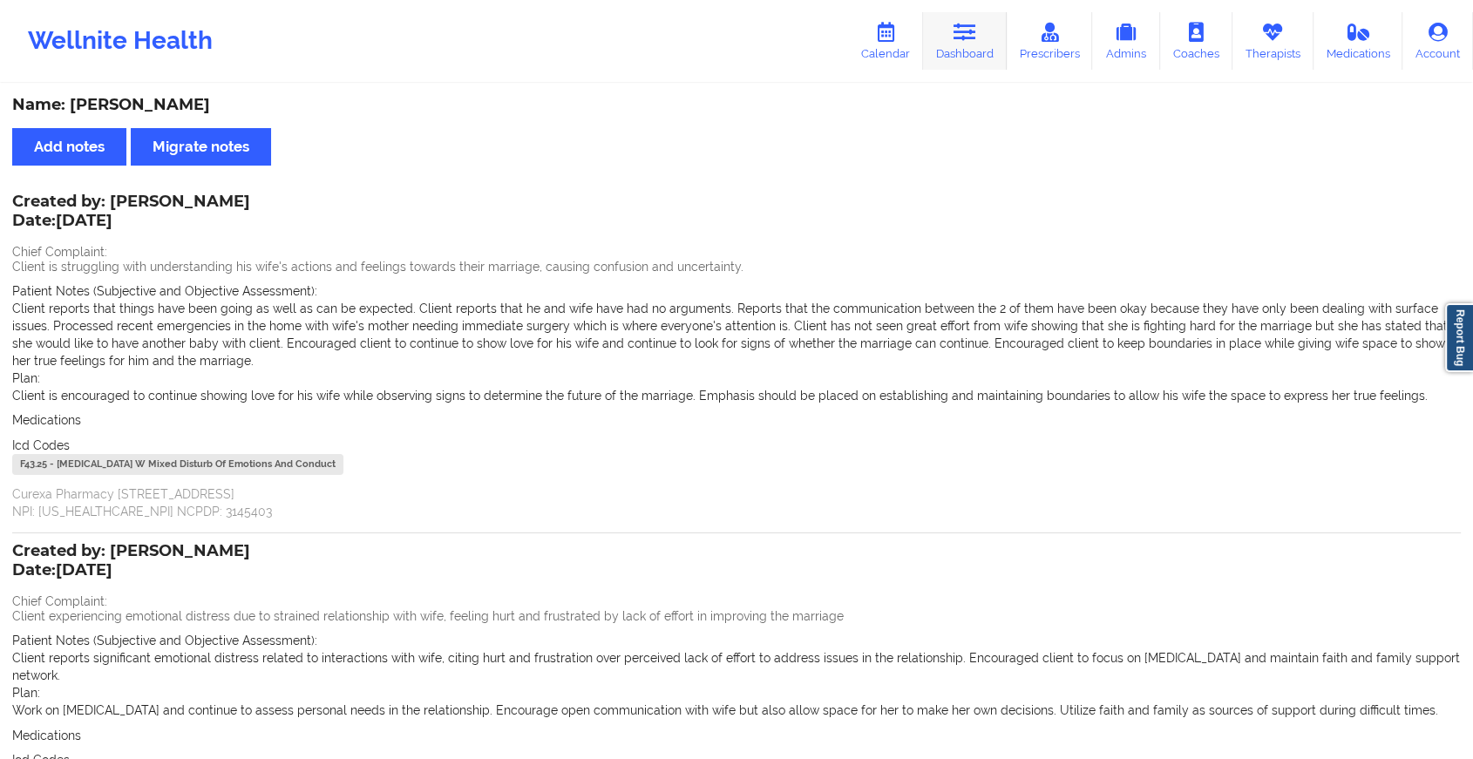
click at [963, 40] on icon at bounding box center [964, 32] width 23 height 19
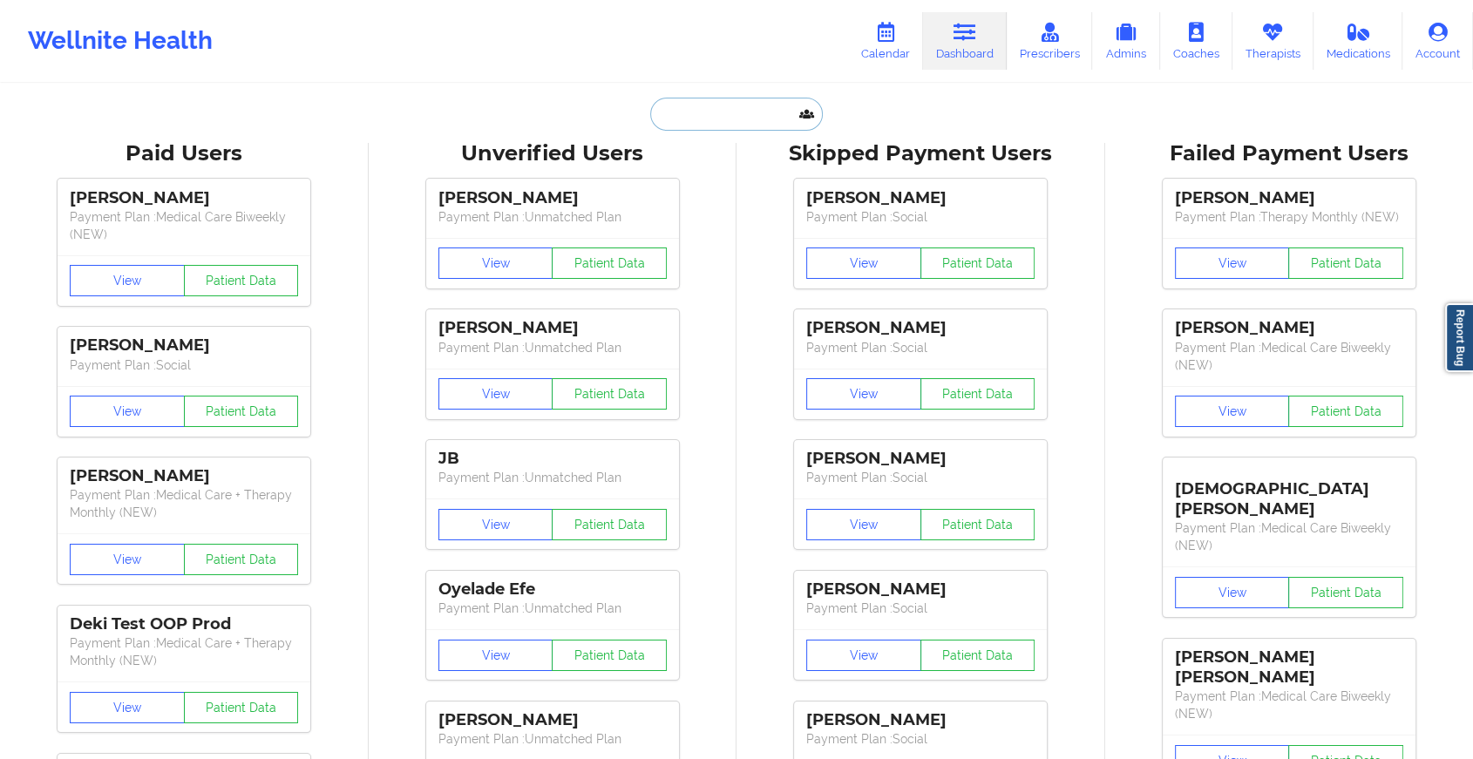
click at [695, 112] on input "text" at bounding box center [736, 114] width 173 height 33
paste input "[EMAIL_ADDRESS][DOMAIN_NAME]"
type input "[EMAIL_ADDRESS][DOMAIN_NAME]"
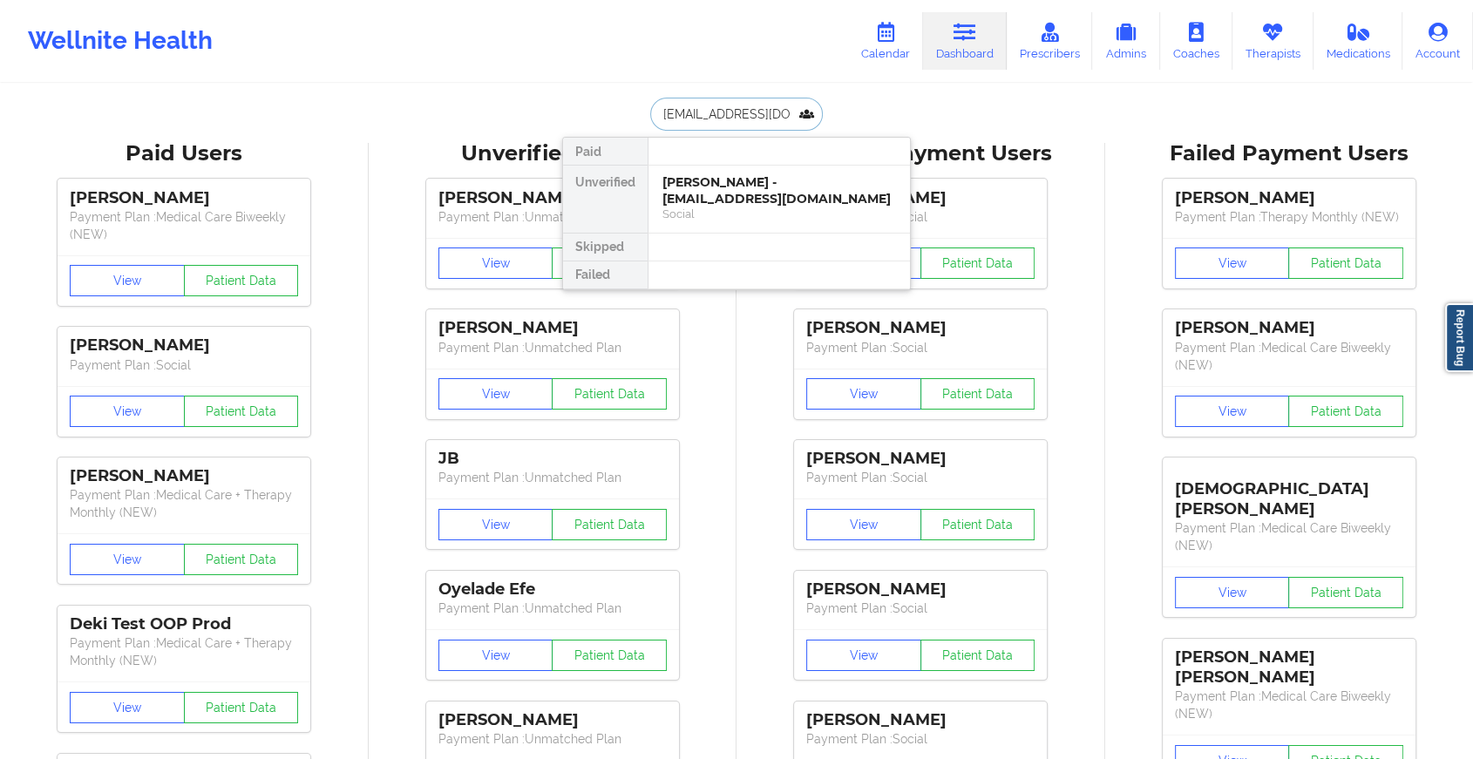
scroll to position [0, 6]
click at [774, 210] on div "Social" at bounding box center [779, 214] width 234 height 15
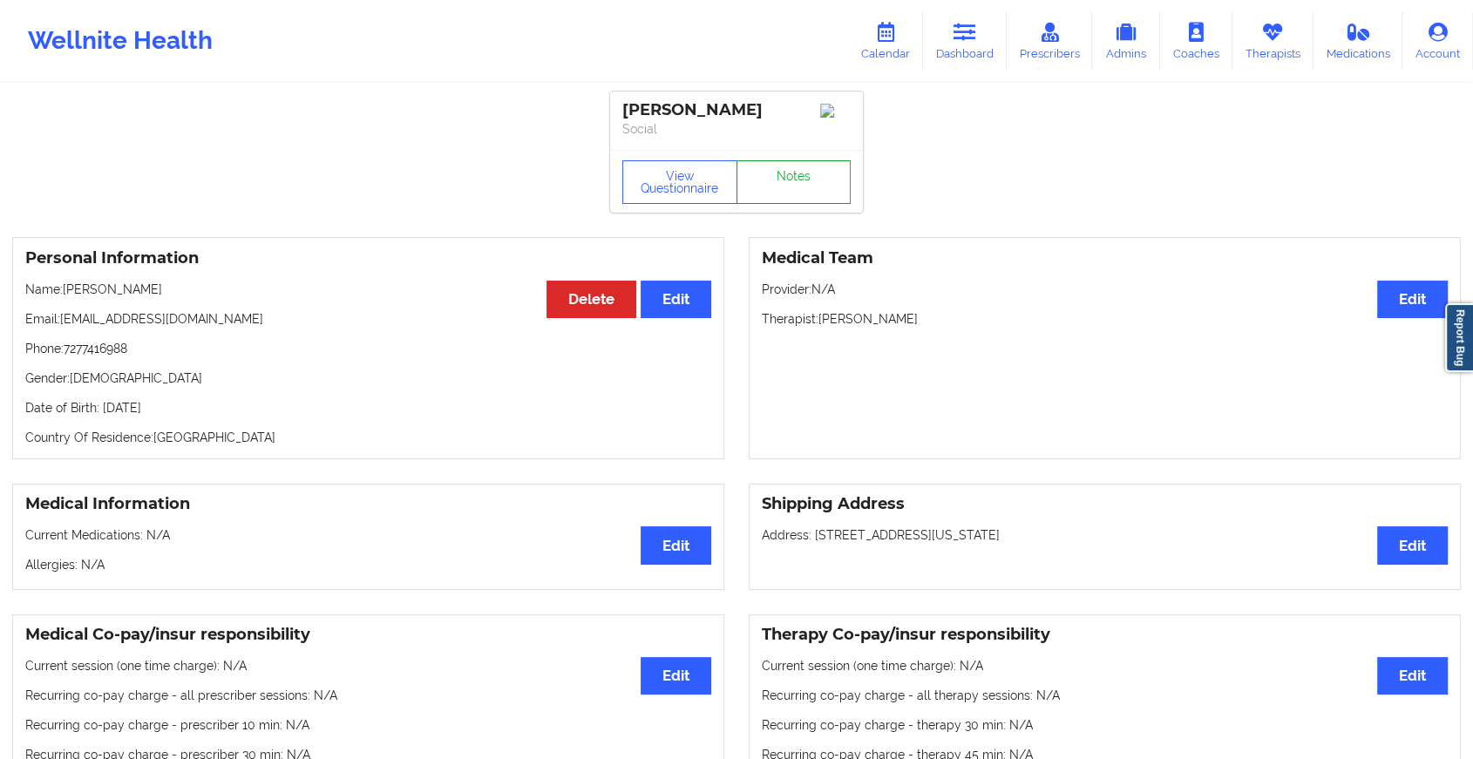
click at [807, 194] on link "Notes" at bounding box center [793, 182] width 115 height 44
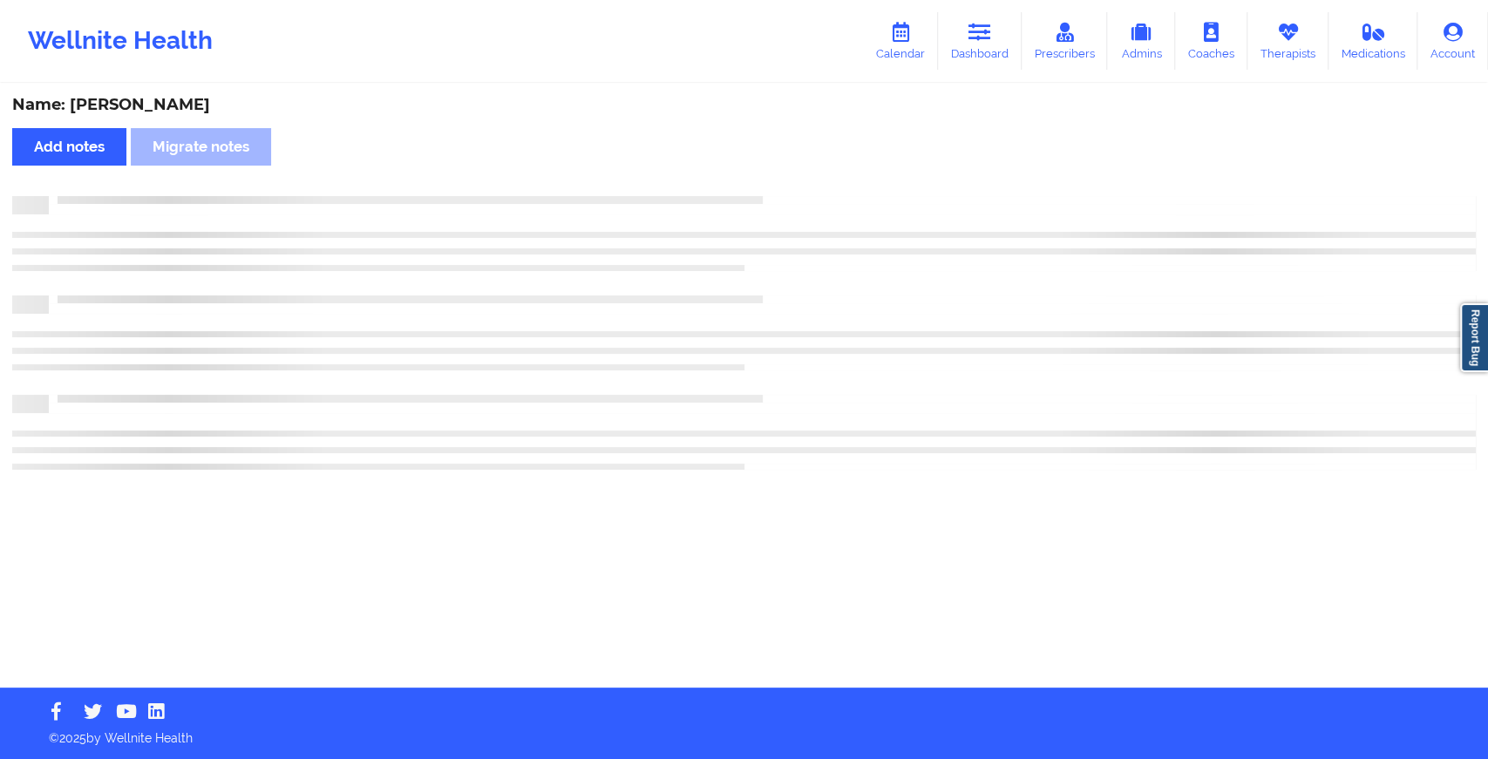
click at [807, 194] on div "Name: [PERSON_NAME] Add notes Migrate notes" at bounding box center [744, 386] width 1488 height 602
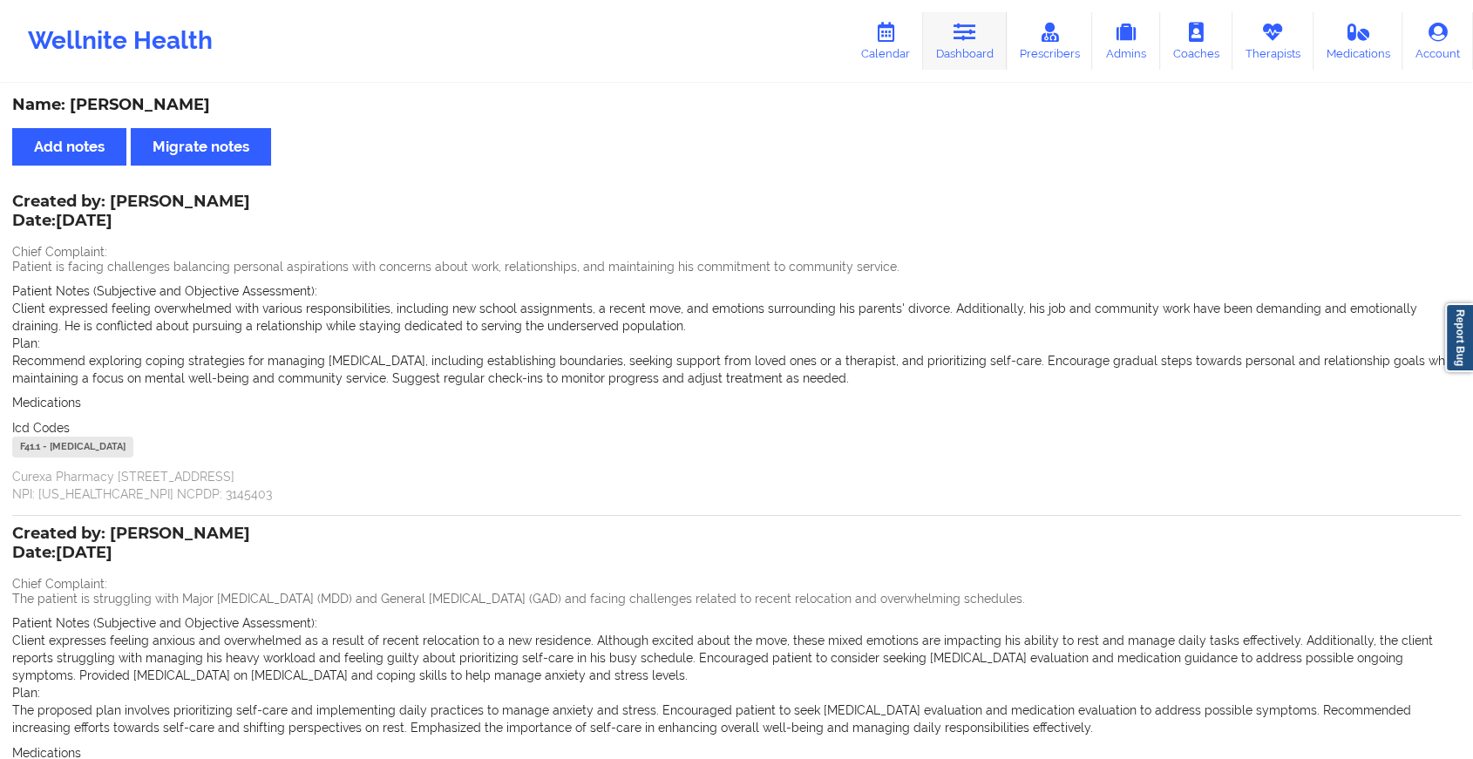
click at [967, 44] on link "Dashboard" at bounding box center [965, 41] width 84 height 58
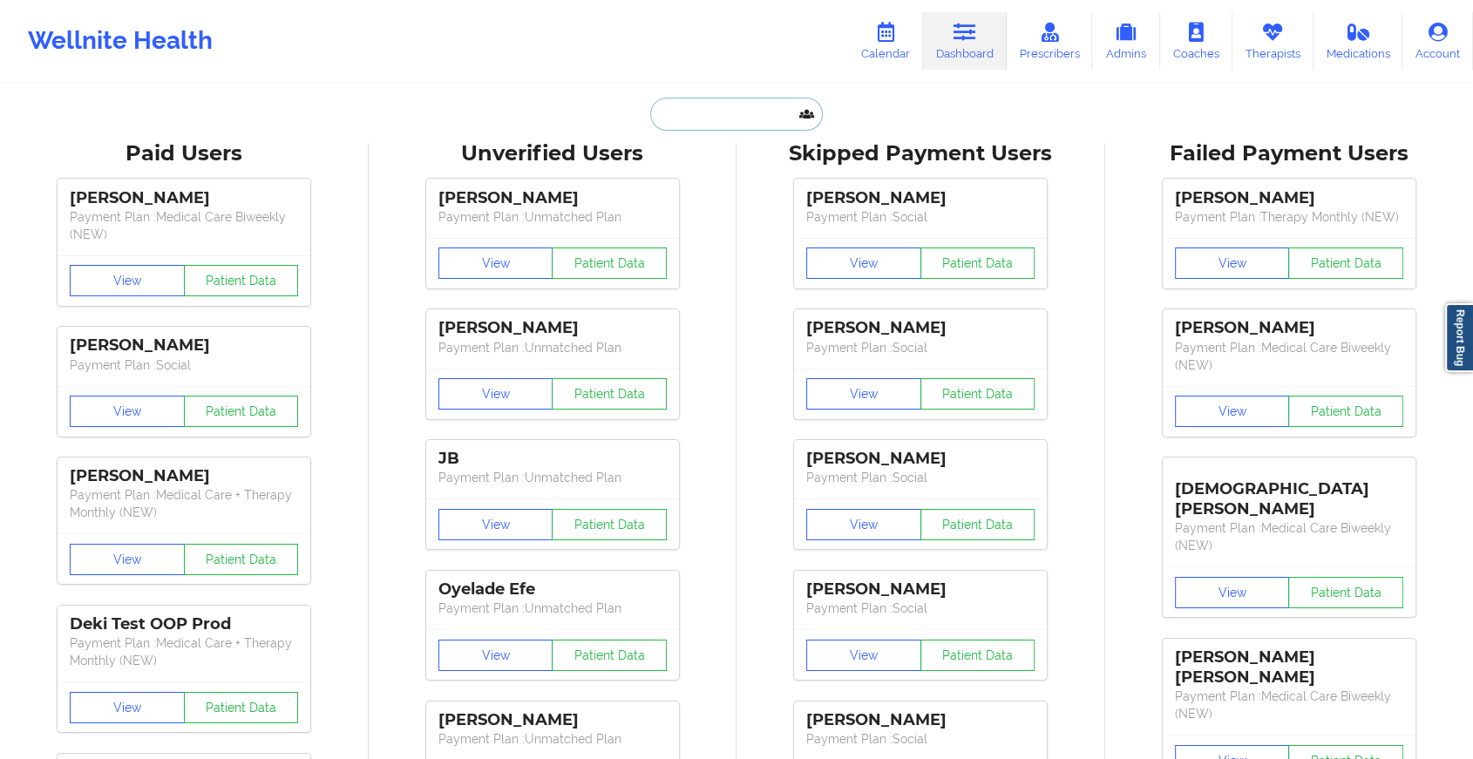
click at [717, 121] on input "text" at bounding box center [736, 114] width 173 height 33
paste input "[EMAIL_ADDRESS][DOMAIN_NAME]"
type input "[EMAIL_ADDRESS][DOMAIN_NAME]"
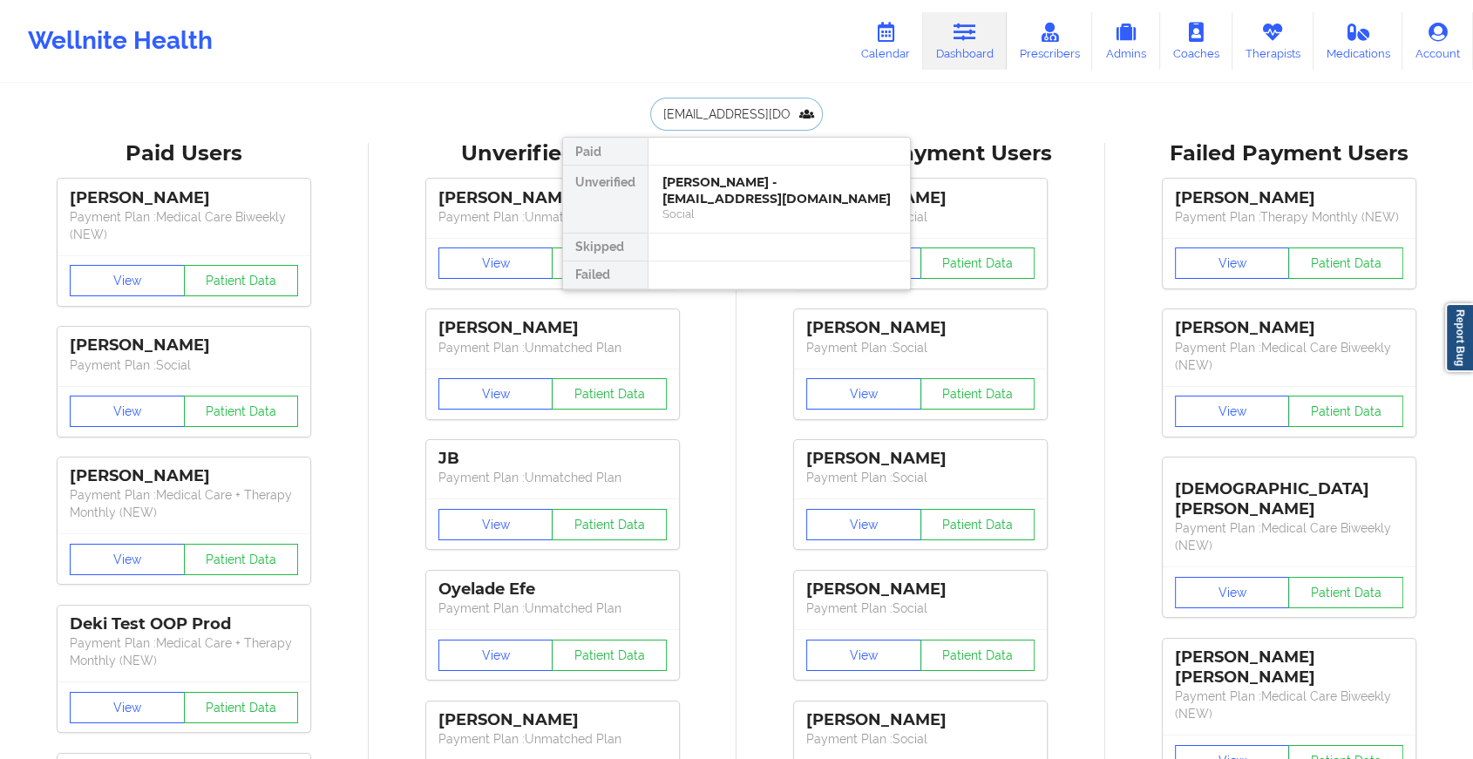
scroll to position [0, 34]
click at [783, 209] on div "Social" at bounding box center [779, 214] width 234 height 15
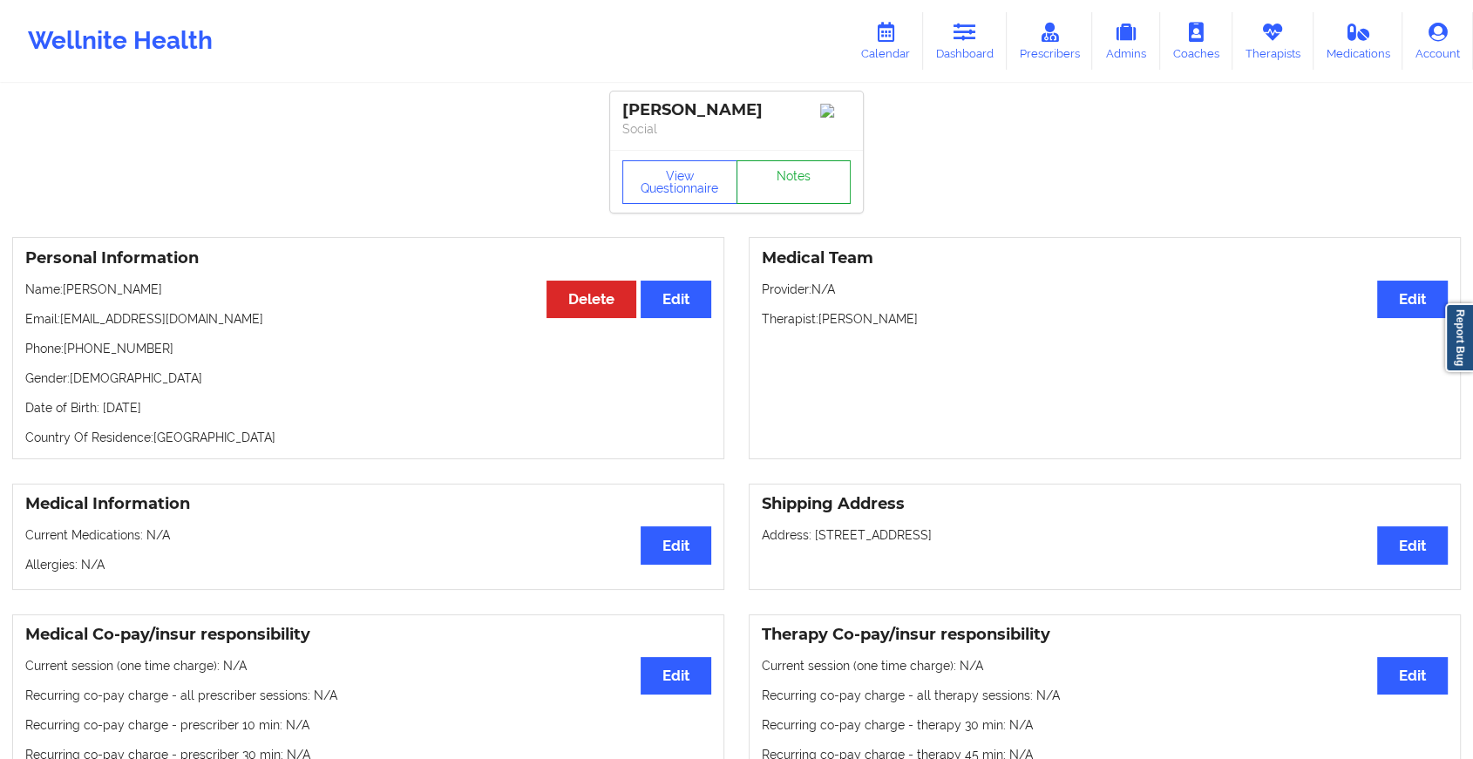
click at [799, 199] on link "Notes" at bounding box center [793, 182] width 115 height 44
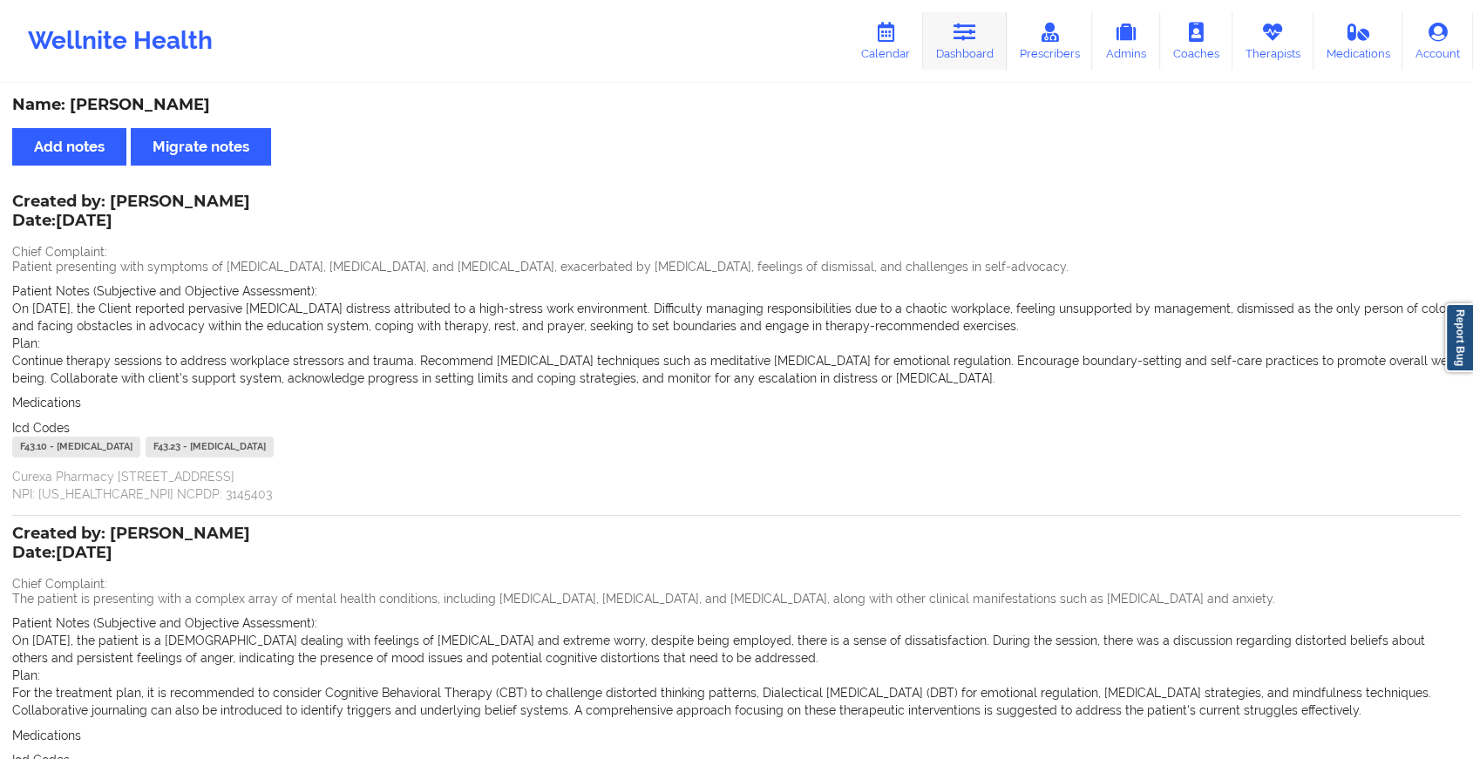
click at [963, 38] on icon at bounding box center [964, 32] width 23 height 19
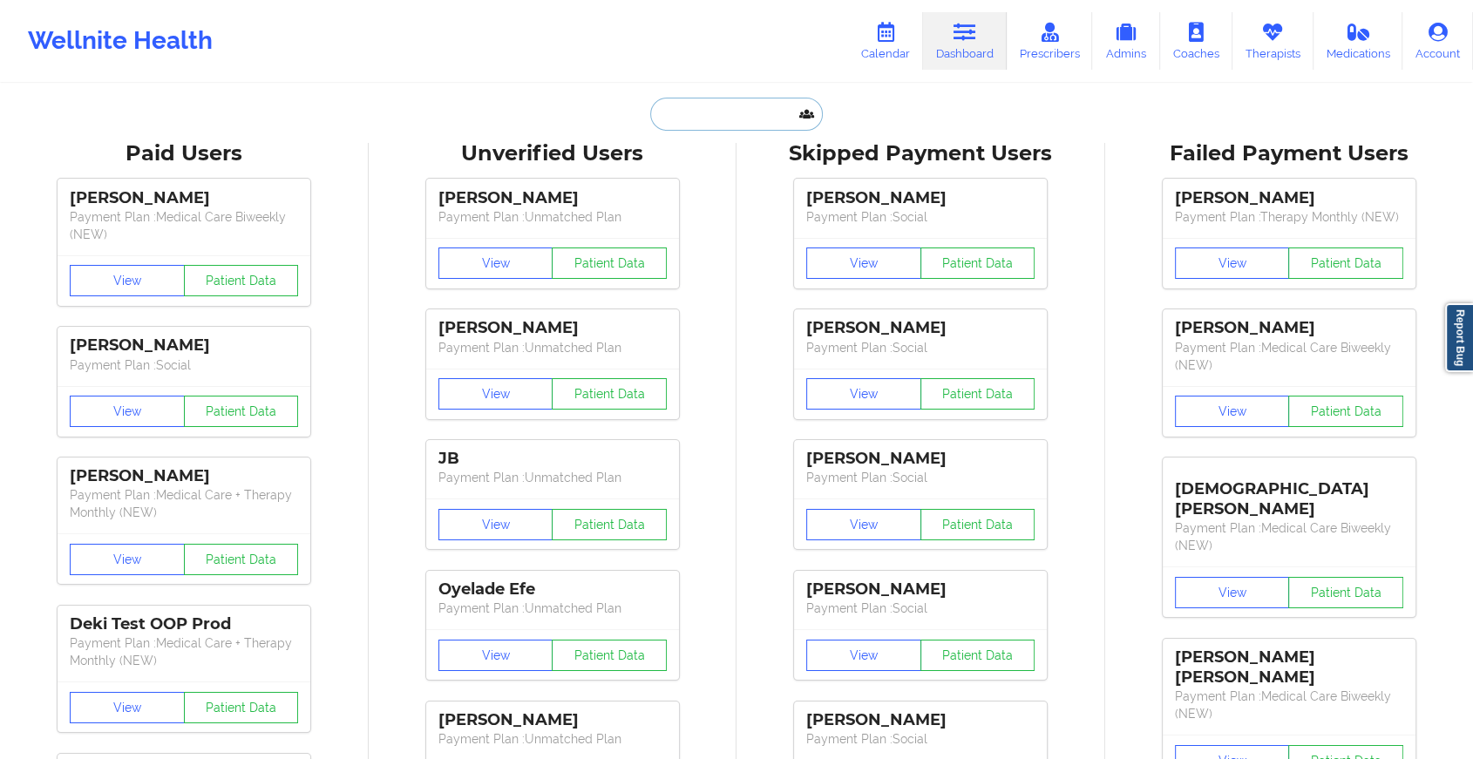
click at [780, 119] on input "text" at bounding box center [736, 114] width 173 height 33
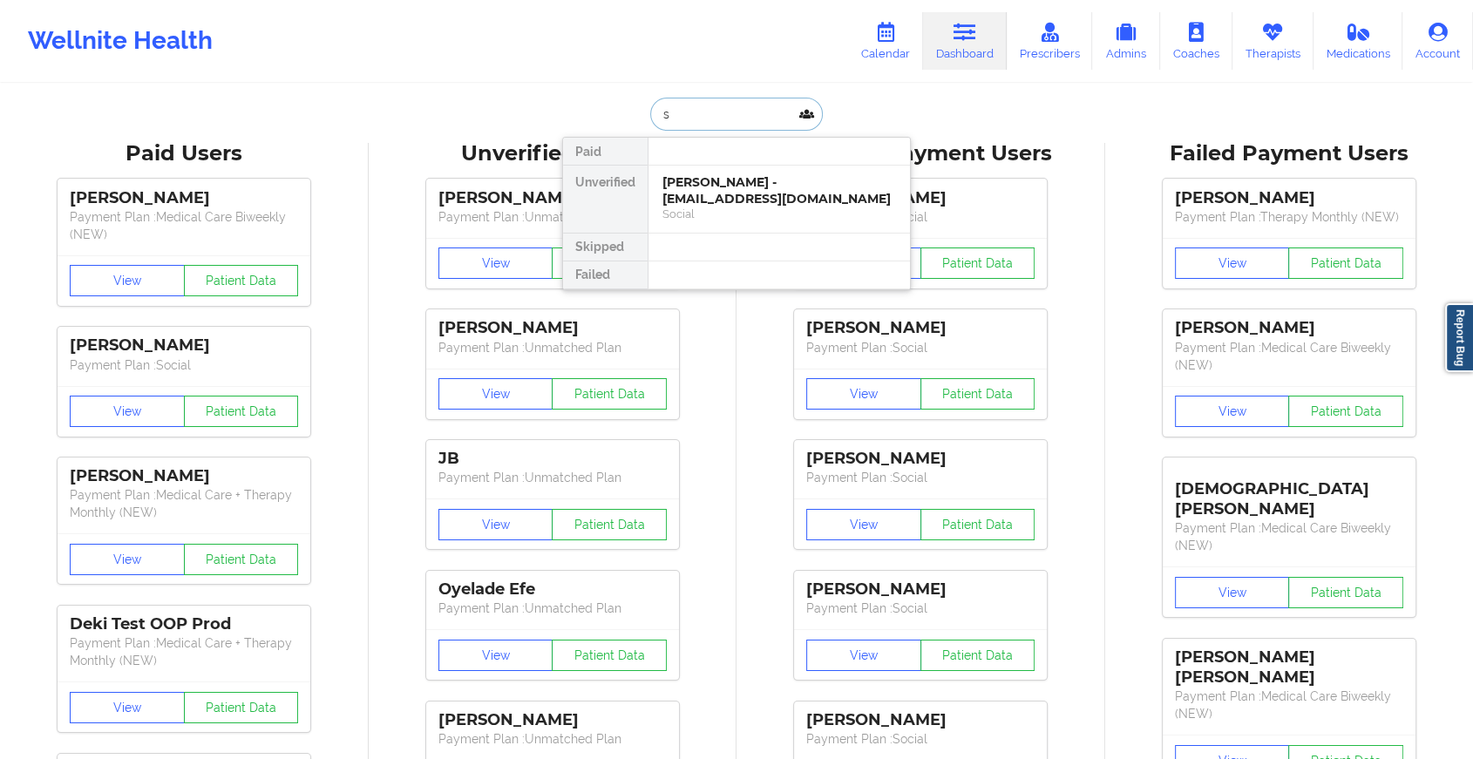
type input "s"
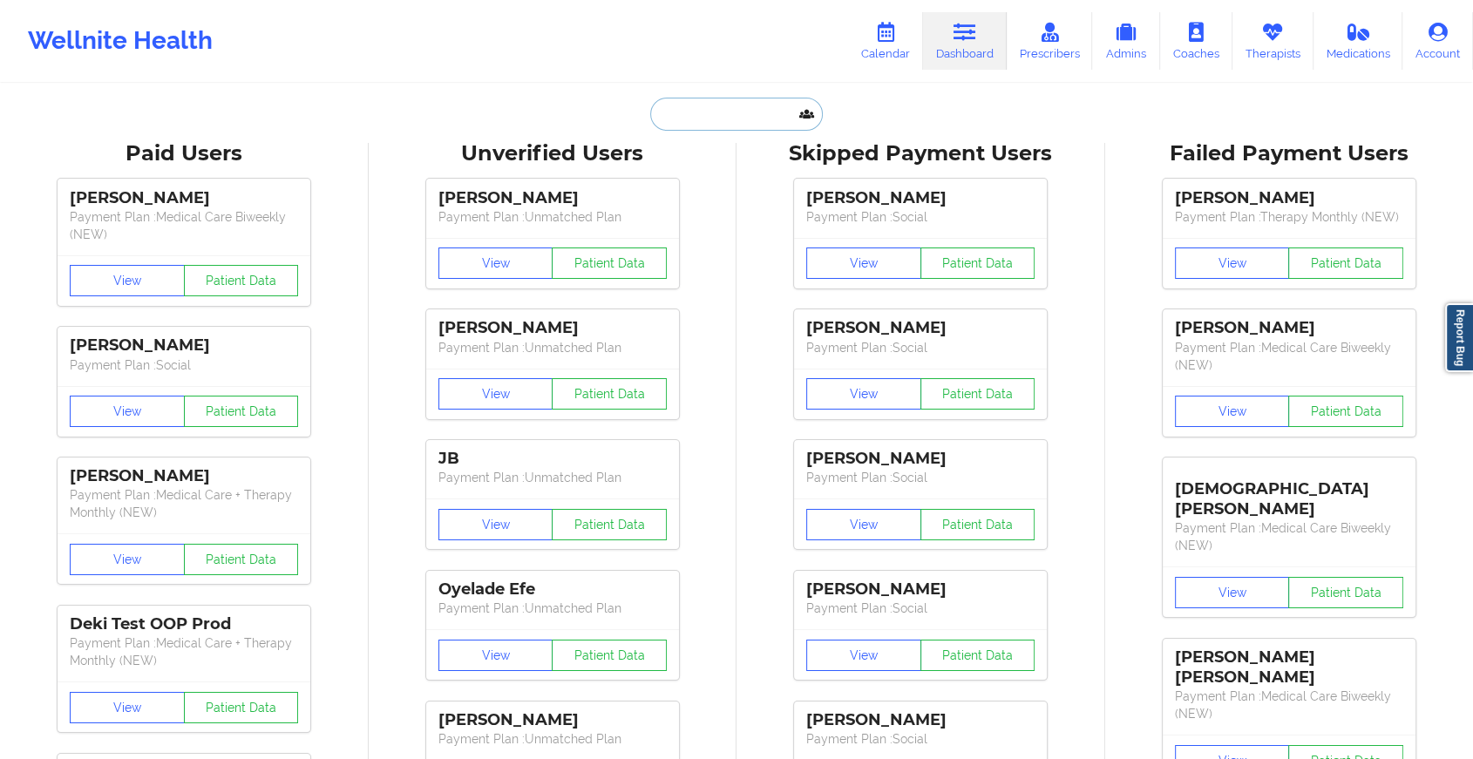
paste input "[EMAIL_ADDRESS][DOMAIN_NAME]"
type input "[EMAIL_ADDRESS][DOMAIN_NAME]"
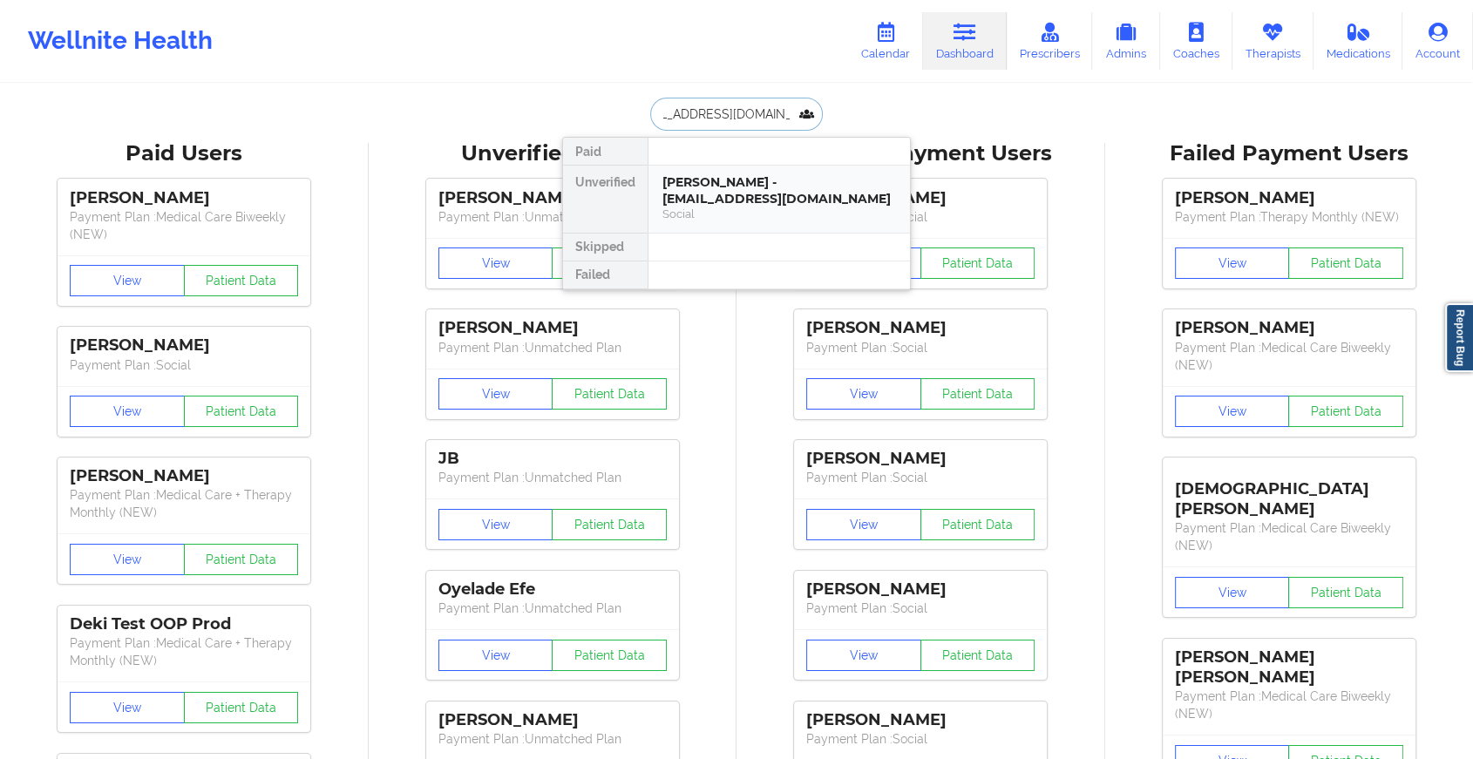
click at [781, 181] on div "[PERSON_NAME] - [EMAIL_ADDRESS][DOMAIN_NAME]" at bounding box center [779, 190] width 234 height 32
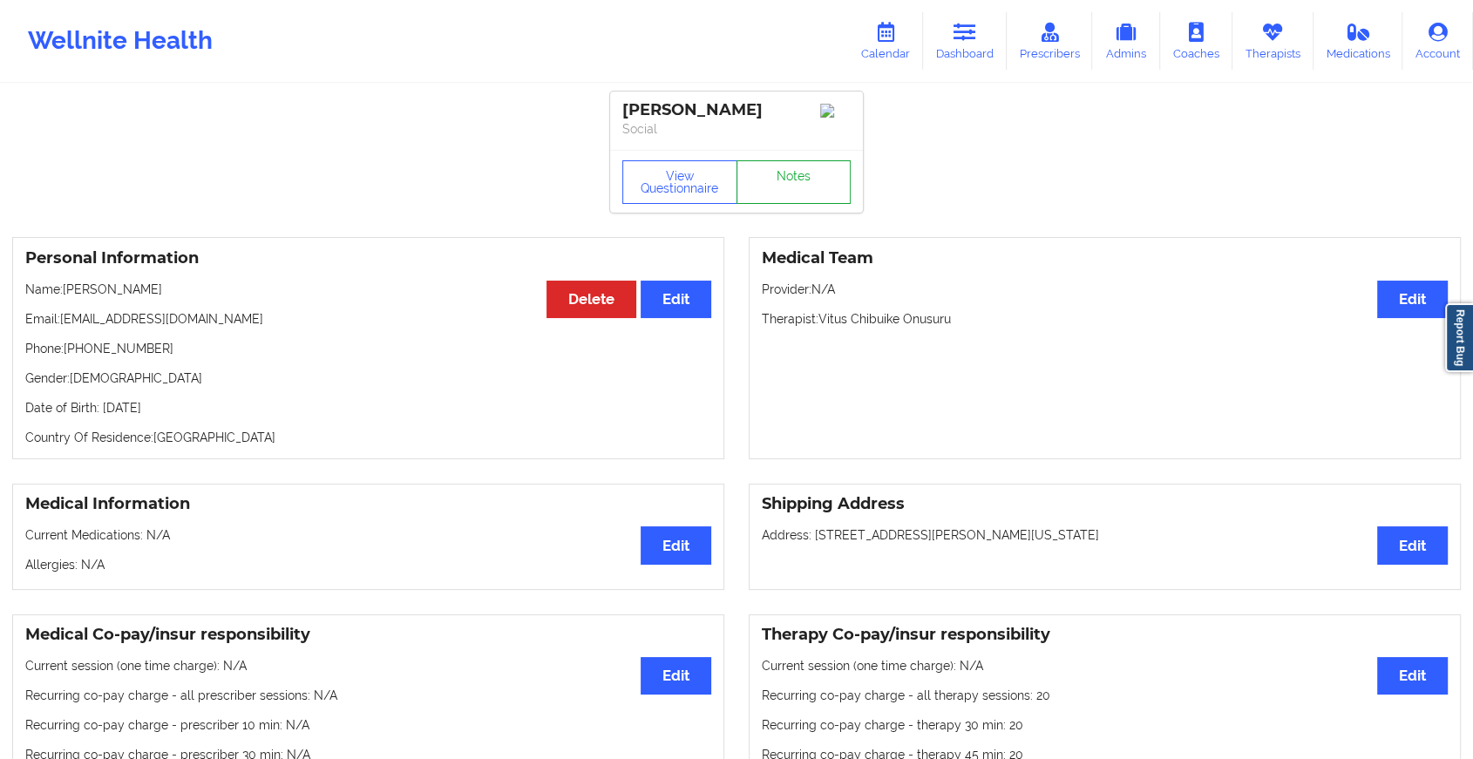
click at [790, 180] on link "Notes" at bounding box center [793, 182] width 115 height 44
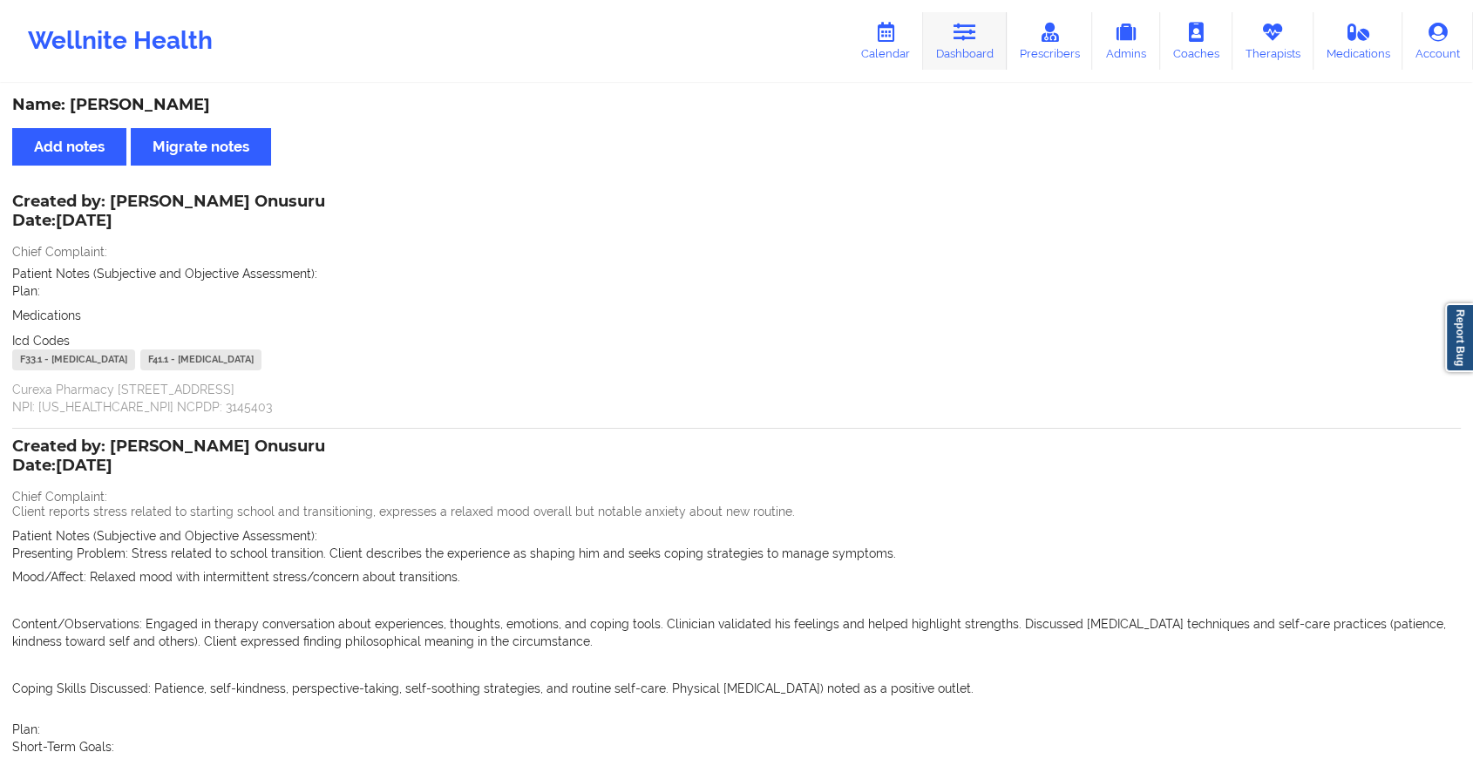
click at [961, 48] on link "Dashboard" at bounding box center [965, 41] width 84 height 58
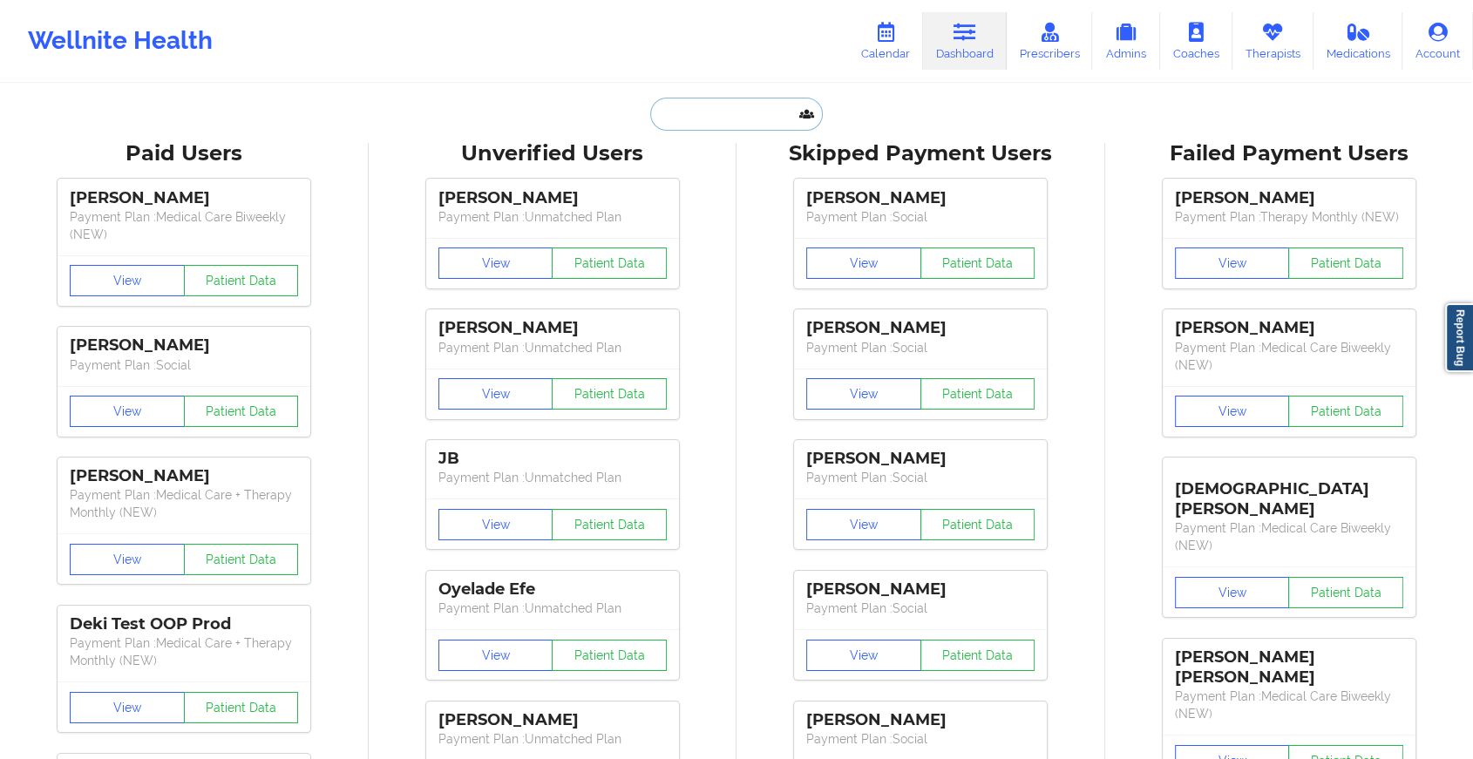
click at [710, 103] on input "text" at bounding box center [736, 114] width 173 height 33
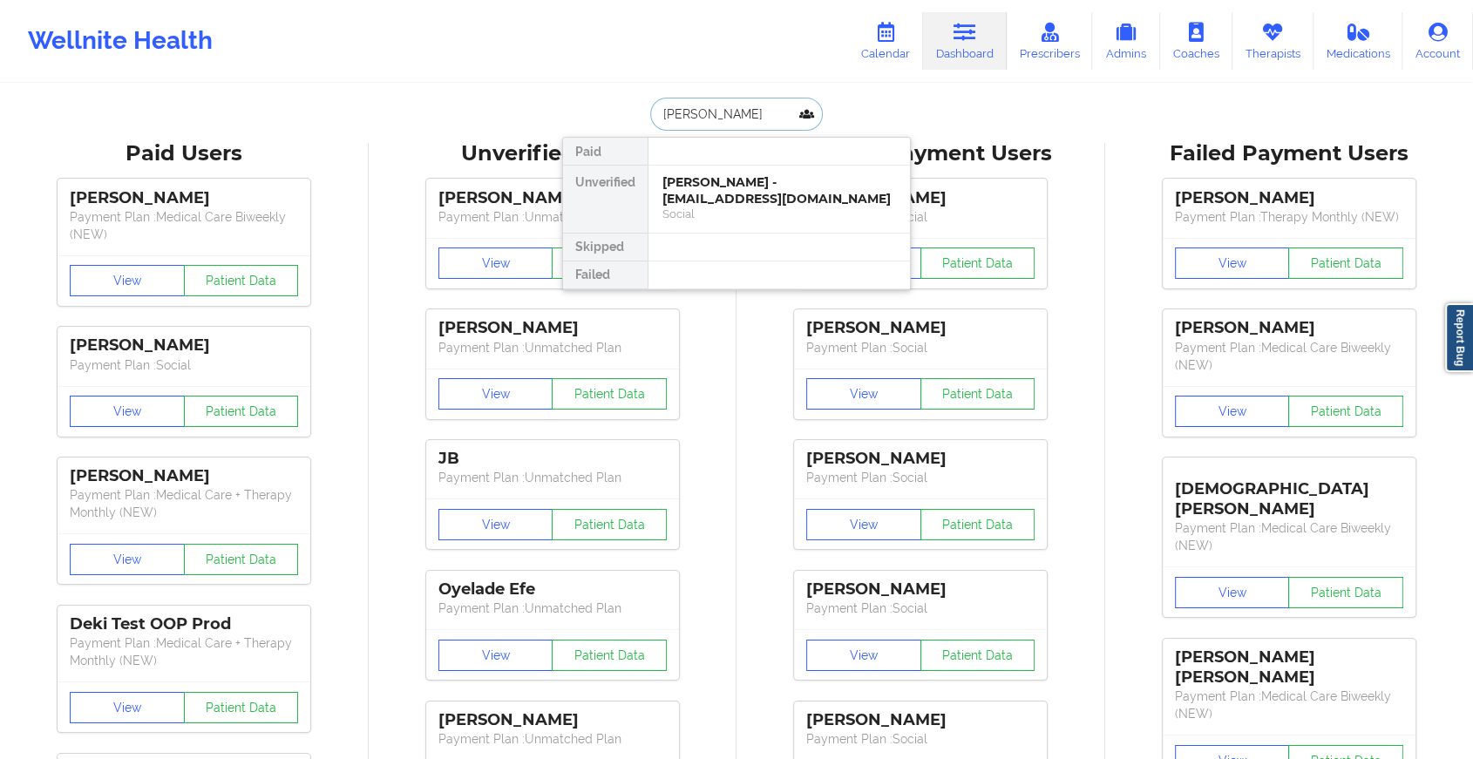
type input "[PERSON_NAME]"
click at [739, 207] on div "Social" at bounding box center [779, 214] width 234 height 15
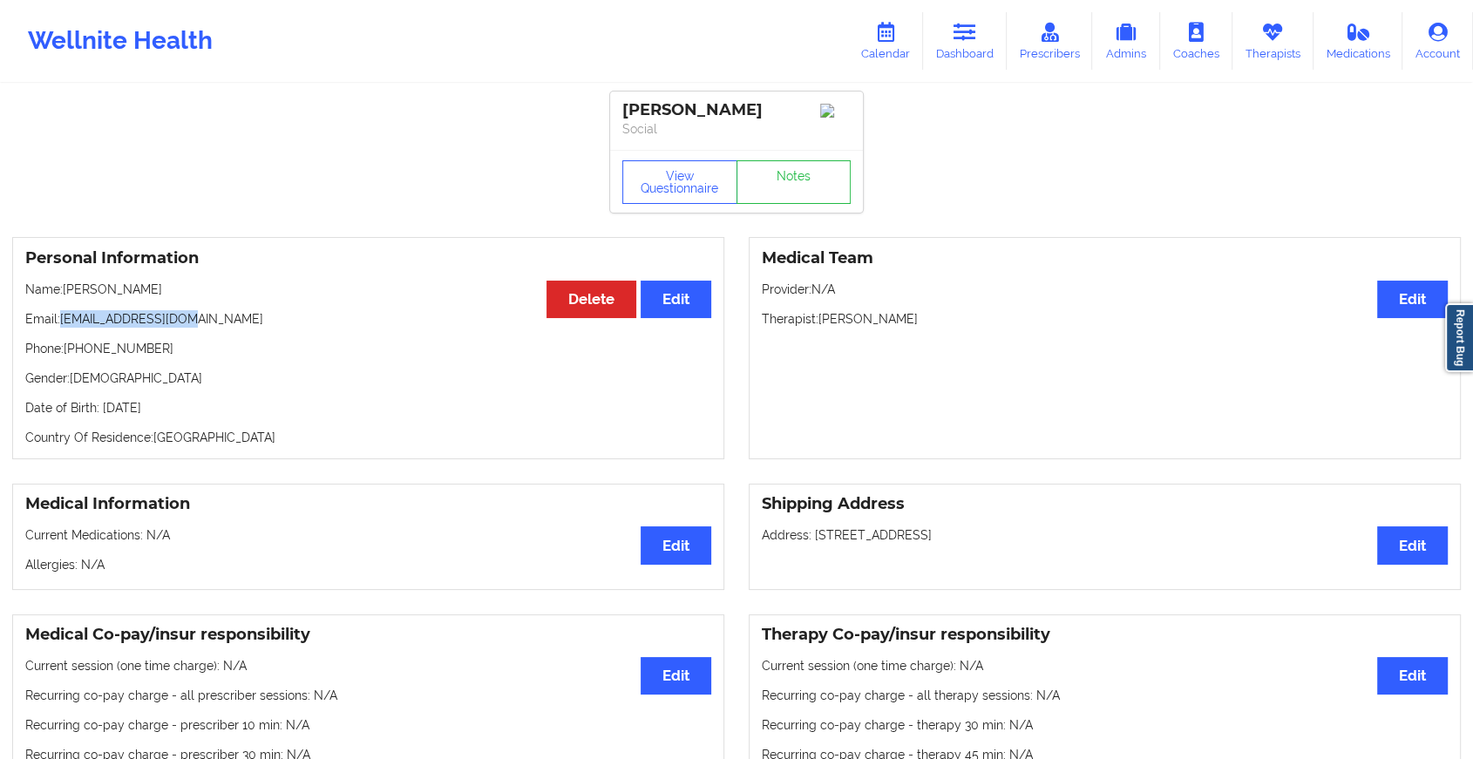
drag, startPoint x: 59, startPoint y: 324, endPoint x: 253, endPoint y: 324, distance: 193.5
click at [253, 324] on p "Email: [EMAIL_ADDRESS][DOMAIN_NAME]" at bounding box center [368, 318] width 686 height 17
copy p "[EMAIL_ADDRESS][DOMAIN_NAME]"
